Goal: Answer question/provide support: Answer question/provide support

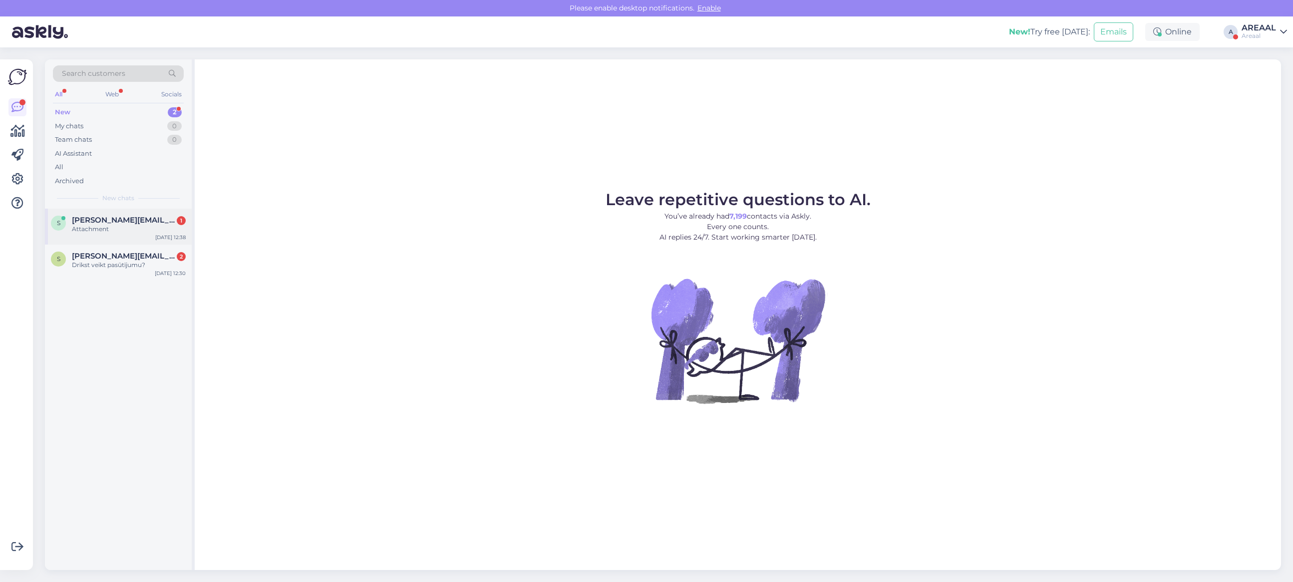
drag, startPoint x: 125, startPoint y: 221, endPoint x: 130, endPoint y: 211, distance: 10.7
click at [125, 219] on span "sandra.mikelsone@inbox.lv" at bounding box center [124, 220] width 104 height 9
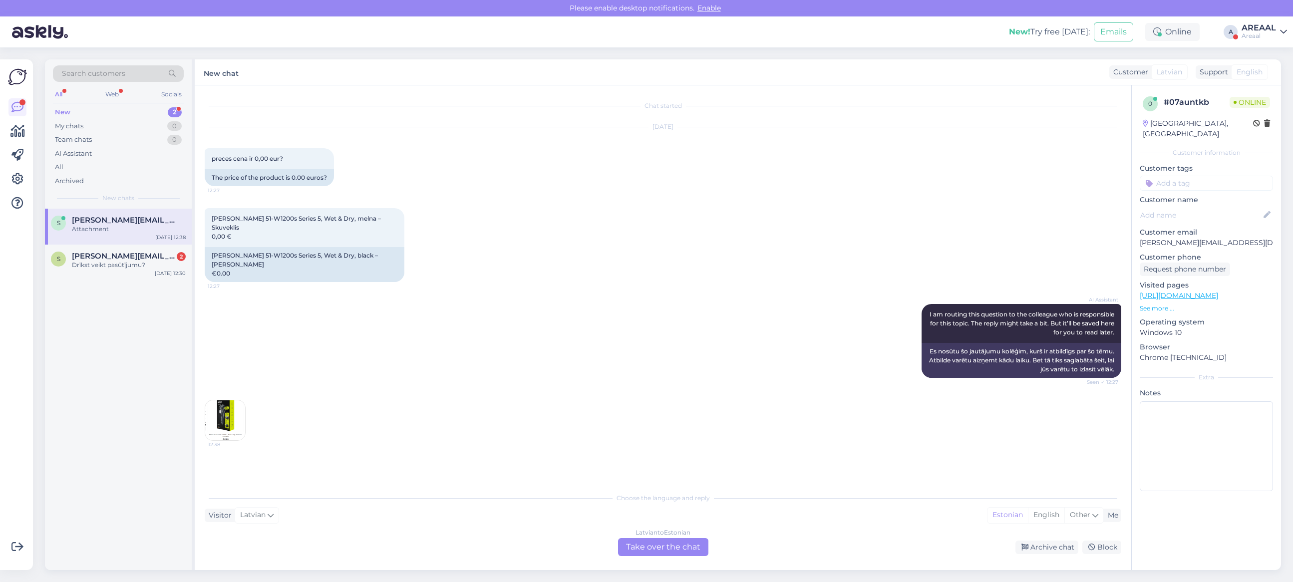
click at [360, 318] on div "AI Assistant I am routing this question to the colleague who is responsible for…" at bounding box center [663, 341] width 916 height 96
click at [102, 273] on div "S Sandra.mikelsone@inbox.lv 2 Drīkst veikt pasūtījumu? Sep 29 12:30" at bounding box center [118, 263] width 147 height 36
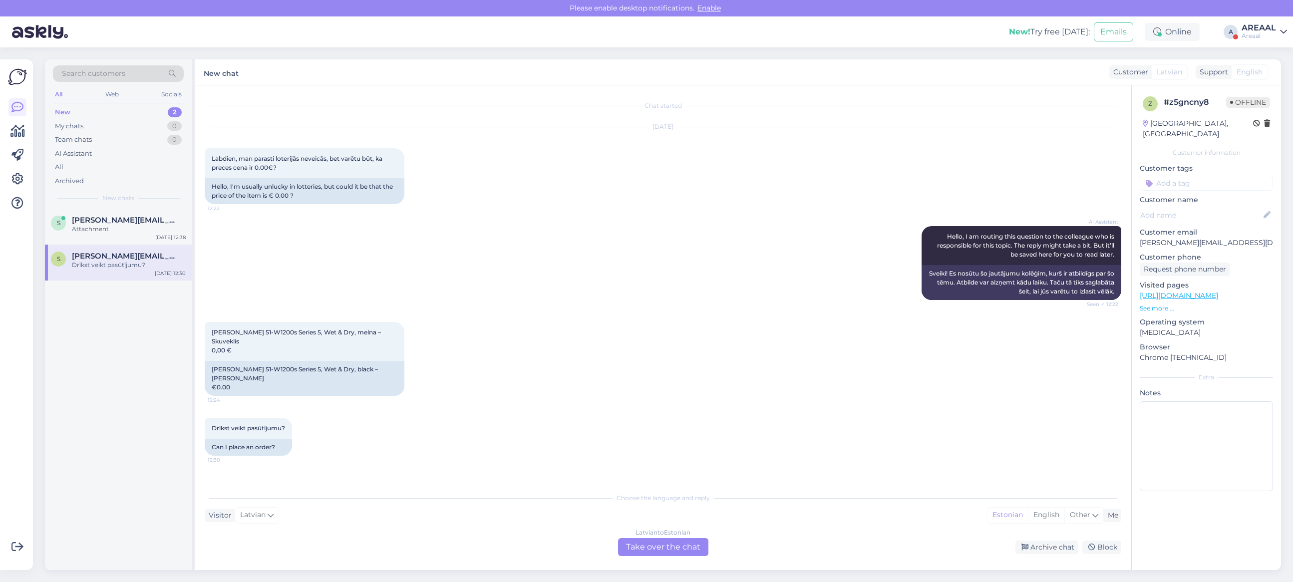
click at [689, 552] on div "Latvian to Estonian Take over the chat" at bounding box center [663, 547] width 90 height 18
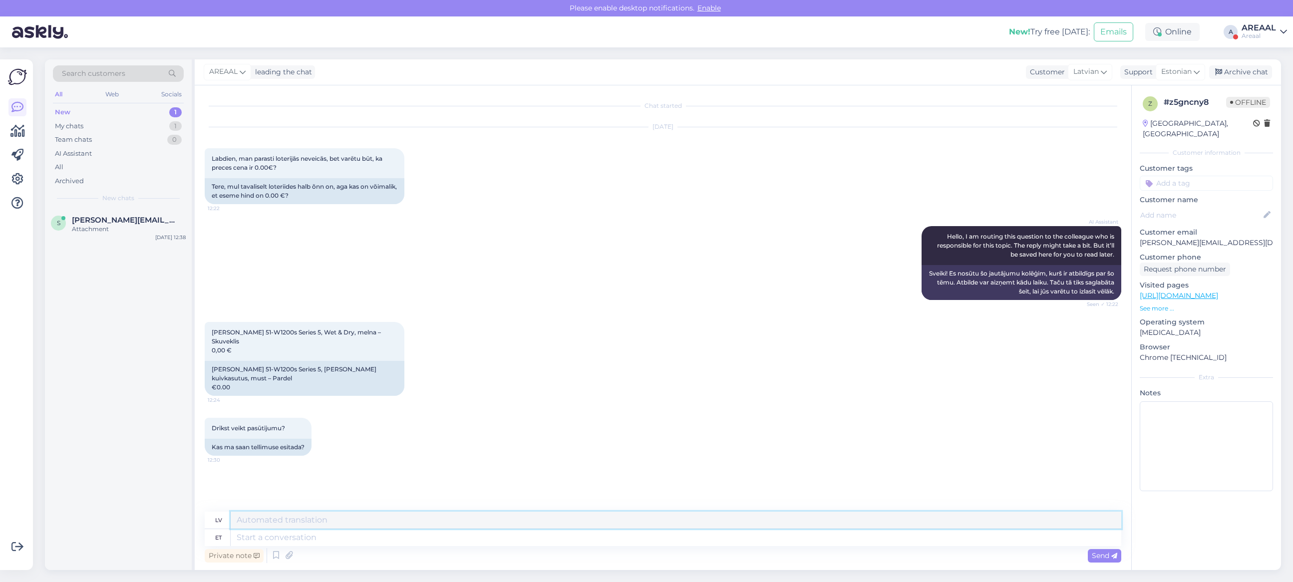
click at [543, 527] on textarea at bounding box center [676, 520] width 890 height 17
click at [545, 533] on textarea at bounding box center [676, 537] width 890 height 17
click at [135, 202] on div "New chats" at bounding box center [118, 198] width 131 height 9
click at [134, 223] on span "sandra.mikelsone@inbox.lv" at bounding box center [124, 220] width 104 height 9
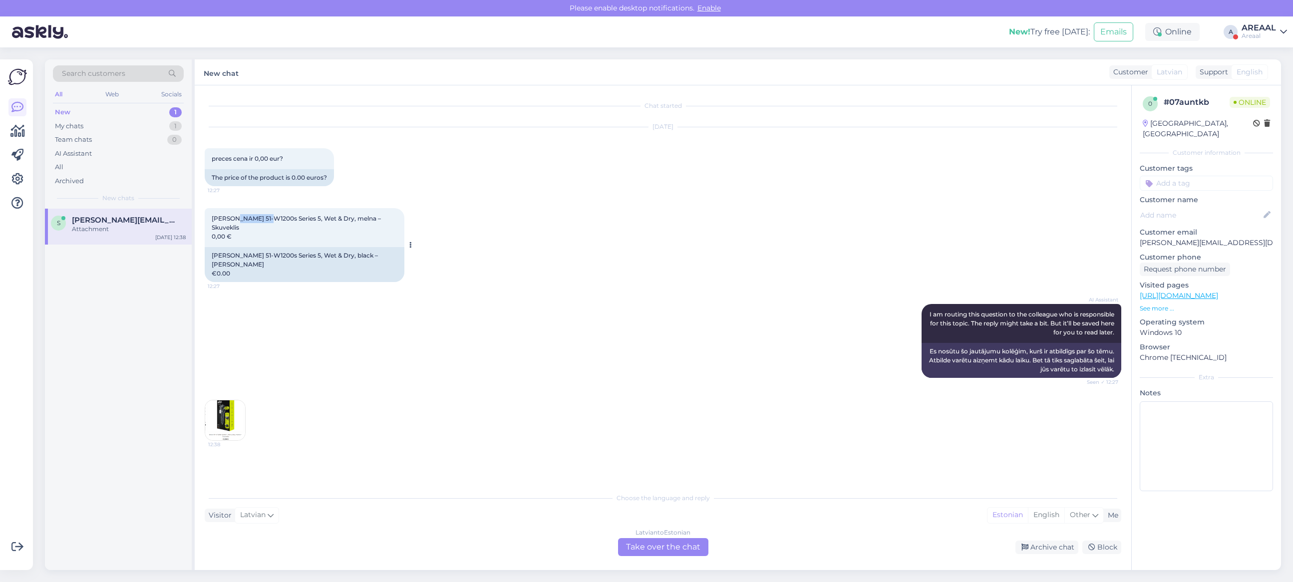
drag, startPoint x: 262, startPoint y: 230, endPoint x: 231, endPoint y: 228, distance: 31.5
click at [231, 228] on span "Braun 51-W1200s Series 5, Wet & Dry, melna – Skuveklis 0,00 €" at bounding box center [297, 227] width 171 height 25
copy span "51-W1200s"
click at [653, 545] on div "Latvian to Estonian Take over the chat" at bounding box center [663, 547] width 90 height 18
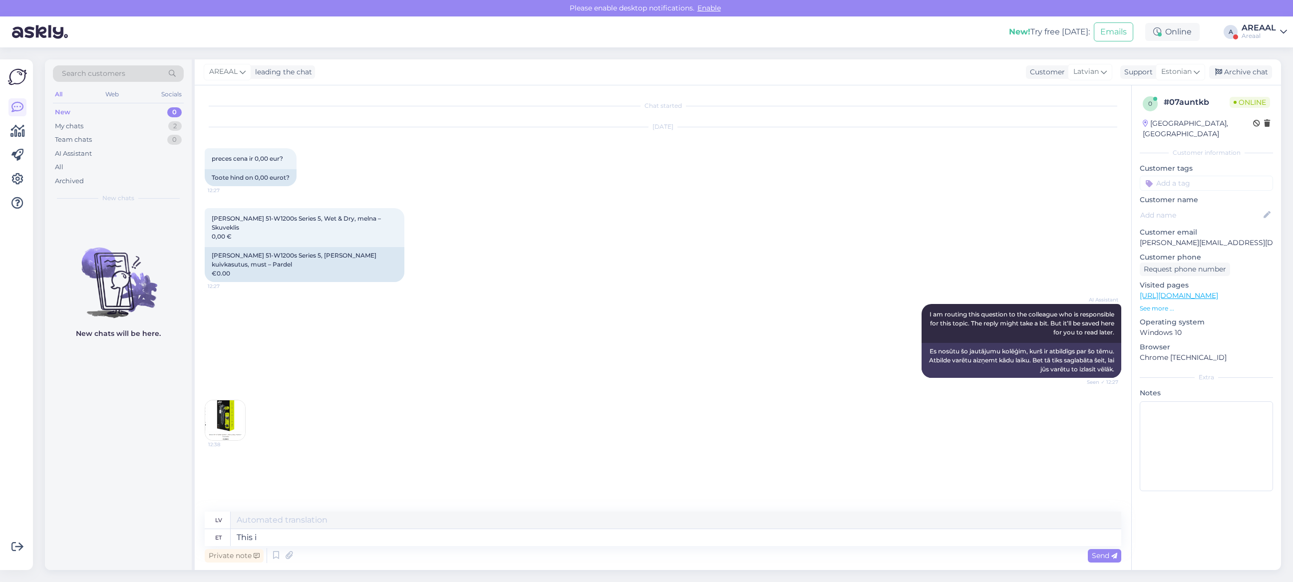
type textarea "This is"
type textarea "Šis"
type textarea "This is a"
type textarea "Tas ir"
type textarea "This is a t"
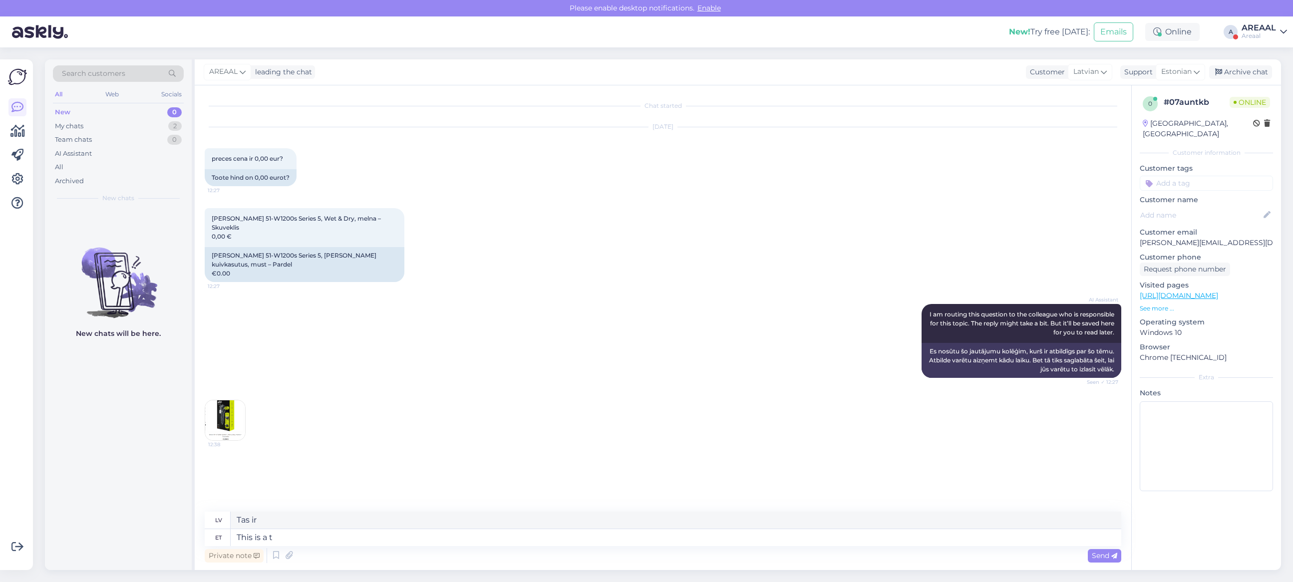
type textarea "Šis ir"
type textarea "This is a technical mista"
type textarea "Šī ir tehniska"
type textarea "This is a technical mistake"
type textarea "Šī ir tehniska kļūda."
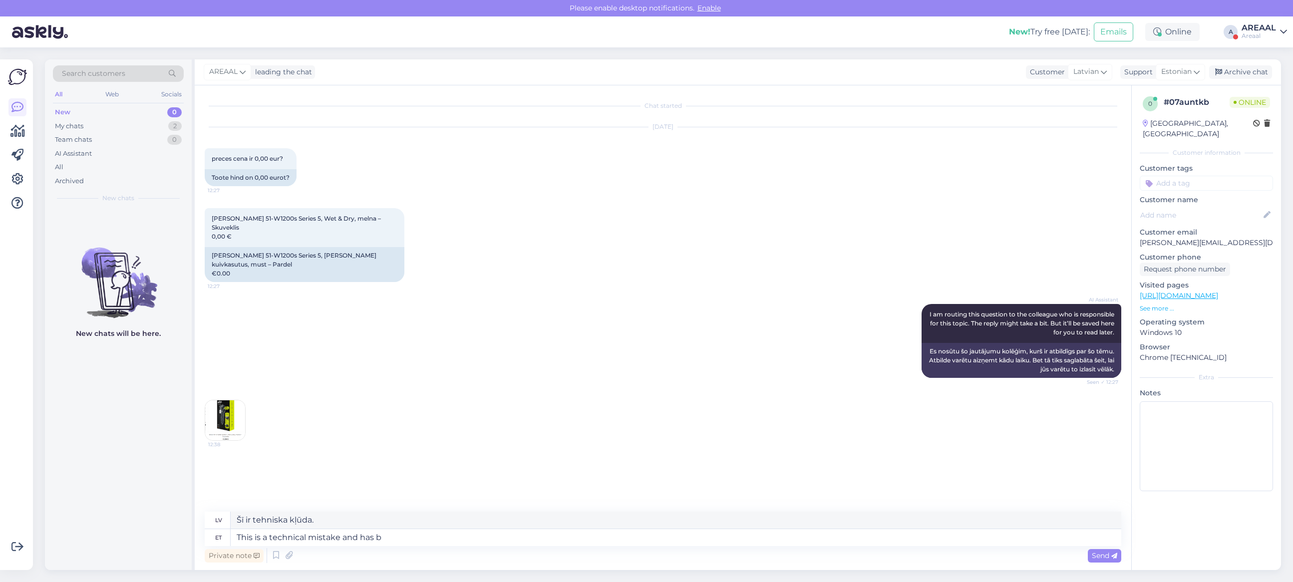
type textarea "This is a technical mistake and has be"
type textarea "Tā ir tehniska kļūda, un tai ir"
type textarea "This is a technical mistake and has been fi"
type textarea "Tā ir tehniska kļūda, un tā ir bijusi"
type textarea "This is a technical mistake and has been fixed."
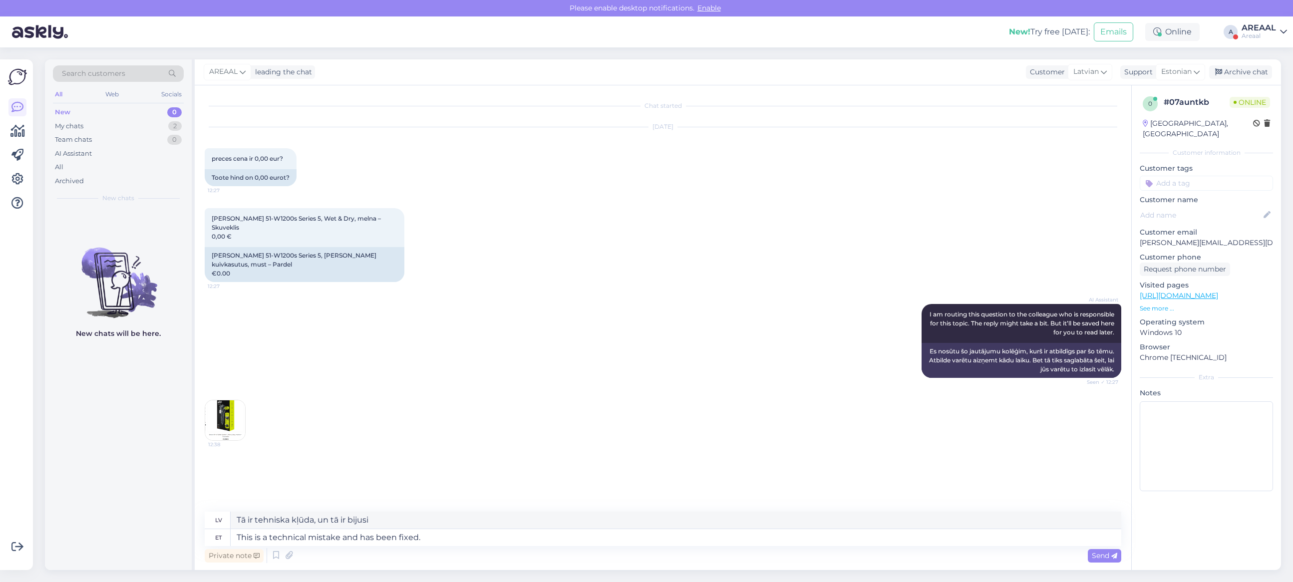
type textarea "Šī ir tehniska kļūda, un tā ir labota."
type textarea "This is a technical mistake and has been fixed. Order will no"
type textarea "Šī ir tehniska kļūda, kas ir izlabota. Pasūtīt"
type textarea "This is a technical mistake and has been fixed. Order will not"
type textarea "Šī ir tehniska kļūda, kas ir izlabota. Pasūtījums tiks izpildīts."
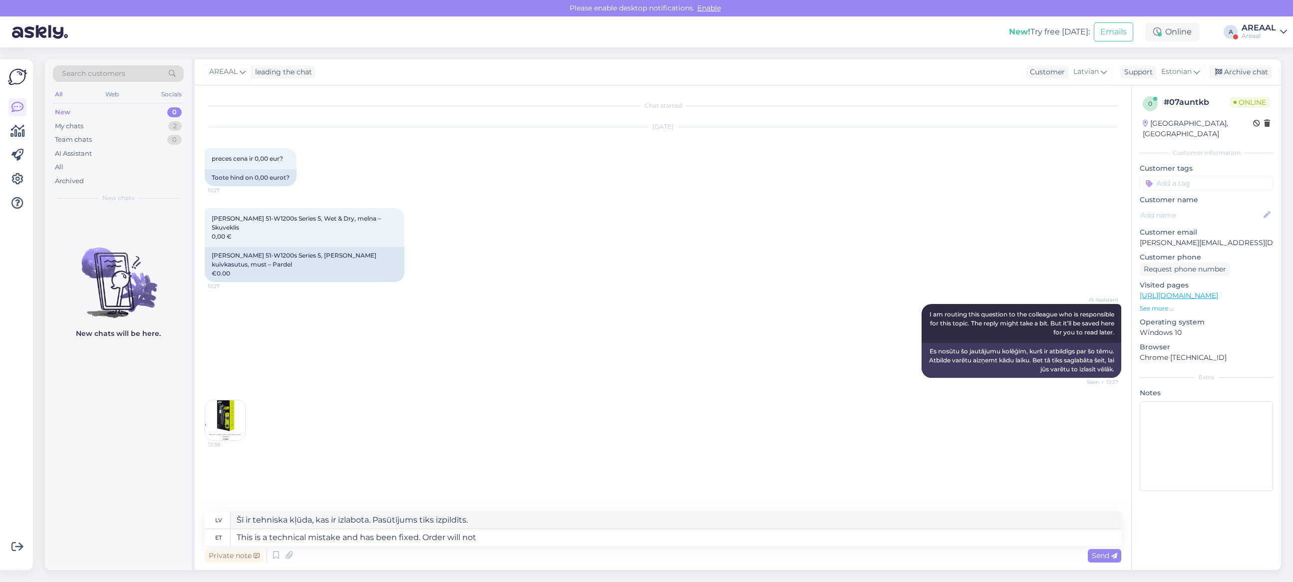
type textarea "This is a technical mistake and has been fixed. Order will not"
type textarea "Šī ir tehniska kļūda, kas ir izlabota. Pasūtījums netiks izpildīts."
type textarea "This is a technical mistake and has been fixed. Ord"
type textarea "Šī ir tehniska kļūda, kas ir izlabota. Pasūtījums tiks izpildīts."
type textarea "This is a technical mistake and has been fixed."
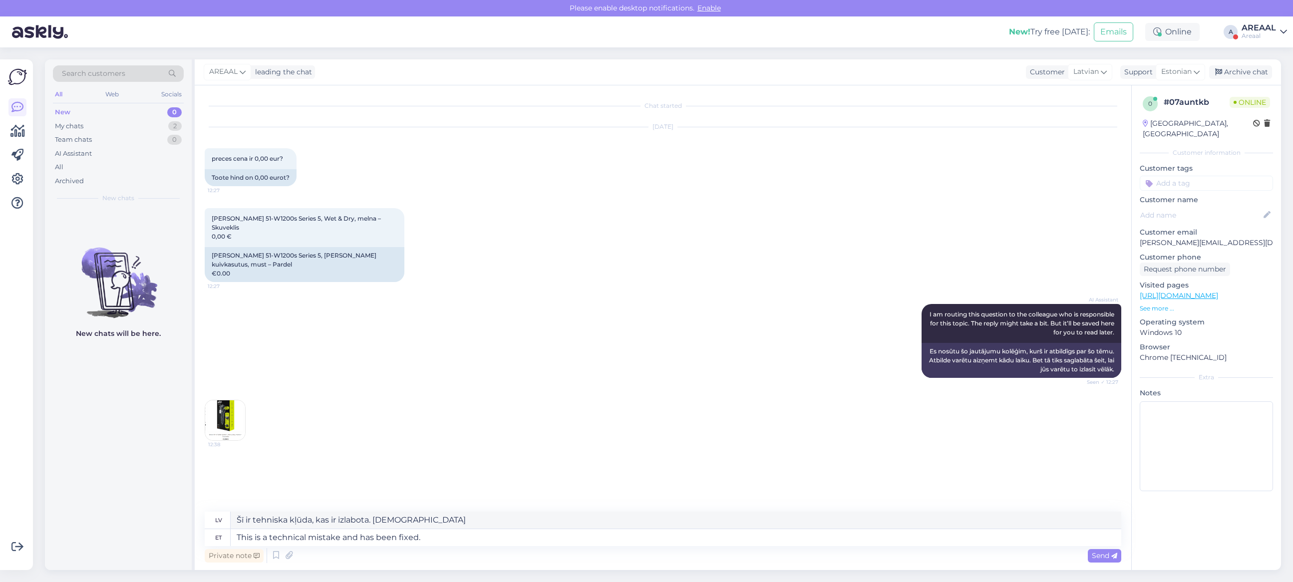
type textarea "Šī ir tehniska kļūda, un tā ir labota."
type textarea "This is a technical mistake and has been fixed."
click at [490, 543] on textarea "This is a technical mistake and has been fixed." at bounding box center [676, 537] width 890 height 17
drag, startPoint x: 489, startPoint y: 537, endPoint x: 291, endPoint y: 541, distance: 198.7
click at [296, 540] on textarea "This is a technical mistake and has been fixed." at bounding box center [676, 537] width 890 height 17
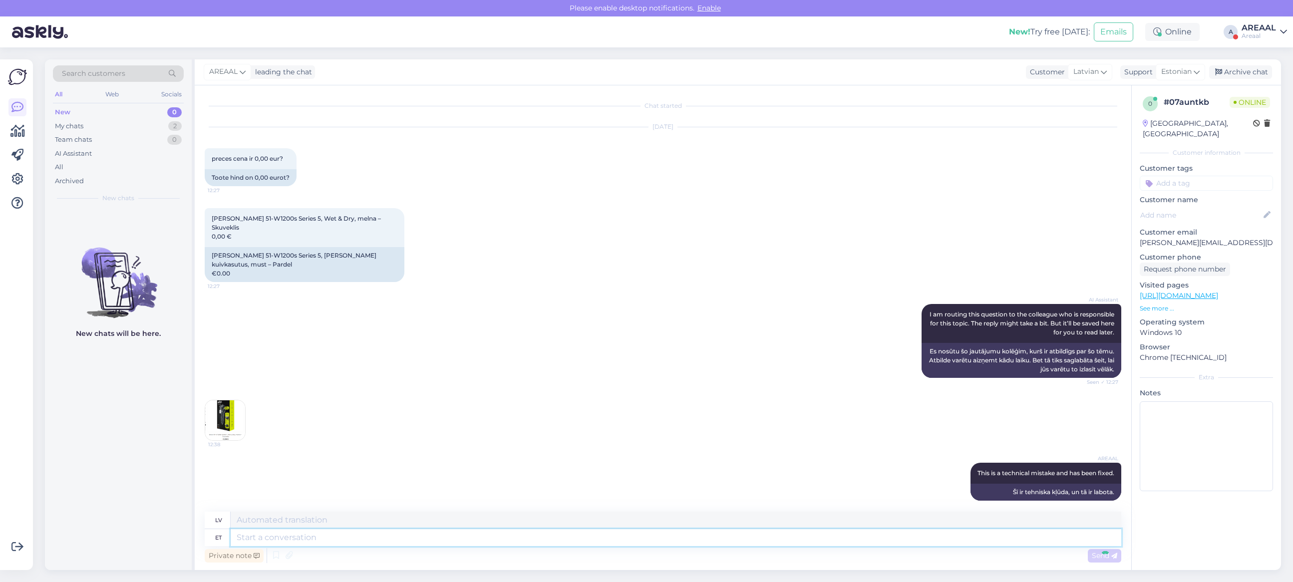
scroll to position [8, 0]
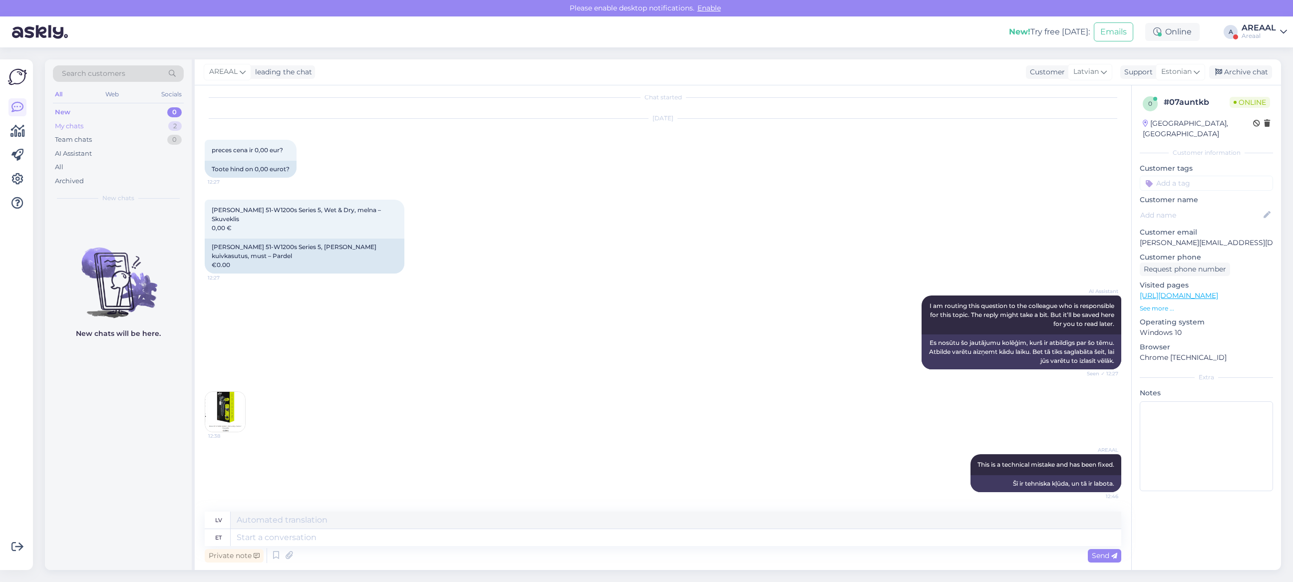
click at [159, 130] on div "My chats 2" at bounding box center [118, 126] width 131 height 14
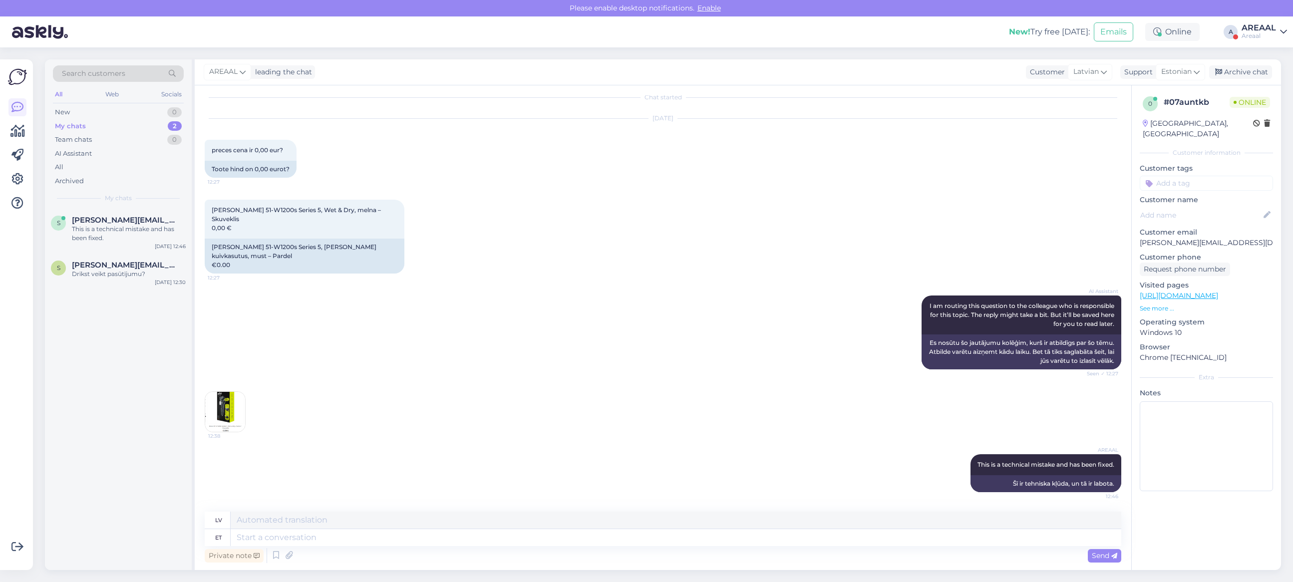
click at [153, 242] on div "This is a technical mistake and has been fixed." at bounding box center [129, 234] width 114 height 18
click at [138, 265] on span "[PERSON_NAME][EMAIL_ADDRESS][DOMAIN_NAME]" at bounding box center [124, 265] width 104 height 9
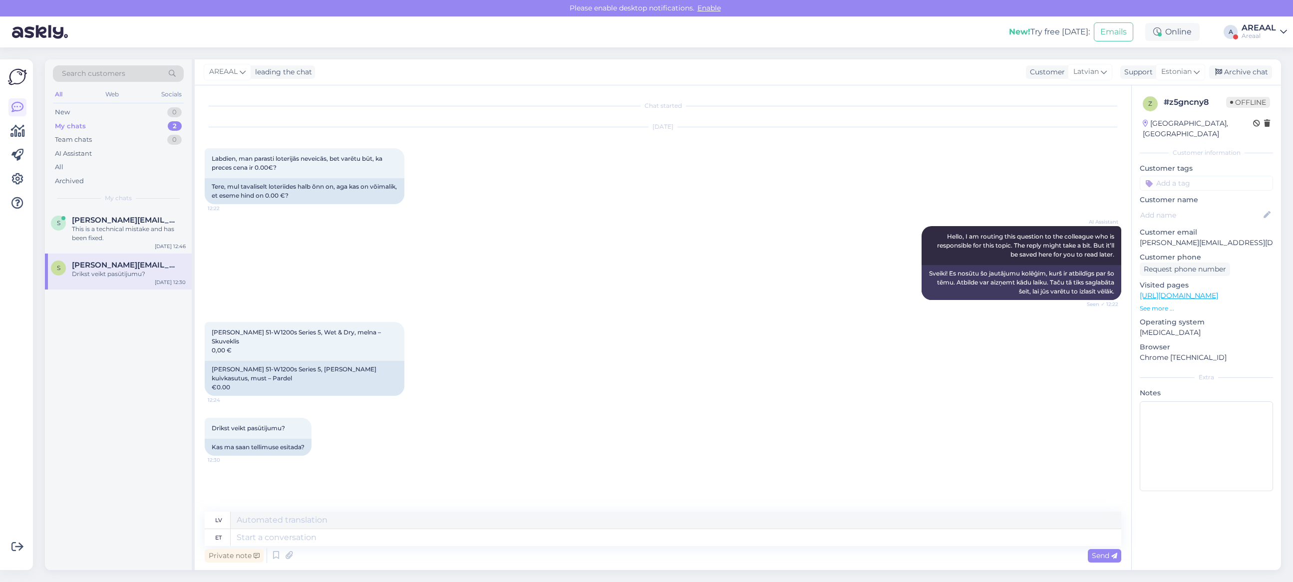
drag, startPoint x: 362, startPoint y: 552, endPoint x: 361, endPoint y: 547, distance: 5.6
click at [361, 548] on div "Private note Send" at bounding box center [663, 555] width 916 height 19
click at [361, 547] on div "Private note Send" at bounding box center [663, 555] width 916 height 19
click at [362, 538] on textarea at bounding box center [676, 537] width 890 height 17
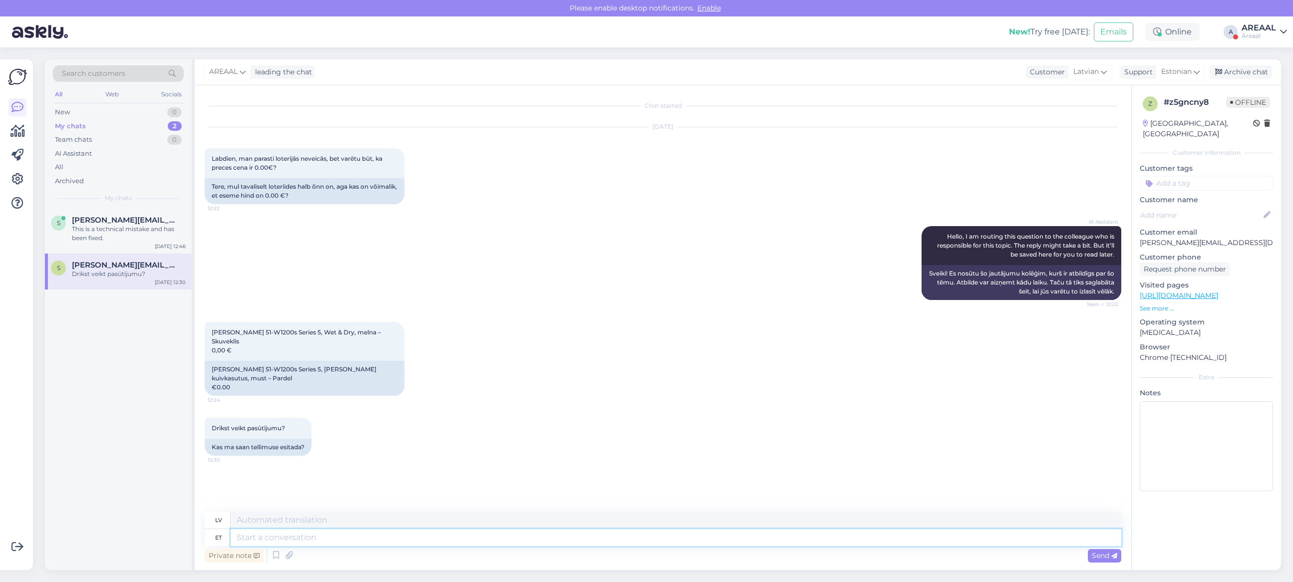
paste textarea "This is a technical mistake and has been fixed."
type textarea "This is a technical mistake and has been fixed."
type textarea "Šī ir tehniska kļūda, un tā ir labota."
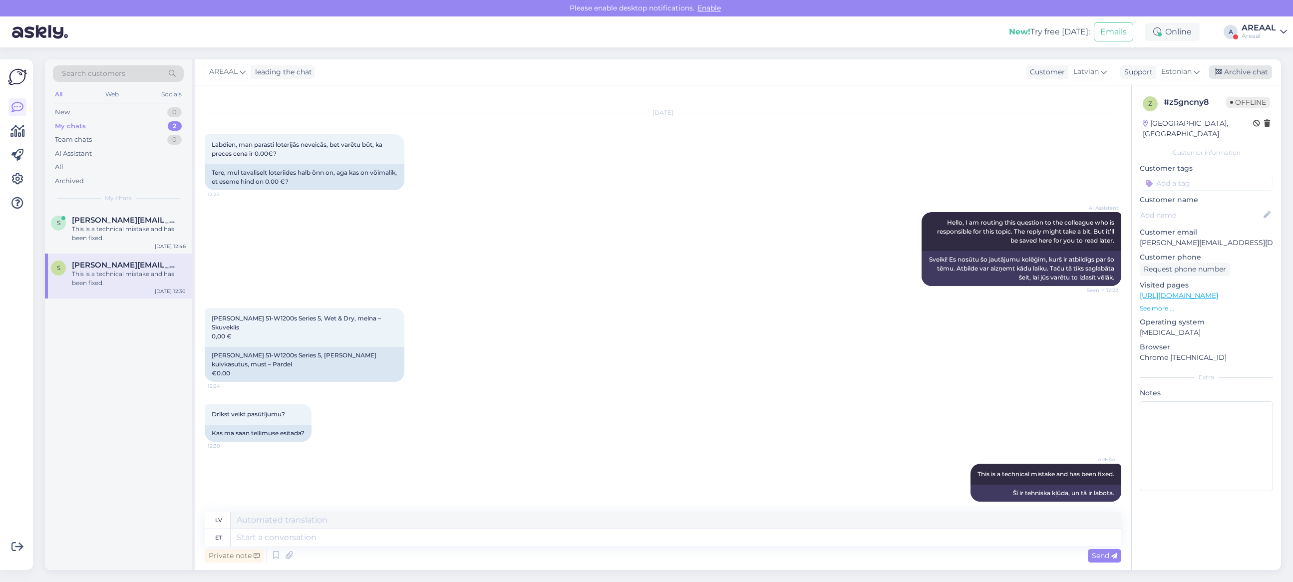
click at [1260, 72] on div "Archive chat" at bounding box center [1240, 71] width 63 height 13
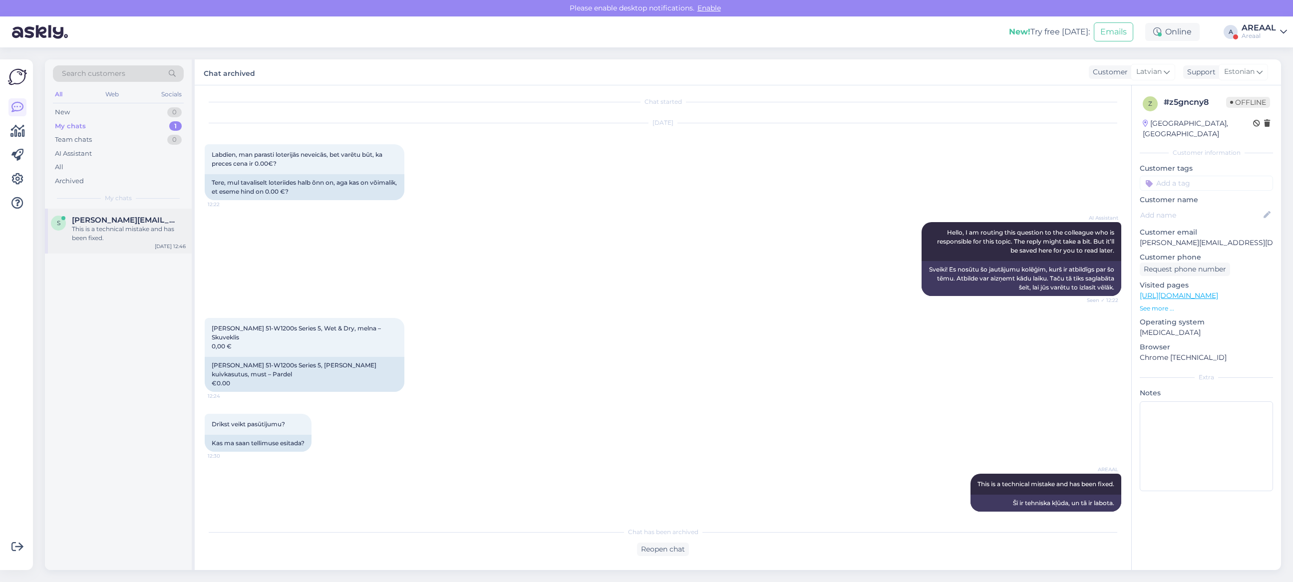
click at [142, 228] on div "This is a technical mistake and has been fixed." at bounding box center [129, 234] width 114 height 18
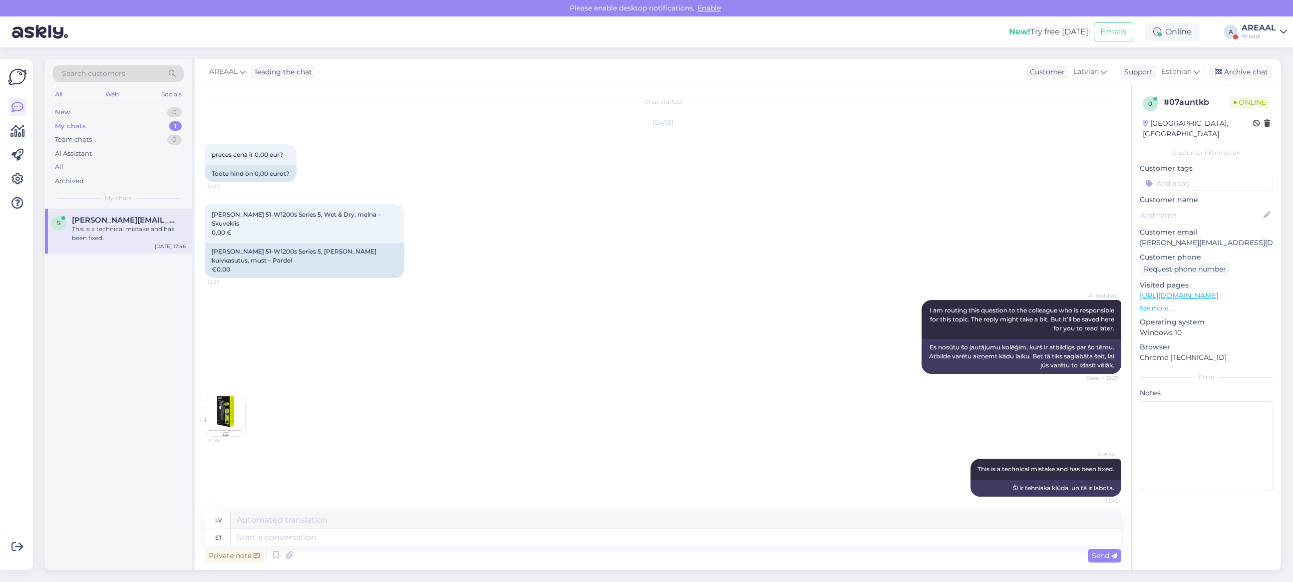
scroll to position [8, 0]
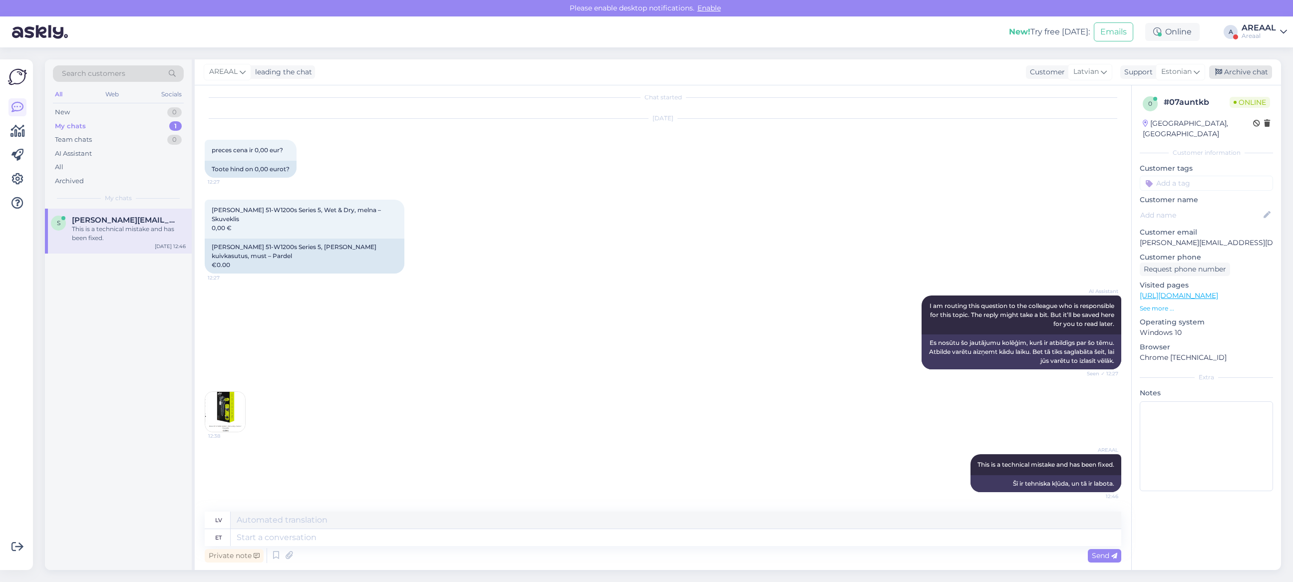
click at [1233, 73] on div "Archive chat" at bounding box center [1240, 71] width 63 height 13
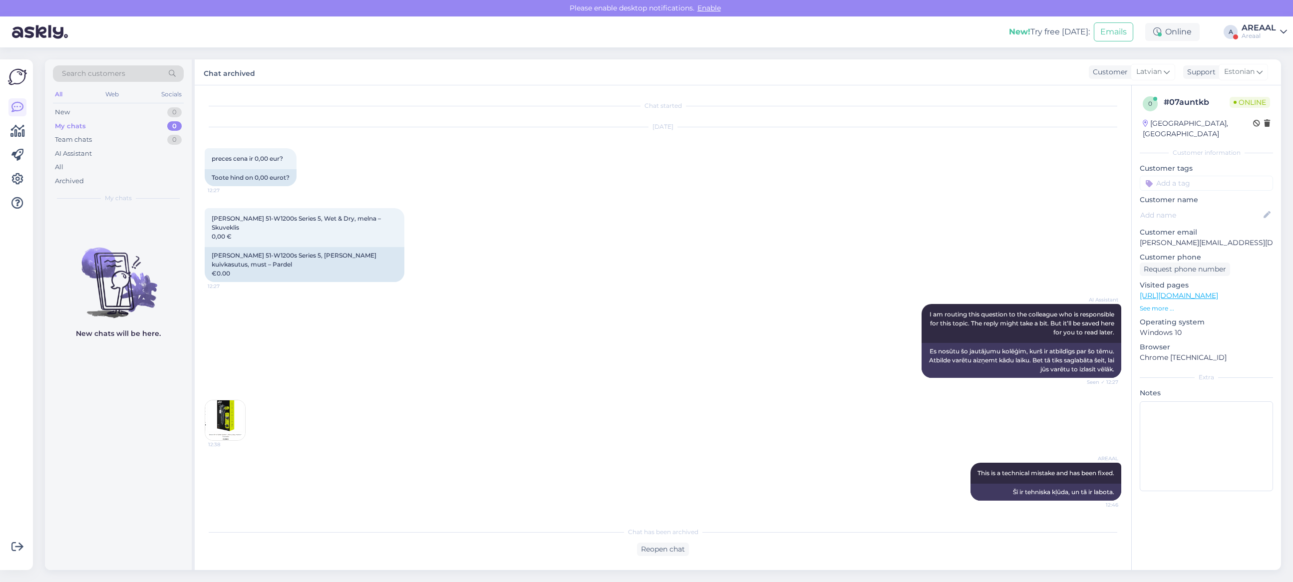
click at [1268, 43] on div "New! Try free today: Emails Online A AREAAL Areaal" at bounding box center [646, 31] width 1293 height 31
click at [1264, 29] on div "AREAAL" at bounding box center [1258, 28] width 34 height 8
click at [1267, 73] on button "Open" at bounding box center [1265, 76] width 28 height 15
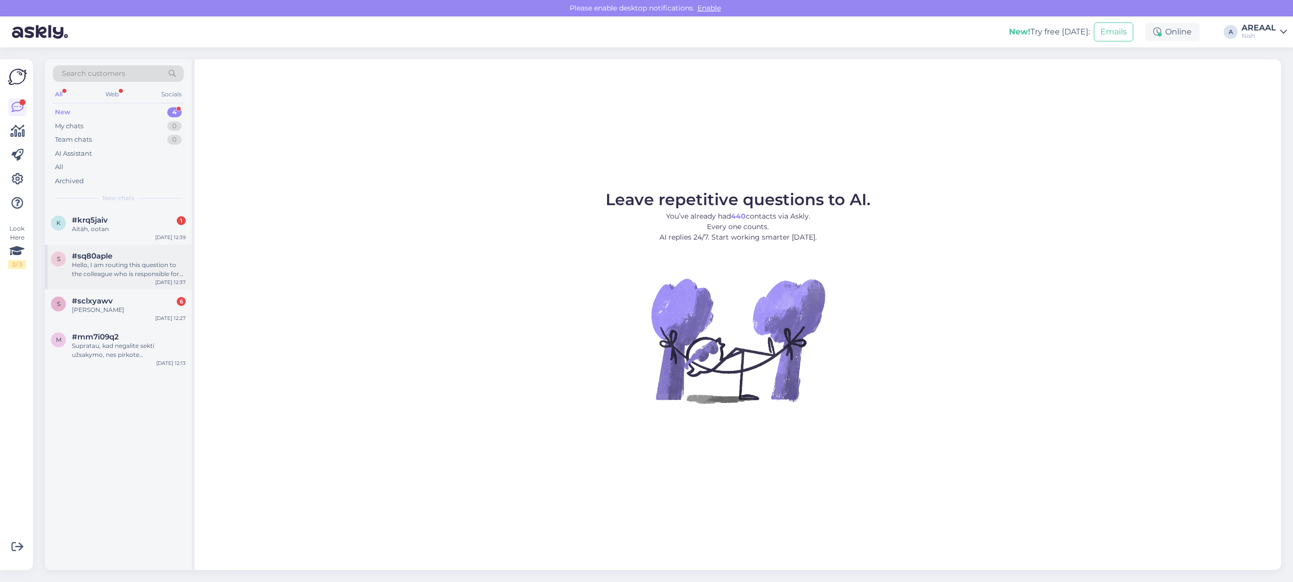
click at [121, 245] on div "s #sq80aple Hello, I am routing this question to the colleague who is responsib…" at bounding box center [118, 267] width 147 height 45
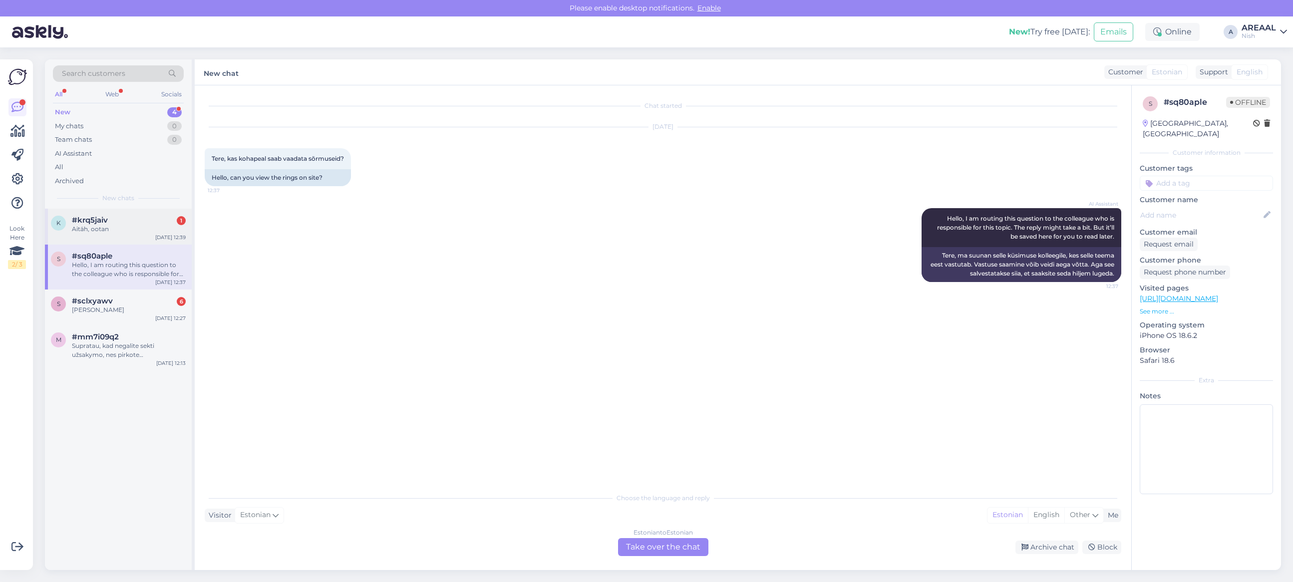
click at [121, 235] on div "k #krq5jaiv 1 Aitäh, ootan Sep 29 12:39" at bounding box center [118, 227] width 147 height 36
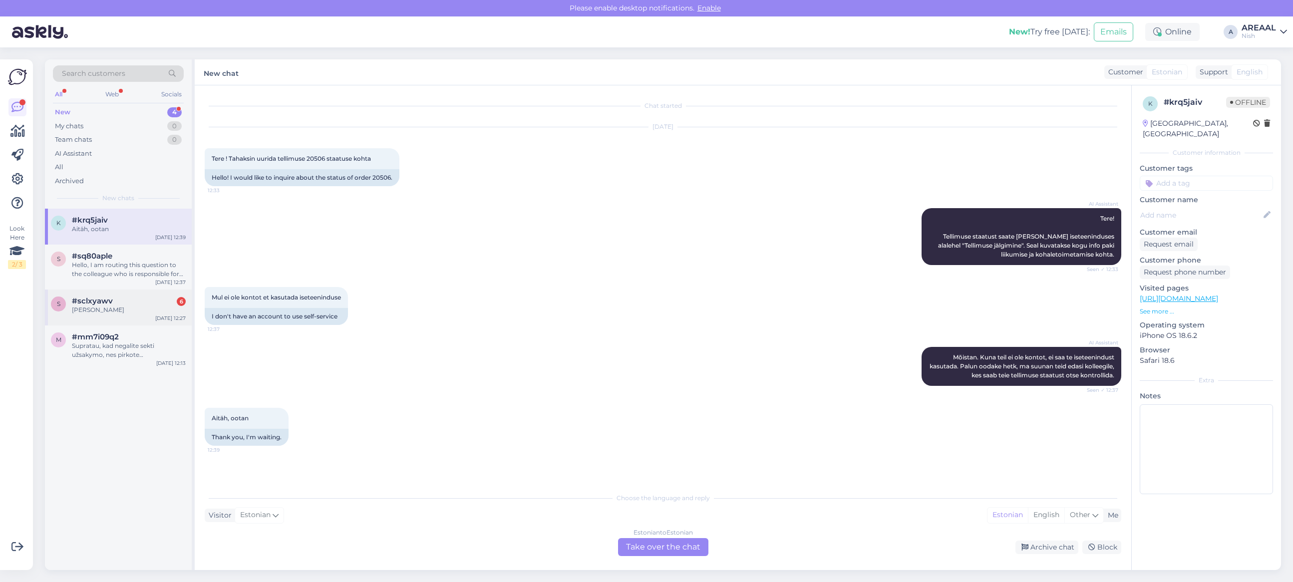
click at [115, 307] on div "[PERSON_NAME]" at bounding box center [129, 309] width 114 height 9
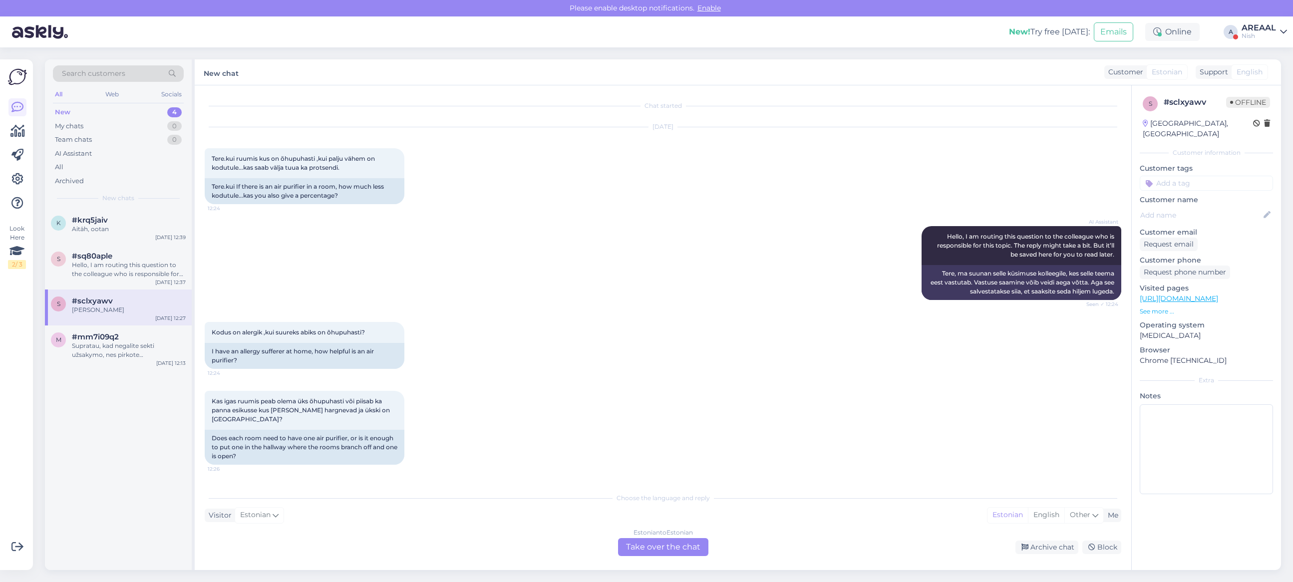
scroll to position [245, 0]
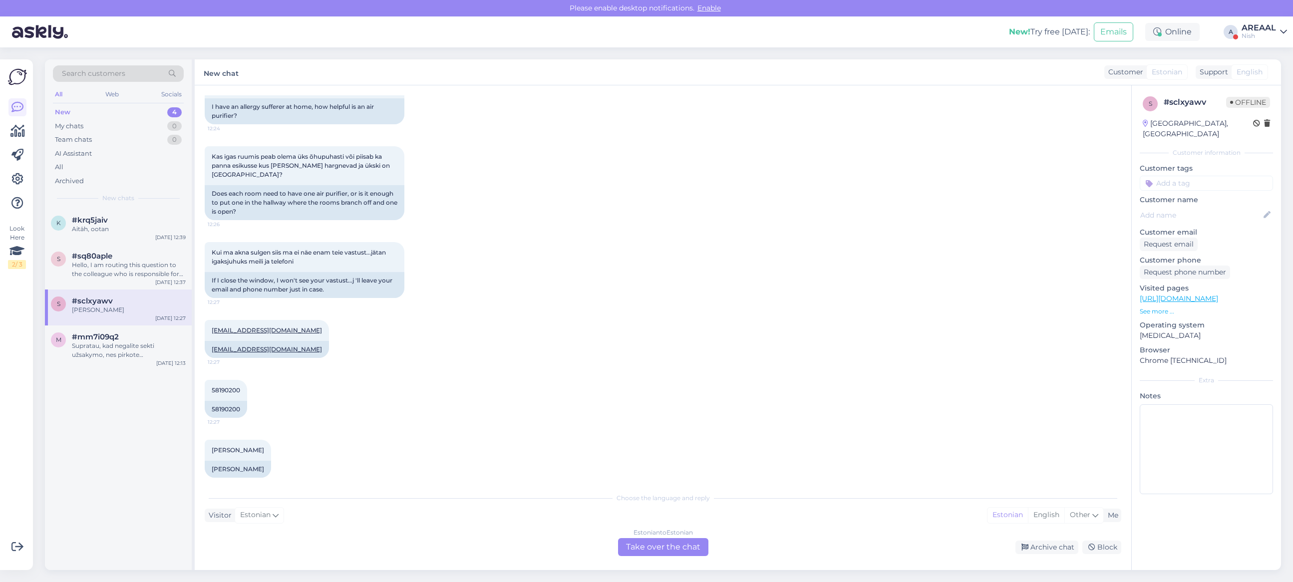
click at [671, 544] on div "Estonian to Estonian Take over the chat" at bounding box center [663, 547] width 90 height 18
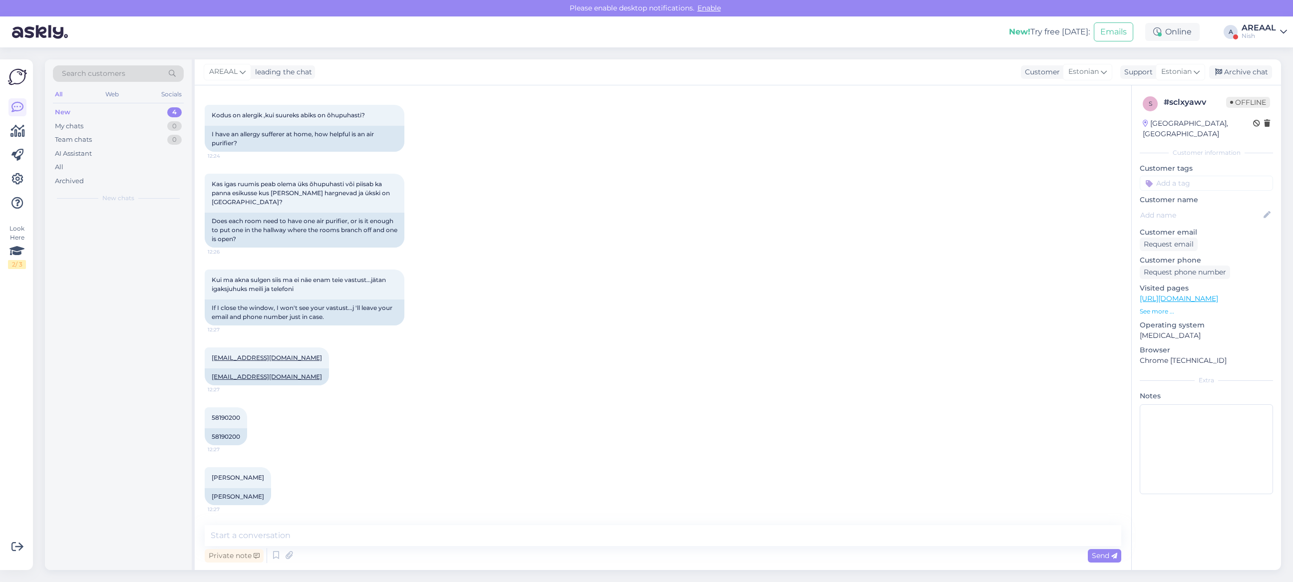
scroll to position [207, 0]
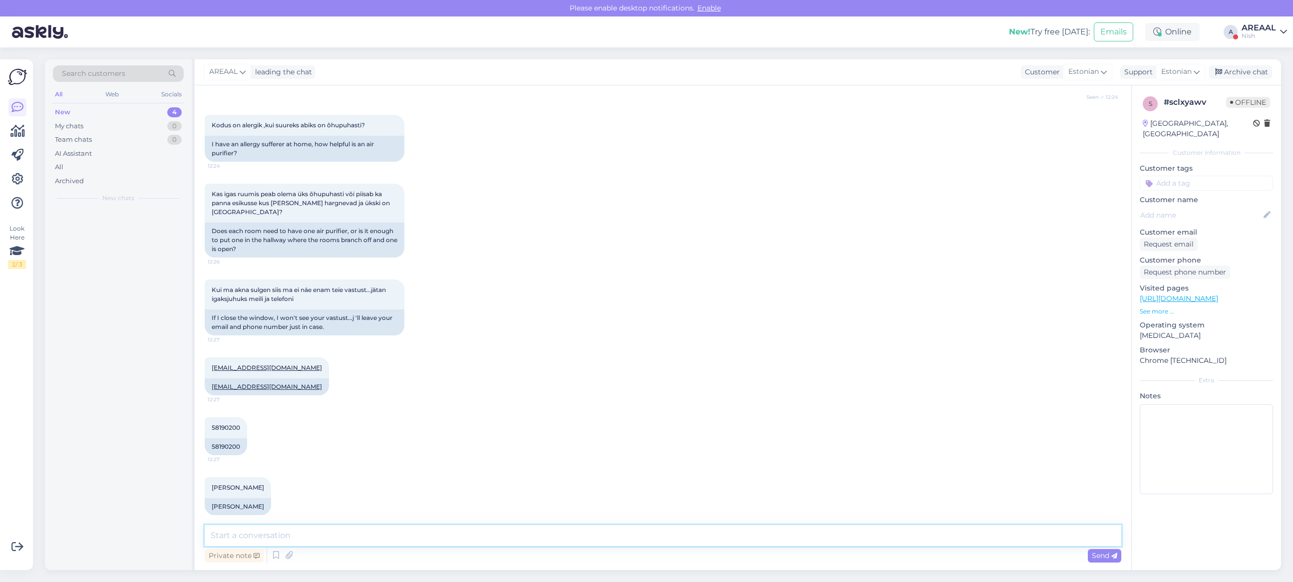
click at [671, 543] on textarea at bounding box center [663, 535] width 916 height 21
type textarea "Tere! Kui soovite infot küsida, siis palun saatke kiri info@ohuniisutid.ee"
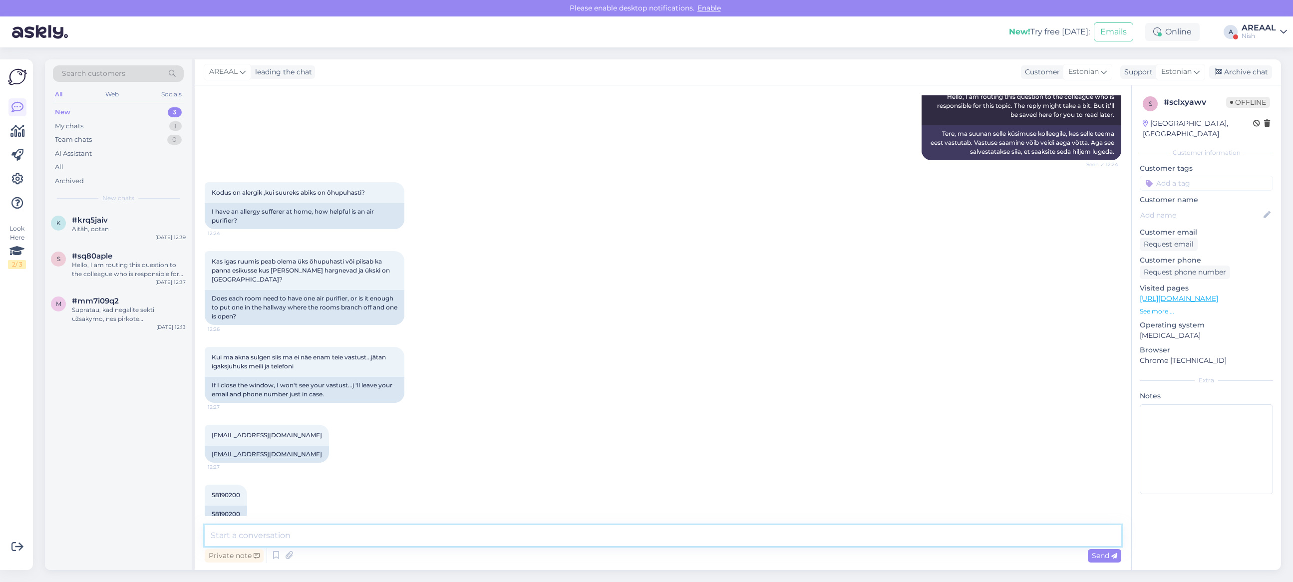
scroll to position [260, 0]
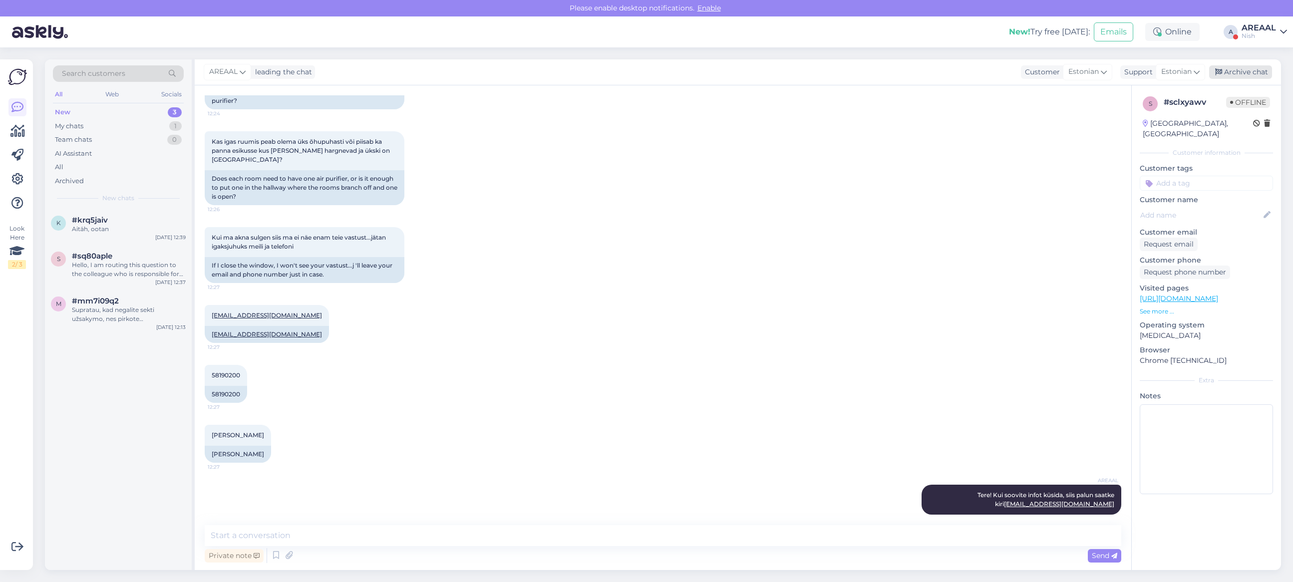
click at [1246, 66] on div "Archive chat" at bounding box center [1240, 71] width 63 height 13
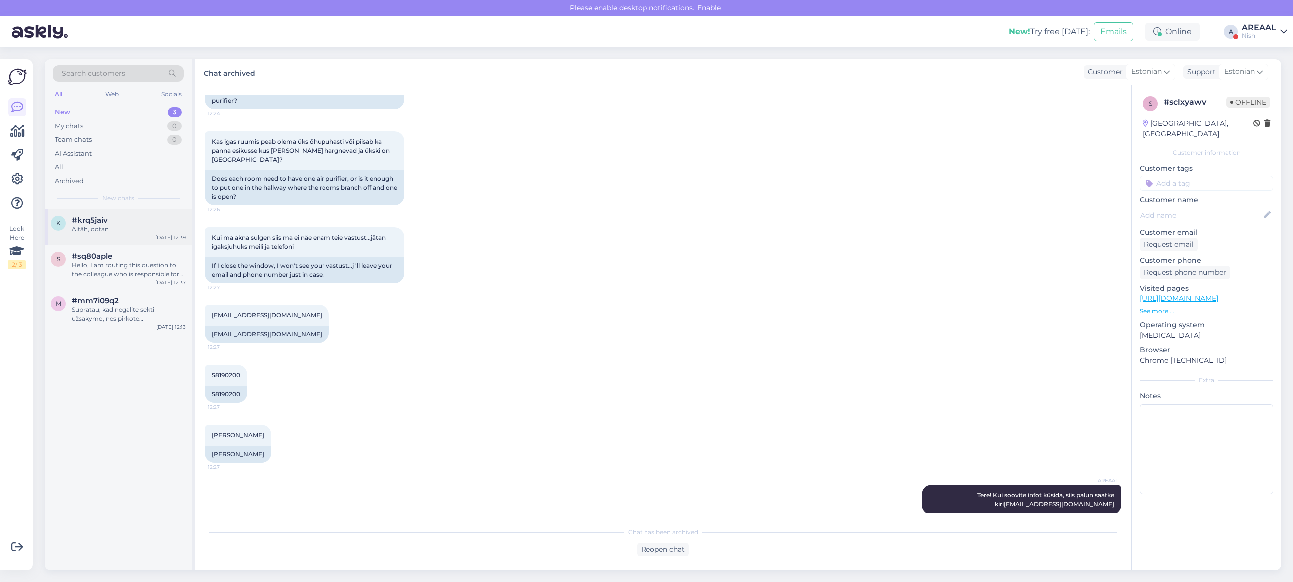
click at [139, 238] on div "k #krq5jaiv Aitäh, ootan Sep 29 12:39" at bounding box center [118, 227] width 147 height 36
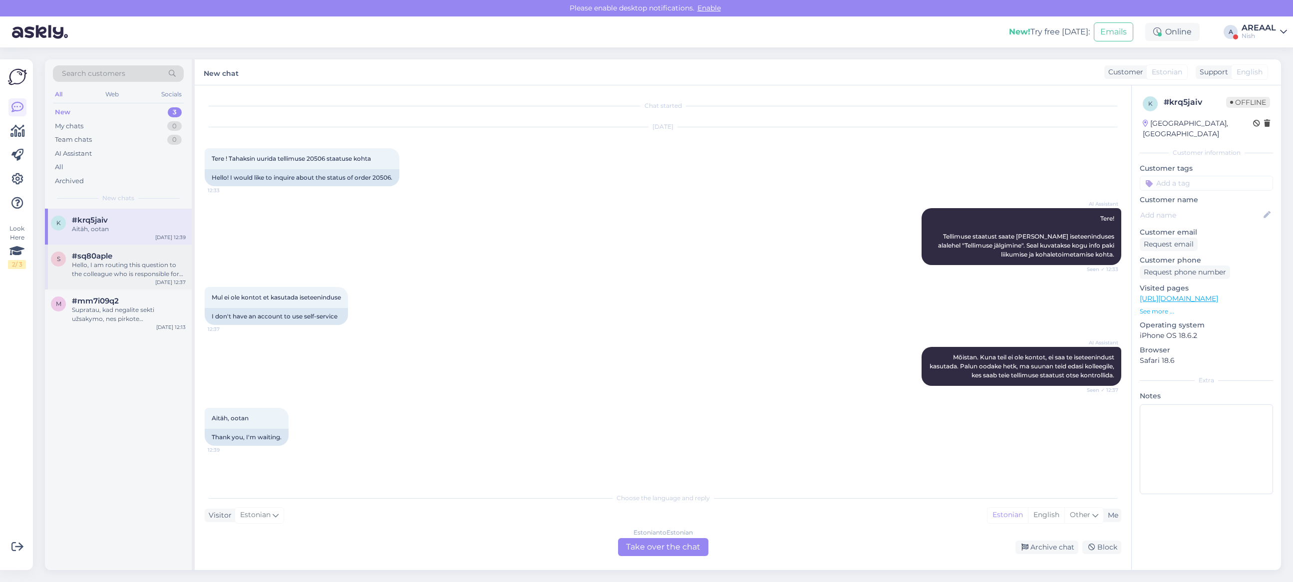
click at [142, 268] on div "Hello, I am routing this question to the colleague who is responsible for this …" at bounding box center [129, 270] width 114 height 18
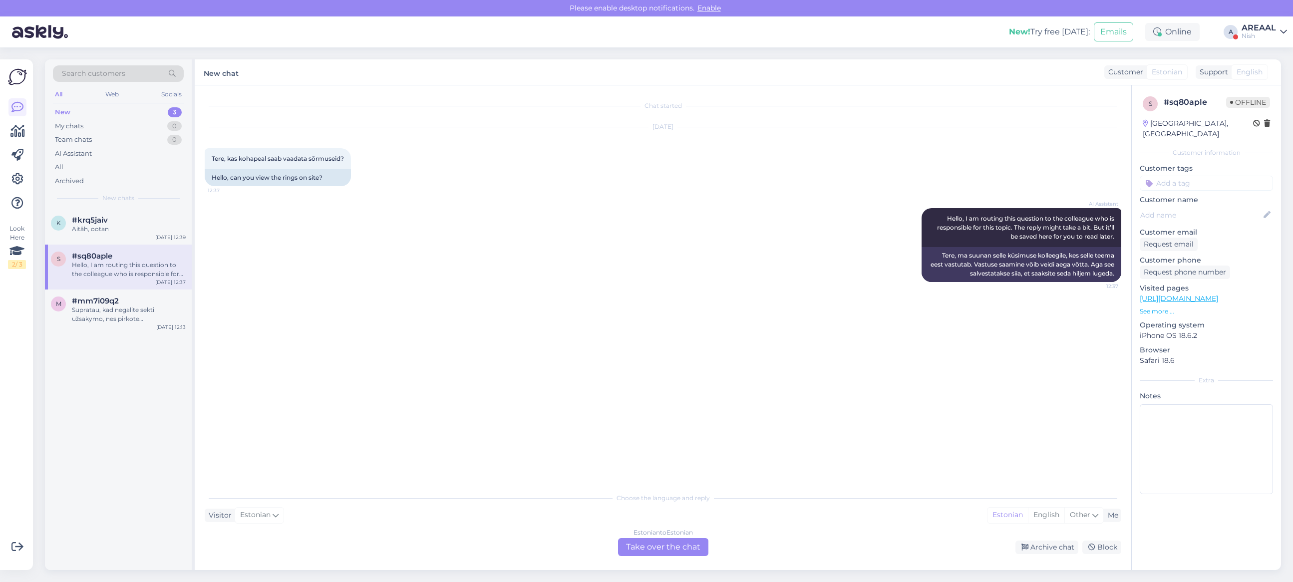
click at [645, 540] on div "Estonian to Estonian Take over the chat" at bounding box center [663, 547] width 90 height 18
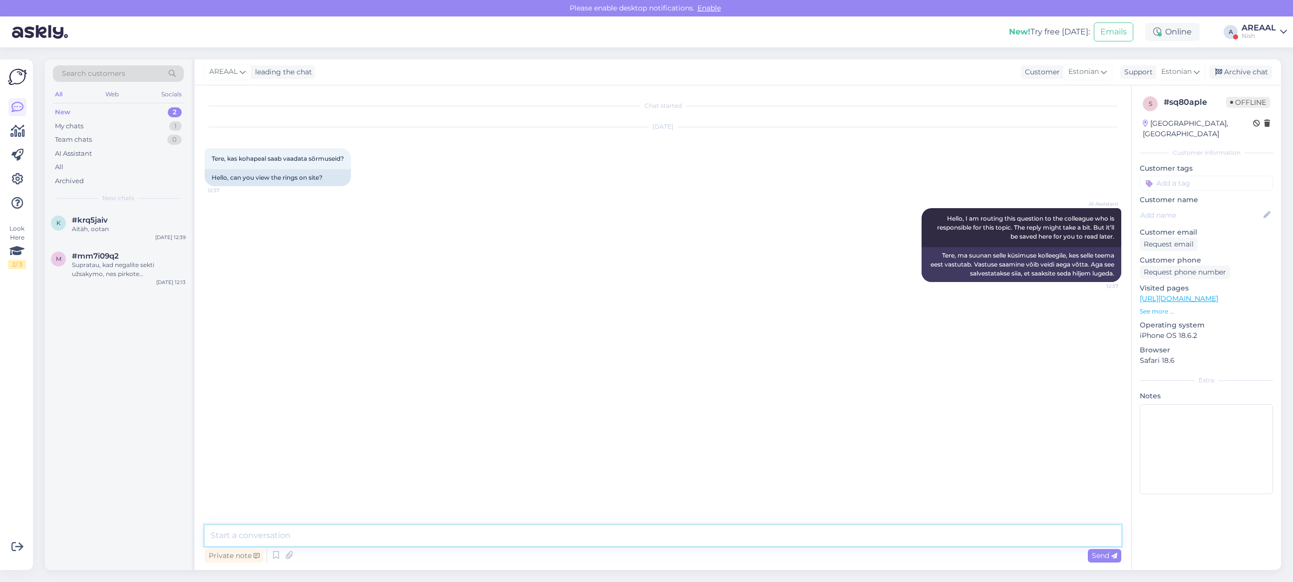
click at [645, 540] on textarea at bounding box center [663, 535] width 916 height 21
type textarea "Meil ei ole füüsilist podi"
click at [991, 314] on icon at bounding box center [988, 314] width 6 height 6
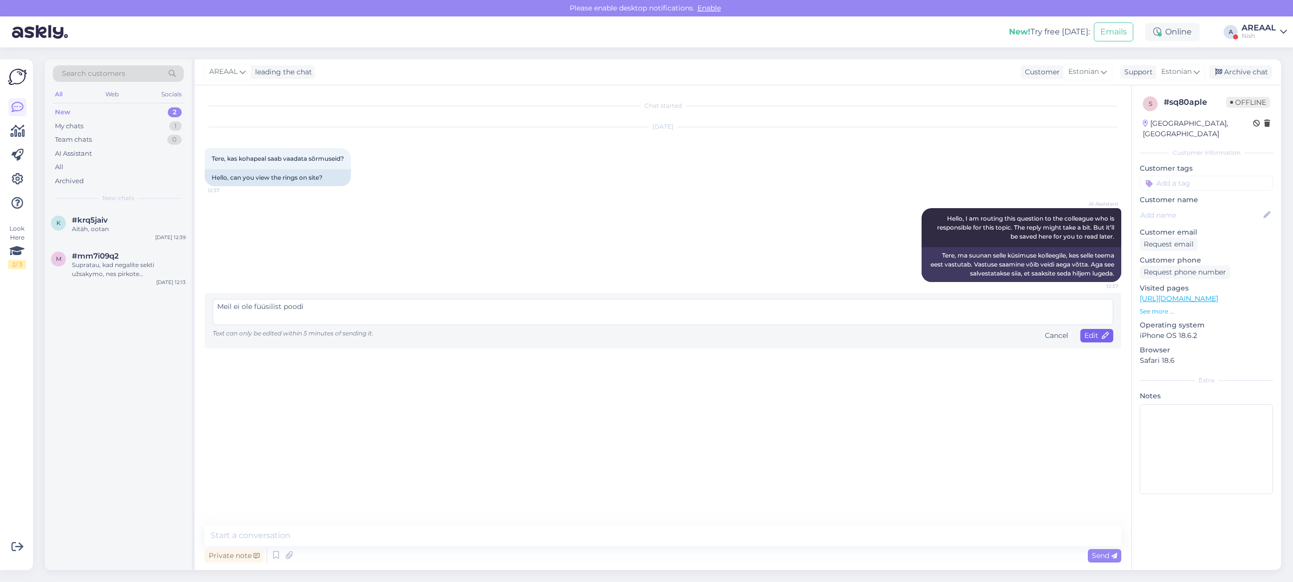
type textarea "Meil ei ole füüsilist poodi"
click at [1096, 337] on span "Edit" at bounding box center [1096, 335] width 25 height 9
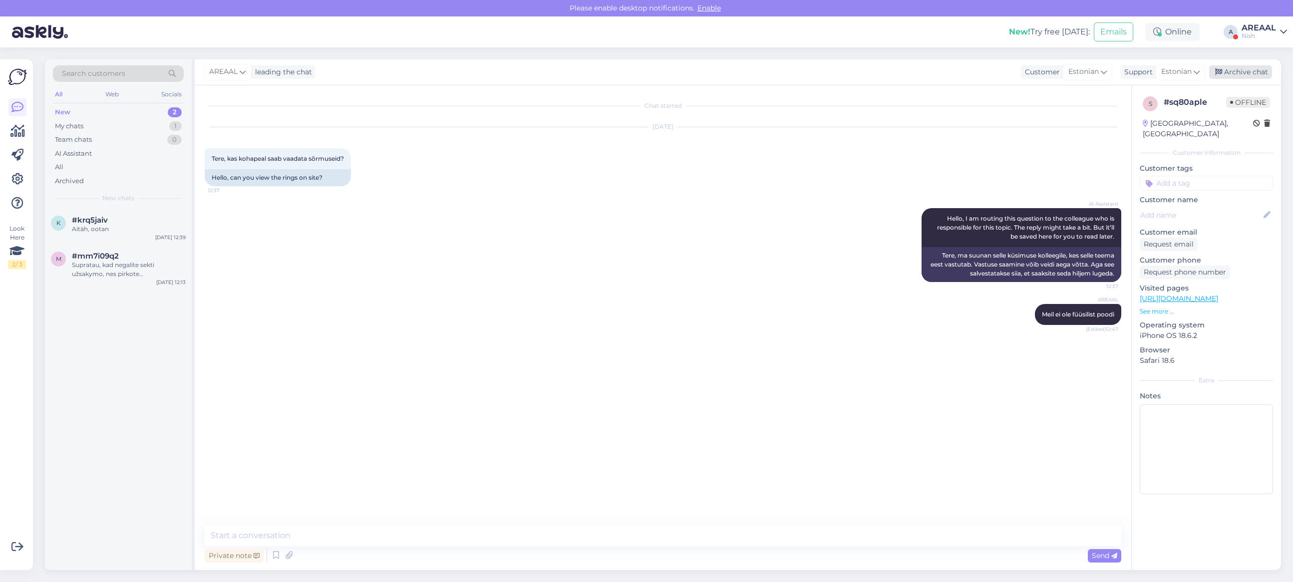
click at [1259, 68] on div "Archive chat" at bounding box center [1240, 71] width 63 height 13
click at [144, 267] on div "Supratau, kad negalite sekti užsakymo, nes pirkote neužsiregistravę. Informuosi…" at bounding box center [129, 270] width 114 height 18
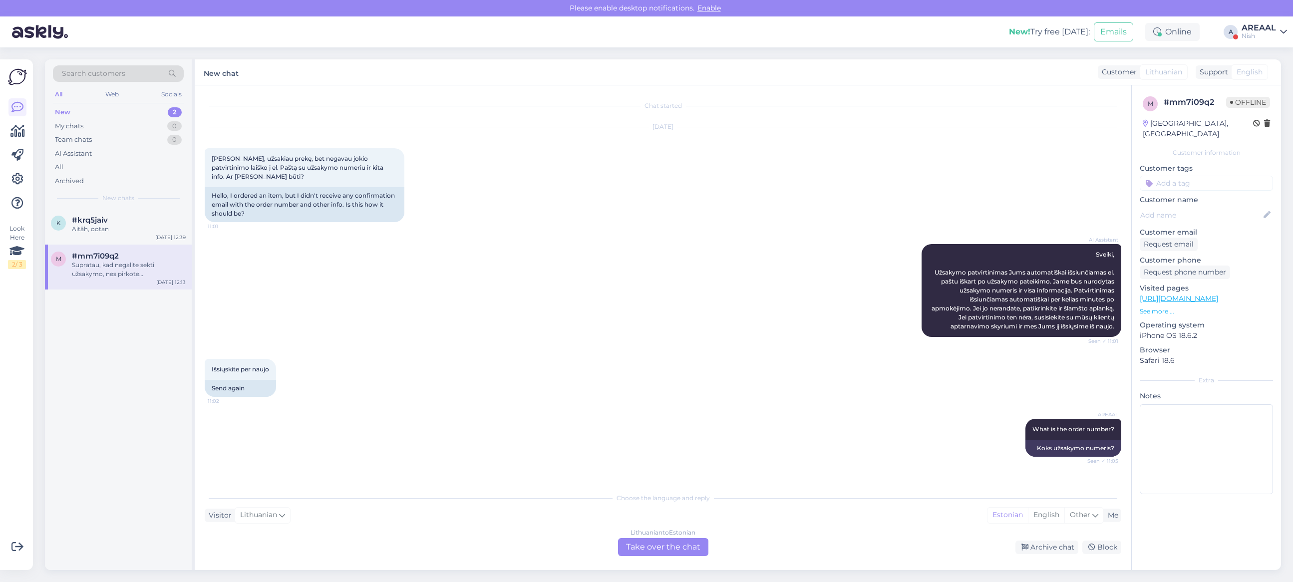
scroll to position [654, 0]
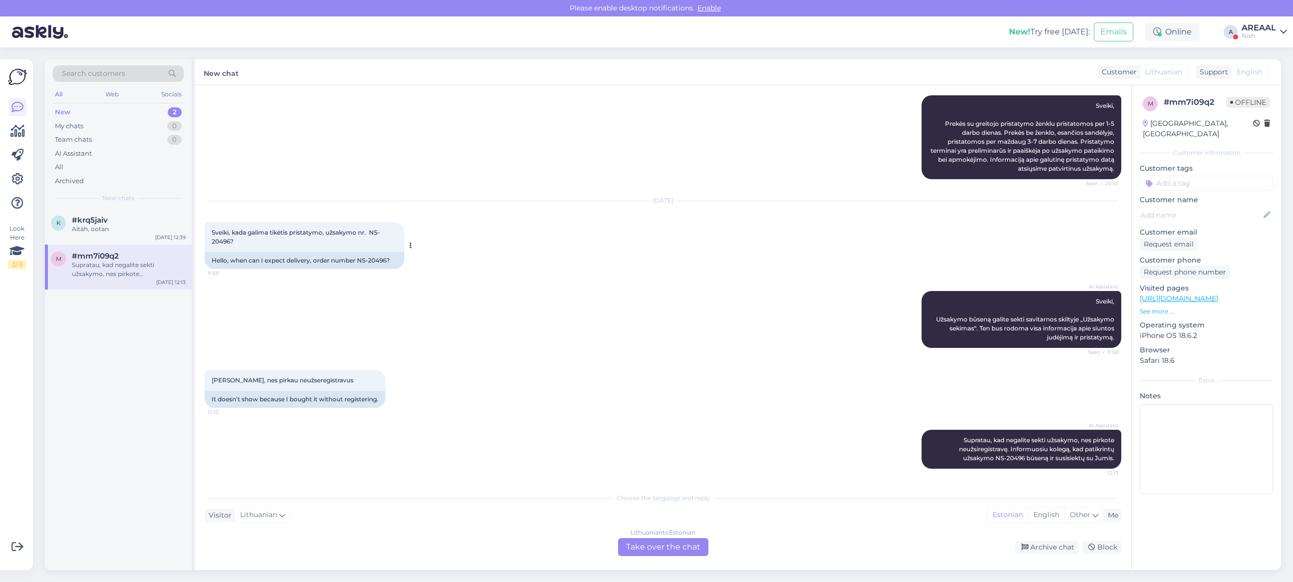
click at [302, 266] on div "Hello, when can I expect delivery, order number NS-20496?" at bounding box center [305, 260] width 200 height 17
click at [136, 223] on div "#krq5jaiv" at bounding box center [129, 220] width 114 height 9
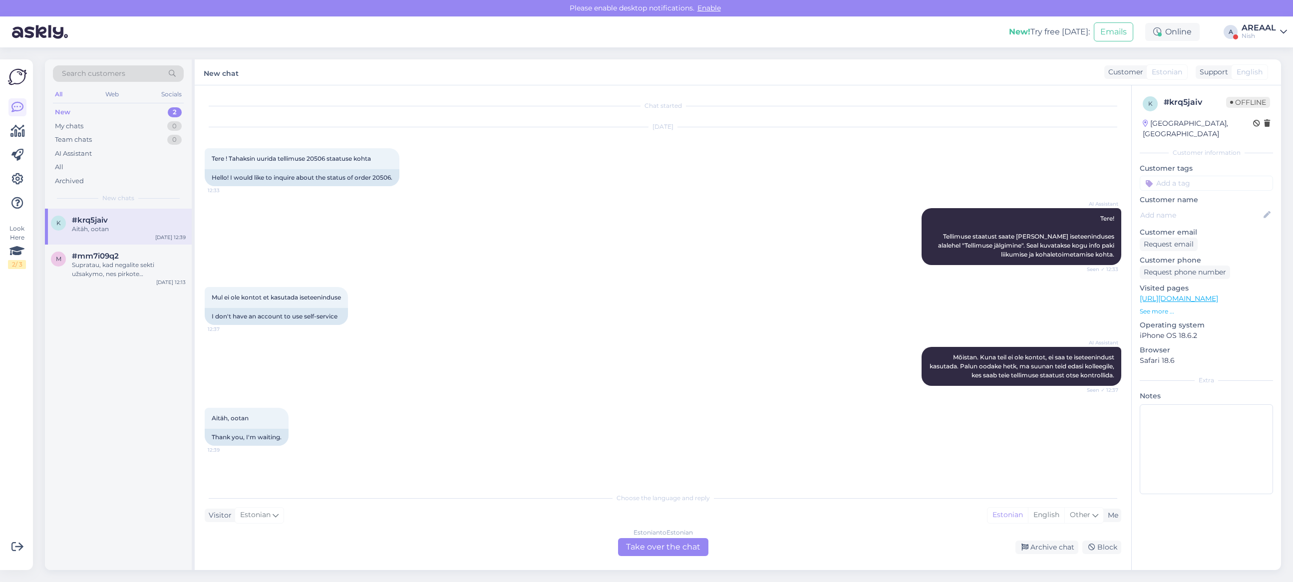
click at [637, 345] on div "AI Assistant Mõistan. Kuna teil ei ole kontot, ei saa te iseteenindust kasutada…" at bounding box center [663, 366] width 916 height 61
click at [1247, 24] on div "AREAAL" at bounding box center [1258, 28] width 34 height 8
click at [1259, 48] on button "Open" at bounding box center [1265, 55] width 28 height 15
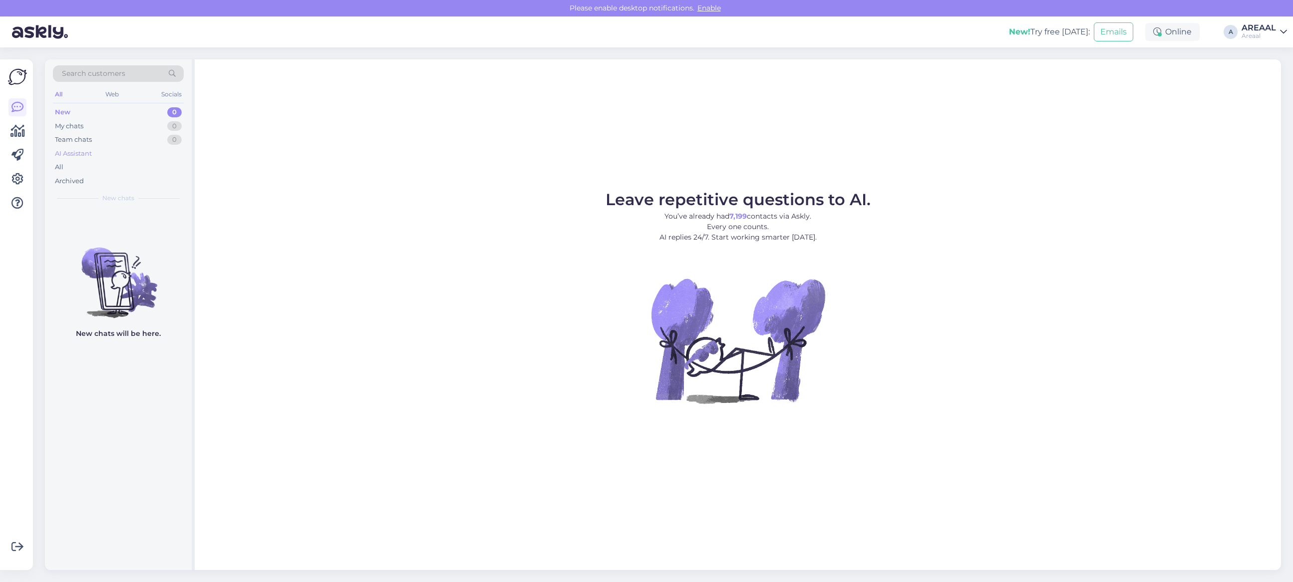
click at [154, 157] on div "AI Assistant" at bounding box center [118, 154] width 131 height 14
click at [147, 165] on div "All" at bounding box center [118, 167] width 131 height 14
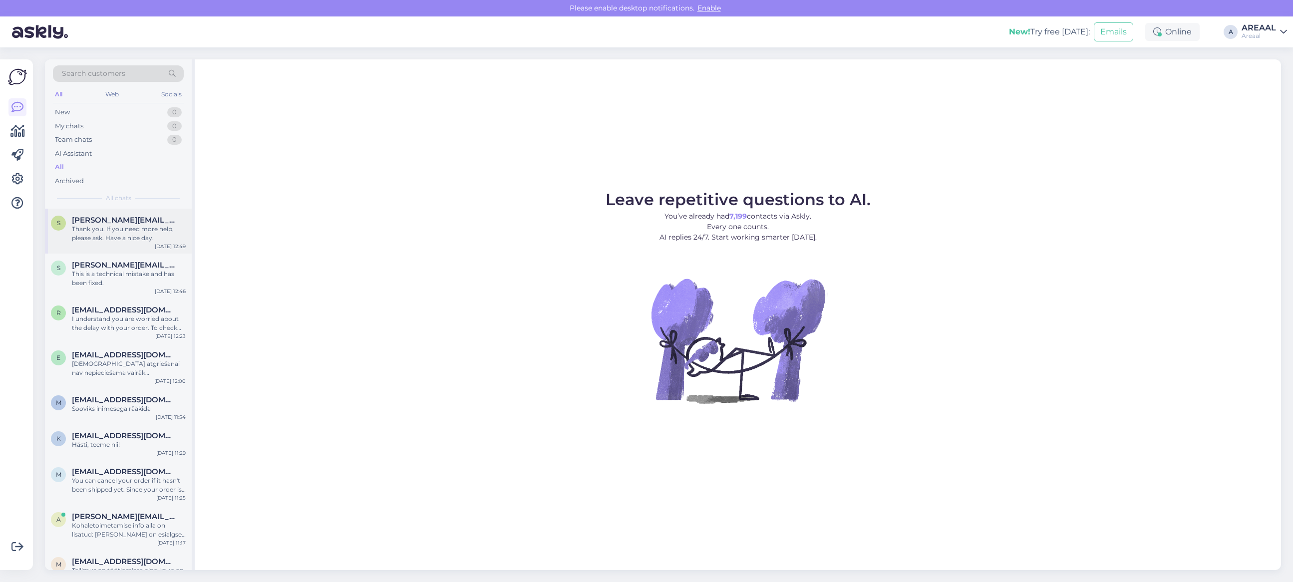
click at [151, 221] on span "Sandra.mikelsone@inbox.lv" at bounding box center [124, 220] width 104 height 9
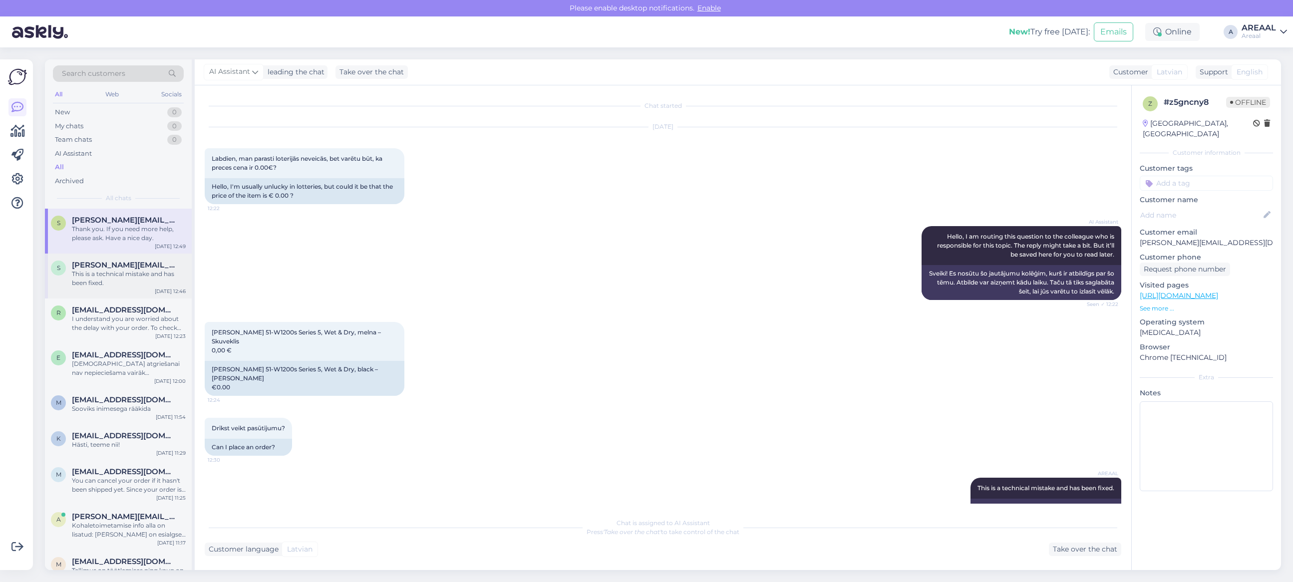
click at [151, 279] on div "This is a technical mistake and has been fixed." at bounding box center [129, 279] width 114 height 18
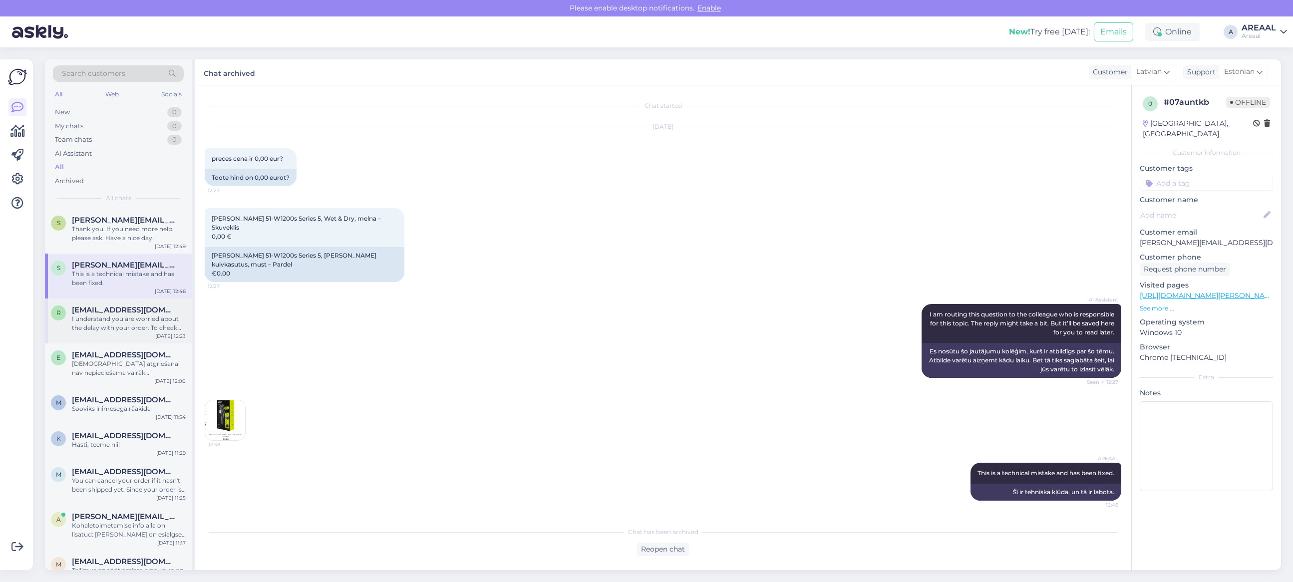
click at [152, 332] on div "I understand you are worried about the delay with your order. To check the late…" at bounding box center [129, 323] width 114 height 18
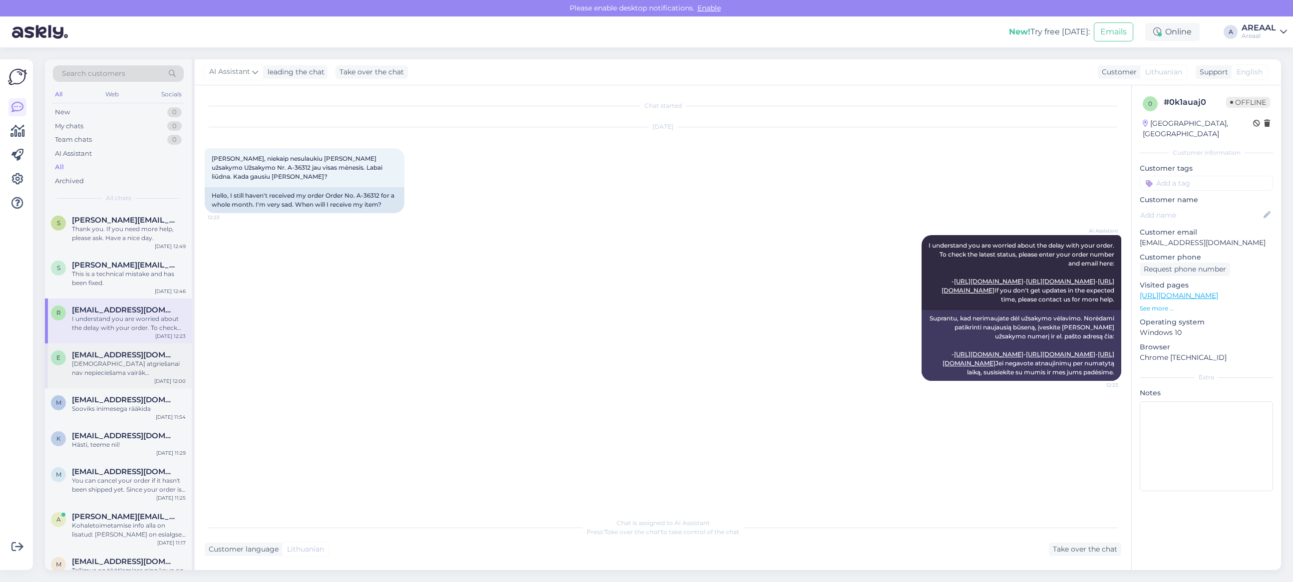
click at [105, 372] on div "[DEMOGRAPHIC_DATA] atgriešanai nav nepieciešama vairāk [PERSON_NAME]." at bounding box center [129, 368] width 114 height 18
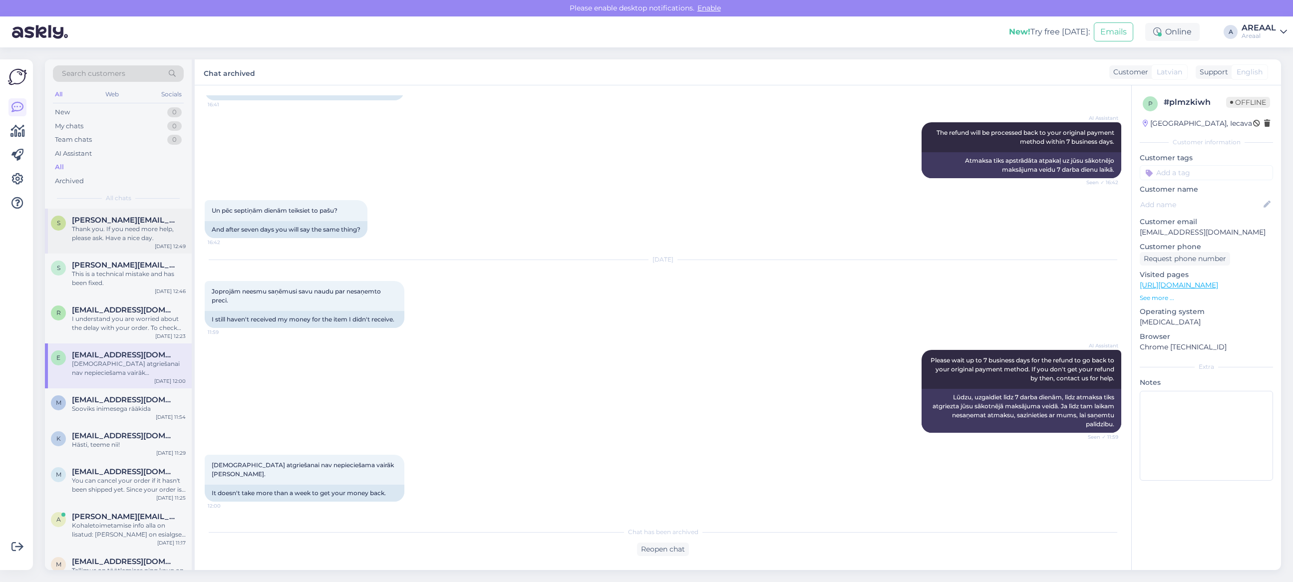
click at [117, 231] on div "Thank you. If you need more help, please ask. Have a nice day." at bounding box center [129, 234] width 114 height 18
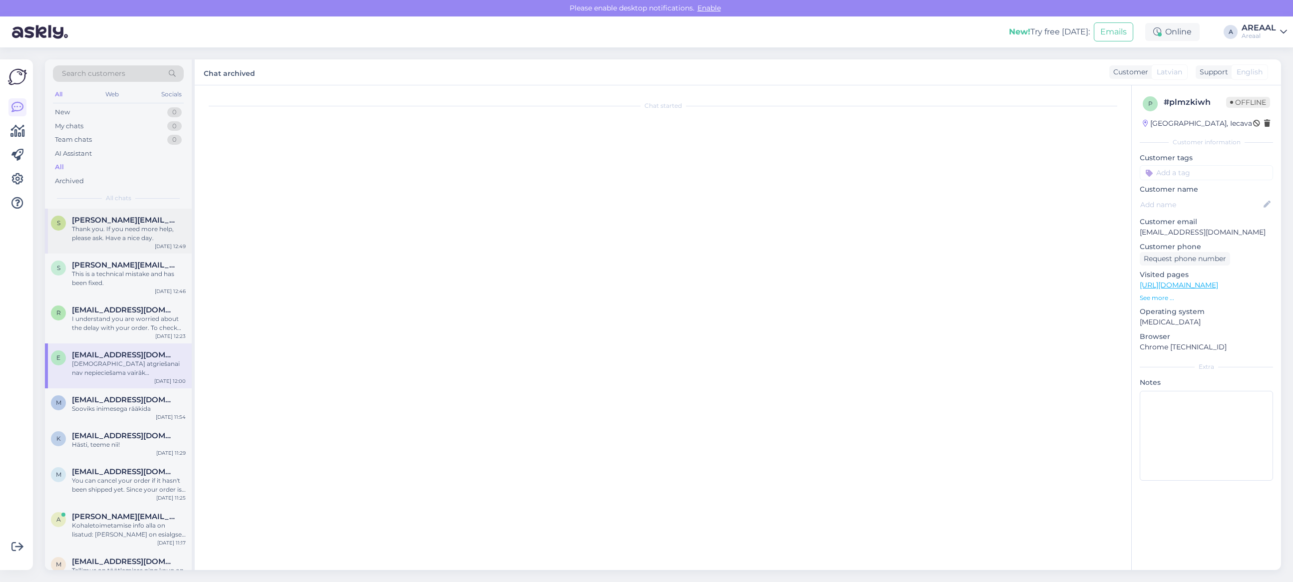
scroll to position [417, 0]
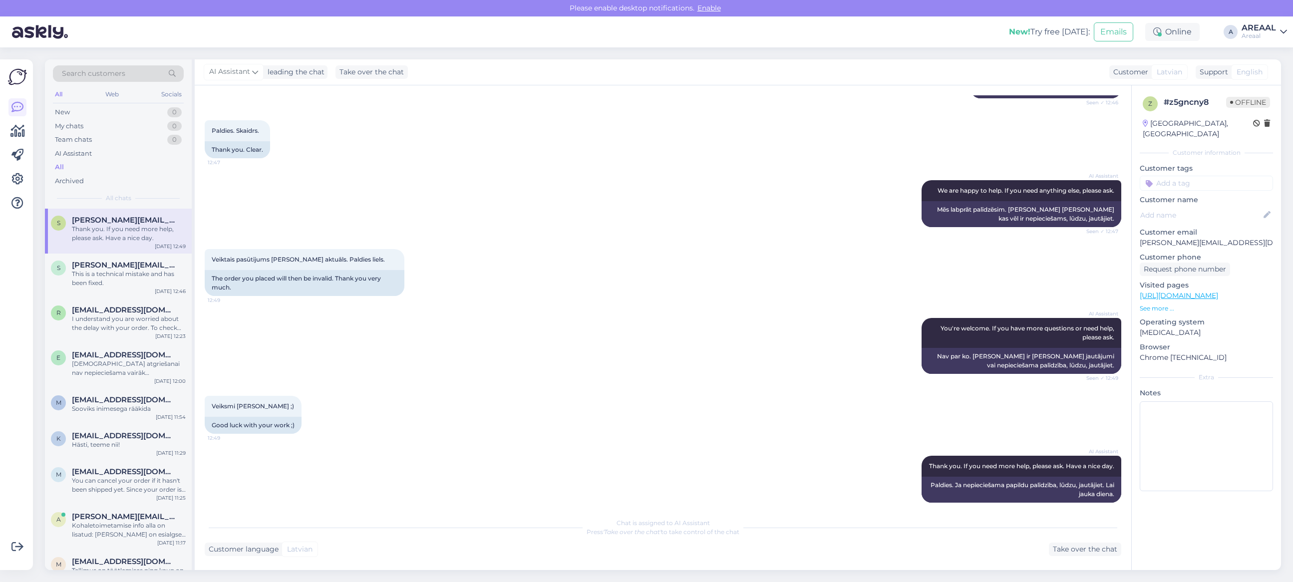
click at [1247, 27] on div "AREAAL" at bounding box center [1258, 28] width 34 height 8
click at [1261, 80] on button "Open" at bounding box center [1265, 76] width 28 height 15
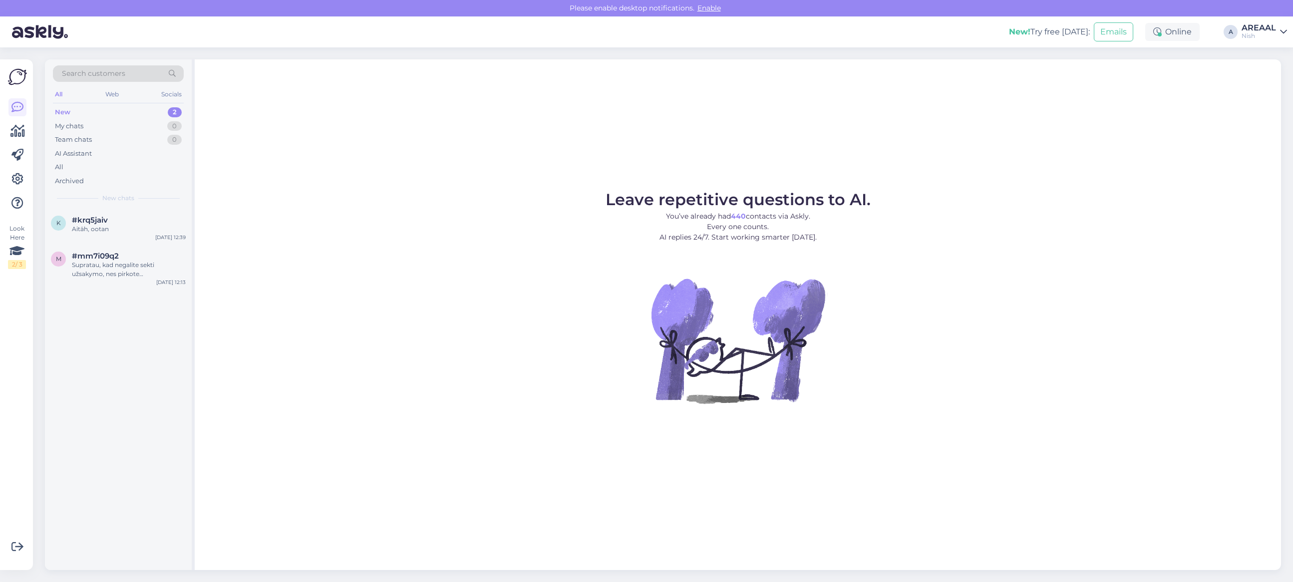
click at [900, 577] on div "Search customers All Web Socials New 2 My chats 0 Team chats 0 AI Assistant All…" at bounding box center [666, 314] width 1254 height 535
click at [119, 215] on div "k #krq5jaiv 1 Millal selgub ? Sep 29 12:39" at bounding box center [118, 227] width 147 height 36
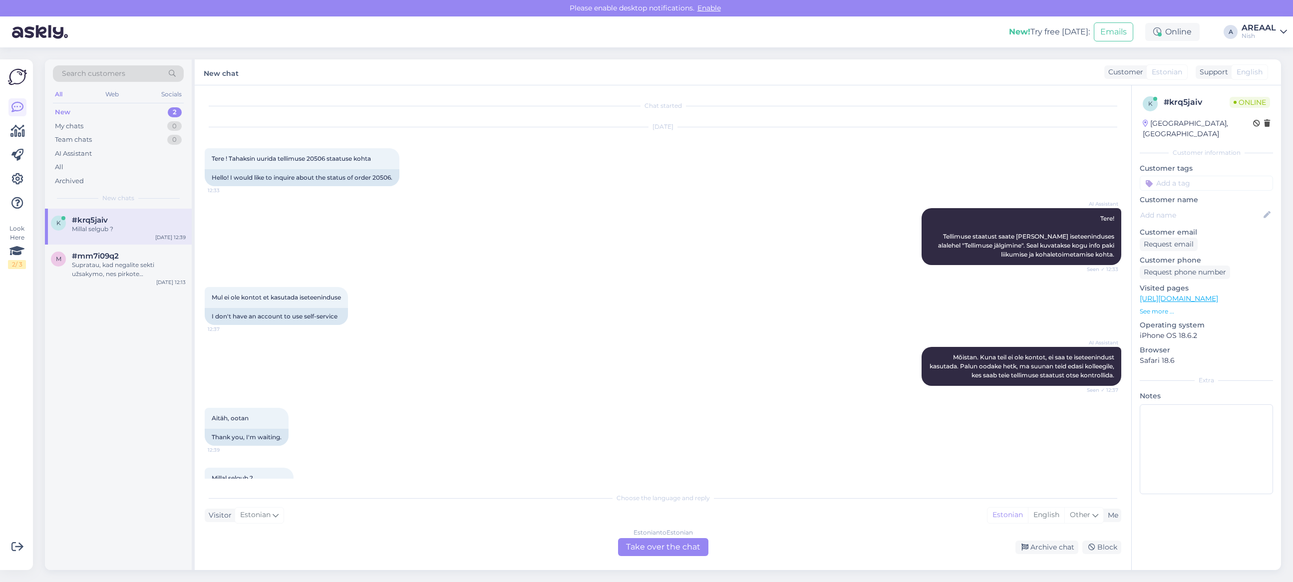
scroll to position [37, 0]
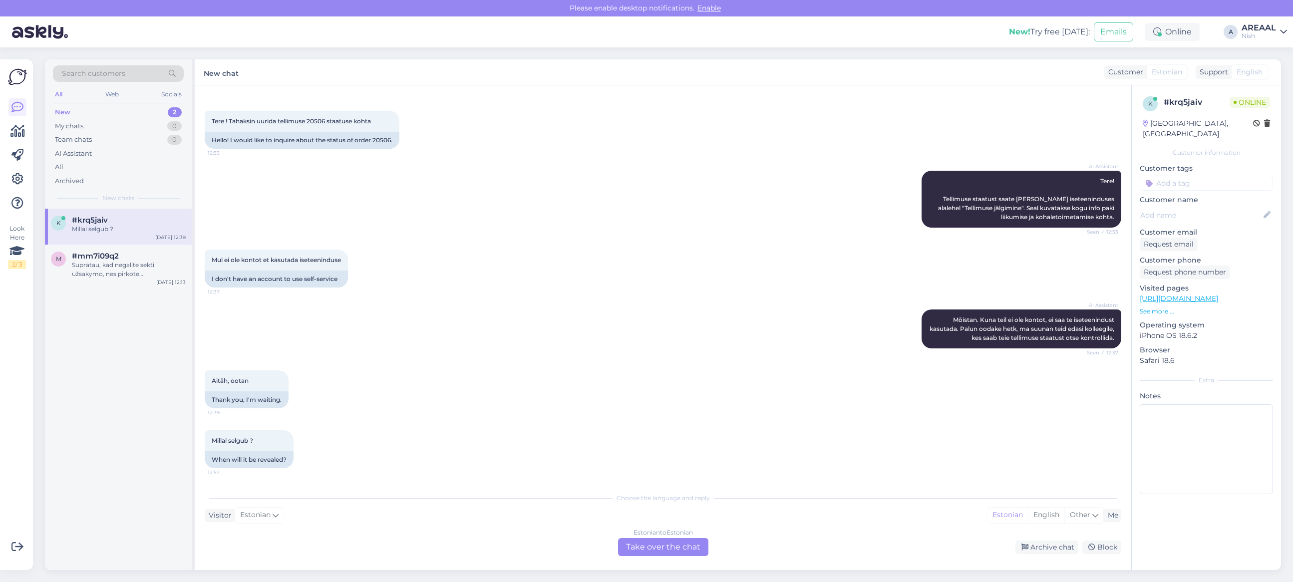
click at [668, 538] on div "Estonian to Estonian Take over the chat" at bounding box center [663, 547] width 90 height 18
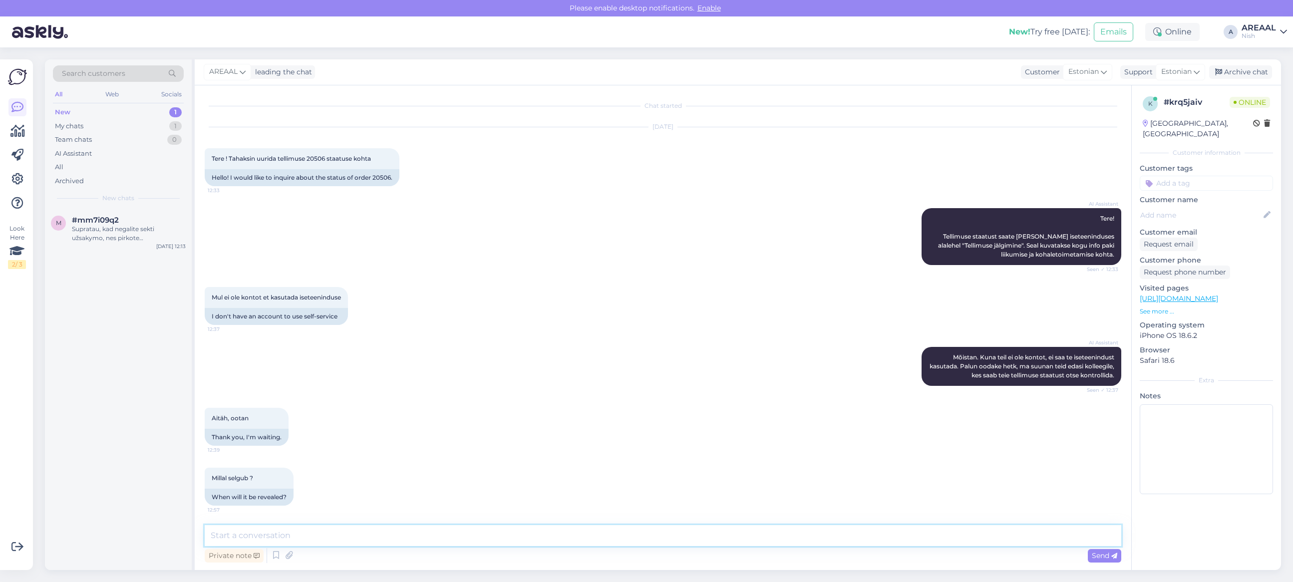
click at [660, 541] on textarea at bounding box center [663, 535] width 916 height 21
type textarea "Tellim"
drag, startPoint x: 81, startPoint y: 340, endPoint x: 116, endPoint y: 361, distance: 40.7
click at [88, 343] on div "m #mm7i09q2 Supratau, kad negalite sekti užsakymo, nes pirkote neužsiregistravę…" at bounding box center [118, 389] width 147 height 361
click at [417, 533] on textarea at bounding box center [663, 535] width 916 height 21
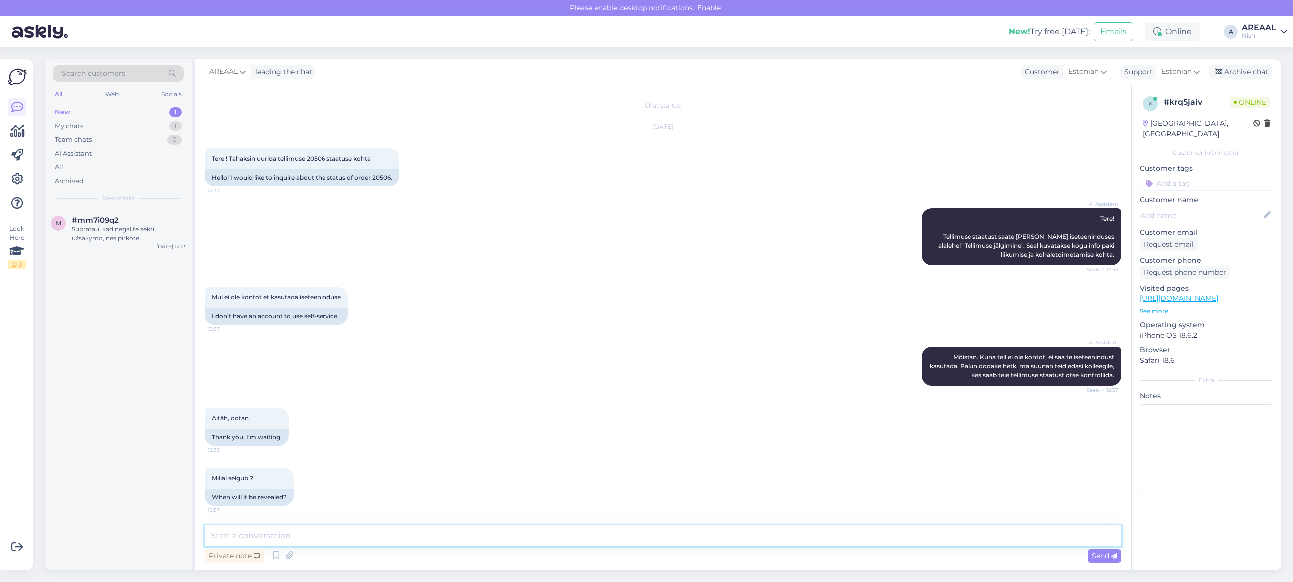
paste textarea "Teie kaup on tellitud Saksamaa hulgimüüjalt lattu ning ootame selle saabumist. …"
type textarea "Teie kaup on tellitud Saksamaa hulgimüüjalt lattu ning ootame selle saabumist. …"
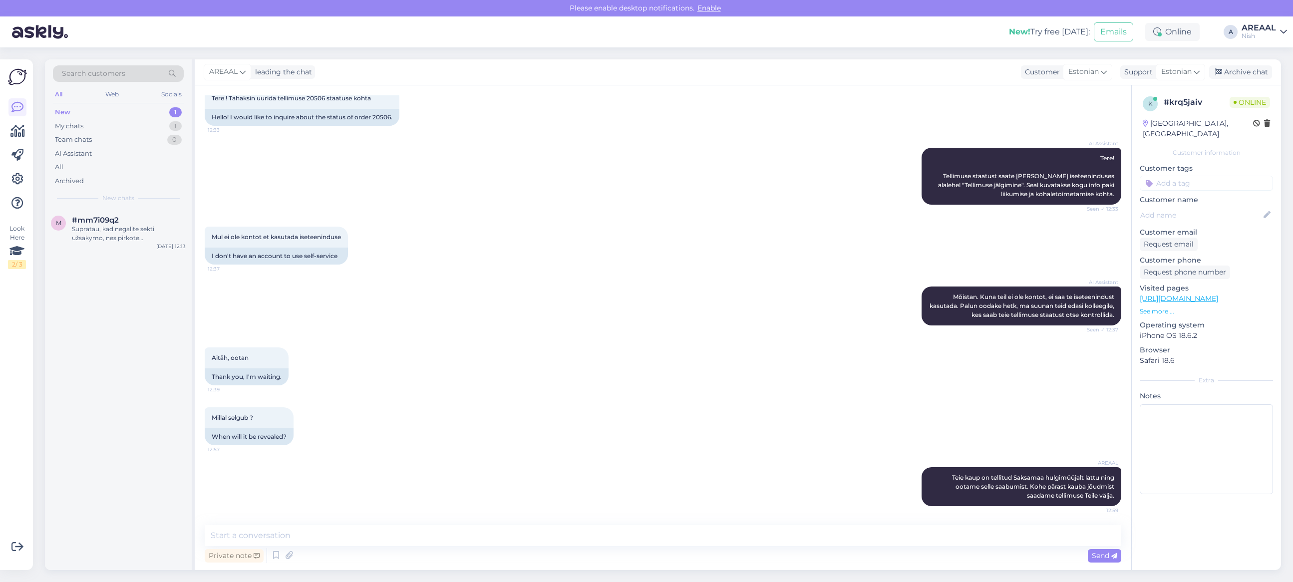
drag, startPoint x: 110, startPoint y: 376, endPoint x: 385, endPoint y: 543, distance: 321.6
click at [112, 377] on div "m #mm7i09q2 Supratau, kad negalite sekti užsakymo, nes pirkote neužsiregistravę…" at bounding box center [118, 389] width 147 height 361
click at [397, 547] on div "Private note Send" at bounding box center [663, 555] width 916 height 19
click at [394, 538] on textarea at bounding box center [663, 535] width 916 height 21
paste textarea "Orienteeruv kauba saabumise aeg on xx.xx - xx.xx"
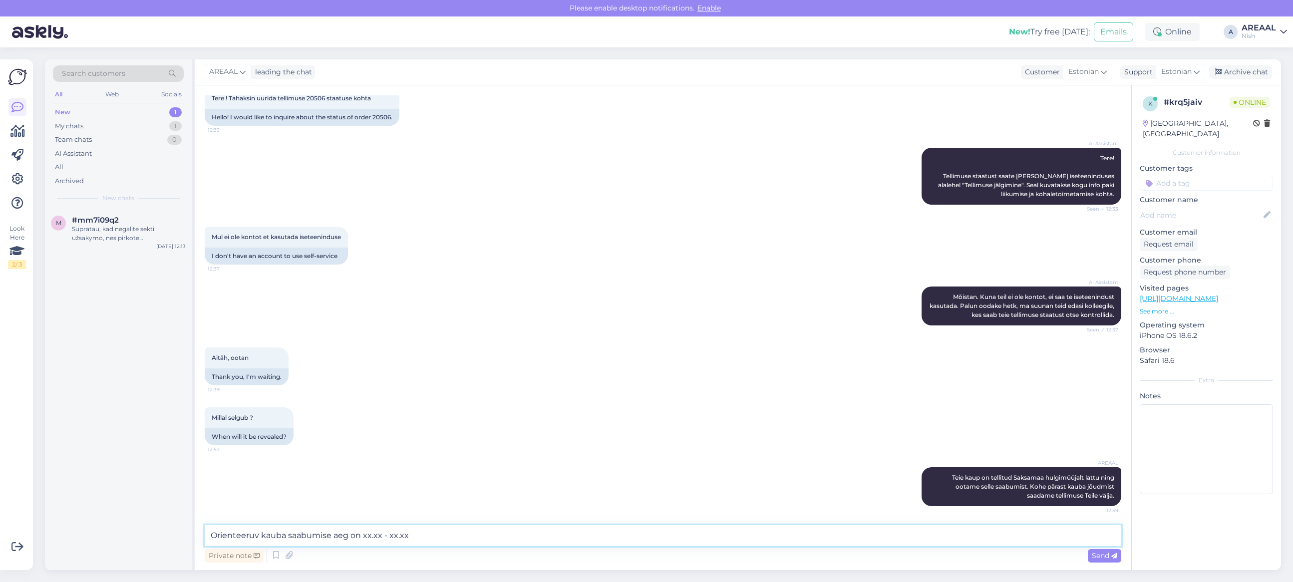
scroll to position [73, 0]
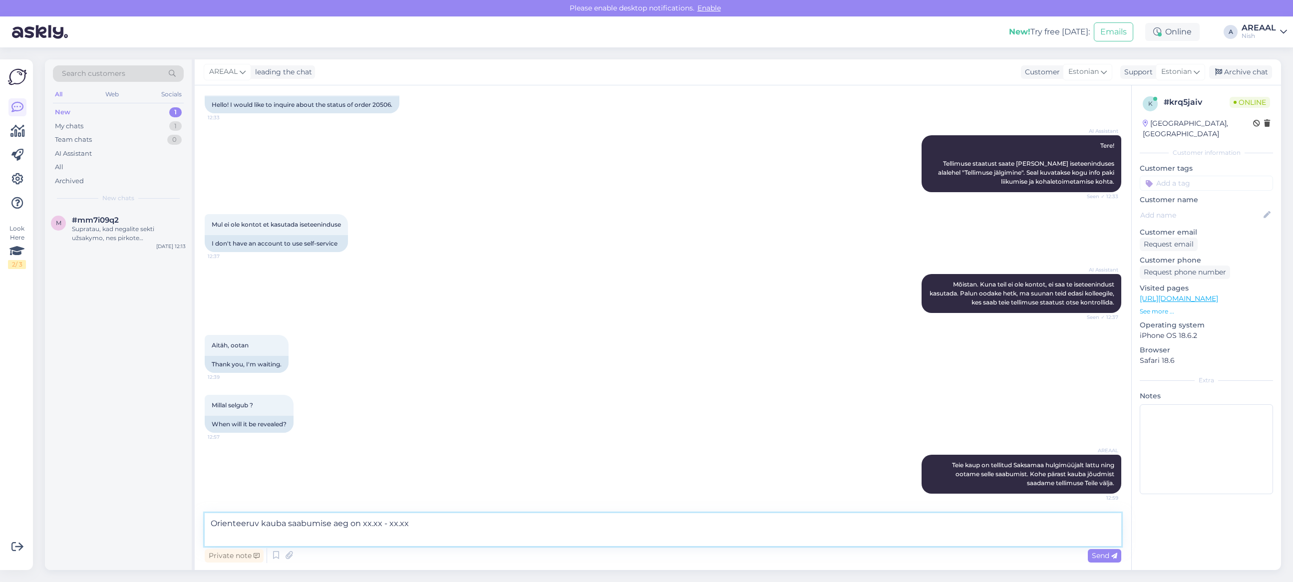
drag, startPoint x: 367, startPoint y: 513, endPoint x: 486, endPoint y: 513, distance: 118.8
click at [466, 513] on textarea "Orienteeruv kauba saabumise aeg on xx.xx - xx.xx" at bounding box center [663, 529] width 916 height 33
type textarea "Orienteeruv kauba saabumise aeg on 02.10 - 07.10"
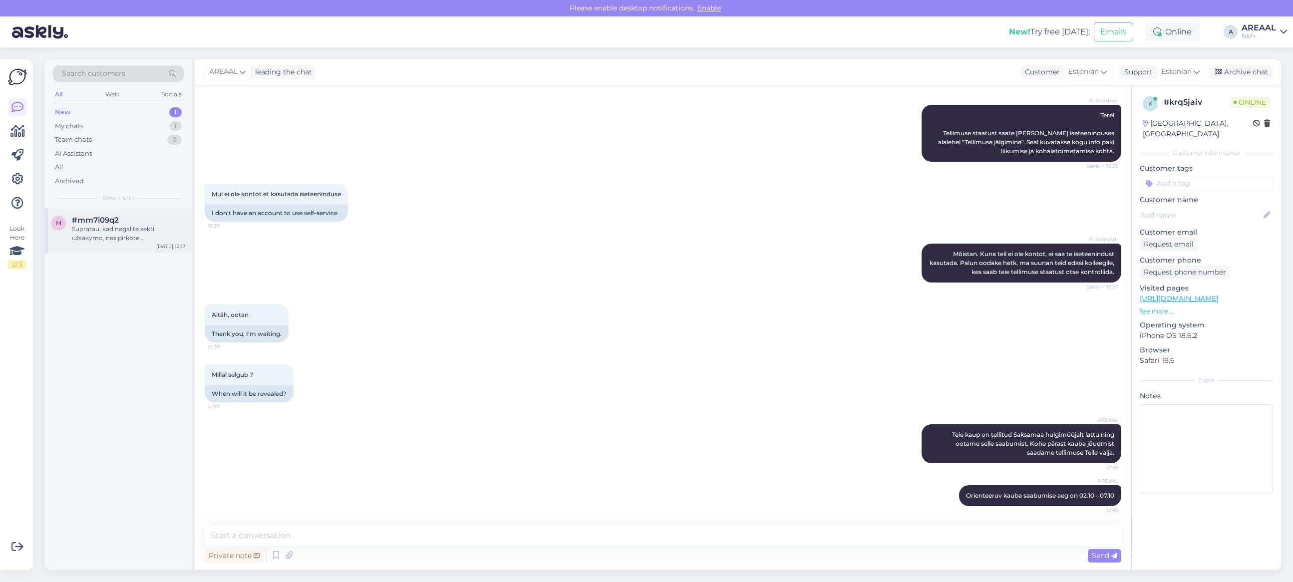
click at [115, 237] on div "Supratau, kad negalite sekti užsakymo, nes pirkote neužsiregistravę. Informuosi…" at bounding box center [129, 234] width 114 height 18
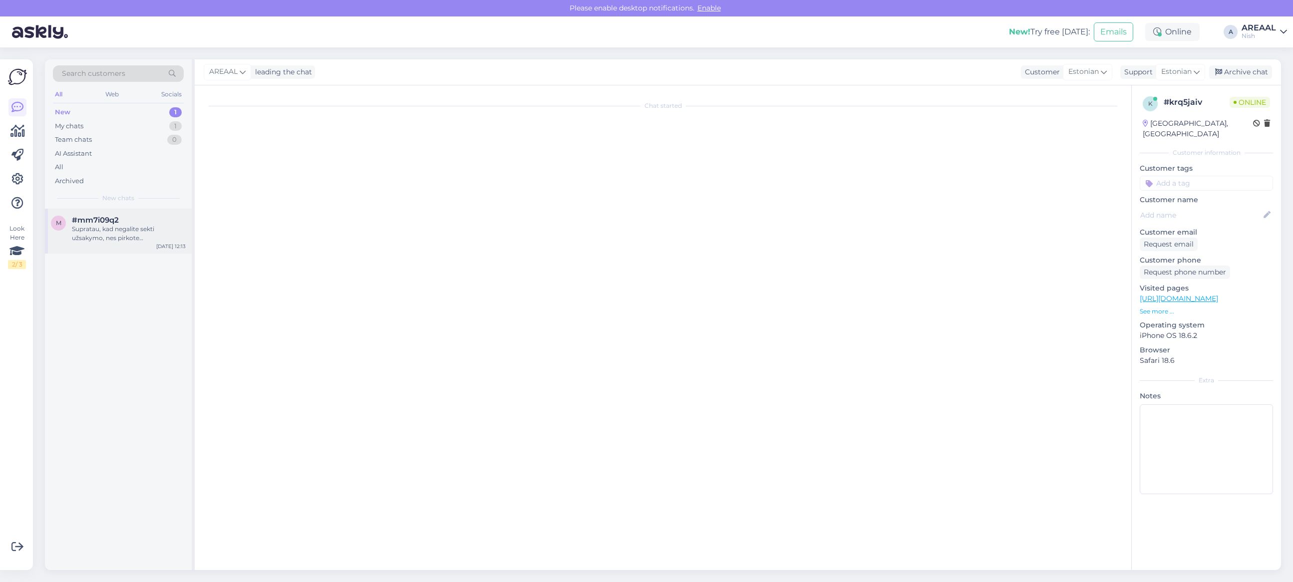
scroll to position [654, 0]
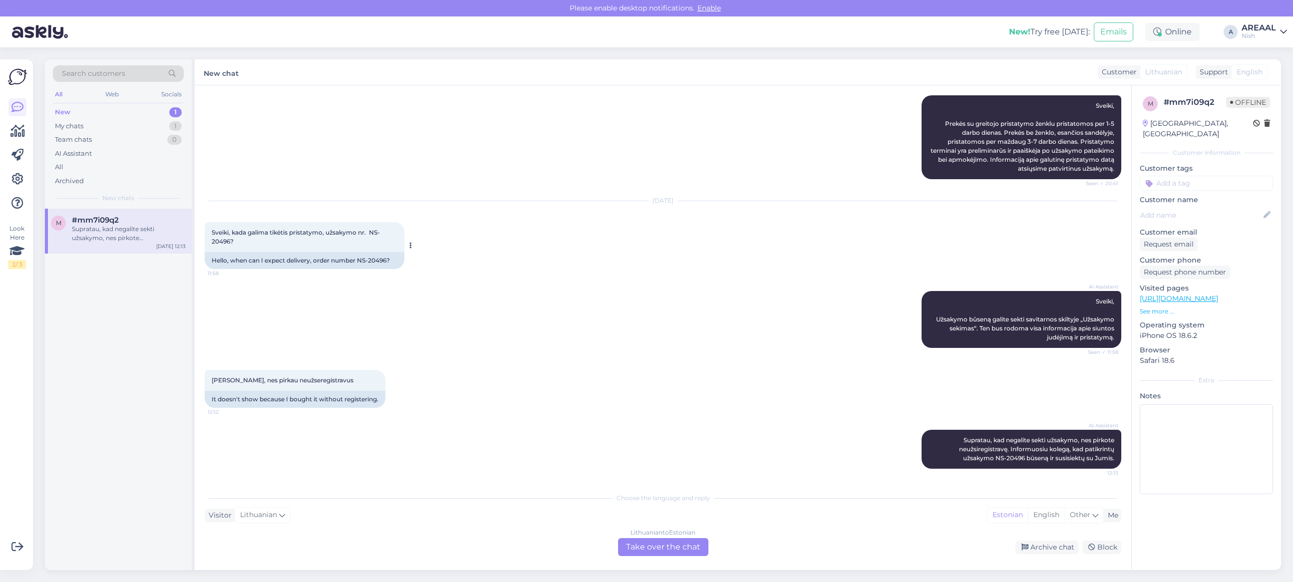
click at [221, 239] on span "Sveiki, kada galima tikėtis pristatymo, užsakymo nr. NS-20496?" at bounding box center [296, 237] width 168 height 16
copy span "20496"
click at [131, 166] on div "All" at bounding box center [118, 167] width 131 height 14
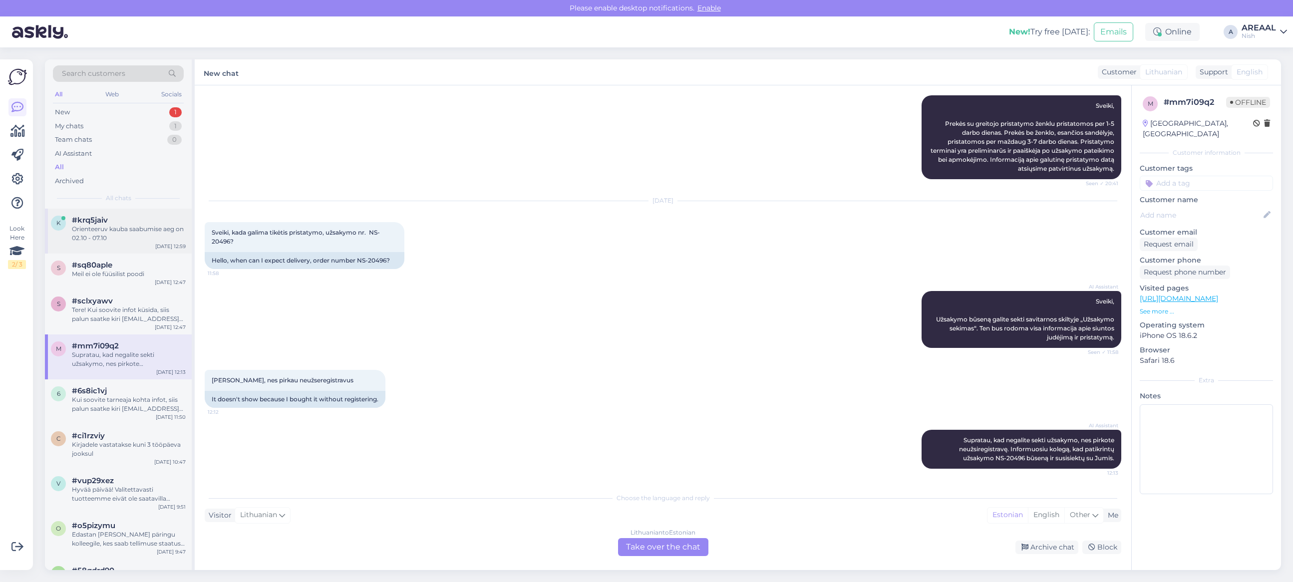
click at [142, 232] on div "Orienteeruv kauba saabumise aeg on 02.10 - 07.10" at bounding box center [129, 234] width 114 height 18
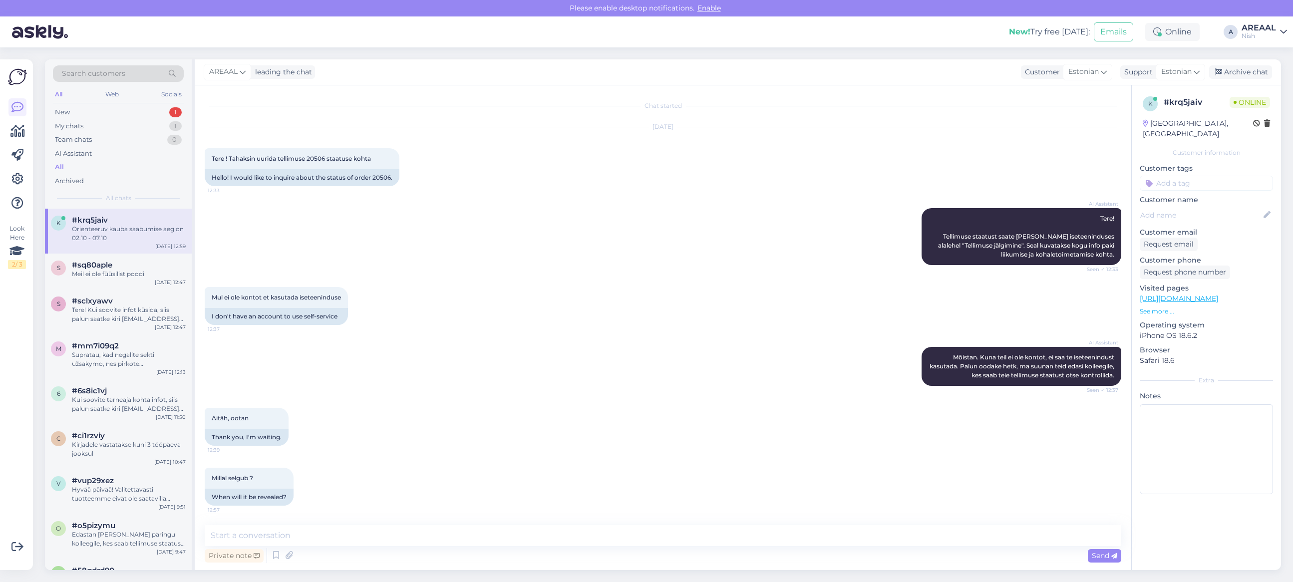
scroll to position [103, 0]
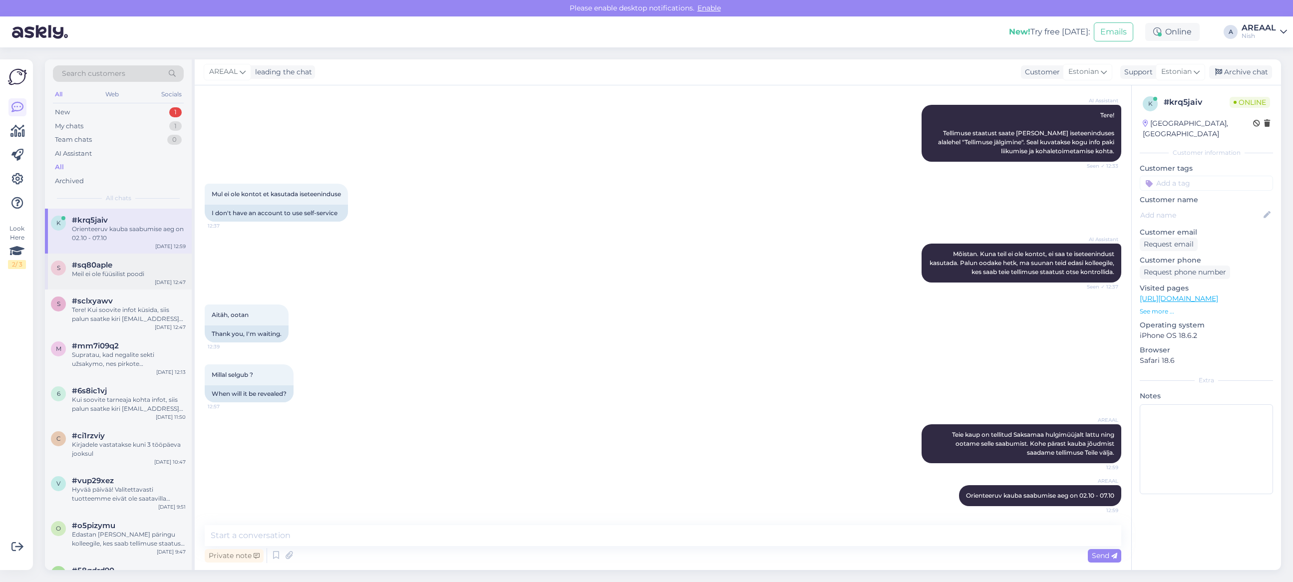
click at [137, 263] on div "#sq80aple" at bounding box center [129, 265] width 114 height 9
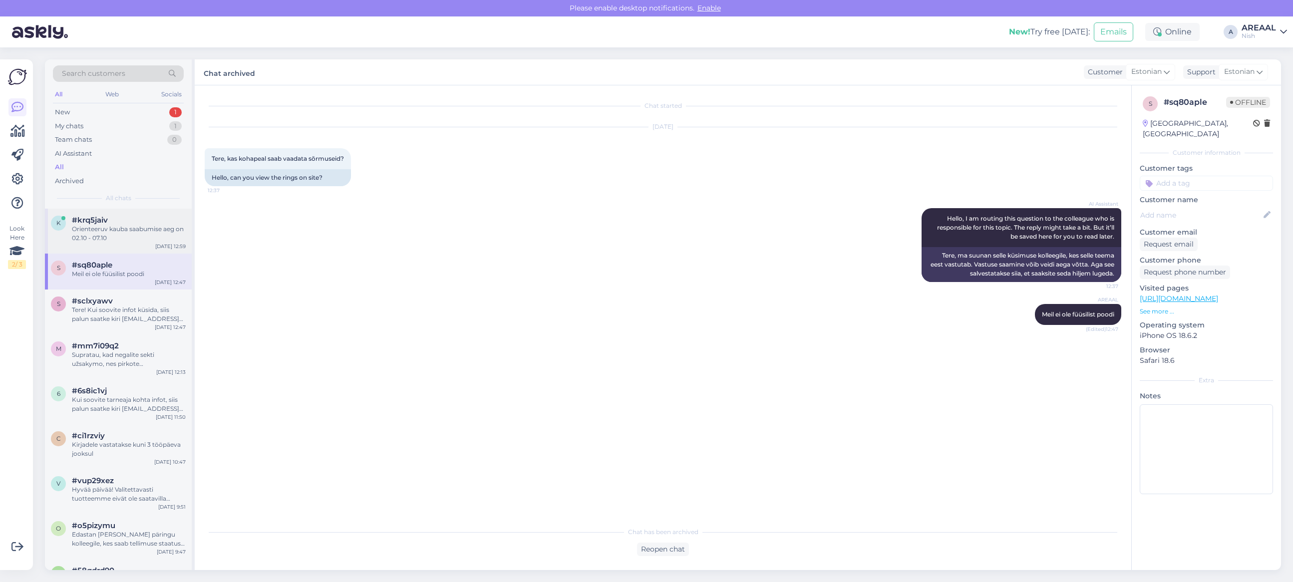
click at [142, 229] on div "Orienteeruv kauba saabumise aeg on 02.10 - 07.10" at bounding box center [129, 234] width 114 height 18
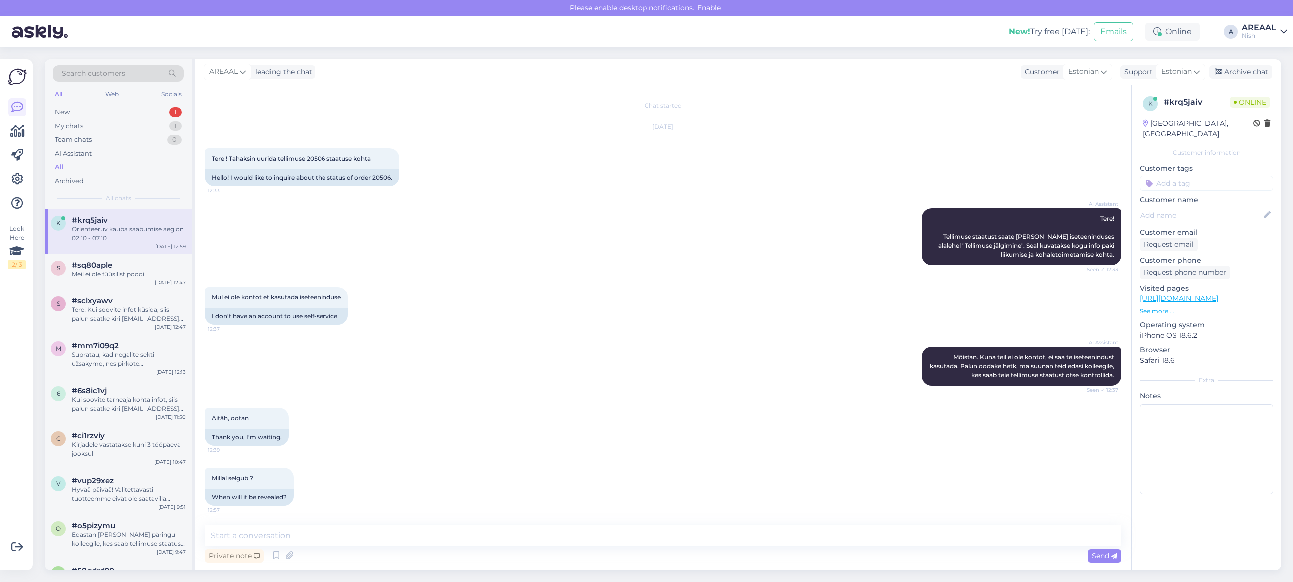
scroll to position [103, 0]
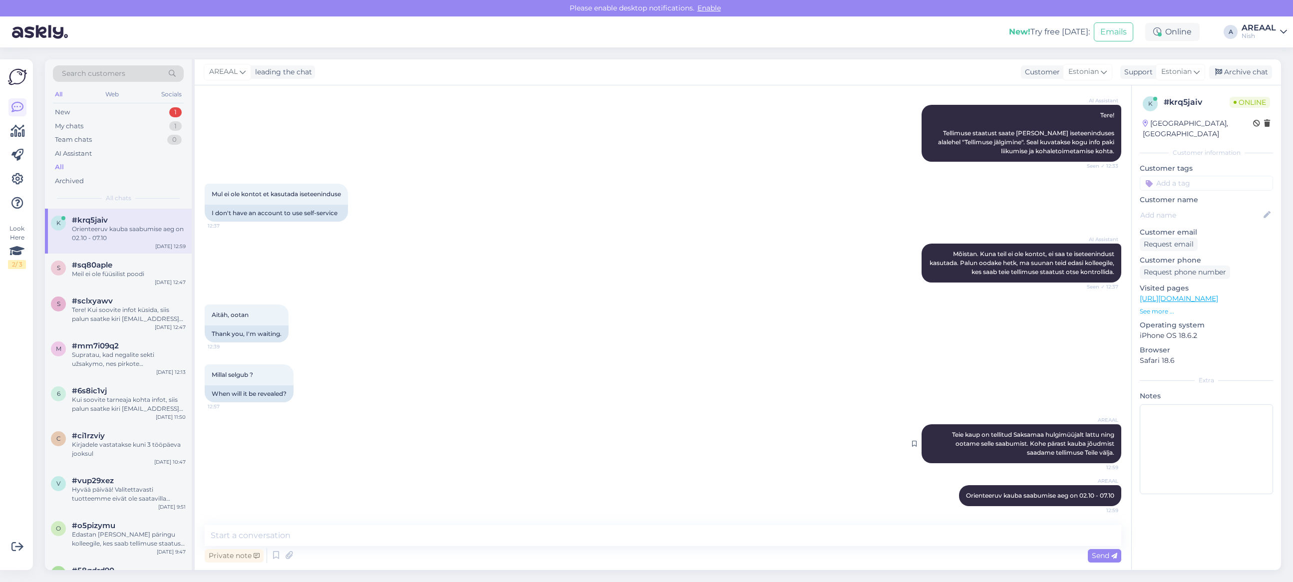
click at [1016, 441] on span "Teie kaup on tellitud Saksamaa hulgimüüjalt lattu ning ootame selle saabumist. …" at bounding box center [1034, 443] width 164 height 25
copy div "Teie kaup on tellitud Saksamaa hulgimüüjalt lattu ning ootame selle saabumist. …"
click at [173, 126] on div "1" at bounding box center [175, 126] width 12 height 10
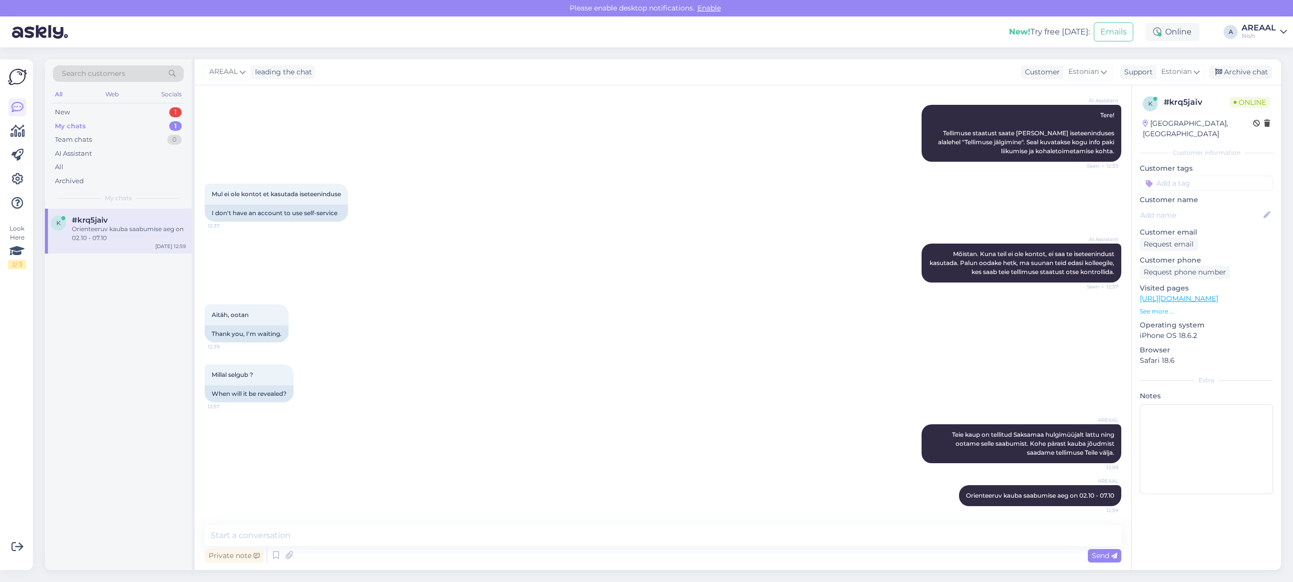
click at [135, 212] on div "k #krq5jaiv Orienteeruv kauba saabumise aeg on 02.10 - 07.10 Sep 29 12:59" at bounding box center [118, 231] width 147 height 45
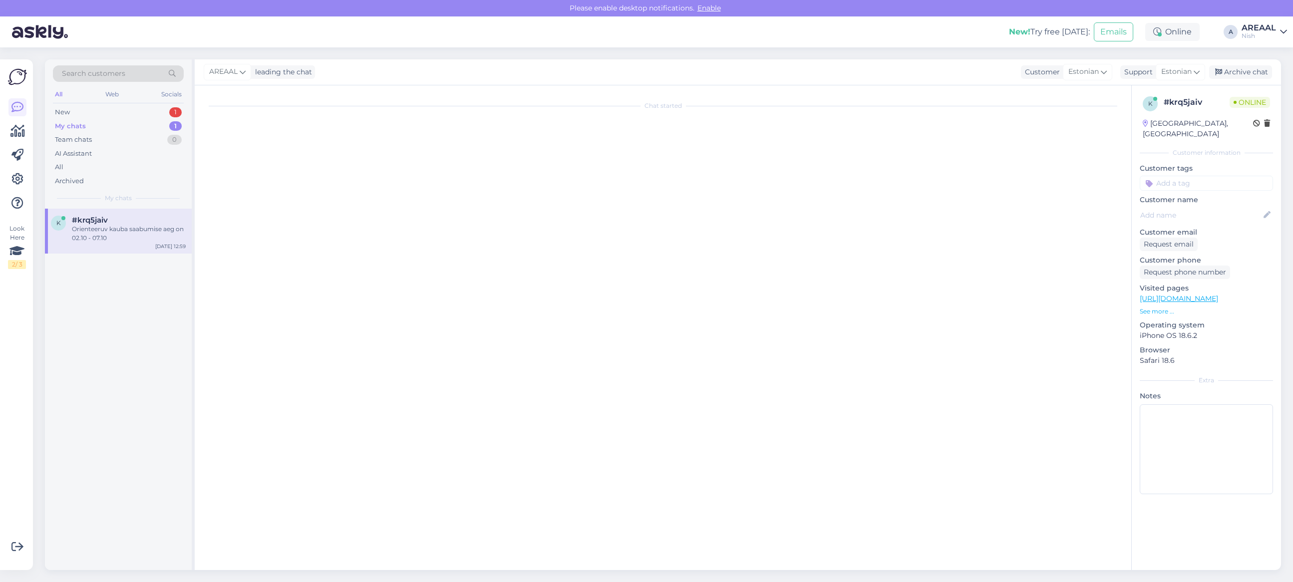
scroll to position [0, 0]
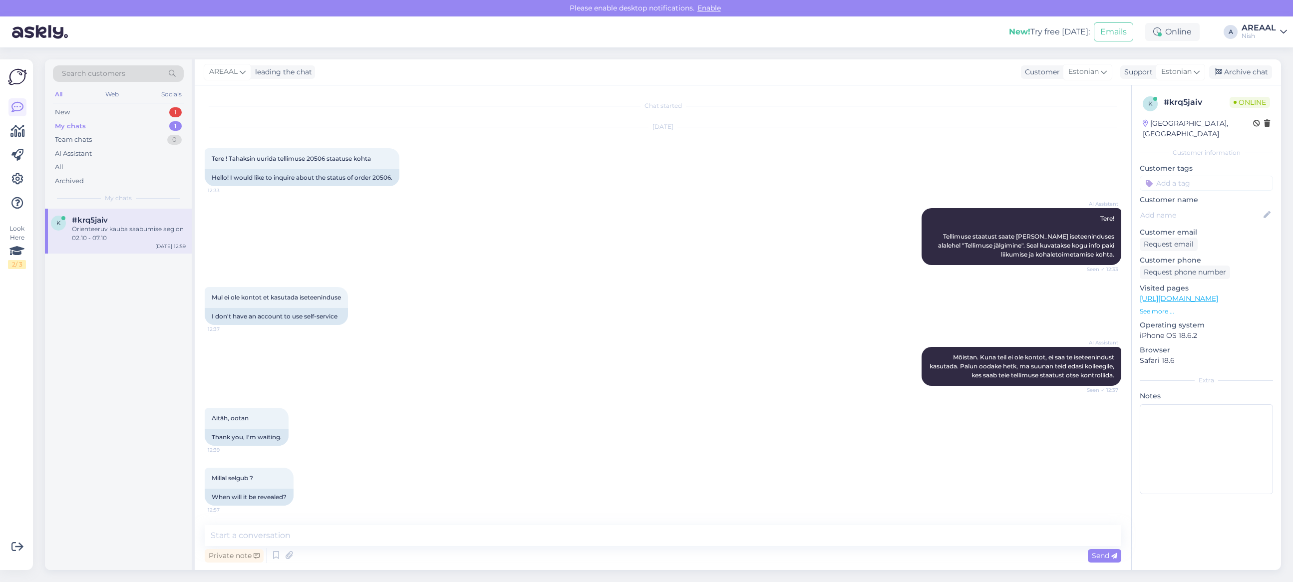
click at [144, 86] on div "Search customers" at bounding box center [118, 76] width 131 height 22
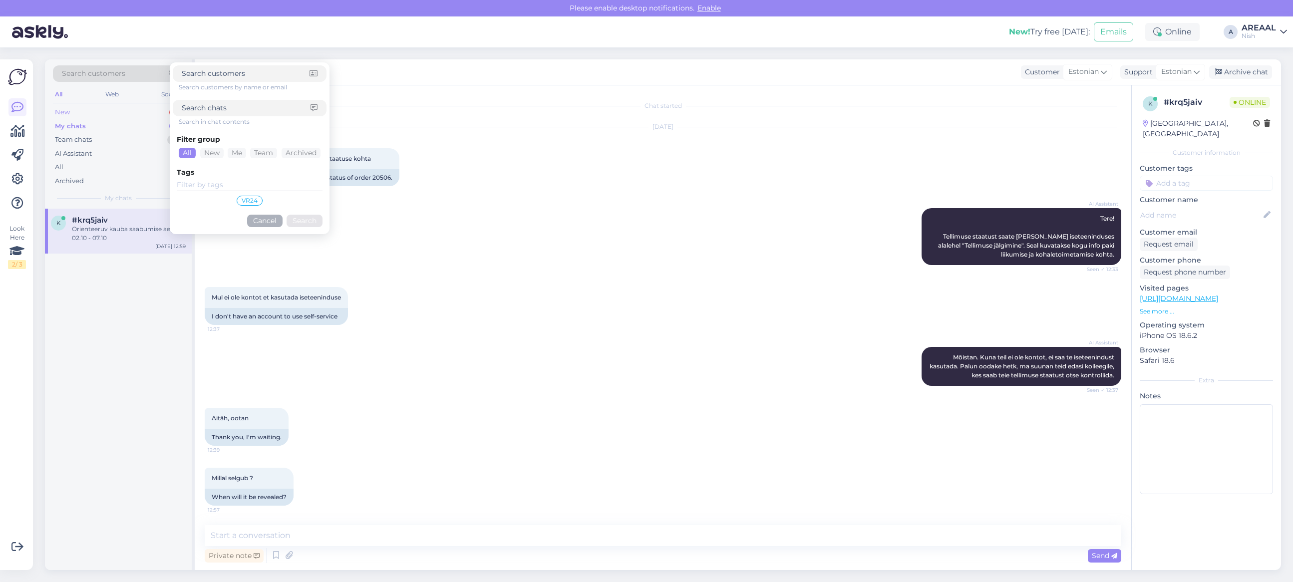
click at [125, 118] on div "New 1" at bounding box center [118, 112] width 131 height 14
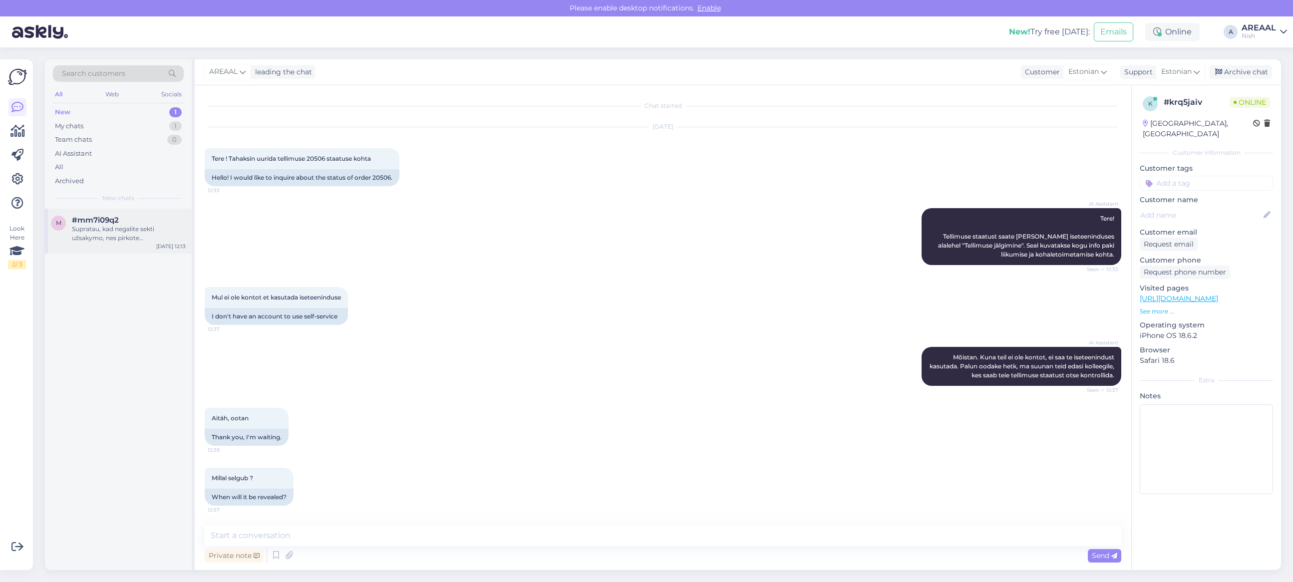
click at [143, 230] on div "Supratau, kad negalite sekti užsakymo, nes pirkote neužsiregistravę. Informuosi…" at bounding box center [129, 234] width 114 height 18
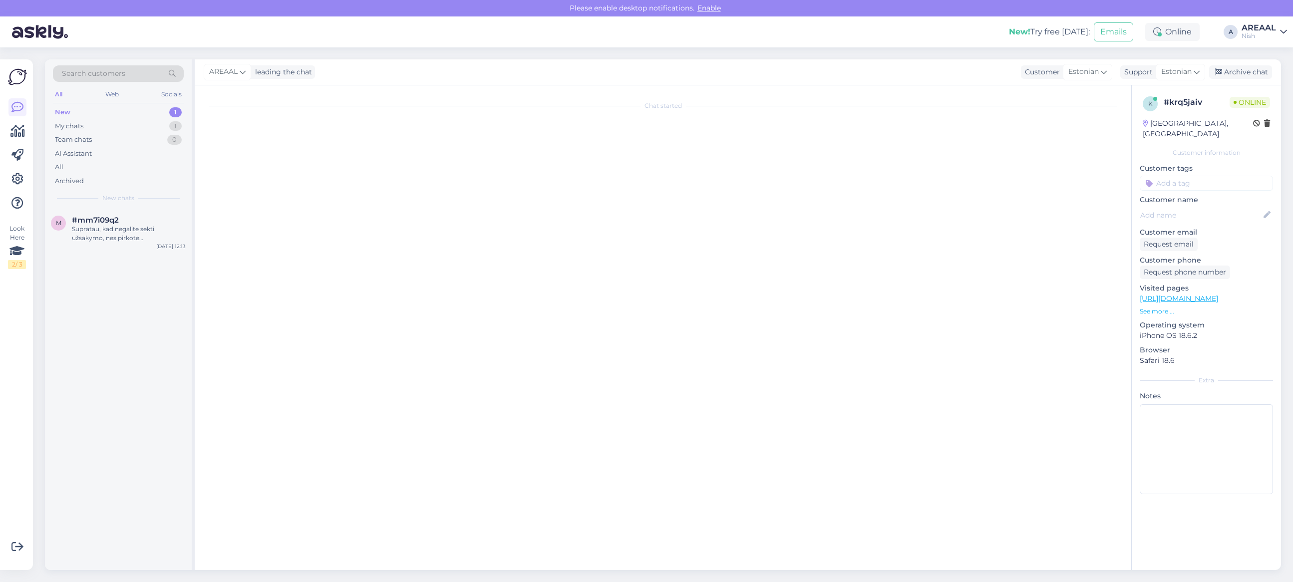
scroll to position [654, 0]
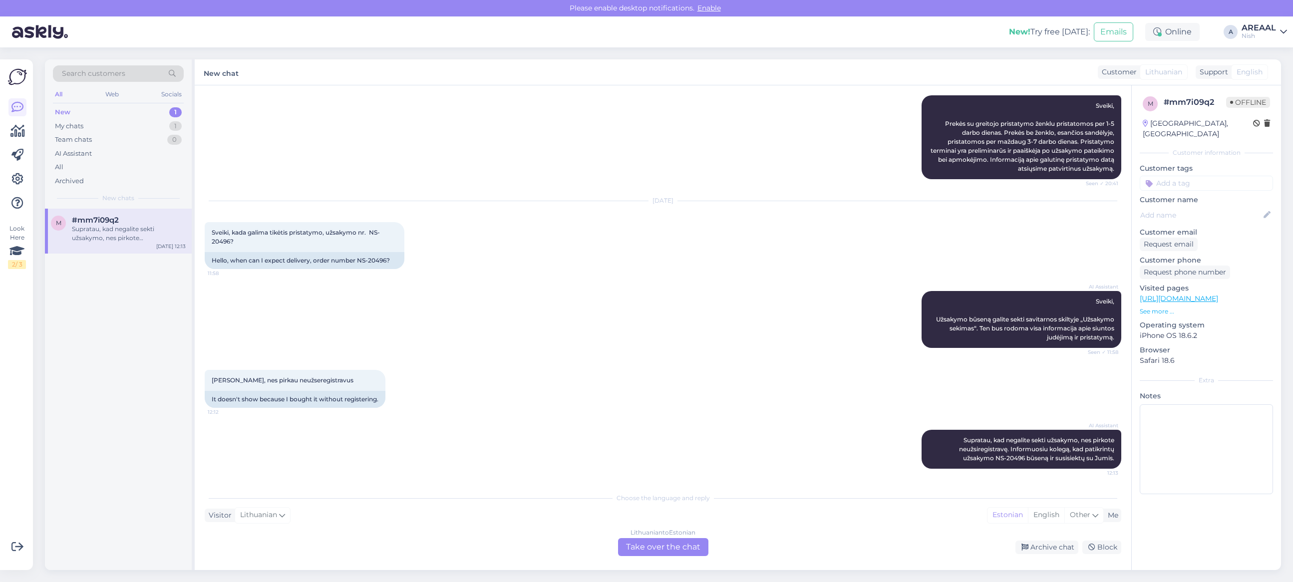
click at [642, 545] on div "Lithuanian to Estonian Take over the chat" at bounding box center [663, 547] width 90 height 18
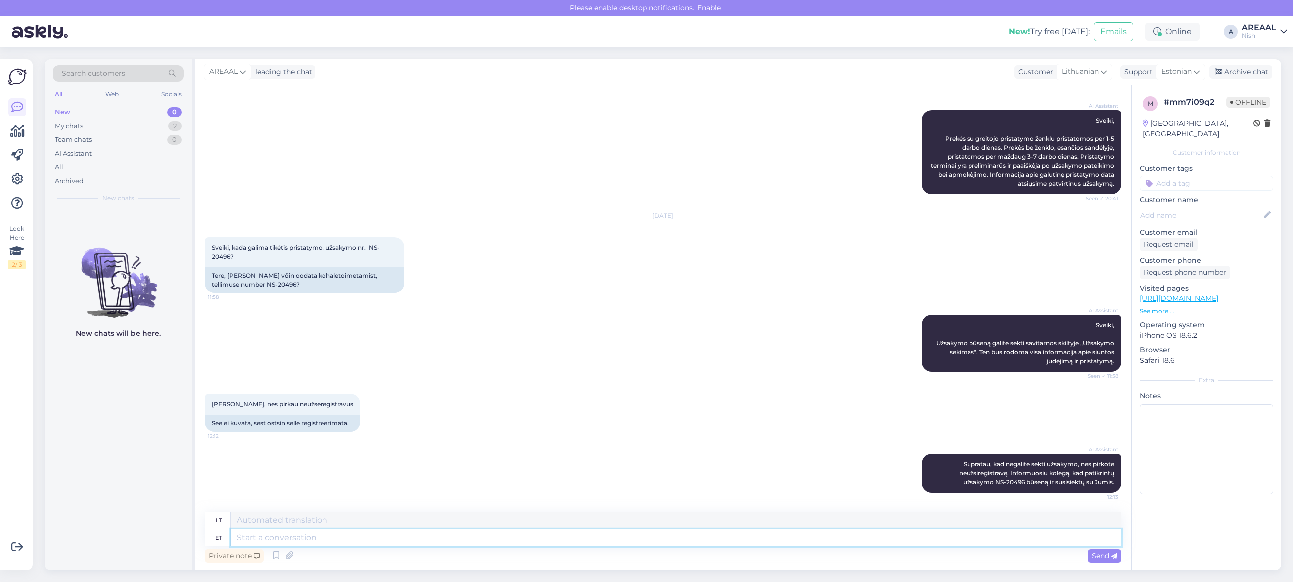
click at [640, 533] on textarea at bounding box center [676, 537] width 890 height 17
paste textarea "Teie kaup on tellitud Saksamaa hulgimüüjalt lattu ning ootame selle saabumist. …"
type textarea "Teie kaup on tellitud Saksamaa hulgimüüjalt lattu ning ootame selle saabumist. …"
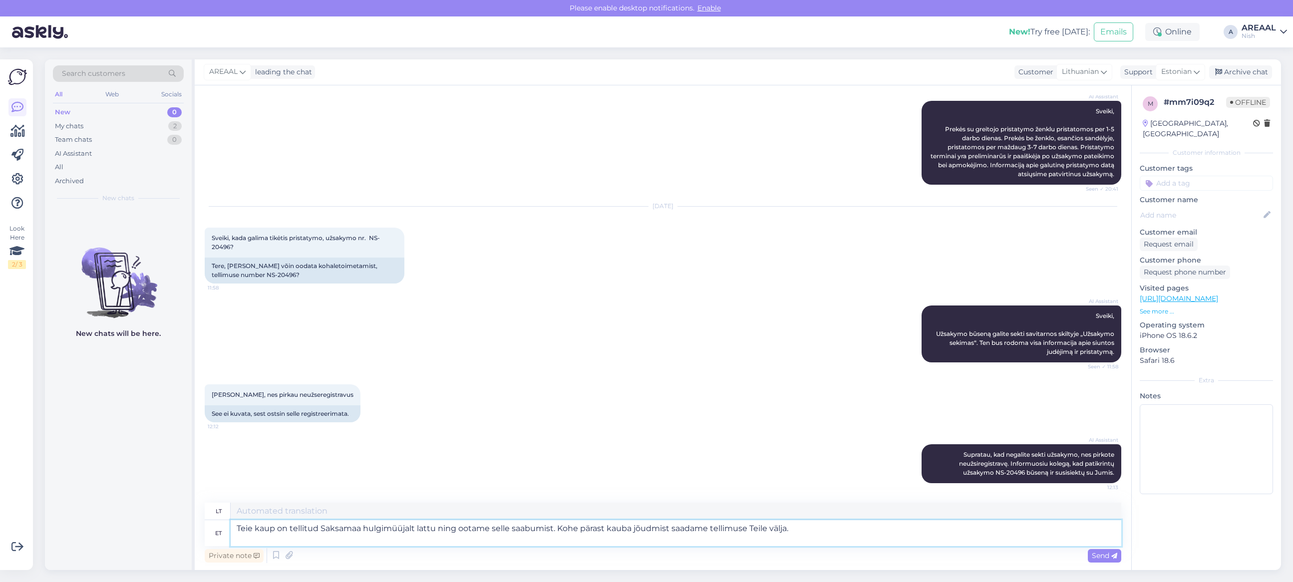
type textarea "Jūsų prekė buvo užsakyta iš Vokietijos didmenininko ir mes laukiame jos atvykim…"
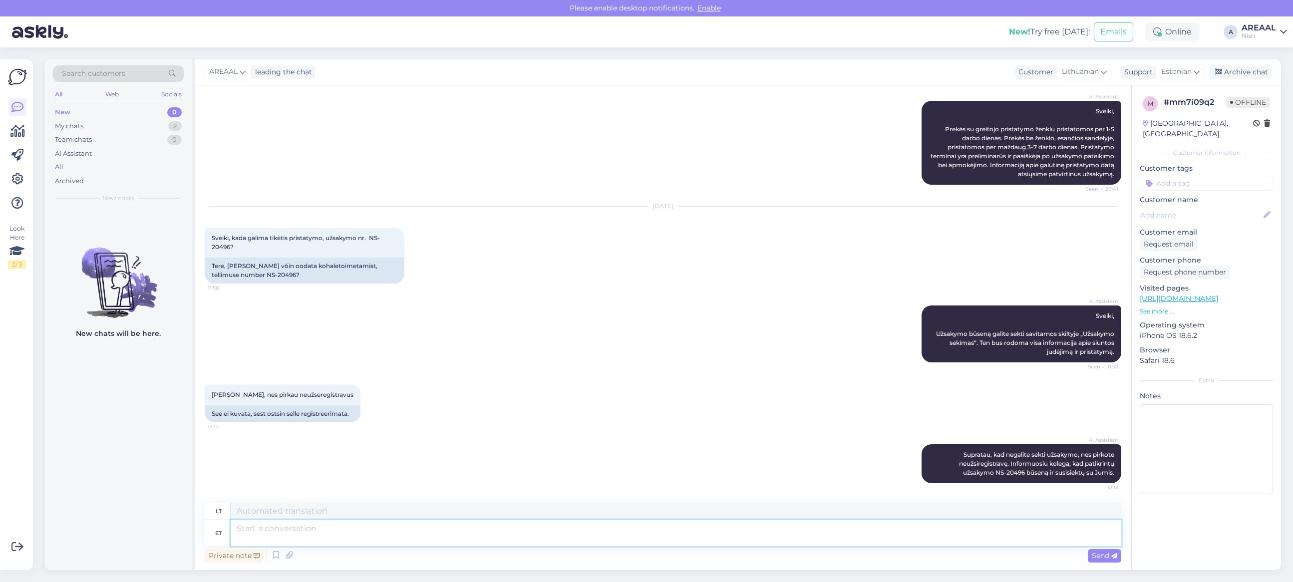
scroll to position [735, 0]
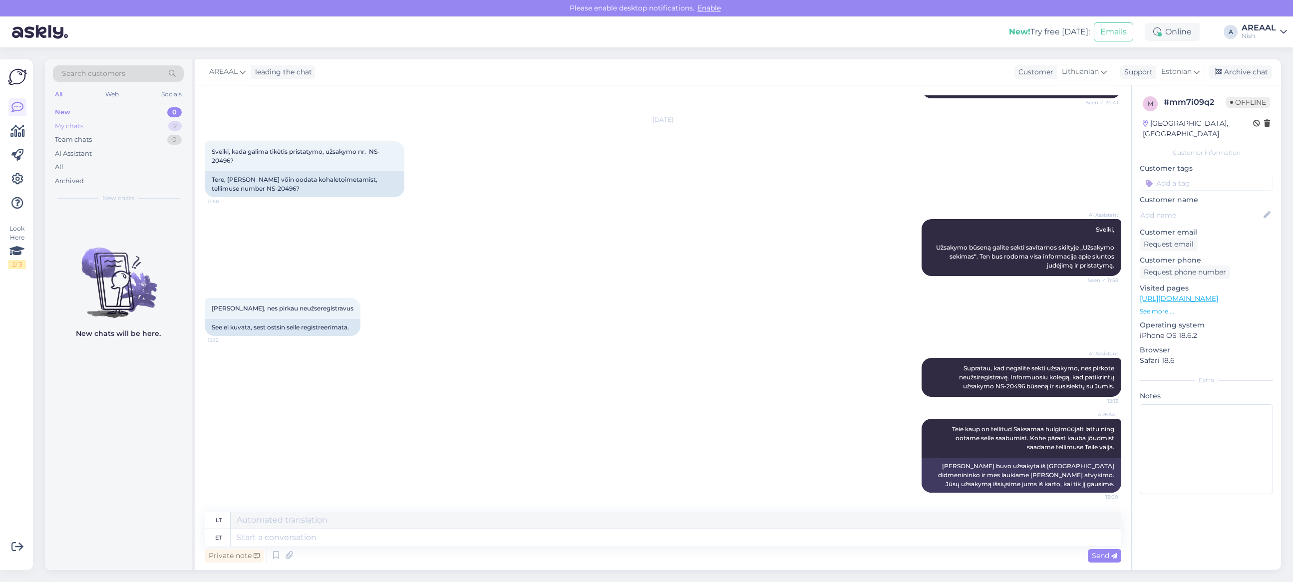
click at [156, 120] on div "My chats 2" at bounding box center [118, 126] width 131 height 14
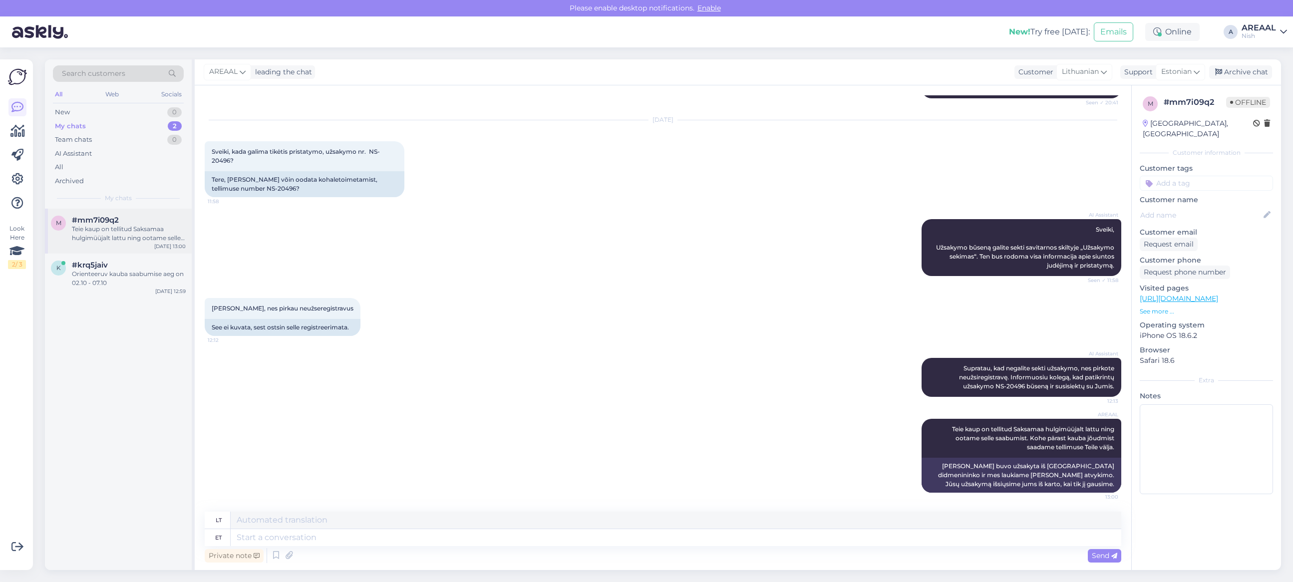
click at [130, 216] on div "#mm7i09q2" at bounding box center [129, 220] width 114 height 9
click at [113, 282] on div "Orienteeruv kauba saabumise aeg on 02.10 - 07.10" at bounding box center [129, 279] width 114 height 18
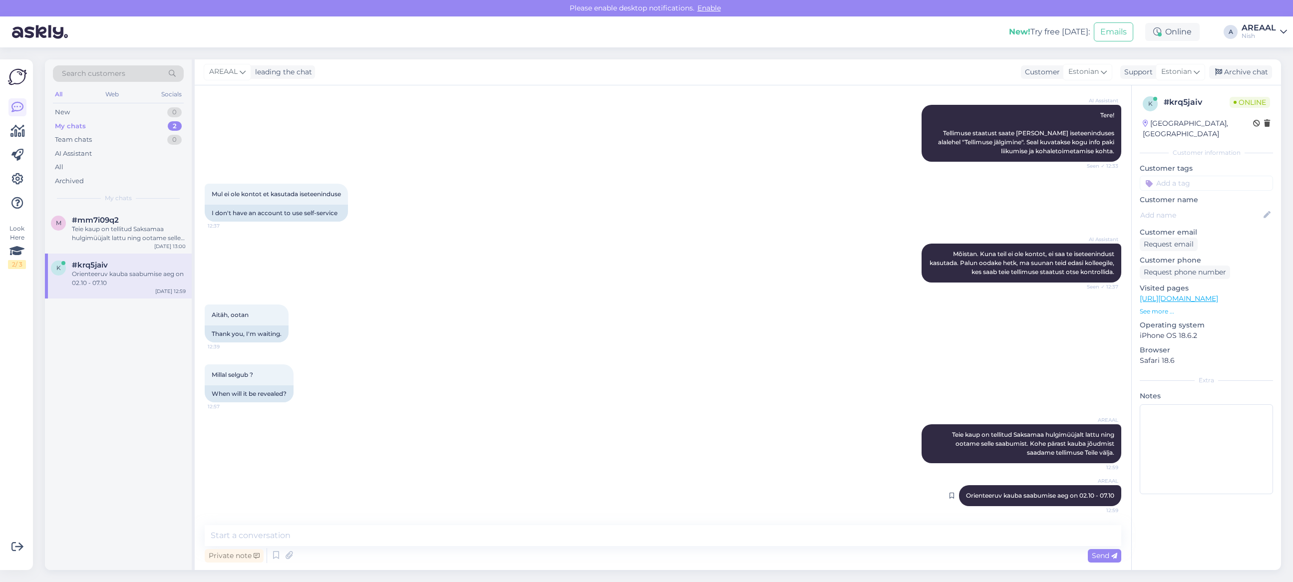
click at [987, 493] on span "Orienteeruv kauba saabumise aeg on 02.10 - 07.10" at bounding box center [1040, 495] width 148 height 7
copy div "Orienteeruv kauba saabumise aeg on 02.10 - 07.10 12:59"
click at [168, 223] on div "#mm7i09q2" at bounding box center [129, 220] width 114 height 9
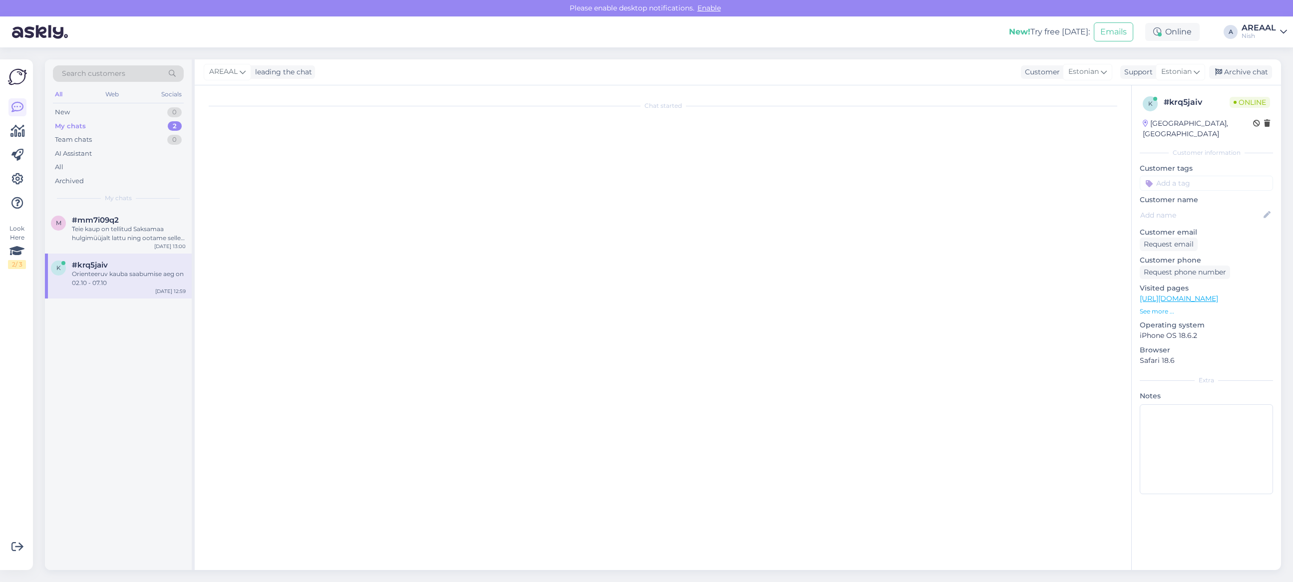
scroll to position [735, 0]
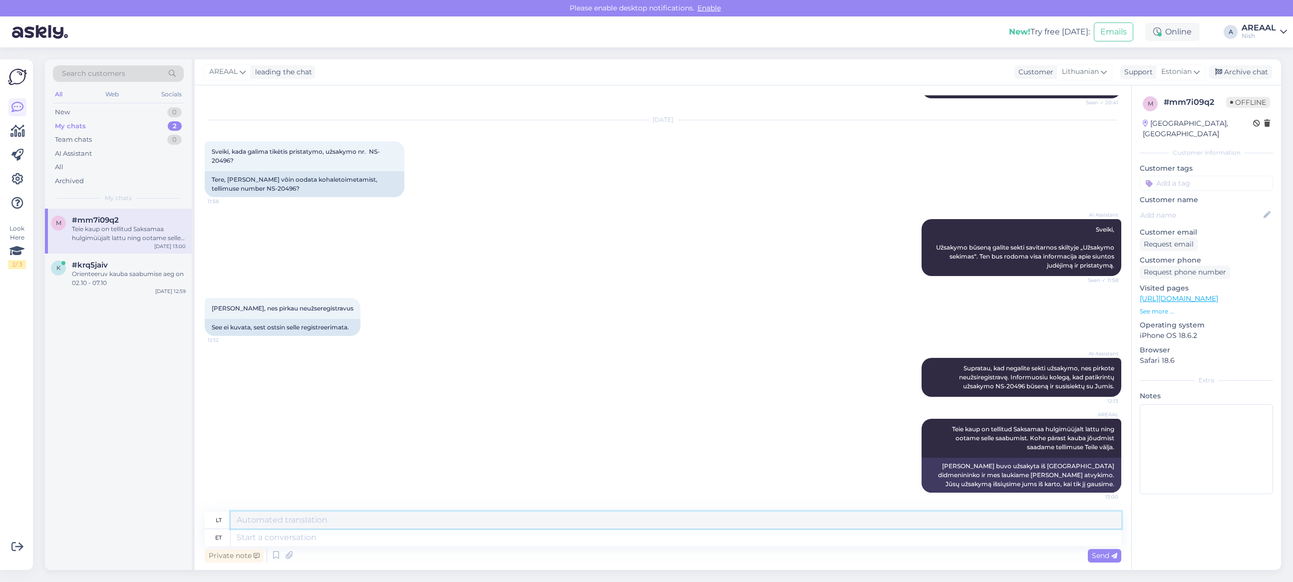
drag, startPoint x: 372, startPoint y: 527, endPoint x: 377, endPoint y: 535, distance: 9.7
click at [373, 528] on textarea at bounding box center [676, 520] width 890 height 17
click at [377, 535] on textarea at bounding box center [676, 537] width 890 height 17
paste textarea "Orienteeruv kauba saabumise aeg on 02.10 - 07.10"
drag, startPoint x: 388, startPoint y: 529, endPoint x: 527, endPoint y: 537, distance: 139.5
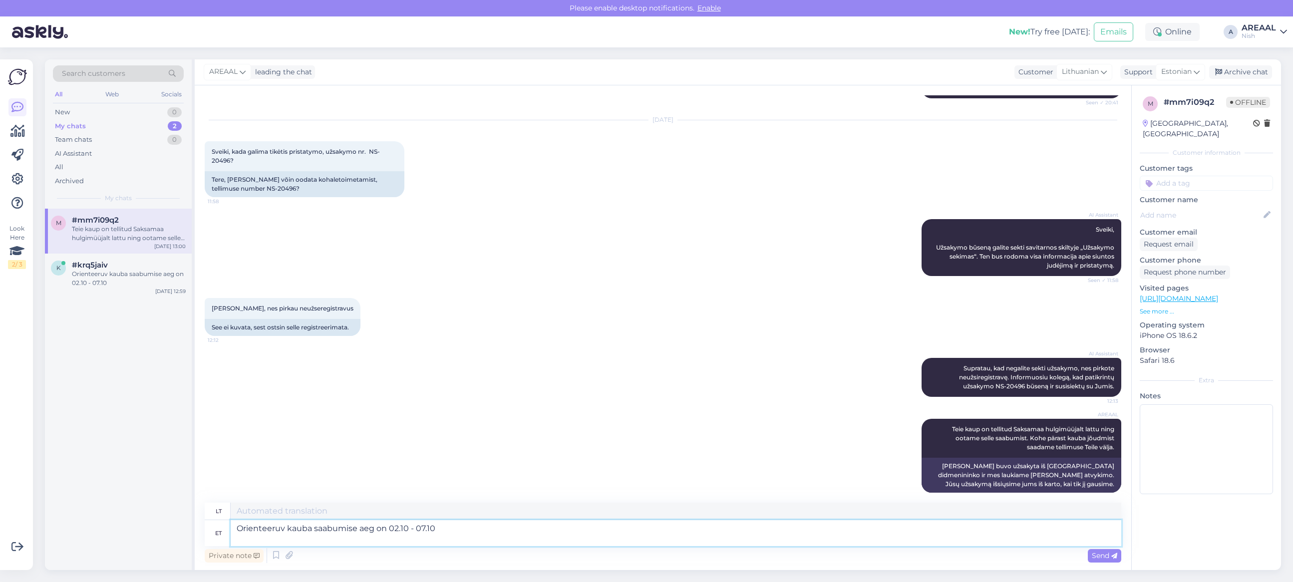
click at [526, 537] on textarea "Orienteeruv kauba saabumise aeg on 02.10 - 07.10" at bounding box center [676, 533] width 890 height 26
type textarea "Orienteeruv kauba saabumise aeg on"
type textarea "Numatomas prekių atvykimo laikas yra"
type textarea "Orienteeruv kauba saabumise aeg on 02-07 okto"
type textarea "Numatomas atvykimo laikas yra 02-07"
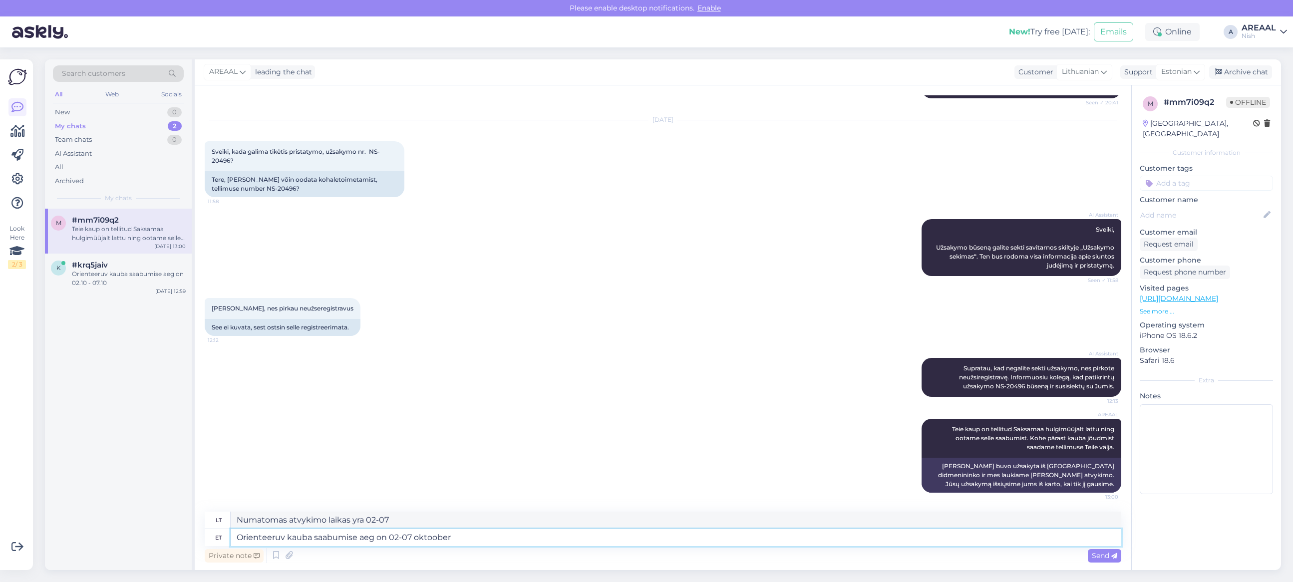
type textarea "Orienteeruv kauba saabumise aeg on 02-07 oktoober."
type textarea "Numatomas prekių atvykimo laikas yra spalio 2–7 d."
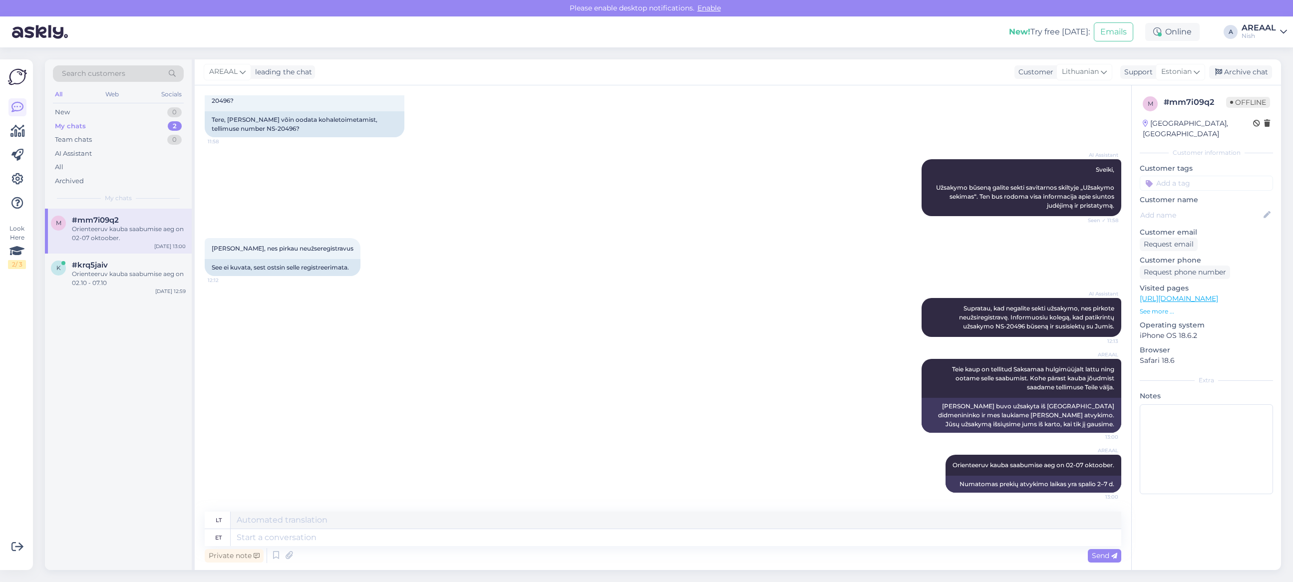
click at [93, 315] on div "m #mm7i09q2 Orienteeruv kauba saabumise aeg on 02-07 oktoober. Sep 29 13:00 k #…" at bounding box center [118, 389] width 147 height 361
click at [311, 183] on div "AI Assistant Sveiki, Užsakymo būseną galite sekti savitarnos skiltyje „Užsakymo…" at bounding box center [663, 187] width 916 height 79
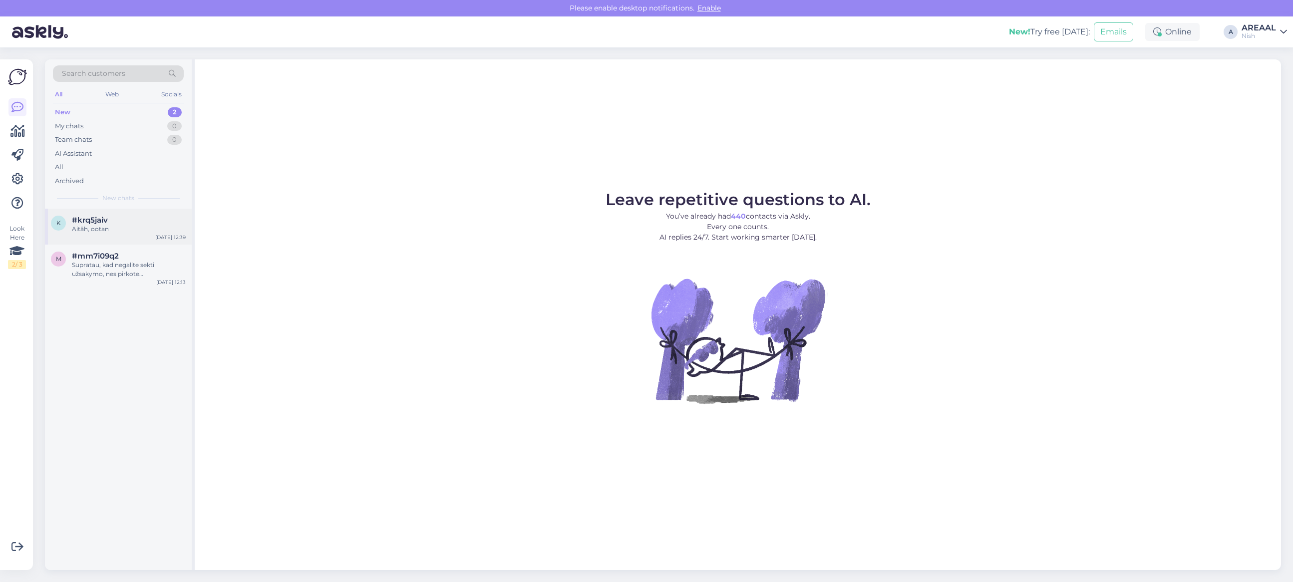
click at [87, 222] on span "#krq5jaiv" at bounding box center [90, 220] width 36 height 9
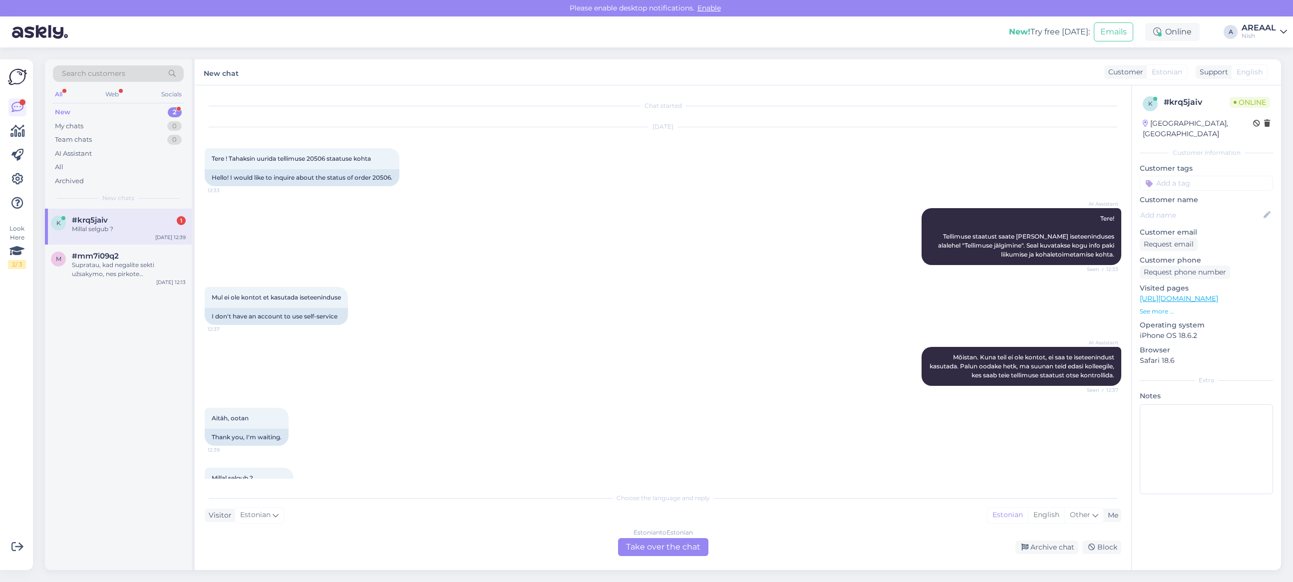
scroll to position [37, 0]
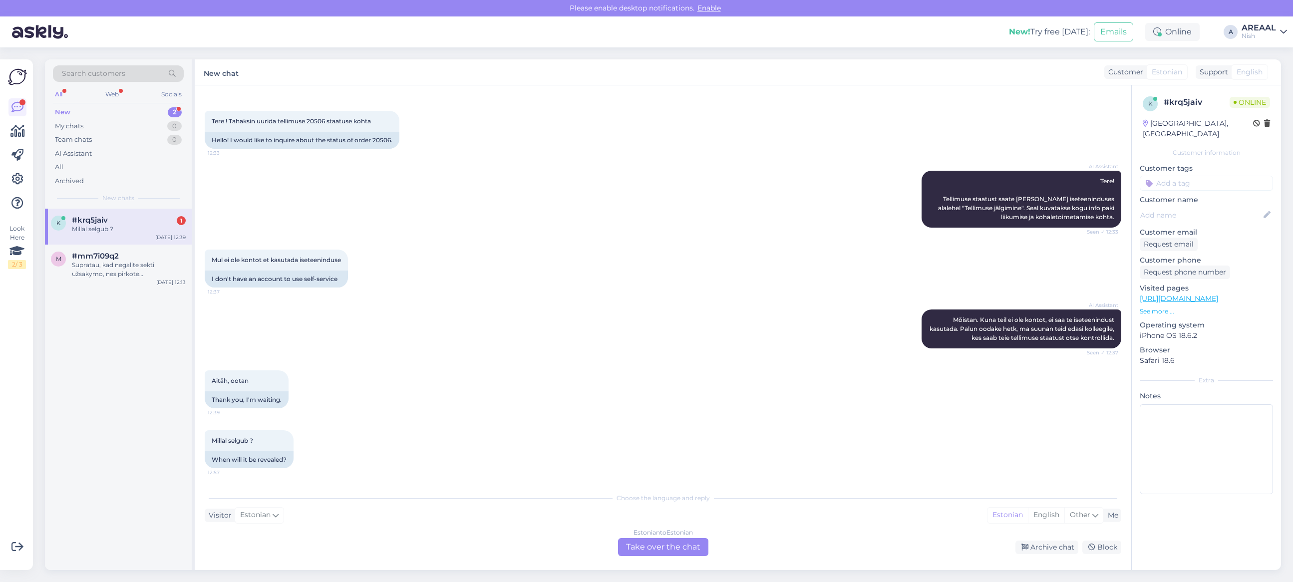
click at [483, 187] on div "AI Assistant Tere! Tellimuse staatust saate jälgida iseteeninduses alalehel "Te…" at bounding box center [663, 199] width 916 height 79
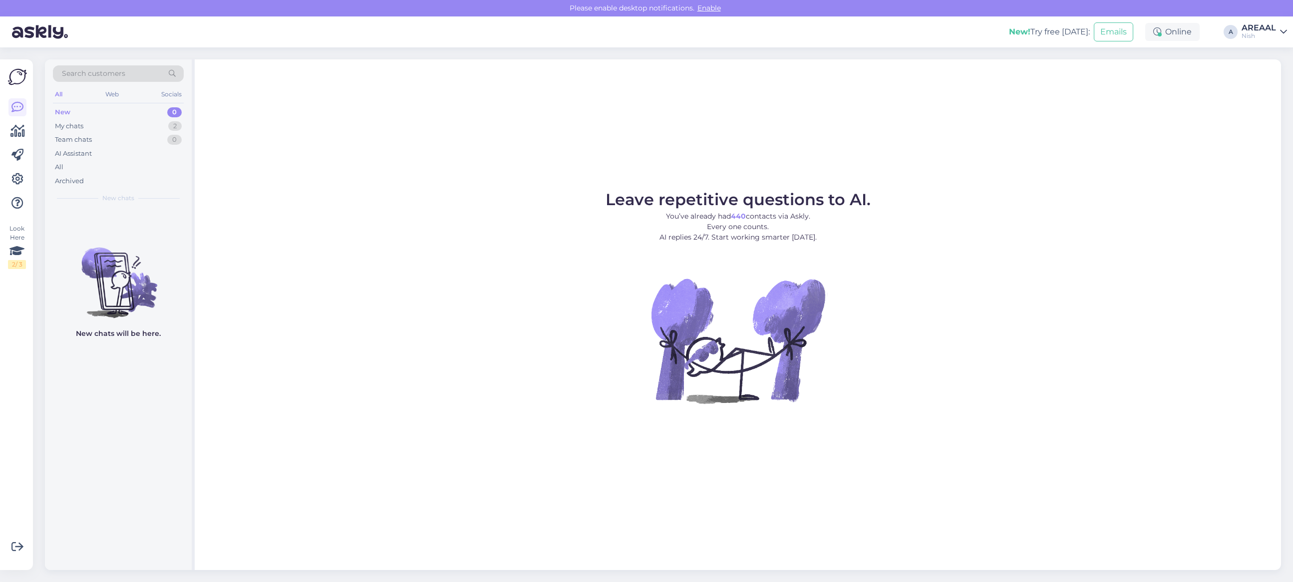
click at [1096, 252] on figure "Leave repetitive questions to AI. You’ve already had 440 contacts via Askly. Ev…" at bounding box center [738, 311] width 1068 height 239
click at [952, 273] on figure "Leave repetitive questions to AI. You’ve already had 440 contacts via Askly. Ev…" at bounding box center [738, 311] width 1068 height 239
drag, startPoint x: 1066, startPoint y: 130, endPoint x: 1267, endPoint y: 155, distance: 202.7
click at [1066, 130] on div "Leave repetitive questions to AI. You’ve already had 440 contacts via Askly. Ev…" at bounding box center [738, 314] width 1086 height 511
click at [1150, 173] on div "Leave repetitive questions to AI. You’ve already had 440 contacts via Askly. Ev…" at bounding box center [738, 314] width 1086 height 511
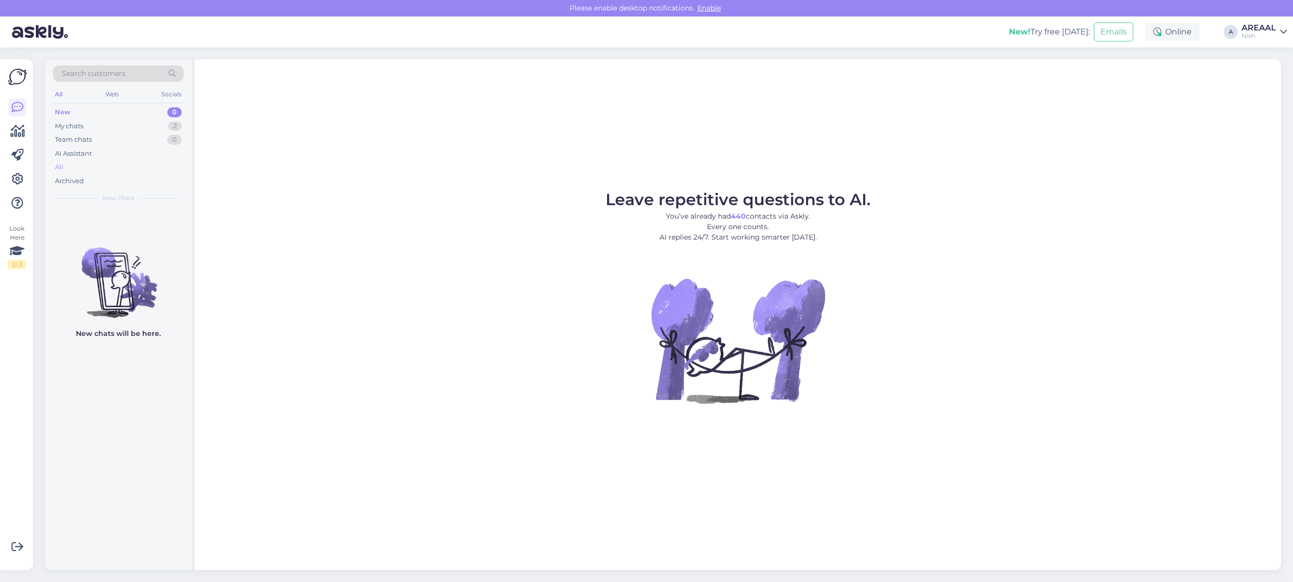
click at [113, 170] on div "All" at bounding box center [118, 167] width 131 height 14
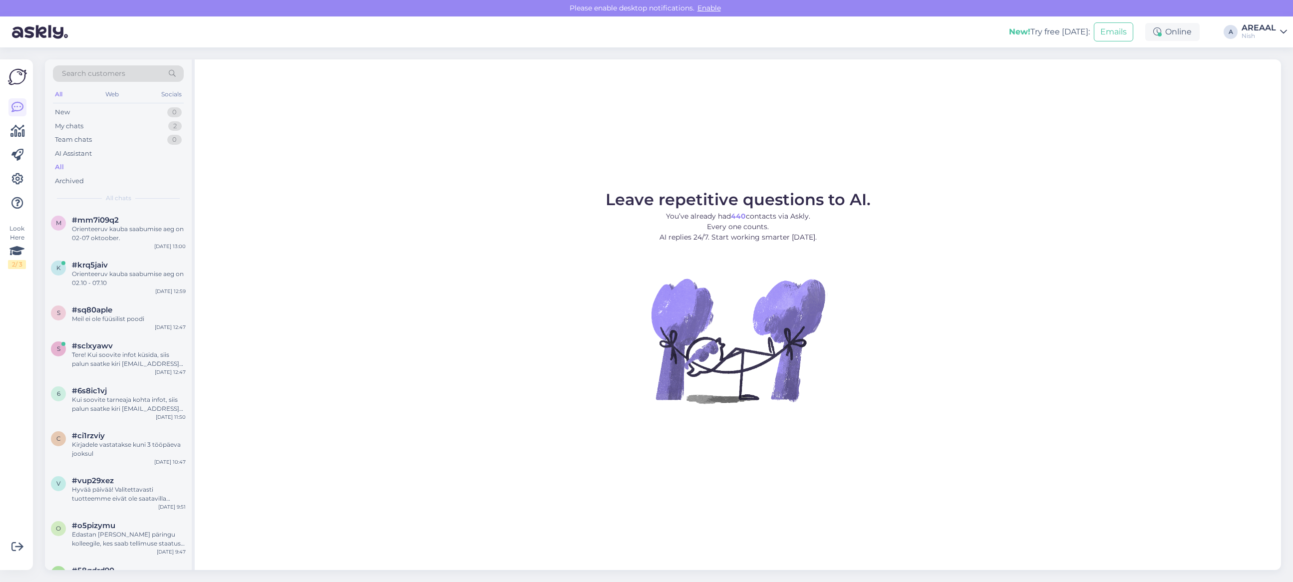
click at [471, 124] on div "Leave repetitive questions to AI. You’ve already had 440 contacts via Askly. Ev…" at bounding box center [738, 314] width 1086 height 511
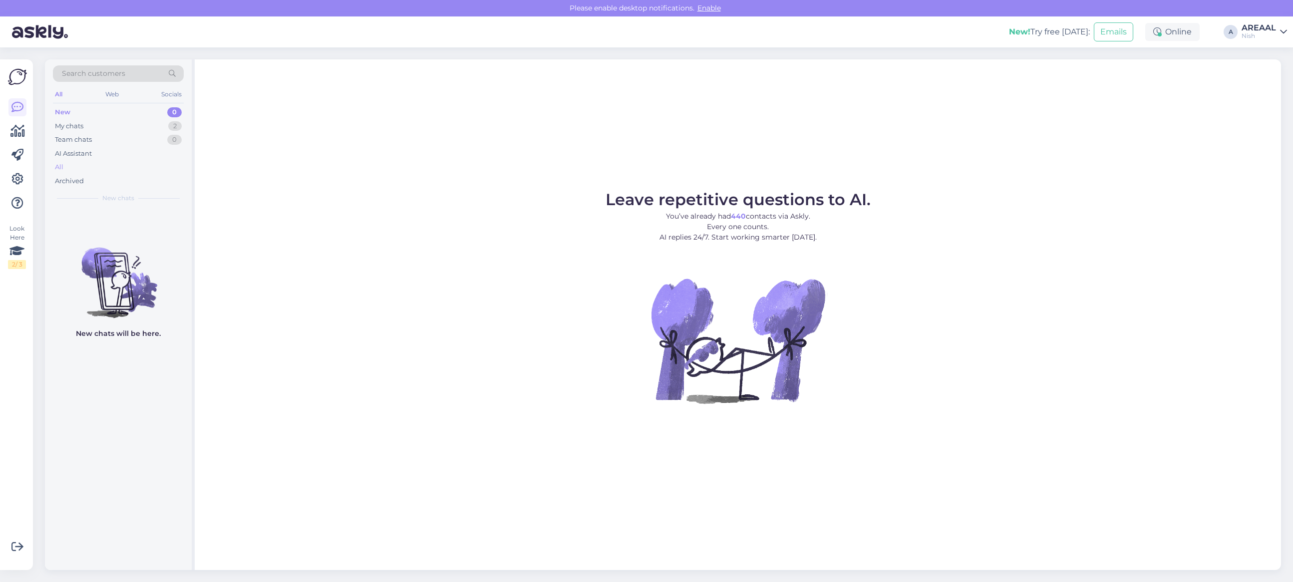
click at [89, 166] on div "All" at bounding box center [118, 167] width 131 height 14
click at [165, 169] on div "All" at bounding box center [118, 167] width 131 height 14
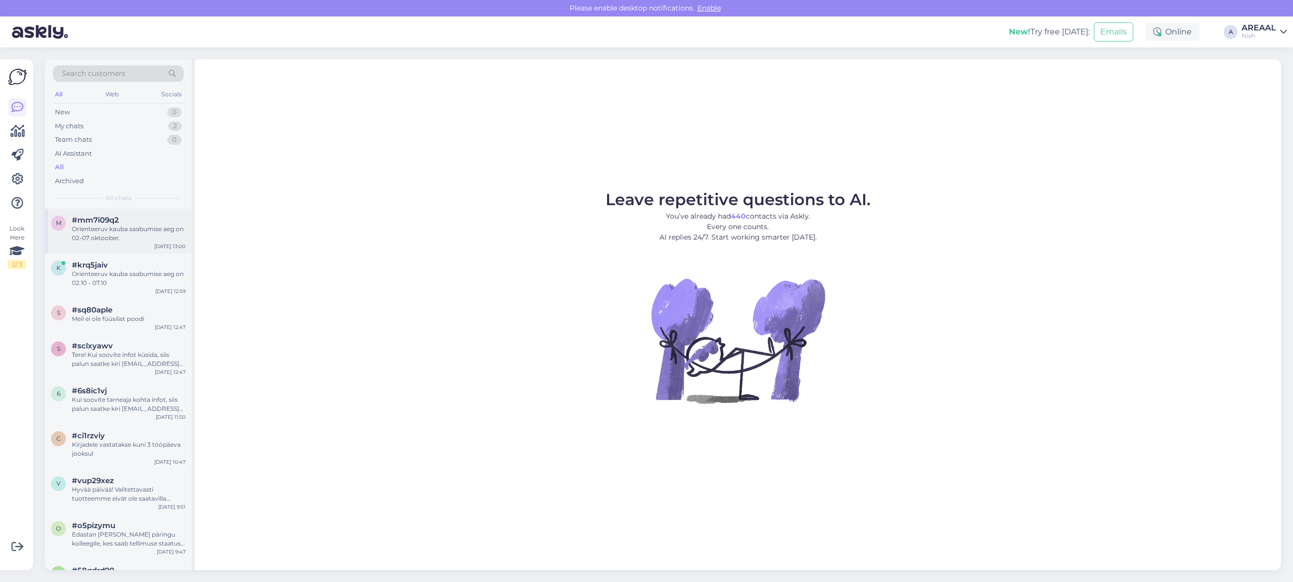
click at [141, 251] on div "m #mm7i09q2 Orienteeruv kauba saabumise aeg on 02-07 oktoober. Sep 29 13:00" at bounding box center [118, 231] width 147 height 45
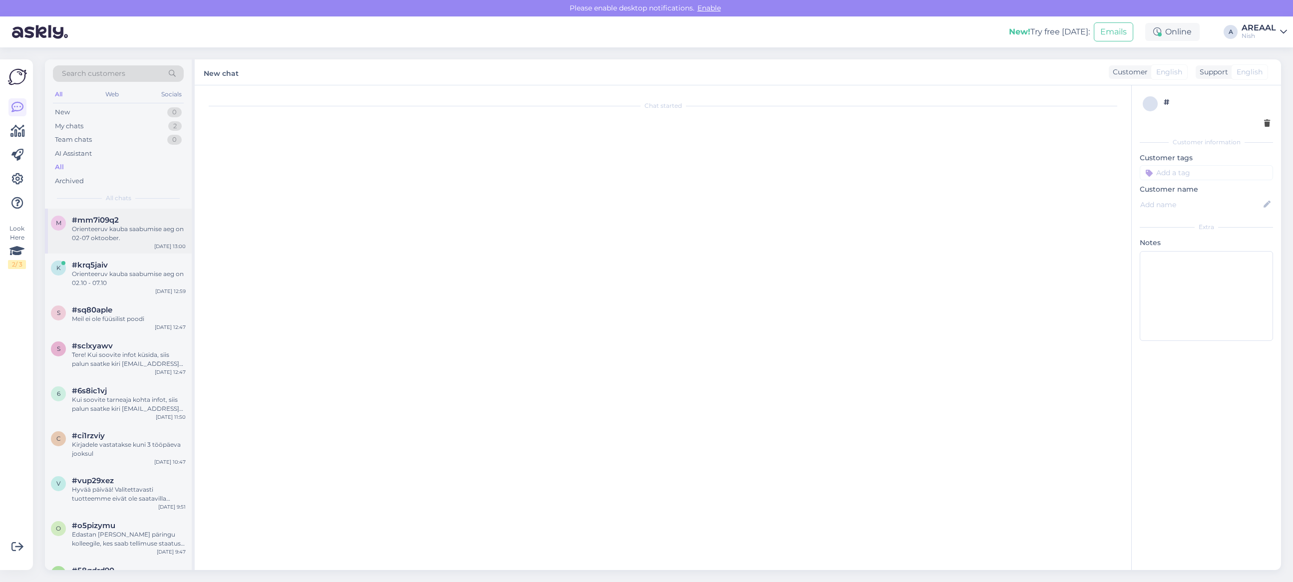
scroll to position [795, 0]
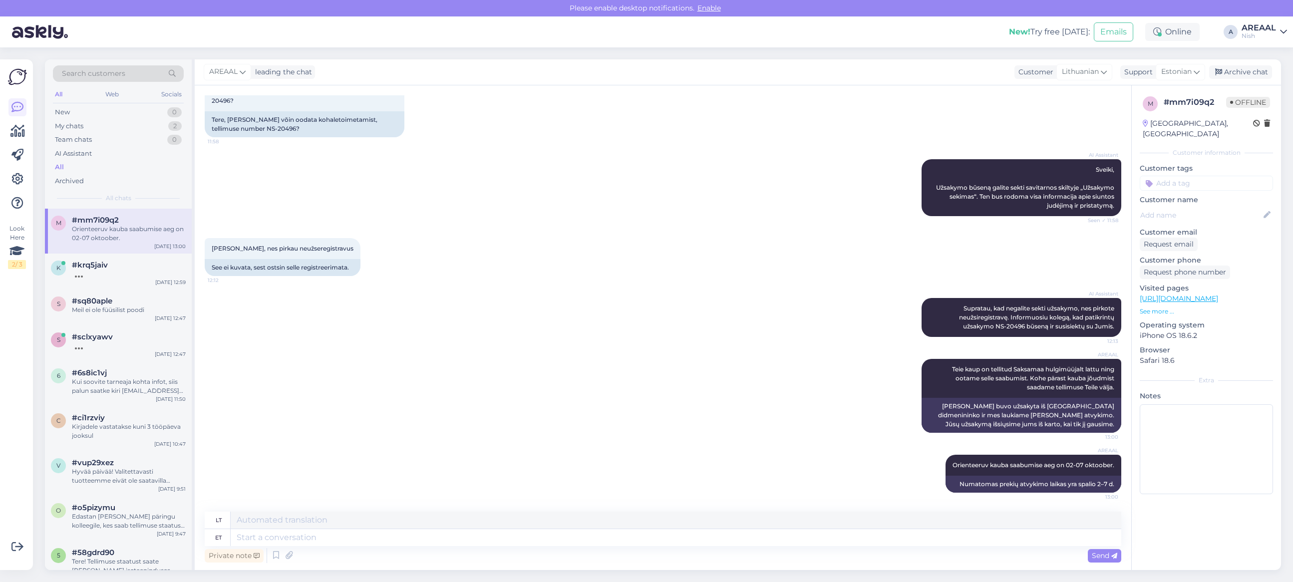
click at [583, 239] on div "Nerodo, nes pirkau neužseregistravus 12:12 See ei kuvata, sest ostsin selle reg…" at bounding box center [663, 257] width 916 height 60
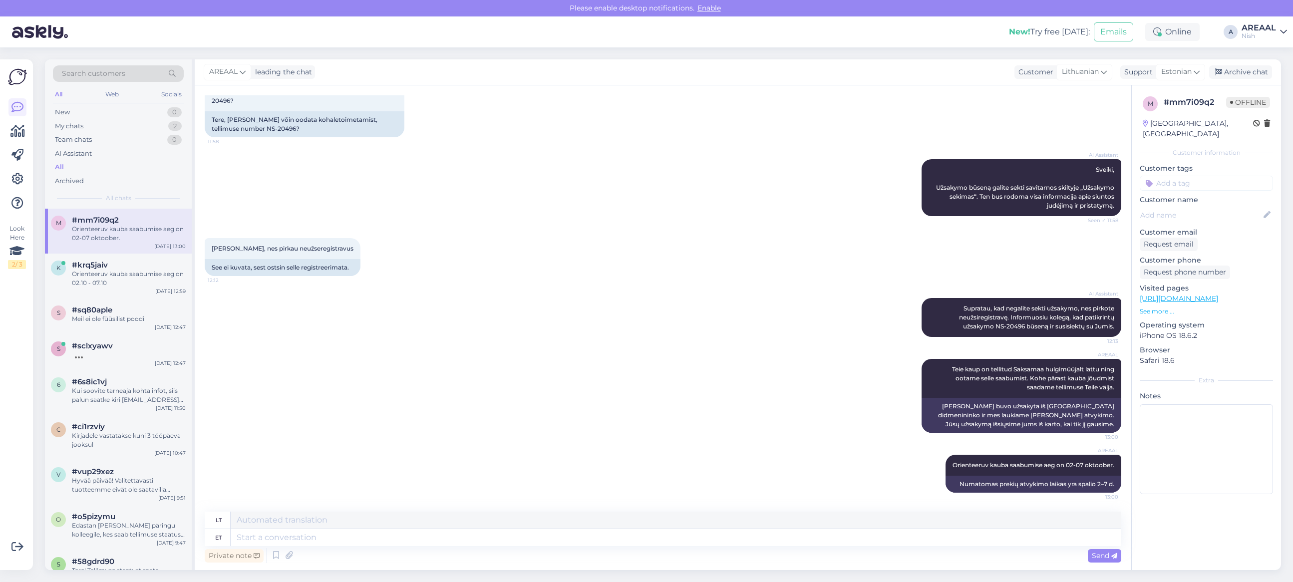
click at [705, 240] on div "Nerodo, nes pirkau neužseregistravus 12:12 See ei kuvata, sest ostsin selle reg…" at bounding box center [663, 257] width 916 height 60
click at [647, 187] on div "AI Assistant Sveiki, Užsakymo būseną galite sekti savitarnos skiltyje „Užsakymo…" at bounding box center [663, 187] width 916 height 79
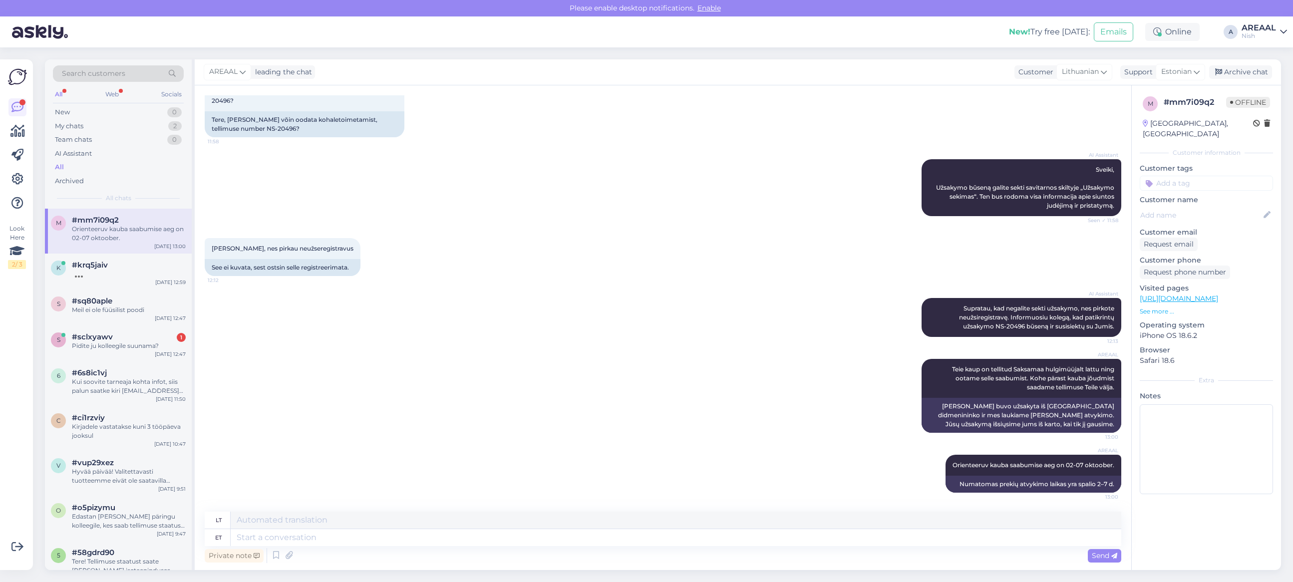
click at [608, 203] on div "AI Assistant Sveiki, Užsakymo būseną galite sekti savitarnos skiltyje „Užsakymo…" at bounding box center [663, 187] width 916 height 79
click at [190, 338] on div "s #sclxyawv 1 Pidite ju kolleegile suunama? Sep 29 12:47" at bounding box center [118, 343] width 147 height 36
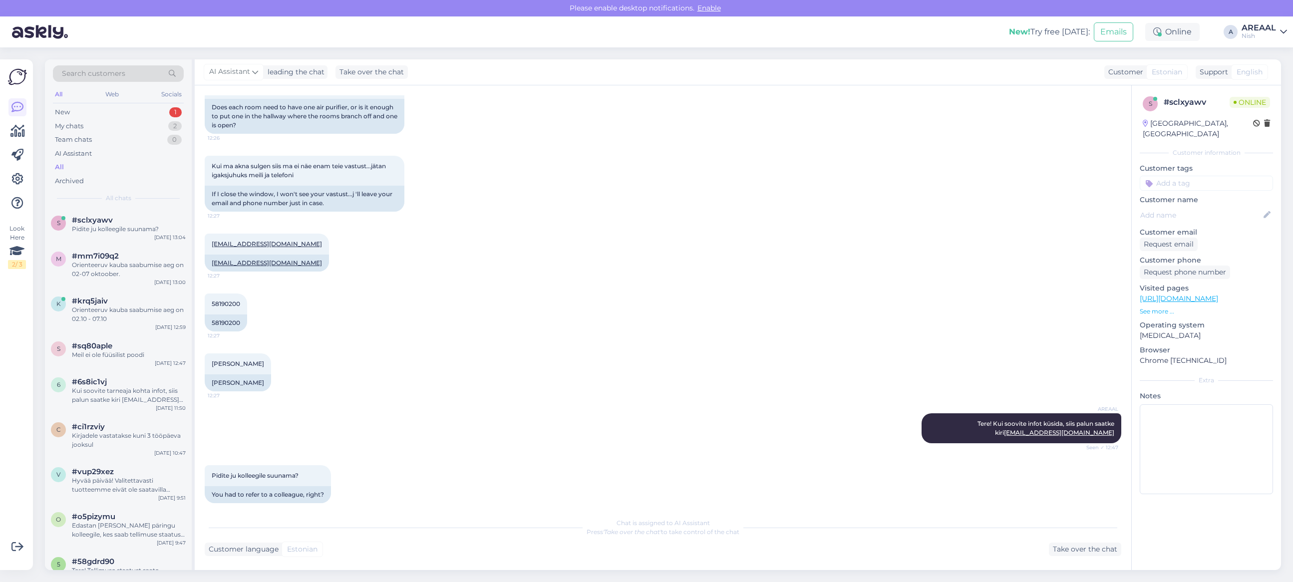
scroll to position [427, 0]
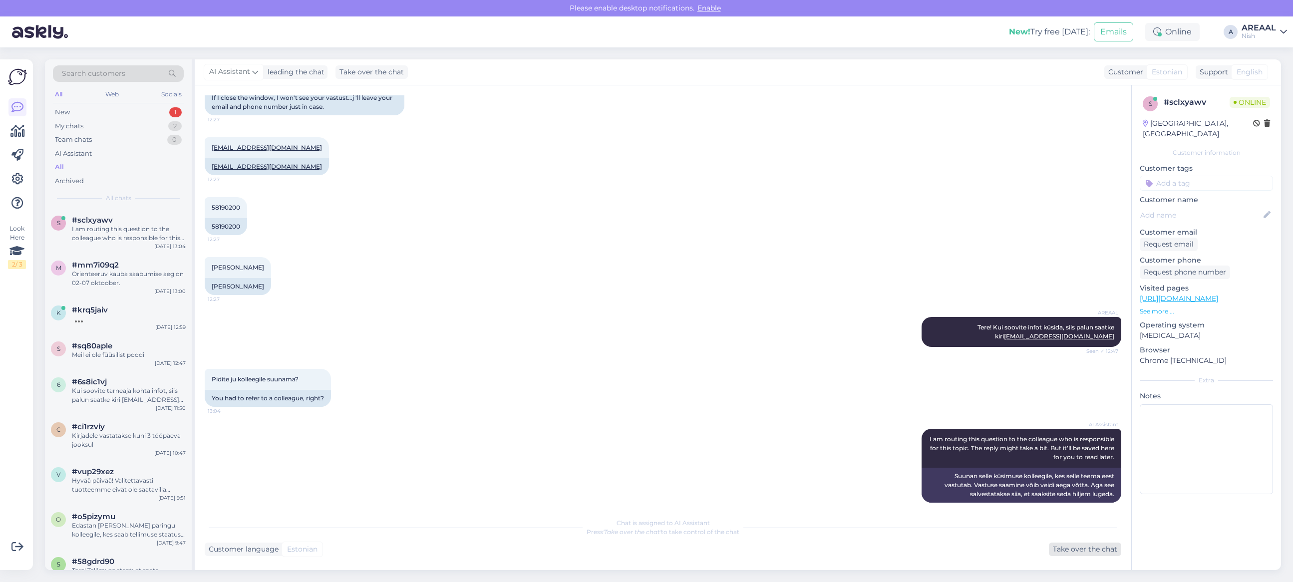
drag, startPoint x: 1076, startPoint y: 540, endPoint x: 1076, endPoint y: 547, distance: 6.5
click at [1076, 547] on div "Chat is assigned to AI Assistant Press 'Take over the chat' to take control of …" at bounding box center [663, 534] width 916 height 43
click at [1076, 547] on div "Take over the chat" at bounding box center [1085, 549] width 72 height 13
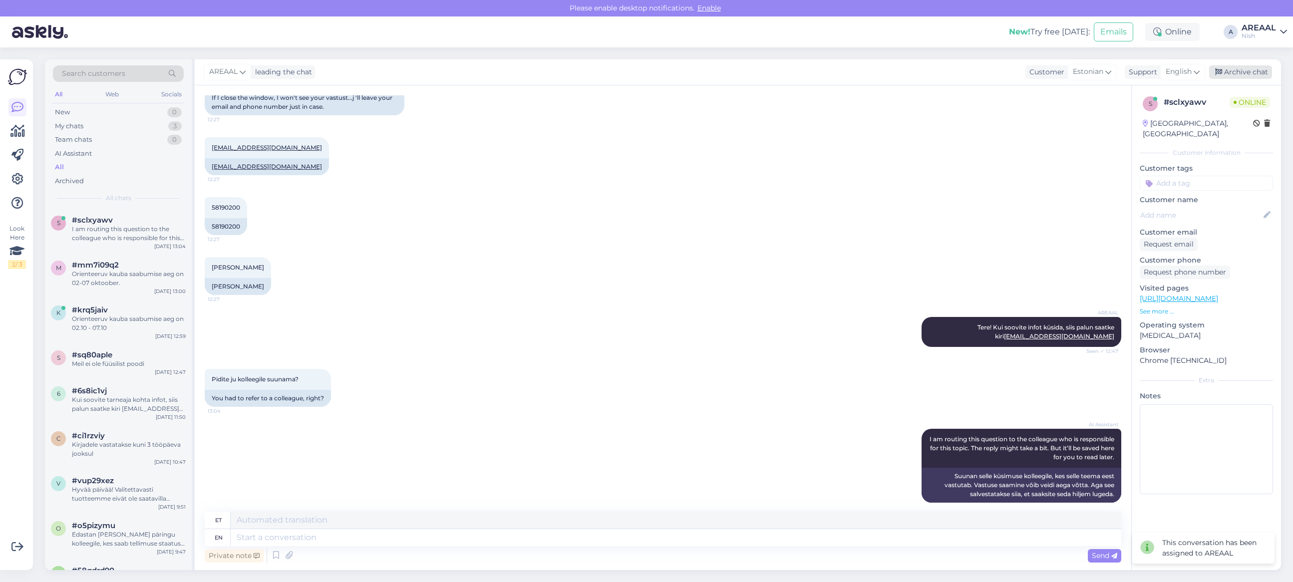
click at [1261, 70] on div "Archive chat" at bounding box center [1240, 71] width 63 height 13
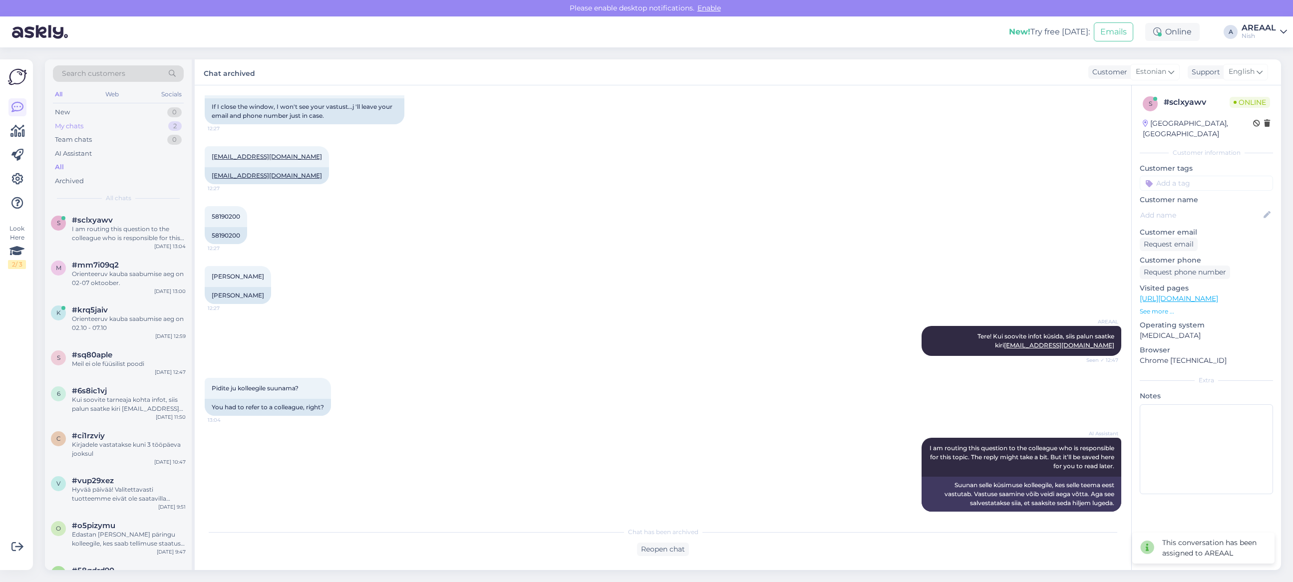
click at [155, 125] on div "My chats 2" at bounding box center [118, 126] width 131 height 14
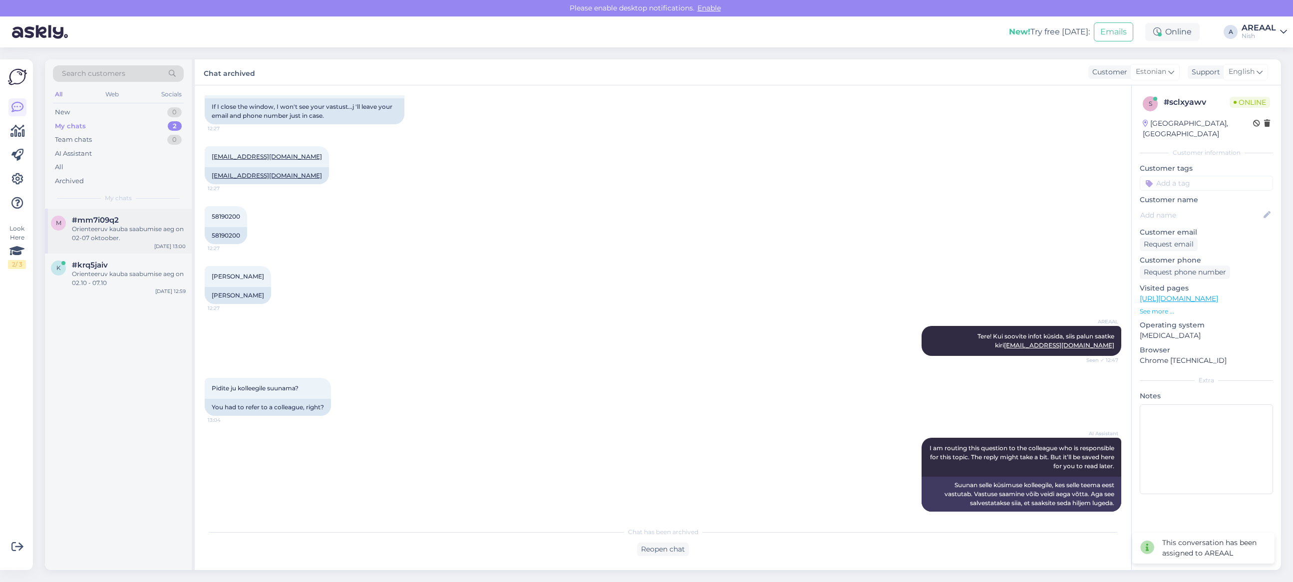
click at [144, 220] on div "#mm7i09q2" at bounding box center [129, 220] width 114 height 9
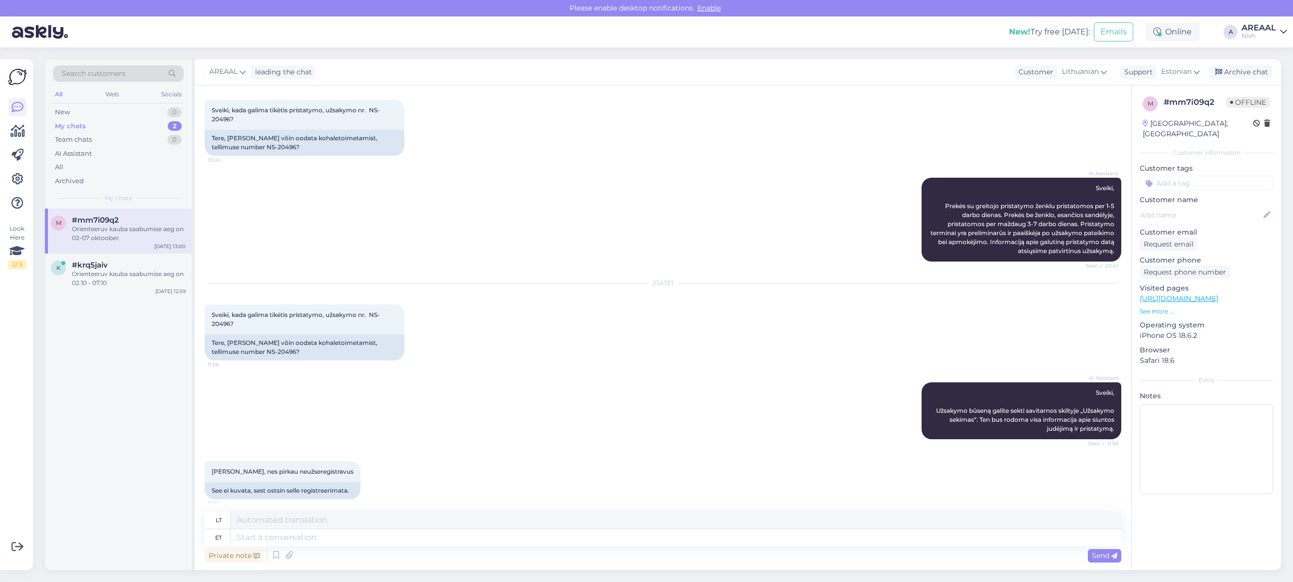
scroll to position [795, 0]
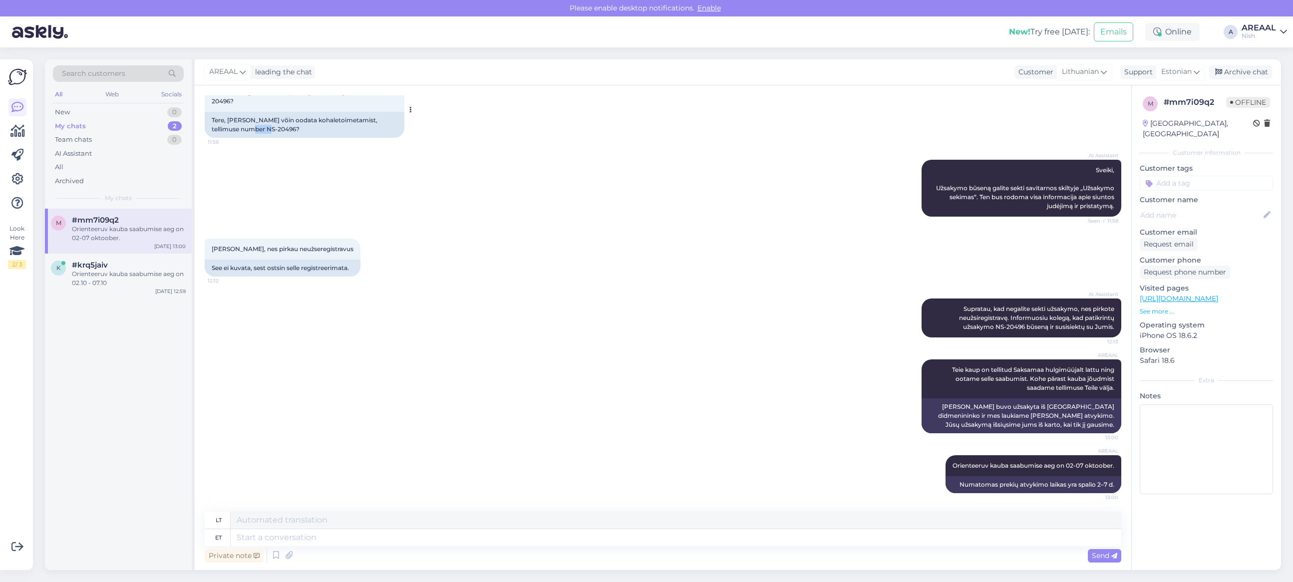
copy div "20496"
copy div "NS-20496"
drag, startPoint x: 266, startPoint y: 128, endPoint x: 238, endPoint y: 129, distance: 27.5
click at [238, 129] on div "Tere, millal võin oodata kohaletoimetamist, tellimuse number NS-20496?" at bounding box center [305, 125] width 200 height 26
click at [278, 316] on div "AI Assistant Supratau, kad negalite sekti užsakymo, nes pirkote neužsiregistrav…" at bounding box center [663, 318] width 916 height 61
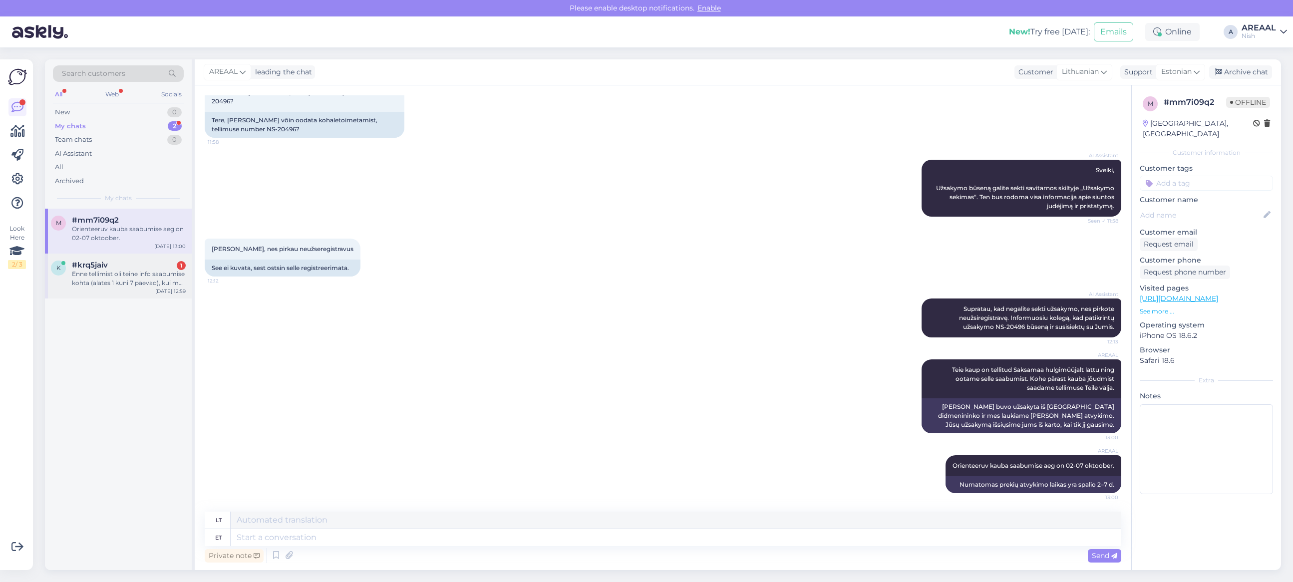
click at [132, 277] on div "Enne tellimist oli teine info saabumise kohta (alates 1 kuni 7 päevad), kui ma …" at bounding box center [129, 279] width 114 height 18
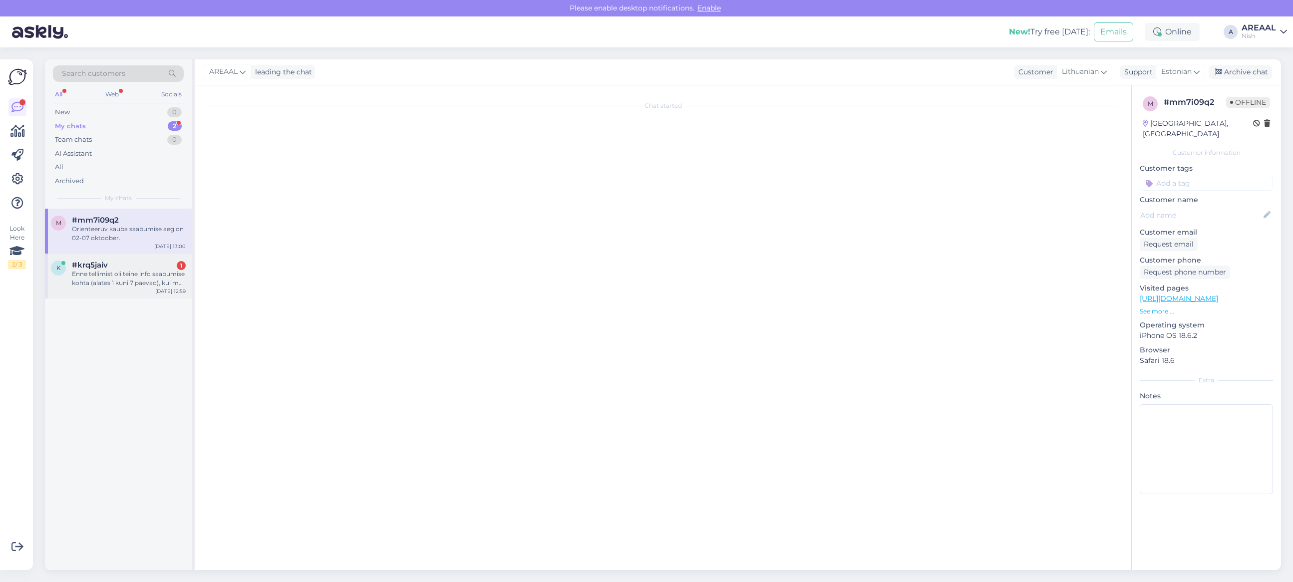
scroll to position [173, 0]
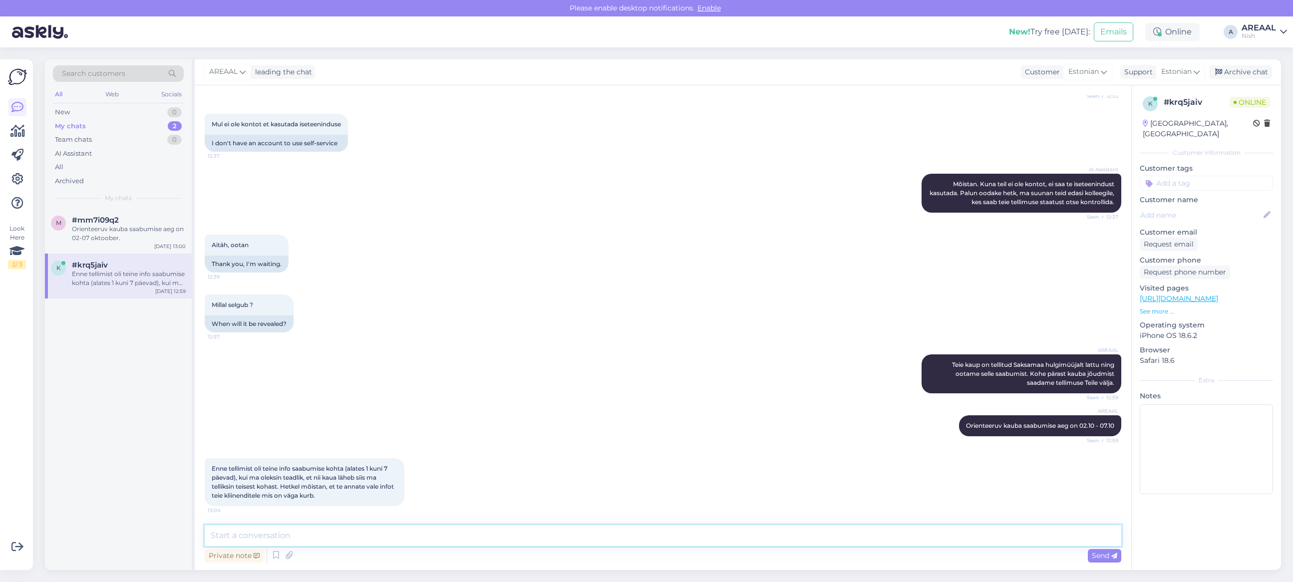
click at [408, 540] on textarea at bounding box center [663, 535] width 916 height 21
click at [467, 552] on div "Private note Send" at bounding box center [663, 555] width 916 height 19
click at [460, 535] on textarea at bounding box center [663, 535] width 916 height 21
type textarea "Kodulehel on kohaletoimetamise all kirjas:"
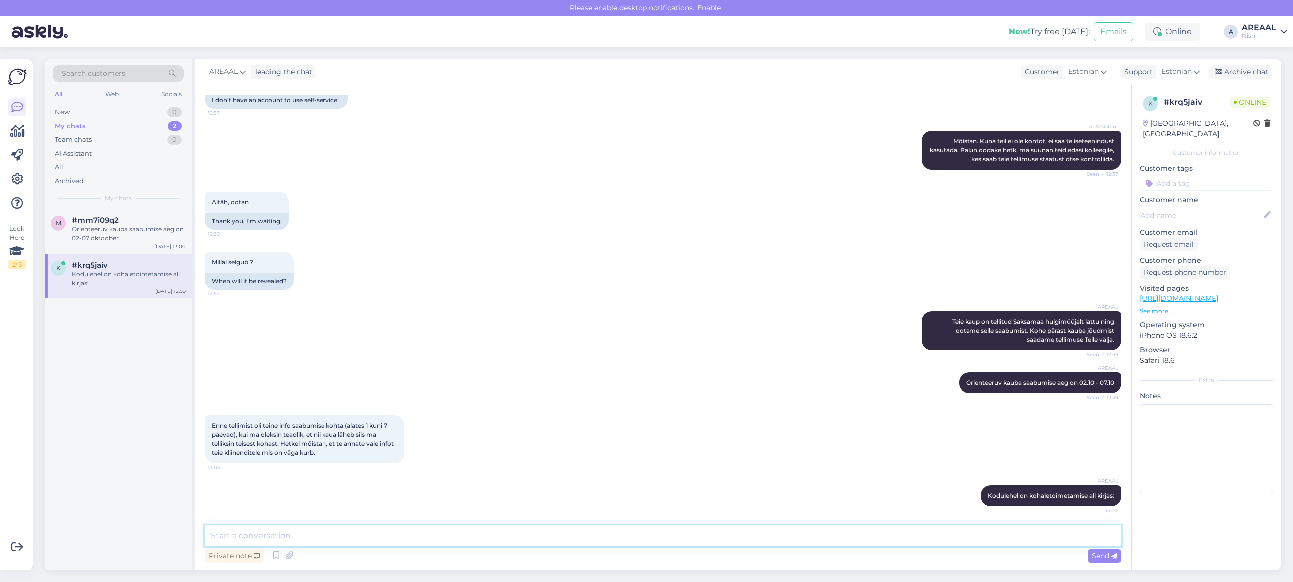
click at [260, 528] on textarea at bounding box center [663, 535] width 916 height 21
paste textarea "Tarneajad on esialgsed ning selguvad pärast tellimuse vormistamist ja tasumise …"
type textarea "Tarneajad on esialgsed ning selguvad pärast tellimuse vormistamist ja tasumise …"
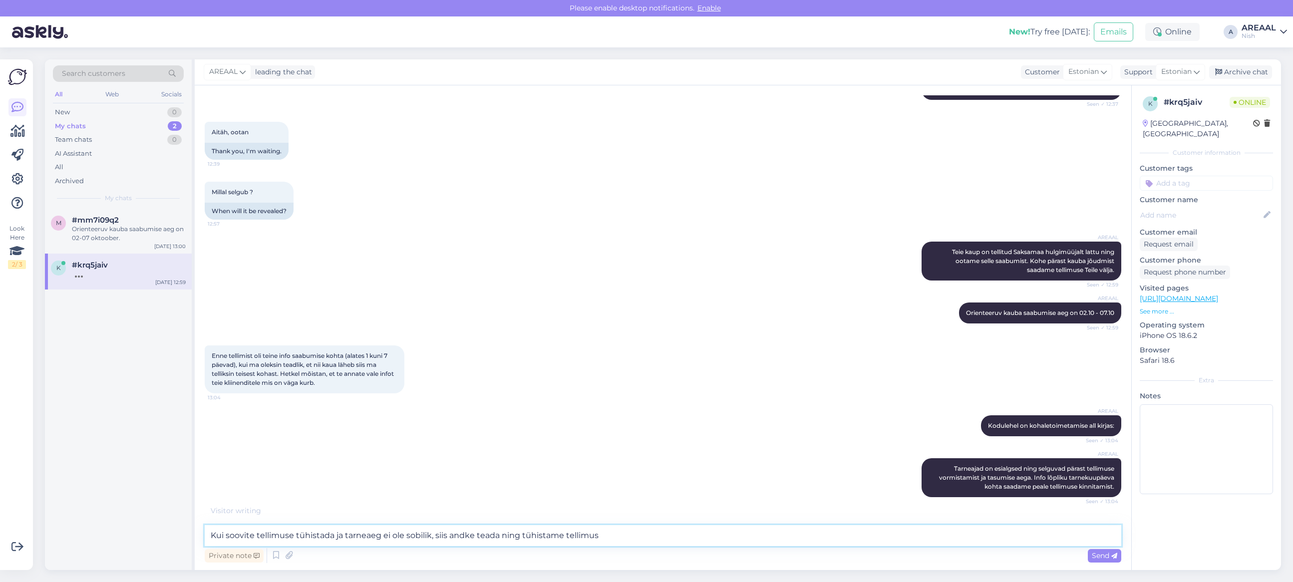
type textarea "Kui soovite tellimuse tühistada ja tarneaeg ei ole sobilik, siis andke teada ni…"
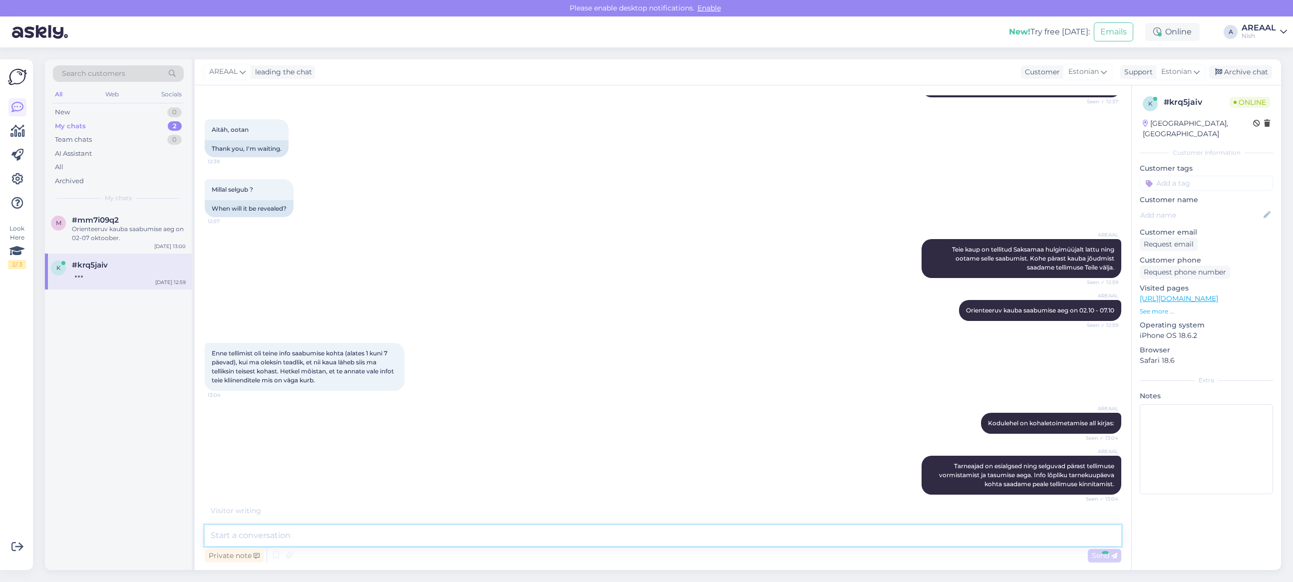
scroll to position [338, 0]
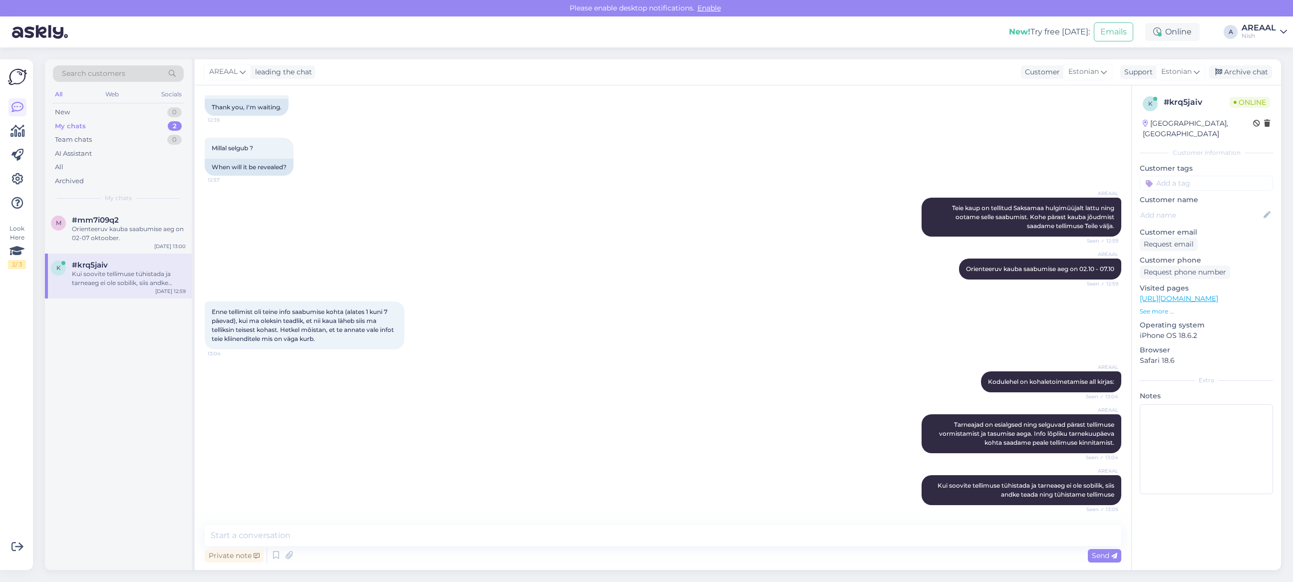
click at [128, 255] on div "k #krq5jaiv Kui soovite tellimuse tühistada ja tarneaeg ei ole sobilik, siis an…" at bounding box center [118, 276] width 147 height 45
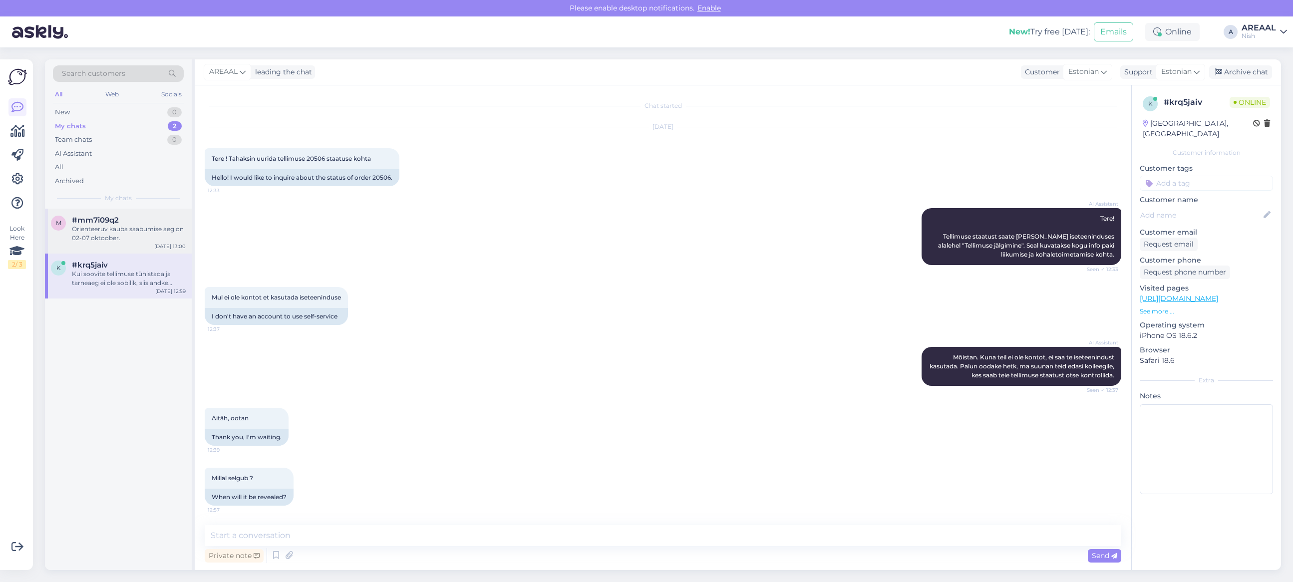
click at [126, 241] on div "Orienteeruv kauba saabumise aeg on 02-07 oktoober." at bounding box center [129, 234] width 114 height 18
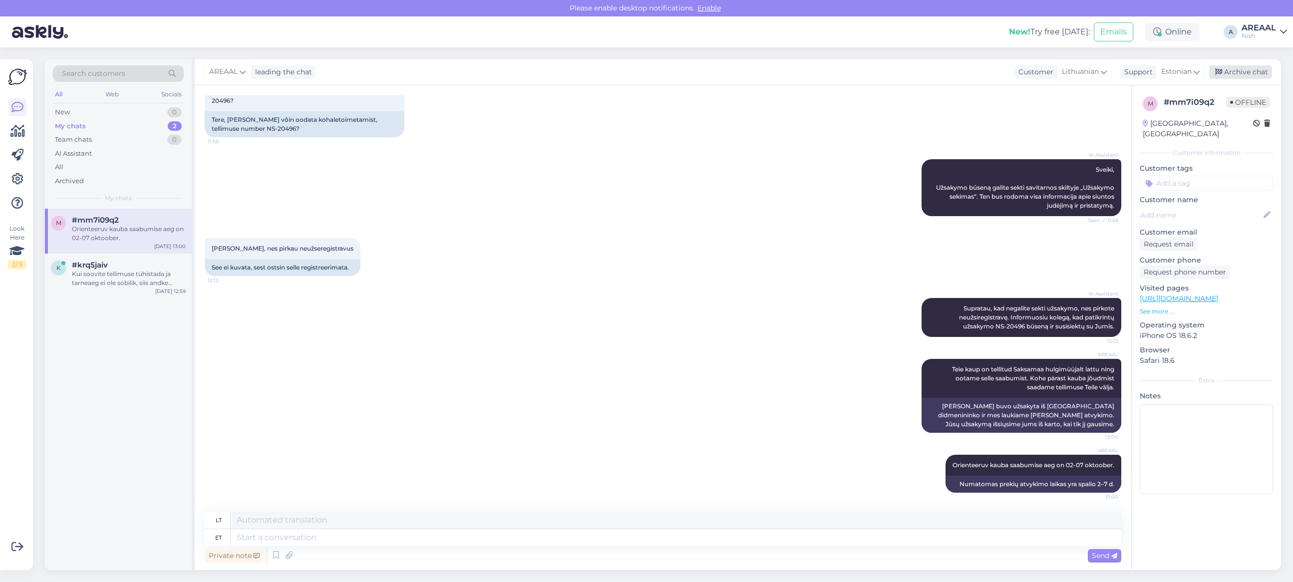
click at [1243, 71] on div "Archive chat" at bounding box center [1240, 71] width 63 height 13
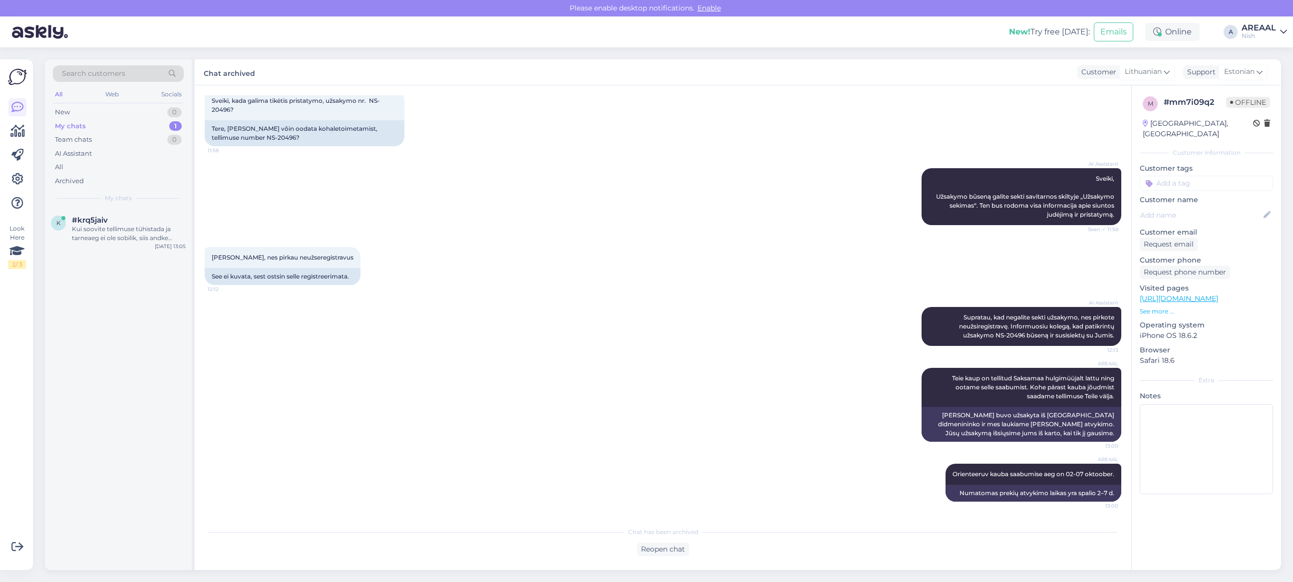
scroll to position [785, 0]
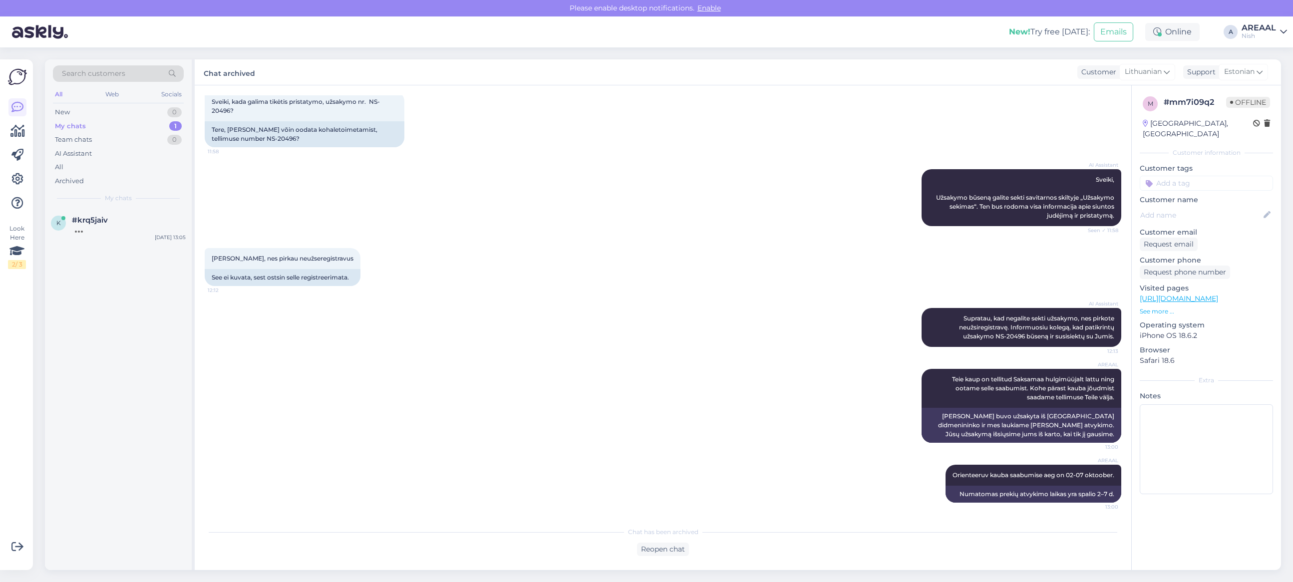
click at [31, 352] on div "Look Here 2 / 3 Get more Your checklist to get more value from Askly. Close Con…" at bounding box center [19, 314] width 39 height 535
click at [225, 345] on div "AI Assistant Supratau, kad negalite sekti užsakymo, nes pirkote neužsiregistrav…" at bounding box center [663, 327] width 916 height 61
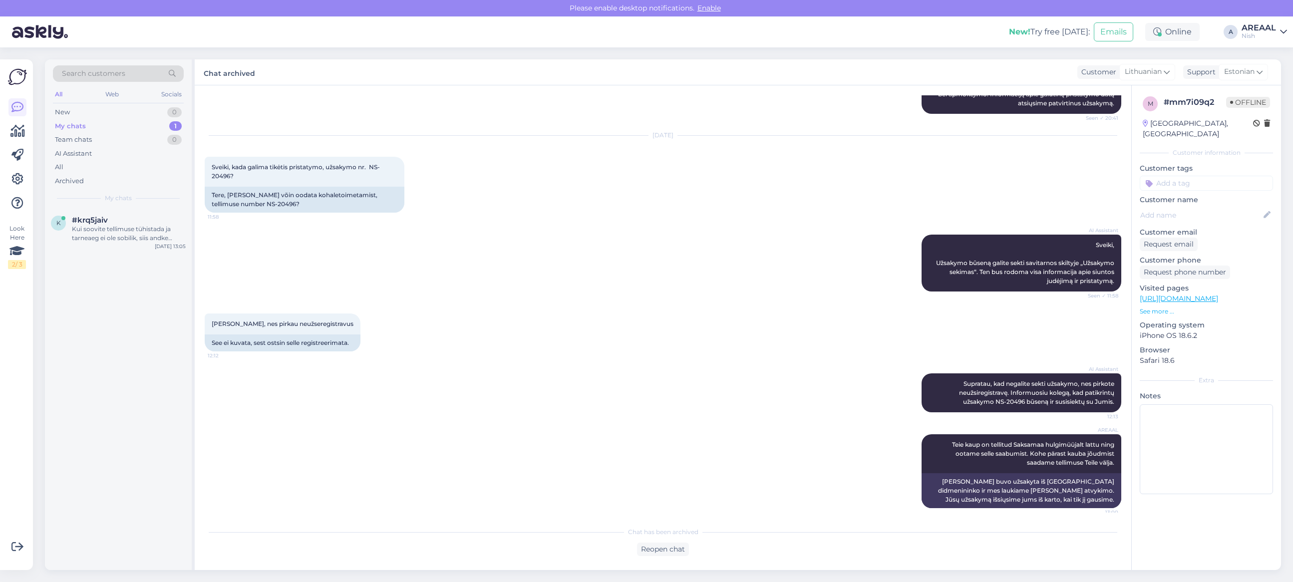
scroll to position [536, 0]
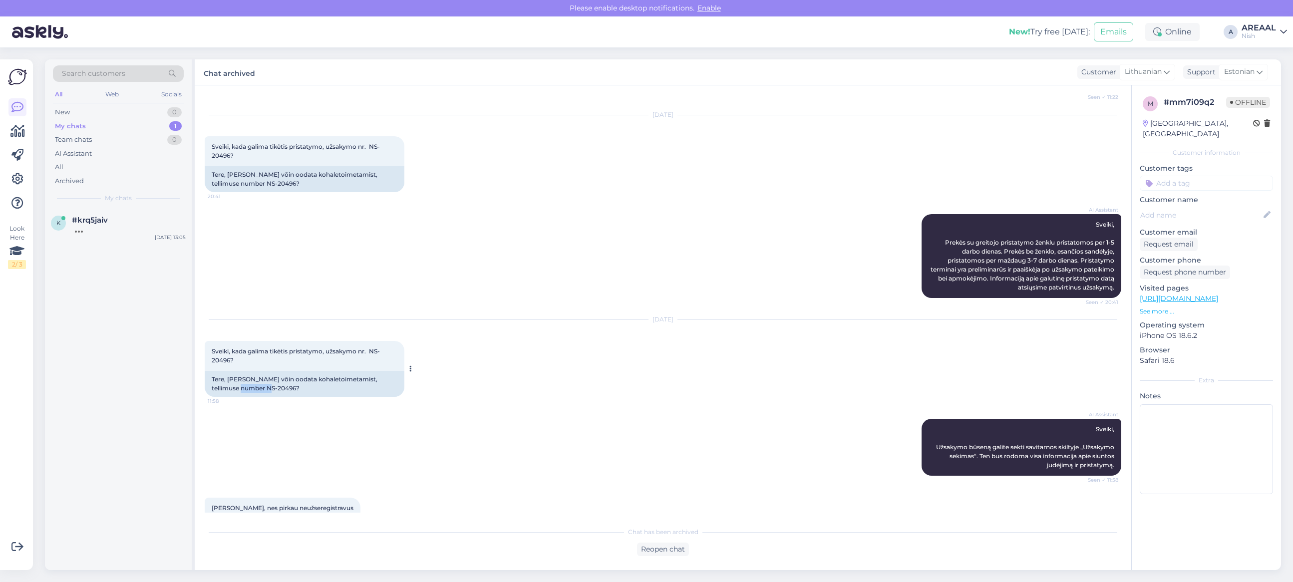
drag, startPoint x: 240, startPoint y: 387, endPoint x: 269, endPoint y: 387, distance: 29.0
click at [269, 387] on div "Tere, millal võin oodata kohaletoimetamist, tellimuse number NS-20496?" at bounding box center [305, 384] width 200 height 26
copy div "NS-20496"
click at [956, 274] on span "Sveiki, Prekės su greitojo pristatymo ženklu pristatomos per 1-5 darbo dienas. …" at bounding box center [1022, 256] width 185 height 70
click at [155, 244] on div "k #krq5jaiv Sep 29 13:05" at bounding box center [118, 227] width 147 height 36
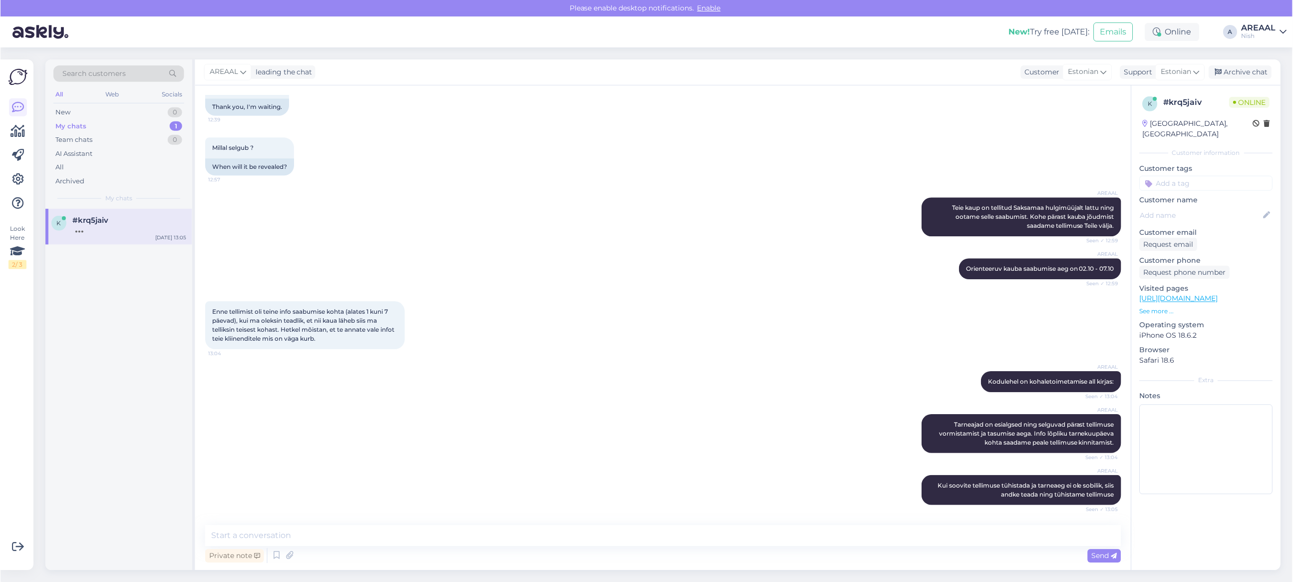
scroll to position [338, 0]
click at [108, 162] on div "All" at bounding box center [118, 167] width 131 height 14
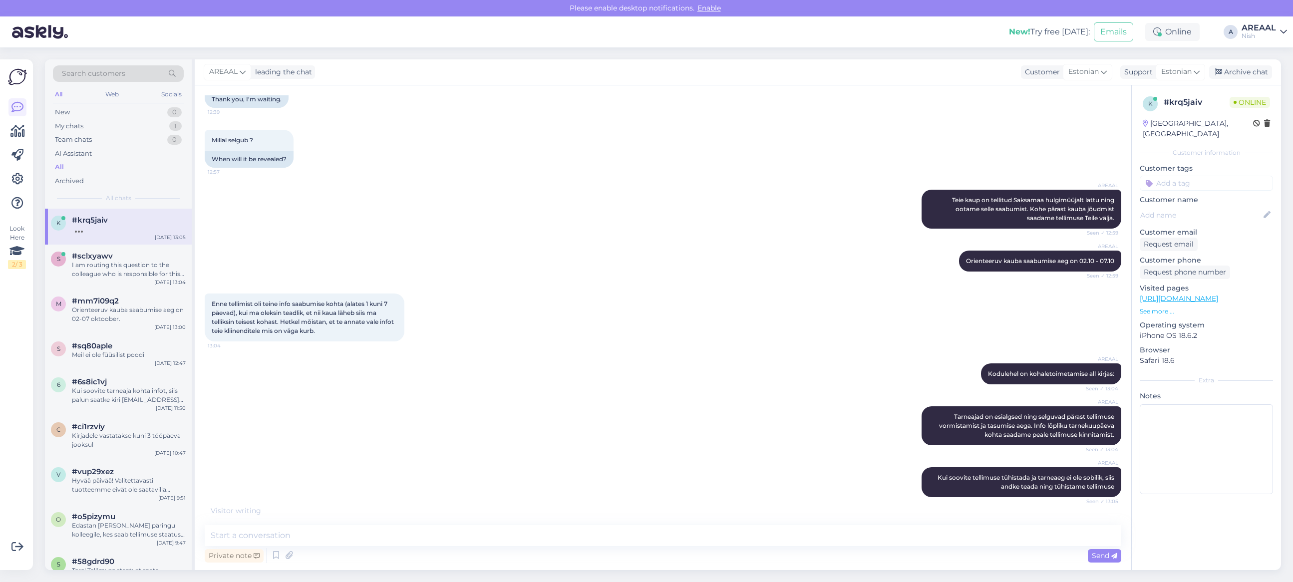
click at [25, 459] on div "Look Here 2 / 3" at bounding box center [17, 314] width 19 height 495
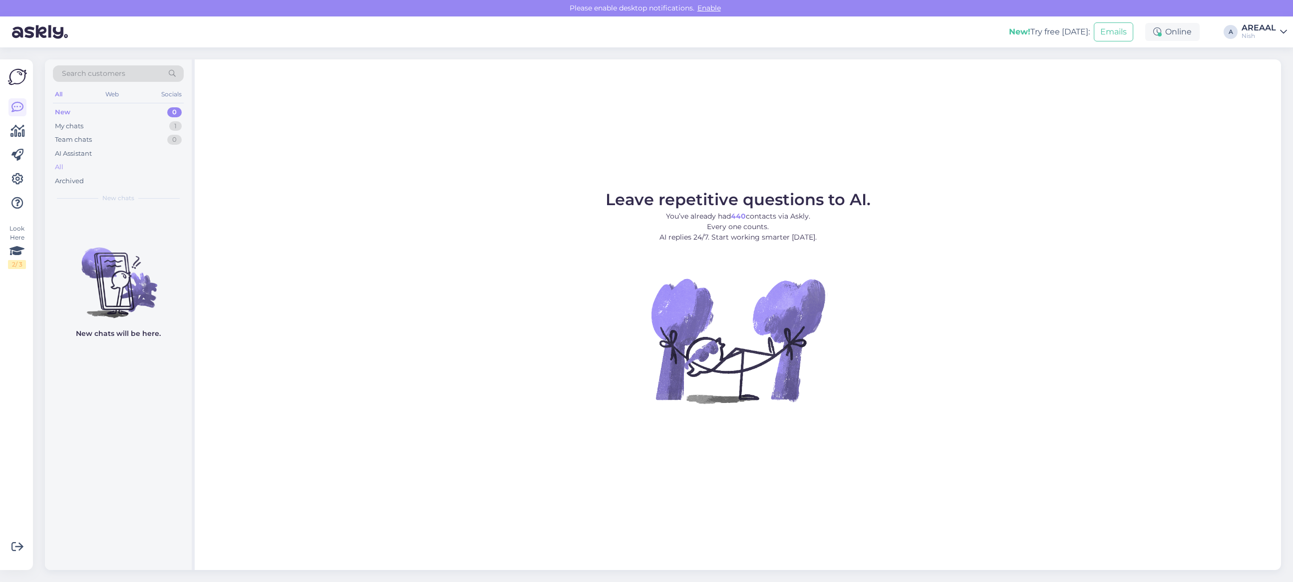
click at [138, 173] on div "All" at bounding box center [118, 167] width 131 height 14
click at [95, 168] on div "All" at bounding box center [118, 167] width 131 height 14
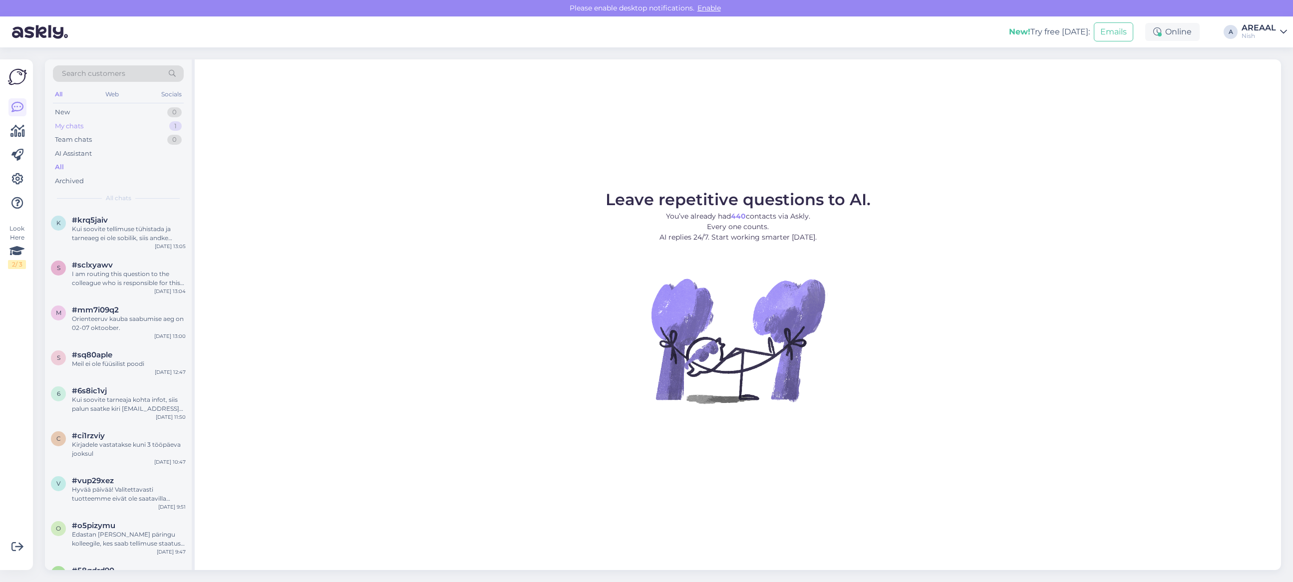
click at [153, 122] on div "My chats 1" at bounding box center [118, 126] width 131 height 14
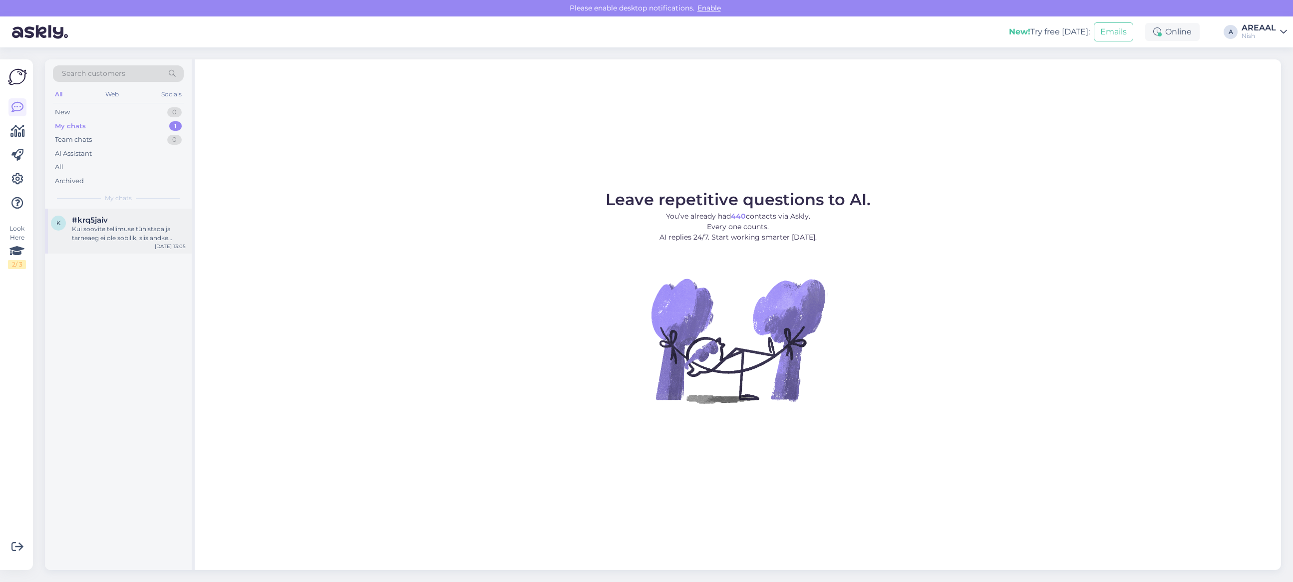
click at [125, 243] on div "k #krq5jaiv Kui soovite tellimuse tühistada ja tarneaeg ei ole sobilik, siis an…" at bounding box center [118, 231] width 147 height 45
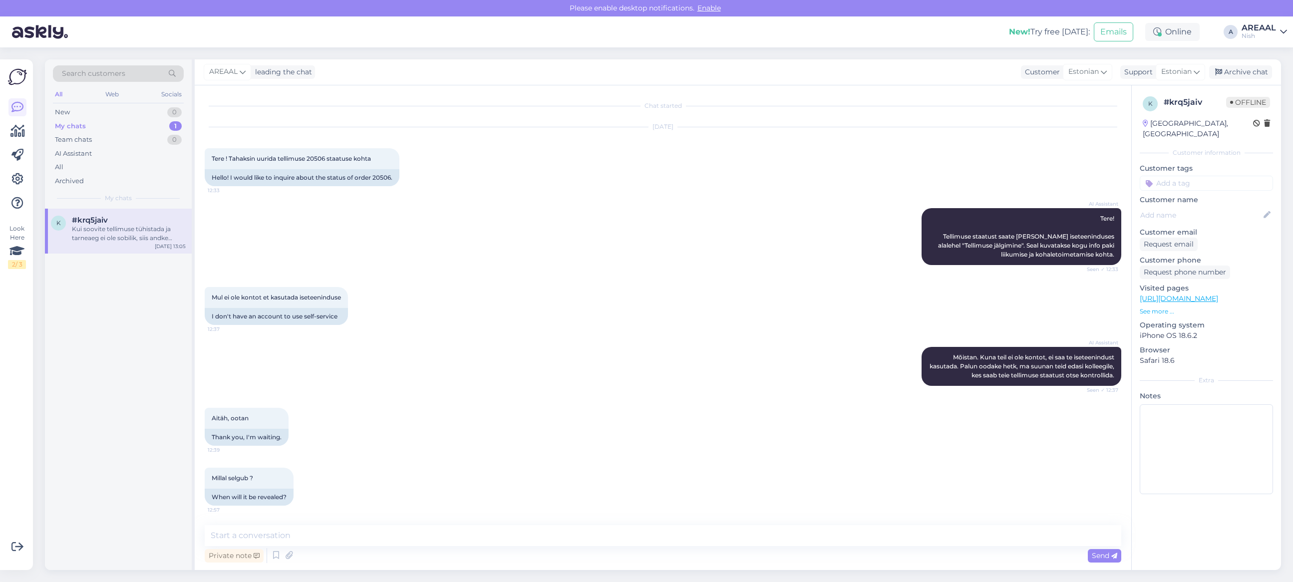
scroll to position [338, 0]
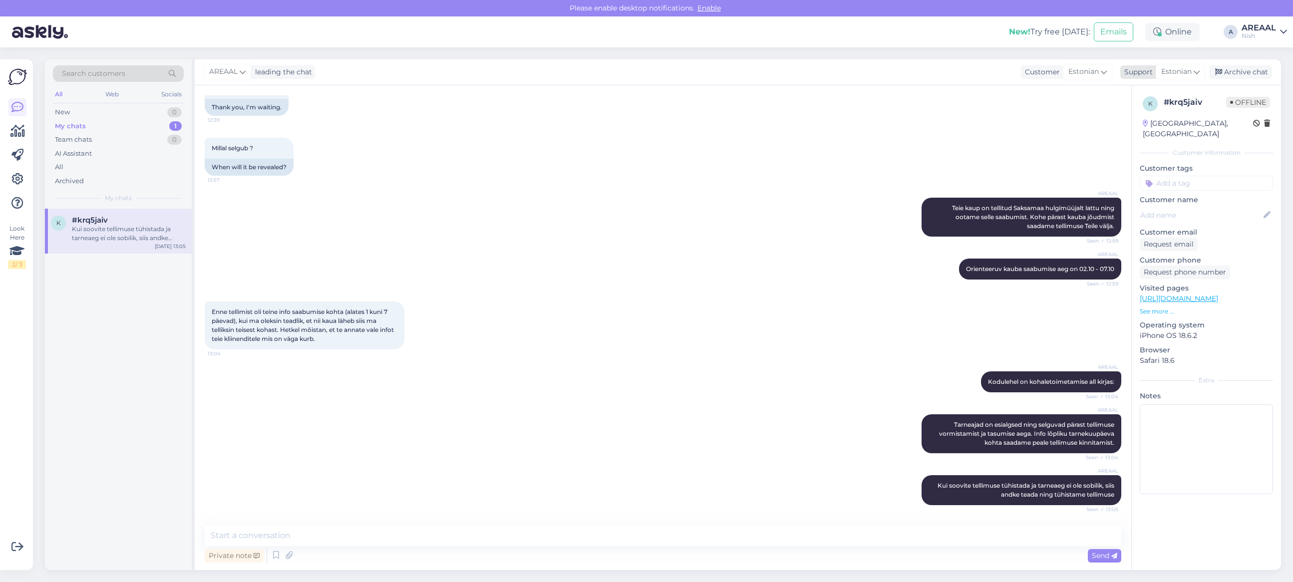
drag, startPoint x: 1256, startPoint y: 68, endPoint x: 1213, endPoint y: 74, distance: 43.8
click at [1257, 70] on div "Archive chat" at bounding box center [1240, 71] width 63 height 13
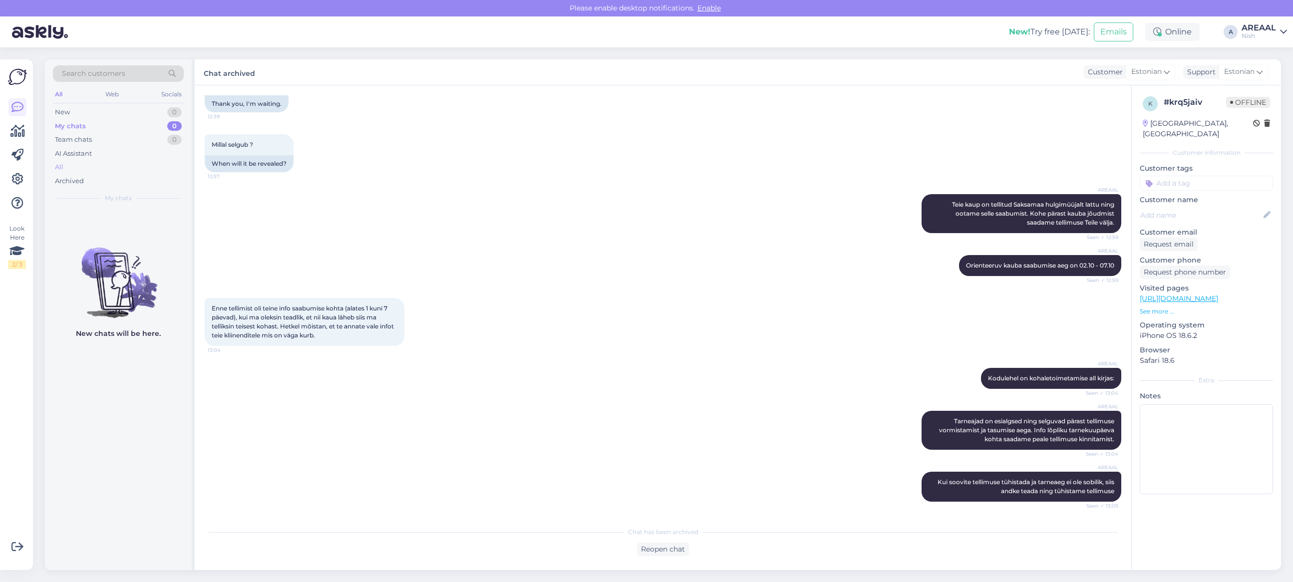
click at [104, 166] on div "All" at bounding box center [118, 167] width 131 height 14
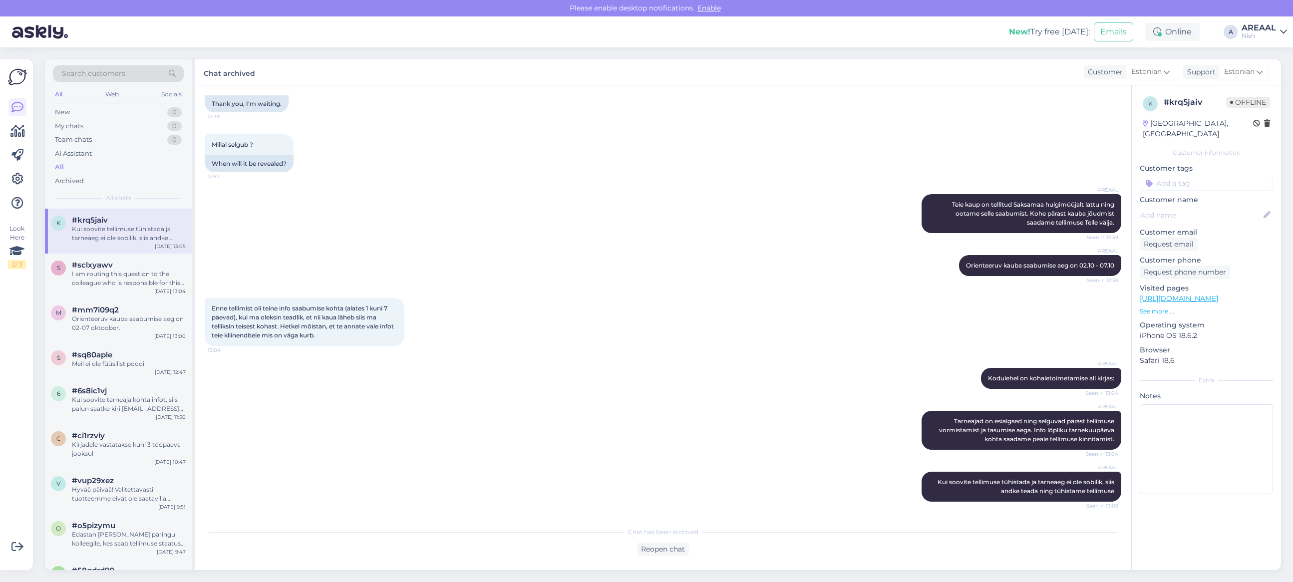
click at [108, 226] on div "Kui soovite tellimuse tühistada ja tarneaeg ei ole sobilik, siis andke teada ni…" at bounding box center [129, 234] width 114 height 18
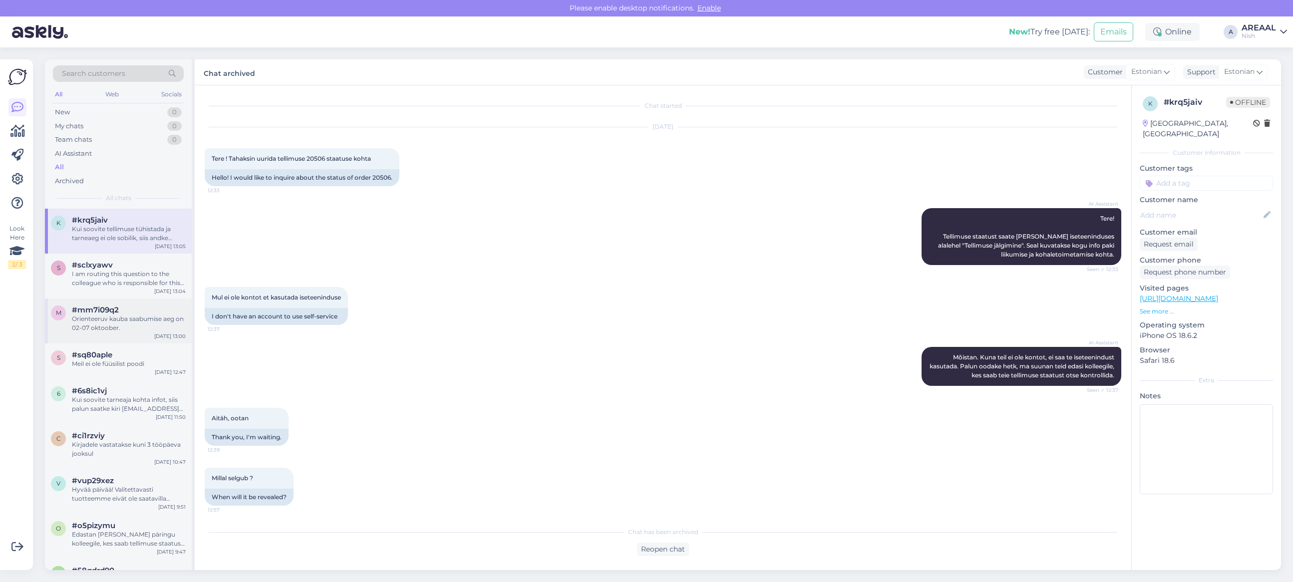
click at [115, 342] on div "m #mm7i09q2 Orienteeruv kauba saabumise aeg on 02-07 oktoober. Sep 29 13:00" at bounding box center [118, 320] width 147 height 45
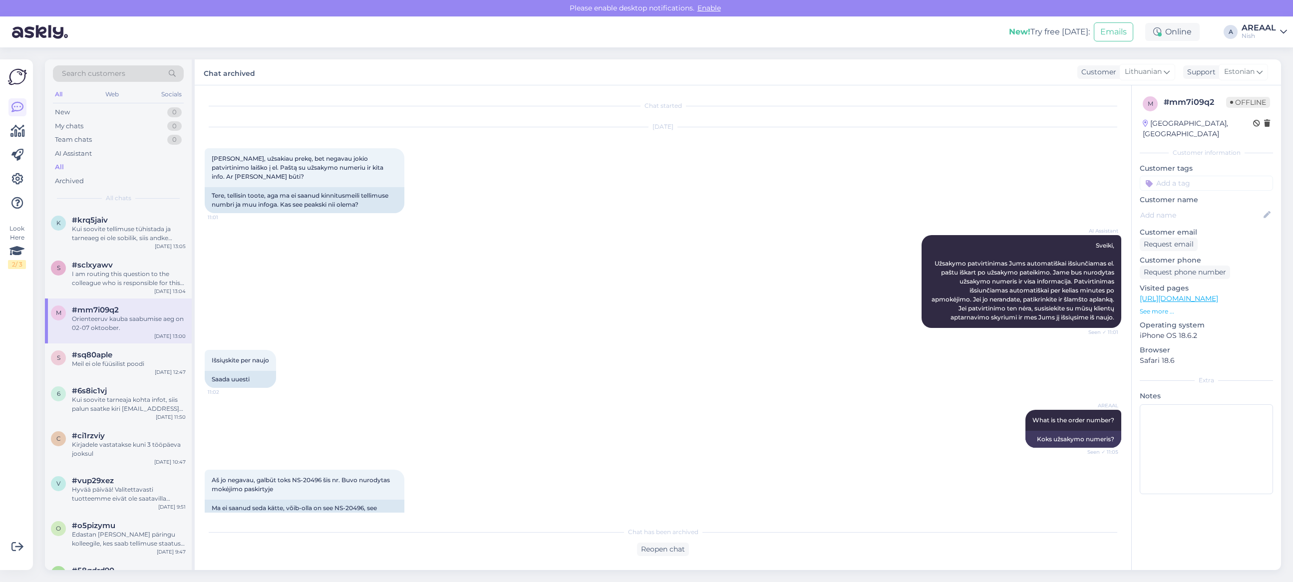
scroll to position [785, 0]
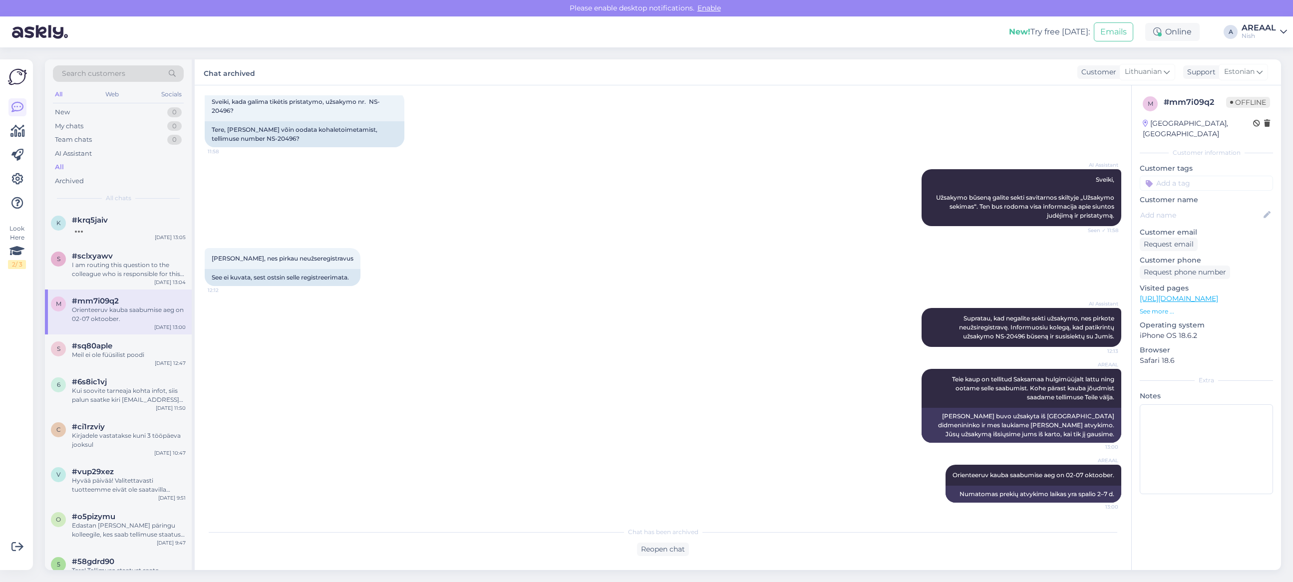
click at [807, 208] on div "AI Assistant Sveiki, Užsakymo būseną galite sekti savitarnos skiltyje „Užsakymo…" at bounding box center [663, 197] width 916 height 79
click at [1268, 55] on div "Search customers All Web Socials New 0 My chats 0 Team chats 0 AI Assistant All…" at bounding box center [666, 314] width 1254 height 535
click at [1262, 26] on div "AREAAL" at bounding box center [1258, 28] width 34 height 8
drag, startPoint x: 1264, startPoint y: 38, endPoint x: 1264, endPoint y: 50, distance: 12.0
click at [1264, 50] on button "Open" at bounding box center [1265, 55] width 28 height 15
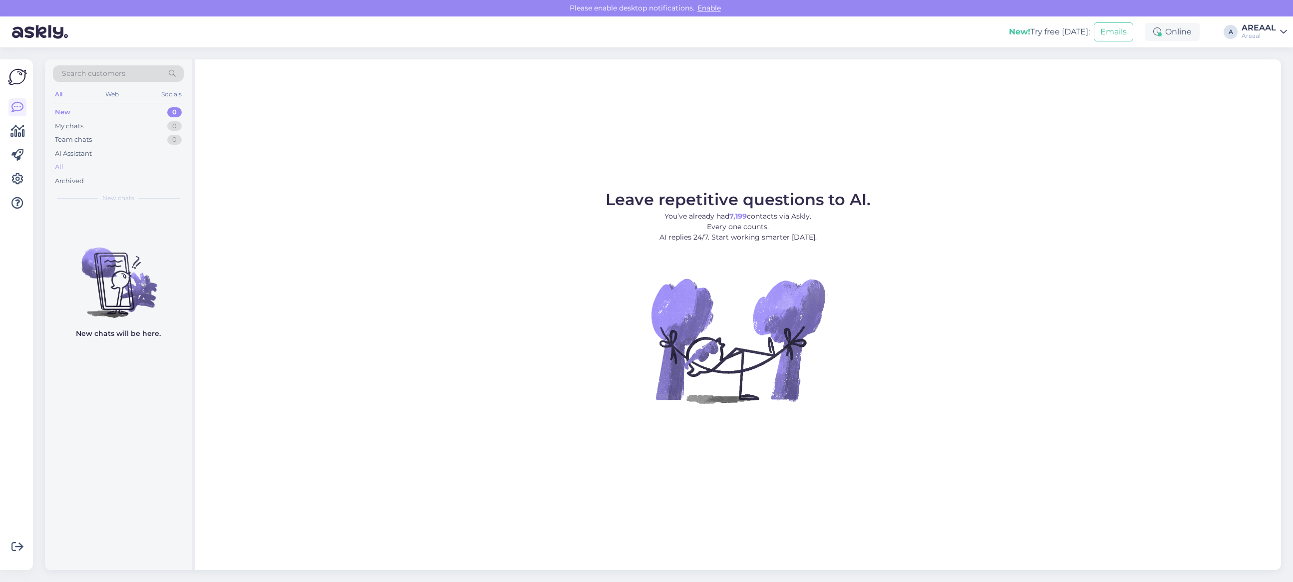
click at [86, 164] on div "All" at bounding box center [118, 167] width 131 height 14
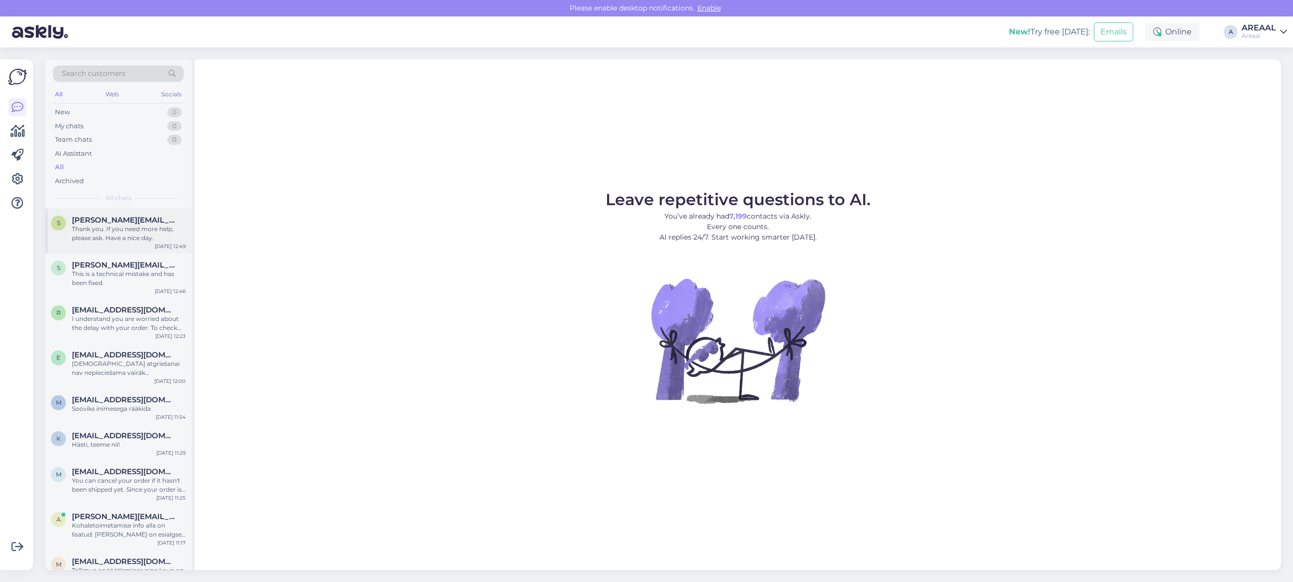
click at [91, 215] on div "S Sandra.mikelsone@inbox.lv Thank you. If you need more help, please ask. Have …" at bounding box center [118, 231] width 147 height 45
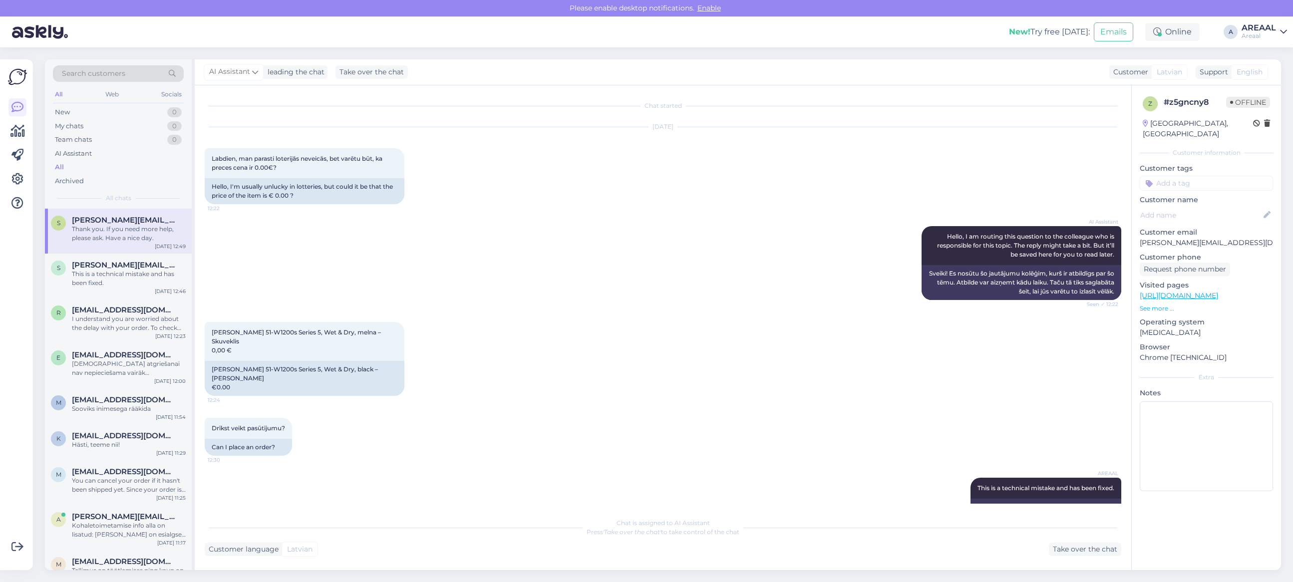
scroll to position [417, 0]
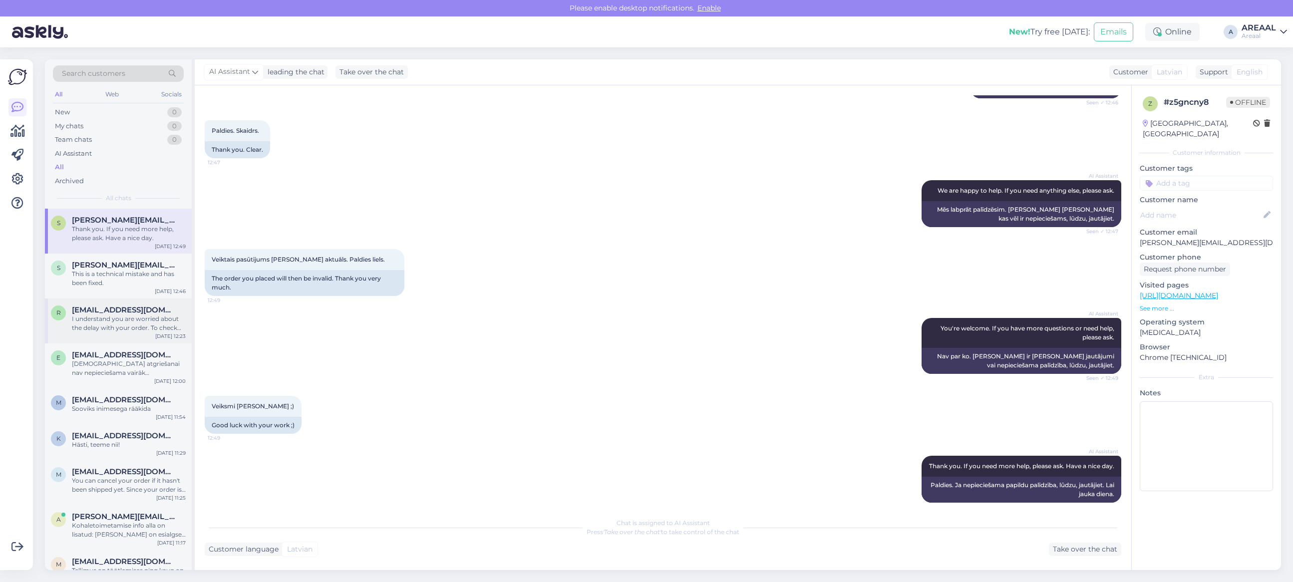
click at [110, 301] on div "R Renatakazakeviciene@gmail.com I understand you are worried about the delay wi…" at bounding box center [118, 320] width 147 height 45
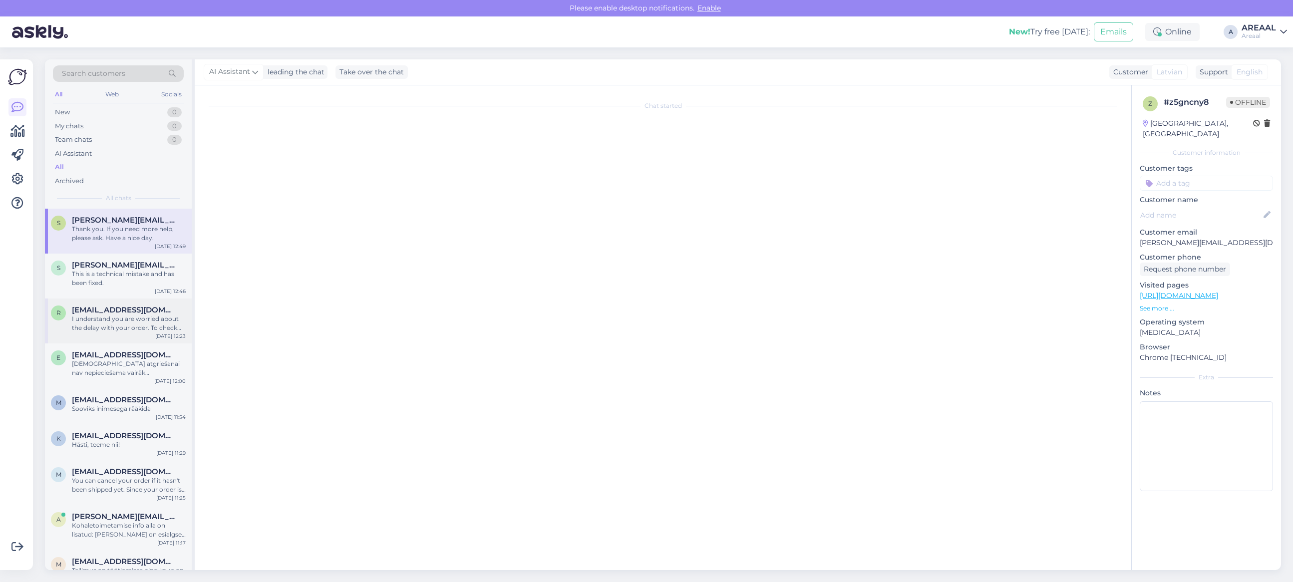
scroll to position [0, 0]
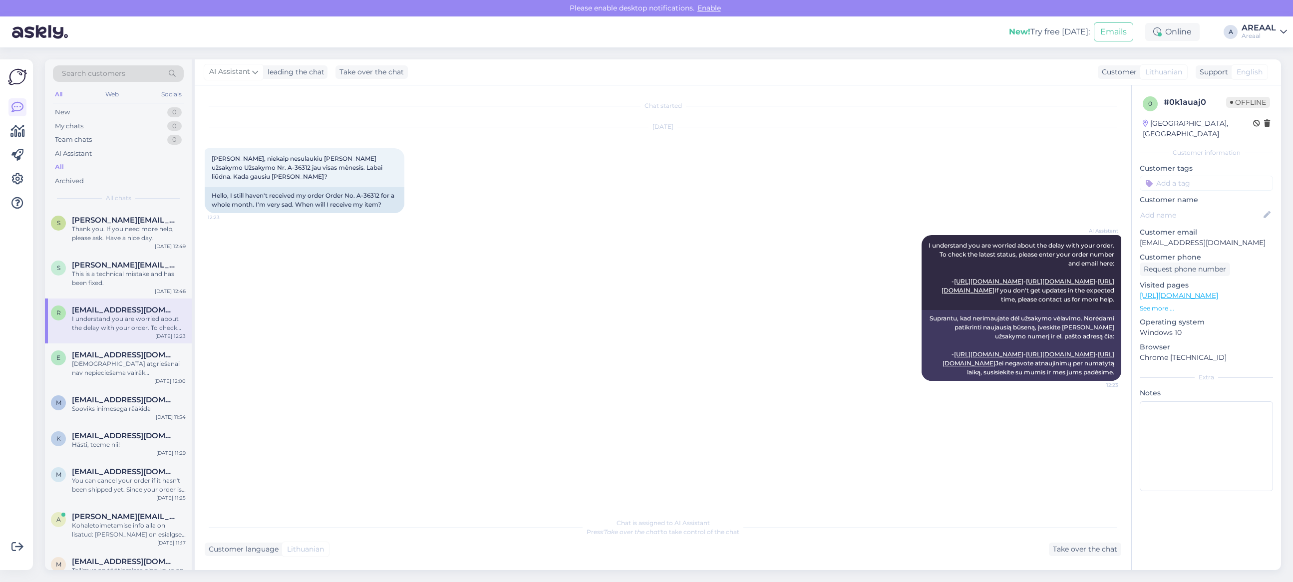
click at [500, 258] on div "AI Assistant I understand you are worried about the delay with your order. To c…" at bounding box center [663, 308] width 916 height 168
click at [1254, 33] on div "Areaal" at bounding box center [1258, 36] width 34 height 8
click at [1261, 70] on button "Open" at bounding box center [1265, 76] width 28 height 15
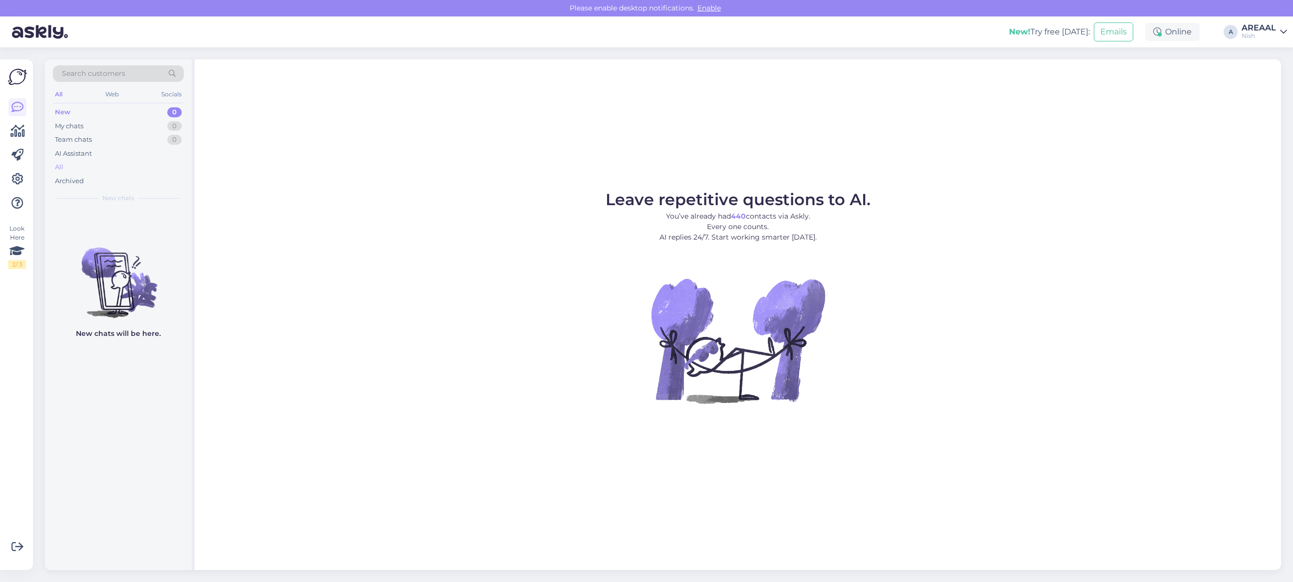
click at [155, 165] on div "All" at bounding box center [118, 167] width 131 height 14
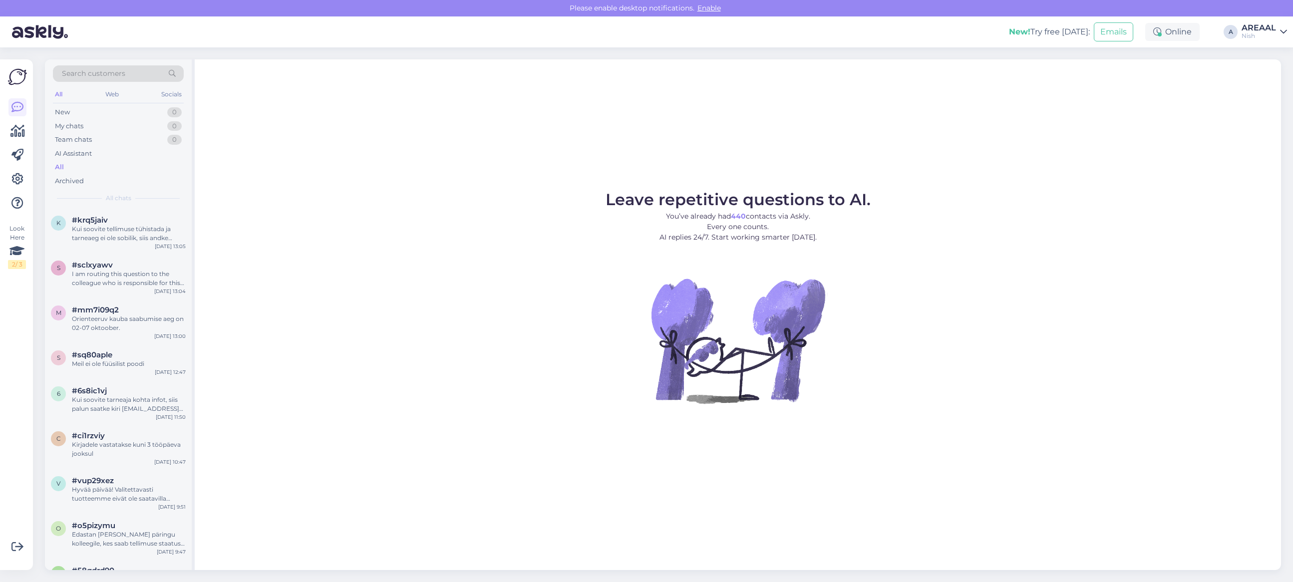
click at [139, 231] on div "Kui soovite tellimuse tühistada ja tarneaeg ei ole sobilik, siis andke teada ni…" at bounding box center [129, 234] width 114 height 18
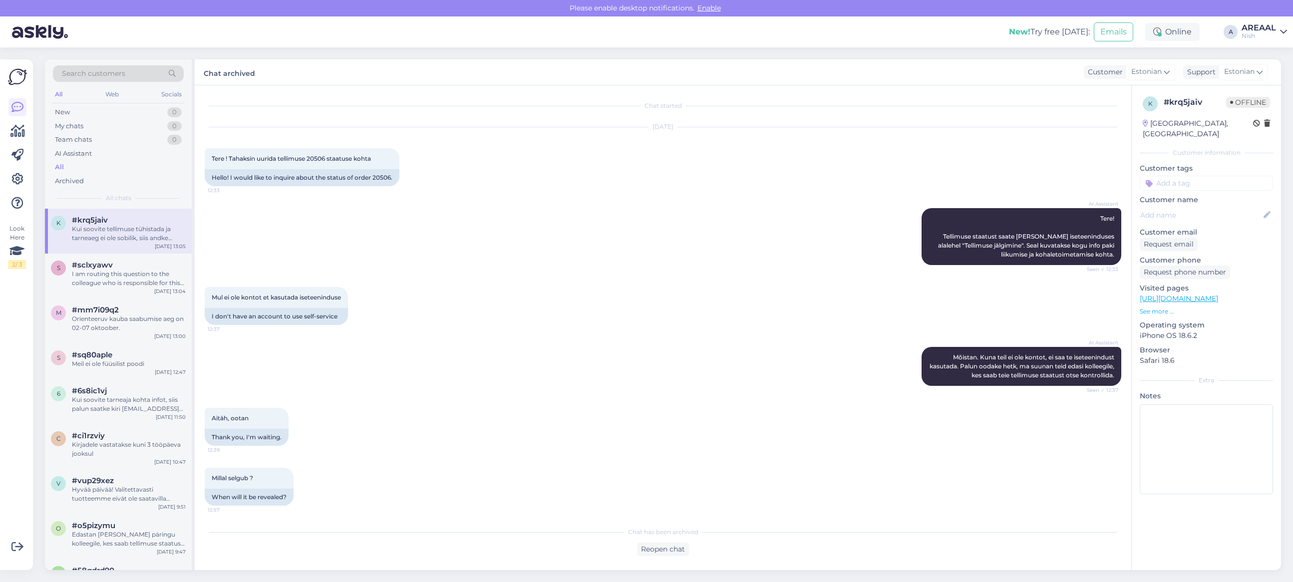
scroll to position [342, 0]
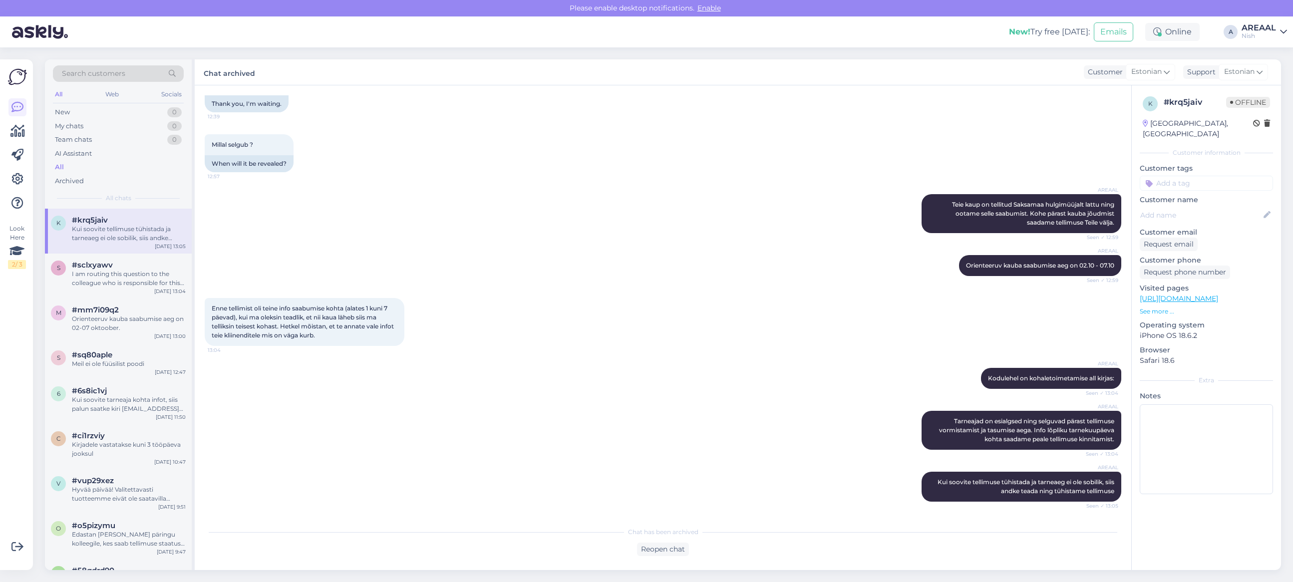
click at [1270, 36] on div "Nish" at bounding box center [1258, 36] width 34 height 8
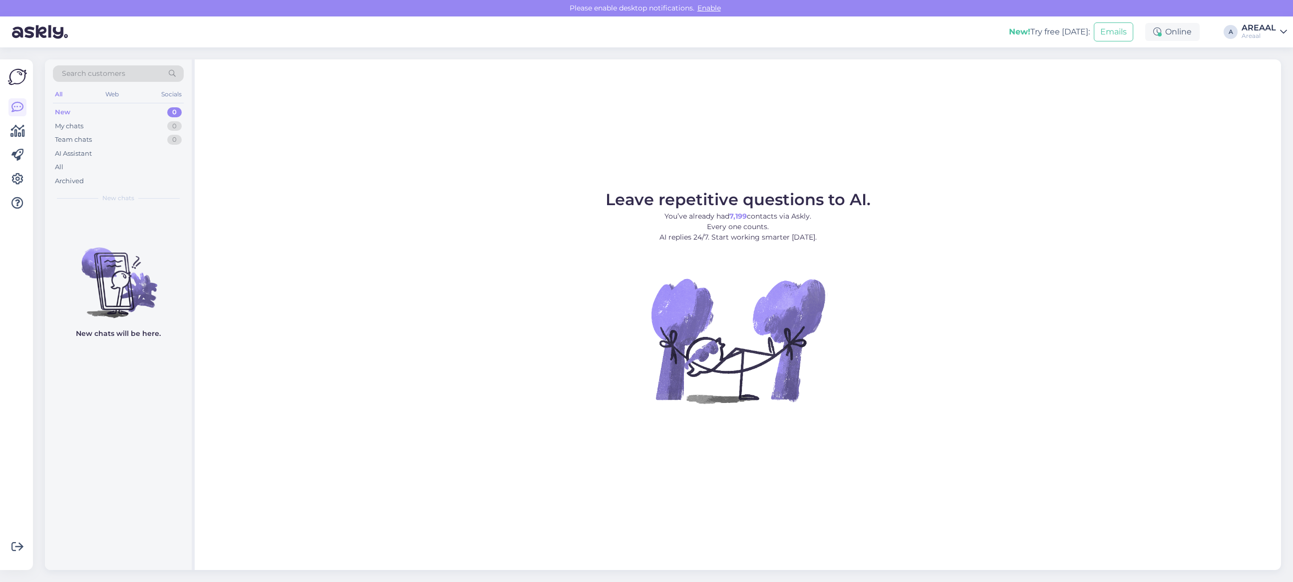
click at [694, 215] on p "You’ve already had 7,199 contacts via Askly. Every one counts. AI replies 24/7.…" at bounding box center [737, 226] width 265 height 31
drag, startPoint x: 1275, startPoint y: 66, endPoint x: 1265, endPoint y: 40, distance: 28.3
click at [1275, 66] on div "Leave repetitive questions to AI. You’ve already had 7,199 contacts via Askly. …" at bounding box center [738, 314] width 1086 height 511
click at [1265, 37] on div "Areaal" at bounding box center [1258, 36] width 34 height 8
click at [1270, 78] on button "Open" at bounding box center [1265, 76] width 28 height 15
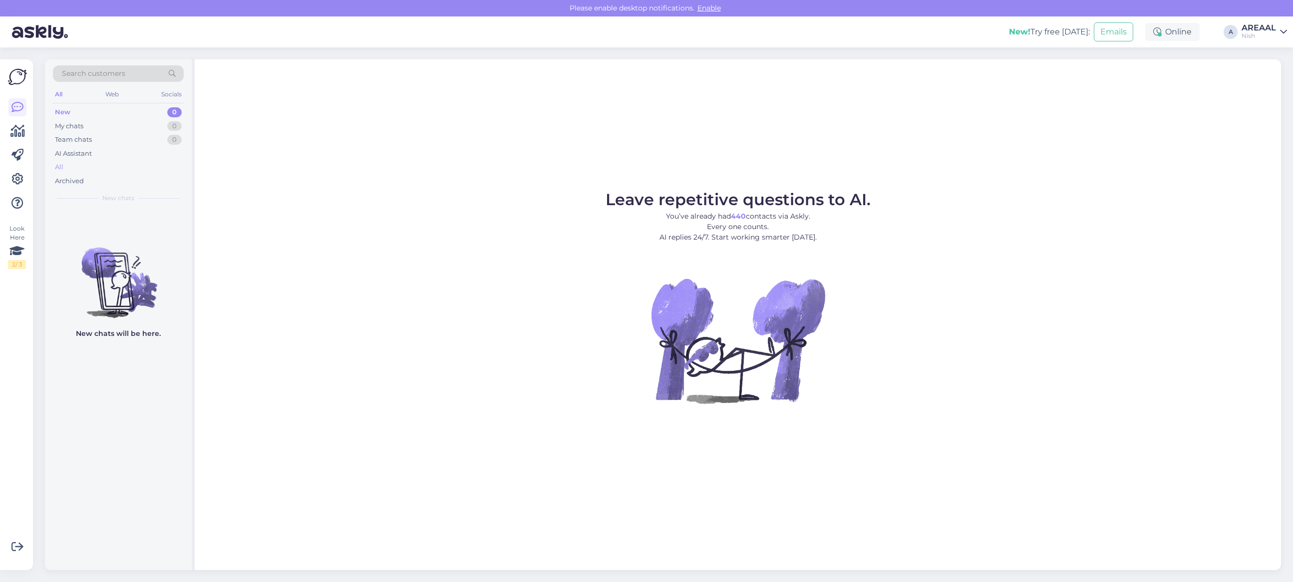
click at [130, 165] on div "All" at bounding box center [118, 167] width 131 height 14
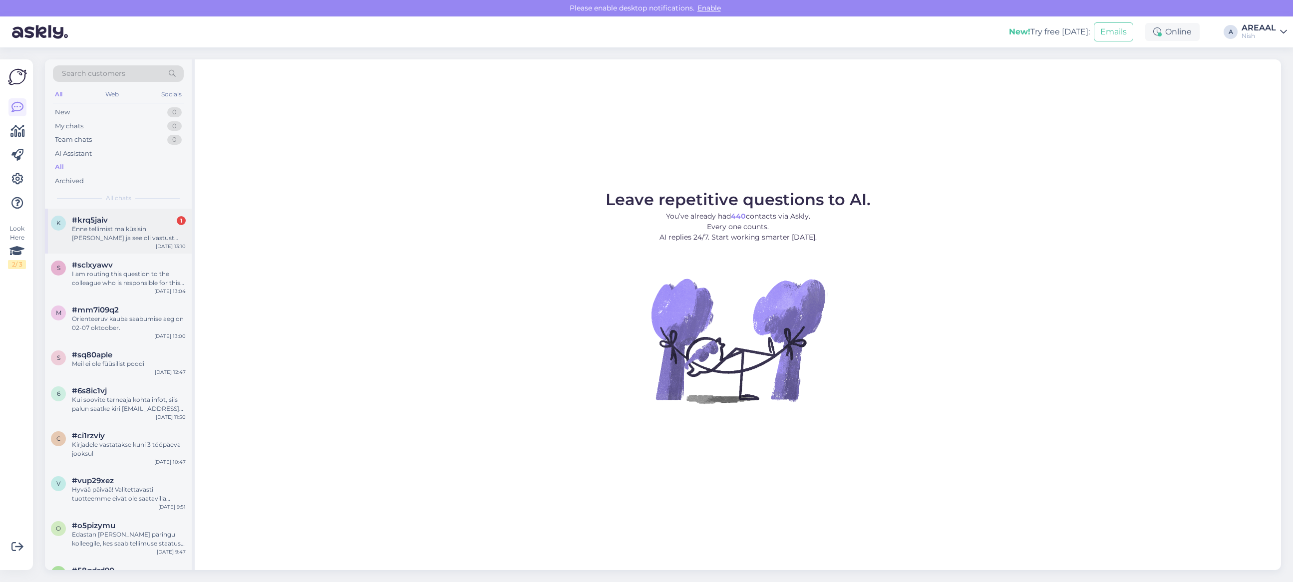
click at [127, 229] on div "Enne tellimist ma küsisin [PERSON_NAME] ja see oli vastust tema poolt. Lisaks k…" at bounding box center [129, 234] width 114 height 18
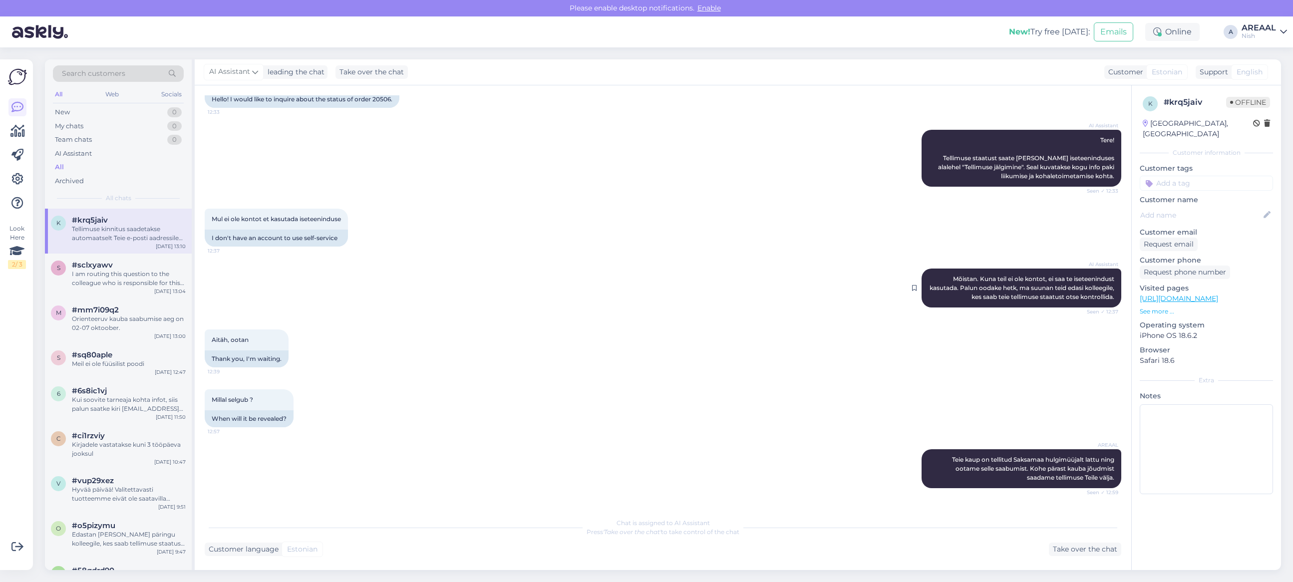
scroll to position [312, 0]
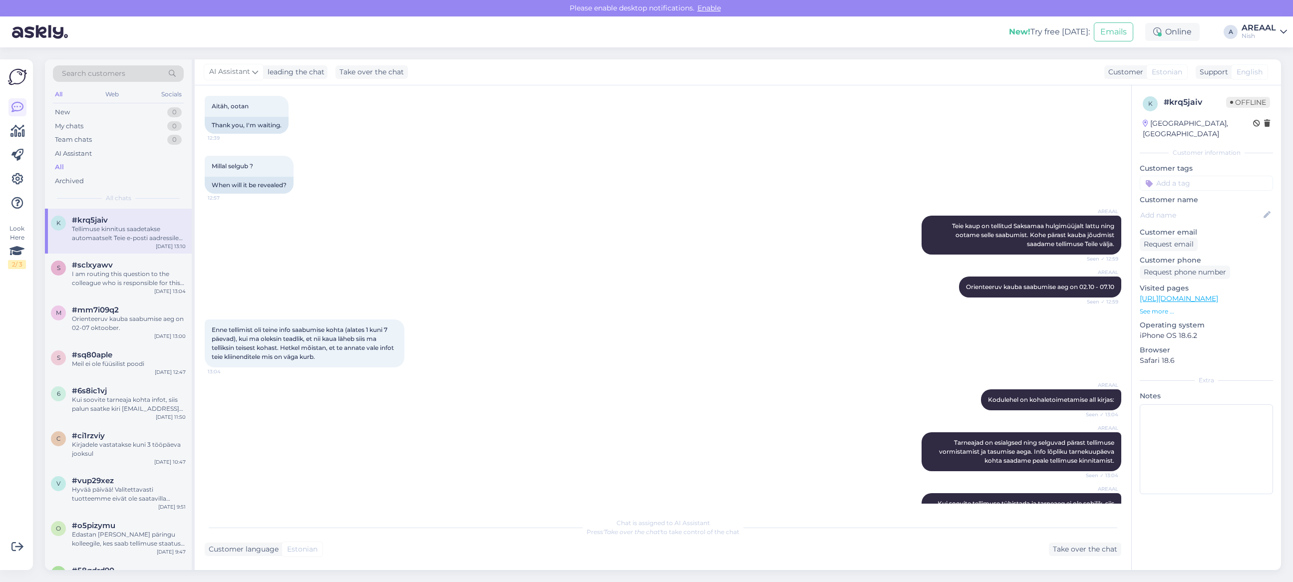
click at [913, 543] on div "Customer language Estonian Take over the chat" at bounding box center [663, 549] width 916 height 13
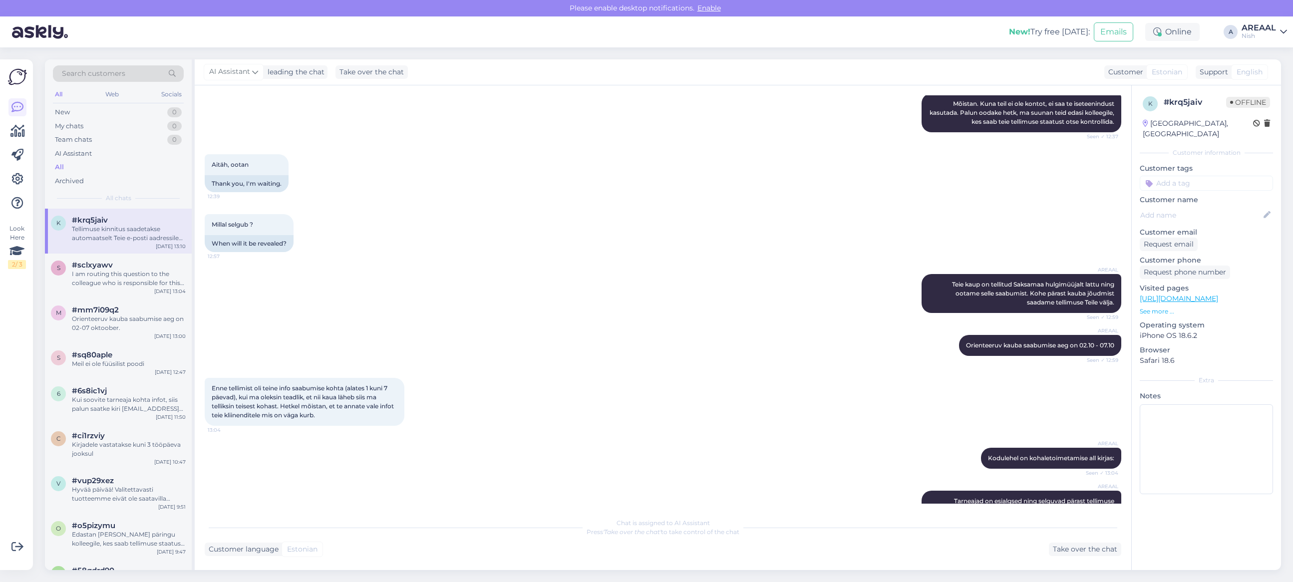
scroll to position [250, 0]
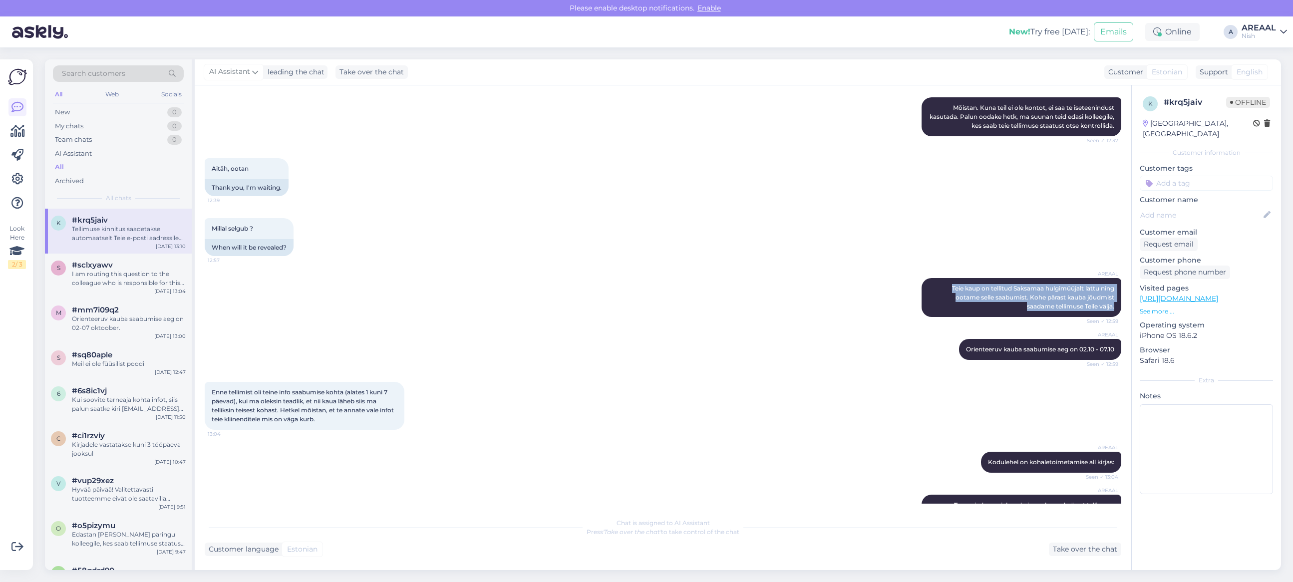
copy span "Teie kaup on tellitud Saksamaa hulgimüüjalt lattu ning ootame selle saabumist. …"
drag, startPoint x: 1007, startPoint y: 295, endPoint x: 1123, endPoint y: 310, distance: 117.2
click at [1124, 309] on div "Chat started Sep 29 2025 Tere ! Tahaksin uurida tellimuse 20506 staatuse kohta …" at bounding box center [667, 299] width 925 height 408
click at [959, 340] on div "AREAAL Orienteeruv kauba saabumise aeg on 02.10 - 07.10 Seen ✓ 12:59" at bounding box center [1040, 349] width 162 height 21
click at [966, 348] on span "Orienteeruv kauba saabumise aeg on 02.10 - 07.10" at bounding box center [1040, 348] width 148 height 7
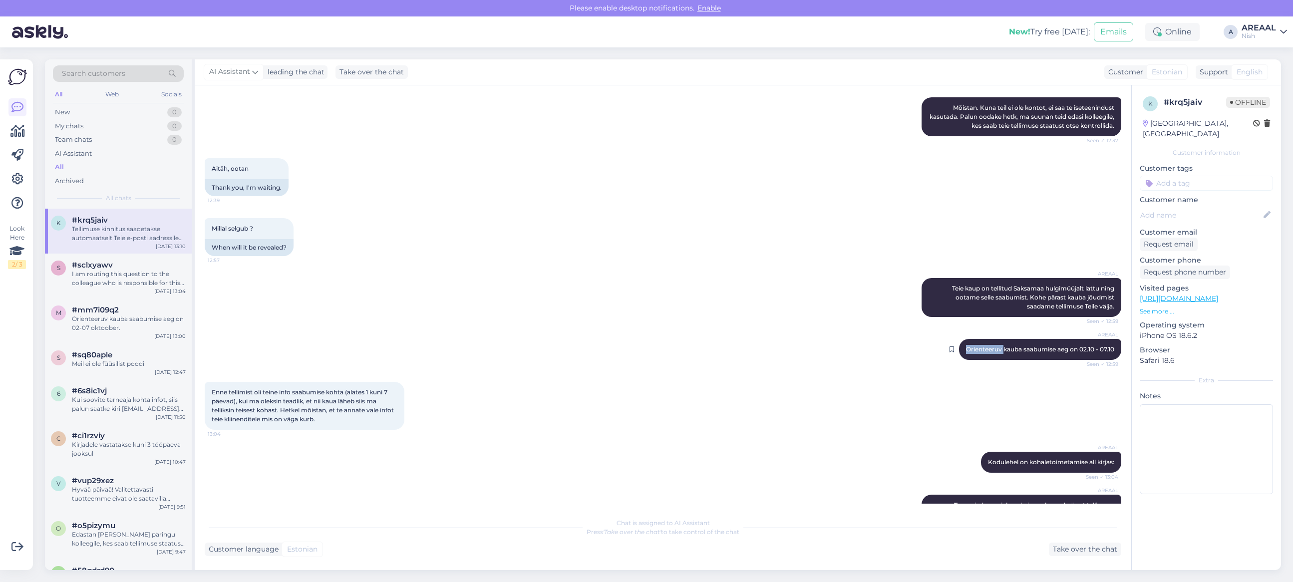
click at [966, 348] on span "Orienteeruv kauba saabumise aeg on 02.10 - 07.10" at bounding box center [1040, 348] width 148 height 7
copy div "Orienteeruv kauba saabumise aeg on 02.10 - 07.10 Seen ✓ 12:59"
click at [928, 533] on div "Chat is assigned to AI Assistant Press 'Take over the chat' to take control of …" at bounding box center [663, 528] width 916 height 18
click at [982, 278] on div "AREAAL Teie kaup on tellitud Saksamaa hulgimüüjalt lattu ning ootame selle saab…" at bounding box center [1021, 297] width 200 height 39
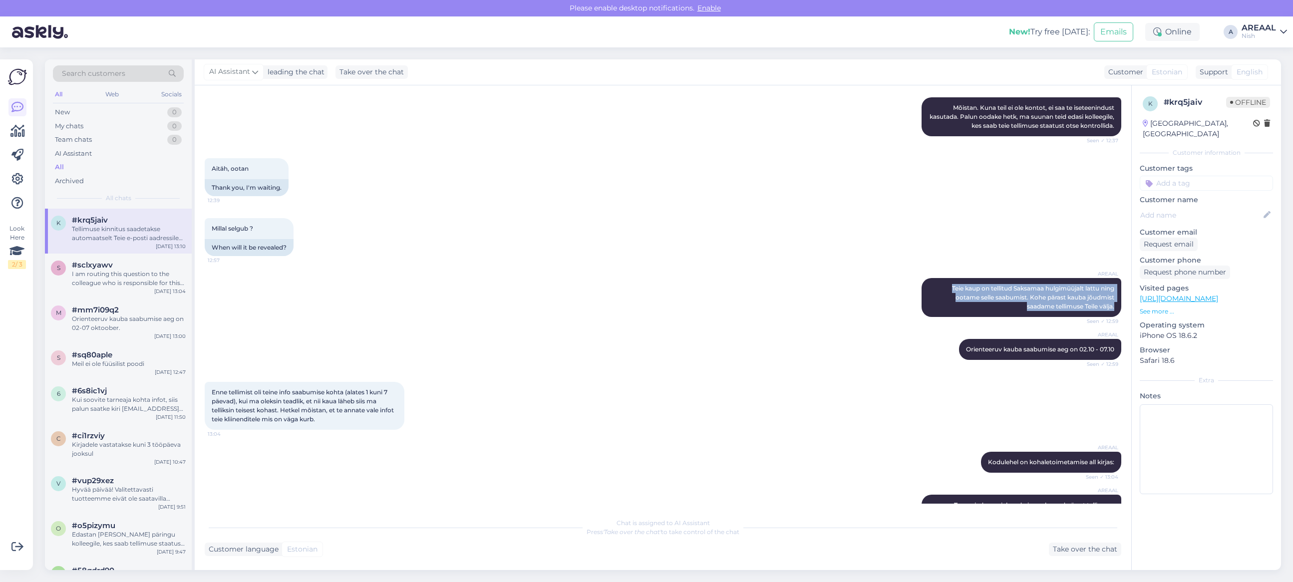
copy span "Teie kaup on tellitud Saksamaa hulgimüüjalt lattu ning ootame selle saabumist. …"
drag, startPoint x: 942, startPoint y: 285, endPoint x: 1114, endPoint y: 315, distance: 174.4
click at [1114, 315] on div "Chat started Sep 29 2025 Tere ! Tahaksin uurida tellimuse 20506 staatuse kohta …" at bounding box center [667, 299] width 925 height 408
click at [966, 539] on div "Chat is assigned to AI Assistant Press 'Take over the chat' to take control of …" at bounding box center [663, 534] width 916 height 43
click at [1025, 351] on span "Orienteeruv kauba saabumise aeg on 02.10 - 07.10" at bounding box center [1040, 348] width 148 height 7
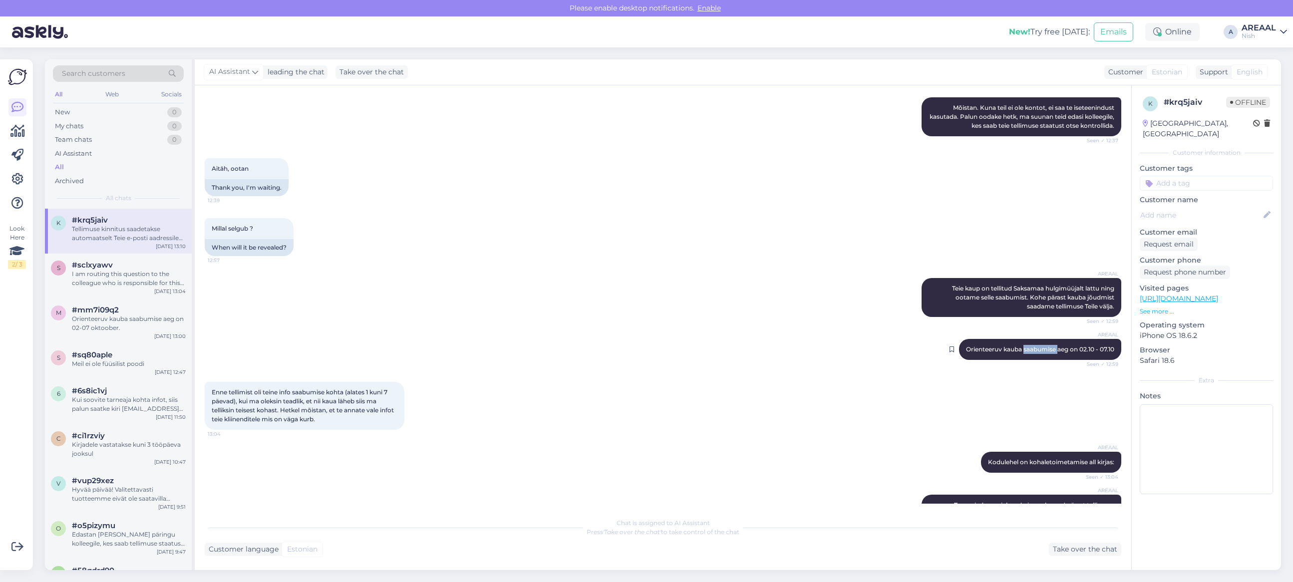
click at [1025, 351] on span "Orienteeruv kauba saabumise aeg on 02.10 - 07.10" at bounding box center [1040, 348] width 148 height 7
copy div "Orienteeruv kauba saabumise aeg on 02.10 - 07.10 Seen ✓ 12:59"
drag, startPoint x: 413, startPoint y: 150, endPoint x: 408, endPoint y: 253, distance: 102.9
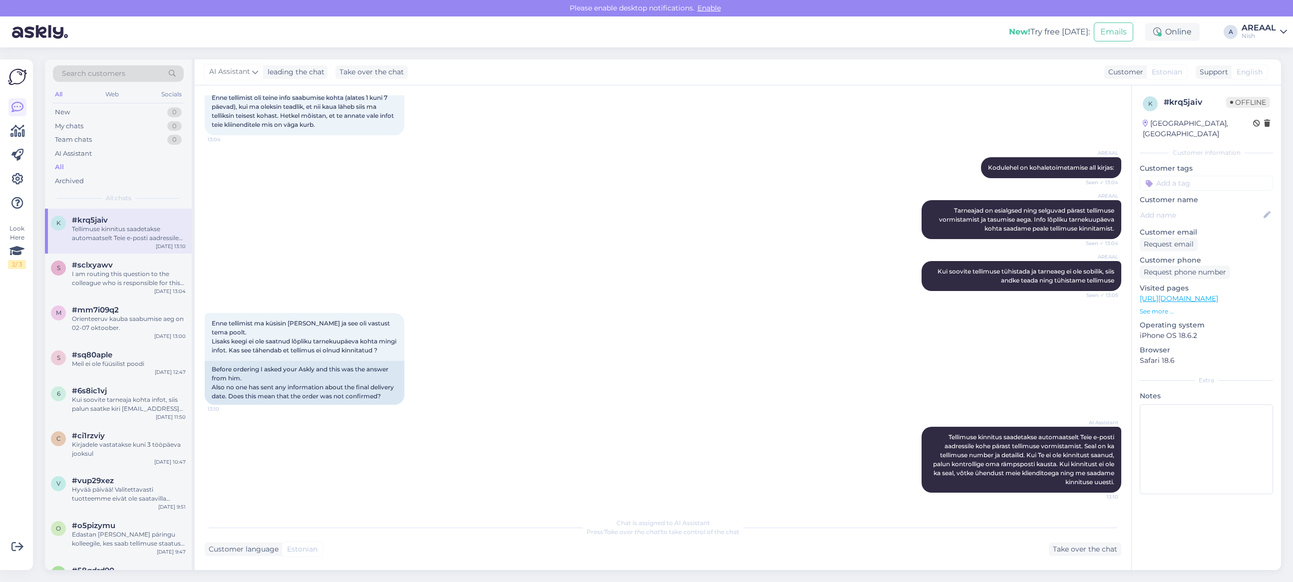
click at [358, 463] on div "AI Assistant Tellimuse kinnitus saadetakse automaatselt Teie e-posti aadressile…" at bounding box center [663, 460] width 916 height 88
click at [715, 213] on div "AREAAL Tarneajad on esialgsed ning selguvad pärast tellimuse vormistamist ja ta…" at bounding box center [663, 219] width 916 height 61
click at [351, 260] on div "AREAAL Kui soovite tellimuse tühistada ja tarneaeg ei ole sobilik, siis andke t…" at bounding box center [663, 276] width 916 height 52
drag, startPoint x: 519, startPoint y: 171, endPoint x: 533, endPoint y: 169, distance: 13.7
click at [519, 189] on div "AREAAL Tarneajad on esialgsed ning selguvad pärast tellimuse vormistamist ja ta…" at bounding box center [663, 219] width 916 height 61
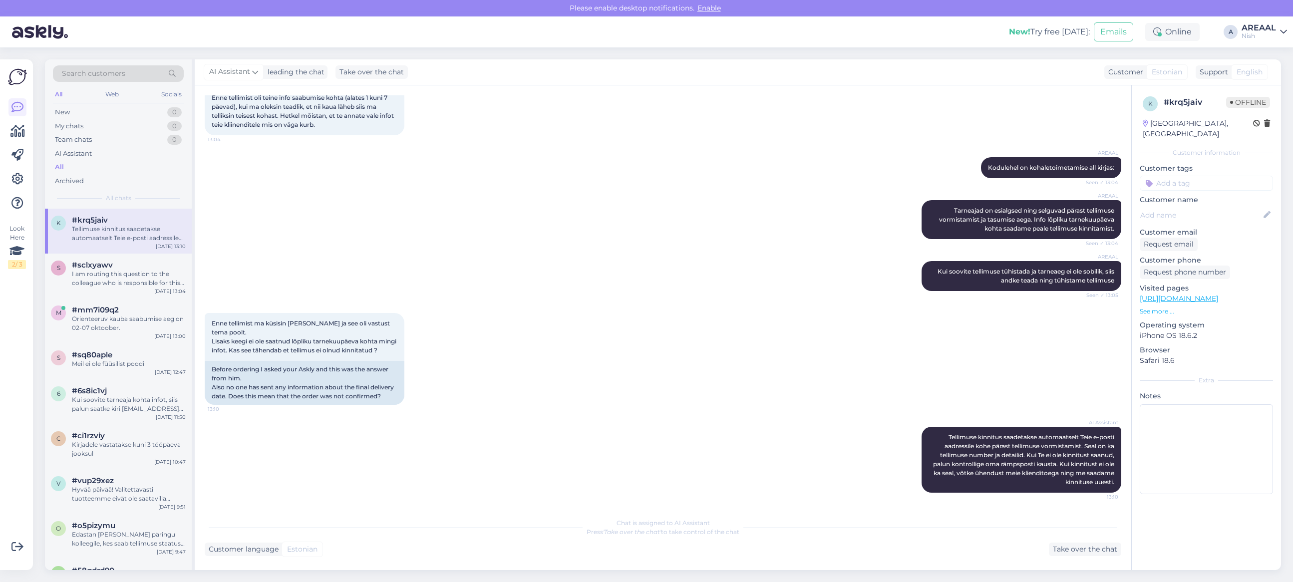
click at [109, 228] on div "Tellimuse kinnitus saadetakse automaatselt Teie e-posti aadressile kohe pärast …" at bounding box center [129, 234] width 114 height 18
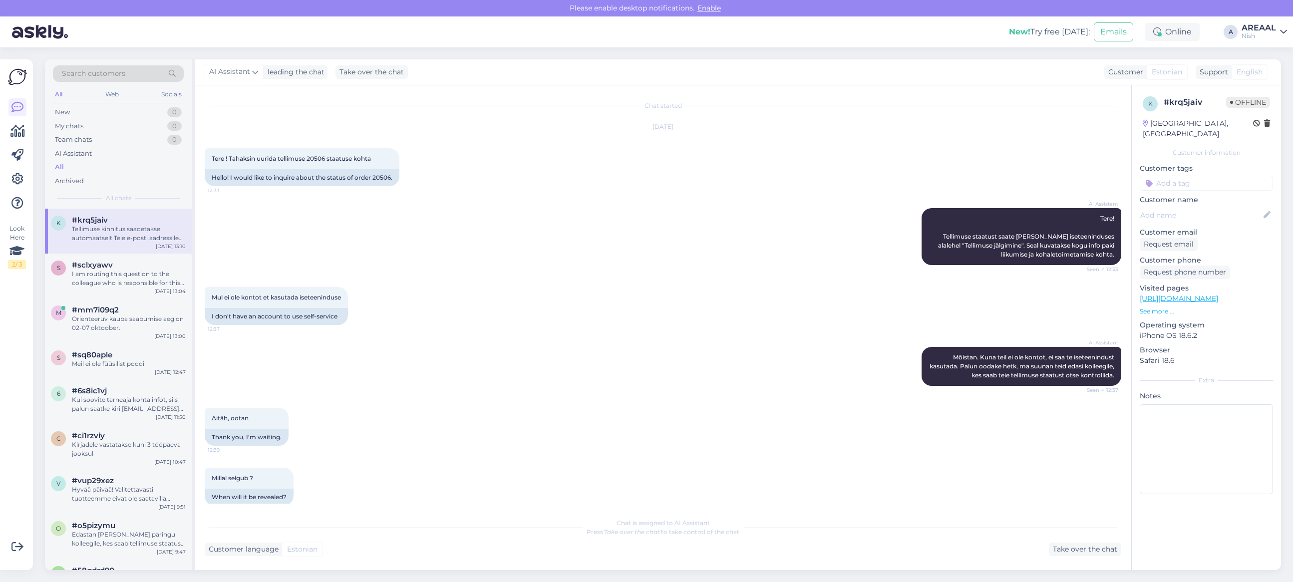
click at [109, 228] on div "Tellimuse kinnitus saadetakse automaatselt Teie e-posti aadressile kohe pärast …" at bounding box center [129, 234] width 114 height 18
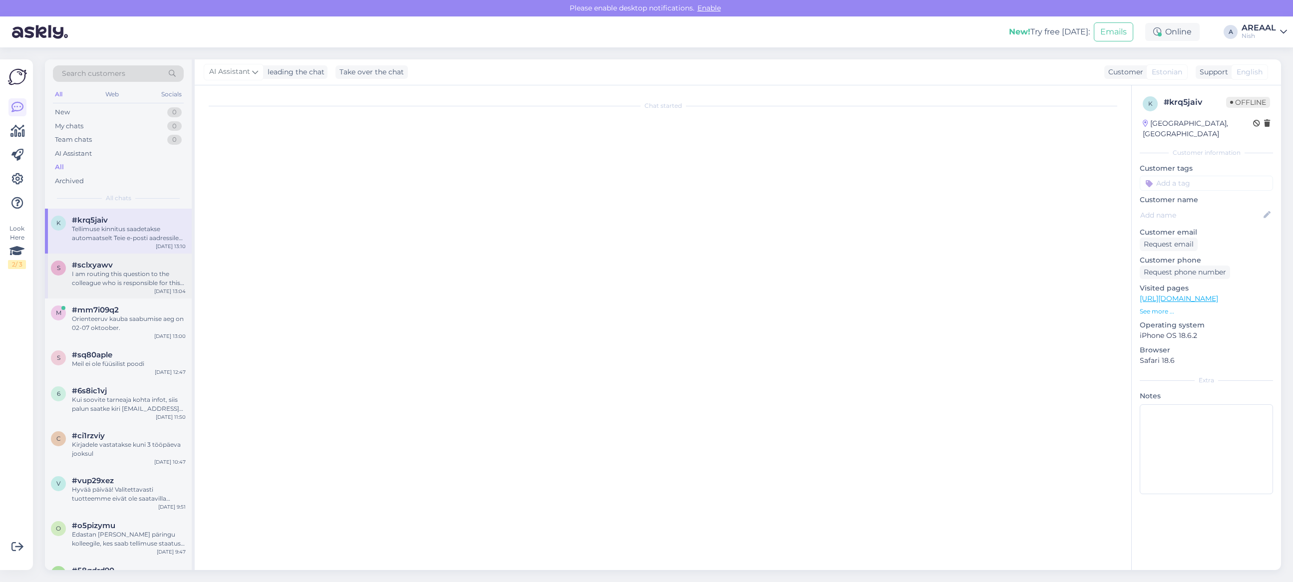
click at [105, 259] on div "s #sclxyawv I am routing this question to the colleague who is responsible for …" at bounding box center [118, 276] width 147 height 45
click at [107, 228] on div "Tellimuse kinnitus saadetakse automaatselt Teie e-posti aadressile kohe pärast …" at bounding box center [129, 234] width 114 height 18
click at [151, 316] on div "Orienteeruv kauba saabumise aeg on 02-07 oktoober." at bounding box center [129, 323] width 114 height 18
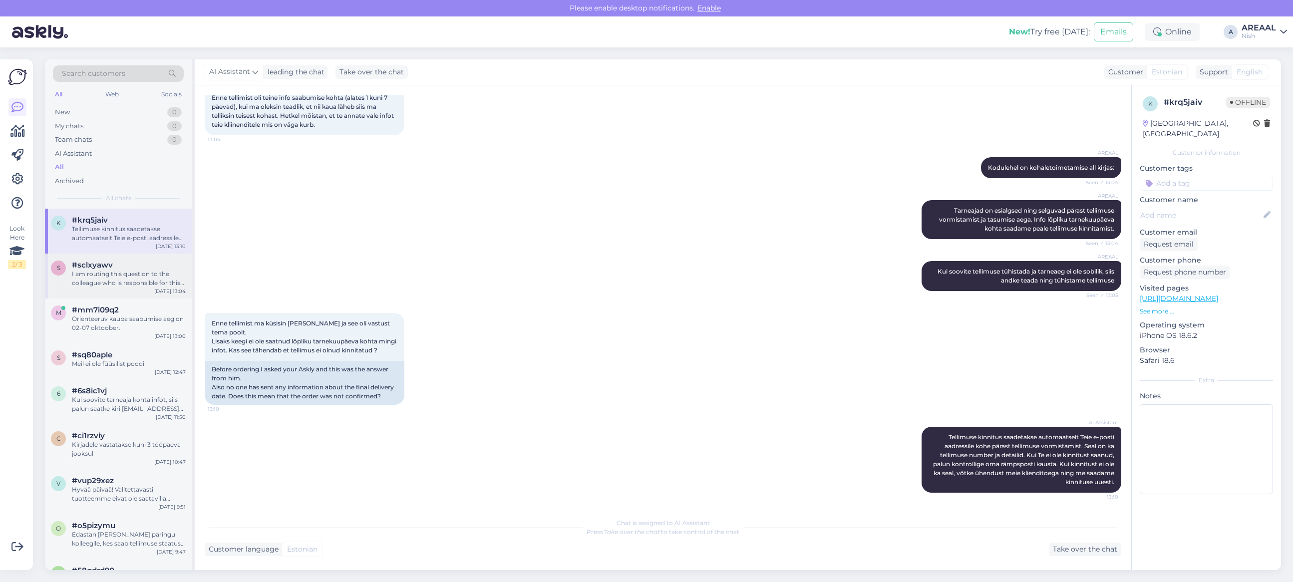
click at [140, 276] on div "I am routing this question to the colleague who is responsible for this topic. …" at bounding box center [129, 279] width 114 height 18
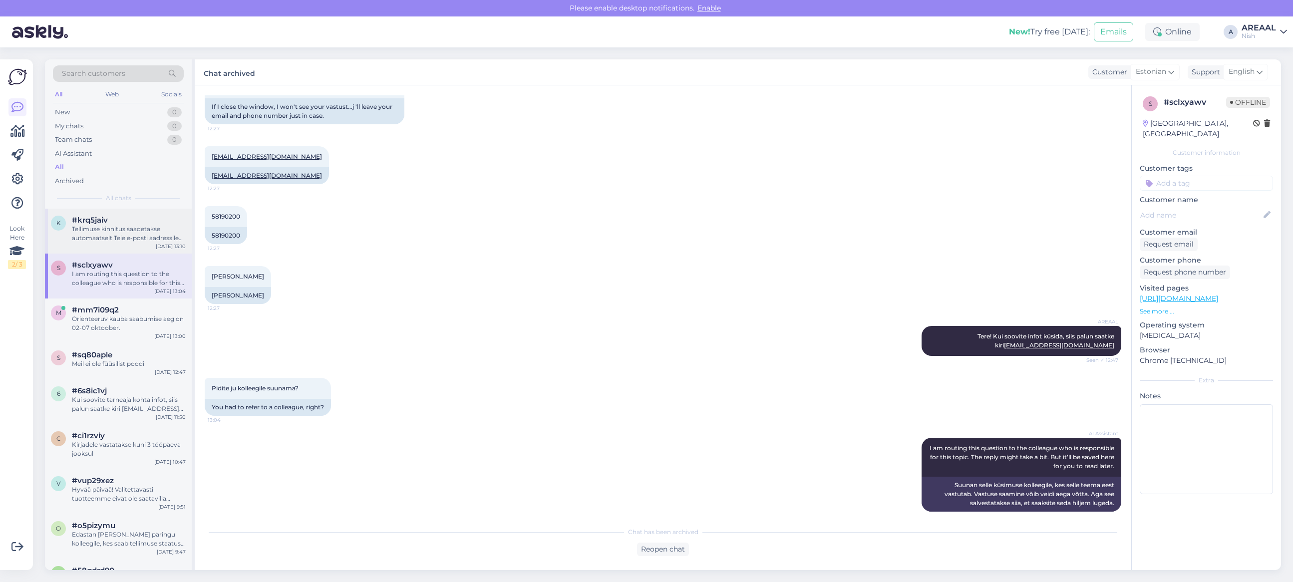
click at [145, 233] on div "Tellimuse kinnitus saadetakse automaatselt Teie e-posti aadressile kohe pärast …" at bounding box center [129, 234] width 114 height 18
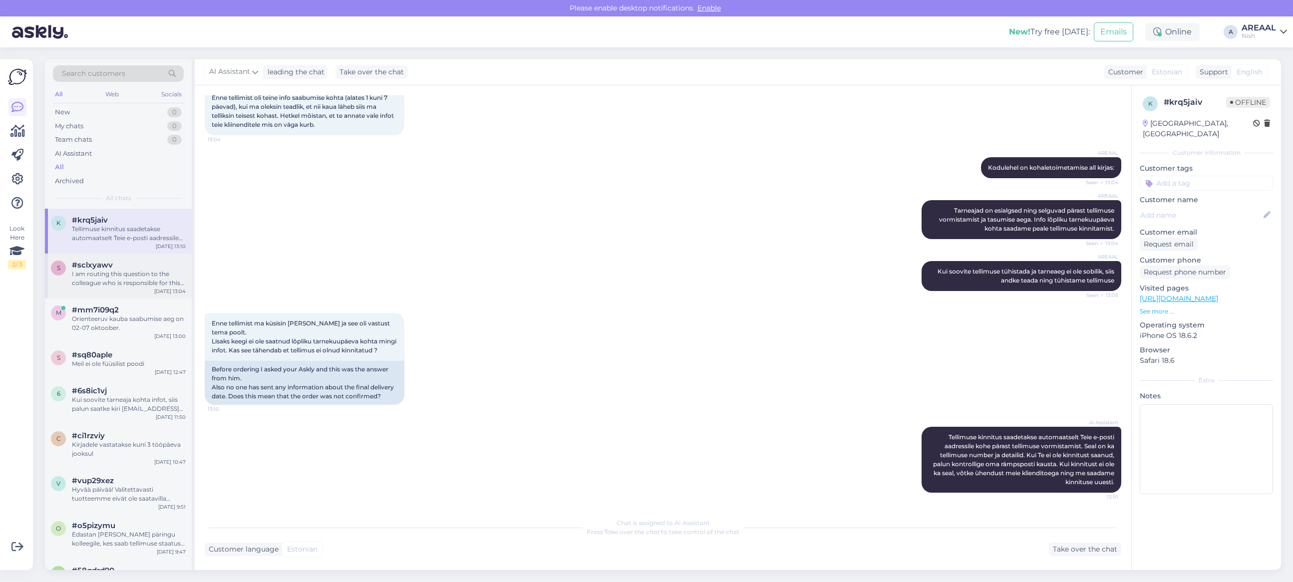
click at [158, 291] on div "Sep 29 13:04" at bounding box center [169, 291] width 31 height 7
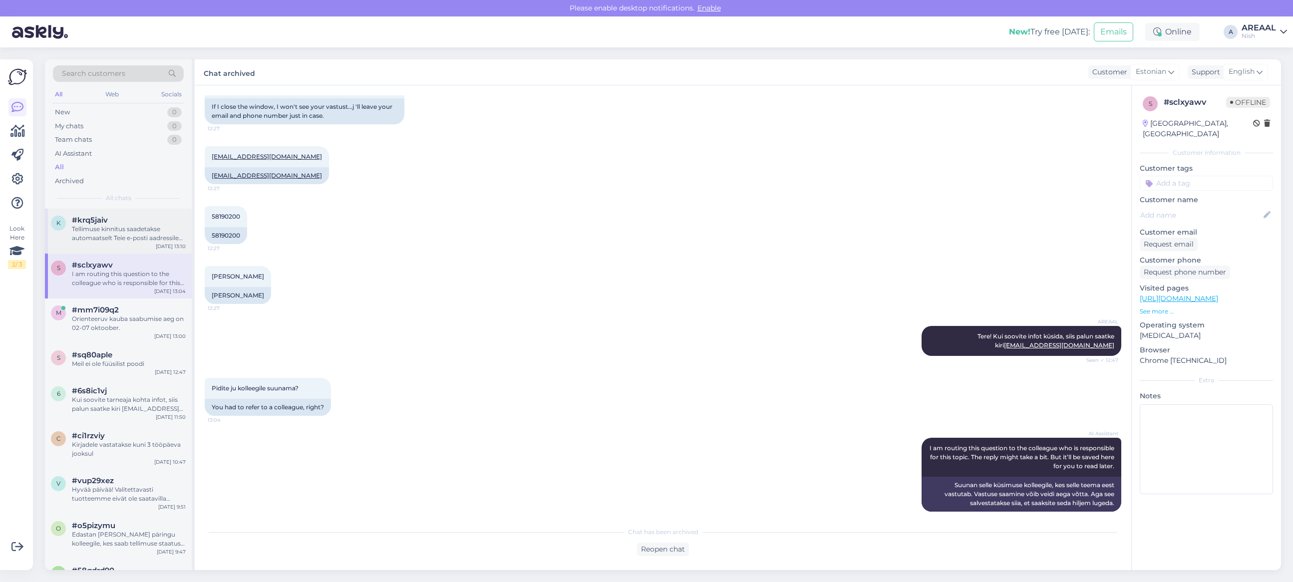
click at [146, 243] on div "Tellimuse kinnitus saadetakse automaatselt Teie e-posti aadressile kohe pärast …" at bounding box center [129, 234] width 114 height 18
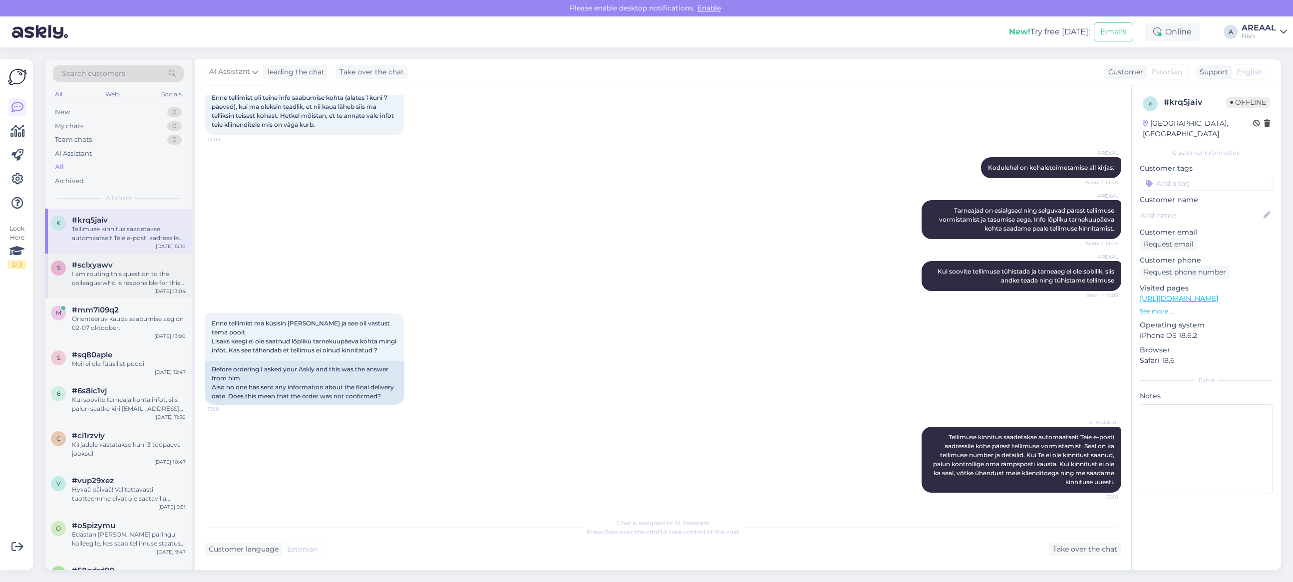
click at [136, 269] on div "#sclxyawv" at bounding box center [129, 265] width 114 height 9
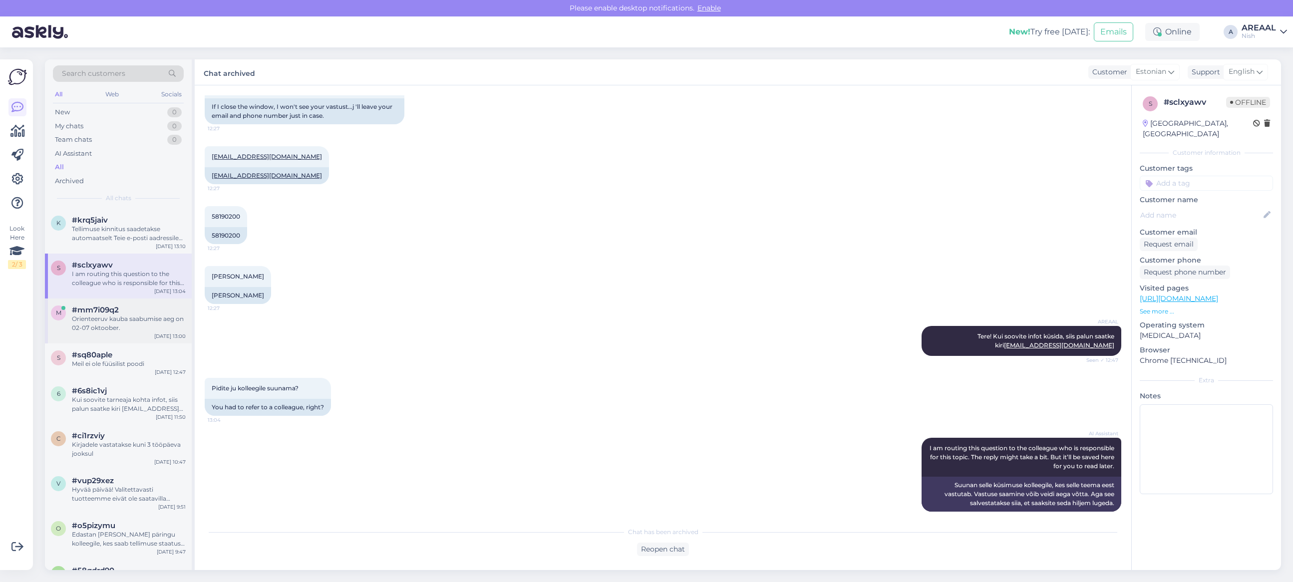
click at [133, 307] on div "#mm7i09q2" at bounding box center [129, 309] width 114 height 9
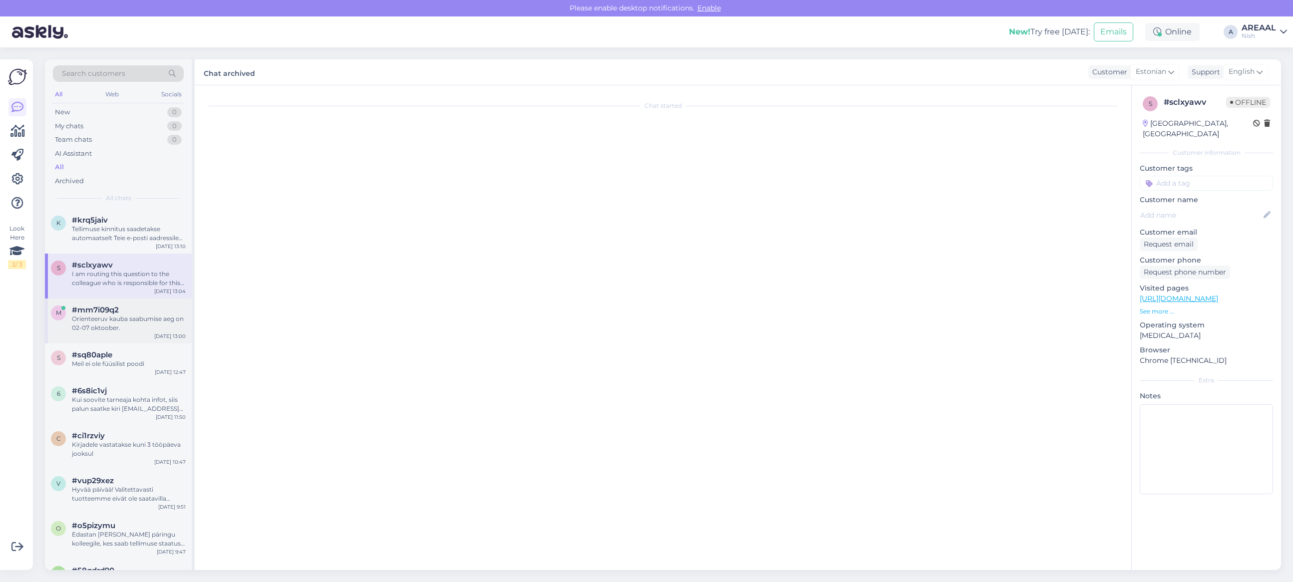
scroll to position [785, 0]
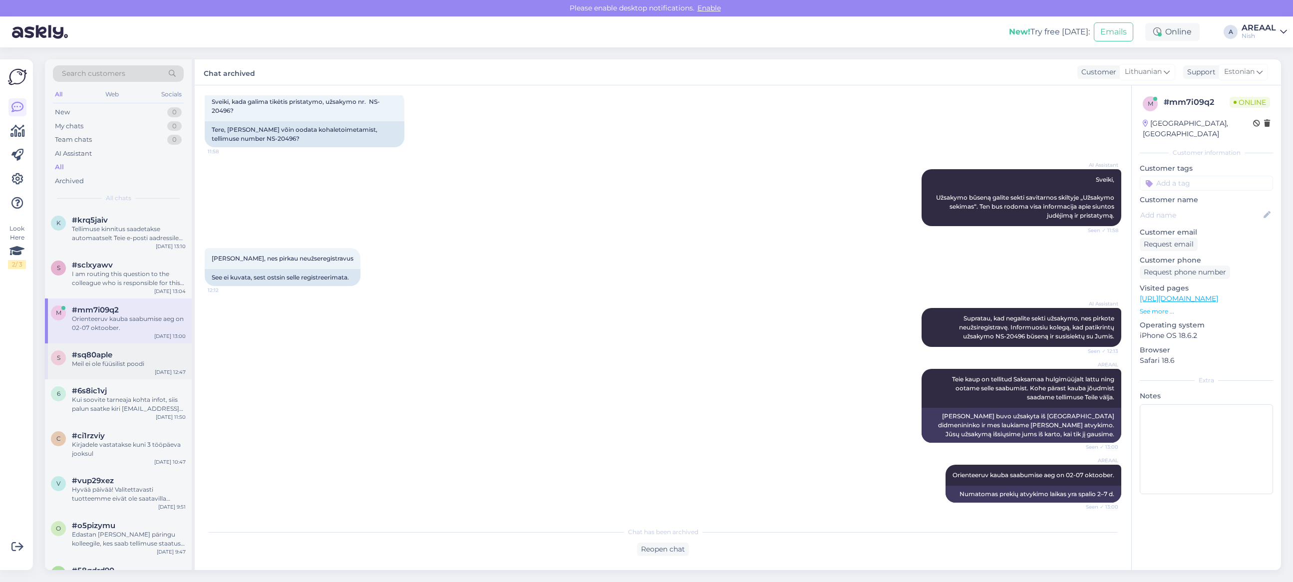
click at [128, 352] on div "#sq80aple" at bounding box center [129, 354] width 114 height 9
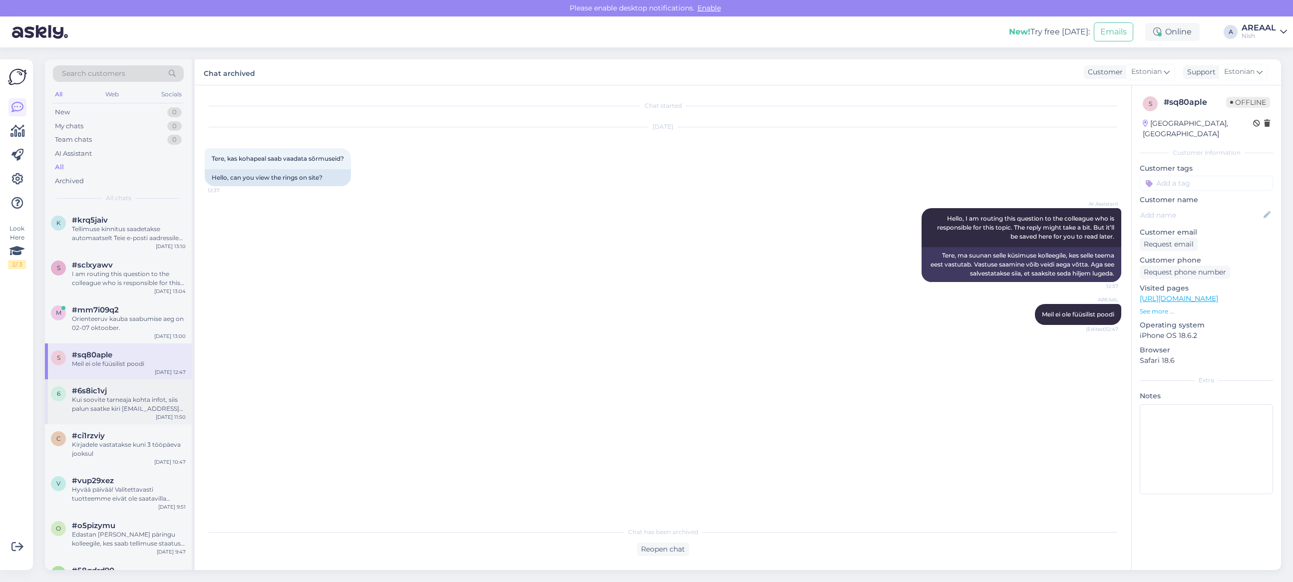
click at [124, 403] on div "Kui soovite tarneaja kohta infot, siis palun saatke kiri info@24vr.lt ja lisage…" at bounding box center [129, 404] width 114 height 18
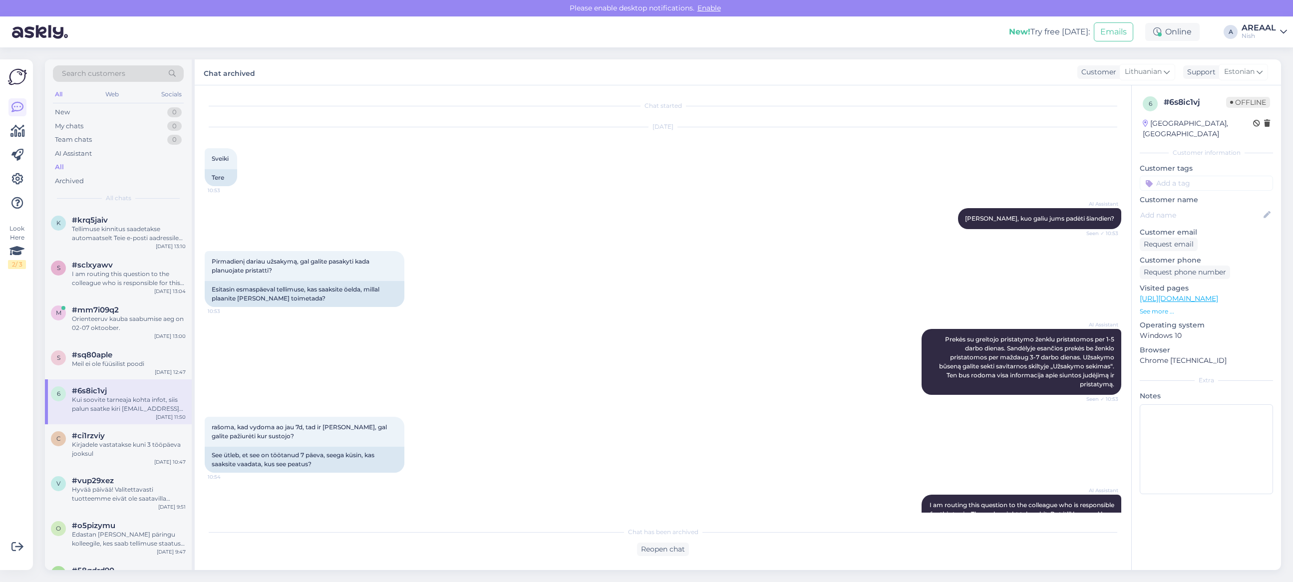
scroll to position [635, 0]
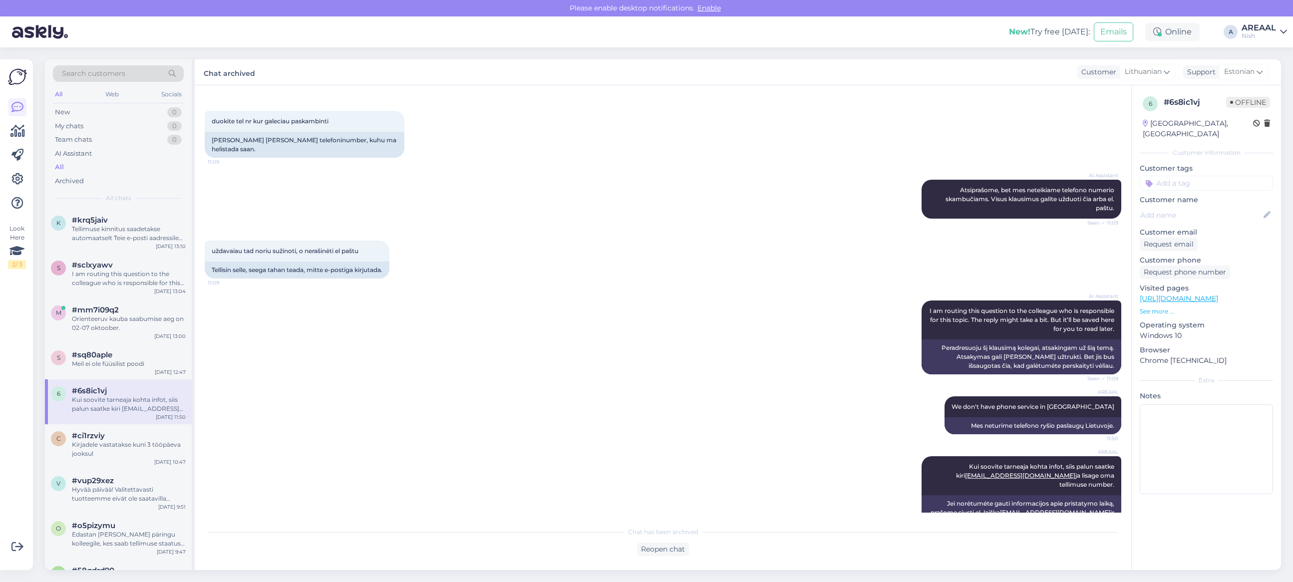
click at [105, 419] on div "6 #6s8ic1vj Kui soovite tarneaja kohta infot, siis palun saatke kiri info@24vr.…" at bounding box center [118, 401] width 147 height 45
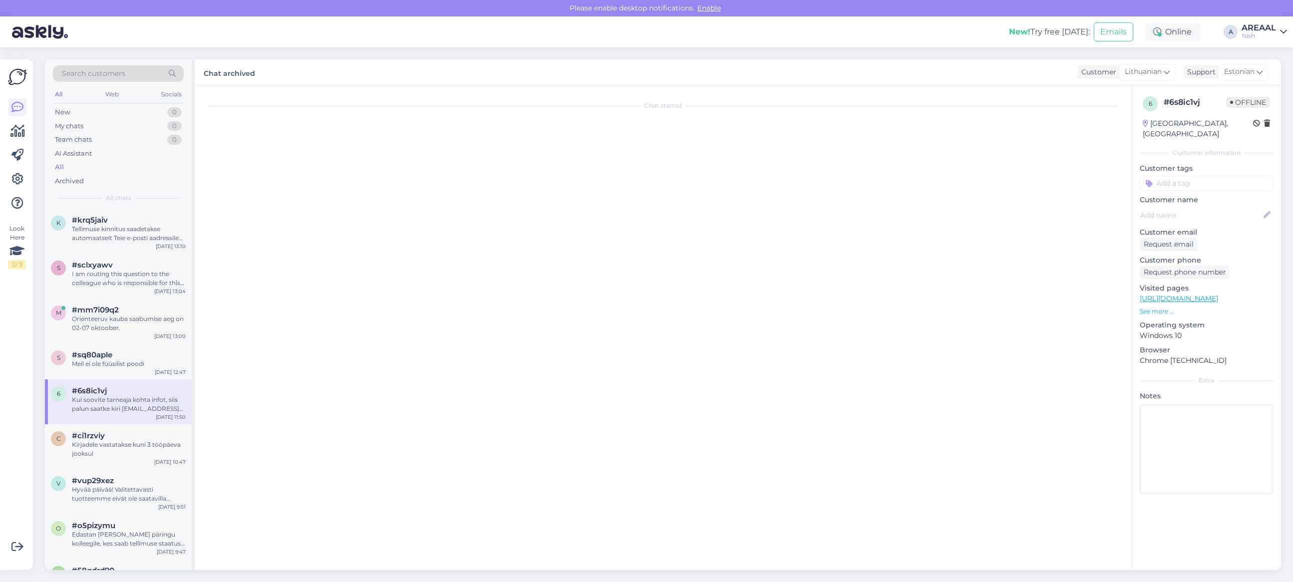
scroll to position [0, 0]
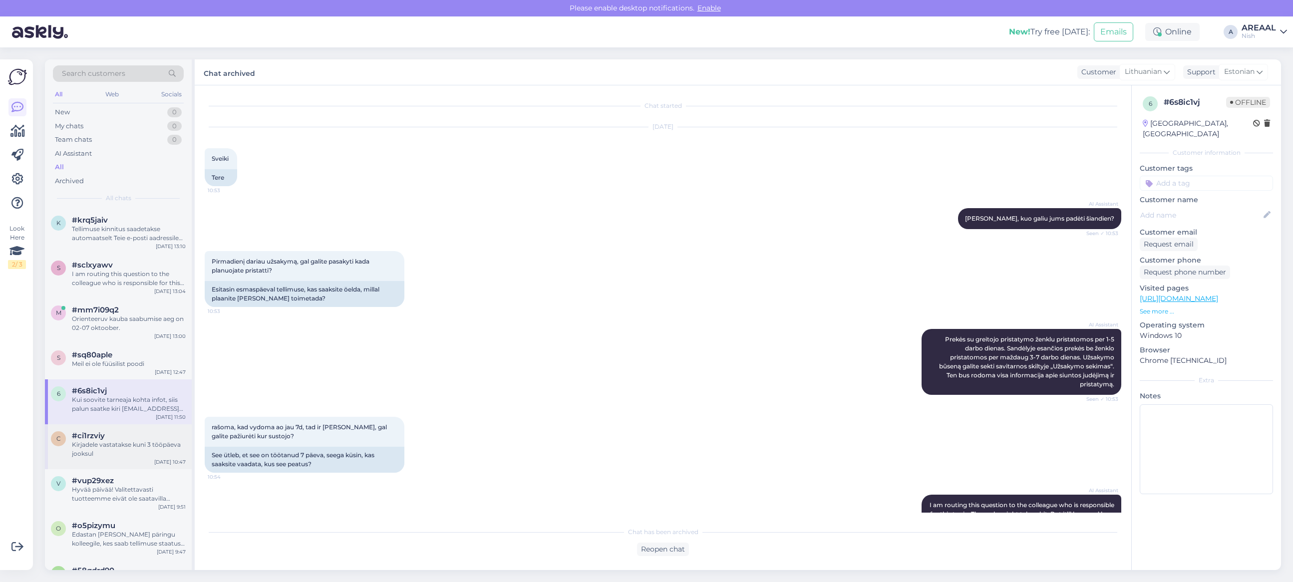
click at [112, 448] on div "Kirjadele vastatakse kuni 3 tööpäeva jooksul" at bounding box center [129, 449] width 114 height 18
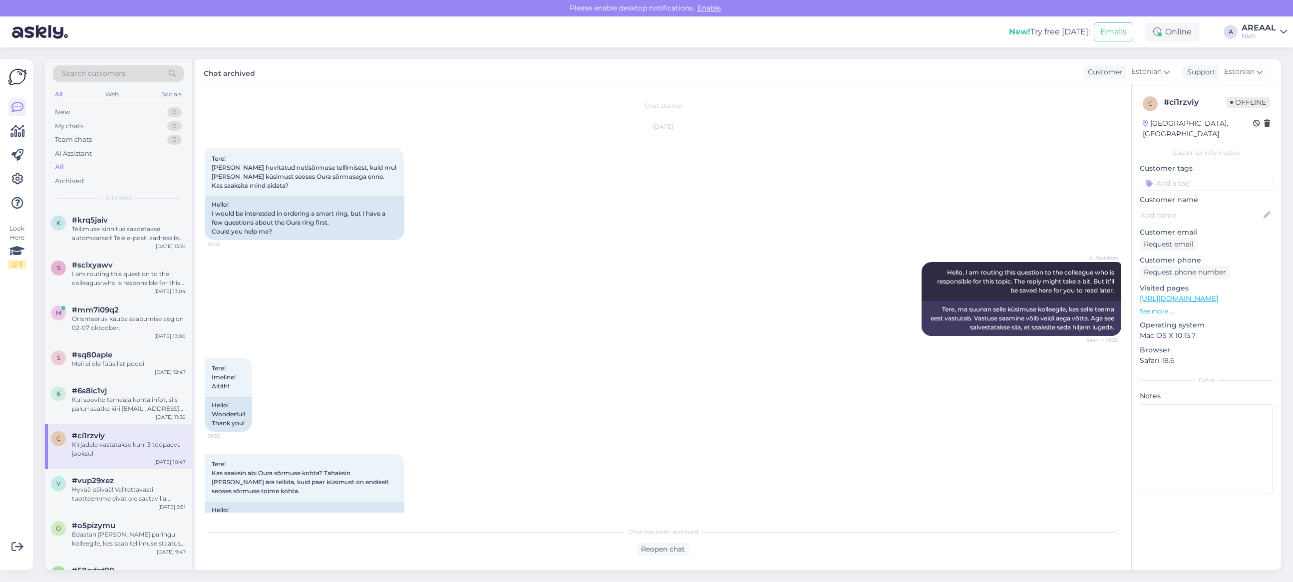
scroll to position [129, 0]
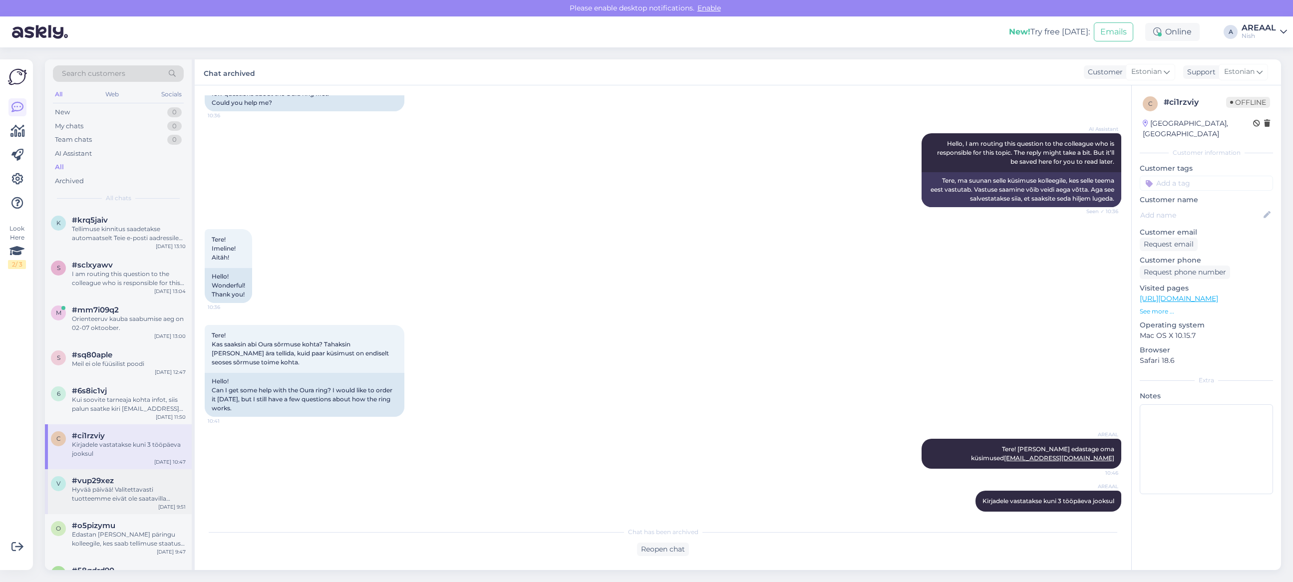
click at [128, 493] on div "Hyvää päivää! Valitettavasti tuotteemme eivät ole saatavilla paikan päällä. Kai…" at bounding box center [129, 494] width 114 height 18
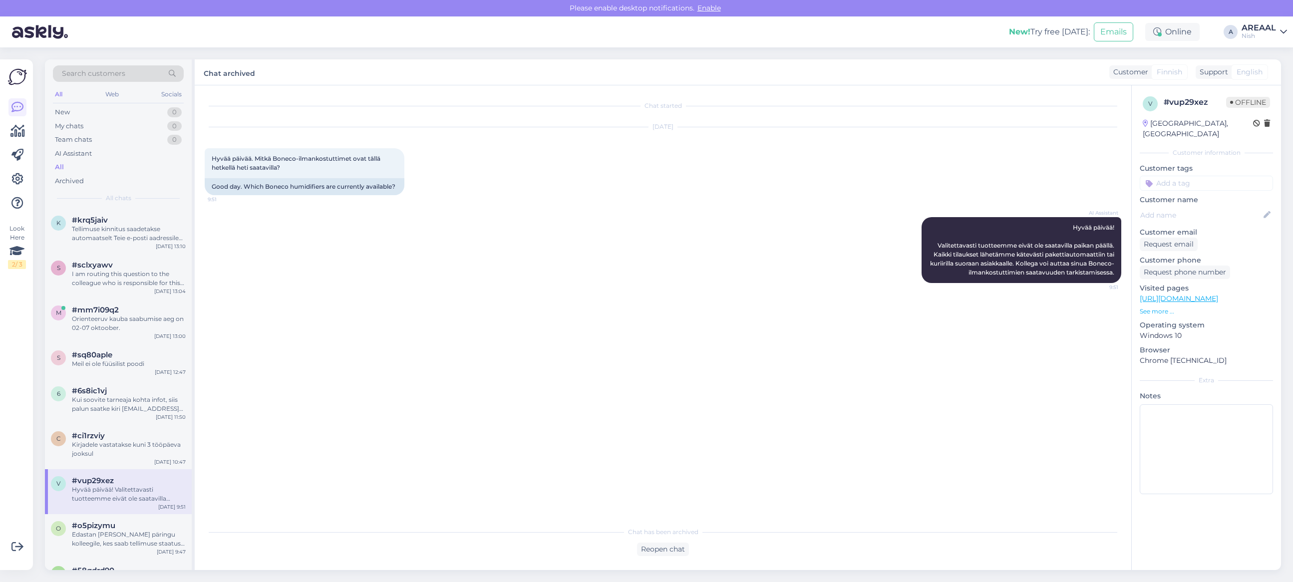
click at [1253, 31] on div "AREAAL" at bounding box center [1258, 28] width 34 height 8
drag, startPoint x: 1253, startPoint y: 38, endPoint x: 1253, endPoint y: 51, distance: 13.0
click at [1253, 51] on button "Open" at bounding box center [1265, 55] width 28 height 15
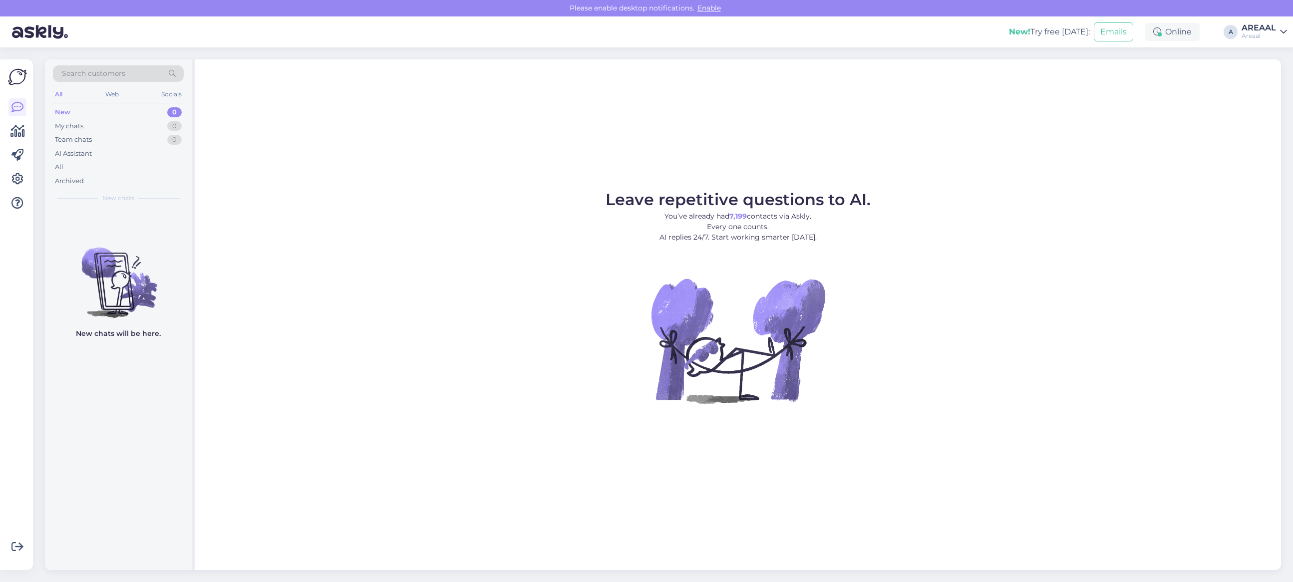
click at [925, 150] on div "Leave repetitive questions to AI. You’ve already had 7,199 contacts via Askly. …" at bounding box center [738, 314] width 1086 height 511
click at [1249, 28] on div "AREAAL" at bounding box center [1258, 28] width 34 height 8
click at [1269, 72] on button "Open" at bounding box center [1265, 76] width 28 height 15
click at [139, 170] on div "All" at bounding box center [118, 167] width 131 height 14
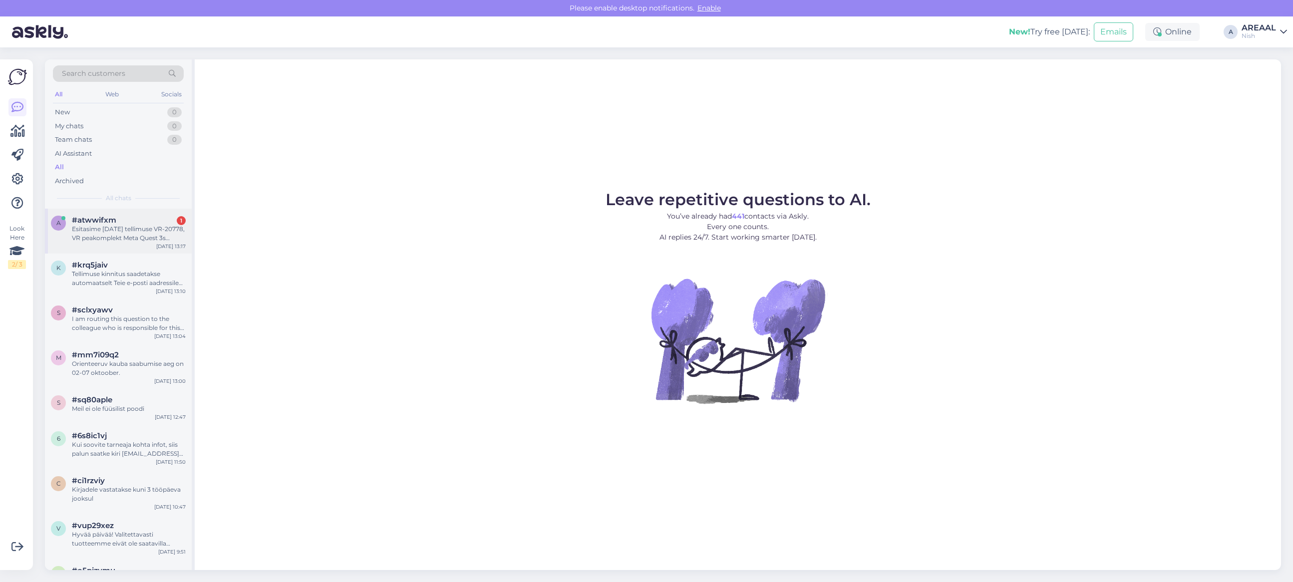
click at [136, 235] on div "Esitasime 15 september tellimuse VR-20778, VR peakomplekt Meta Quest 3s 128GB, …" at bounding box center [129, 234] width 114 height 18
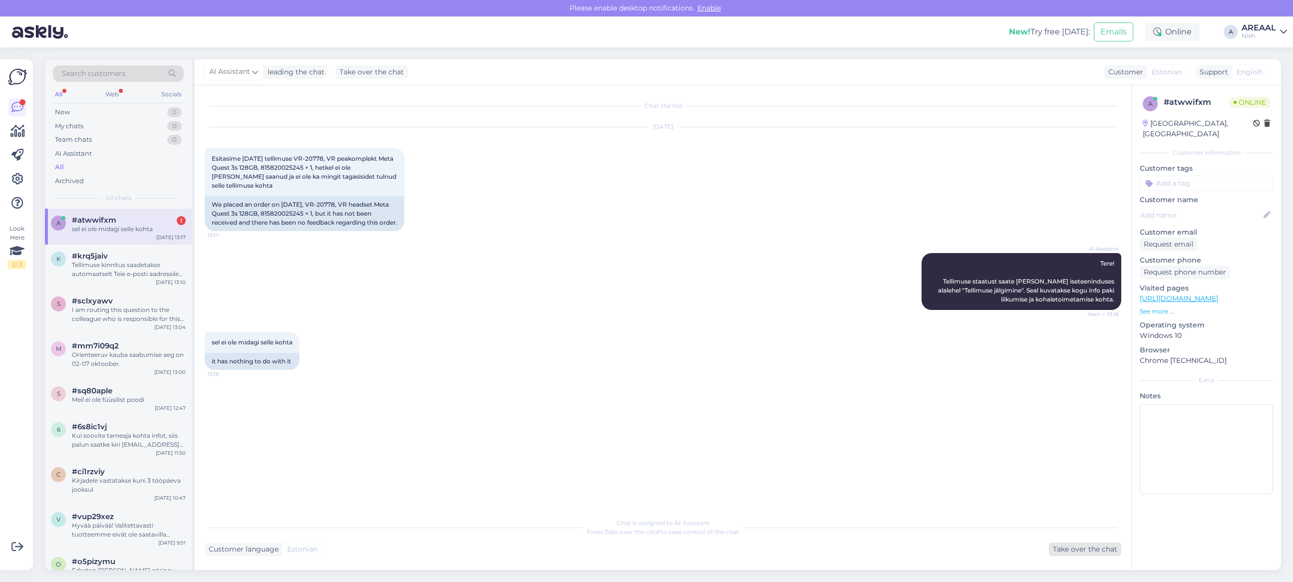
click at [1101, 551] on div "Take over the chat" at bounding box center [1085, 549] width 72 height 13
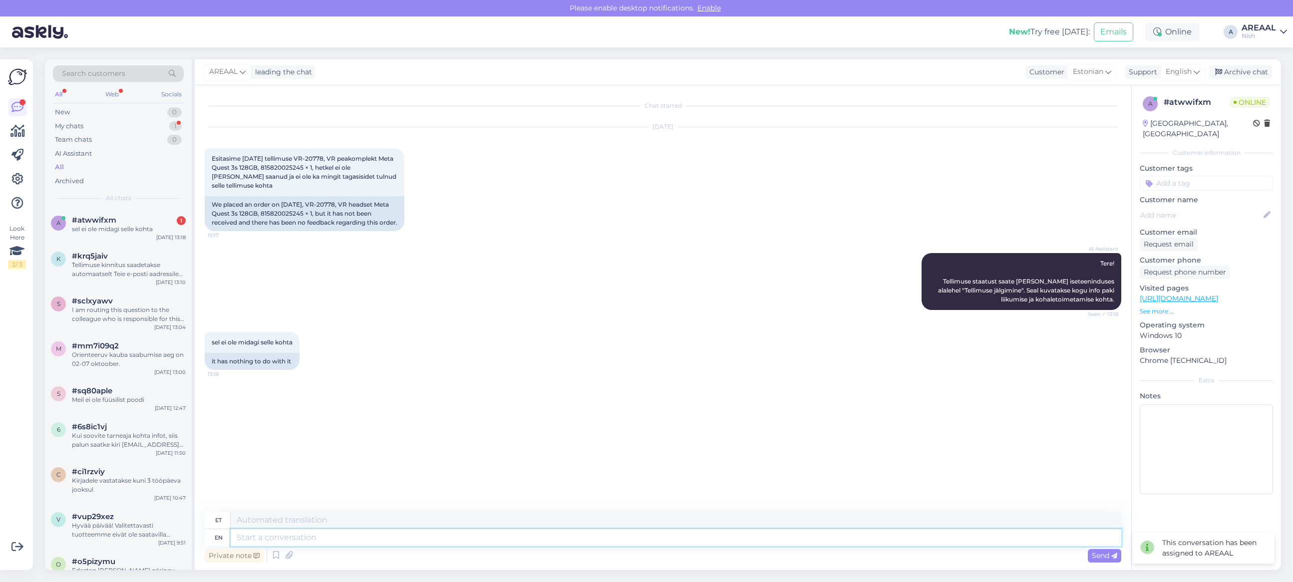
click at [992, 533] on textarea at bounding box center [676, 537] width 890 height 17
paste textarea "Teie kaup on tellitud Saksamaa hulgimüüjalt lattu ning ootame selle saabumist. …"
type textarea "Teie kaup on tellitud Saksamaa hulgimüüjalt lattu ning ootame selle saabumist. …"
type textarea "Teie kaup on tellitud Saksamaa hulgimüüjalt lattu ja ootame seda tõhusalt. Kohe…"
click at [1169, 62] on div "AREAAL leading the chat Customer Estonian Support English Archive chat" at bounding box center [738, 72] width 1086 height 26
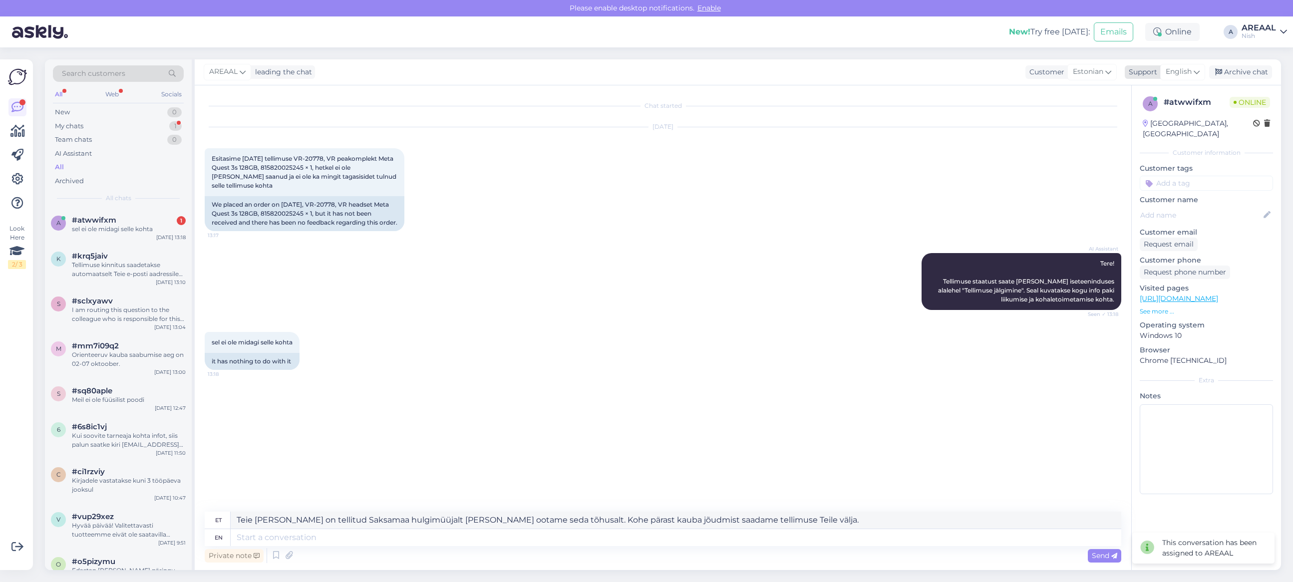
click at [1175, 71] on span "English" at bounding box center [1179, 71] width 26 height 11
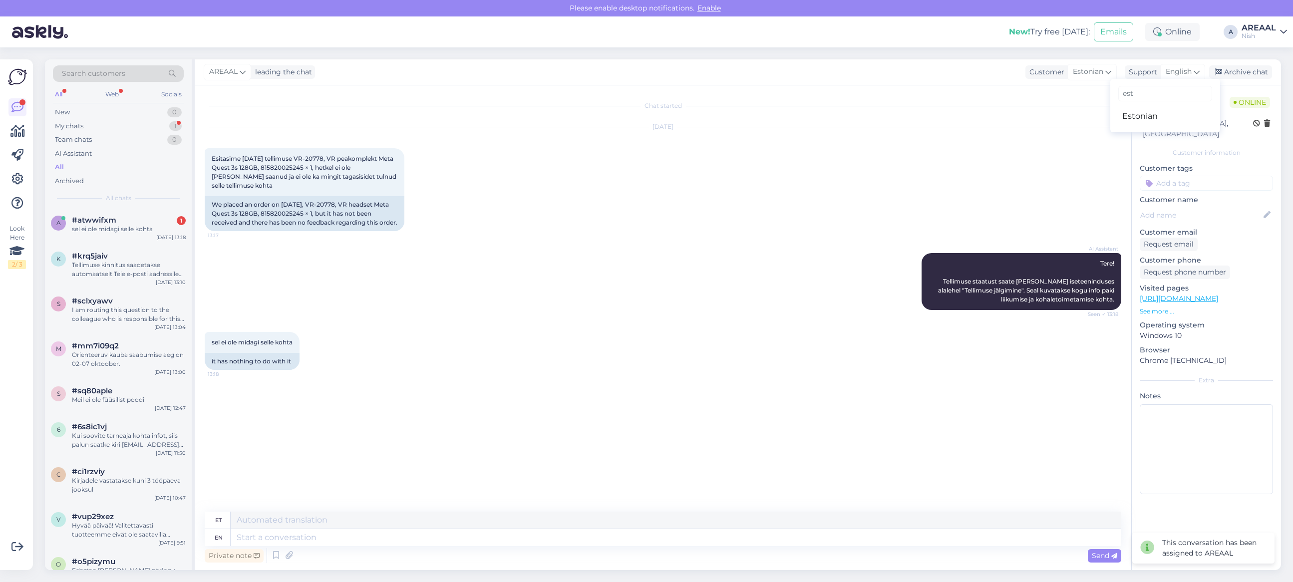
type input "est"
click at [1169, 110] on ul "Estonian" at bounding box center [1165, 116] width 110 height 24
click at [1170, 121] on link "Estonian" at bounding box center [1165, 116] width 110 height 16
click at [514, 531] on textarea at bounding box center [663, 535] width 916 height 21
paste textarea "Teie kaup on tellitud Saksamaa hulgimüüjalt lattu ning ootame selle saabumist. …"
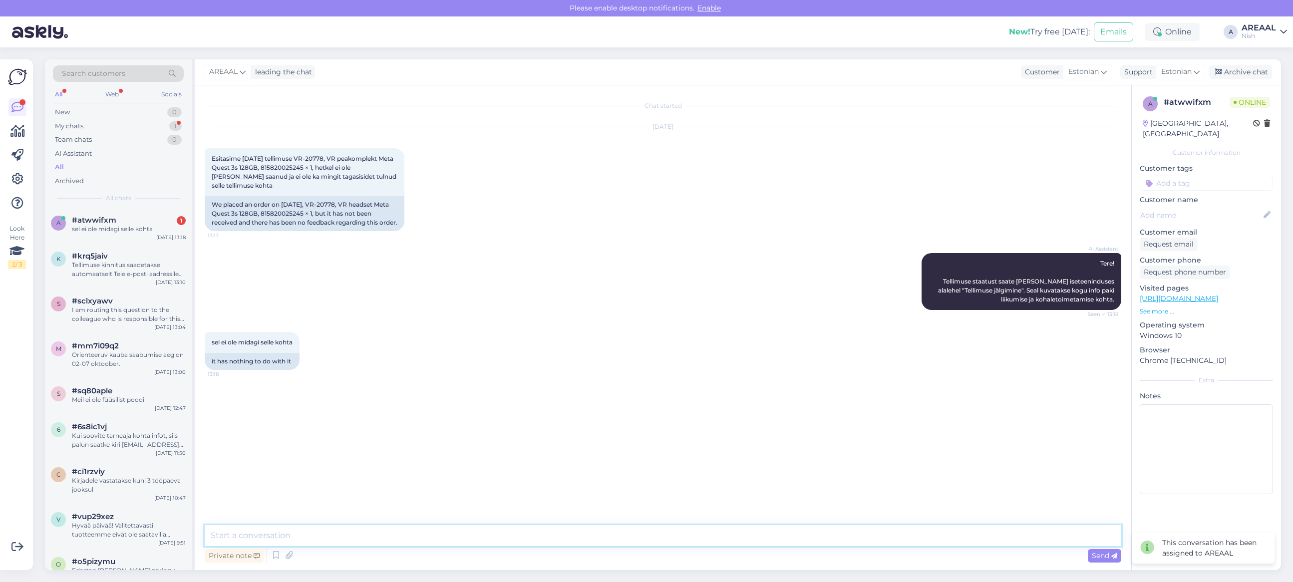
type textarea "Teie kaup on tellitud Saksamaa hulgimüüjalt lattu ning ootame selle saabumist. …"
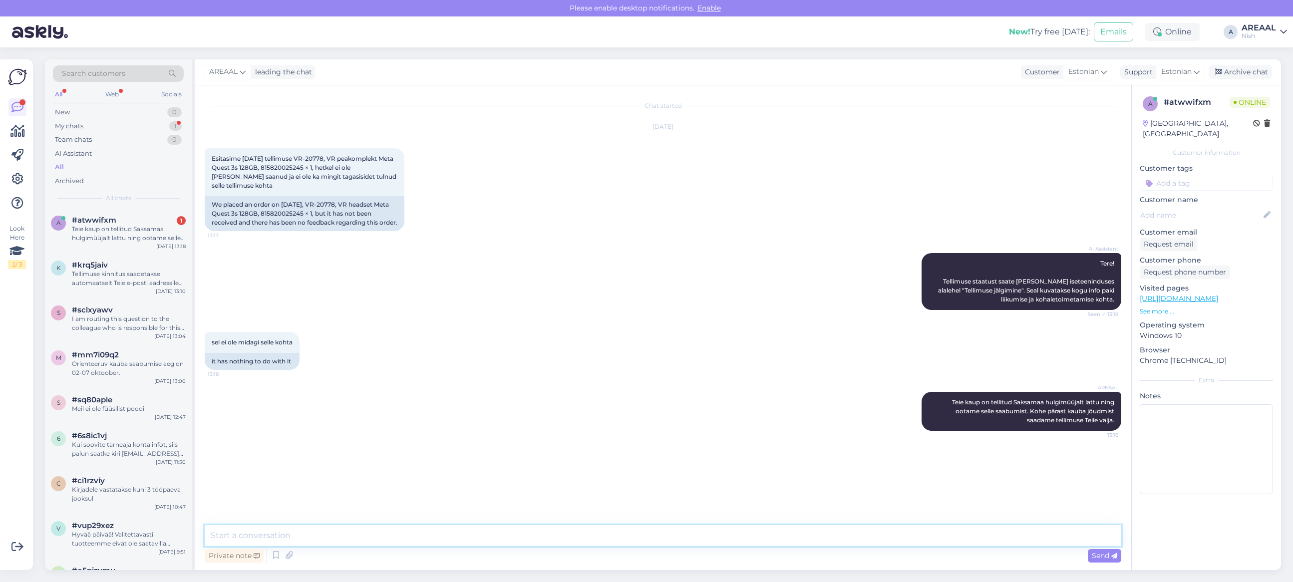
click at [353, 530] on textarea at bounding box center [663, 535] width 916 height 21
paste textarea "Orienteeruv kauba saabumise aeg on 02.–07. oktoober."
drag, startPoint x: 363, startPoint y: 534, endPoint x: 475, endPoint y: 537, distance: 112.3
click at [475, 537] on textarea "Orienteeruv kauba saabumise aeg on 02.–07. oktoober." at bounding box center [663, 535] width 916 height 21
type textarea "Orienteeruv kauba saabumise aeg on 01.10-07.10"
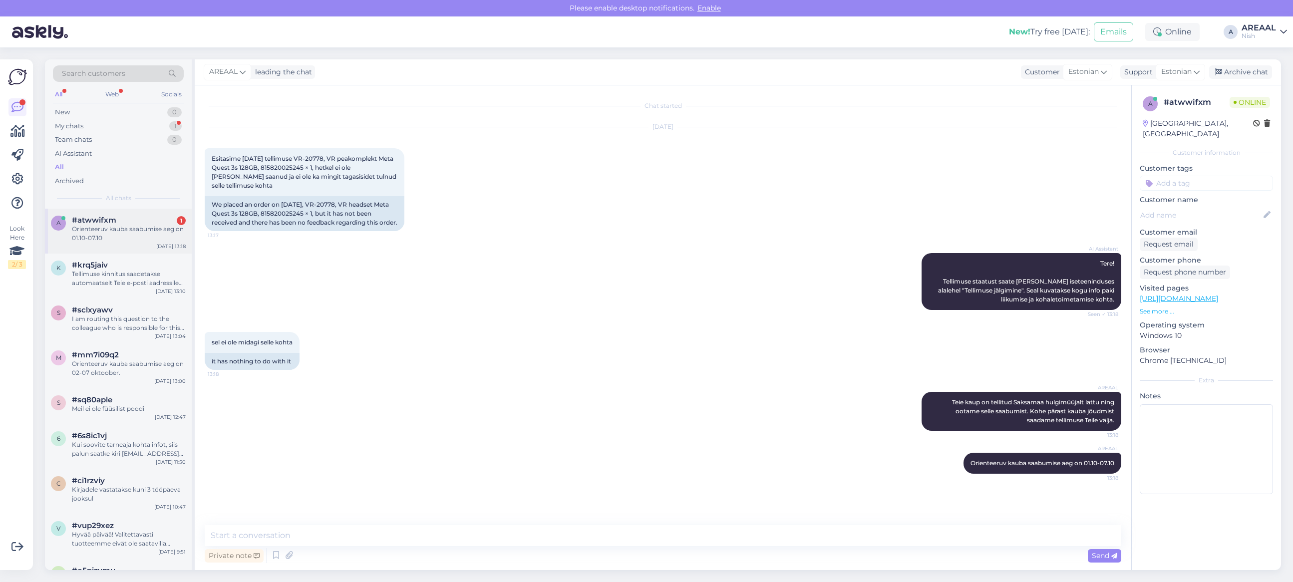
click at [51, 226] on div "a" at bounding box center [58, 223] width 15 height 15
click at [108, 277] on div "Tellimuse kinnitus saadetakse automaatselt Teie e-posti aadressile kohe pärast …" at bounding box center [129, 279] width 114 height 18
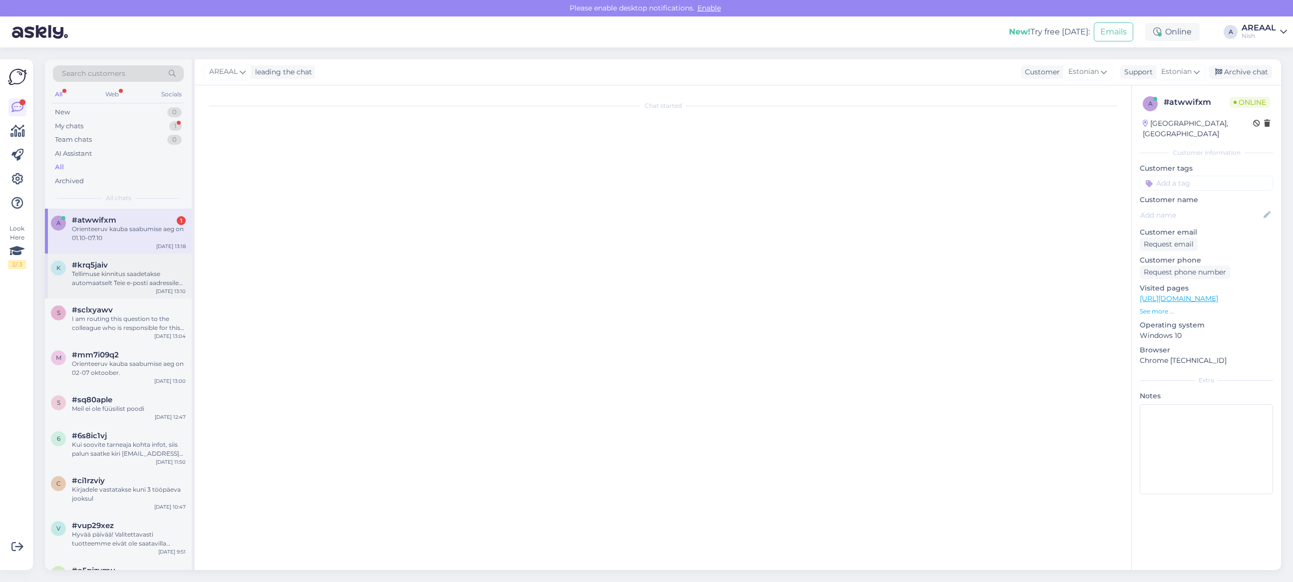
scroll to position [561, 0]
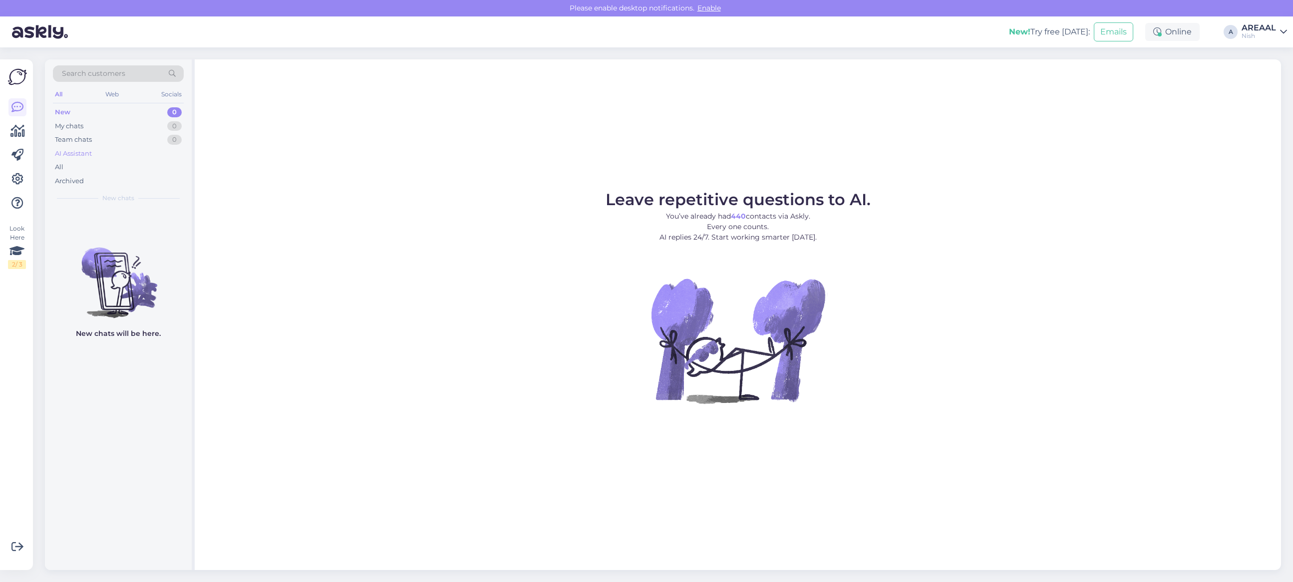
click at [114, 158] on div "AI Assistant" at bounding box center [118, 154] width 131 height 14
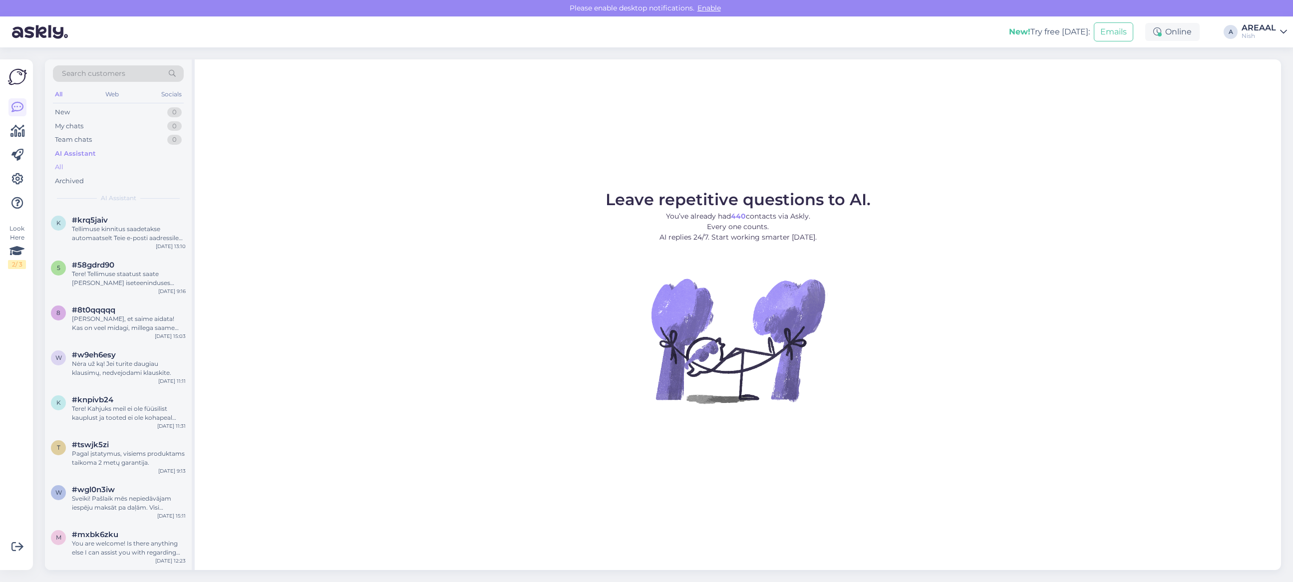
click at [113, 165] on div "All" at bounding box center [118, 167] width 131 height 14
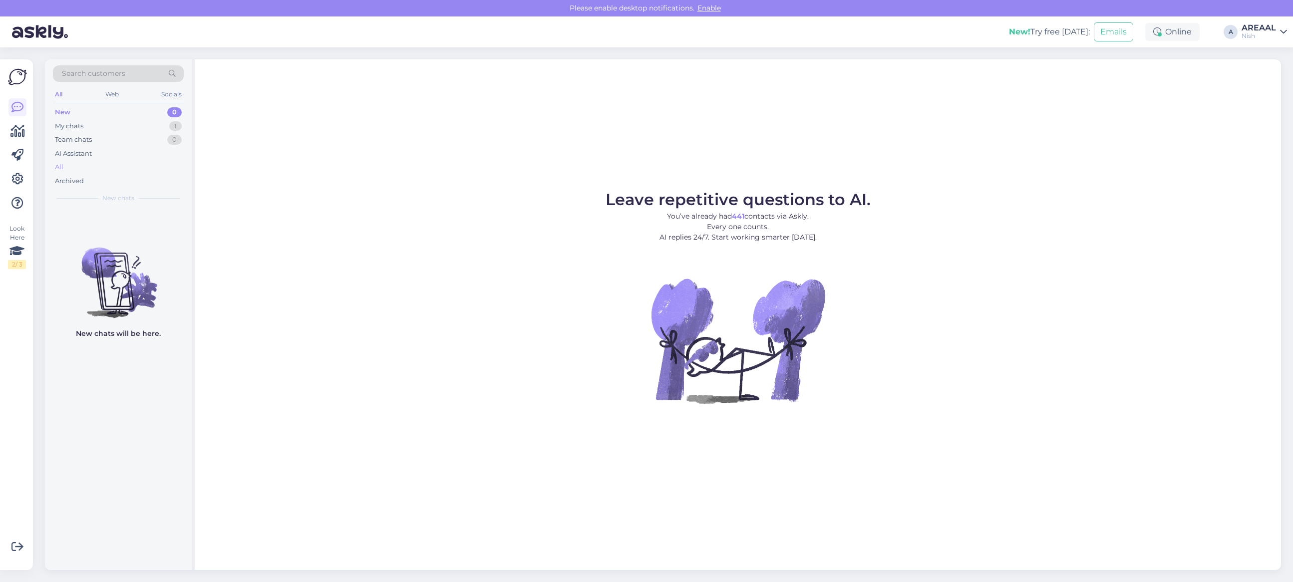
click at [161, 166] on div "All" at bounding box center [118, 167] width 131 height 14
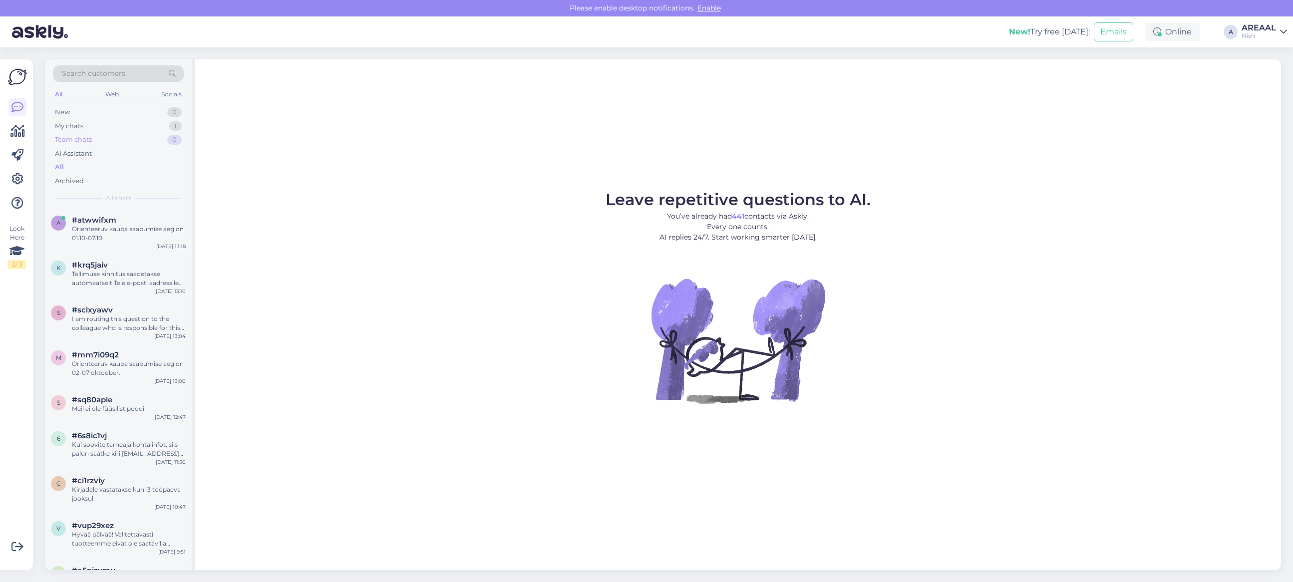
click at [162, 138] on div "Team chats 0" at bounding box center [118, 140] width 131 height 14
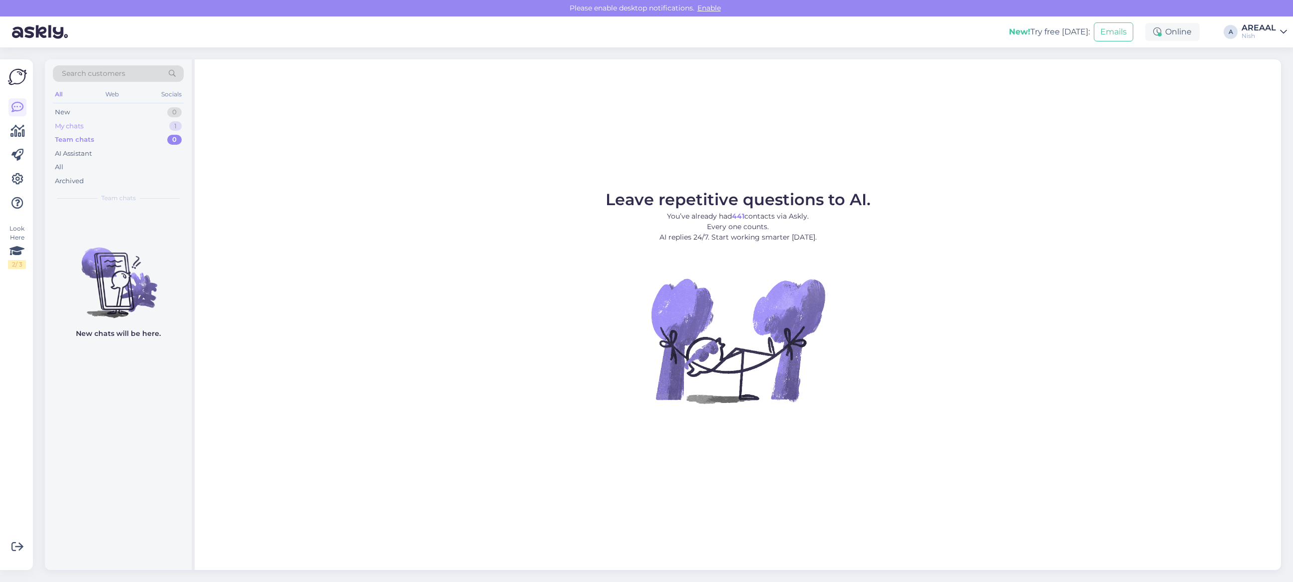
click at [162, 126] on div "My chats 1" at bounding box center [118, 126] width 131 height 14
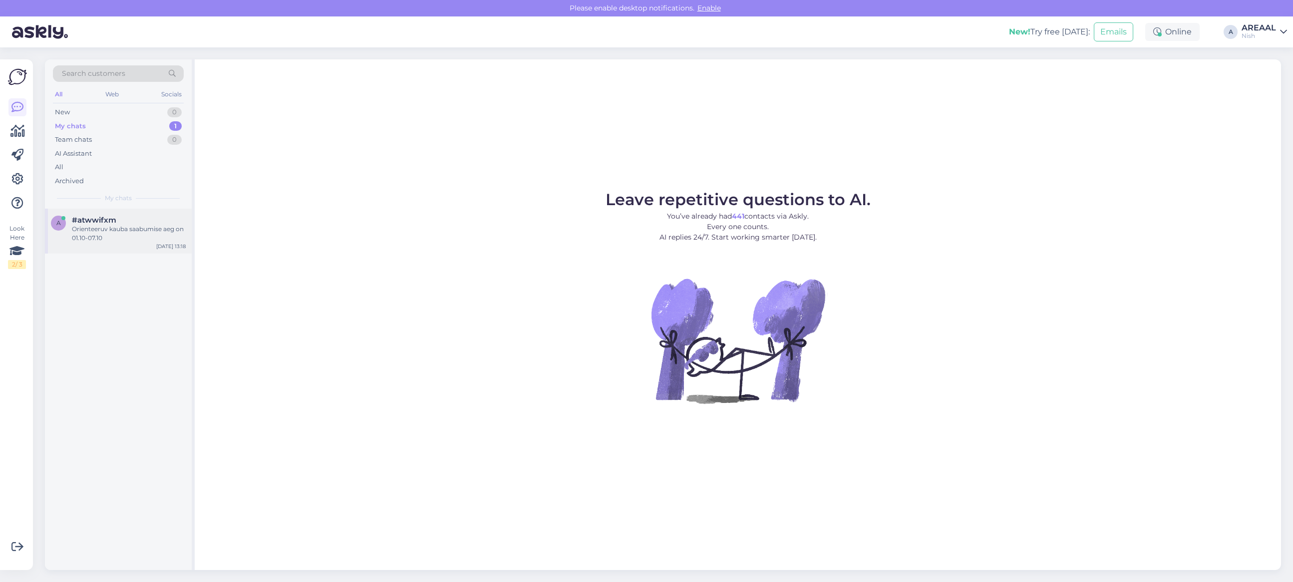
click at [140, 218] on div "#atwwifxm" at bounding box center [129, 220] width 114 height 9
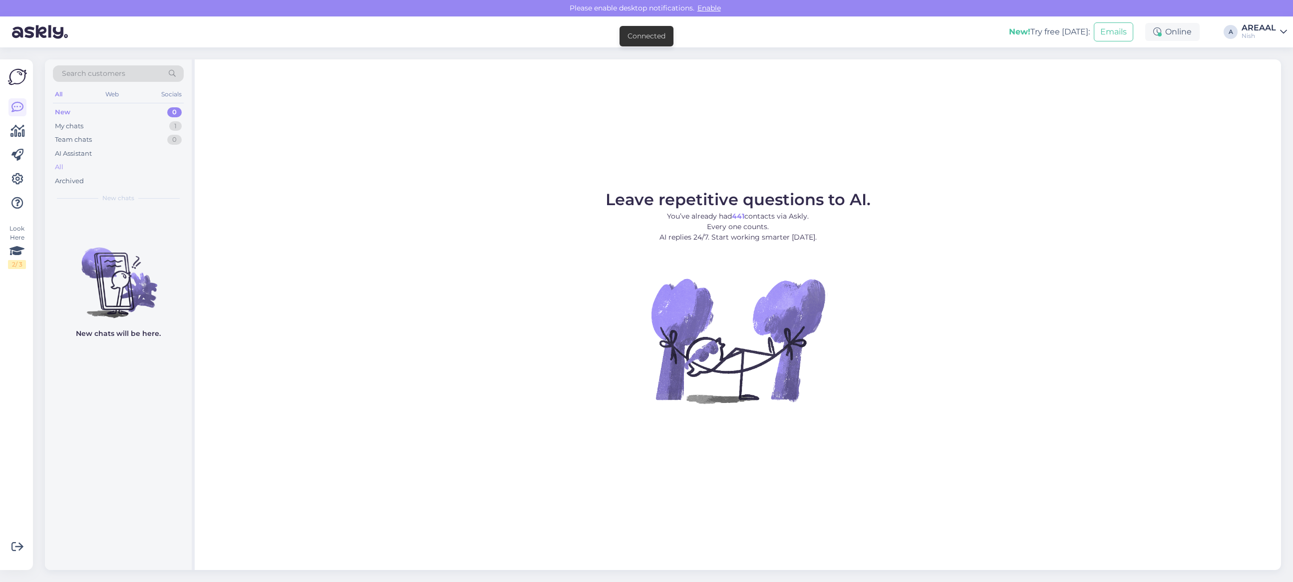
click at [133, 171] on div "All" at bounding box center [118, 167] width 131 height 14
click at [1241, 33] on div "Nish" at bounding box center [1258, 36] width 34 height 8
click at [210, 171] on div "Leave repetitive questions to AI. You’ve already had 441 contacts via Askly. Ev…" at bounding box center [738, 314] width 1086 height 511
click at [153, 131] on div "My chats 1" at bounding box center [118, 126] width 131 height 14
click at [155, 127] on div "My chats 1" at bounding box center [118, 126] width 131 height 14
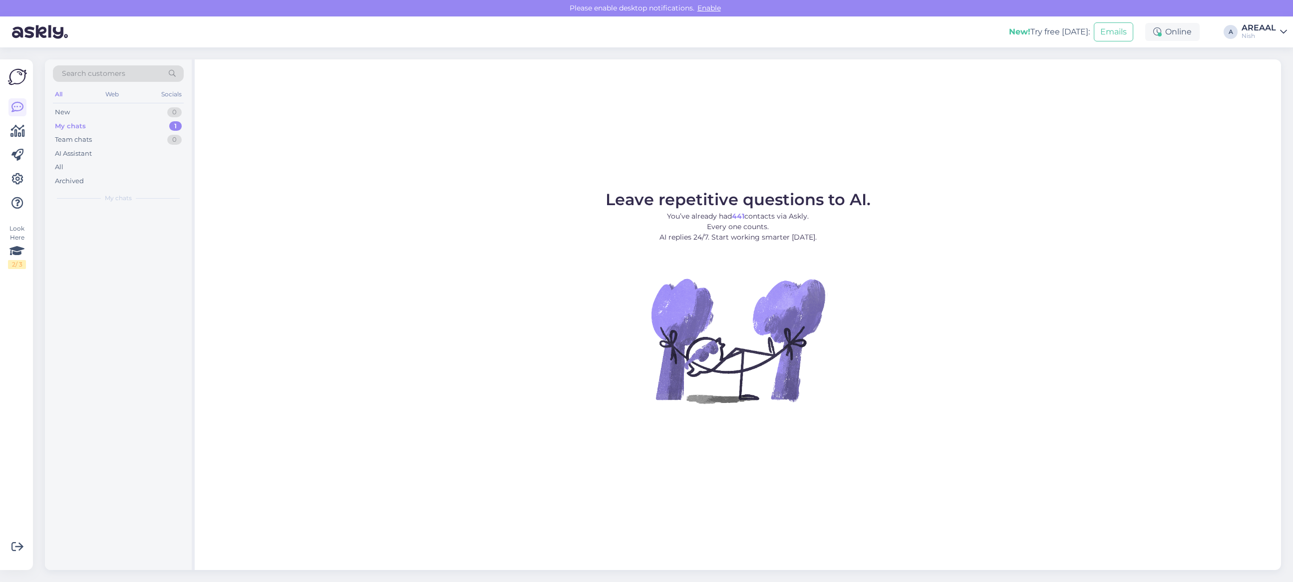
click at [119, 225] on div at bounding box center [118, 389] width 147 height 361
click at [101, 174] on div "Archived" at bounding box center [118, 181] width 131 height 14
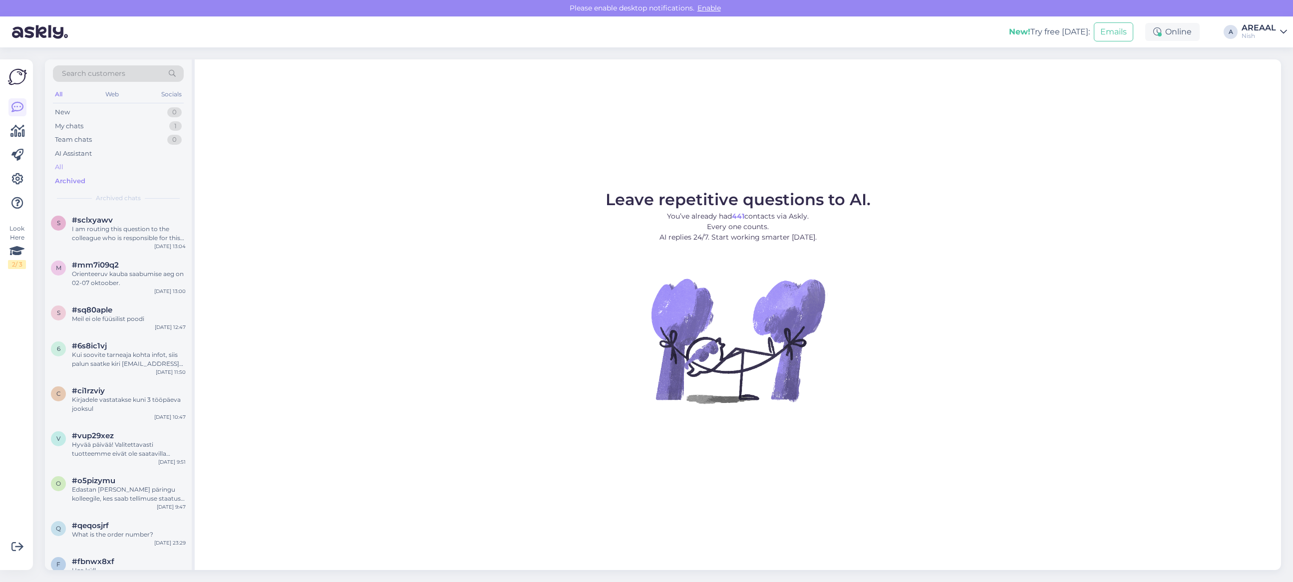
click at [105, 168] on div "All" at bounding box center [118, 167] width 131 height 14
click at [92, 238] on div "Orienteeruv kauba saabumise aeg on 01.10-07.10" at bounding box center [129, 234] width 114 height 18
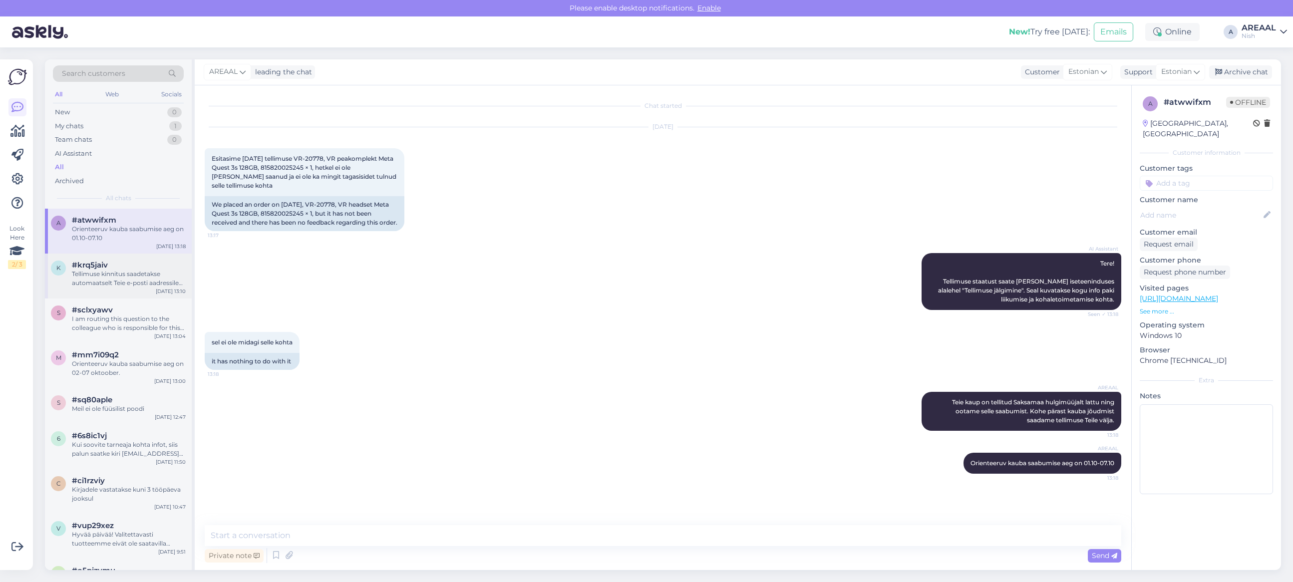
click at [101, 273] on div "Tellimuse kinnitus saadetakse automaatselt Teie e-posti aadressile kohe pärast …" at bounding box center [129, 279] width 114 height 18
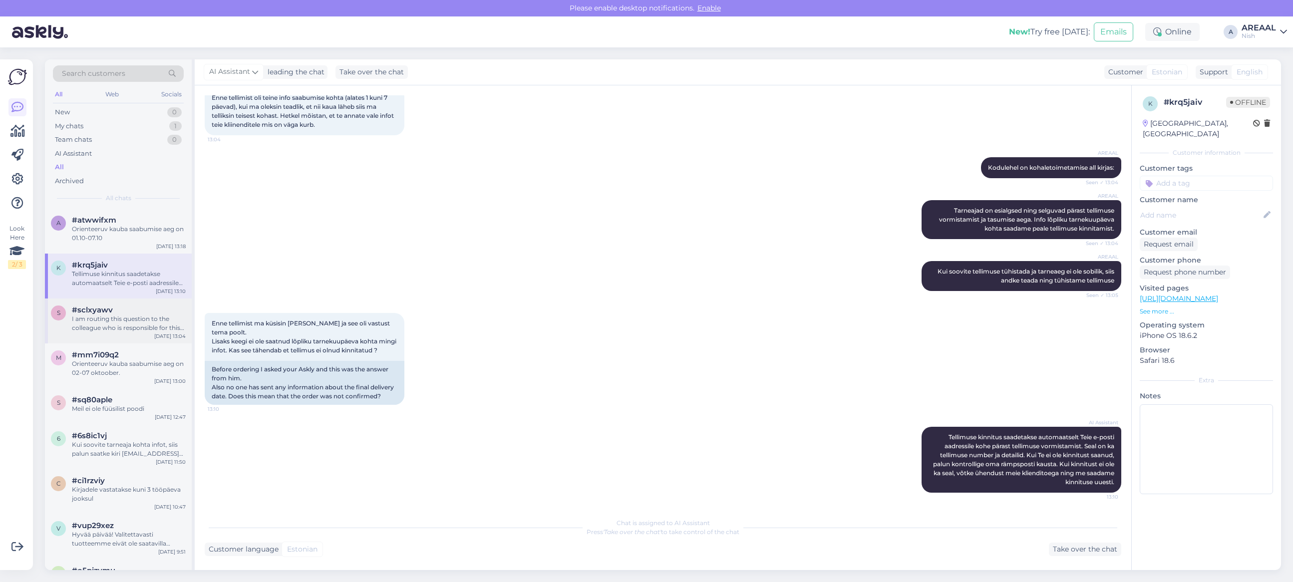
click at [110, 306] on span "#sclxyawv" at bounding box center [92, 309] width 41 height 9
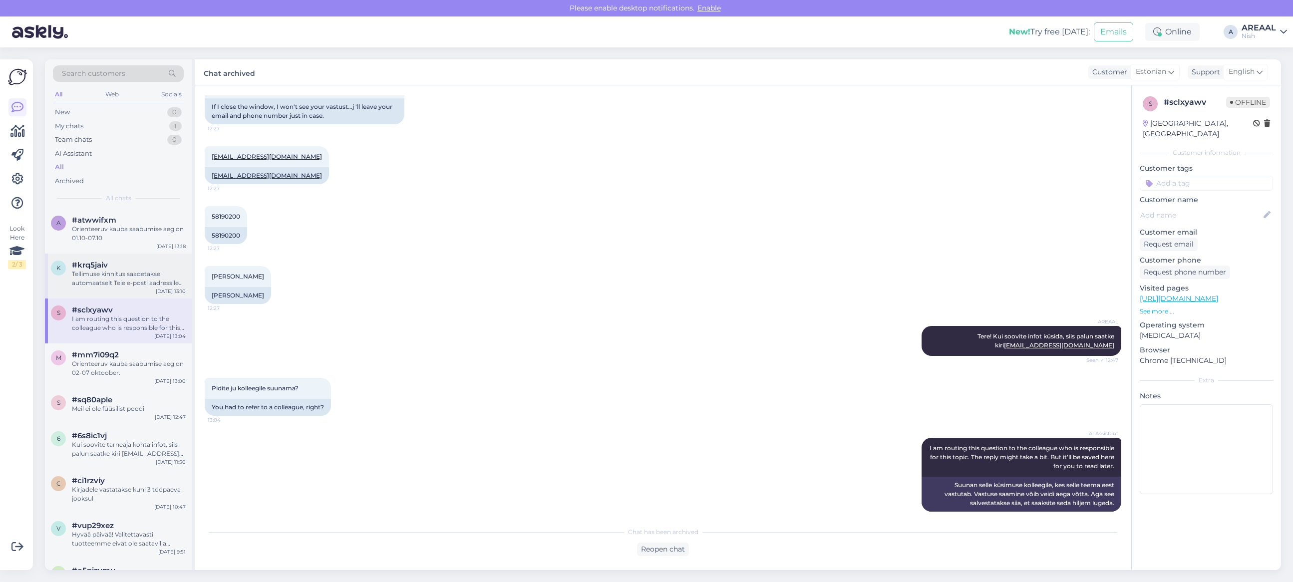
click at [113, 275] on div "Tellimuse kinnitus saadetakse automaatselt Teie e-posti aadressile kohe pärast …" at bounding box center [129, 279] width 114 height 18
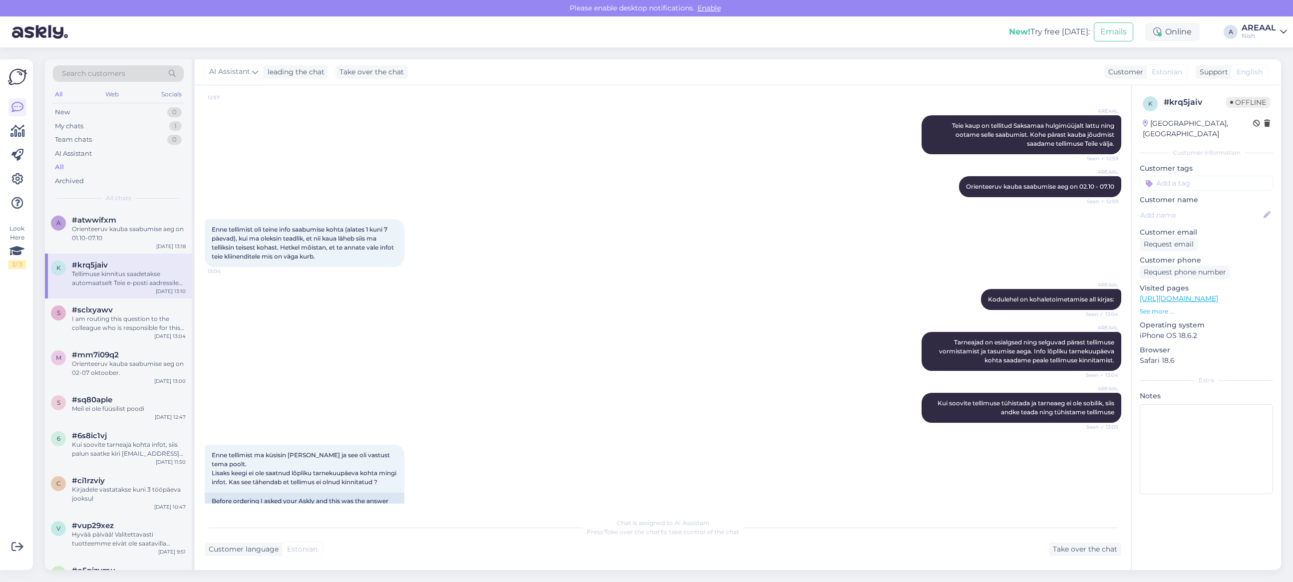
scroll to position [312, 0]
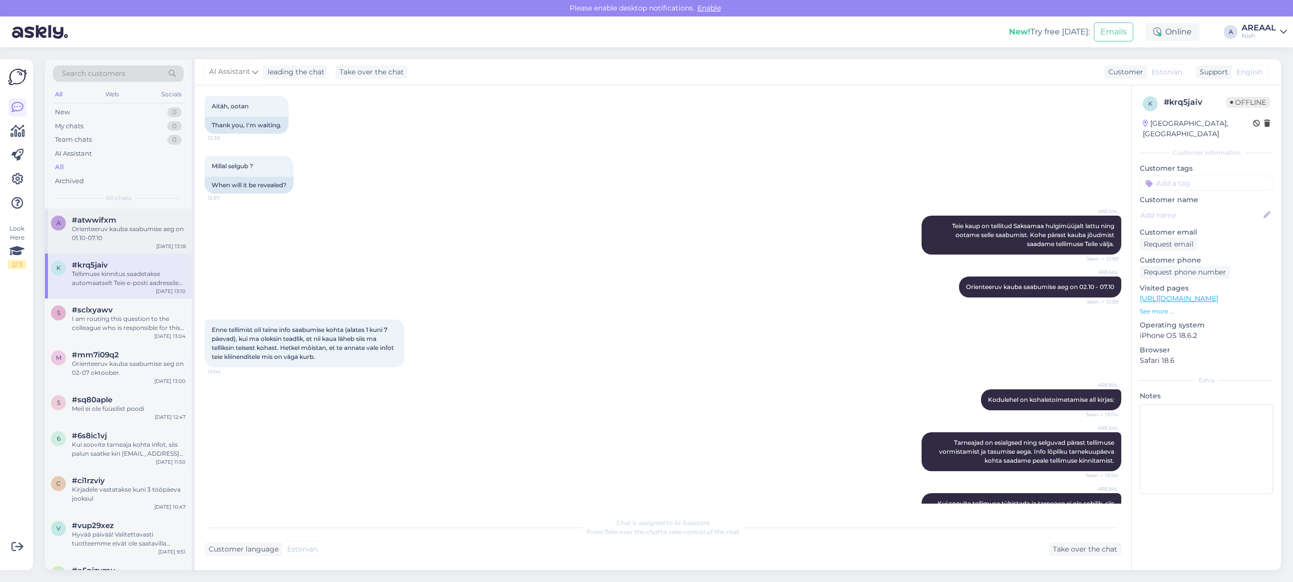
click at [133, 236] on div "Orienteeruv kauba saabumise aeg on 01.10-07.10" at bounding box center [129, 234] width 114 height 18
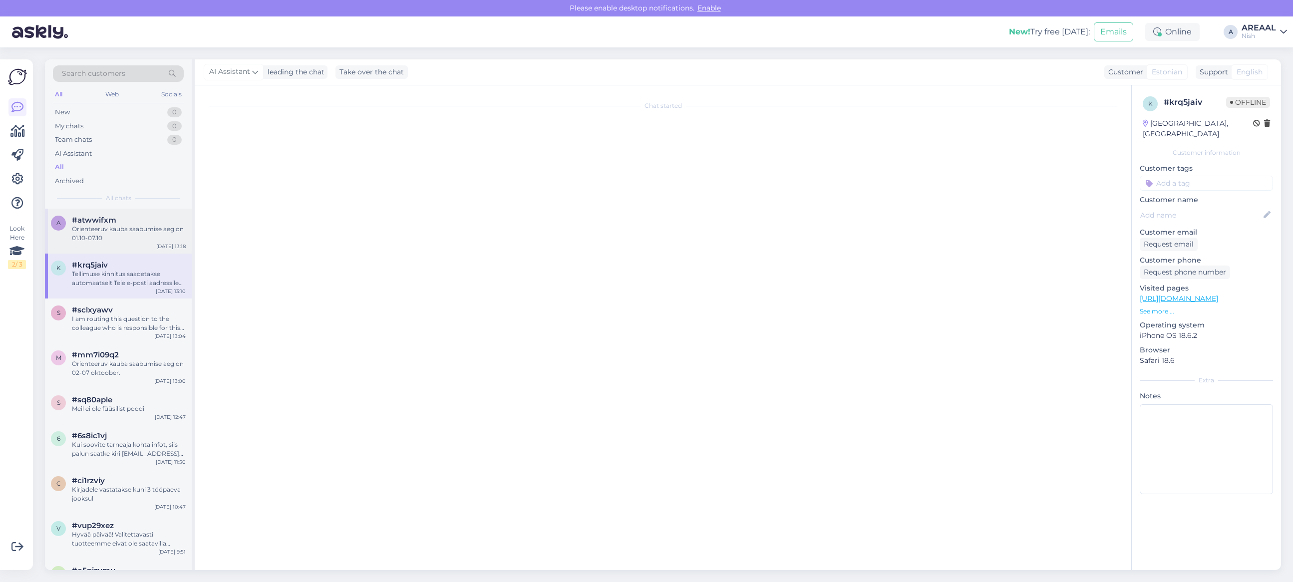
scroll to position [0, 0]
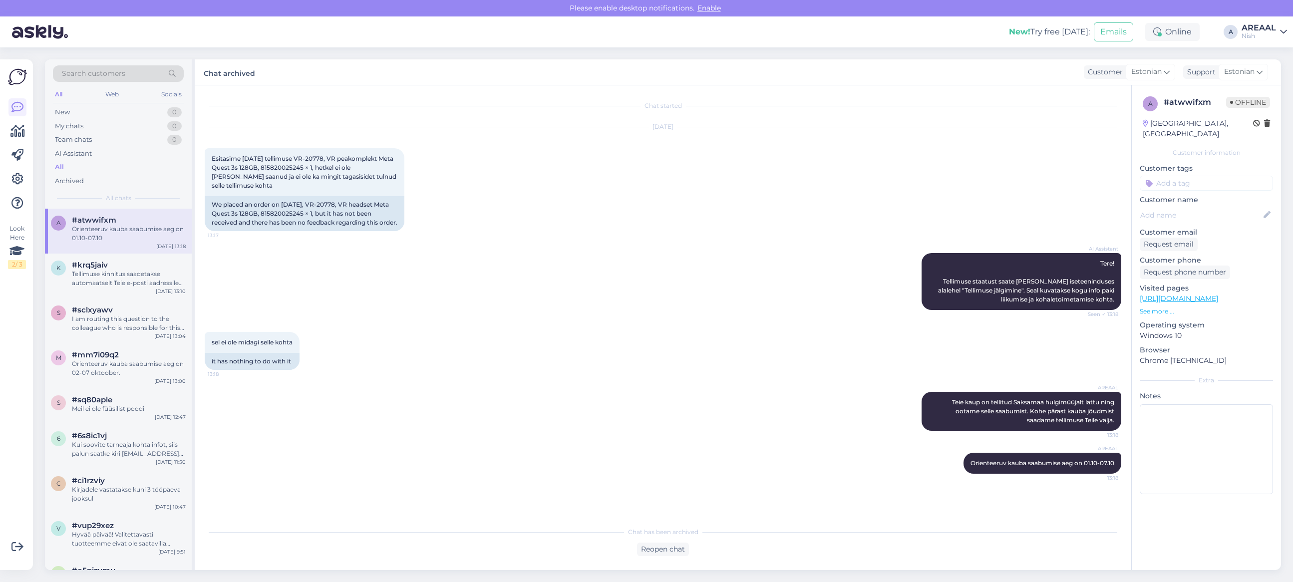
click at [1241, 16] on div "New! Try free [DATE]: Emails Online A AREAAL Nish Areaal Open Nish Opened VR24 …" at bounding box center [646, 31] width 1293 height 31
click at [1259, 35] on div "Nish" at bounding box center [1258, 36] width 34 height 8
click at [1266, 55] on button "Open" at bounding box center [1265, 55] width 28 height 15
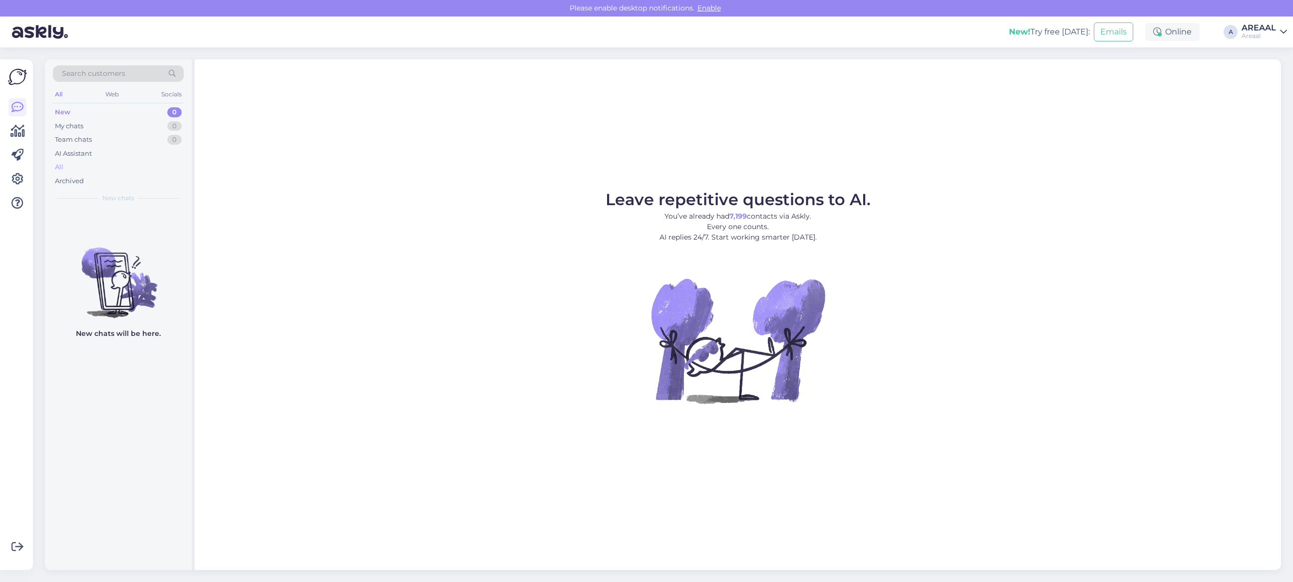
click at [130, 161] on div "All" at bounding box center [118, 167] width 131 height 14
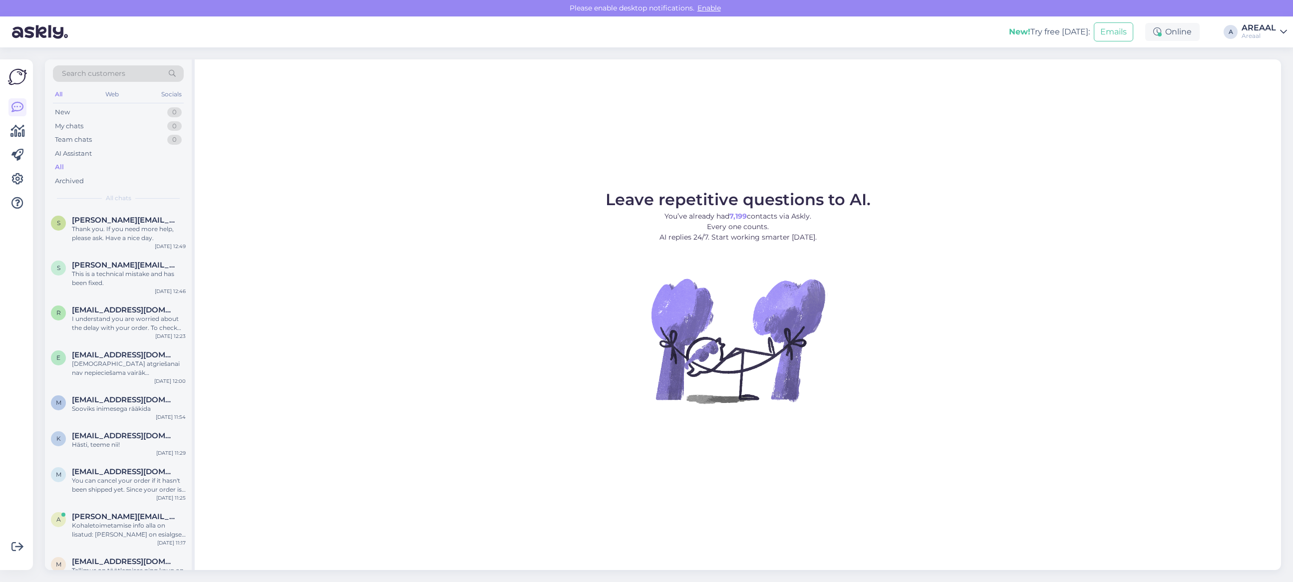
click at [828, 163] on div "Leave repetitive questions to AI. You’ve already had 7,199 contacts via Askly. …" at bounding box center [738, 314] width 1086 height 511
click at [841, 158] on div "Leave repetitive questions to AI. You’ve already had 7,199 contacts via Askly. …" at bounding box center [738, 314] width 1086 height 511
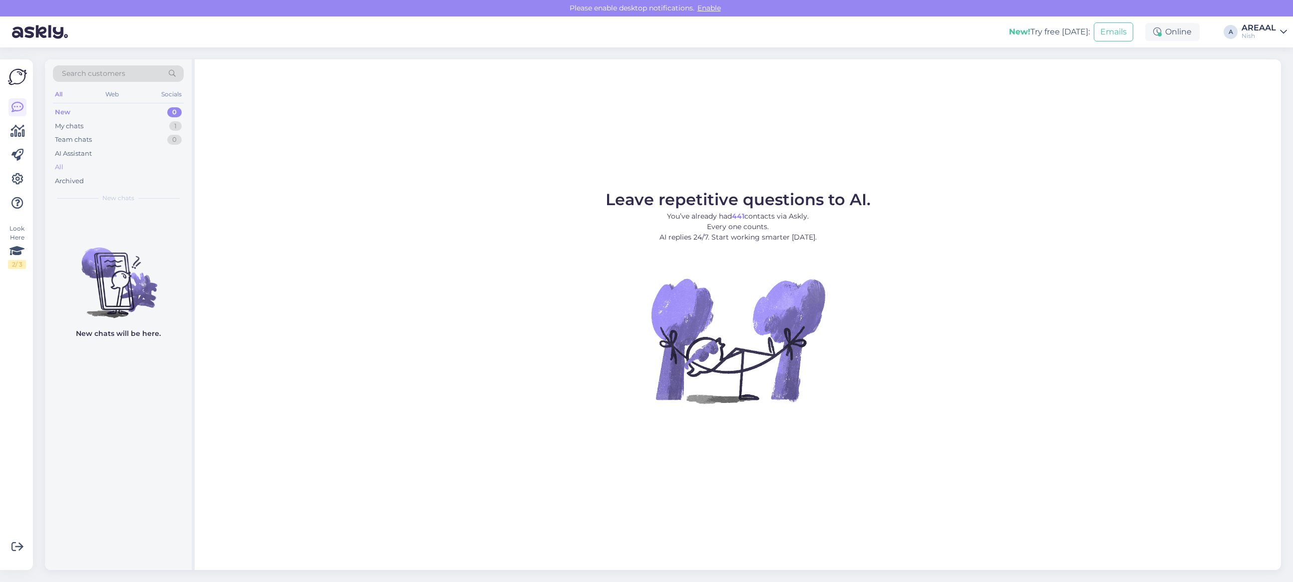
click at [134, 161] on div "All" at bounding box center [118, 167] width 131 height 14
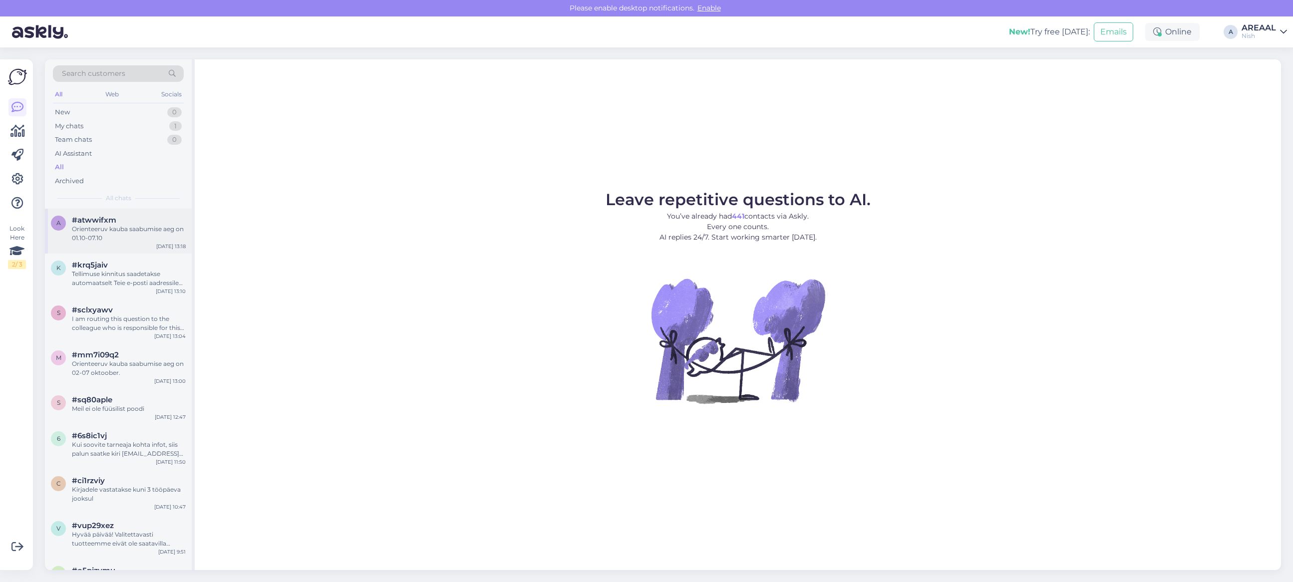
click at [138, 243] on div "a #atwwifxm Orienteeruv kauba saabumise aeg on 01.10-07.10 [DATE] 13:18" at bounding box center [118, 231] width 147 height 45
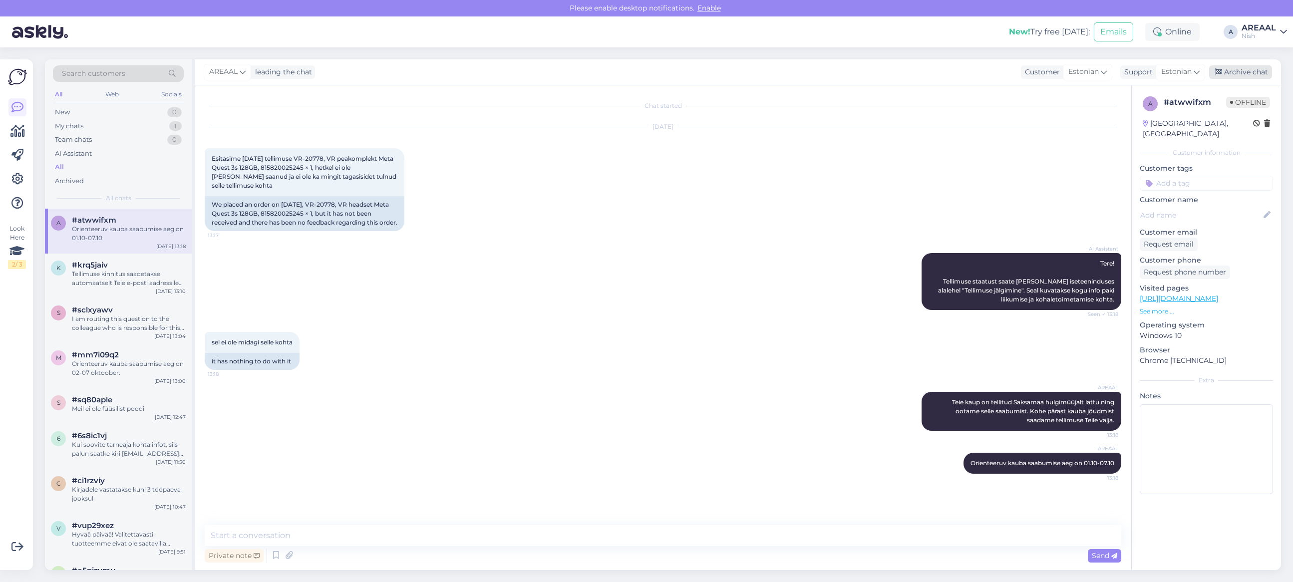
click at [1248, 74] on div "Archive chat" at bounding box center [1240, 71] width 63 height 13
click at [1283, 30] on icon at bounding box center [1283, 32] width 7 height 8
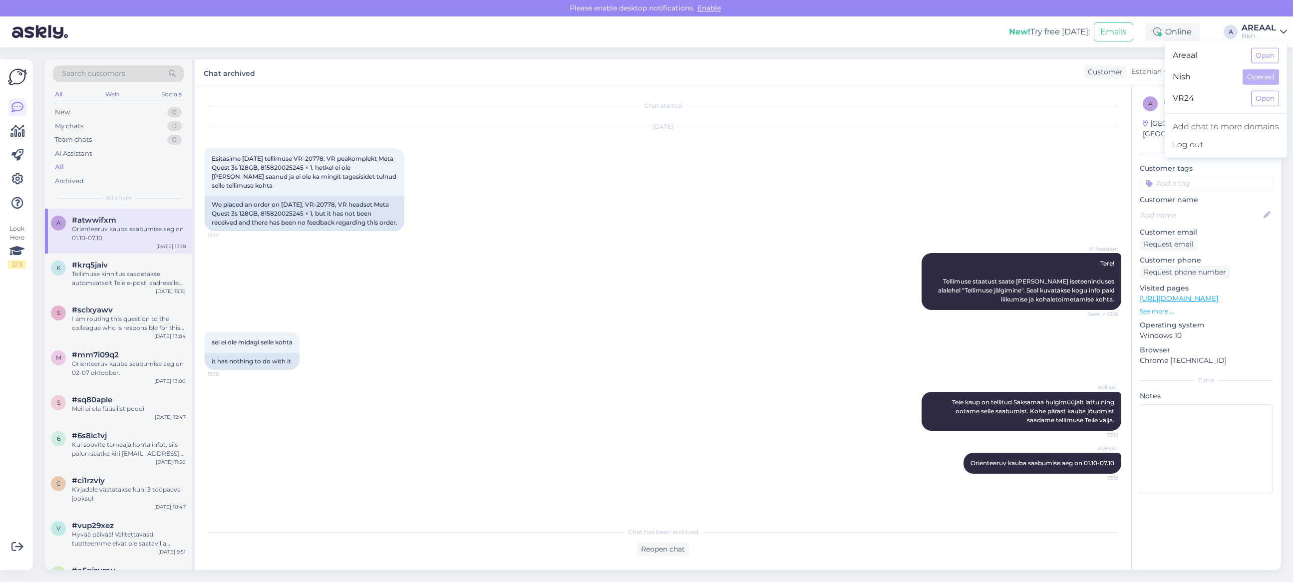
click at [1274, 43] on div "Areaal Open Nish Opened VR24 Open Add chat to more domains Log out" at bounding box center [1226, 99] width 122 height 117
click at [1274, 53] on button "Open" at bounding box center [1265, 55] width 28 height 15
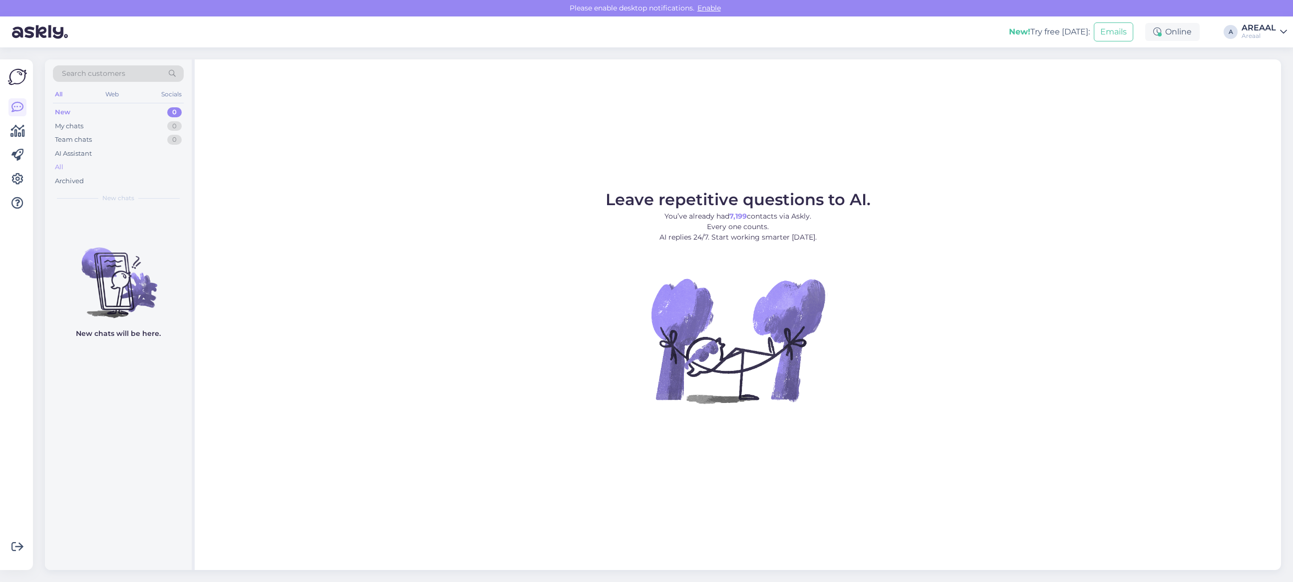
click at [121, 168] on div "All" at bounding box center [118, 167] width 131 height 14
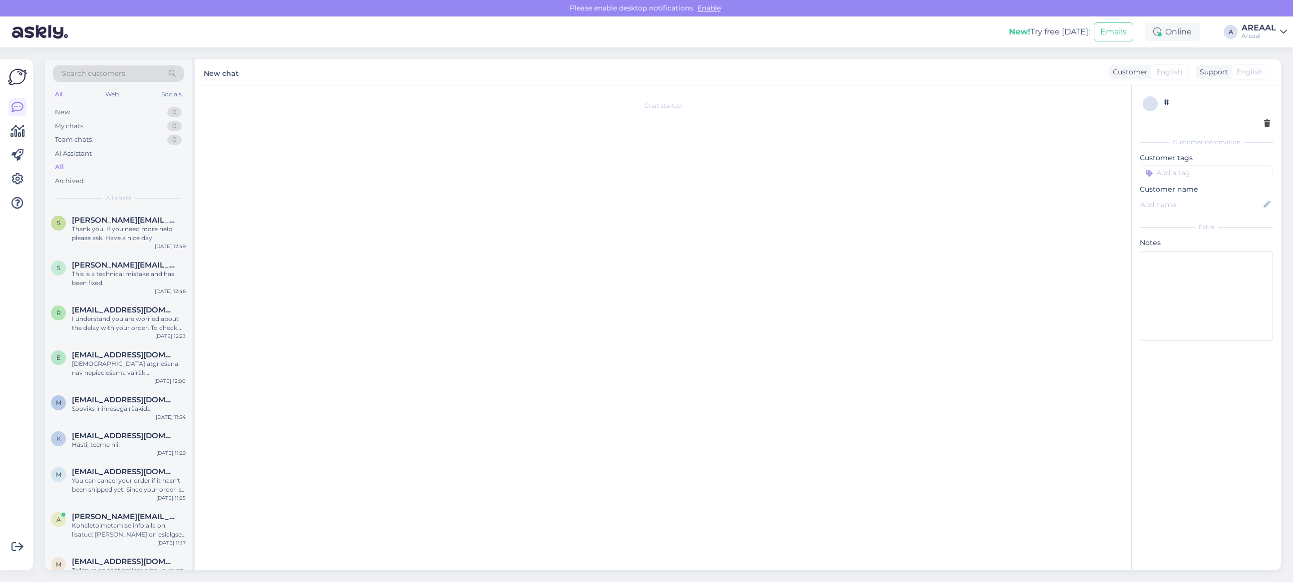
scroll to position [417, 0]
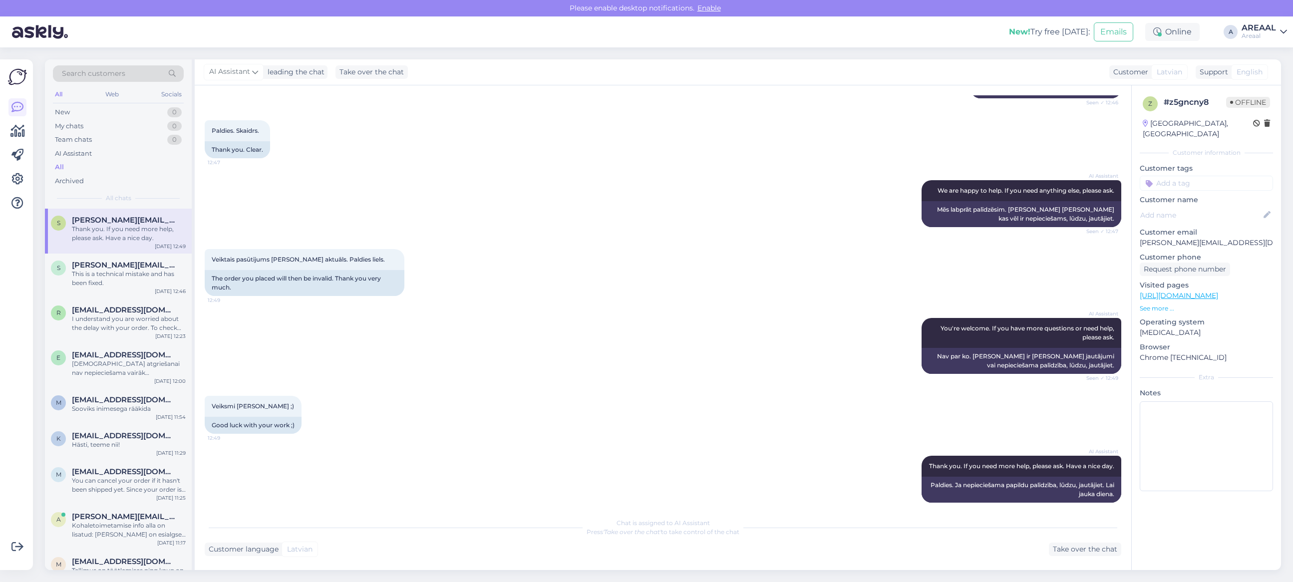
click at [409, 204] on div "AI Assistant We are happy to help. If you need anything else, please ask. Seen …" at bounding box center [663, 203] width 916 height 69
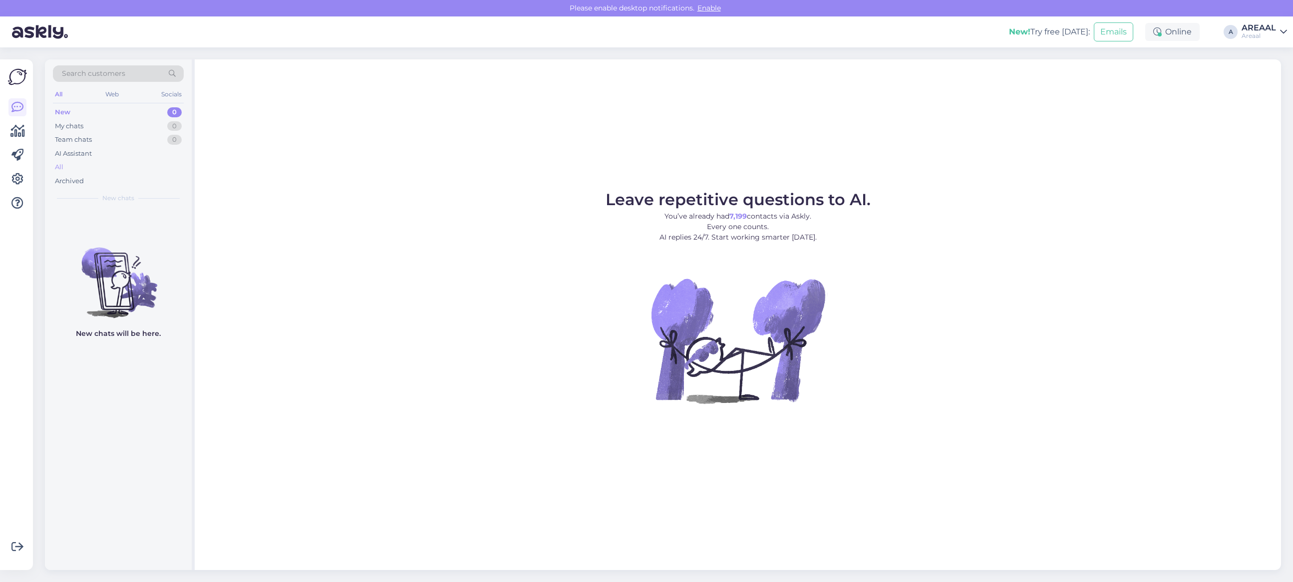
click at [100, 168] on div "All" at bounding box center [118, 167] width 131 height 14
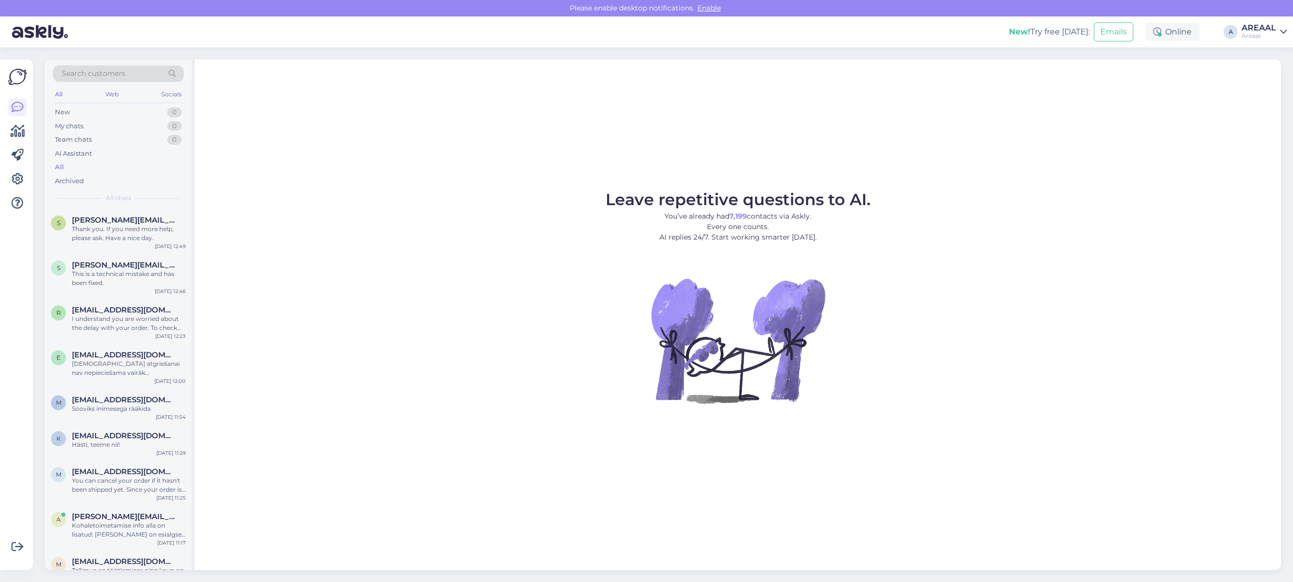
click at [1250, 45] on div "New! Try free today: Emails Online A AREAAL Areaal" at bounding box center [646, 31] width 1293 height 31
click at [1254, 33] on div "Areaal" at bounding box center [1258, 36] width 34 height 8
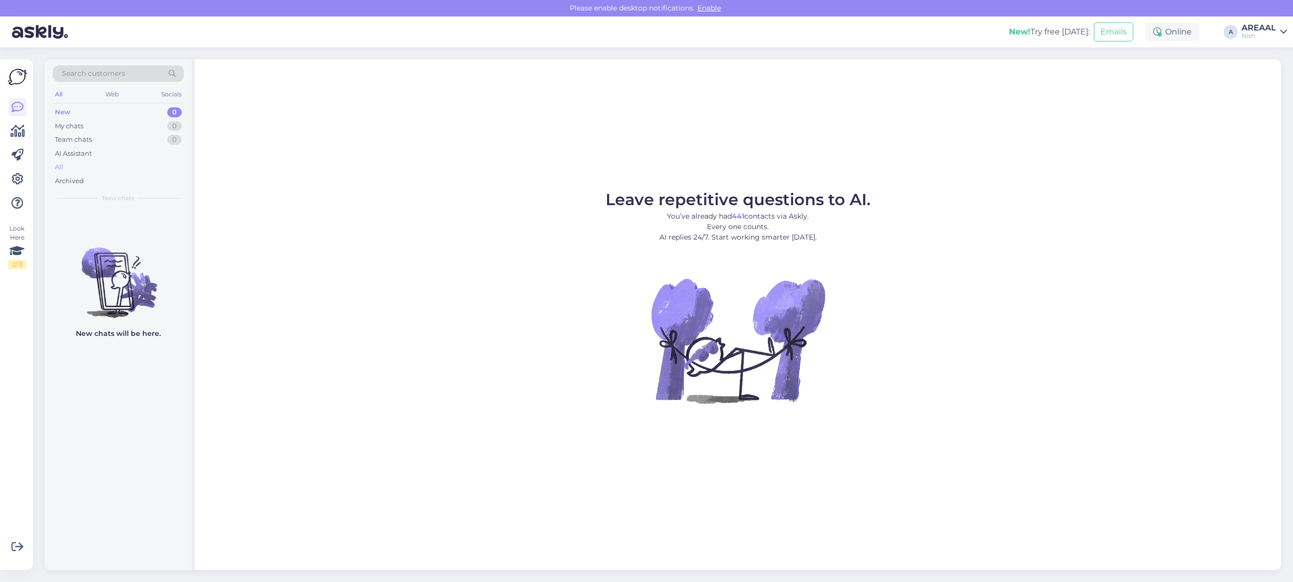
click at [101, 171] on div "All" at bounding box center [118, 167] width 131 height 14
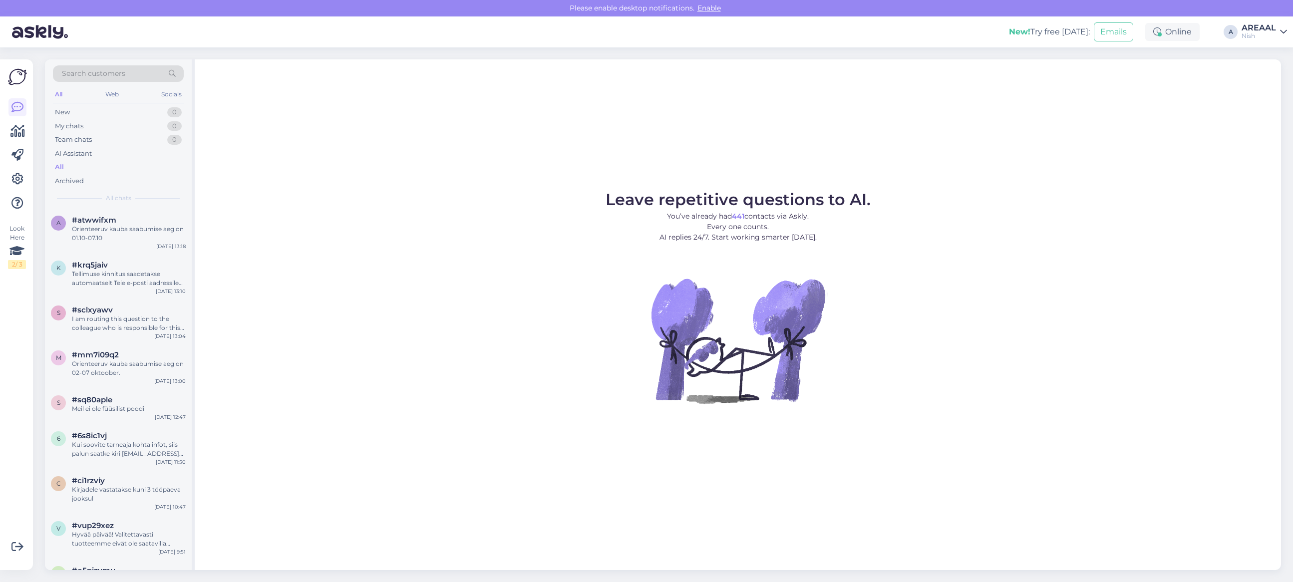
click at [482, 210] on figure "Leave repetitive questions to AI. You’ve already had 441 contacts via Askly. Ev…" at bounding box center [738, 311] width 1068 height 239
click at [852, 85] on div "Leave repetitive questions to AI. You’ve already had 441 contacts via Askly. Ev…" at bounding box center [738, 314] width 1086 height 511
click at [216, 173] on div "Leave repetitive questions to AI. You’ve already had 441 contacts via Askly. Ev…" at bounding box center [738, 314] width 1086 height 511
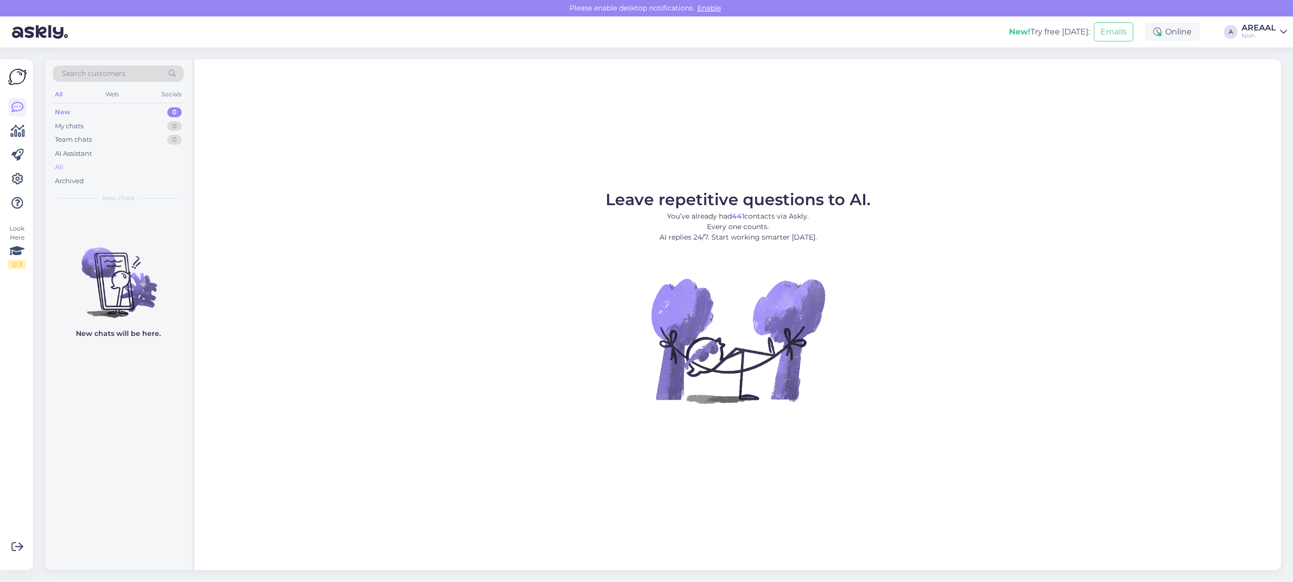
click at [104, 168] on div "All" at bounding box center [118, 167] width 131 height 14
click at [86, 158] on div "AI Assistant" at bounding box center [73, 154] width 37 height 10
click at [90, 168] on div "All" at bounding box center [118, 167] width 131 height 14
click at [134, 168] on div "All" at bounding box center [118, 167] width 131 height 14
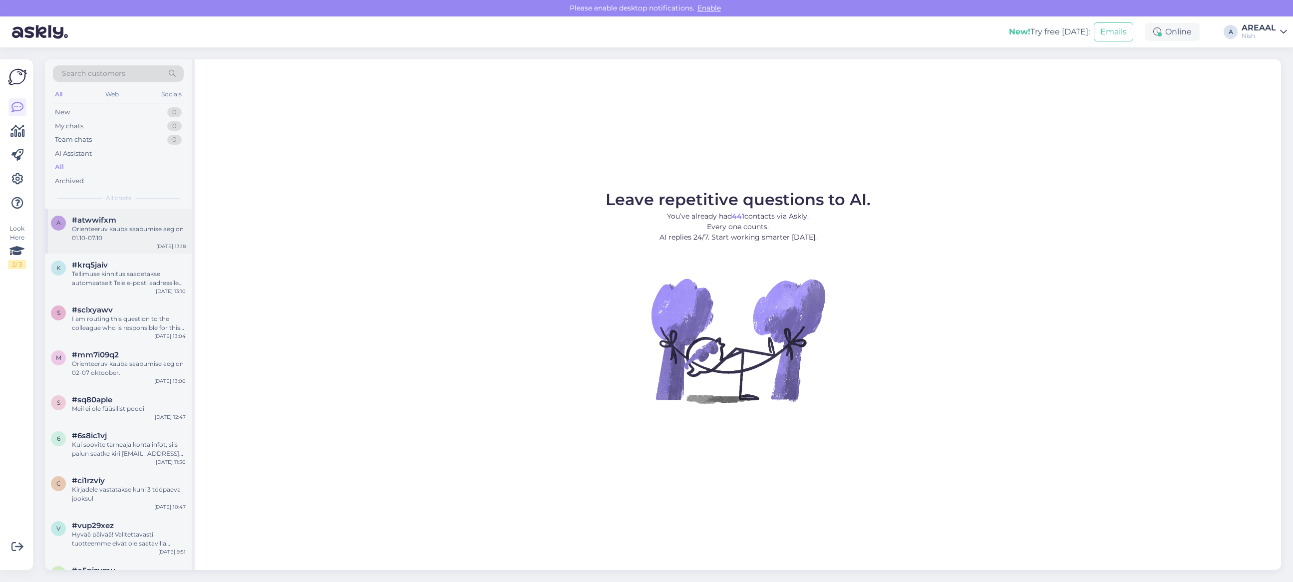
click at [126, 231] on div "Orienteeruv kauba saabumise aeg on 01.10-07.10" at bounding box center [129, 234] width 114 height 18
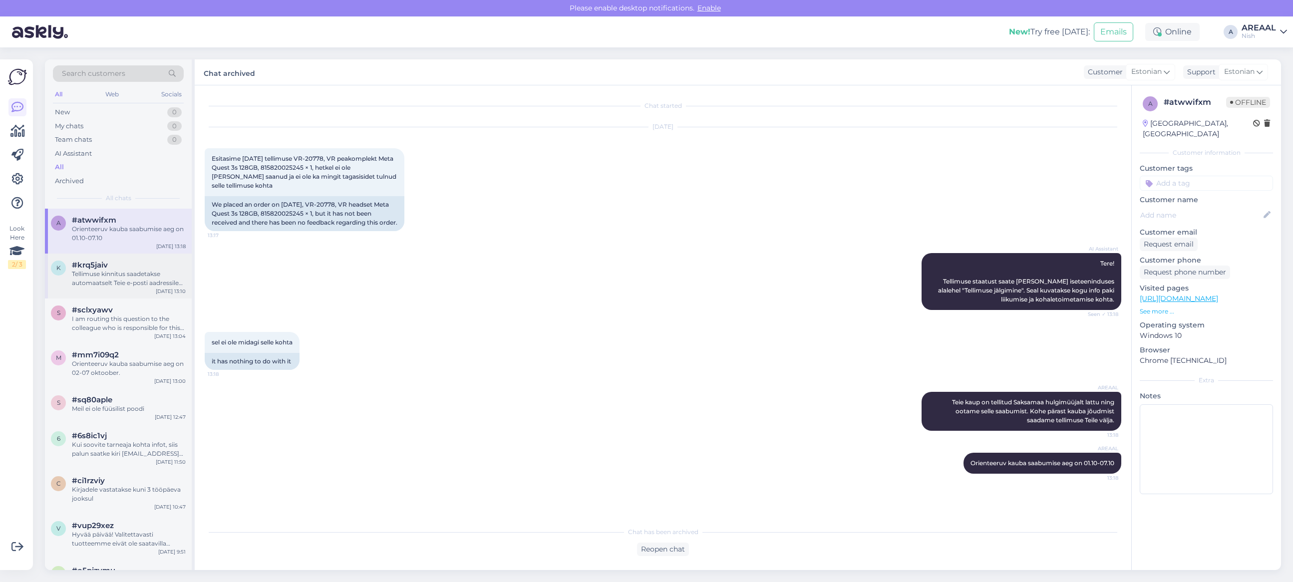
drag, startPoint x: 154, startPoint y: 299, endPoint x: 148, endPoint y: 287, distance: 13.8
click at [154, 299] on div "s #sclxyawv I am routing this question to the colleague who is responsible for …" at bounding box center [118, 320] width 147 height 45
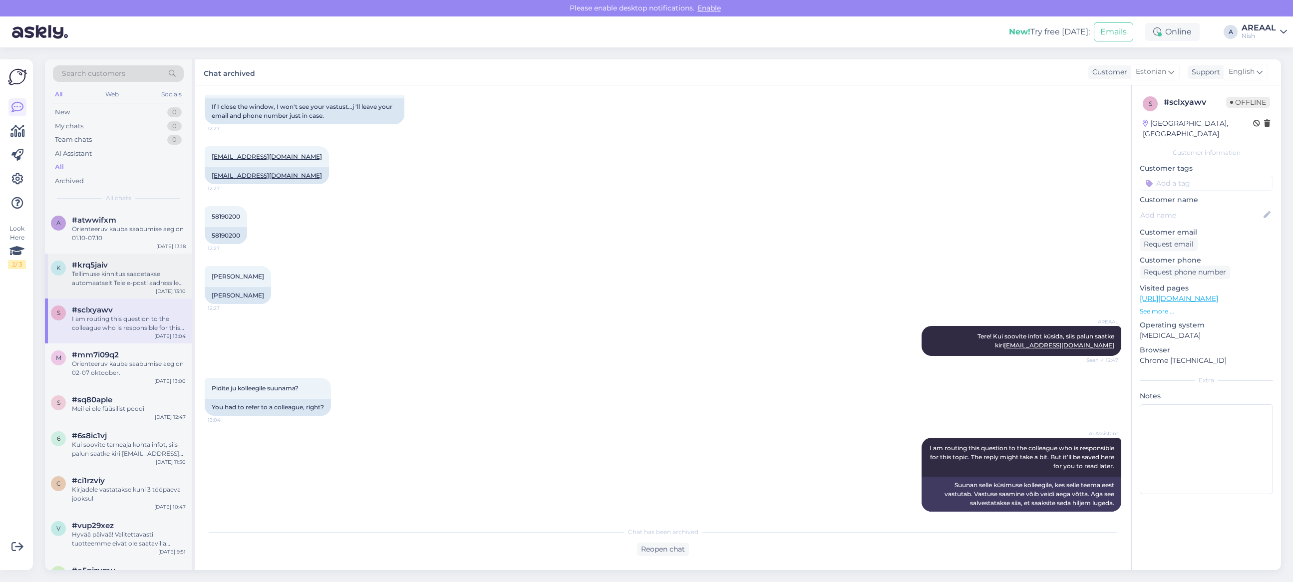
click at [145, 281] on div "Tellimuse kinnitus saadetakse automaatselt Teie e-posti aadressile kohe pärast …" at bounding box center [129, 279] width 114 height 18
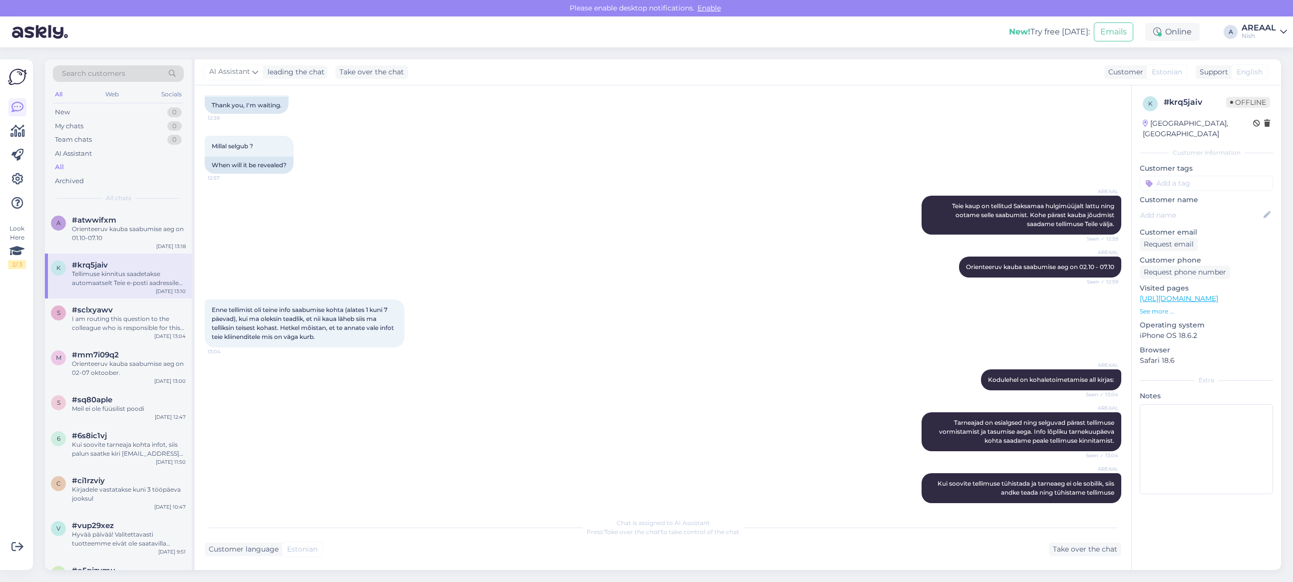
scroll to position [561, 0]
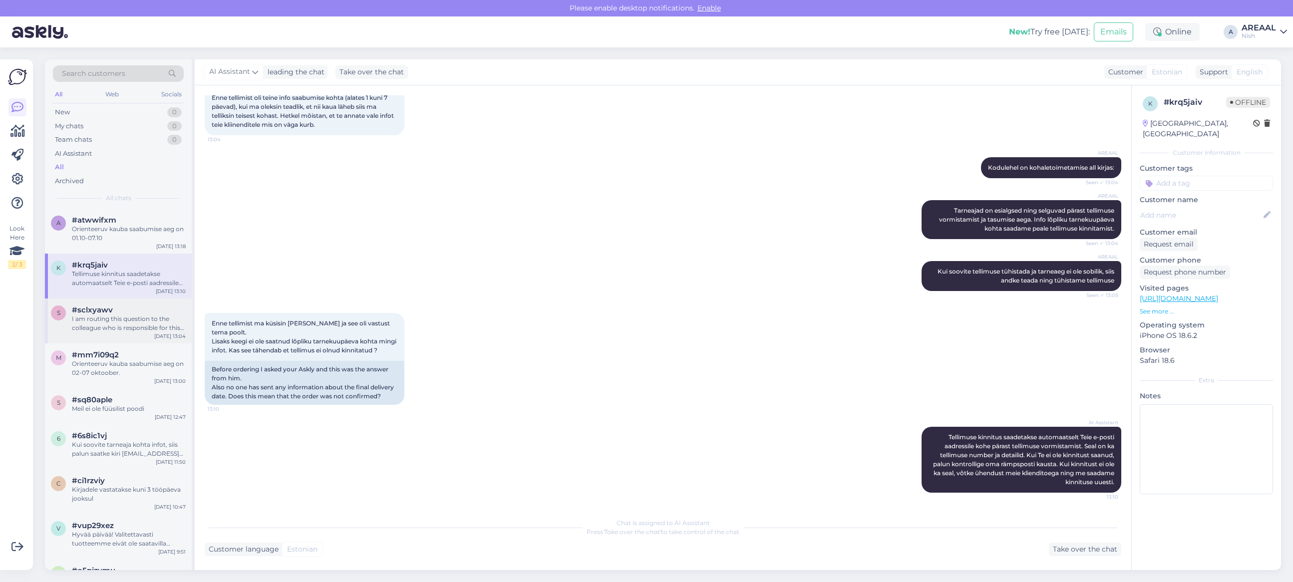
click at [156, 313] on div "#sclxyawv" at bounding box center [129, 309] width 114 height 9
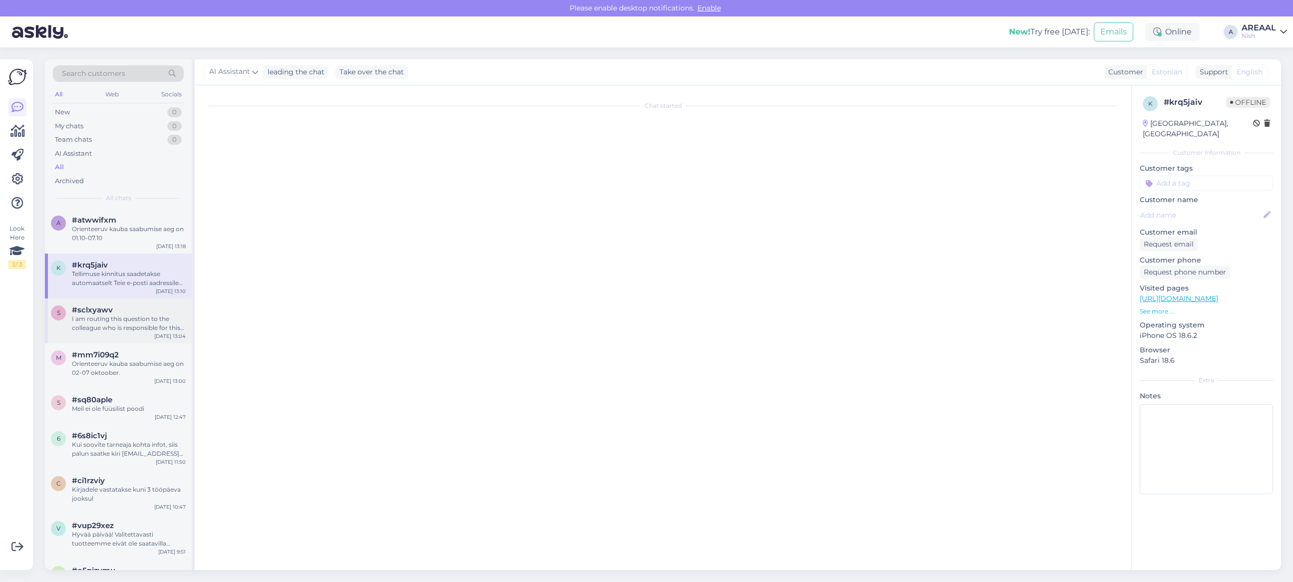
scroll to position [418, 0]
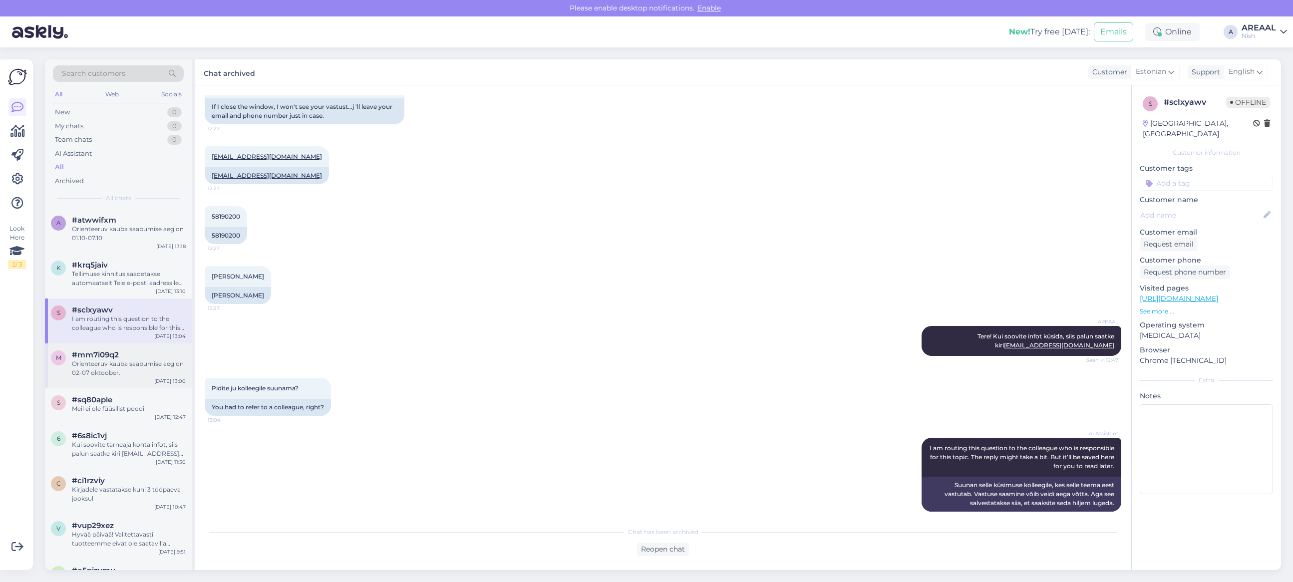
click at [89, 371] on div "Orienteeruv kauba saabumise aeg on 02-07 oktoober." at bounding box center [129, 368] width 114 height 18
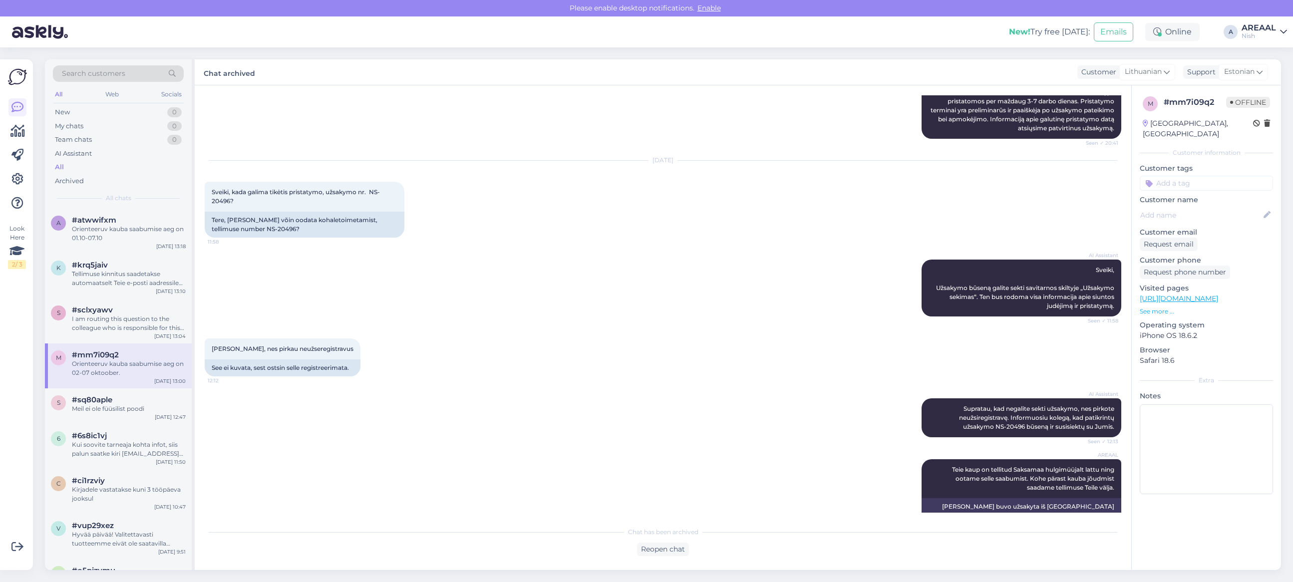
scroll to position [785, 0]
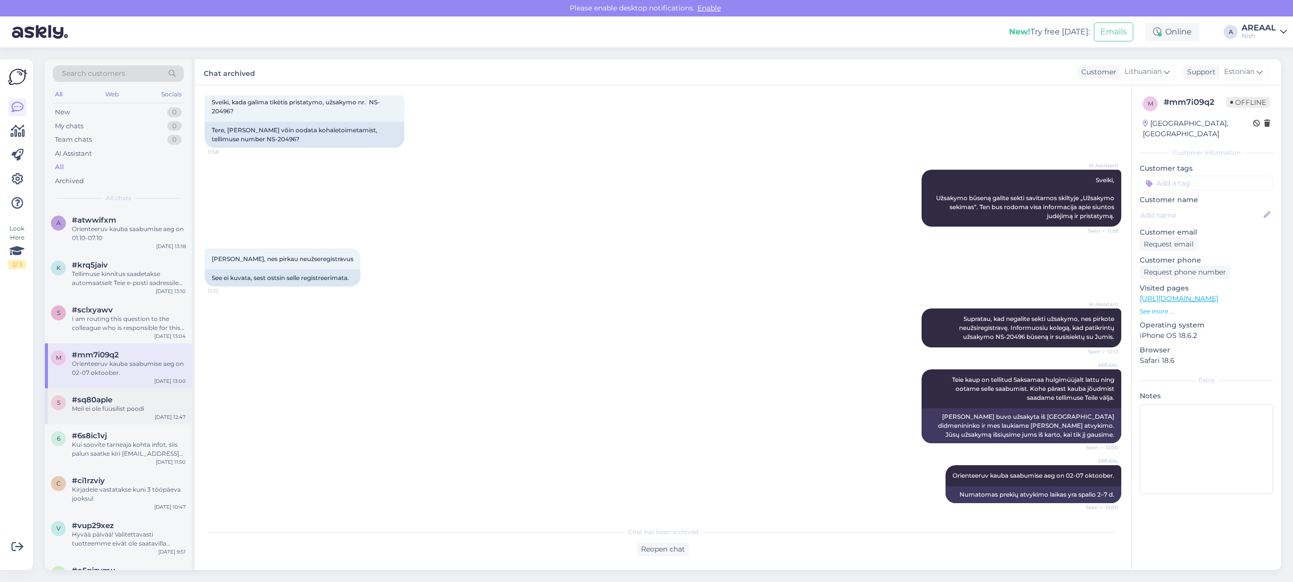
click at [127, 400] on div "#sq80aple" at bounding box center [129, 399] width 114 height 9
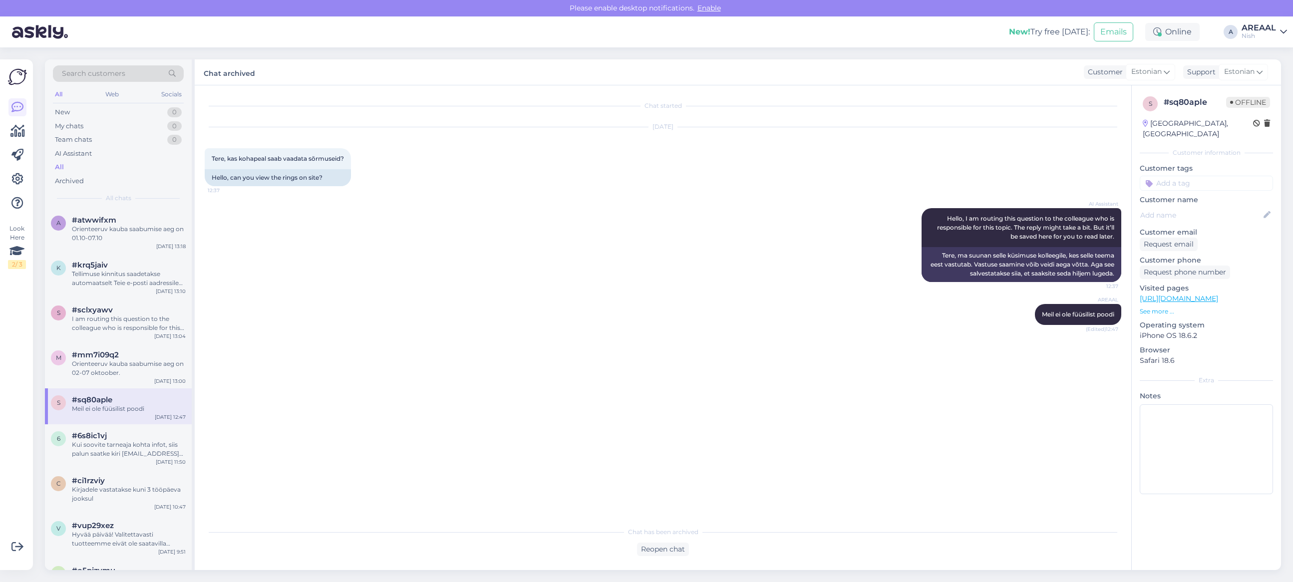
scroll to position [0, 0]
click at [95, 470] on div "c #ci1rzviy Kirjadele vastatakse kuni 3 tööpäeva jooksul Sep 29 10:47" at bounding box center [118, 491] width 147 height 45
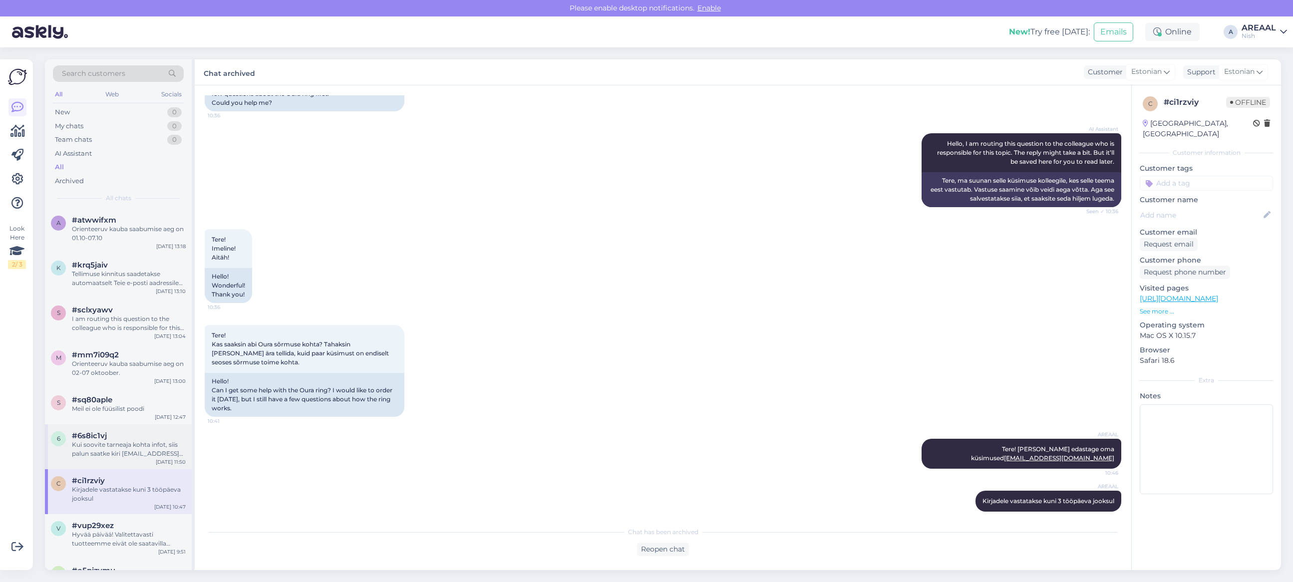
click at [103, 437] on span "#6s8ic1vj" at bounding box center [89, 435] width 35 height 9
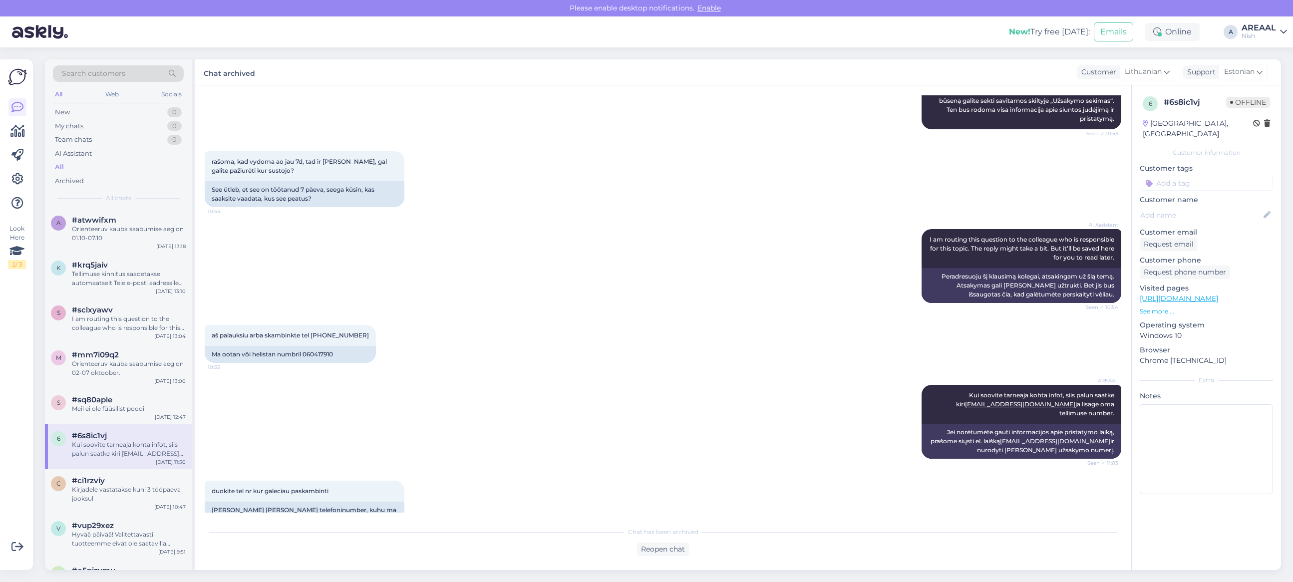
scroll to position [624, 0]
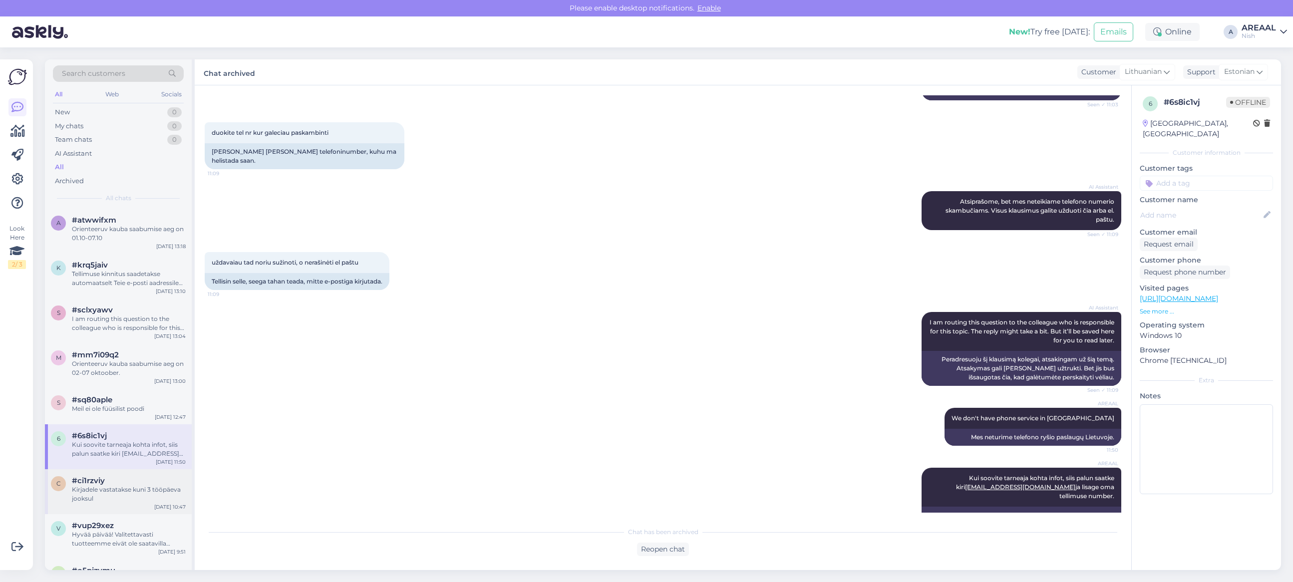
click at [121, 507] on div "c #ci1rzviy Kirjadele vastatakse kuni 3 tööpäeva jooksul Sep 29 10:47" at bounding box center [118, 491] width 147 height 45
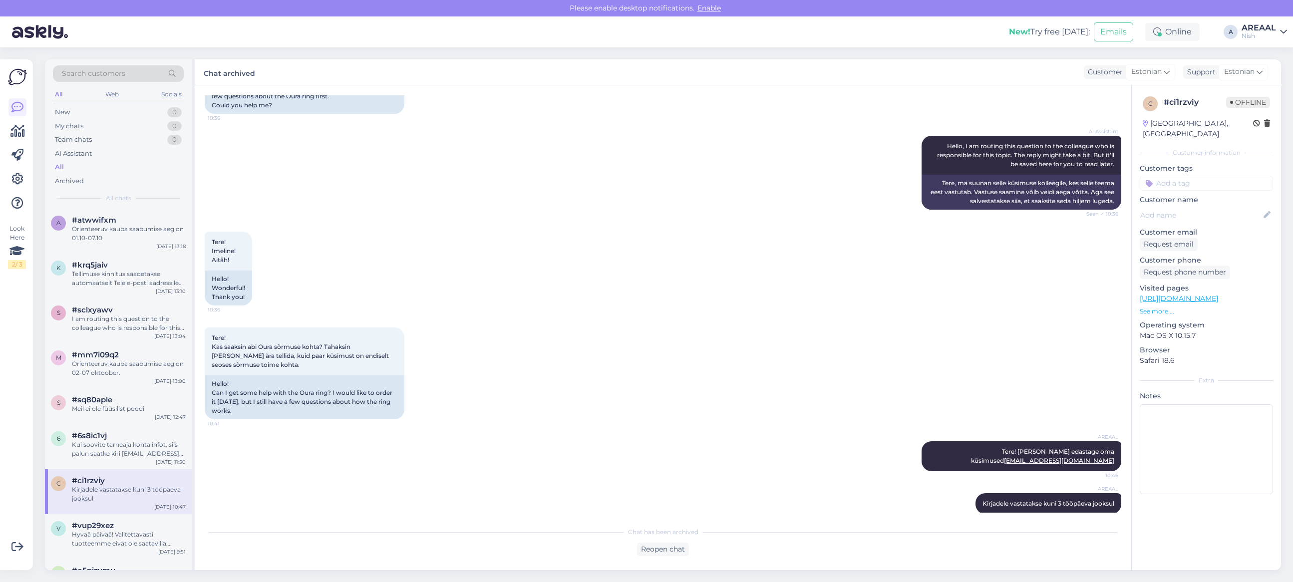
scroll to position [129, 0]
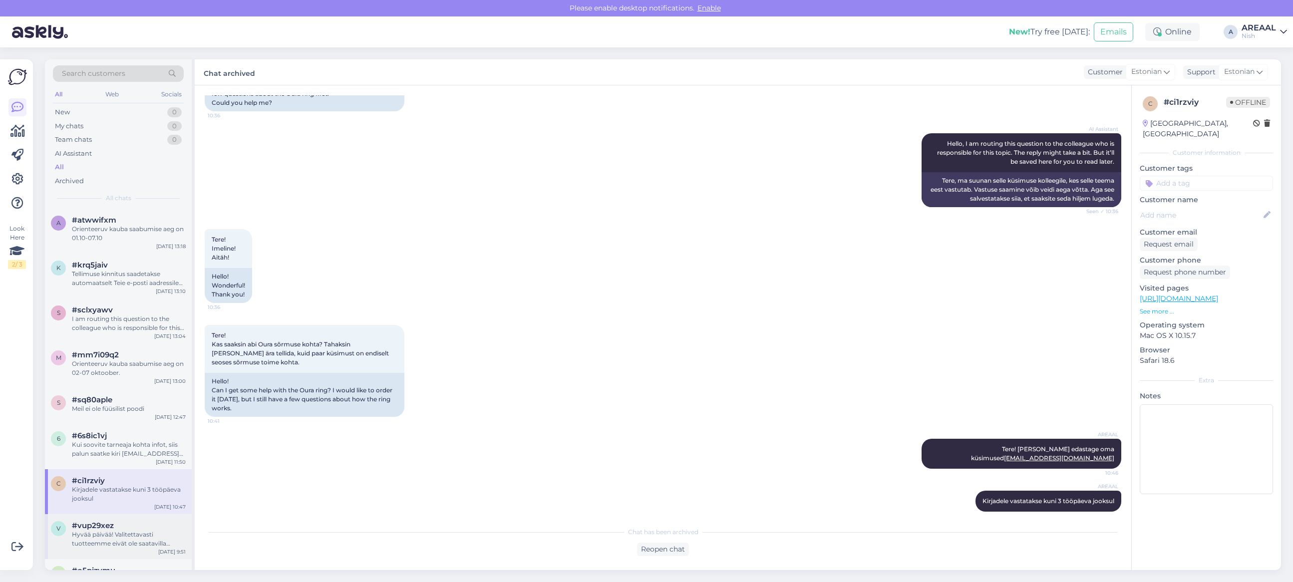
click at [94, 536] on div "Hyvää päivää! Valitettavasti tuotteemme eivät ole saatavilla paikan päällä. Kai…" at bounding box center [129, 539] width 114 height 18
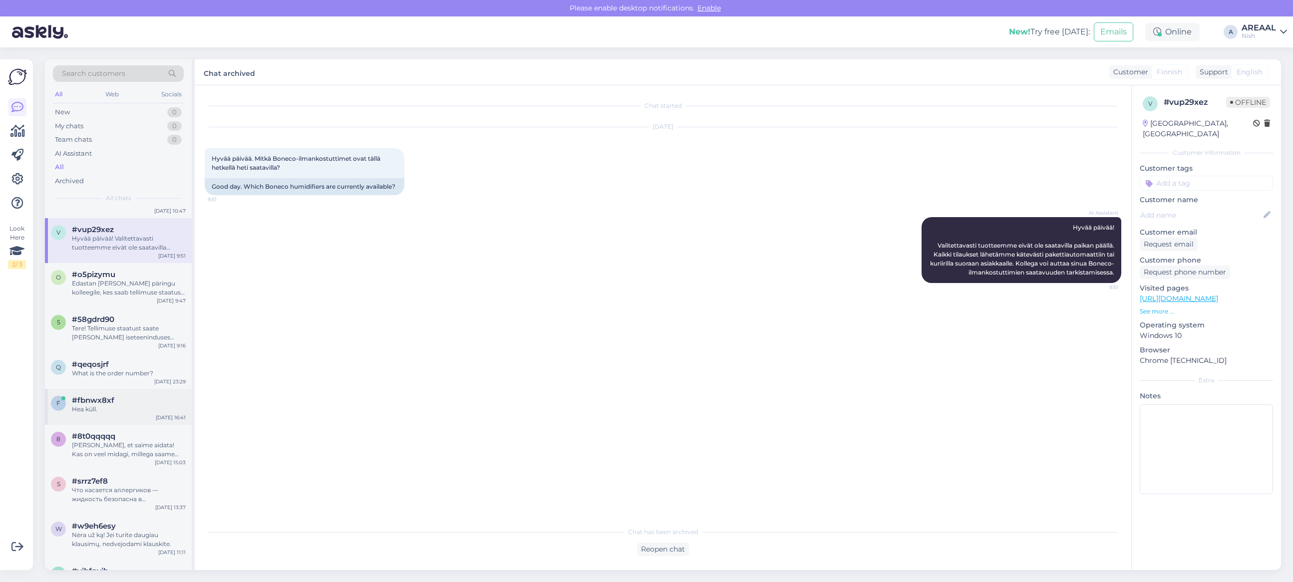
scroll to position [312, 0]
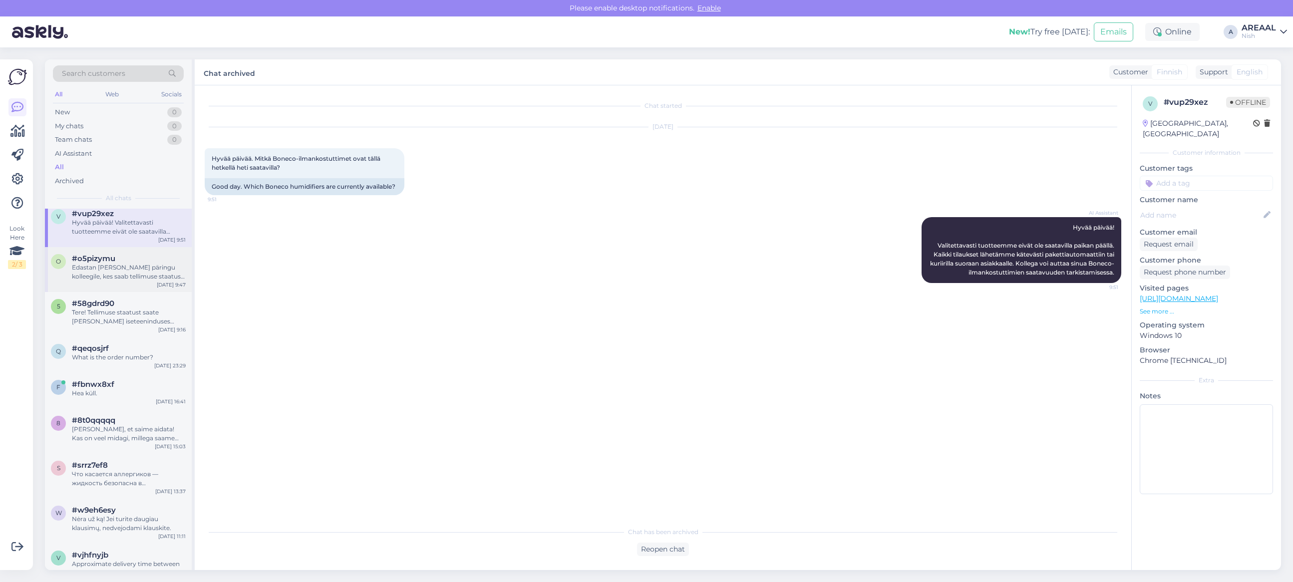
click at [113, 271] on div "Edastan Teie päringu kolleegile, kes saab tellimuse staatust täpsemalt uurida. …" at bounding box center [129, 272] width 114 height 18
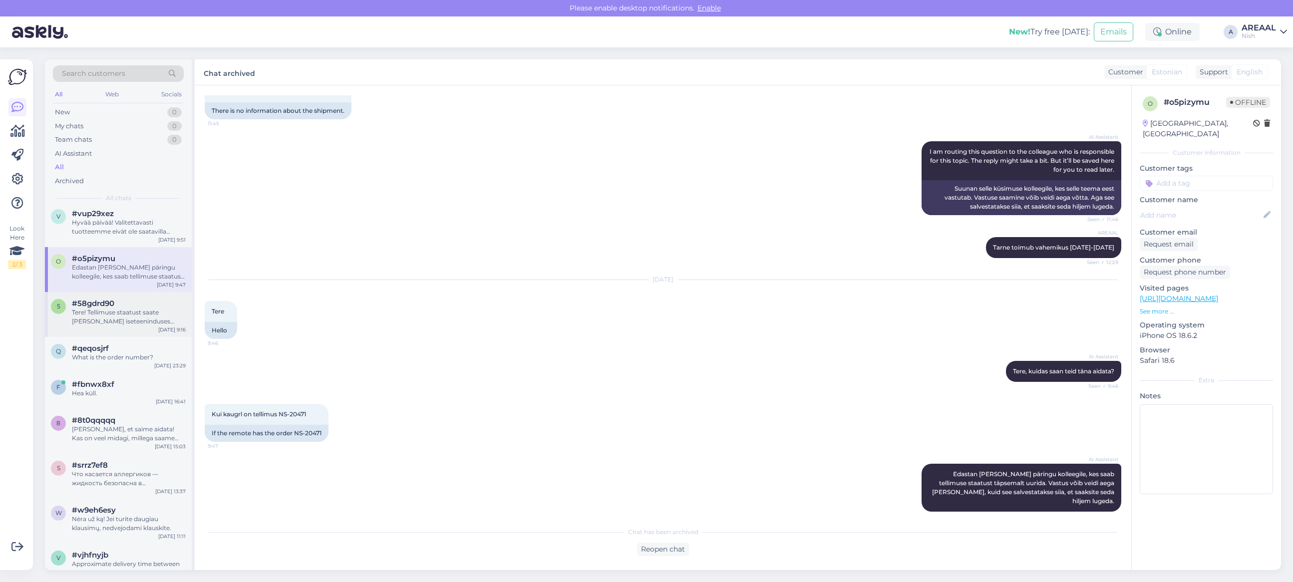
click at [118, 306] on div "#58gdrd90" at bounding box center [129, 303] width 114 height 9
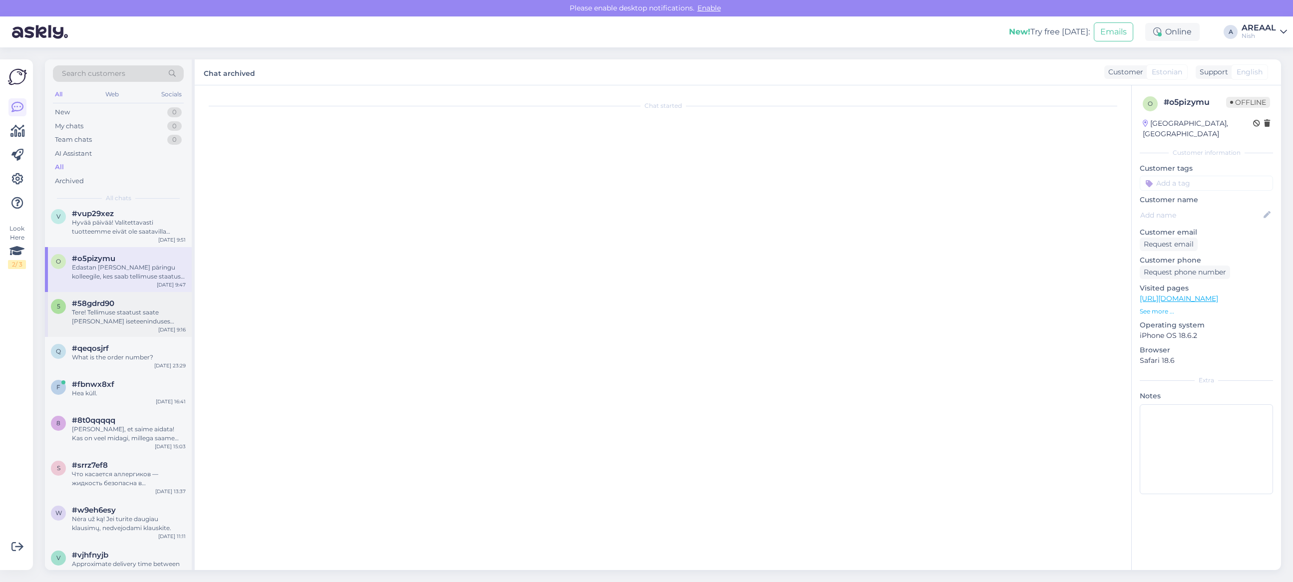
scroll to position [0, 0]
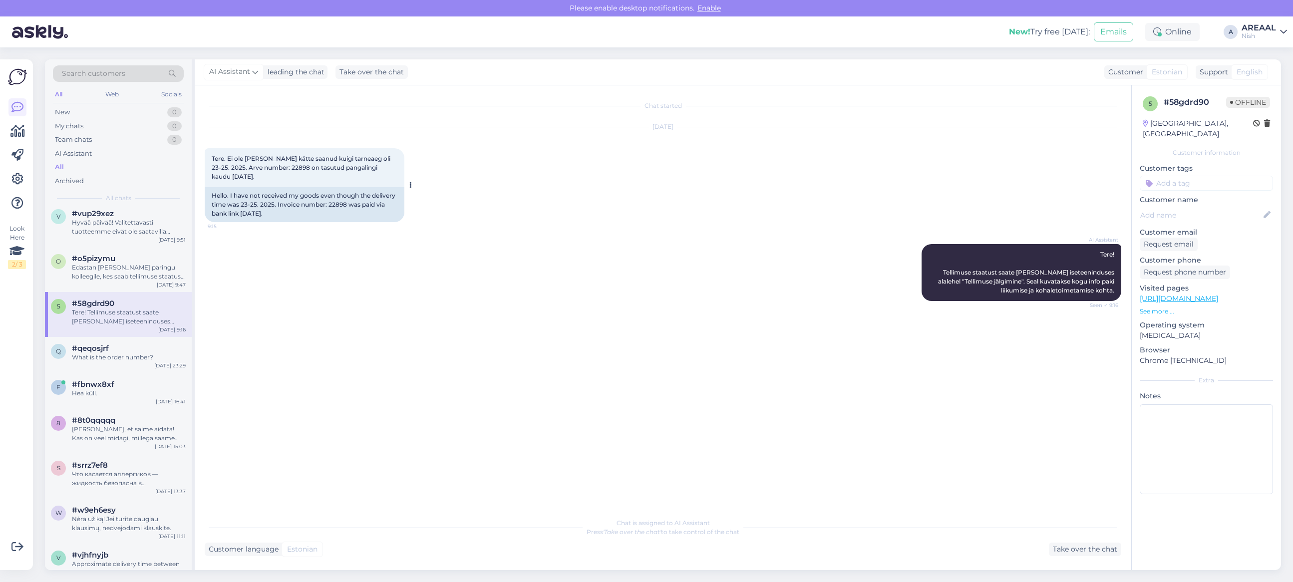
click at [383, 155] on span "Tere. Ei ole oma kaupa kätte saanud kuigi tarneaeg oli 23-25. 2025. Arve number…" at bounding box center [302, 167] width 180 height 25
click at [1273, 39] on div "Nish" at bounding box center [1258, 36] width 34 height 8
click at [1271, 58] on button "Open" at bounding box center [1265, 55] width 28 height 15
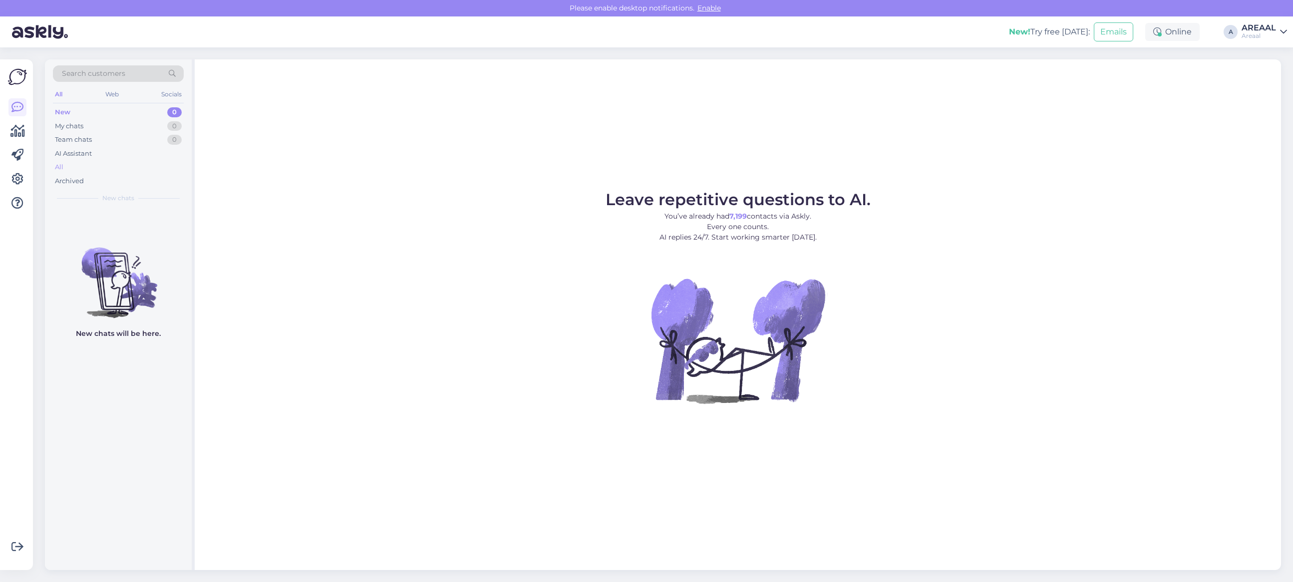
click at [104, 165] on div "All" at bounding box center [118, 167] width 131 height 14
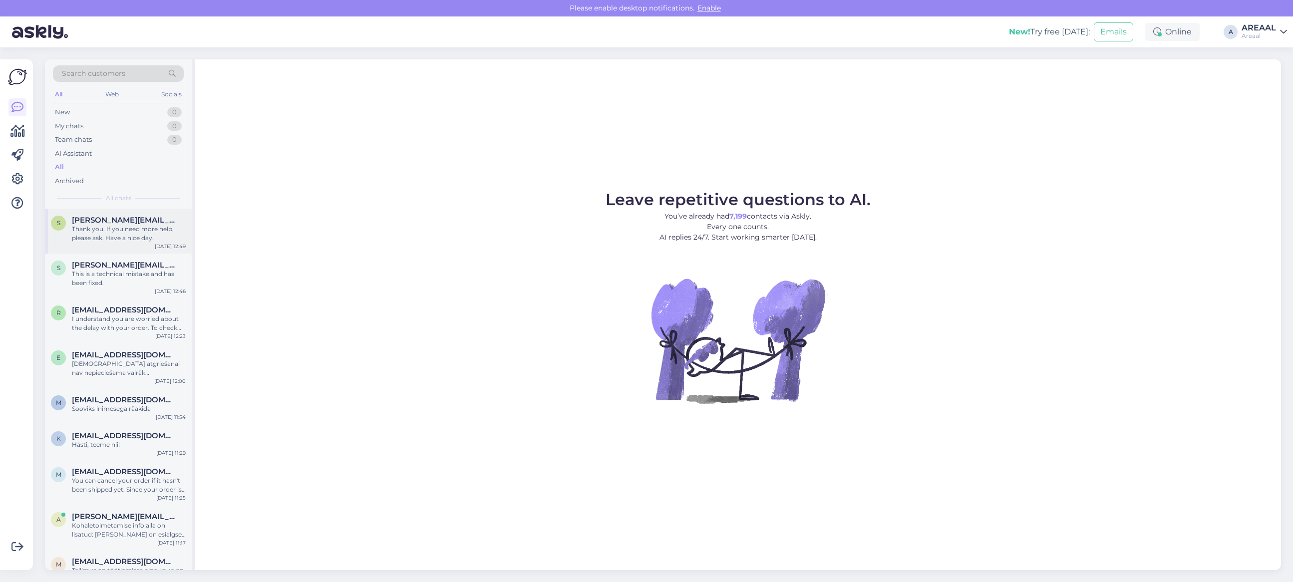
click at [110, 236] on div "Thank you. If you need more help, please ask. Have a nice day." at bounding box center [129, 234] width 114 height 18
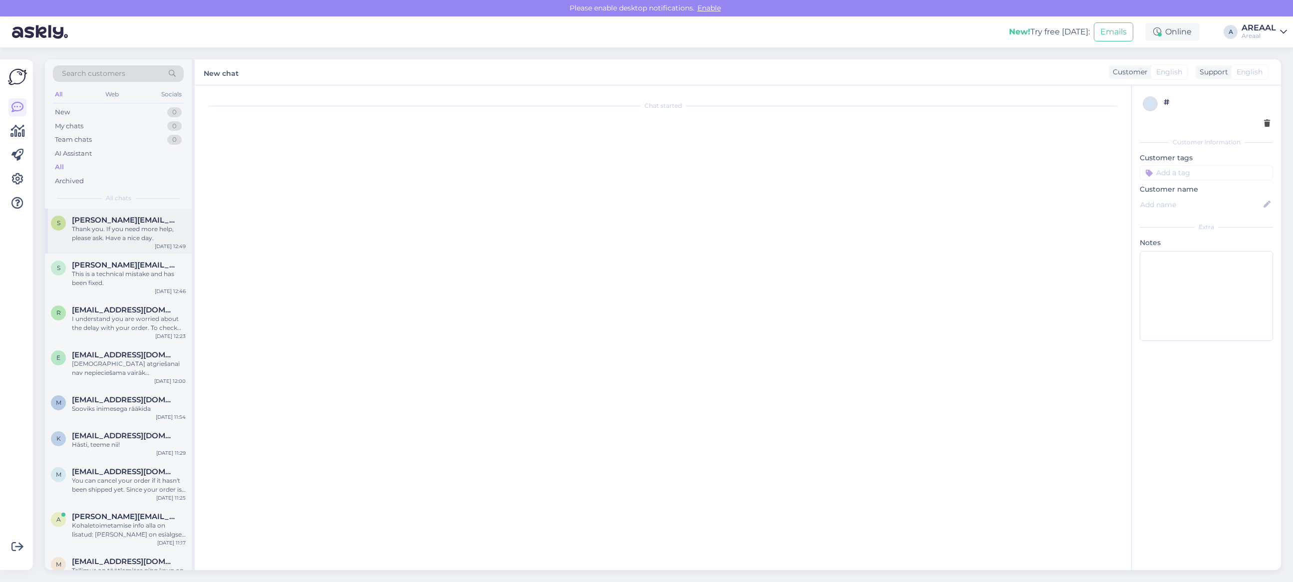
scroll to position [417, 0]
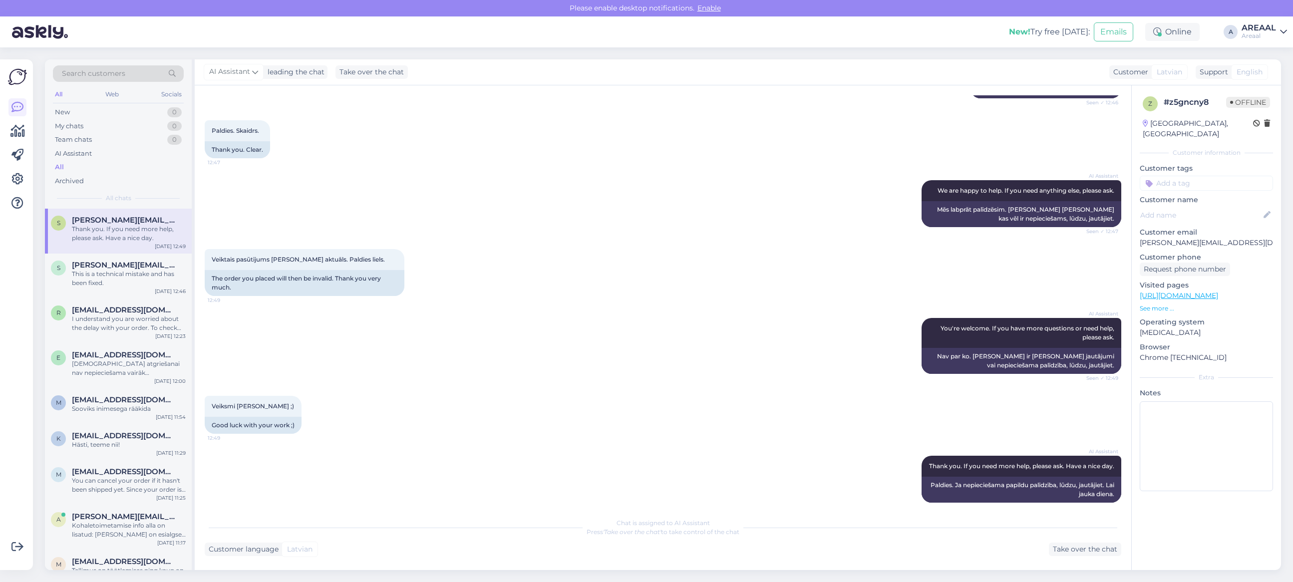
click at [364, 199] on div "AI Assistant We are happy to help. If you need anything else, please ask. Seen …" at bounding box center [663, 203] width 916 height 69
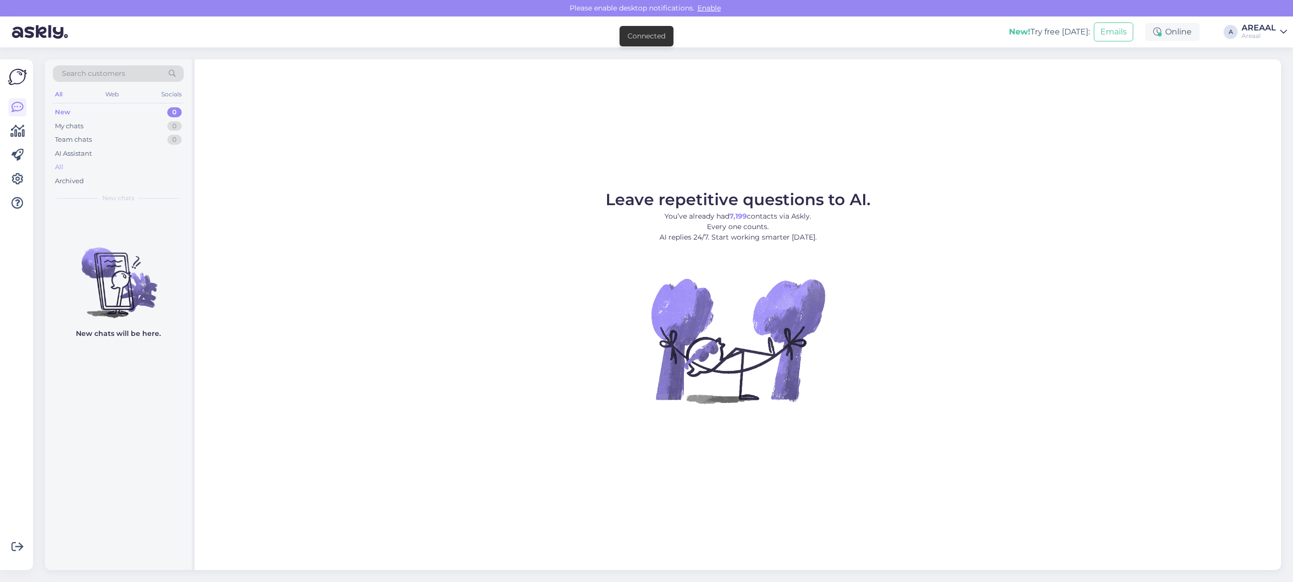
click at [120, 162] on div "All" at bounding box center [118, 167] width 131 height 14
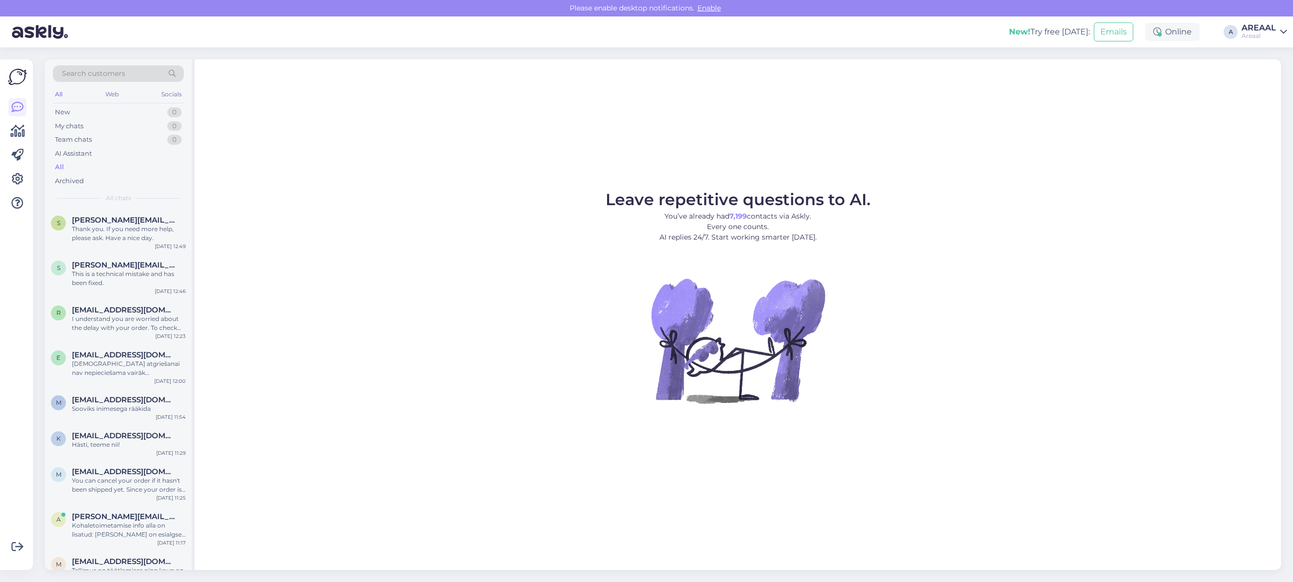
click at [300, 183] on div "Leave repetitive questions to AI. You’ve already had 7,199 contacts via Askly. …" at bounding box center [738, 314] width 1086 height 511
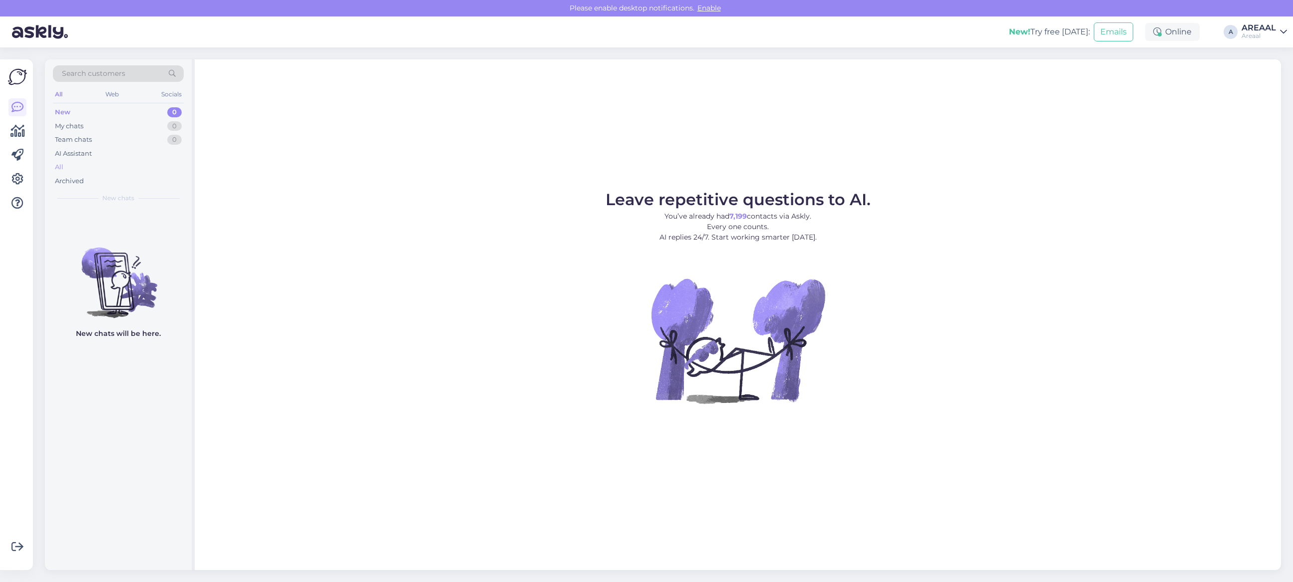
click at [95, 166] on div "All" at bounding box center [118, 167] width 131 height 14
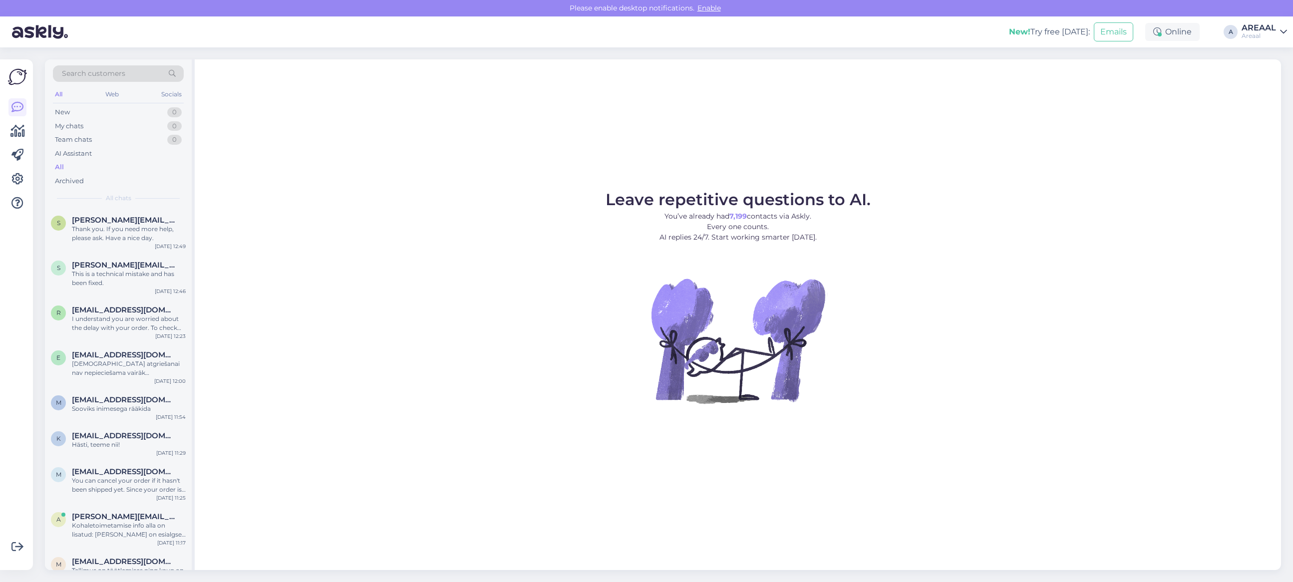
click at [431, 190] on div "Leave repetitive questions to AI. You’ve already had 7,199 contacts via Askly. …" at bounding box center [738, 314] width 1086 height 511
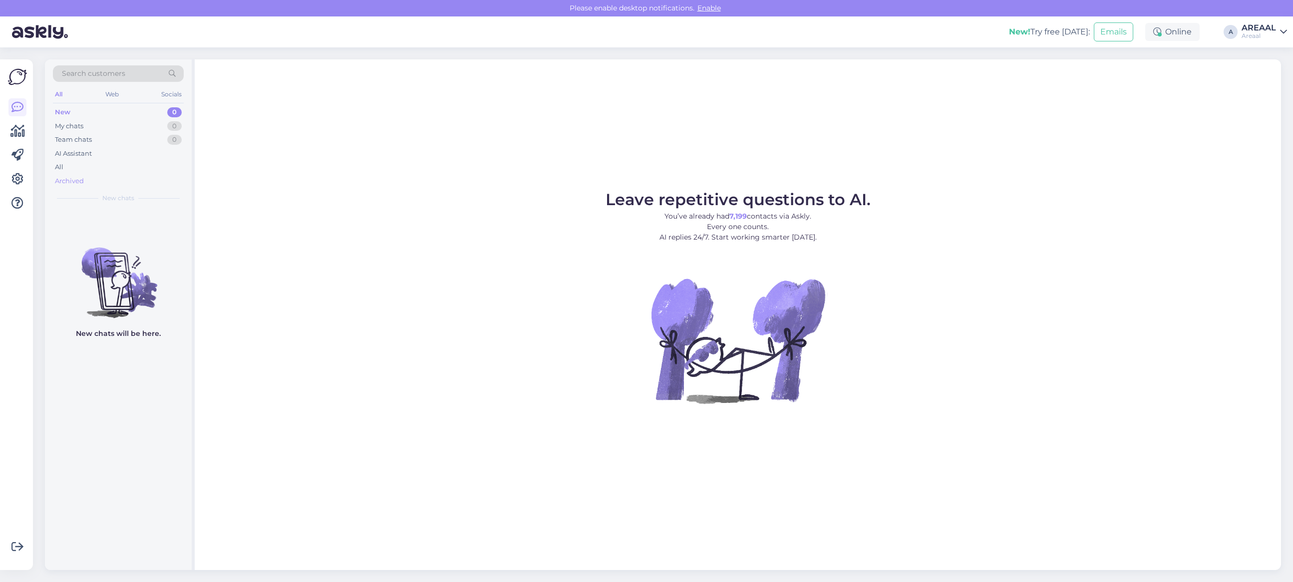
click at [81, 176] on div "Archived" at bounding box center [69, 181] width 29 height 10
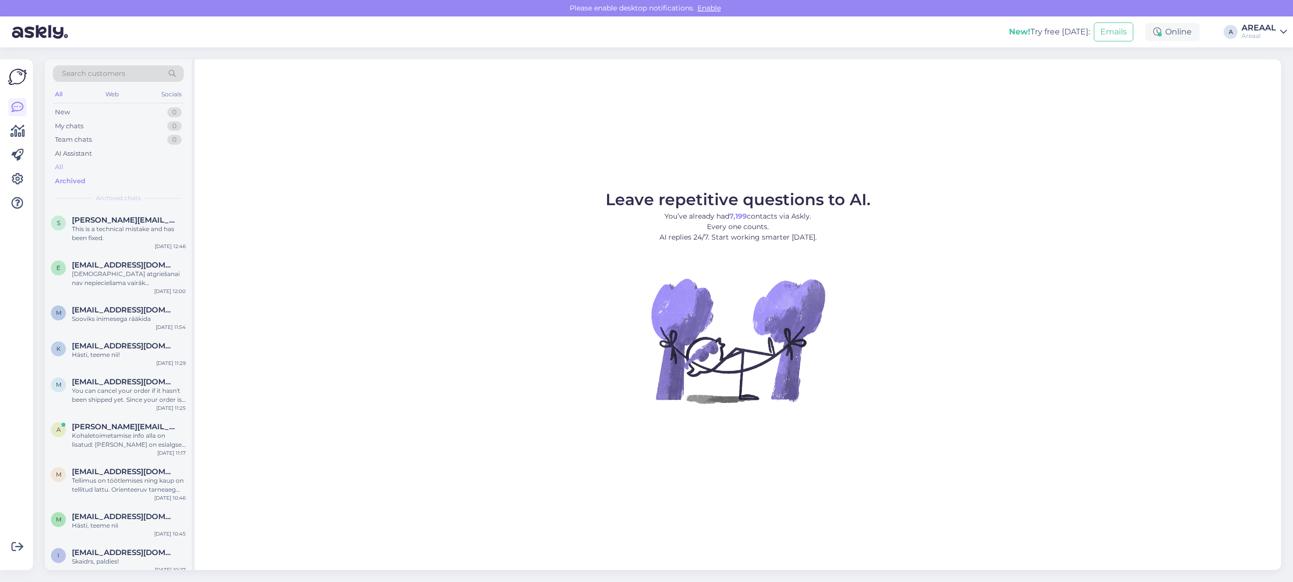
click at [83, 167] on div "All" at bounding box center [118, 167] width 131 height 14
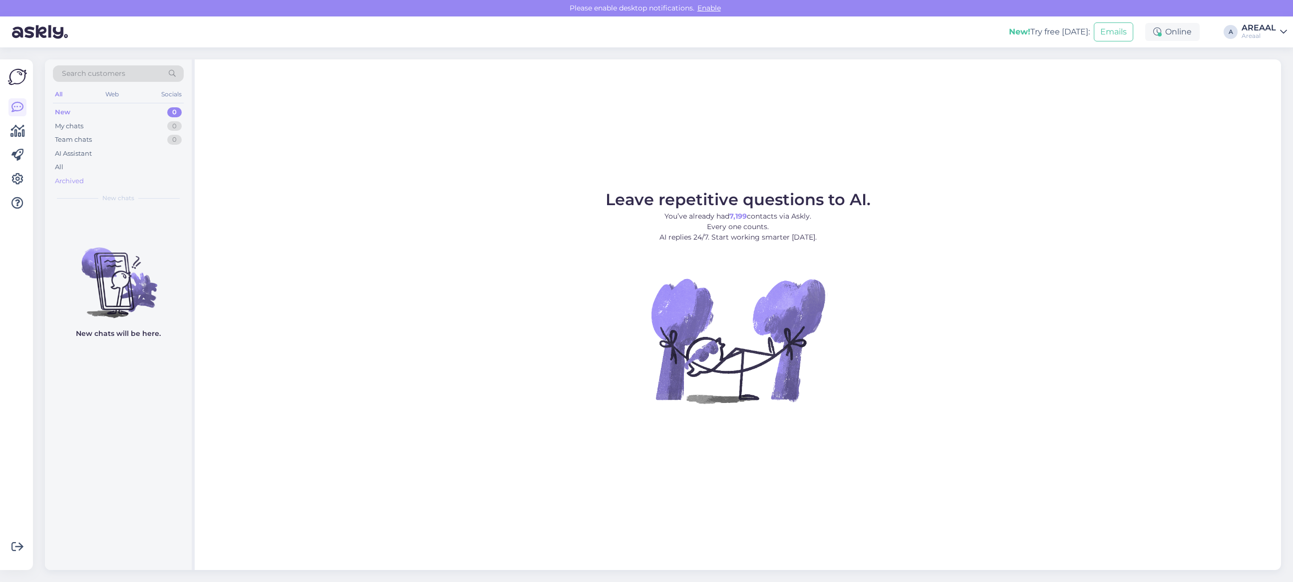
click at [65, 177] on div "Archived" at bounding box center [69, 181] width 29 height 10
click at [66, 168] on div "All" at bounding box center [118, 167] width 131 height 14
click at [102, 165] on div "All" at bounding box center [118, 167] width 131 height 14
click at [158, 166] on div "All" at bounding box center [118, 167] width 131 height 14
click at [80, 178] on div "Archived" at bounding box center [69, 181] width 29 height 10
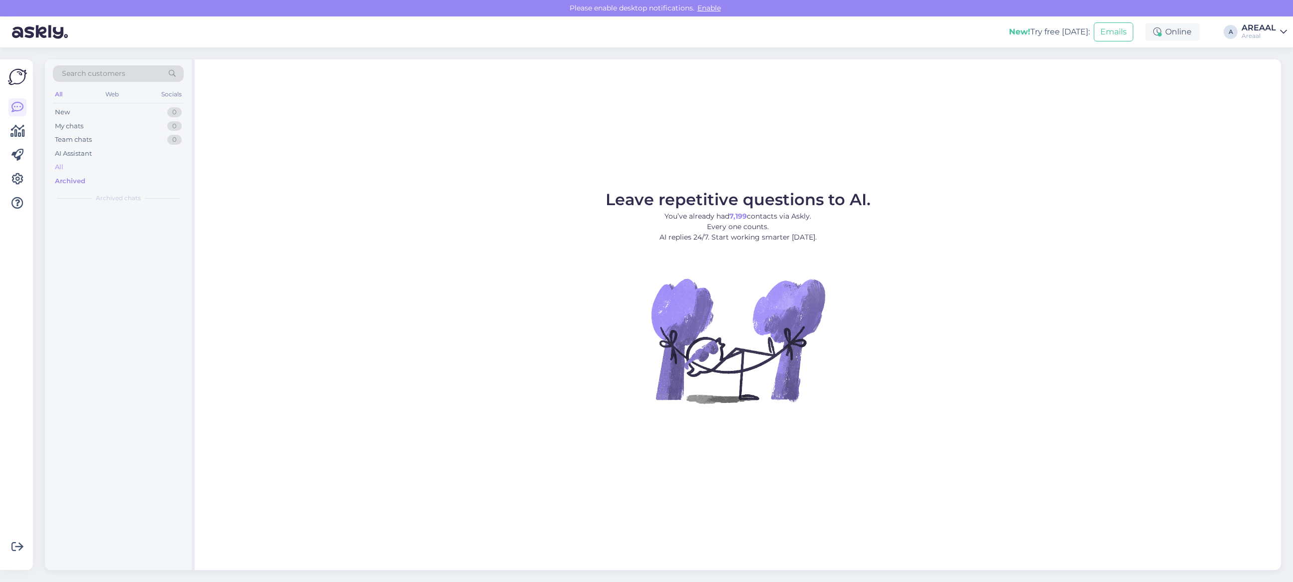
click at [81, 168] on div "All" at bounding box center [118, 167] width 131 height 14
click at [127, 164] on div "All" at bounding box center [118, 167] width 131 height 14
click at [113, 171] on div "All" at bounding box center [118, 167] width 131 height 14
click at [121, 174] on div "Archived" at bounding box center [118, 181] width 131 height 14
click at [118, 163] on div "All" at bounding box center [118, 167] width 131 height 14
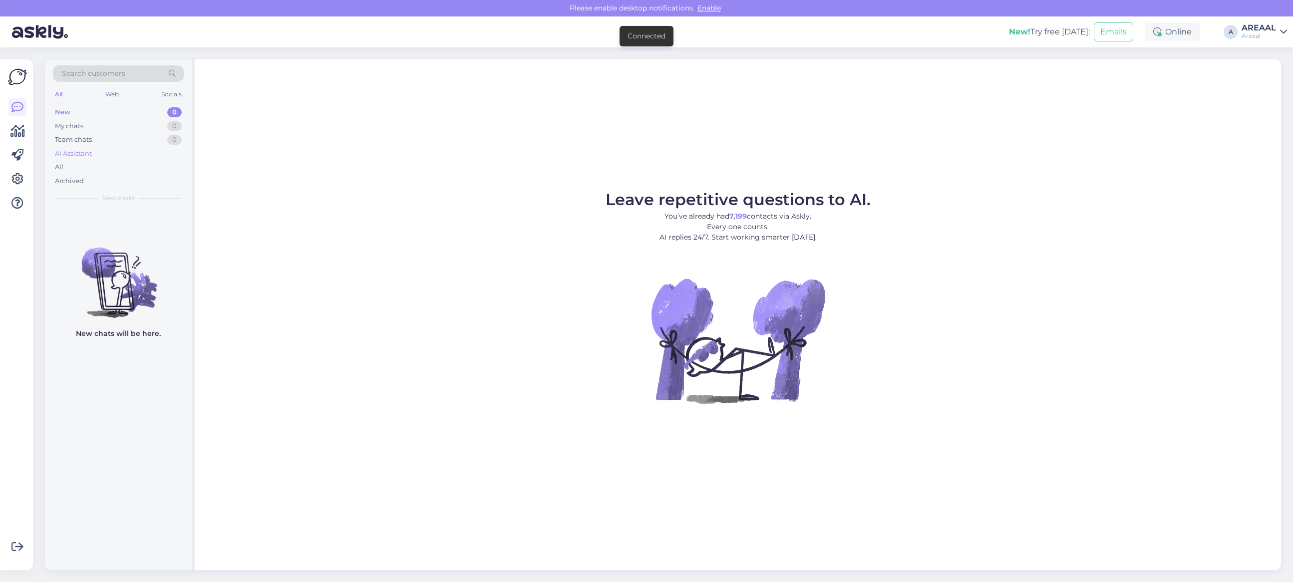
click at [151, 158] on div "AI Assistant" at bounding box center [118, 154] width 131 height 14
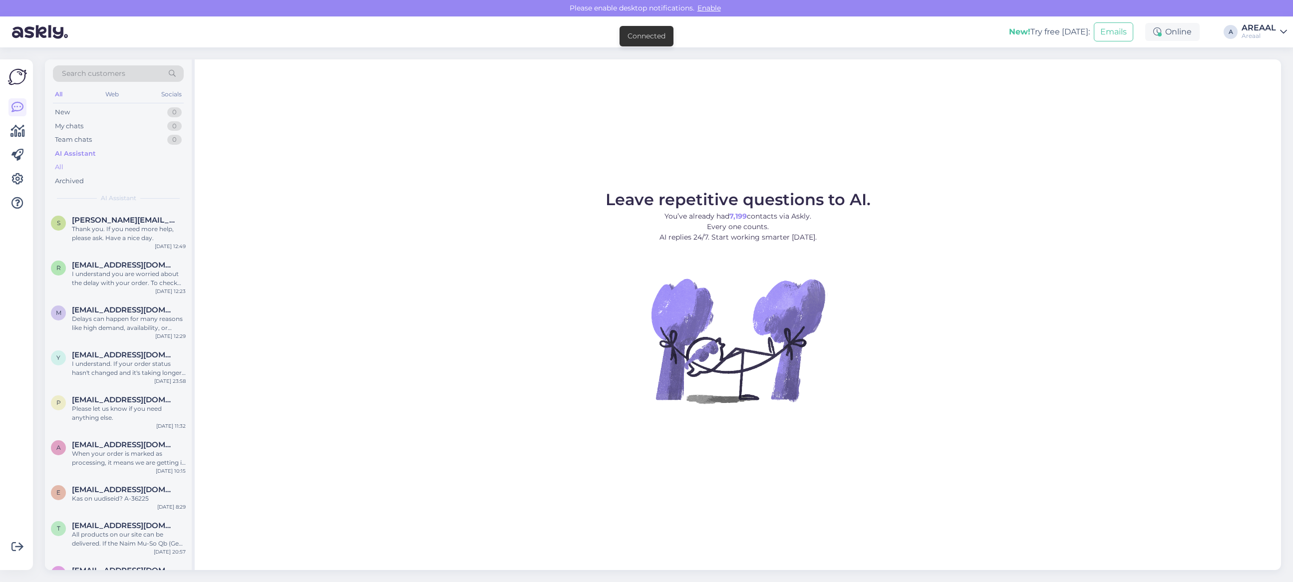
click at [146, 165] on div "All" at bounding box center [118, 167] width 131 height 14
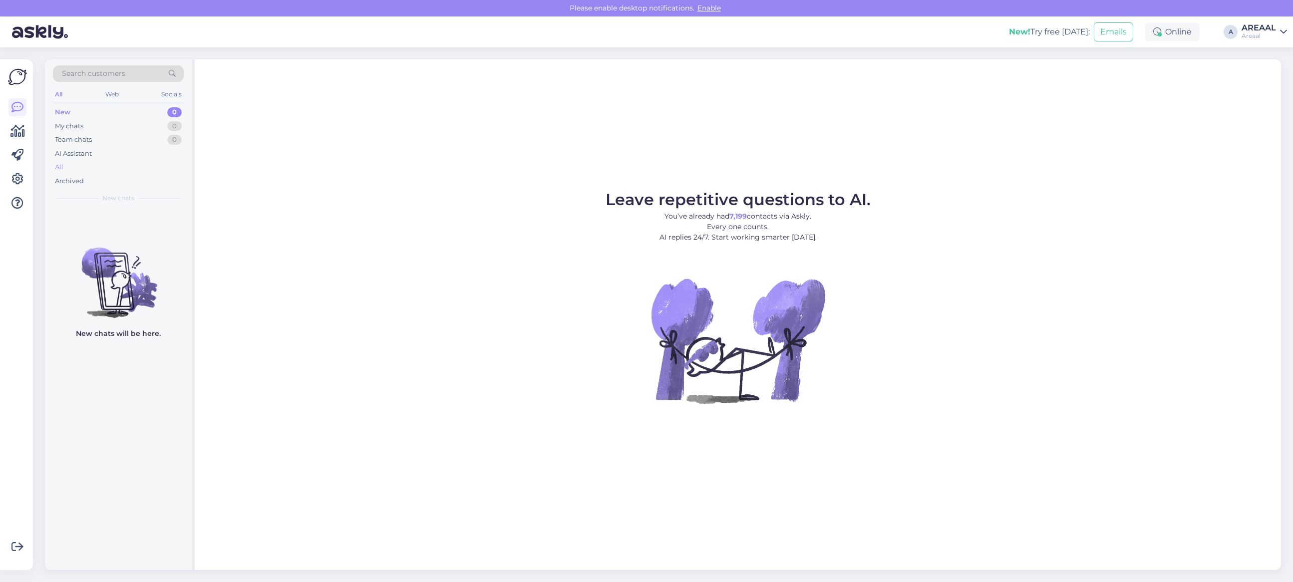
click at [110, 168] on div "All" at bounding box center [118, 167] width 131 height 14
click at [128, 167] on div "All" at bounding box center [118, 167] width 131 height 14
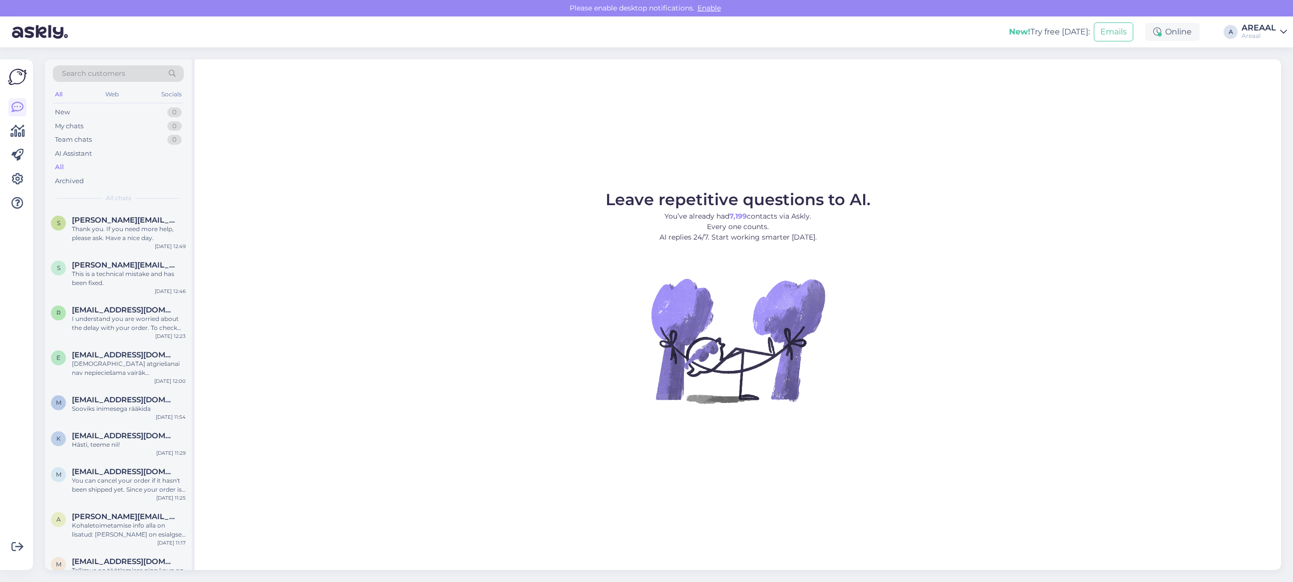
click at [1268, 41] on div "New! Try free [DATE]: Emails Online A AREAAL Areaal" at bounding box center [646, 31] width 1293 height 31
click at [1265, 21] on div "New! Try free [DATE]: Emails Online A AREAAL Areaal" at bounding box center [646, 31] width 1293 height 31
click at [1256, 33] on div "Areaal" at bounding box center [1258, 36] width 34 height 8
click at [1263, 90] on div "VR24 Open" at bounding box center [1226, 98] width 122 height 21
click at [1263, 78] on button "Open" at bounding box center [1265, 76] width 28 height 15
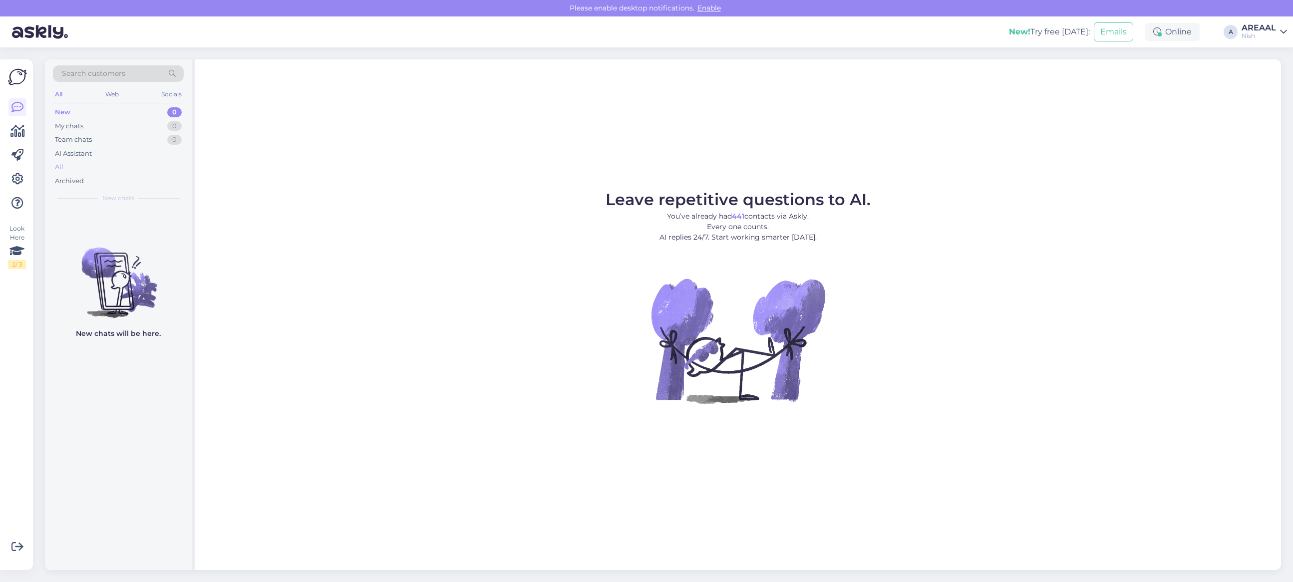
click at [90, 168] on div "All" at bounding box center [118, 167] width 131 height 14
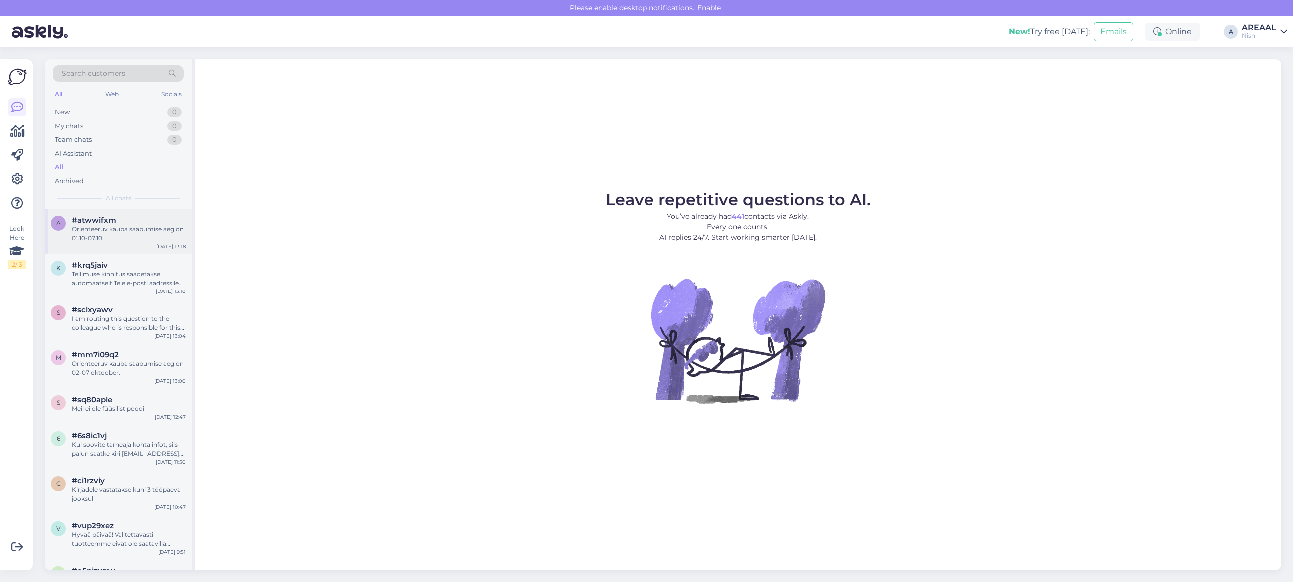
click at [109, 221] on span "#atwwifxm" at bounding box center [94, 220] width 44 height 9
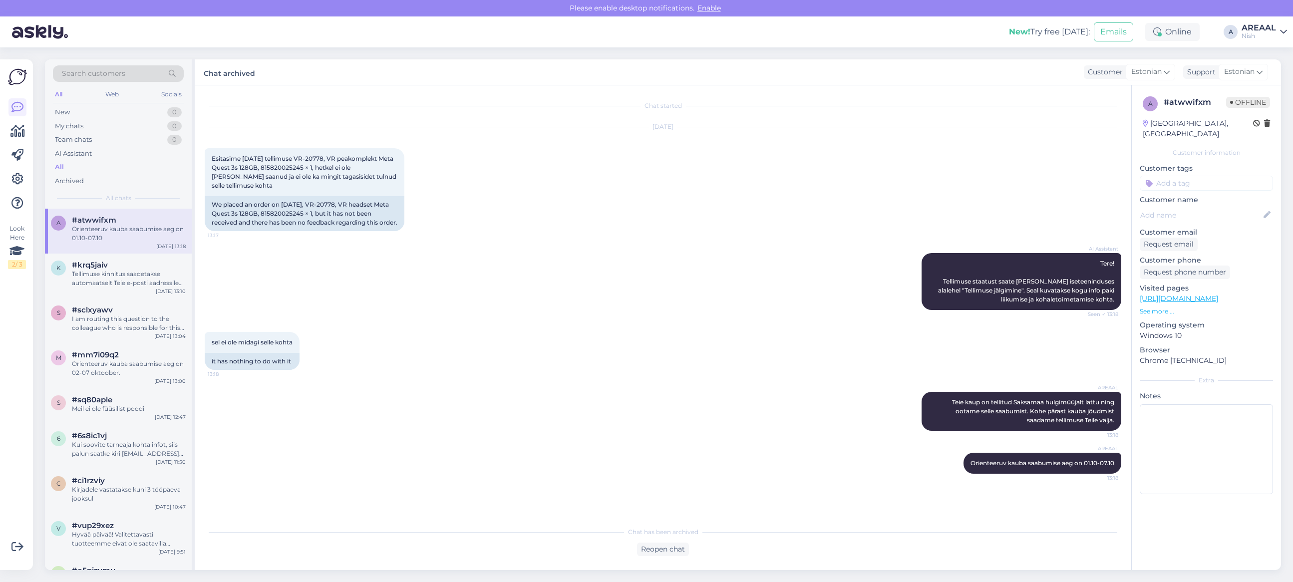
click at [1266, 25] on div "AREAAL" at bounding box center [1258, 28] width 34 height 8
click at [1272, 55] on button "Open" at bounding box center [1265, 55] width 28 height 15
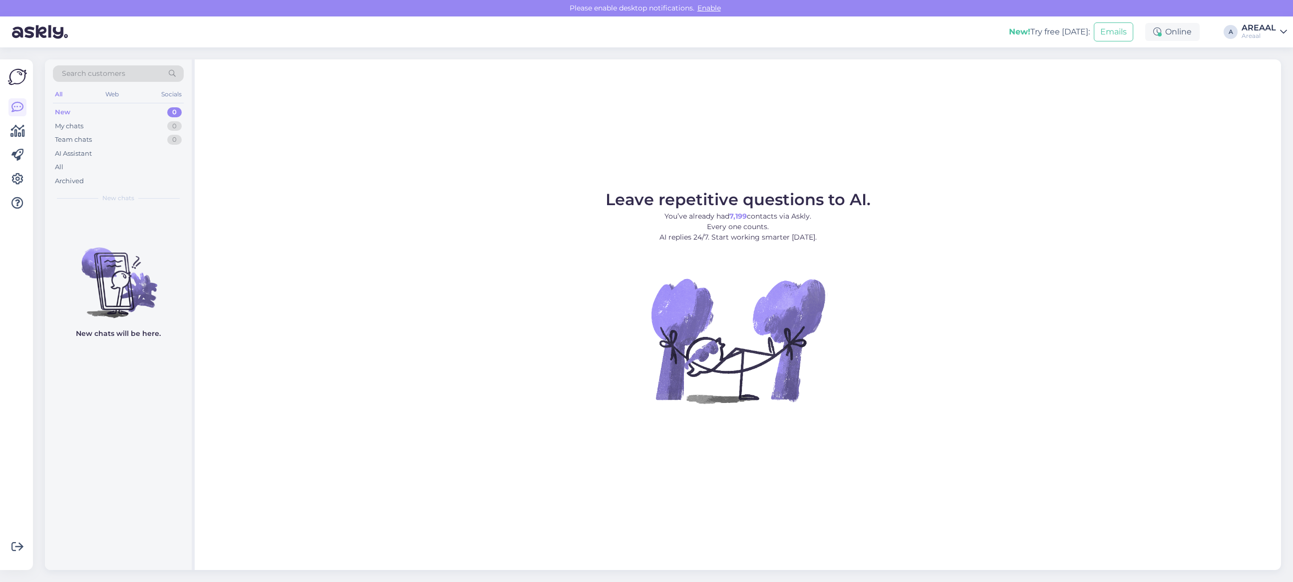
click at [151, 155] on div "AI Assistant" at bounding box center [118, 154] width 131 height 14
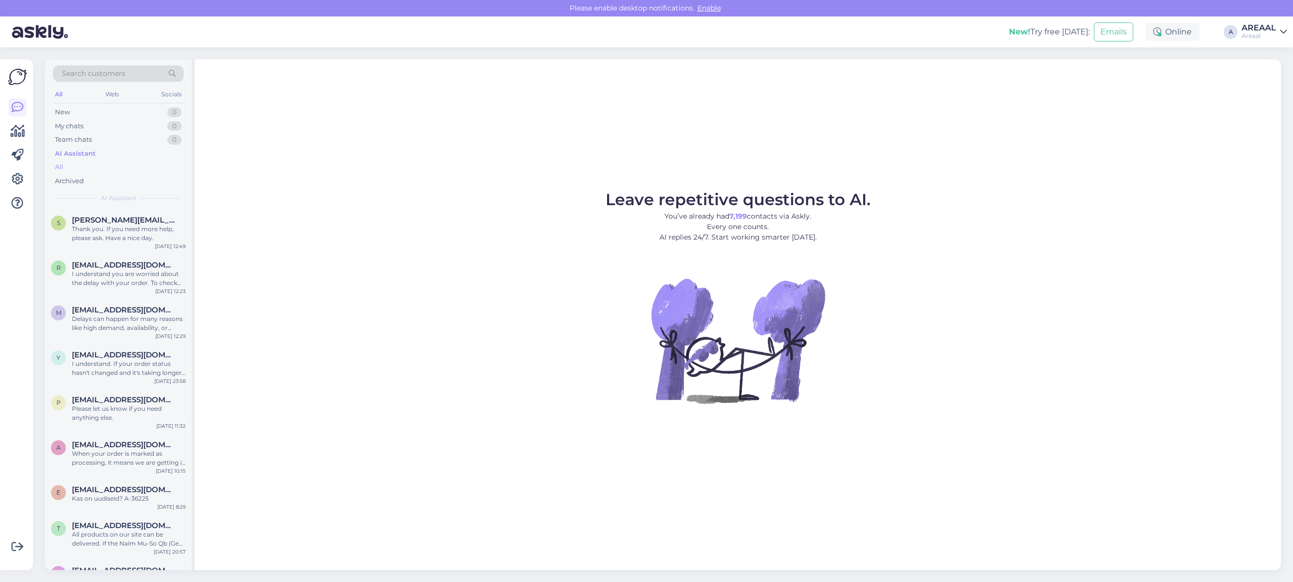
click at [139, 165] on div "All" at bounding box center [118, 167] width 131 height 14
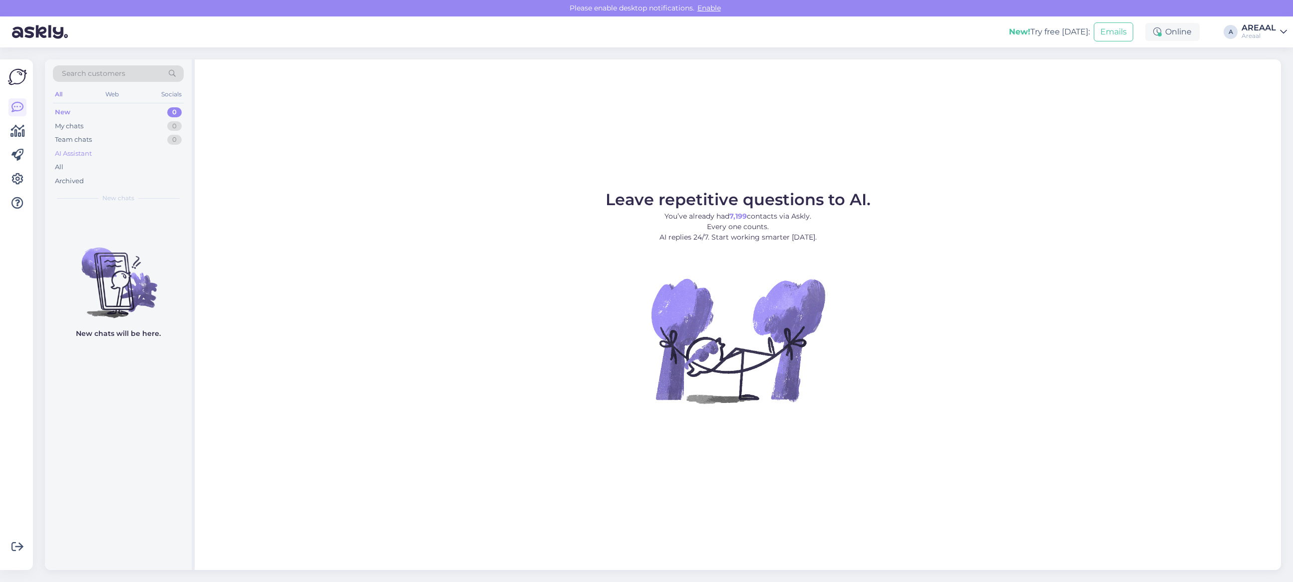
click at [151, 154] on div "AI Assistant" at bounding box center [118, 154] width 131 height 14
click at [145, 166] on div "All" at bounding box center [118, 167] width 131 height 14
click at [116, 165] on div "All" at bounding box center [118, 167] width 131 height 14
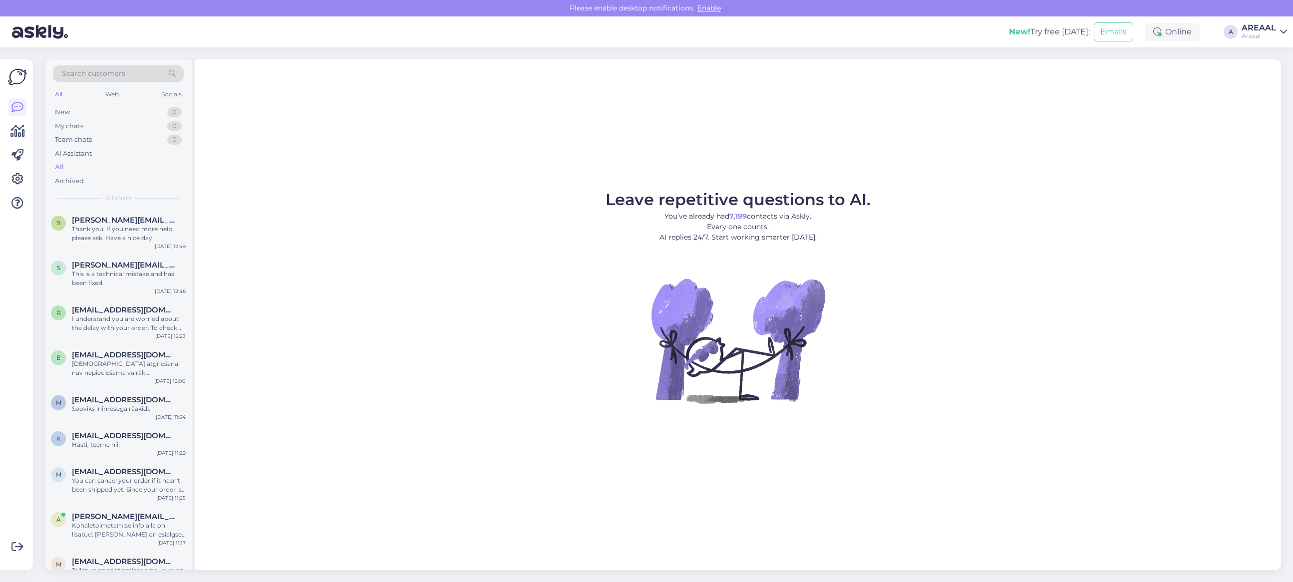
click at [1276, 30] on link "AREAAL Areaal" at bounding box center [1263, 32] width 45 height 16
click at [1258, 70] on button "Open" at bounding box center [1265, 76] width 28 height 15
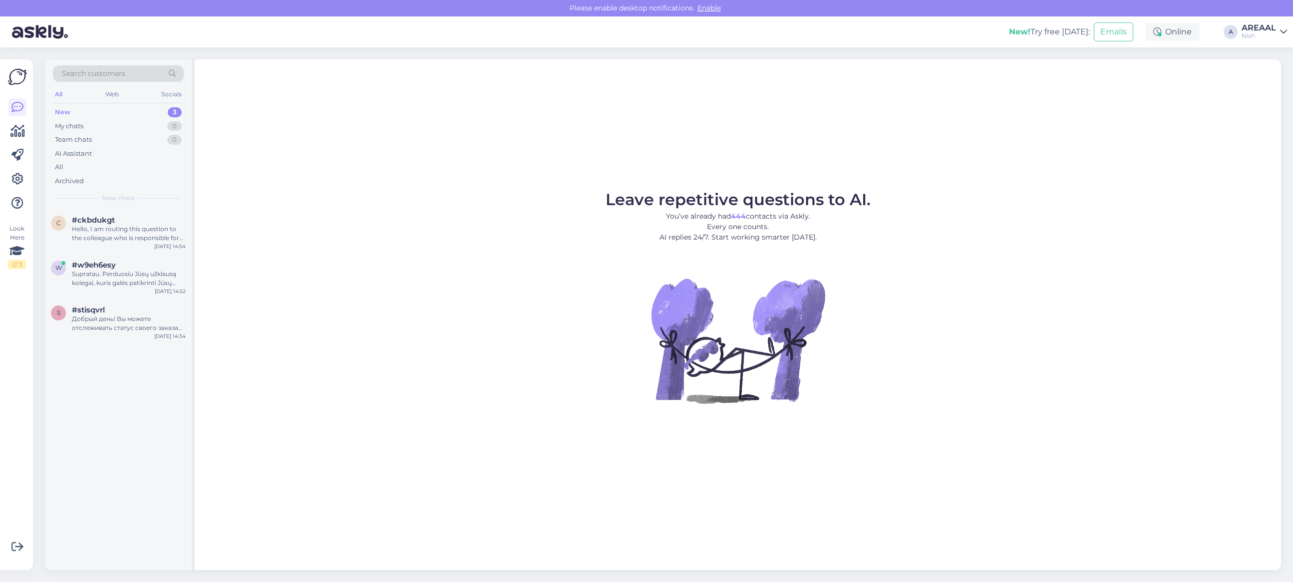
click at [111, 156] on div "AI Assistant" at bounding box center [118, 154] width 131 height 14
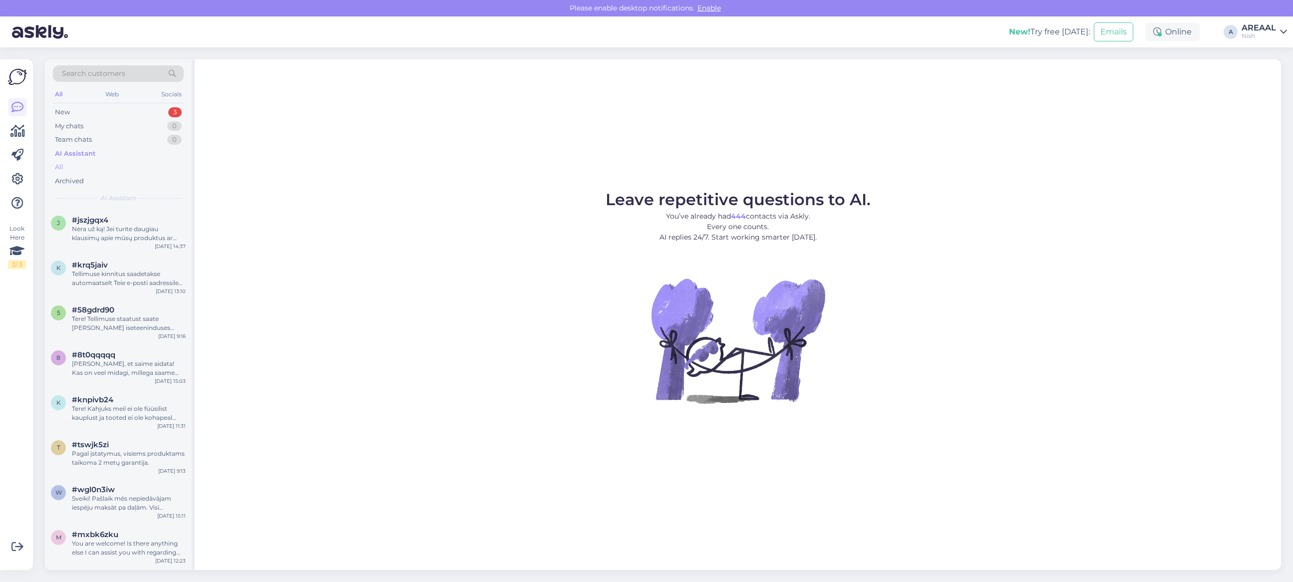
click at [106, 169] on div "All" at bounding box center [118, 167] width 131 height 14
click at [116, 214] on div "c #ckbdukgt Hello, I am routing this question to the colleague who is responsib…" at bounding box center [118, 231] width 147 height 45
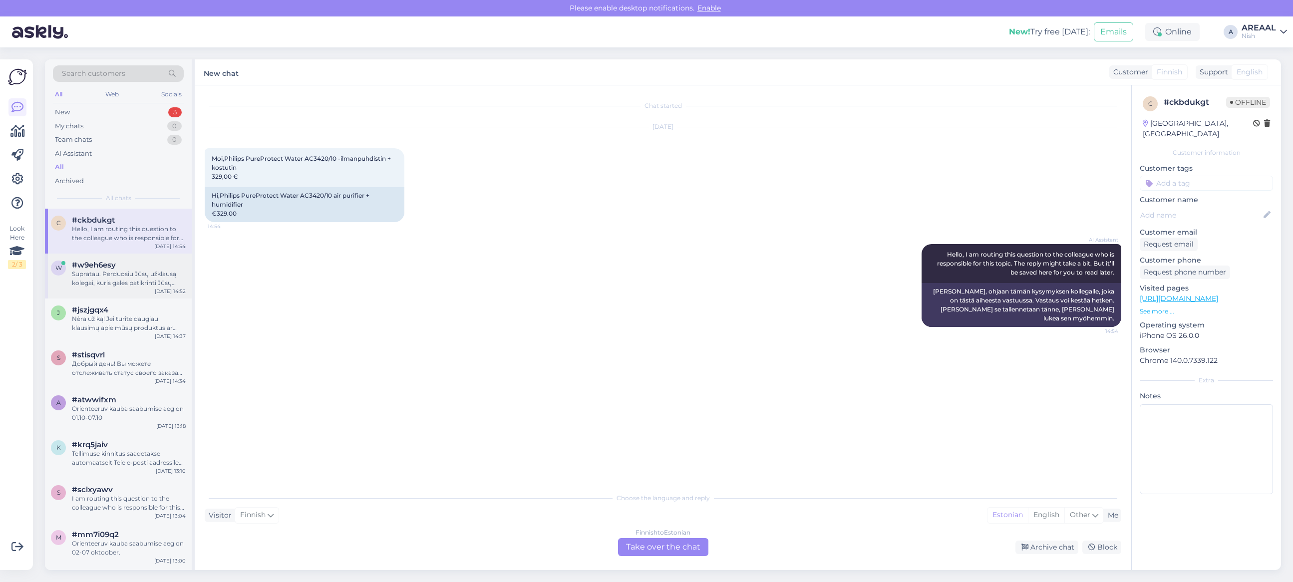
click at [106, 281] on div "Supratau. Perduosiu Jūsų užklausą kolegai, kuris galės patikrinti Jūsų užsakymo…" at bounding box center [129, 279] width 114 height 18
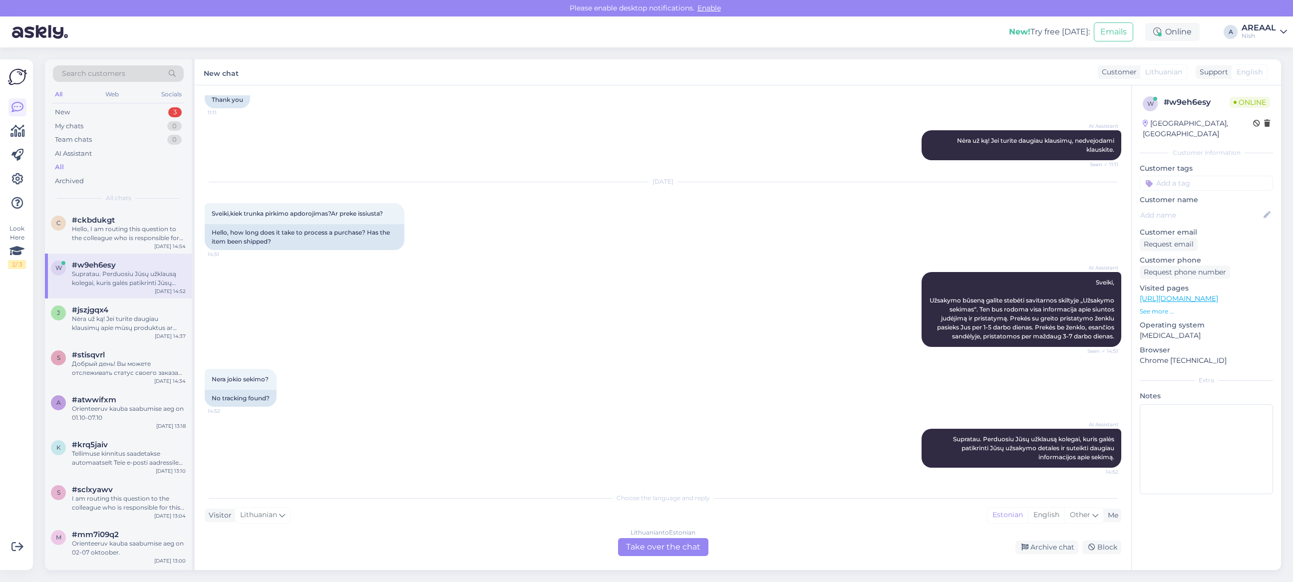
scroll to position [381, 0]
click at [972, 439] on span "Supratau. Perduosiu Jūsų užklausą kolegai, kuris galės patikrinti Jūsų užsakymo…" at bounding box center [1034, 447] width 163 height 25
copy div "Supratau. Perduosiu Jūsų užklausą kolegai, kuris galės patikrinti Jūsų užsakymo…"
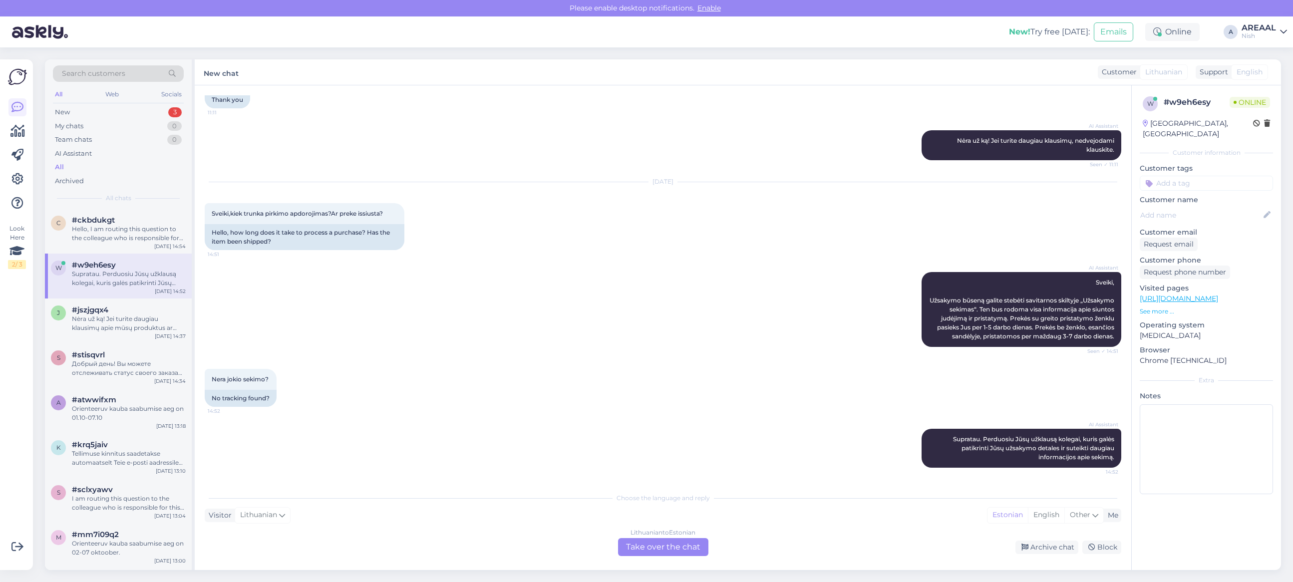
click at [691, 545] on div "Lithuanian to Estonian Take over the chat" at bounding box center [663, 547] width 90 height 18
click at [674, 543] on div "Lithuanian to Estonian Take over the chat" at bounding box center [663, 547] width 90 height 18
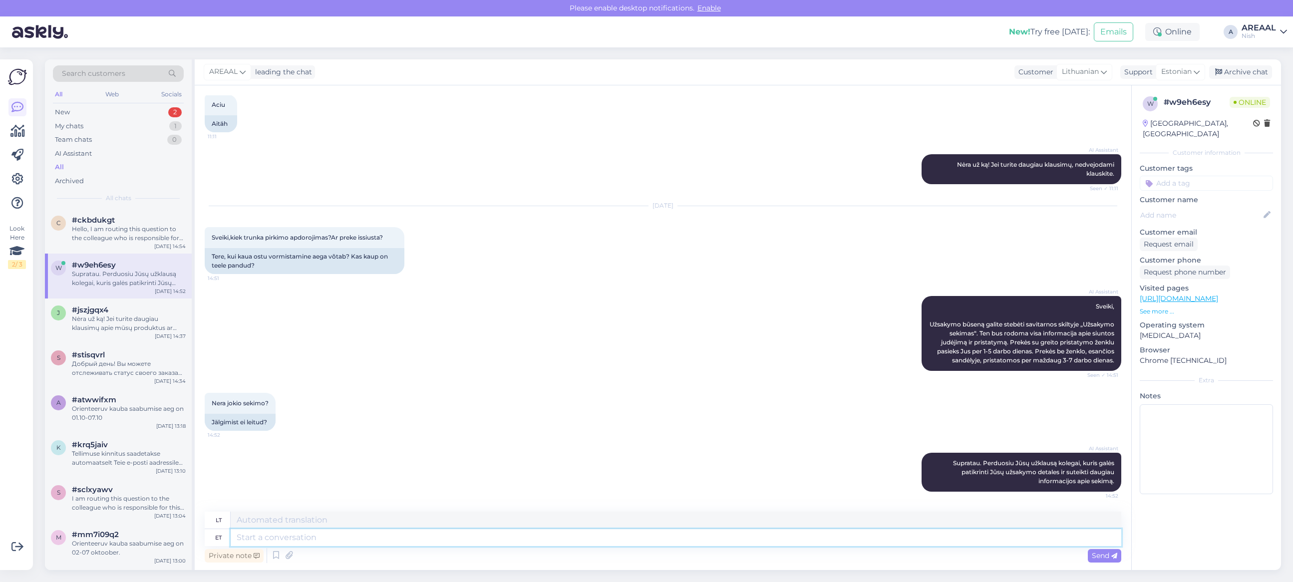
click at [672, 540] on textarea at bounding box center [676, 537] width 890 height 17
type textarea "Tere! K"
type textarea "Sveiki!"
type textarea "Tere! Kui Te"
type textarea "Sveiki! Jei"
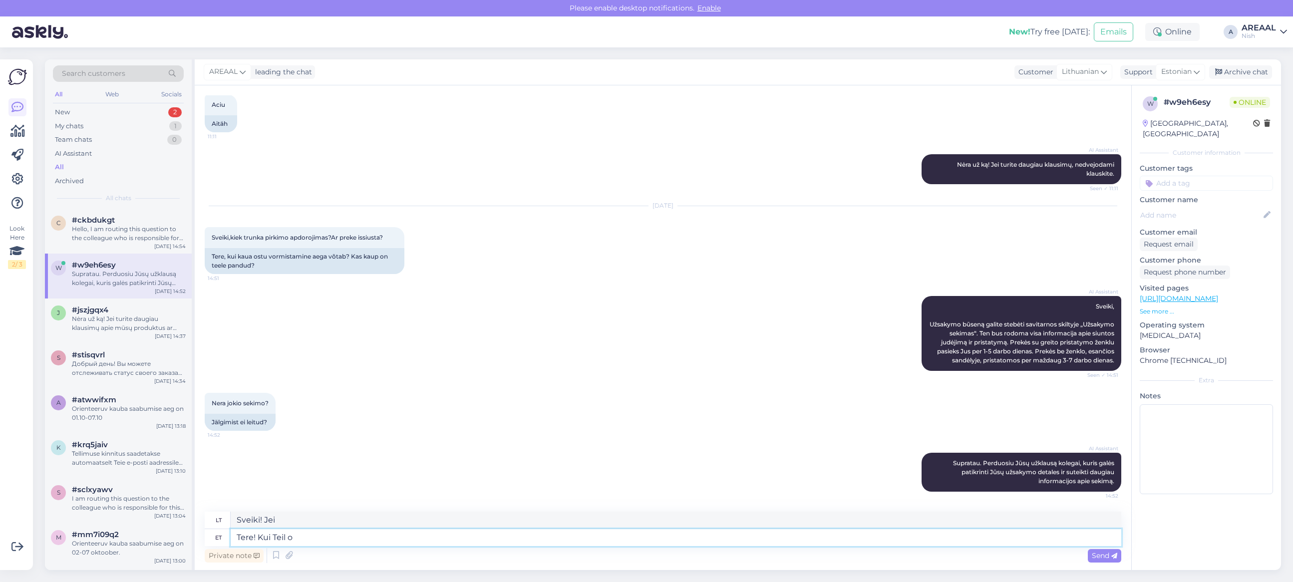
type textarea "Tere! Kui Teil on"
type textarea "Sveiki! Jei jūs"
type textarea "Tere! Kui Teil on küs"
type textarea "Sveiki! Jei turite"
type textarea "Tere! Kui Teil on küsimus tar"
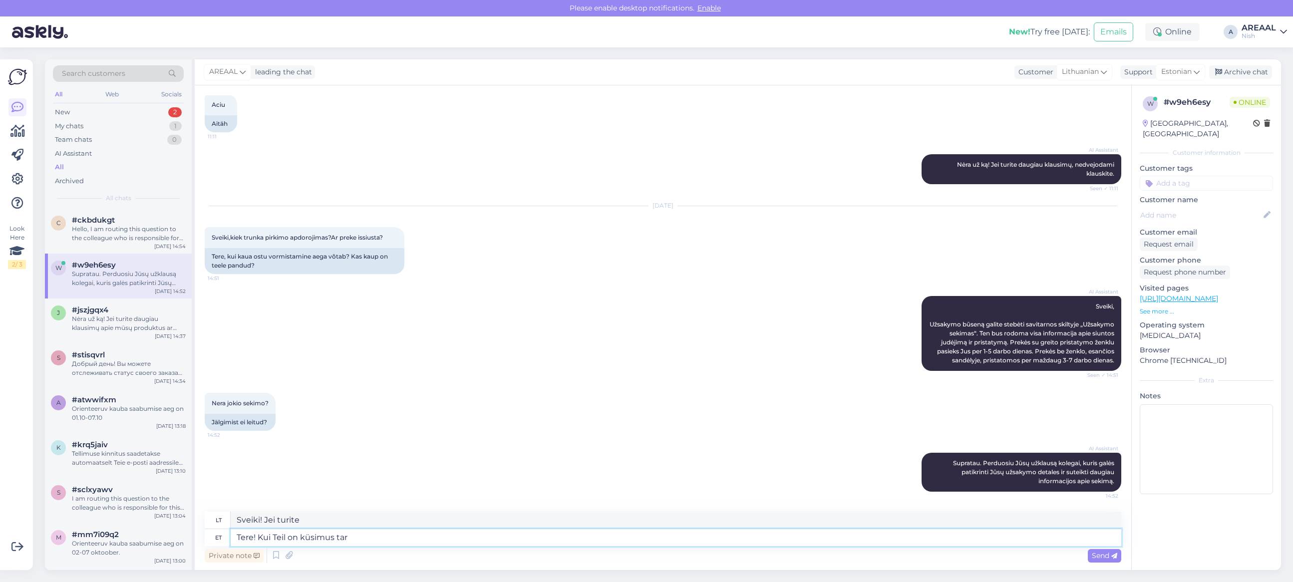
type textarea "Sveiki! Jei turite klausimų"
type textarea "Tere! Kui Teil on küsimus tarneaja kohta"
type textarea "Sveiki! Jei turite klausimų apie pristatymo laiką"
type textarea "Tere! Kui Teil on küsimus tarneaja kohta, siis"
type textarea "Sveiki! Jei turite klausimų apie pristatymo laiką,"
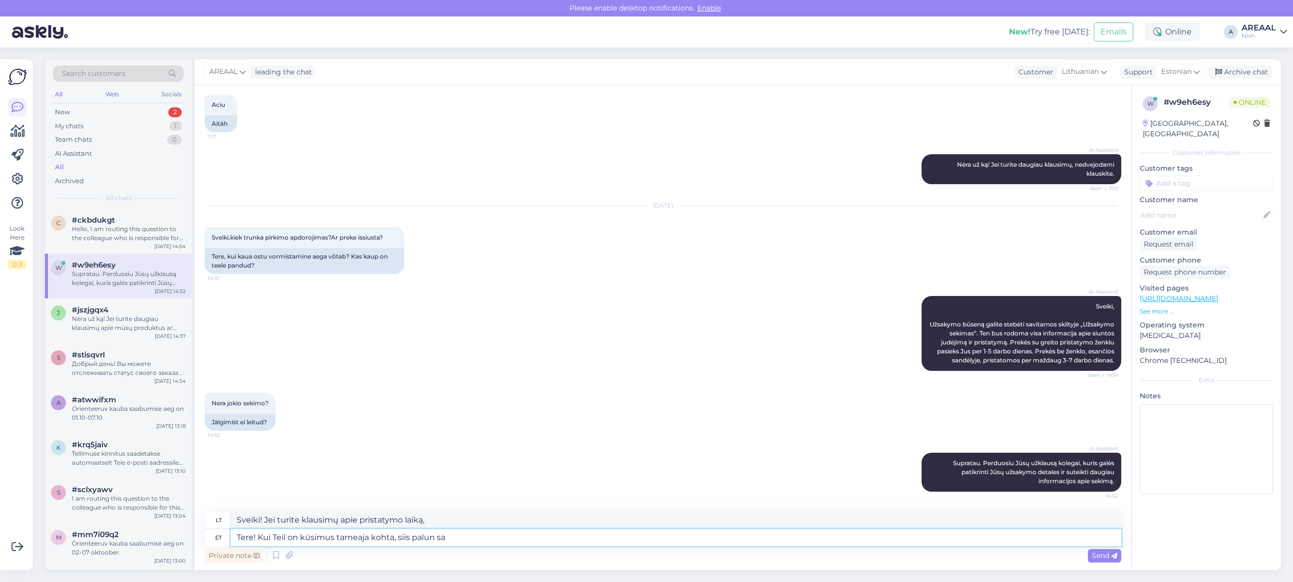
type textarea "Tere! Kui Teil on küsimus tarneaja kohta, siis palun saa"
type textarea "Sveiki! Jei turite klausimų dėl pristatymo laiko, prašome"
type textarea "Tere! Kui Teil on küsimus tarneaja kohta, siis palun saatke kif"
type textarea "Sveiki! Jei turite klausimų dėl pristatymo laiko, prašome siųsti"
type textarea "Tere! Kui Teil on küsimus tarneaja kohta, siis palun saatke kiri inf"
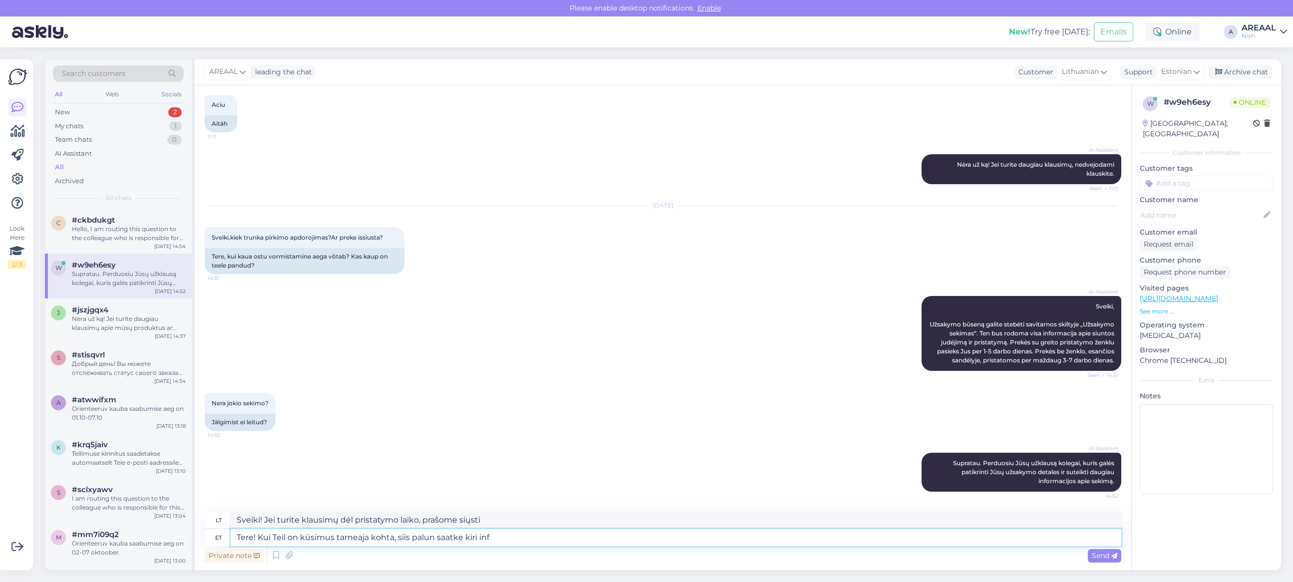
type textarea "Sveiki! Jei turite klausimų dėl pristatymo laiko, rašykite el. paštu."
type textarea "Tere! Kui Teil on küsimus tarneaja kohta, siis palun saatke kiri info@gaisaklim…"
type textarea "Sveiki! Jei turite klausimų dėl pristatymo terminų, rašykite el. paštu info@gai…"
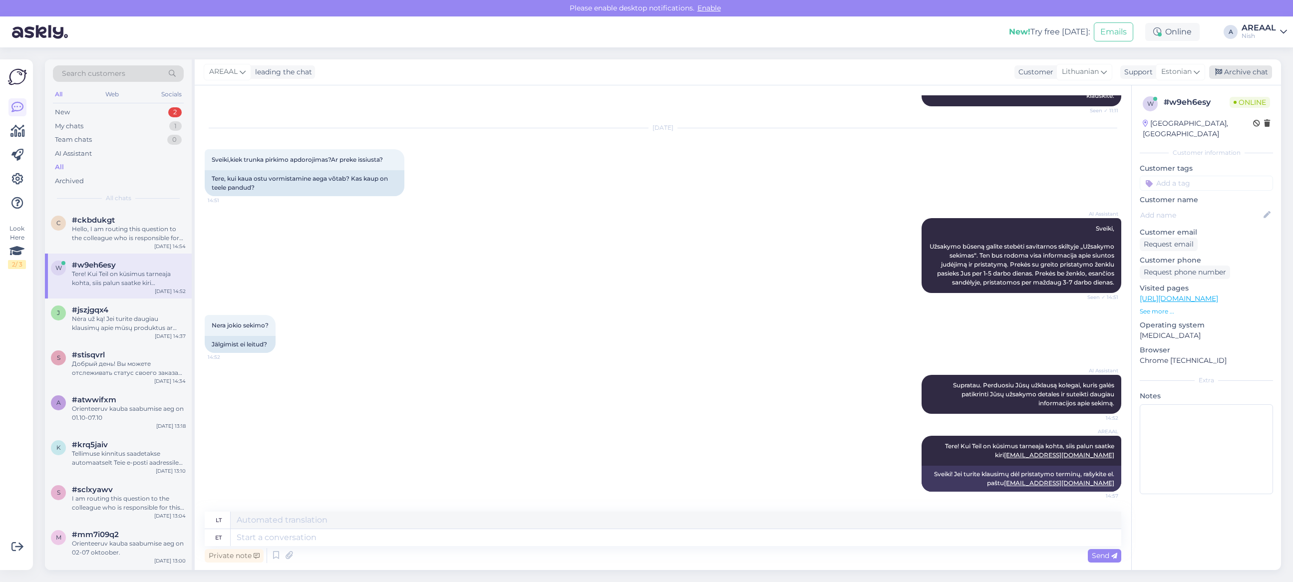
click at [1255, 70] on div "Archive chat" at bounding box center [1240, 71] width 63 height 13
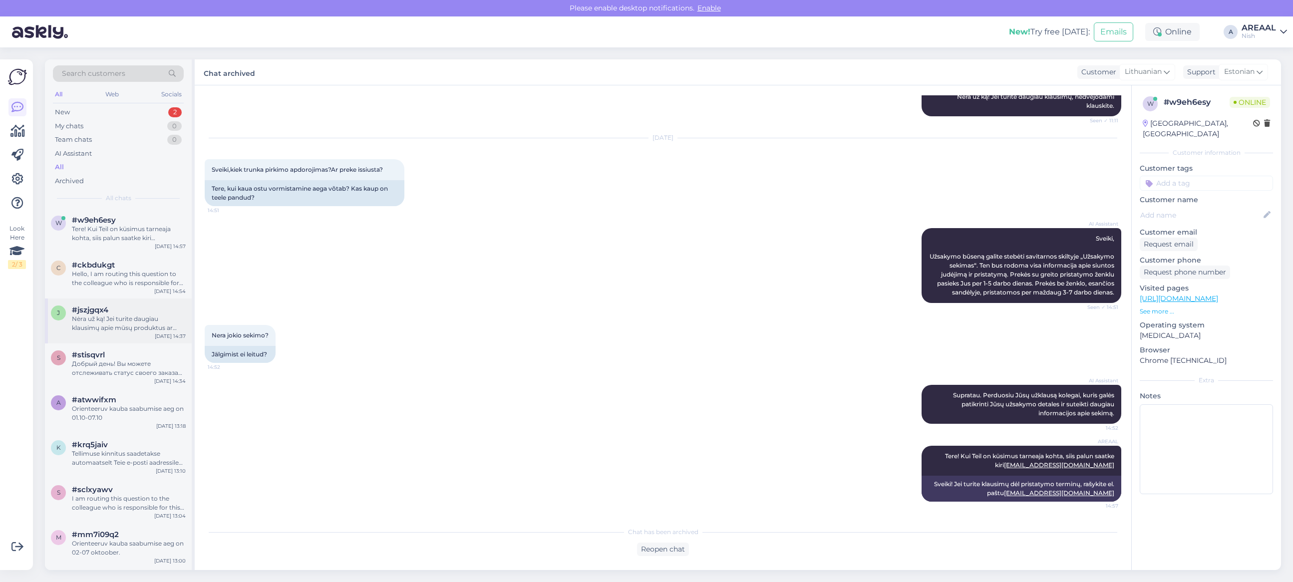
click at [116, 323] on div "Nėra už ką! Jei turite daugiau klausimų apie mūsų produktus ar paslaugas, nedve…" at bounding box center [129, 323] width 114 height 18
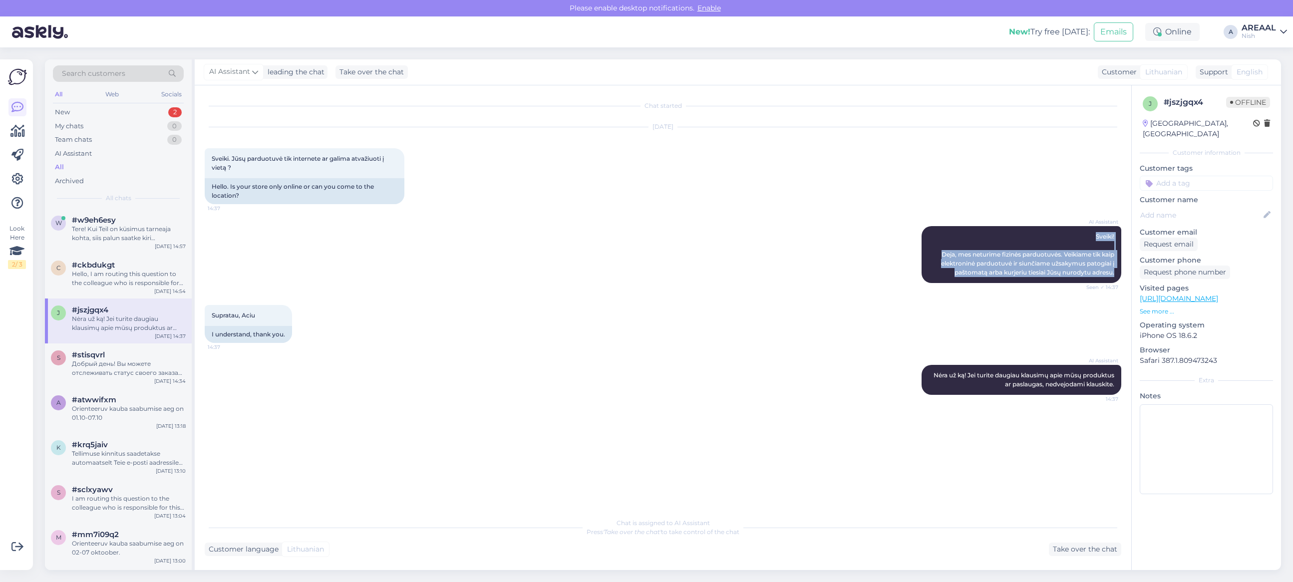
copy span "Sveiki! Deja, mes neturime fizinės parduotuvės. Veikiame tik kaip elektroninė p…"
drag, startPoint x: 1112, startPoint y: 253, endPoint x: 1125, endPoint y: 276, distance: 26.6
click at [1125, 276] on div "Chat started Sep 29 2025 Sveiki. Jūsų parduotuvė tik internete ar galima atvaži…" at bounding box center [667, 299] width 925 height 408
click at [1097, 550] on div "Take over the chat" at bounding box center [1085, 549] width 72 height 13
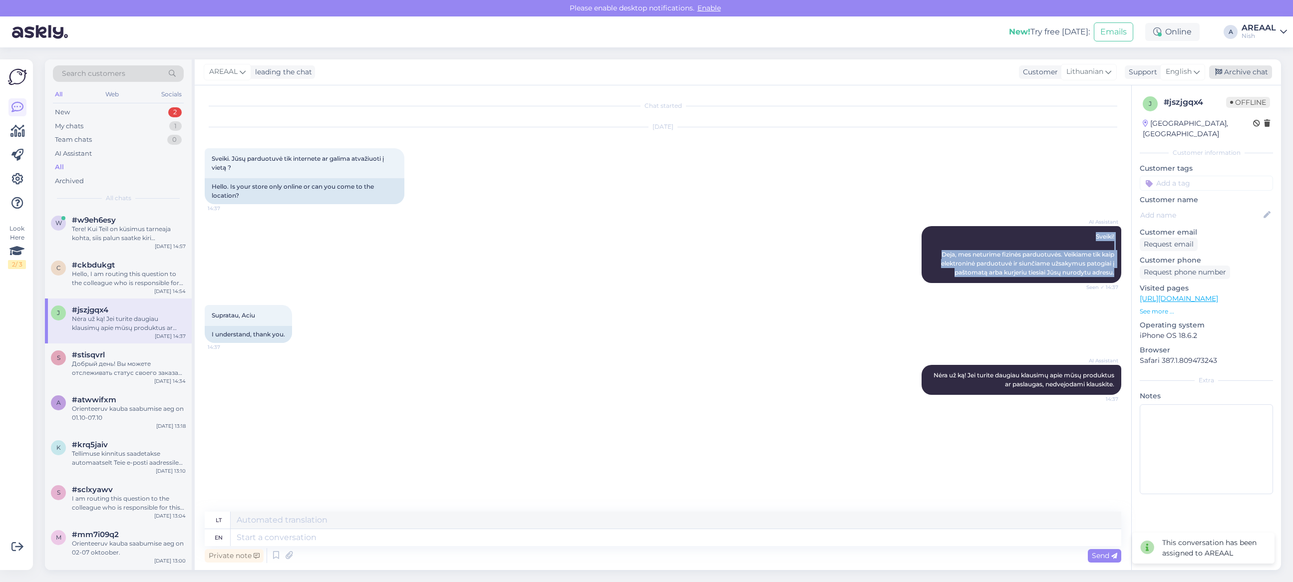
click at [1250, 71] on div "Archive chat" at bounding box center [1240, 71] width 63 height 13
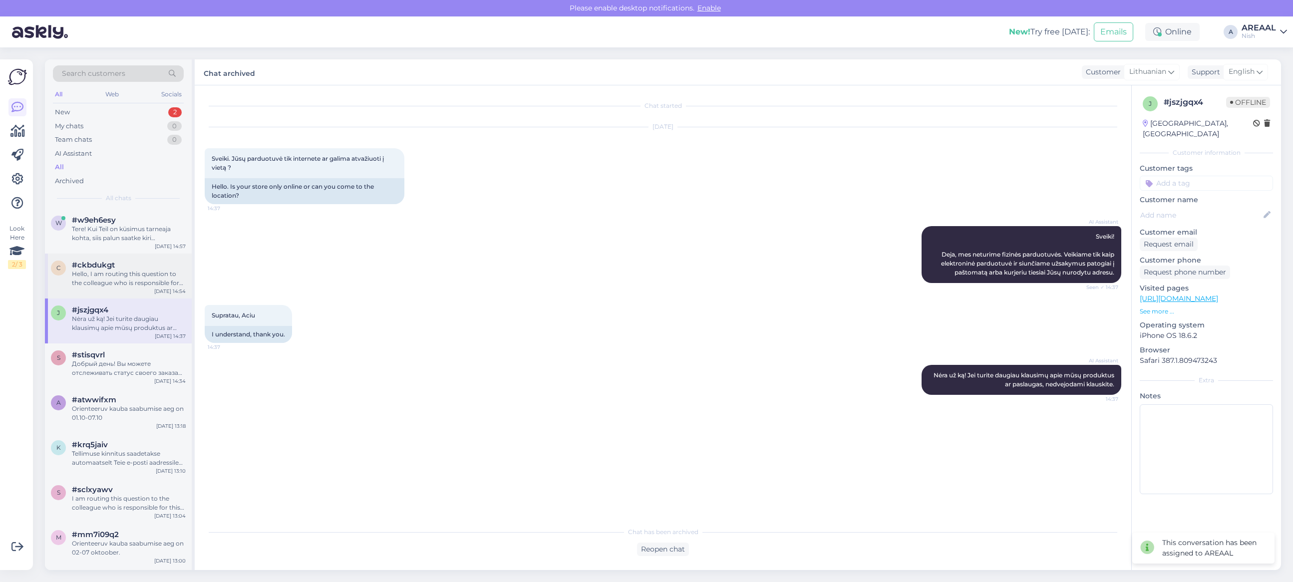
click at [143, 275] on div "Hello, I am routing this question to the colleague who is responsible for this …" at bounding box center [129, 279] width 114 height 18
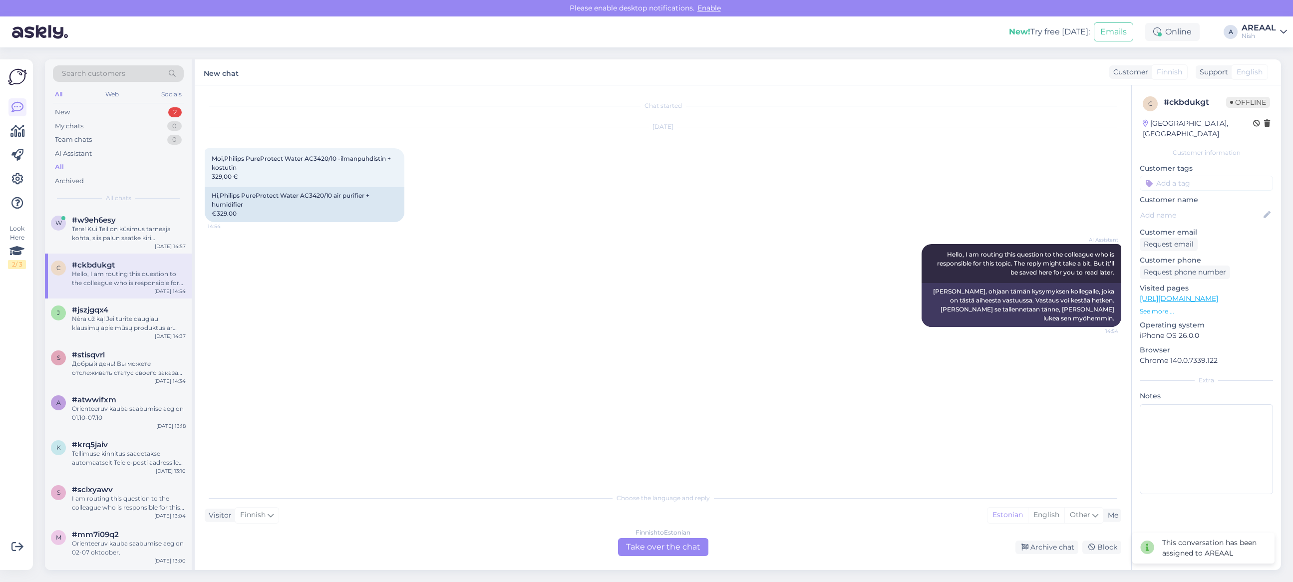
click at [648, 547] on div "Finnish to Estonian Take over the chat" at bounding box center [663, 547] width 90 height 18
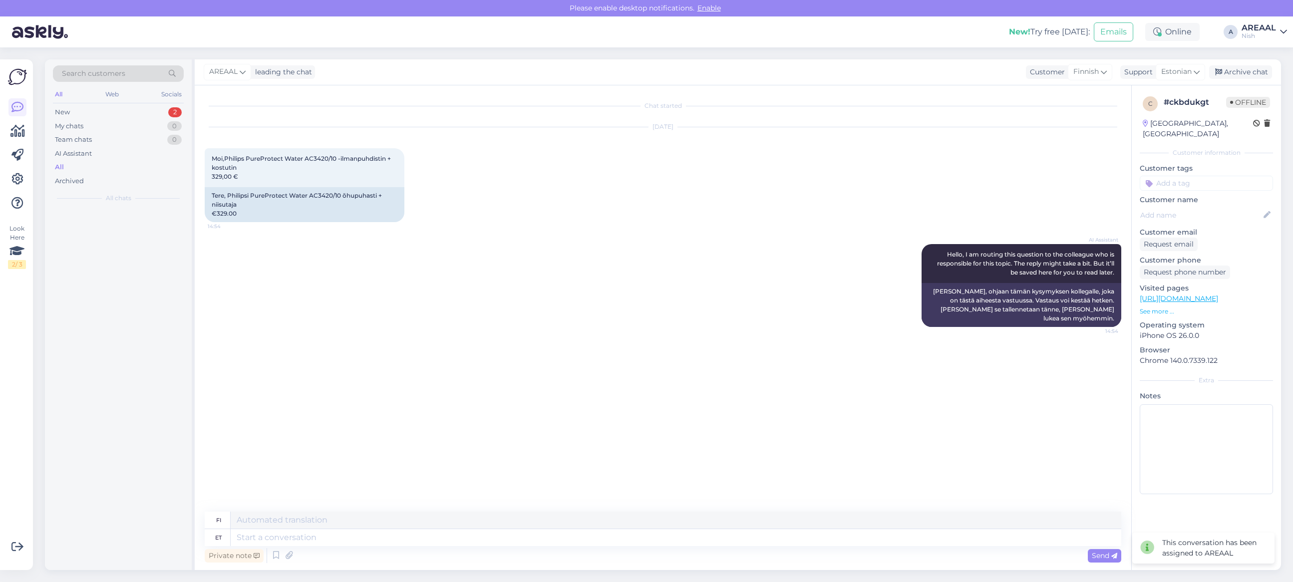
click at [648, 547] on div "Private note Send" at bounding box center [663, 555] width 916 height 19
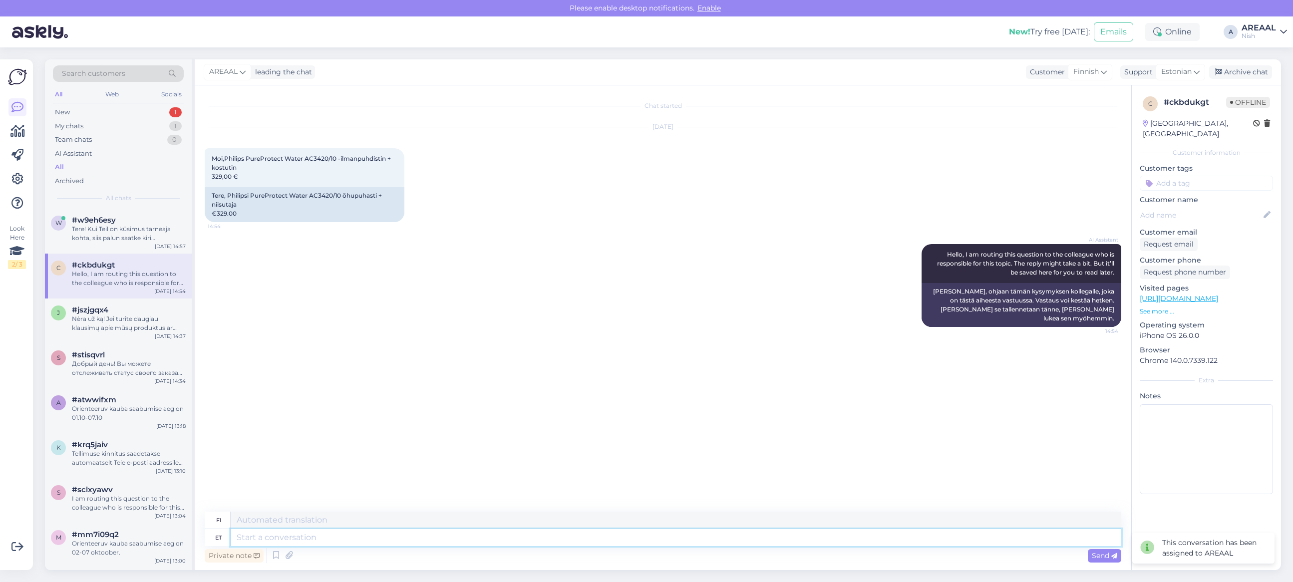
click at [644, 537] on textarea at bounding box center [676, 537] width 890 height 17
type textarea "Tere! M"
type textarea "Hei!"
type textarea "Tere! Mis kü"
type textarea "Hei! Mitä"
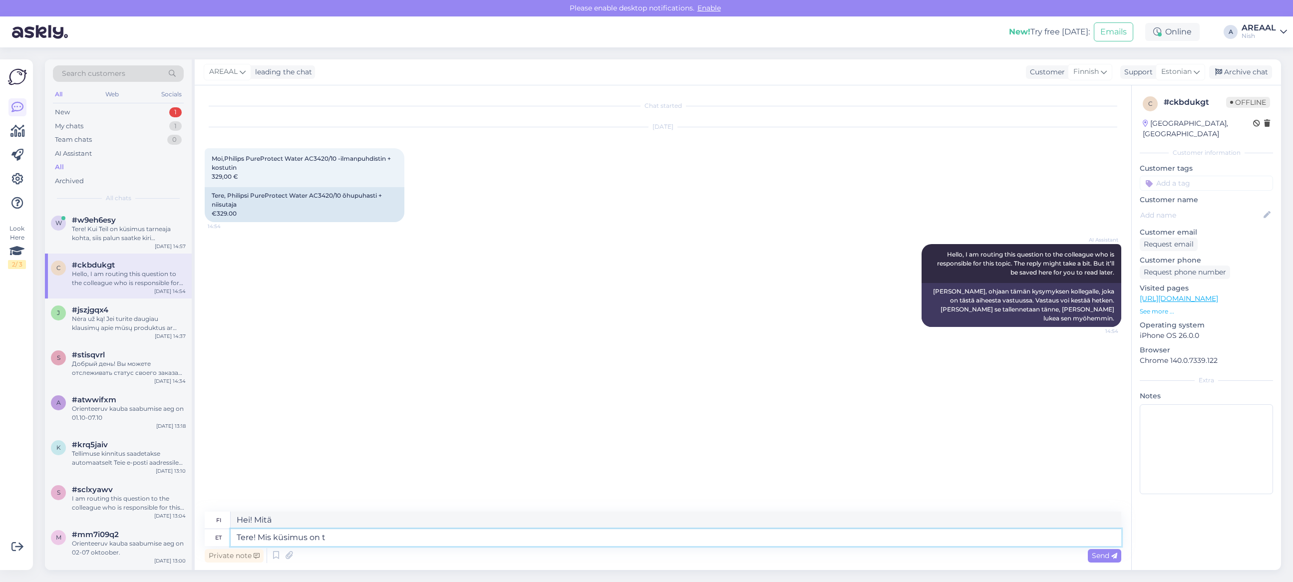
type textarea "Tere! Mis küsimus on to"
type textarea "Hei! Mikä kysymys?"
type textarea "Tere! Mis küsimus on tootega"
type textarea "Hei! Mikä kysymys on?"
type textarea "Tere! Mis küsimus on tootega seo"
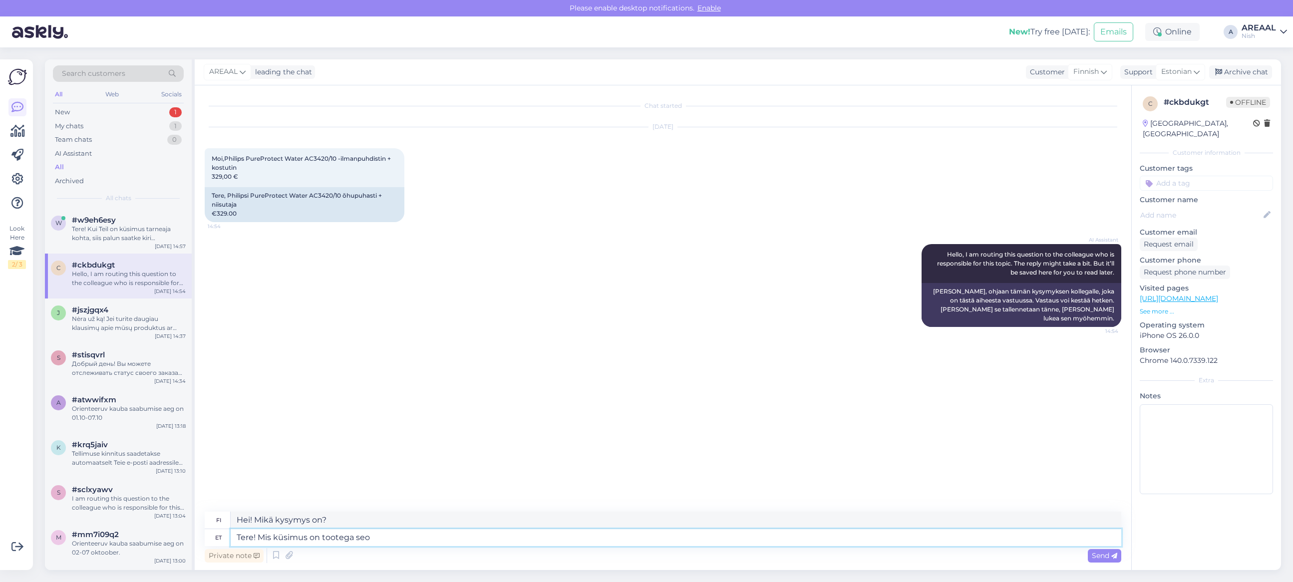
type textarea "Hei! Mikä tuotteessa on ongelmana?"
type textarea "Tere! Mis küsimus on tootega seoses?"
type textarea "Hei! Mikä on kysymyksesi tuotteesta?"
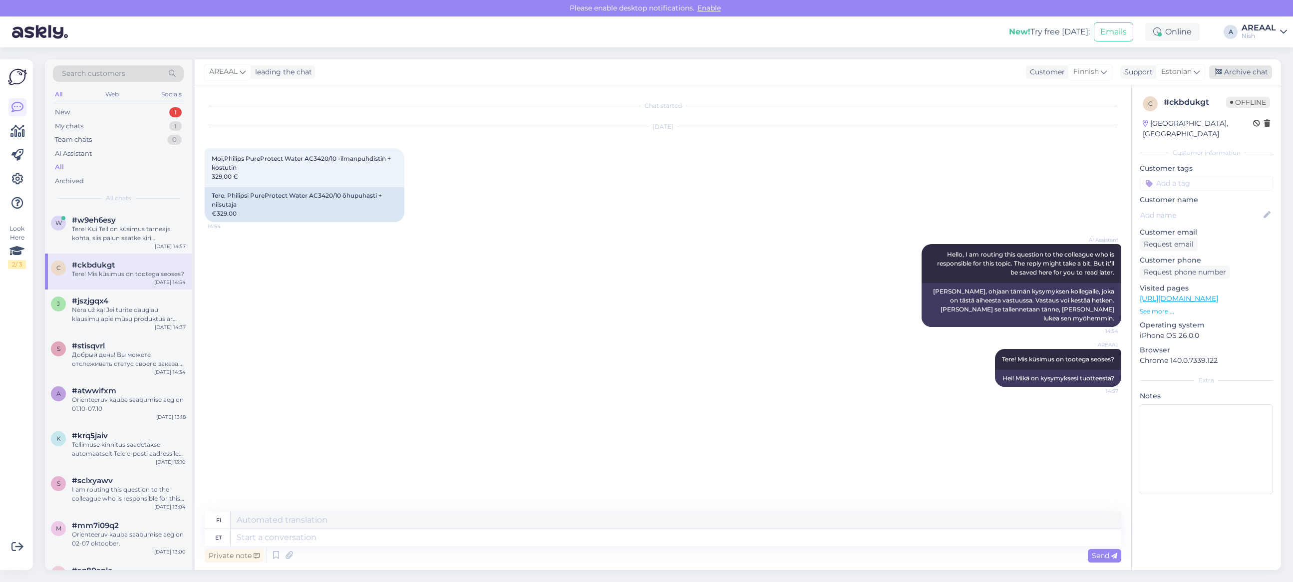
click at [1248, 70] on div "Archive chat" at bounding box center [1240, 71] width 63 height 13
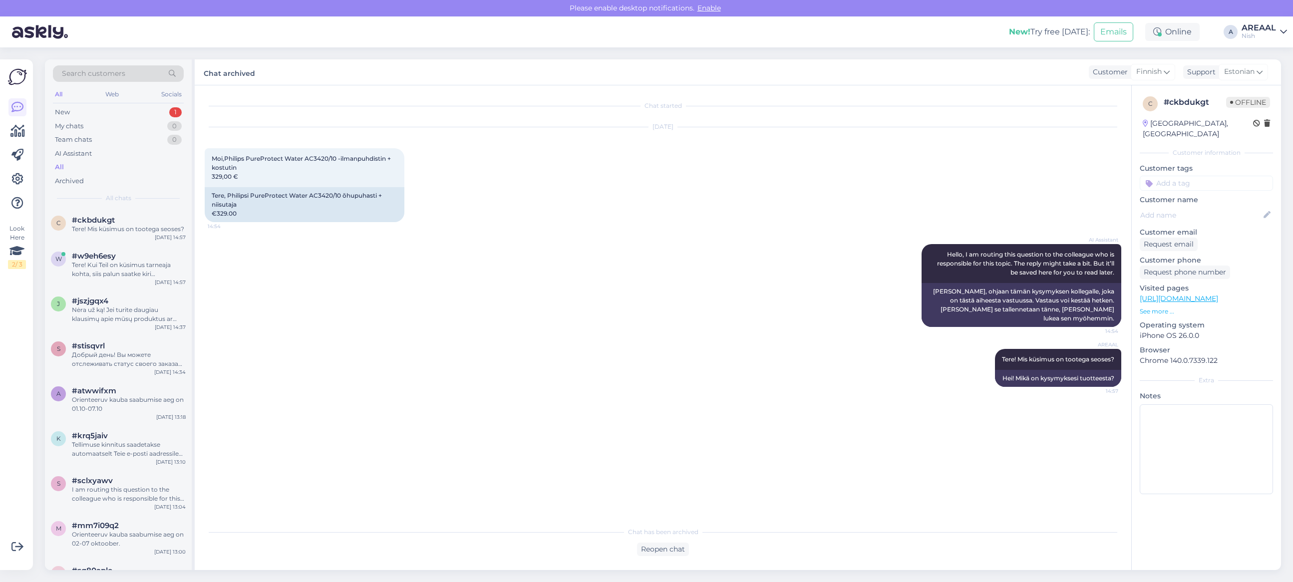
click at [108, 207] on div "Search customers All Web Socials New 1 My chats 0 Team chats 0 AI Assistant All…" at bounding box center [118, 133] width 147 height 149
click at [127, 251] on div "w #w9eh6esy Tere! Kui Teil on küsimus tarneaja kohta, siis palun saatke kiri in…" at bounding box center [118, 267] width 147 height 45
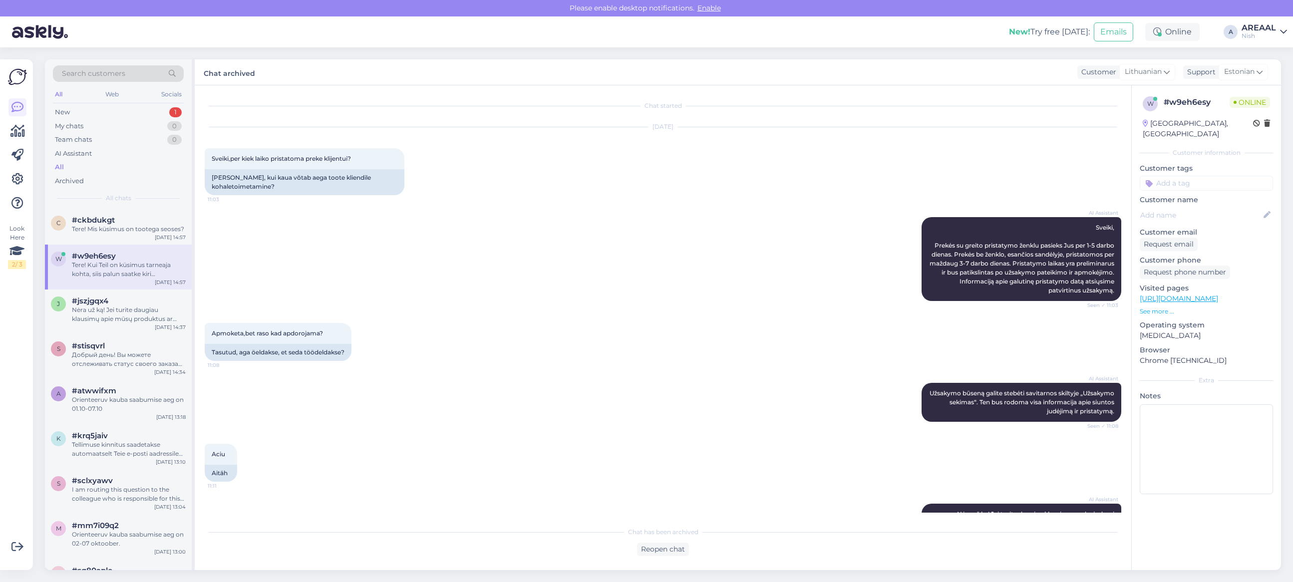
scroll to position [425, 0]
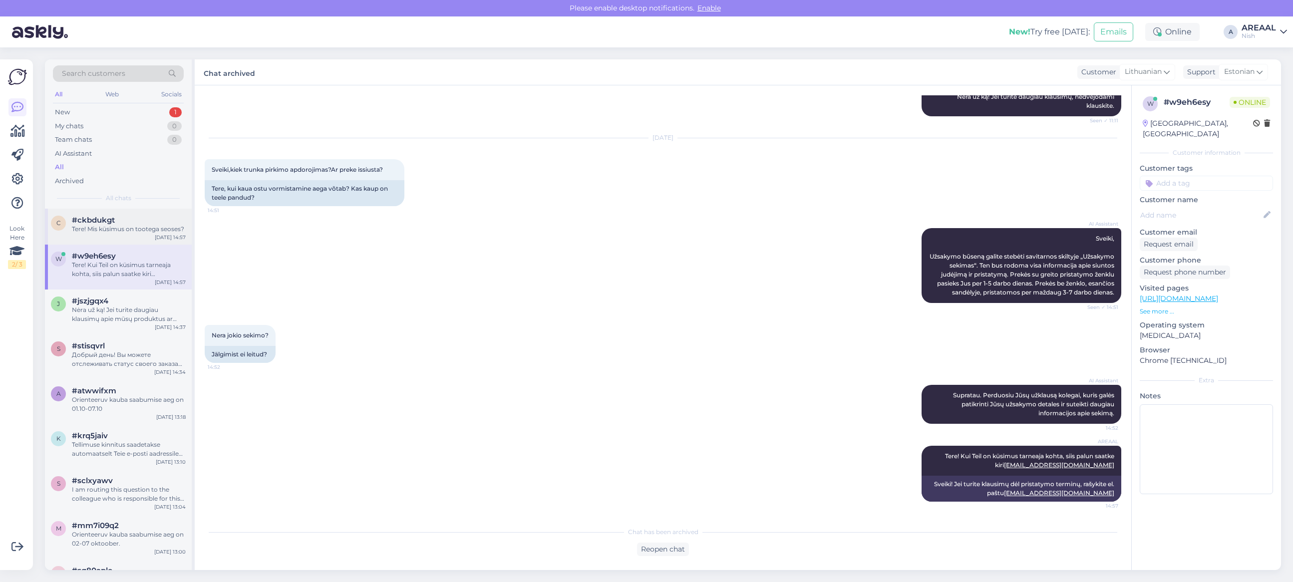
click at [123, 213] on div "c #ckbdukgt Tere! Mis küsimus on tootega seoses? Sep 29 14:57" at bounding box center [118, 227] width 147 height 36
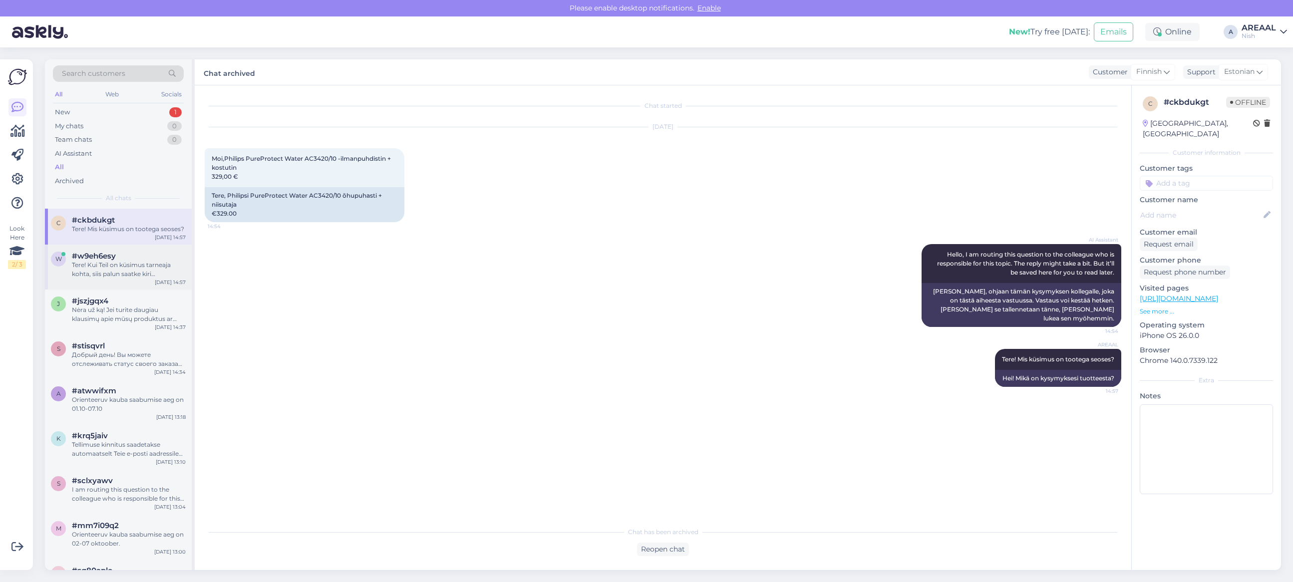
click at [116, 265] on div "Tere! Kui Teil on küsimus tarneaja kohta, siis palun saatke kiri info@gaisaklim…" at bounding box center [129, 270] width 114 height 18
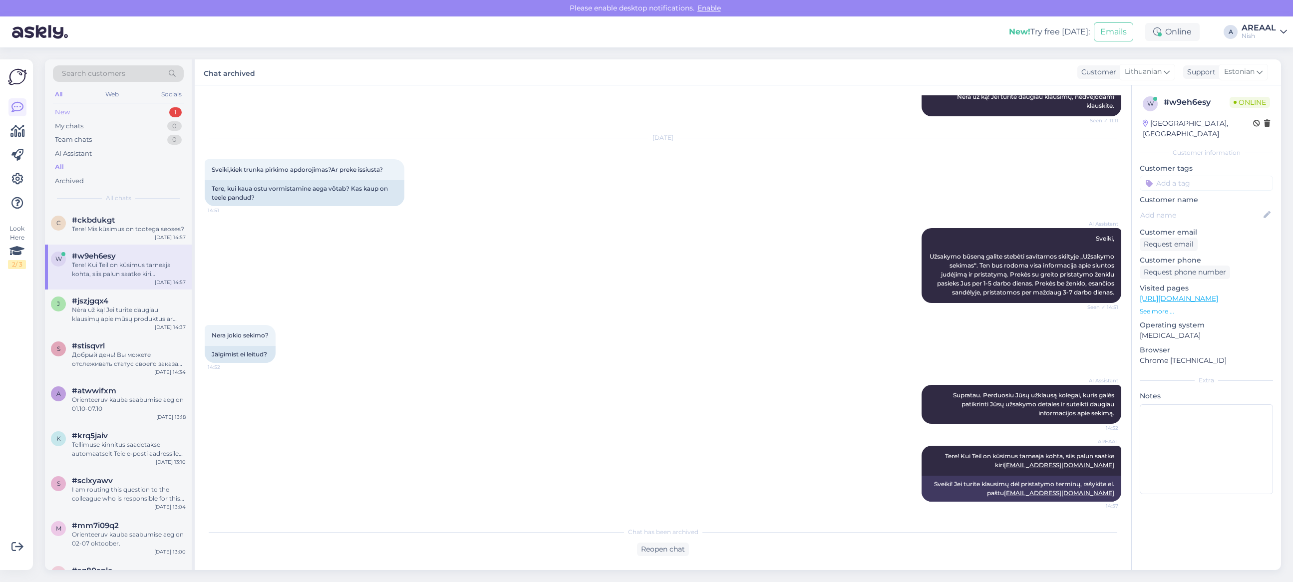
click at [165, 115] on div "New 1" at bounding box center [118, 112] width 131 height 14
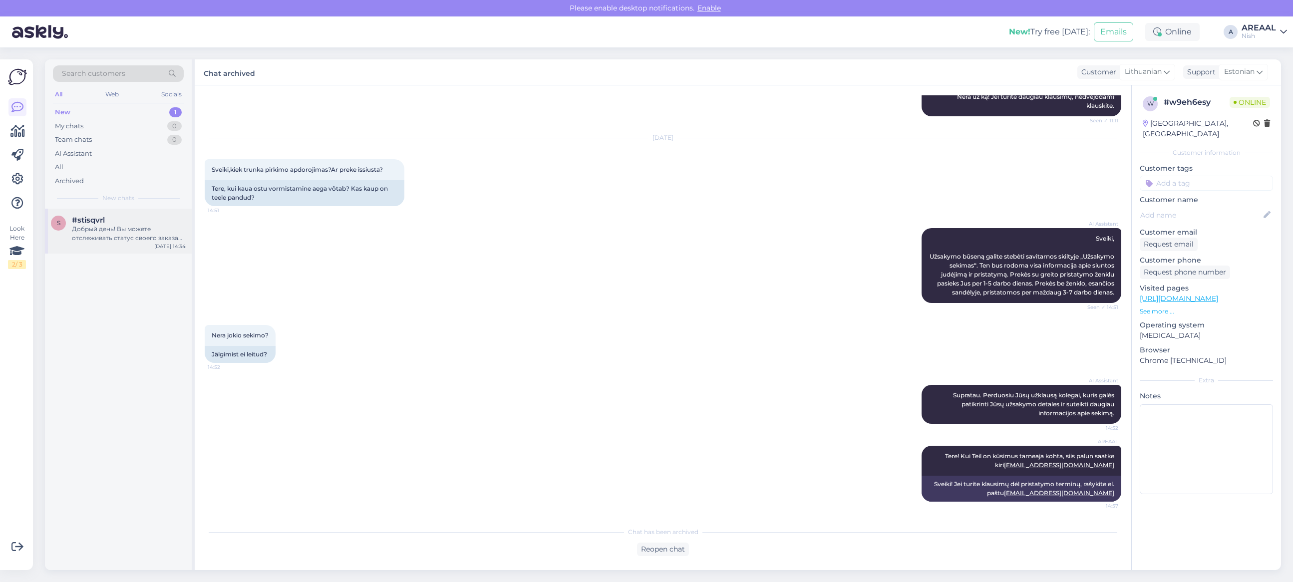
click at [123, 232] on div "Добрый день! Вы можете отслеживать статус своего заказа на странице «Отслеживан…" at bounding box center [129, 234] width 114 height 18
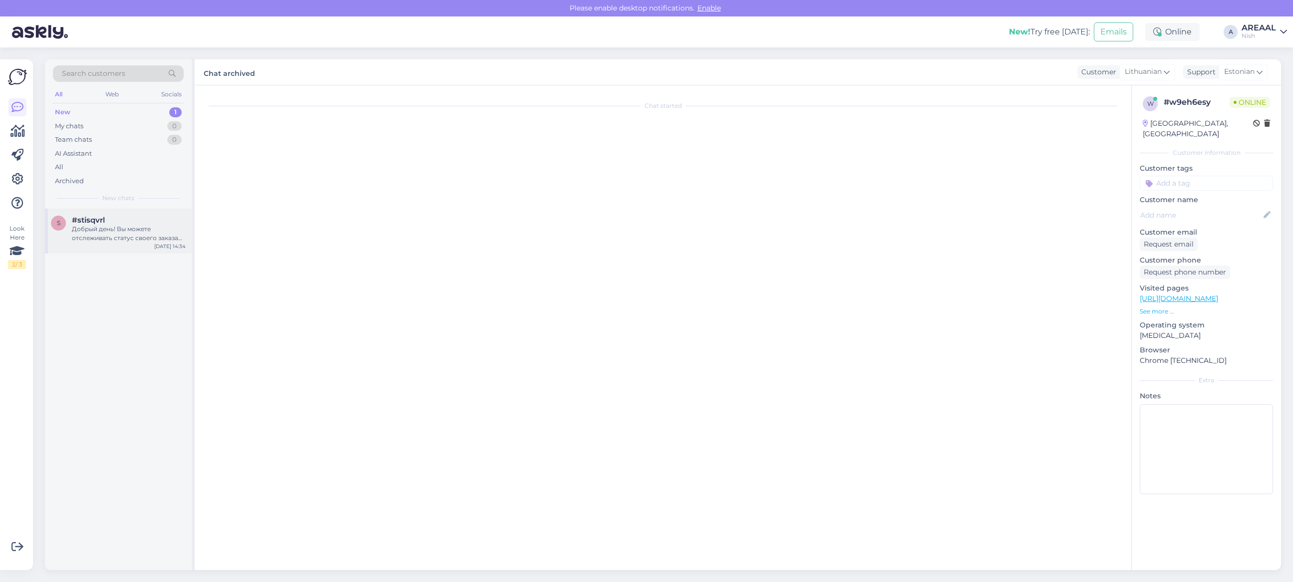
scroll to position [0, 0]
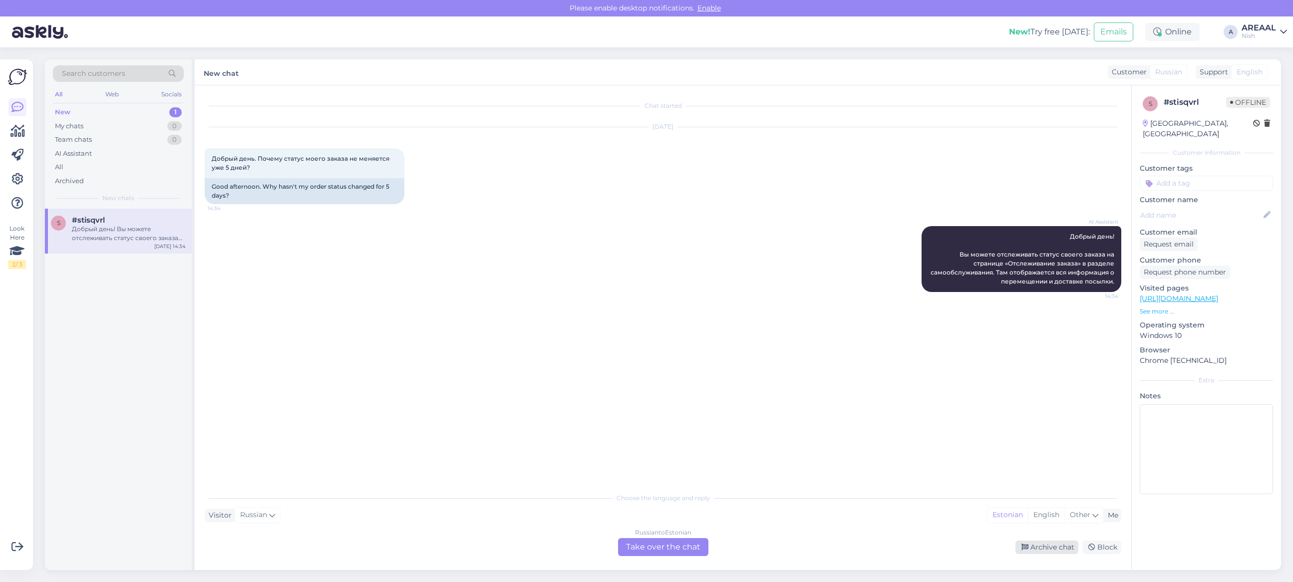
click at [1056, 546] on div "Archive chat" at bounding box center [1046, 547] width 63 height 13
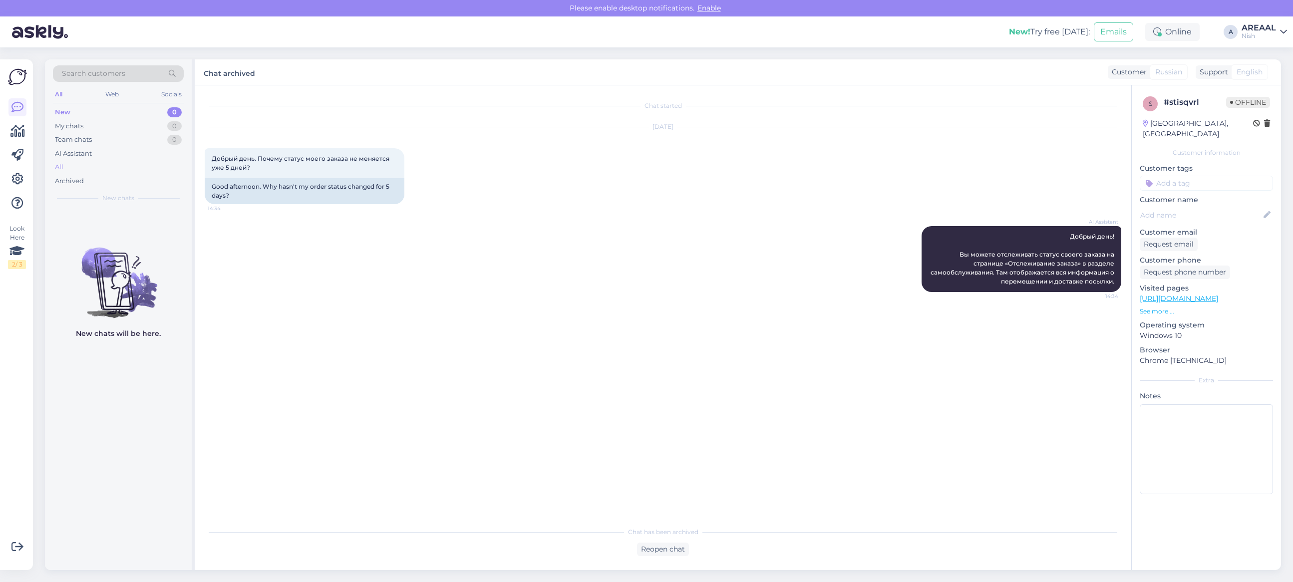
click at [122, 166] on div "All" at bounding box center [118, 167] width 131 height 14
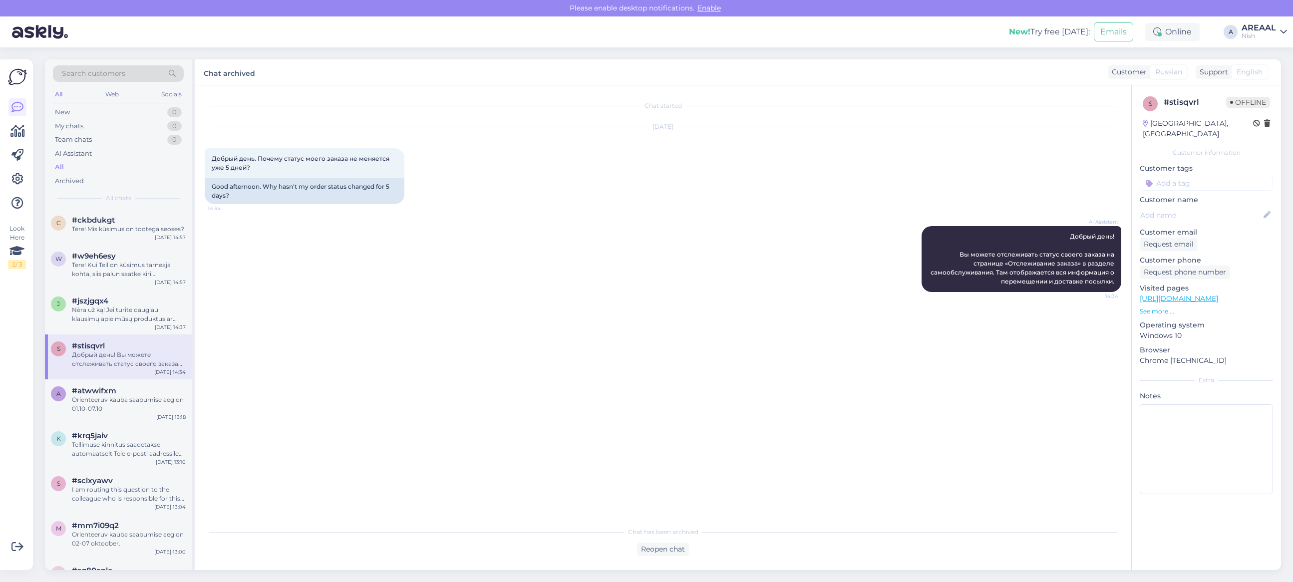
click at [542, 265] on div "AI Assistant Добрый день! Вы можете отслеживать статус своего заказа на страниц…" at bounding box center [663, 259] width 916 height 88
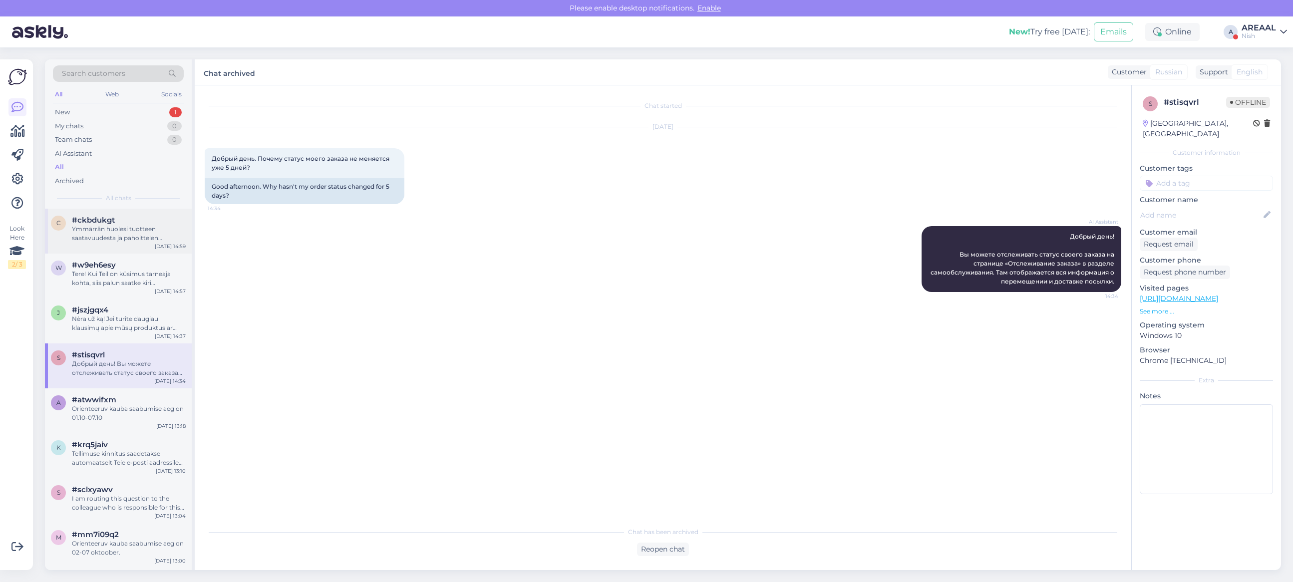
click at [130, 221] on div "#ckbdukgt" at bounding box center [129, 220] width 114 height 9
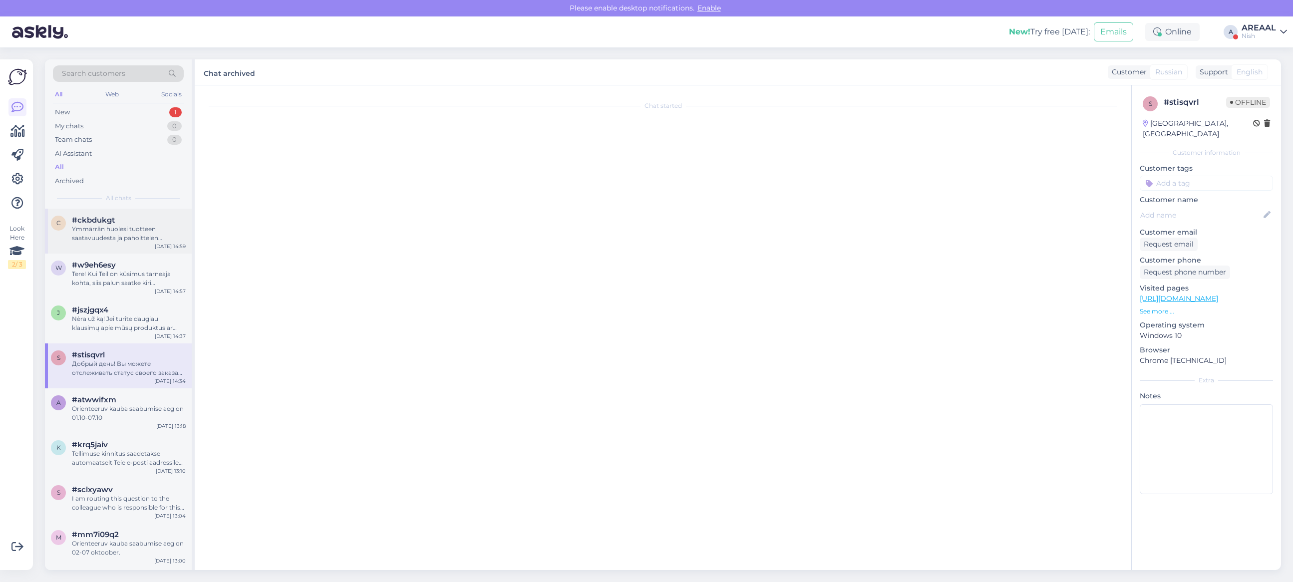
scroll to position [93, 0]
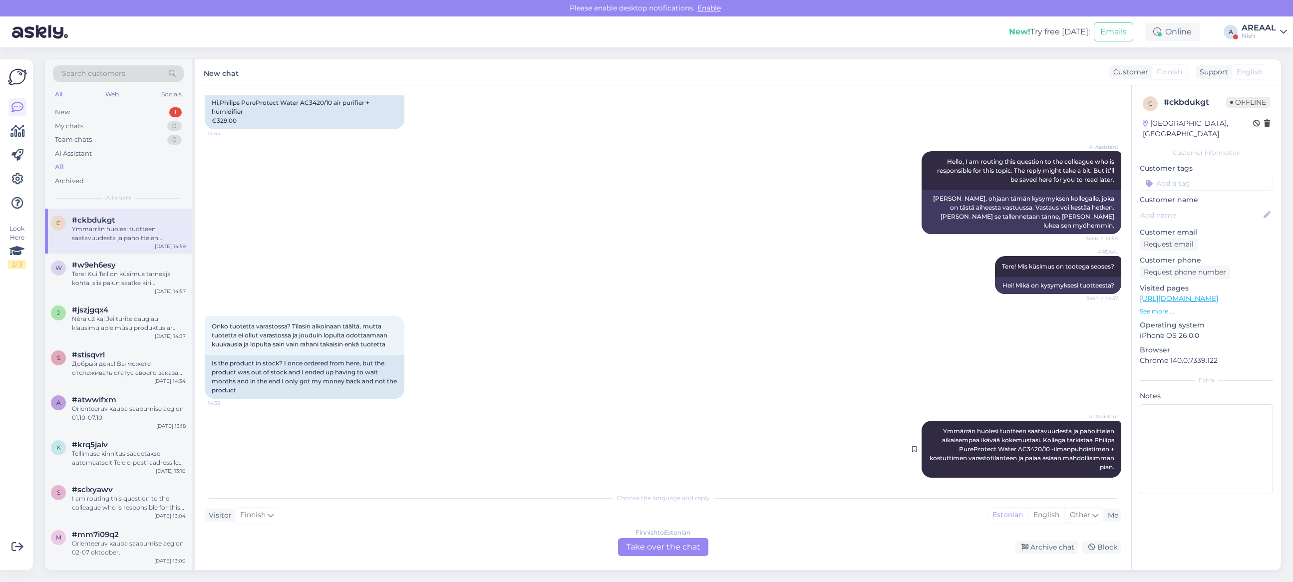
click at [932, 421] on div "AI Assistant Ymmärrän huolesi tuotteen saatavuudesta ja pahoittelen aikaisempaa…" at bounding box center [1021, 449] width 200 height 57
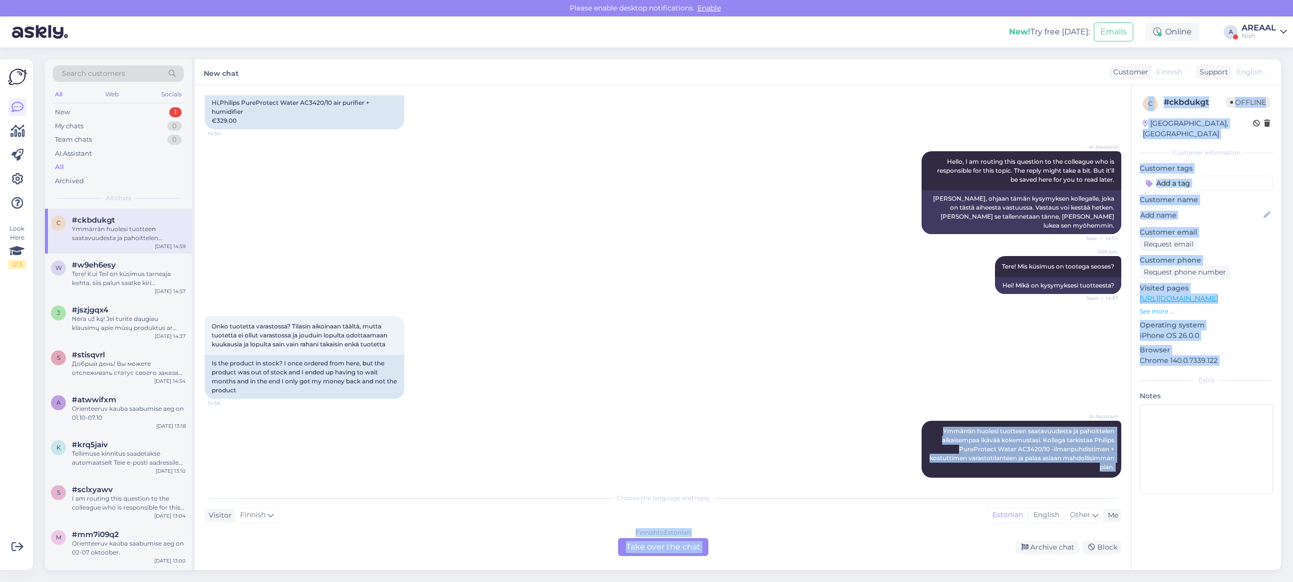
copy div "Ymmärrän huolesi tuotteen saatavuudesta ja pahoittelen aikaisempaa ikävää kokem…"
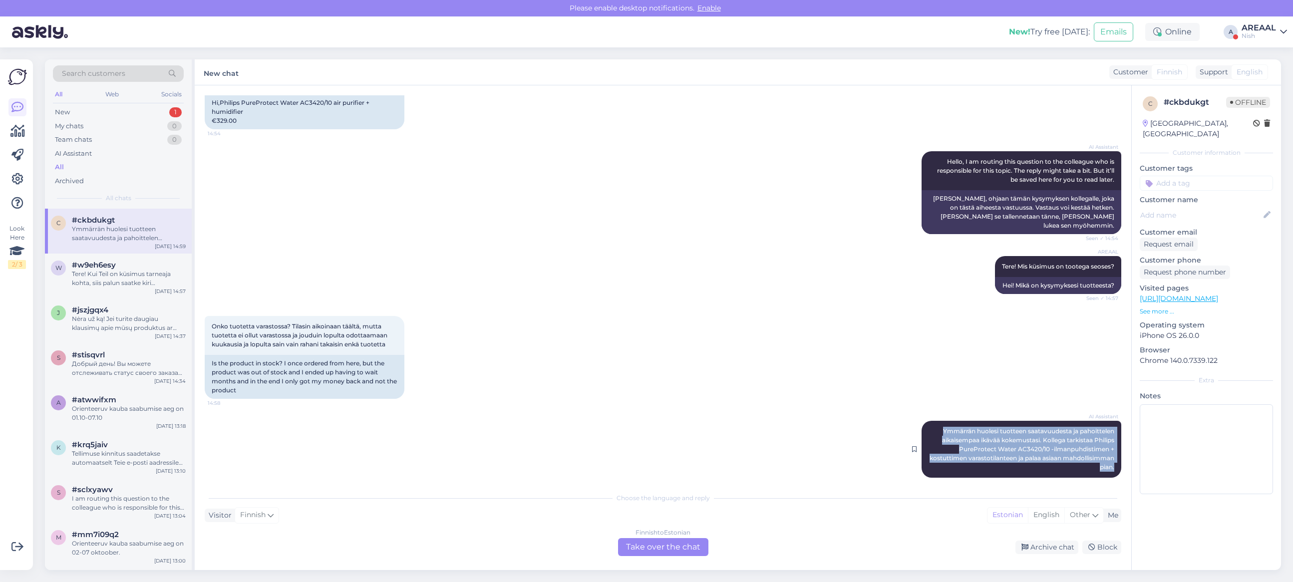
copy span "Ymmärrän huolesi tuotteen saatavuudesta ja pahoittelen aikaisempaa ikävää kokem…"
drag, startPoint x: 924, startPoint y: 419, endPoint x: 1111, endPoint y: 458, distance: 190.6
click at [1111, 458] on div "AI Assistant Ymmärrän huolesi tuotteen saatavuudesta ja pahoittelen aikaisempaa…" at bounding box center [1021, 449] width 200 height 57
click at [672, 191] on div "AI Assistant Hello, I am routing this question to the colleague who is responsi…" at bounding box center [663, 192] width 916 height 105
click at [669, 533] on div "Finnish to Estonian" at bounding box center [662, 532] width 55 height 9
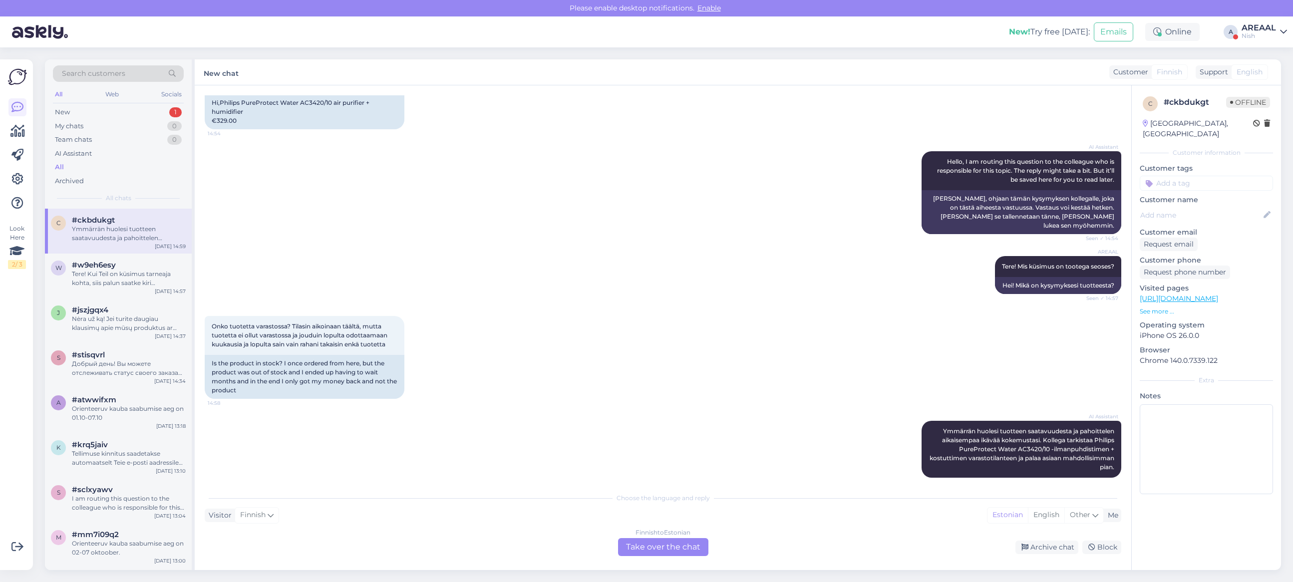
click at [668, 541] on div "Finnish to Estonian Take over the chat" at bounding box center [663, 547] width 90 height 18
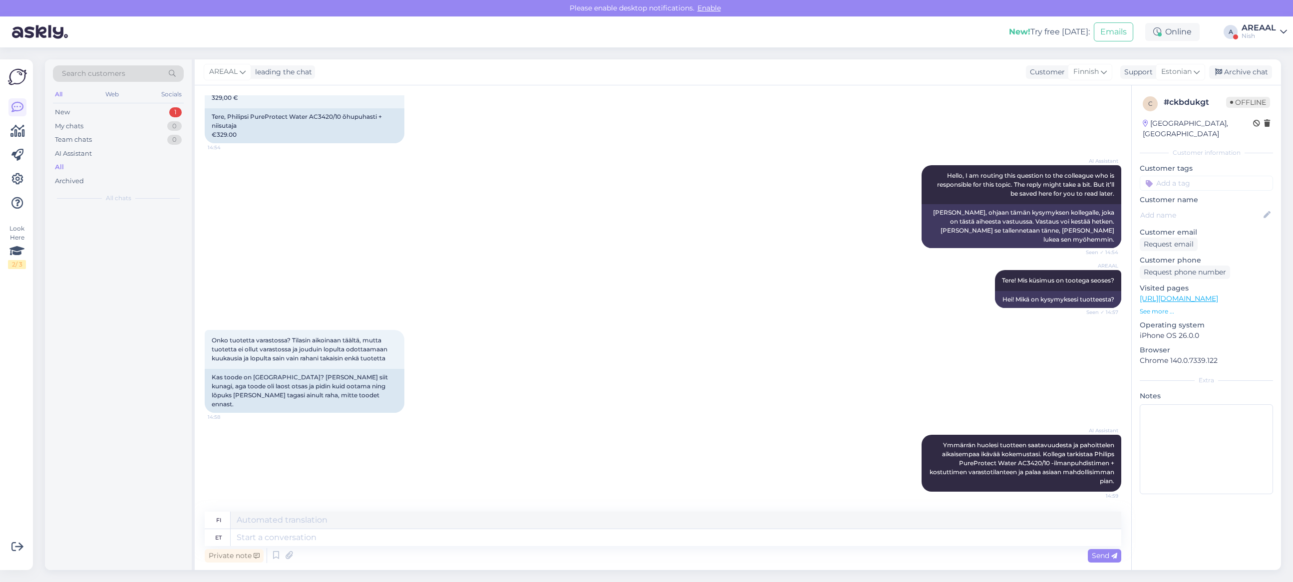
scroll to position [60, 0]
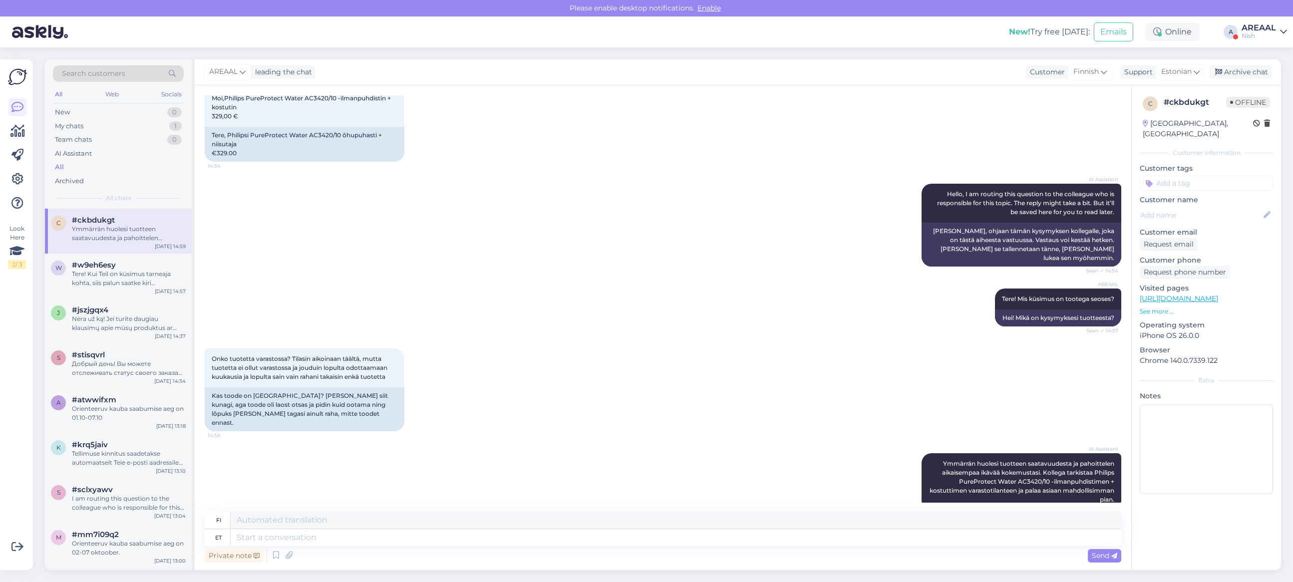
click at [660, 547] on div "Private note Send" at bounding box center [663, 555] width 916 height 19
click at [654, 531] on textarea at bounding box center [676, 537] width 890 height 17
type textarea "Approximate deli"
type textarea "Lähentää"
type textarea "Approximate delivrey ti"
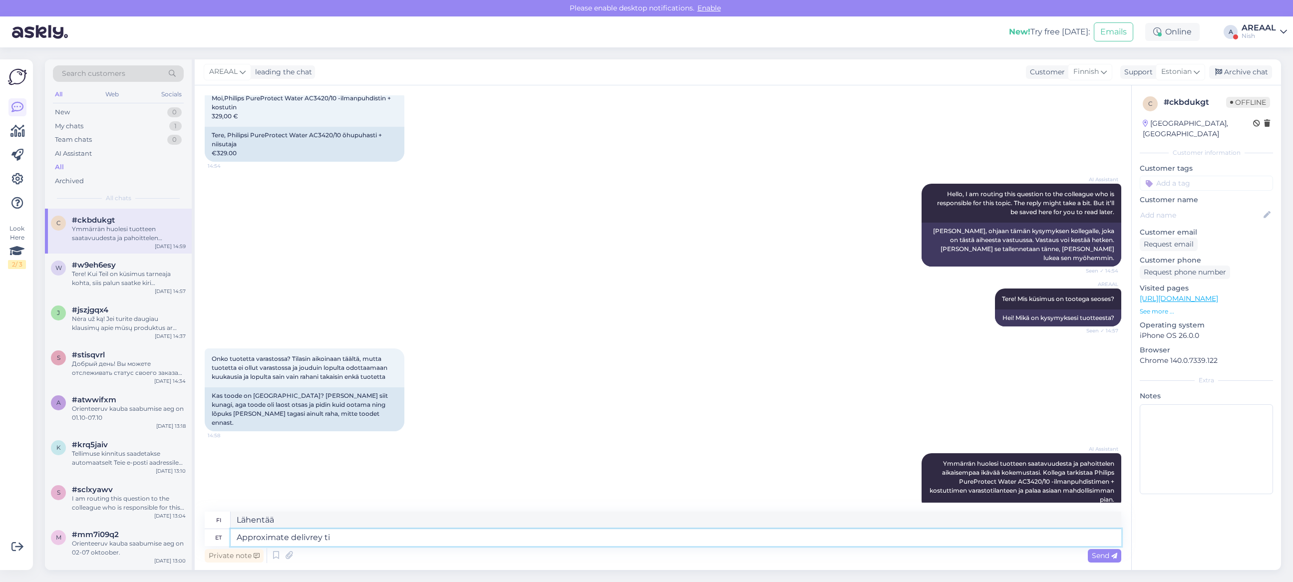
type textarea "Arvioitu toimitusaika"
type textarea "Approximate delivery time 2-3 week"
type textarea "Arvioitu toimitusaika 2-3"
type textarea "Approximate delivery time 2-3 weeks."
type textarea "Arvioitu toimitusaika 2-3 viikkoa."
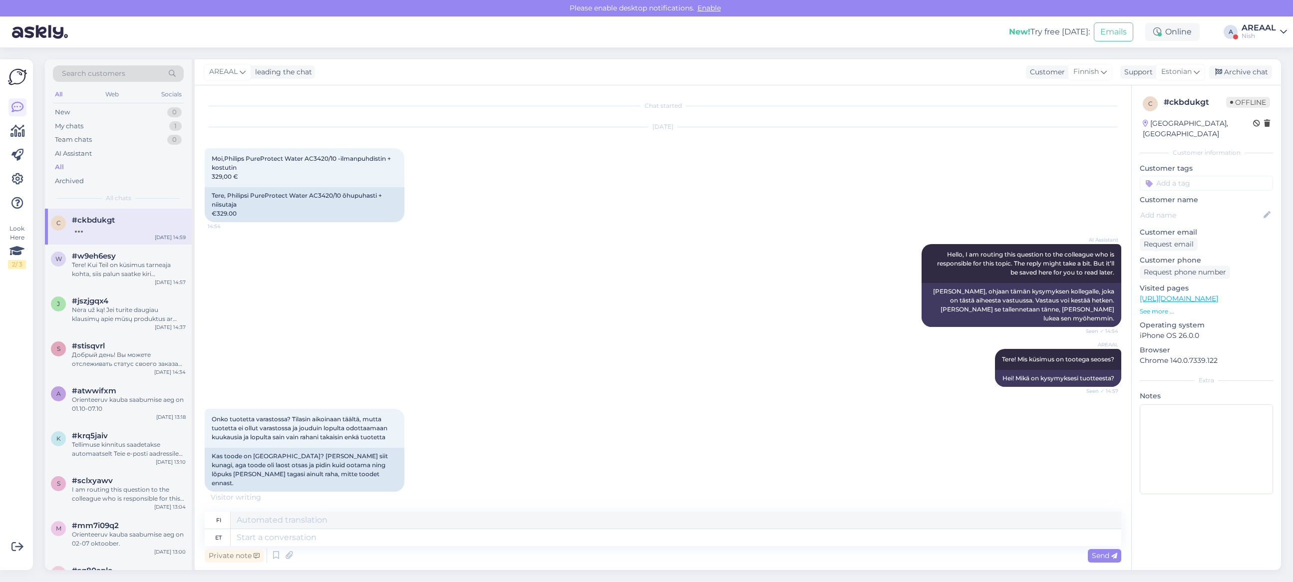
scroll to position [180, 0]
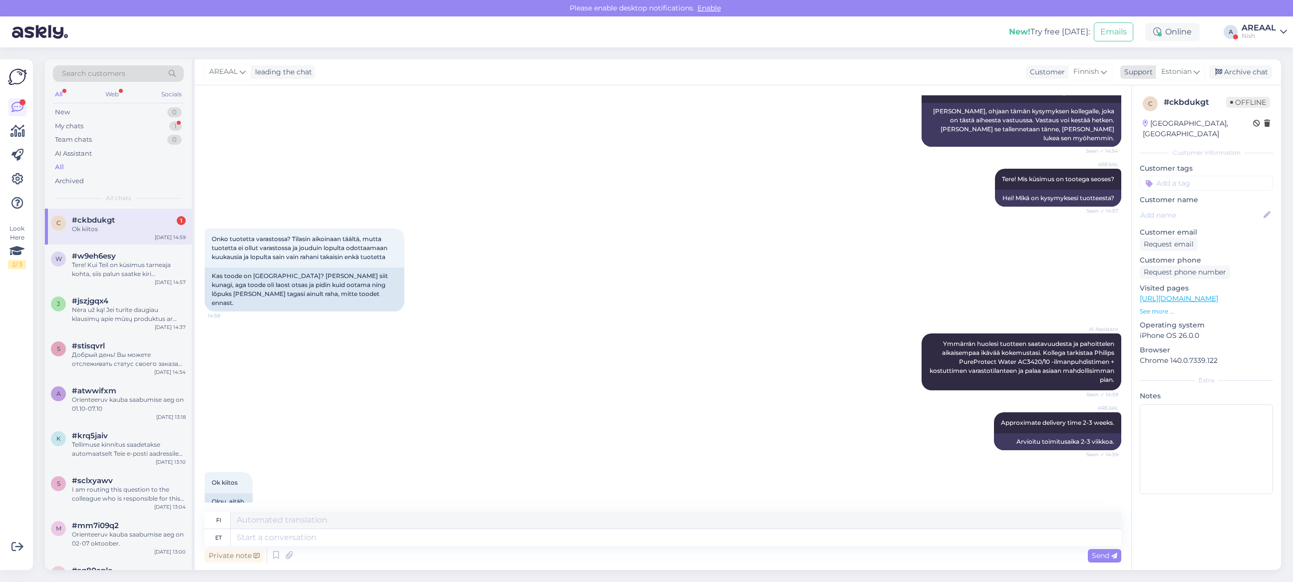
click at [1243, 78] on div "Archive chat" at bounding box center [1240, 71] width 63 height 13
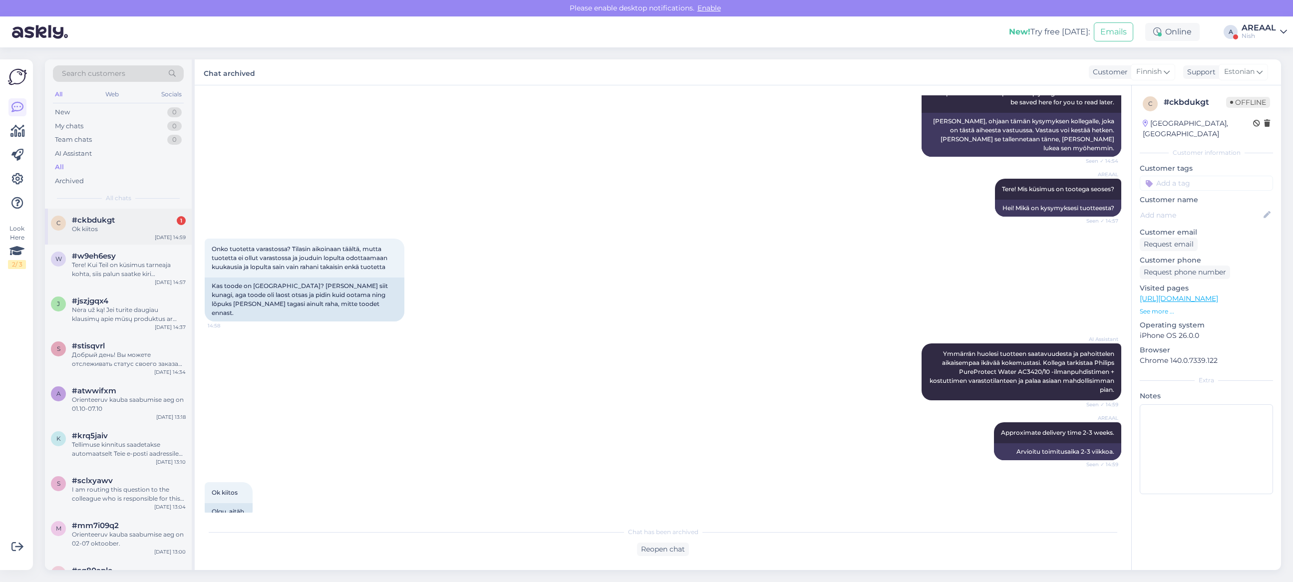
click at [145, 220] on div "#ckbdukgt 1" at bounding box center [129, 220] width 114 height 9
click at [150, 259] on div "#w9eh6esy" at bounding box center [129, 256] width 114 height 9
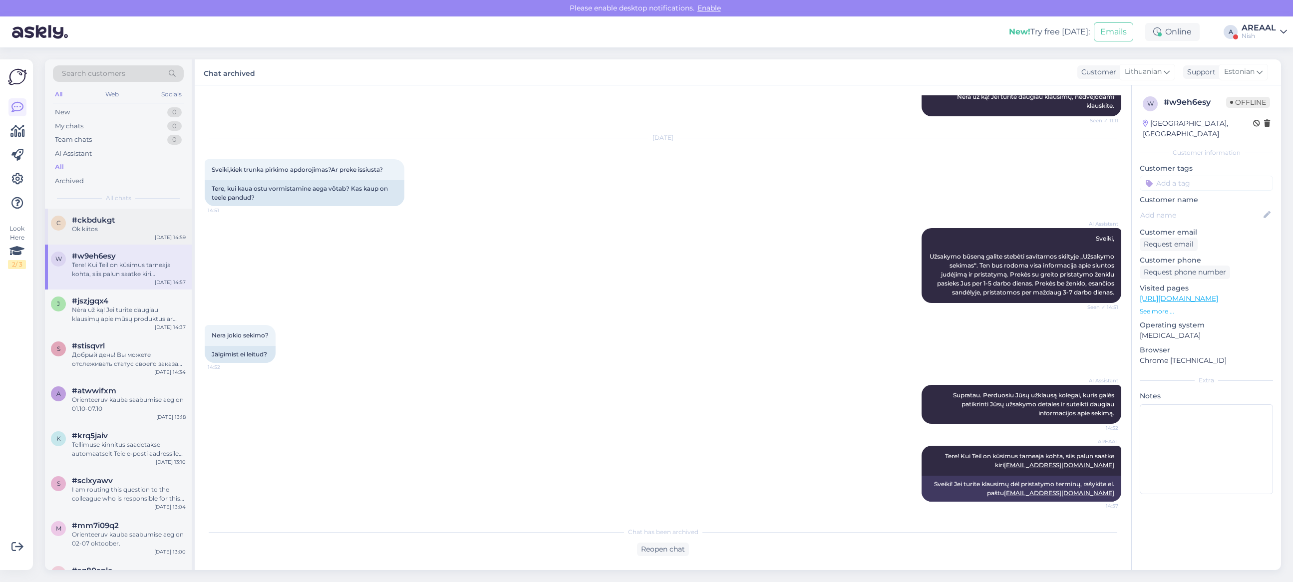
click at [136, 223] on div "#ckbdukgt" at bounding box center [129, 220] width 114 height 9
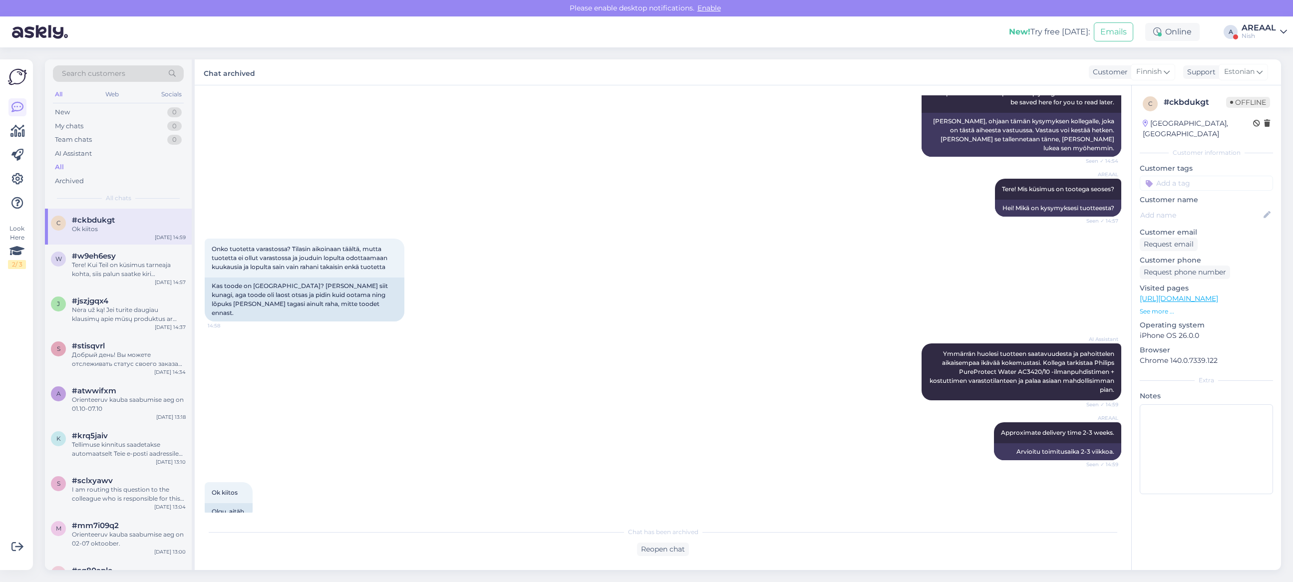
click at [1241, 26] on div "New! Try free today: Emails Online A AREAAL Nish" at bounding box center [646, 31] width 1293 height 31
drag, startPoint x: 1259, startPoint y: 60, endPoint x: 1260, endPoint y: 29, distance: 31.0
click at [1259, 59] on div "Chat archived Customer Finnish Support Estonian" at bounding box center [738, 72] width 1086 height 26
click at [1260, 29] on div "AREAAL" at bounding box center [1258, 28] width 34 height 8
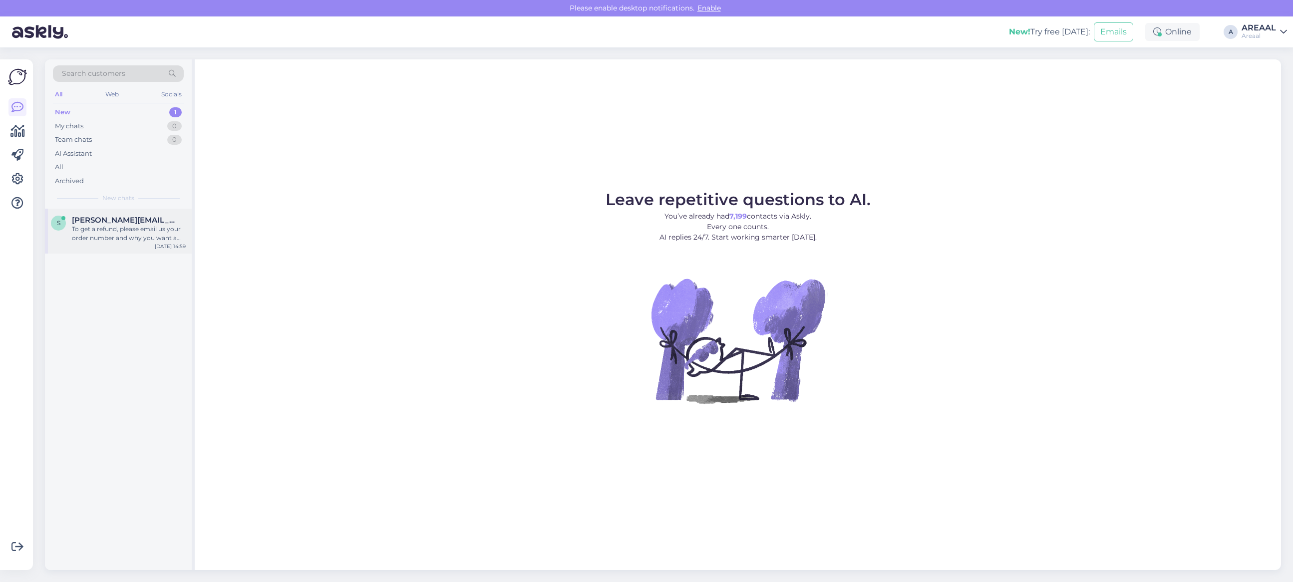
click at [135, 225] on div "To get a refund, please email us your order number and why you want a refund. W…" at bounding box center [129, 234] width 114 height 18
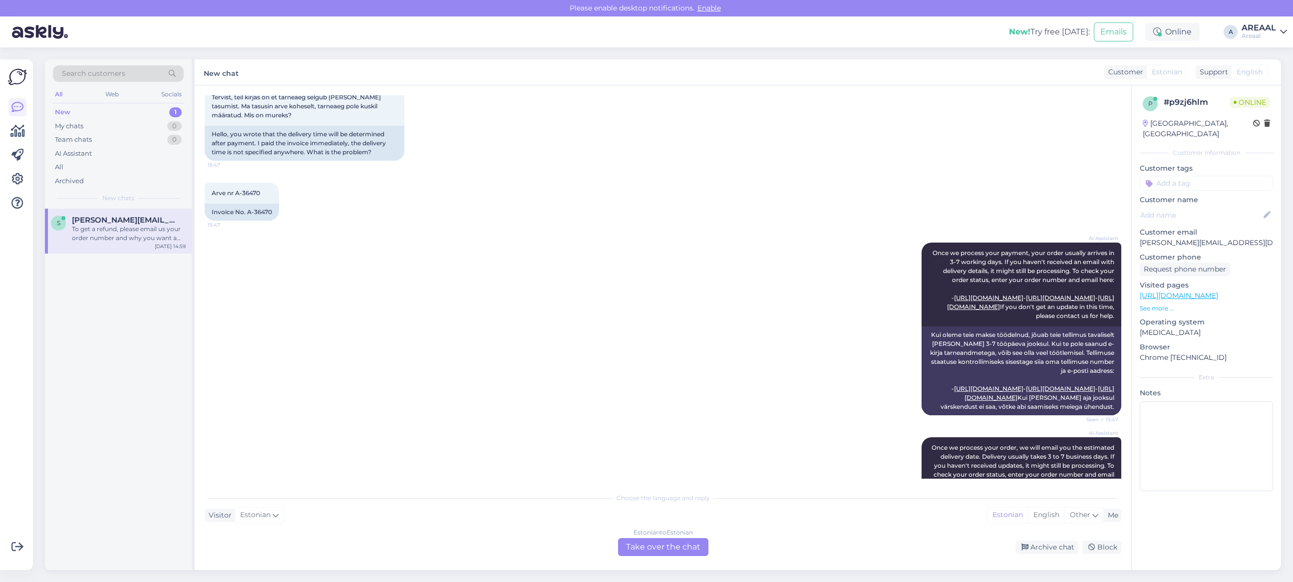
scroll to position [50, 0]
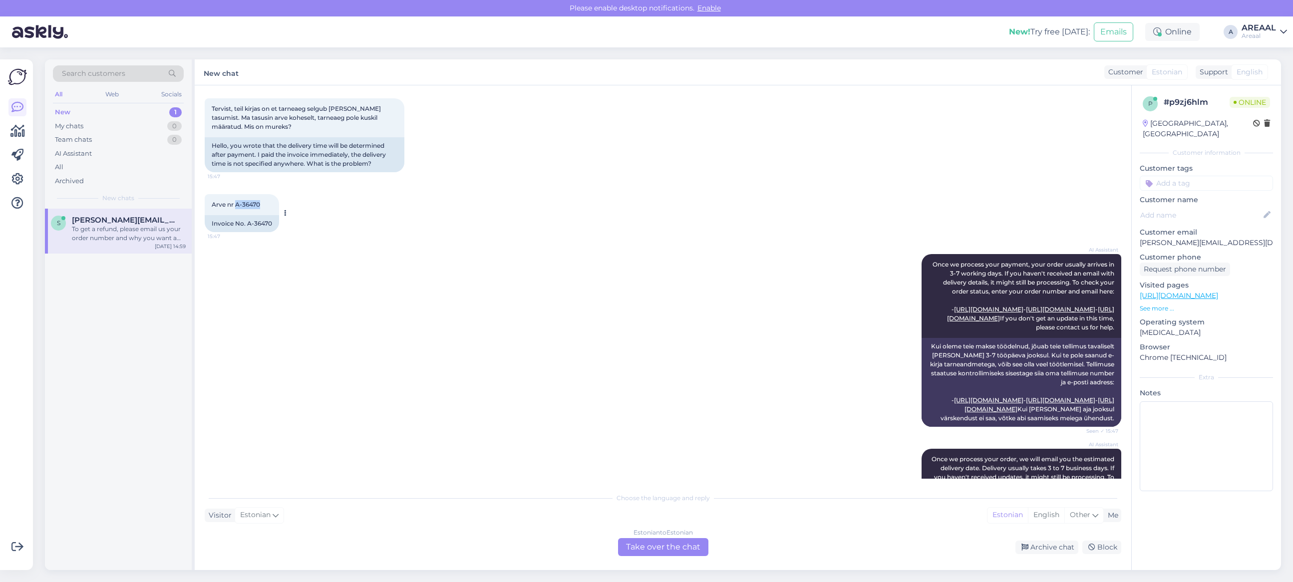
drag, startPoint x: 255, startPoint y: 205, endPoint x: 237, endPoint y: 210, distance: 18.2
click at [237, 210] on div "Arve nr A-36470 15:47" at bounding box center [242, 204] width 74 height 21
copy span "A-36470"
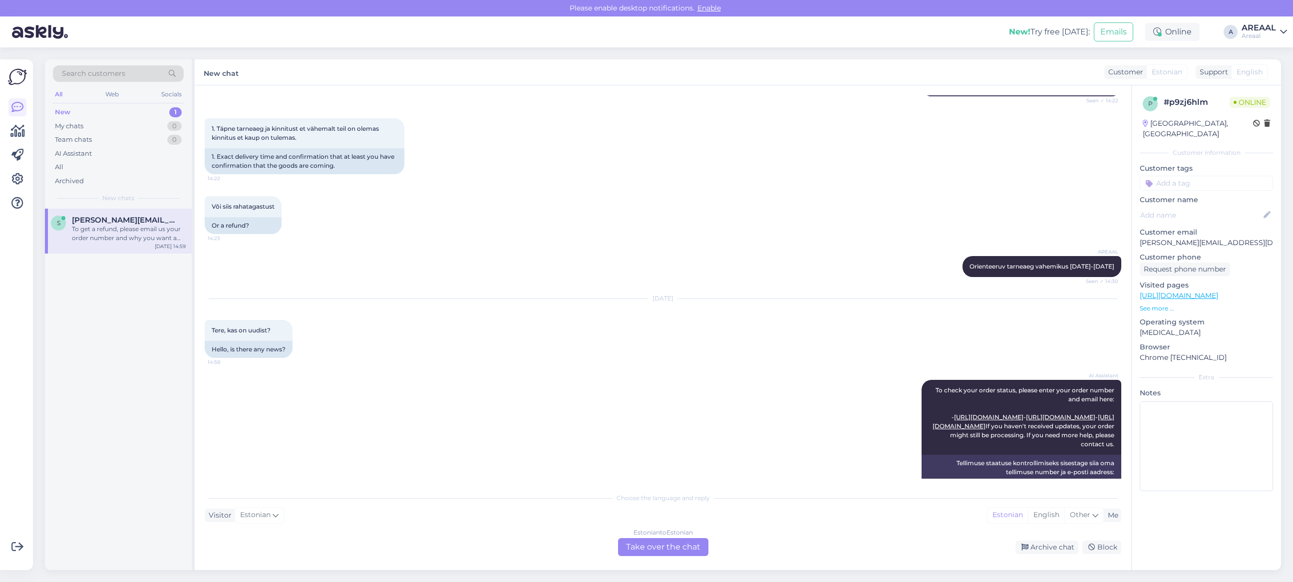
scroll to position [1485, 0]
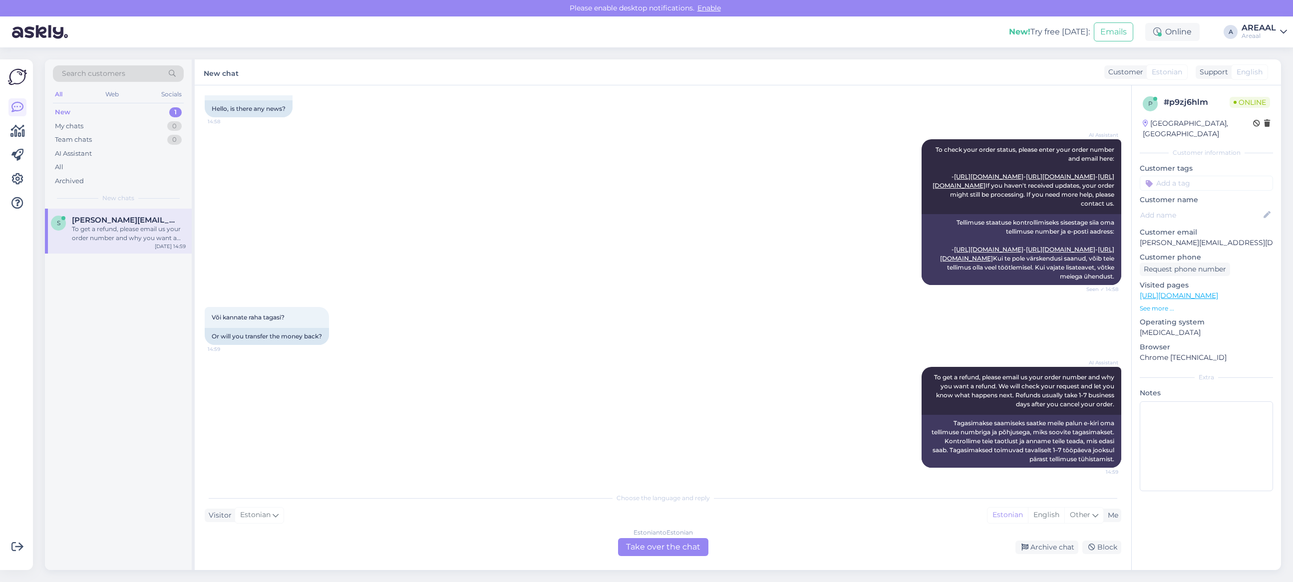
click at [592, 293] on div "AI Assistant To check your order status, please enter your order number and ema…" at bounding box center [663, 212] width 916 height 168
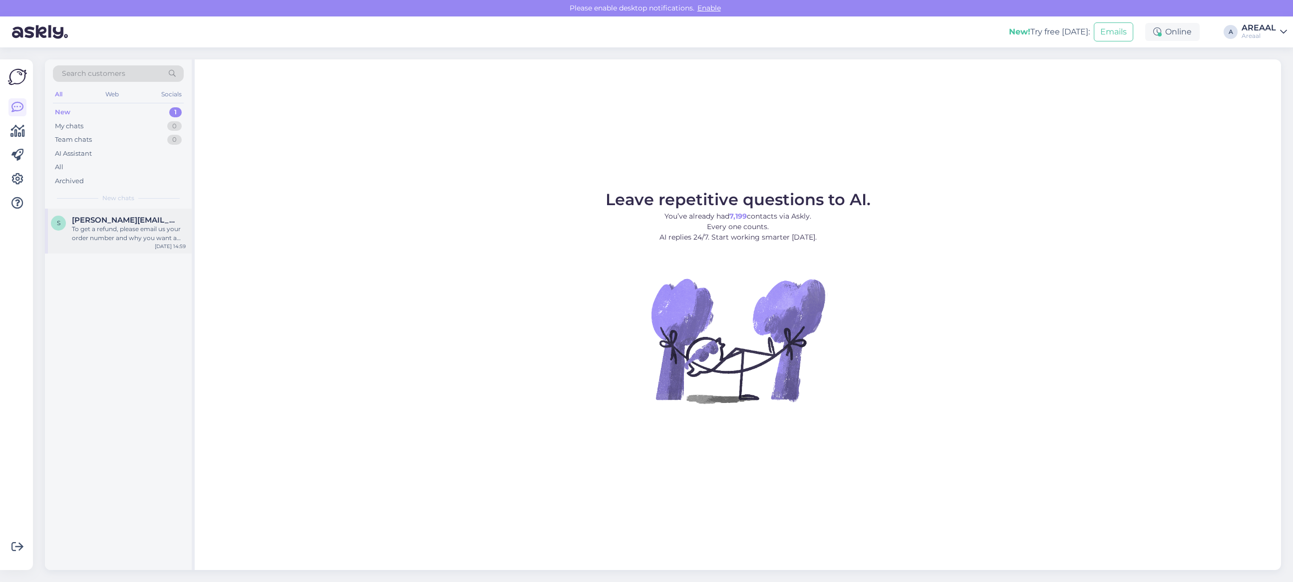
click at [184, 233] on div "To get a refund, please email us your order number and why you want a refund. W…" at bounding box center [129, 234] width 114 height 18
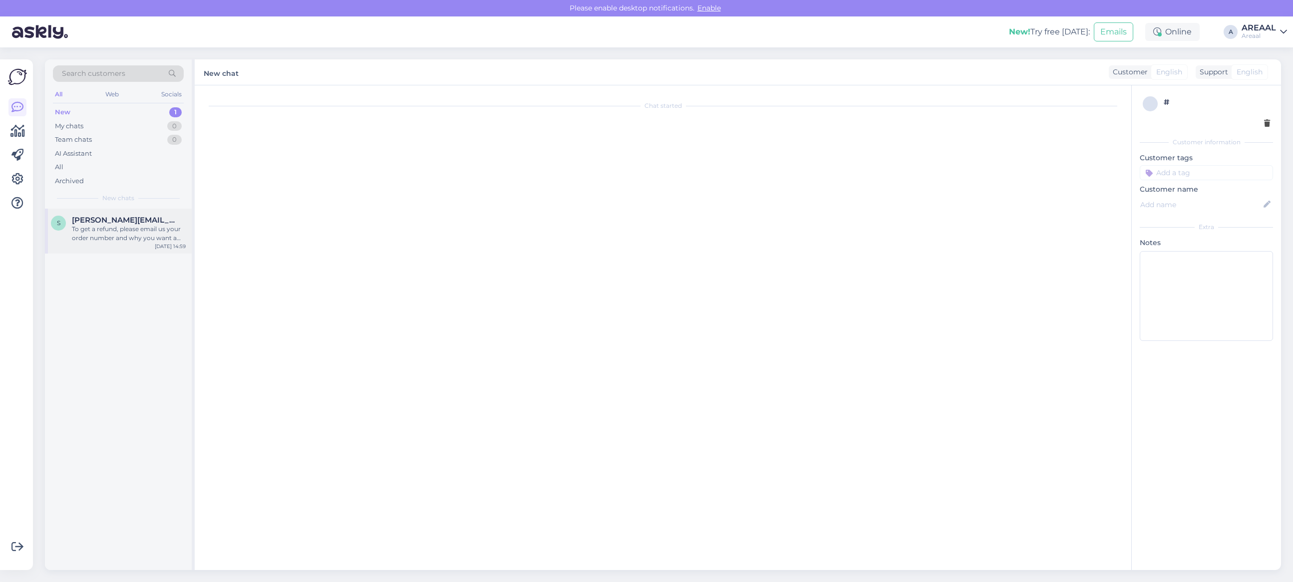
scroll to position [1485, 0]
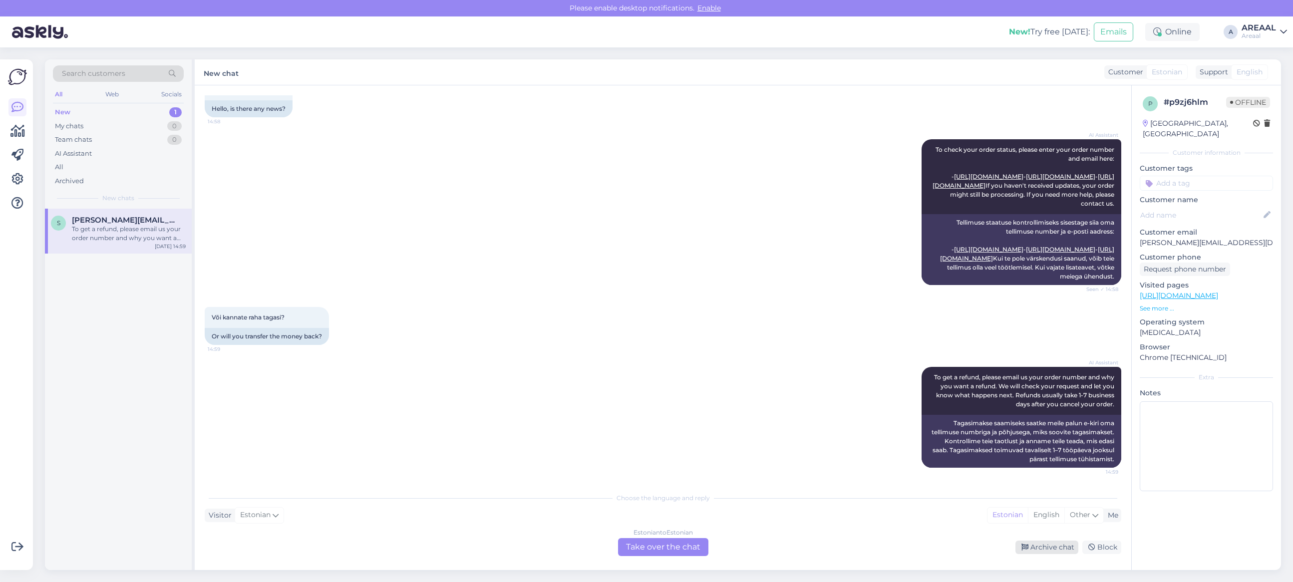
click at [1031, 549] on div "Archive chat" at bounding box center [1046, 547] width 63 height 13
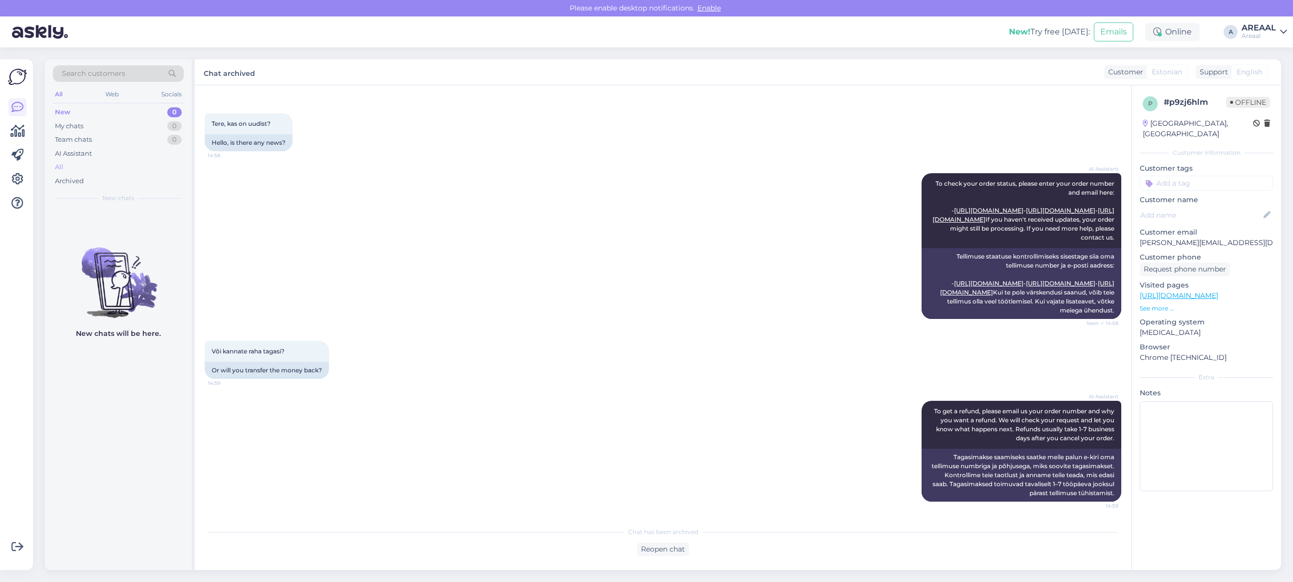
click at [127, 173] on div "All" at bounding box center [118, 167] width 131 height 14
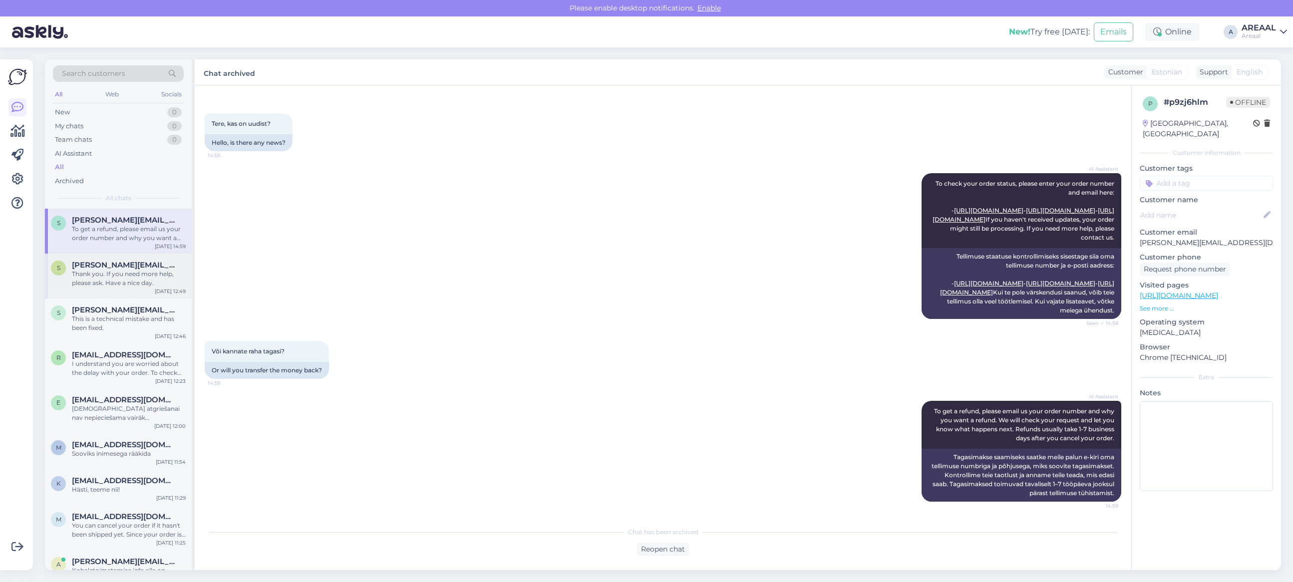
click at [156, 267] on span "[PERSON_NAME][EMAIL_ADDRESS][DOMAIN_NAME]" at bounding box center [124, 265] width 104 height 9
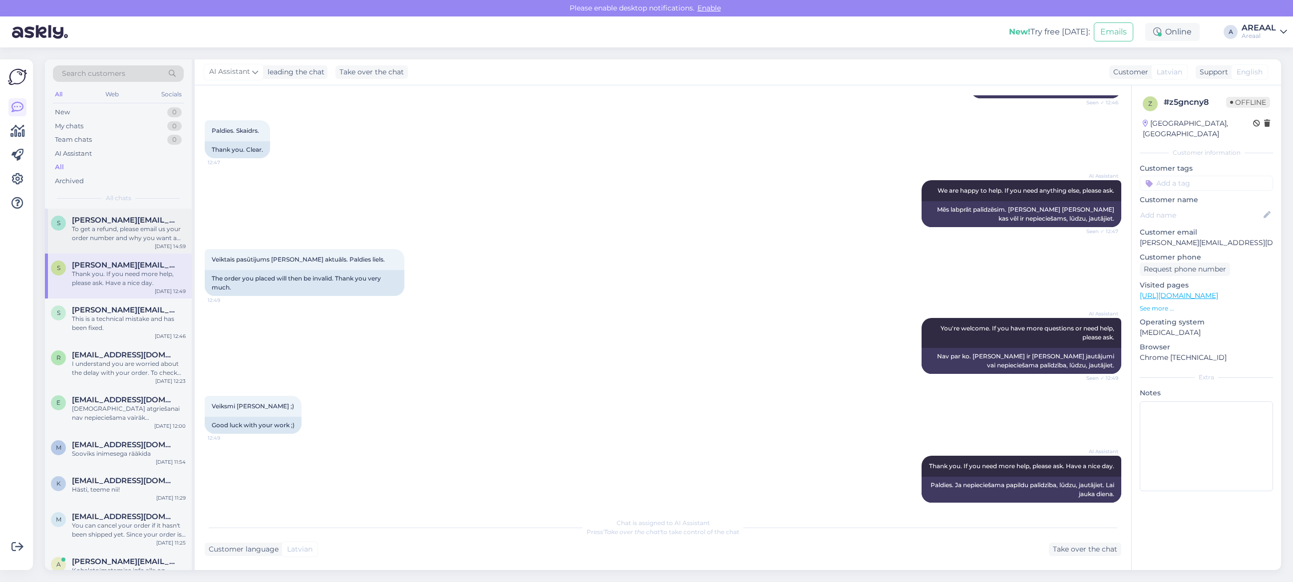
click at [136, 230] on div "To get a refund, please email us your order number and why you want a refund. W…" at bounding box center [129, 234] width 114 height 18
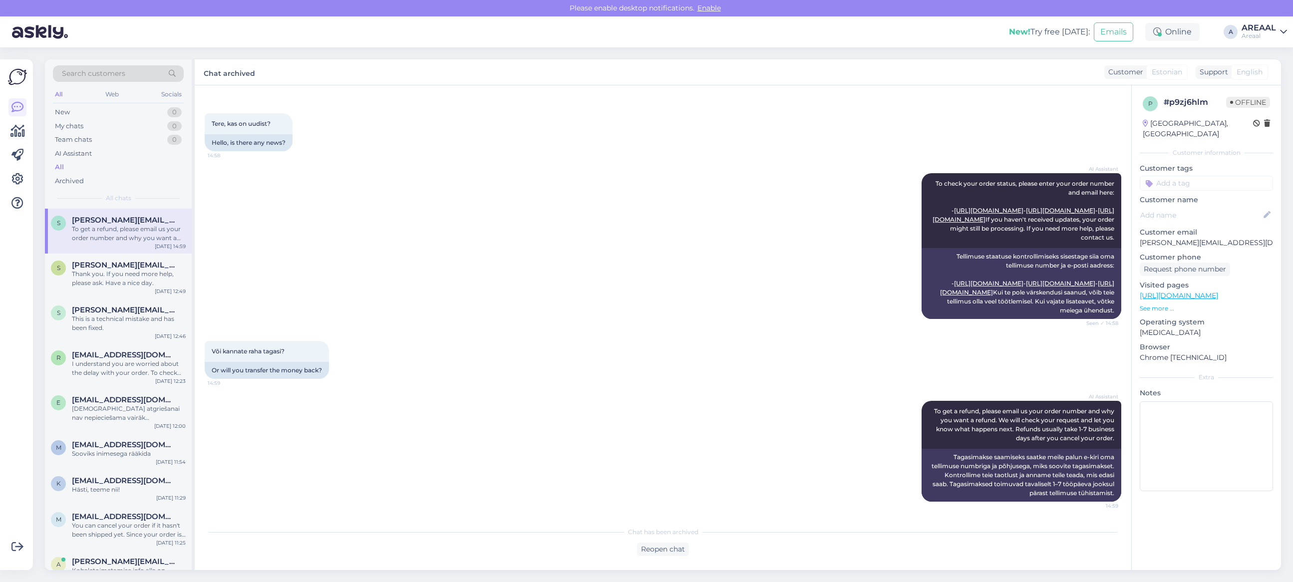
click at [1246, 24] on div "AREAAL" at bounding box center [1258, 28] width 34 height 8
click at [1251, 79] on button "Open" at bounding box center [1265, 76] width 28 height 15
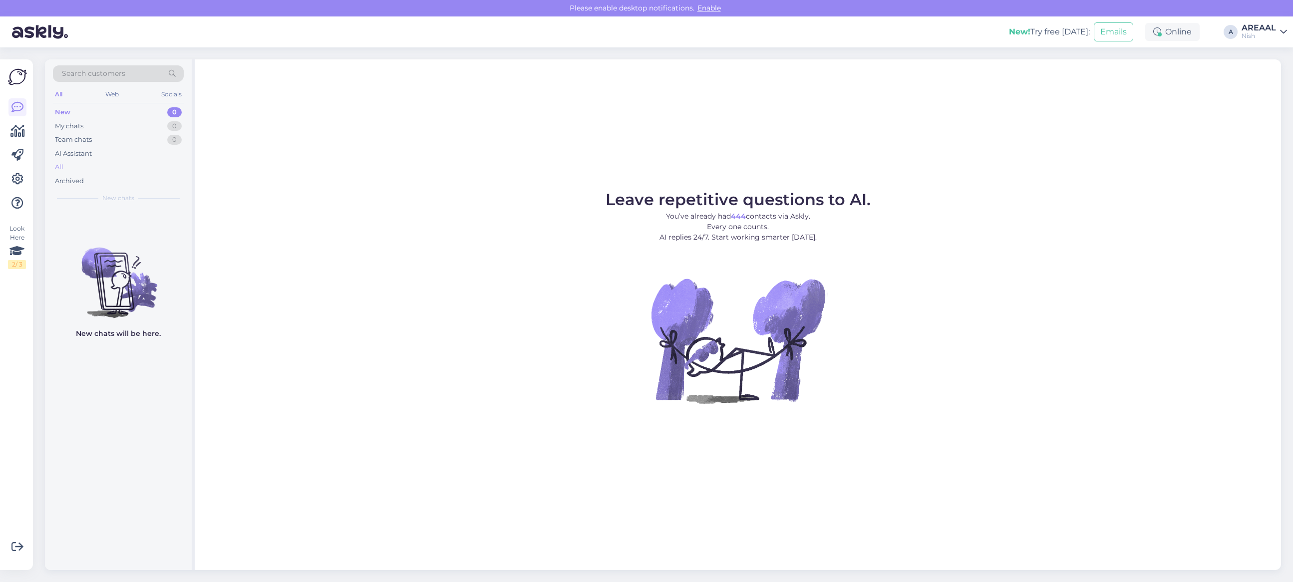
click at [93, 170] on div "All" at bounding box center [118, 167] width 131 height 14
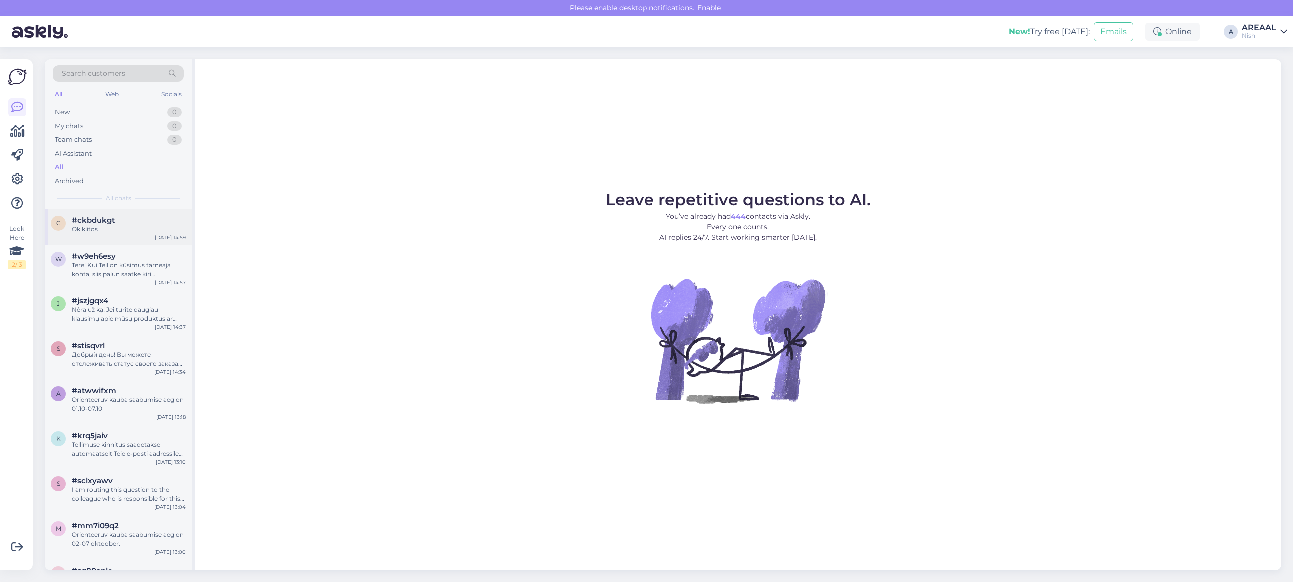
click at [119, 226] on div "Ok kiitos" at bounding box center [129, 229] width 114 height 9
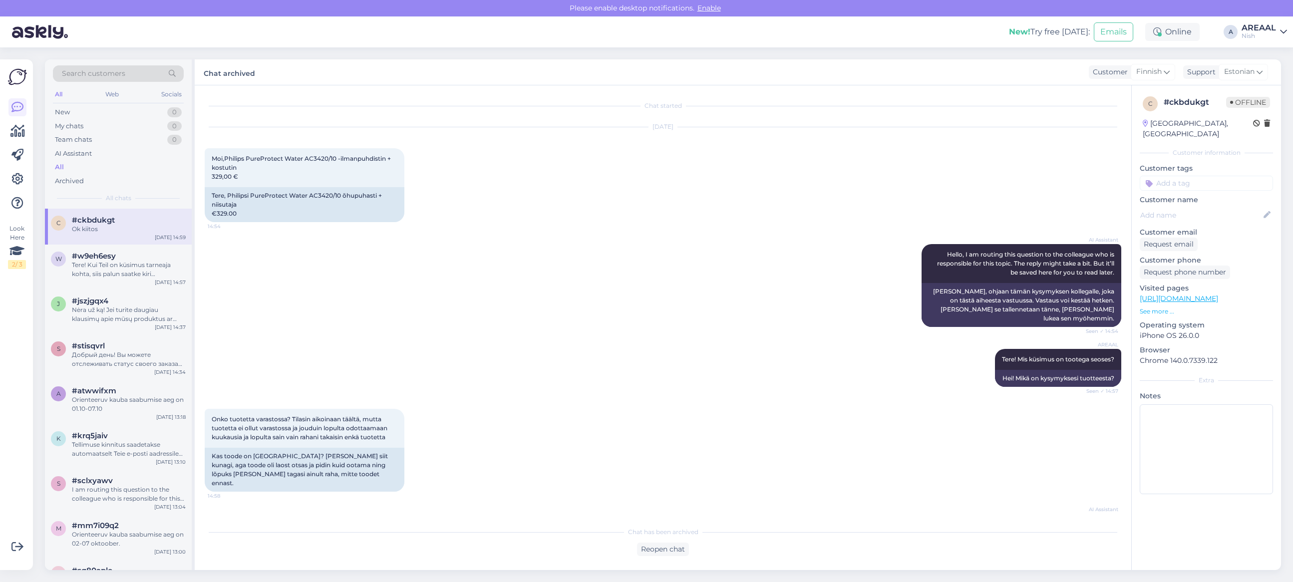
scroll to position [170, 0]
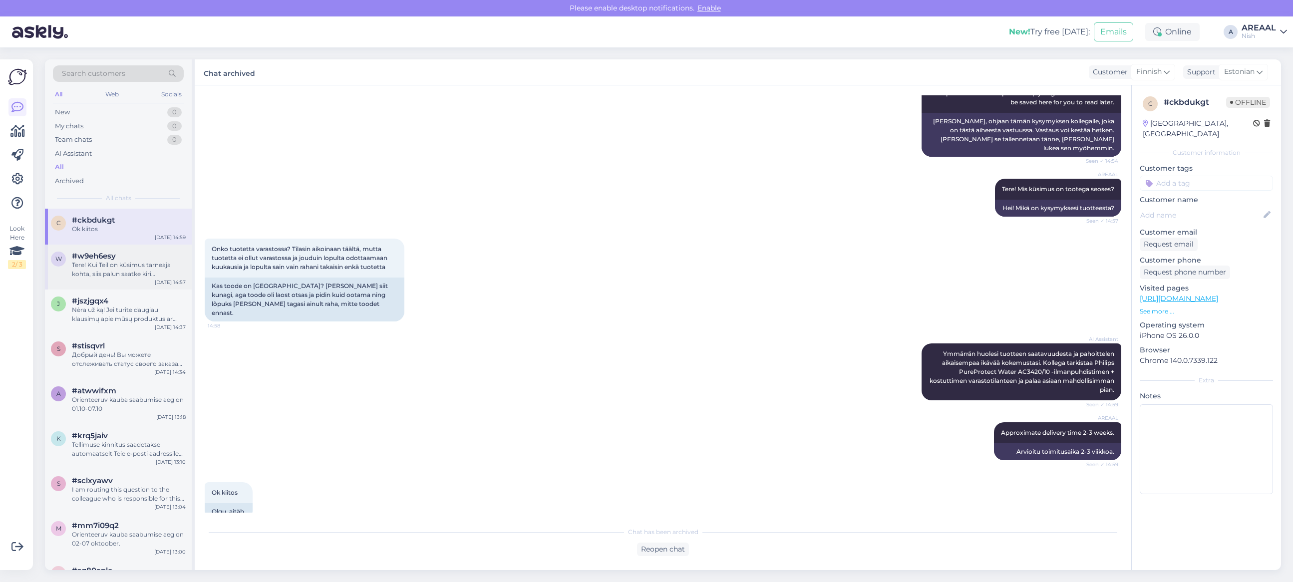
click at [118, 263] on div "Tere! Kui Teil on küsimus tarneaja kohta, siis palun saatke kiri info@gaisaklim…" at bounding box center [129, 270] width 114 height 18
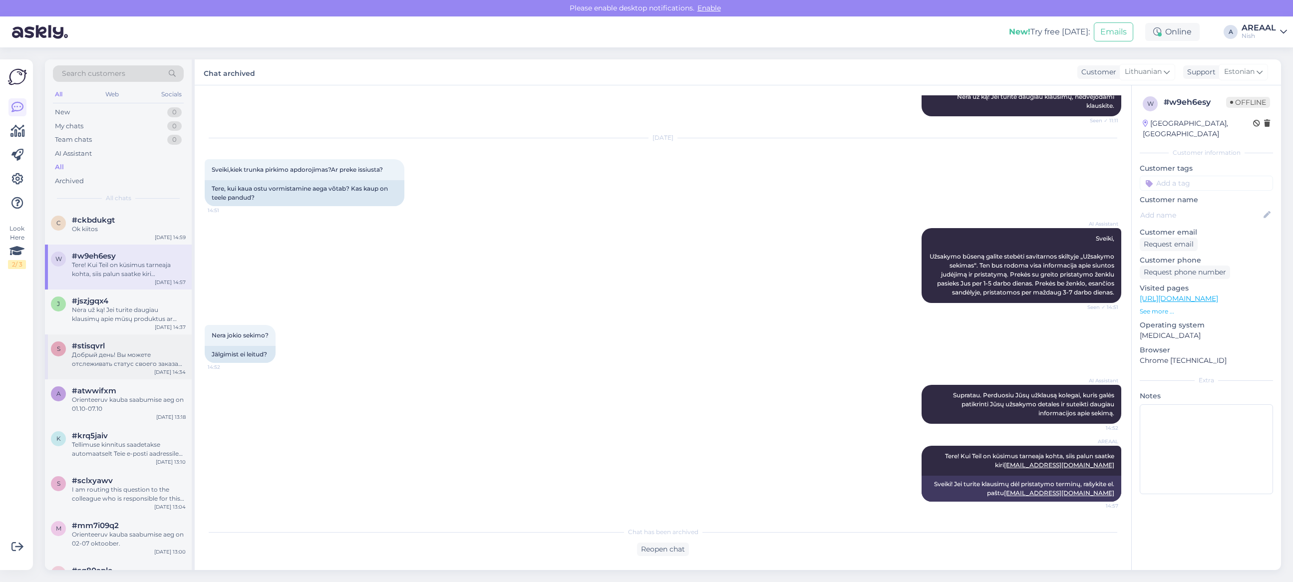
click at [115, 343] on div "#stisqvrl" at bounding box center [129, 345] width 114 height 9
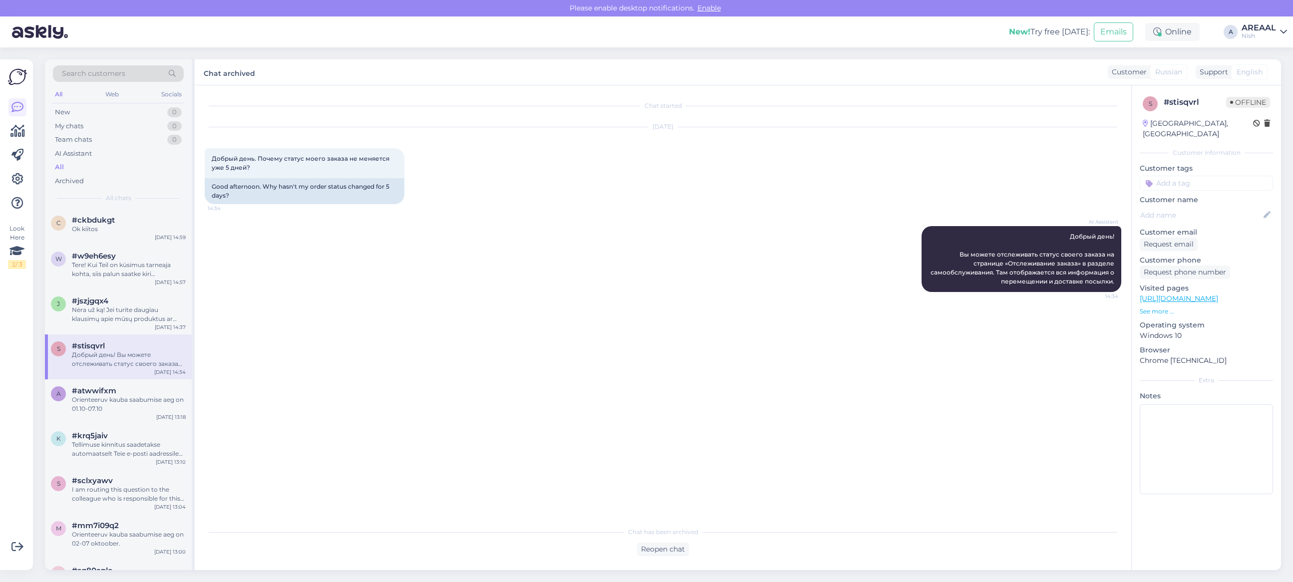
scroll to position [0, 0]
click at [120, 314] on div "Nėra už ką! Jei turite daugiau klausimų apie mūsų produktus ar paslaugas, nedve…" at bounding box center [129, 314] width 114 height 18
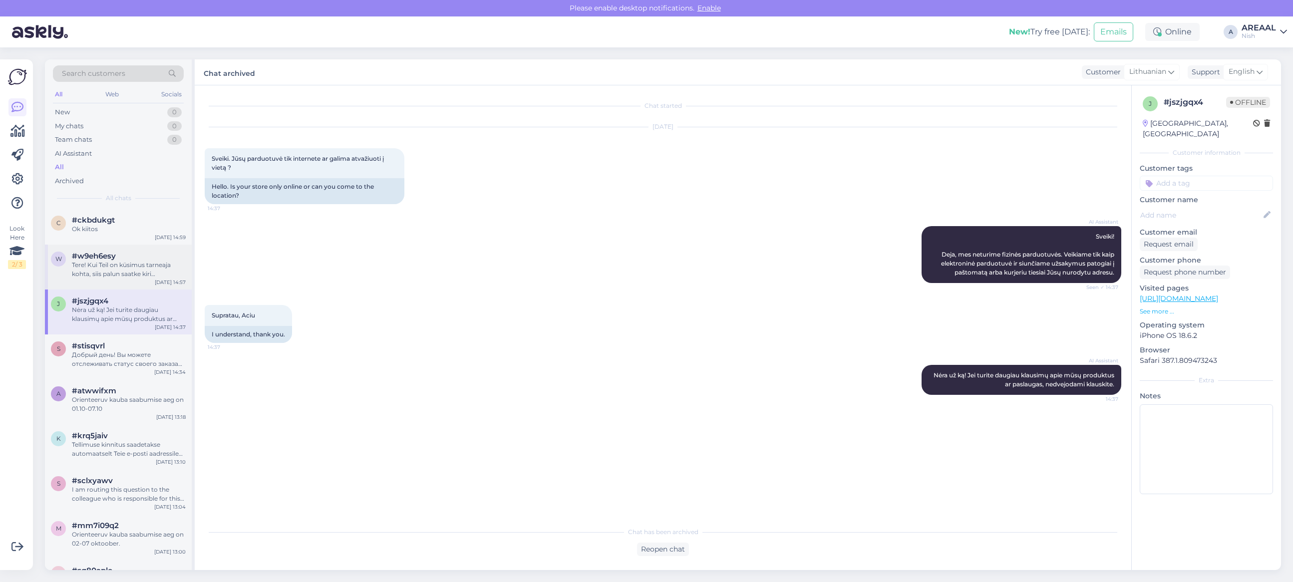
click at [139, 270] on div "Tere! Kui Teil on küsimus tarneaja kohta, siis palun saatke kiri info@gaisaklim…" at bounding box center [129, 270] width 114 height 18
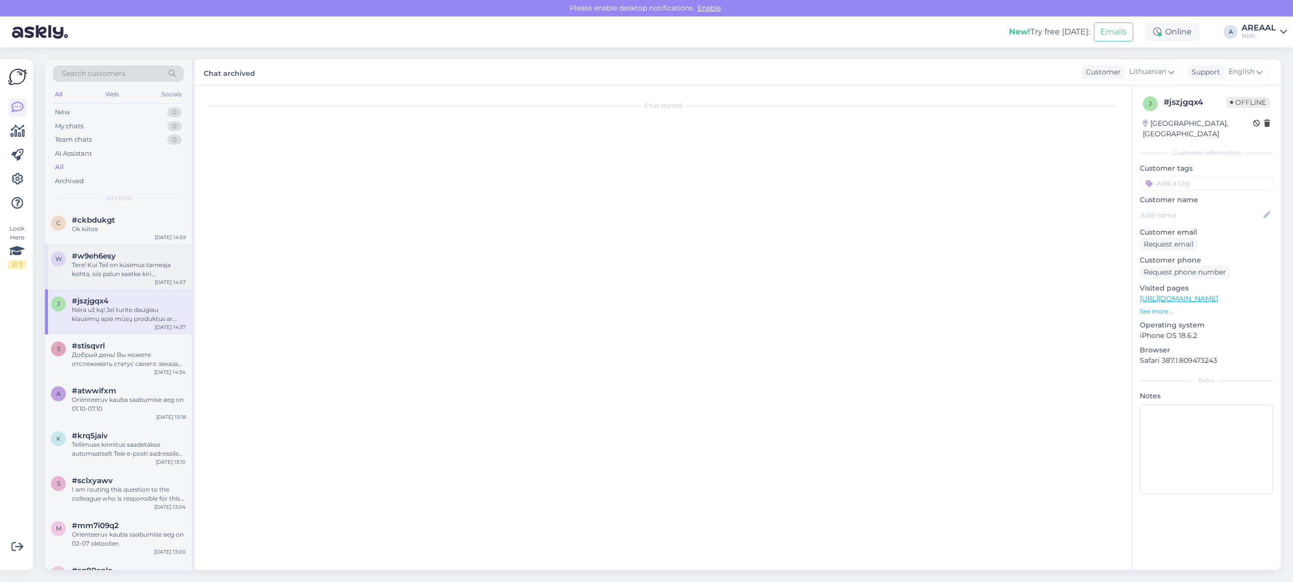
scroll to position [425, 0]
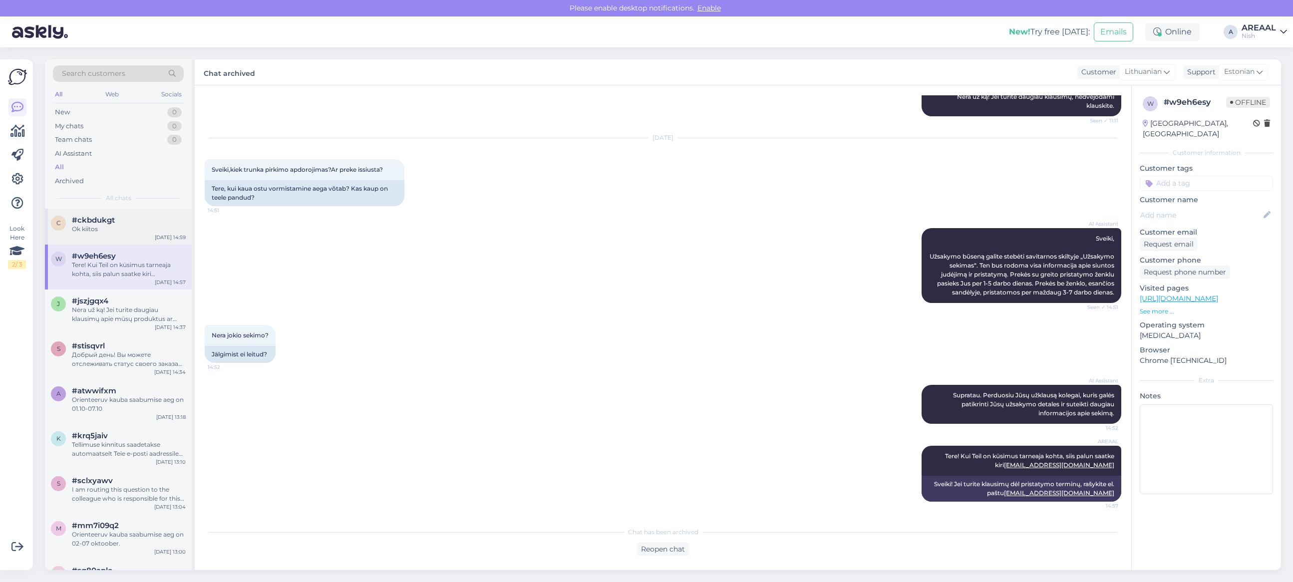
click at [146, 230] on div "Ok kiitos" at bounding box center [129, 229] width 114 height 9
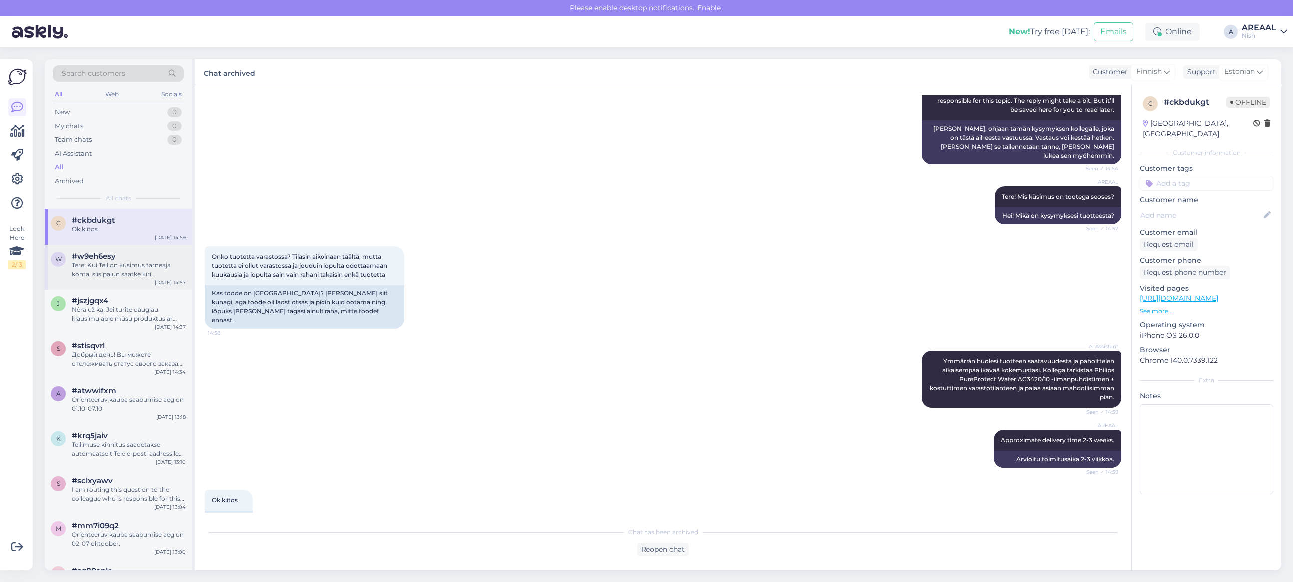
scroll to position [170, 0]
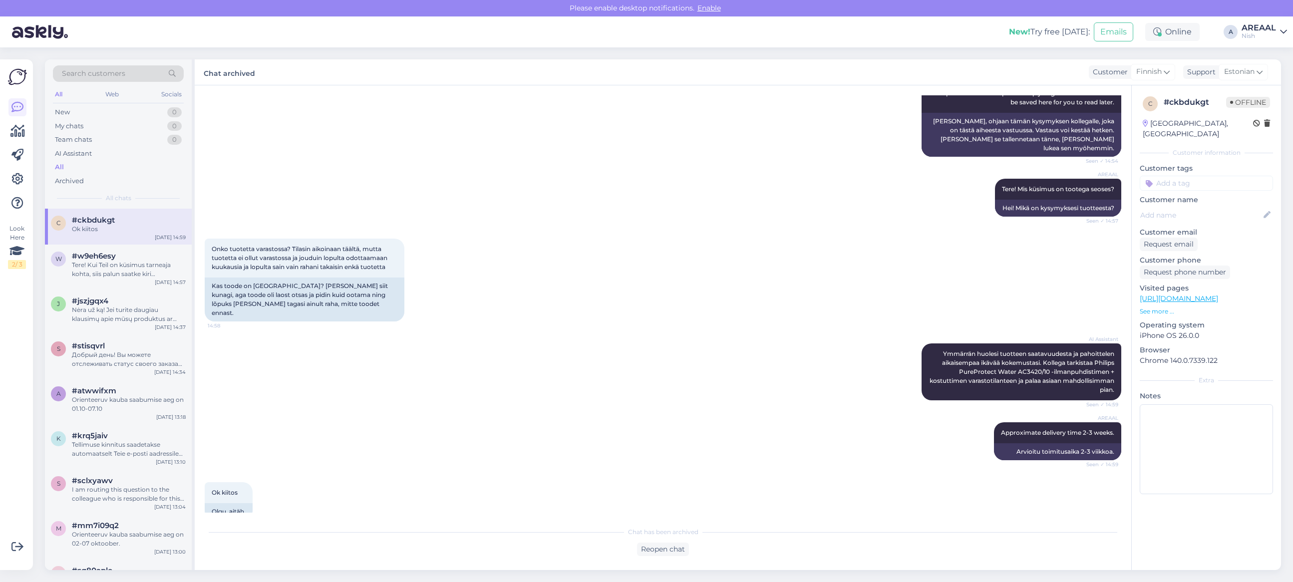
click at [1264, 30] on div "AREAAL" at bounding box center [1258, 28] width 34 height 8
click at [1269, 50] on button "Open" at bounding box center [1265, 55] width 28 height 15
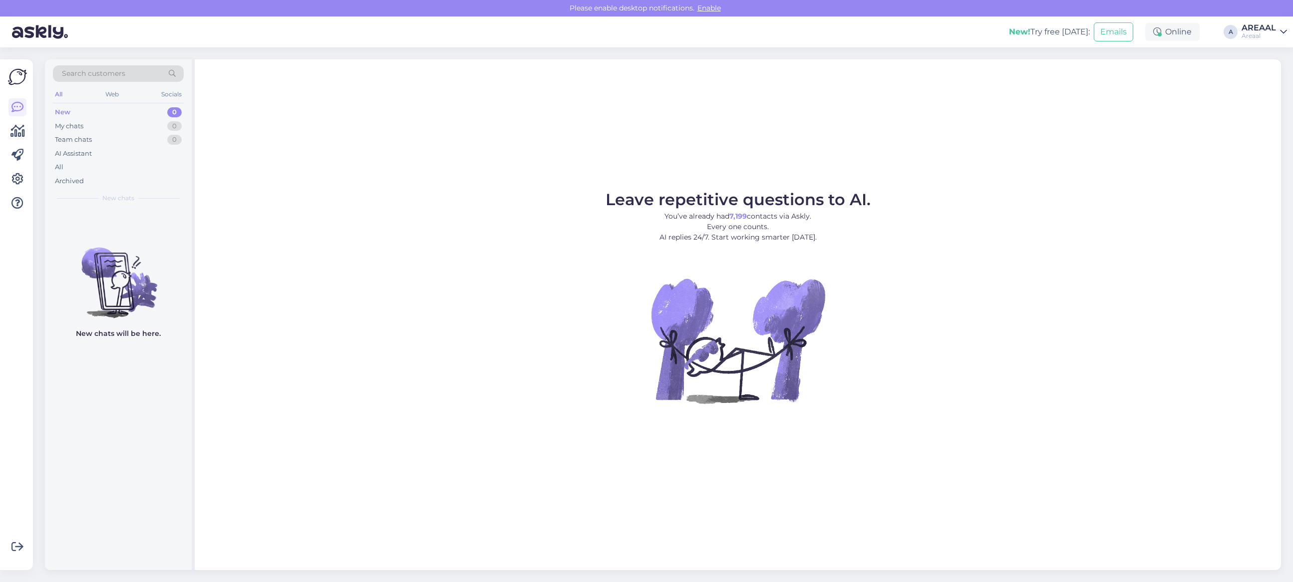
click at [1064, 306] on figure "Leave repetitive questions to AI. You’ve already had 7,199 contacts via Askly. …" at bounding box center [738, 311] width 1068 height 239
click at [245, 330] on figure "Leave repetitive questions to AI. You’ve already had 7,199 contacts via Askly. …" at bounding box center [738, 311] width 1068 height 239
click at [63, 170] on div "All" at bounding box center [118, 167] width 131 height 14
click at [154, 166] on div "All" at bounding box center [118, 167] width 131 height 14
click at [122, 167] on div "All" at bounding box center [118, 167] width 131 height 14
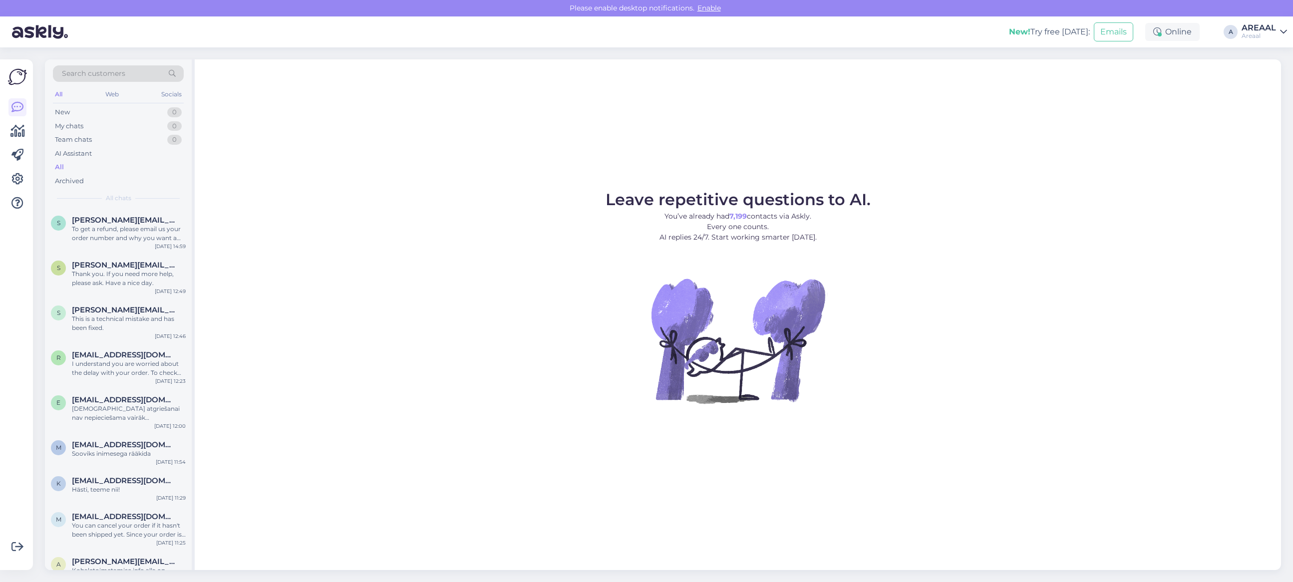
click at [1062, 155] on div "Leave repetitive questions to AI. You’ve already had 7,199 contacts via Askly. …" at bounding box center [738, 314] width 1086 height 511
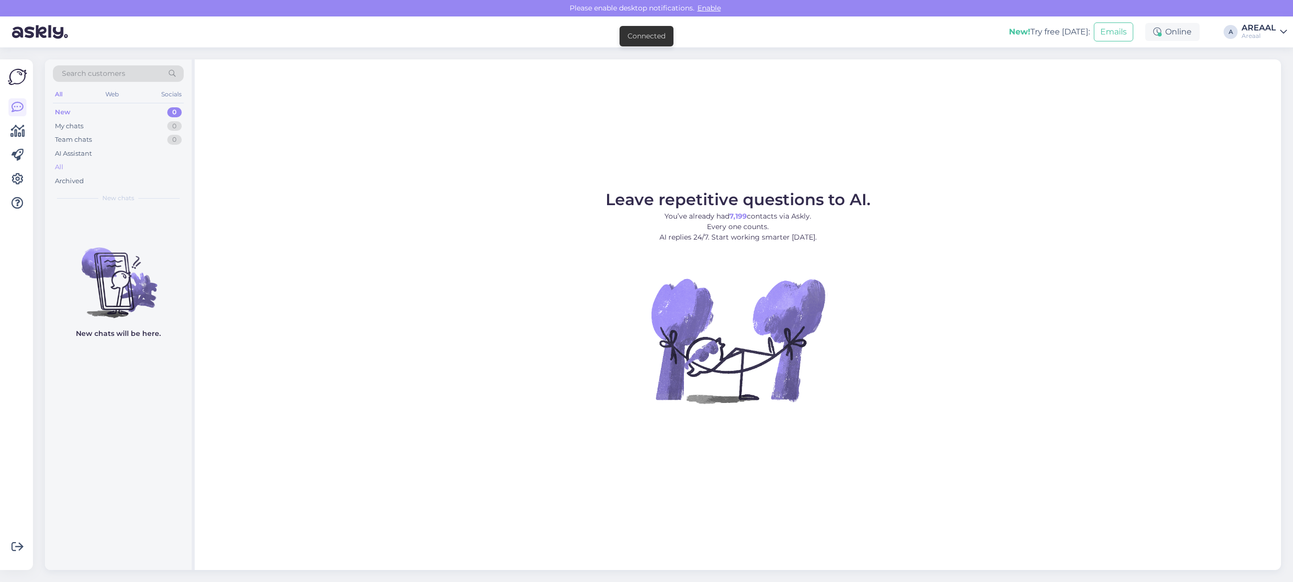
click at [137, 165] on div "All" at bounding box center [118, 167] width 131 height 14
click at [129, 160] on div "AI Assistant" at bounding box center [118, 154] width 131 height 14
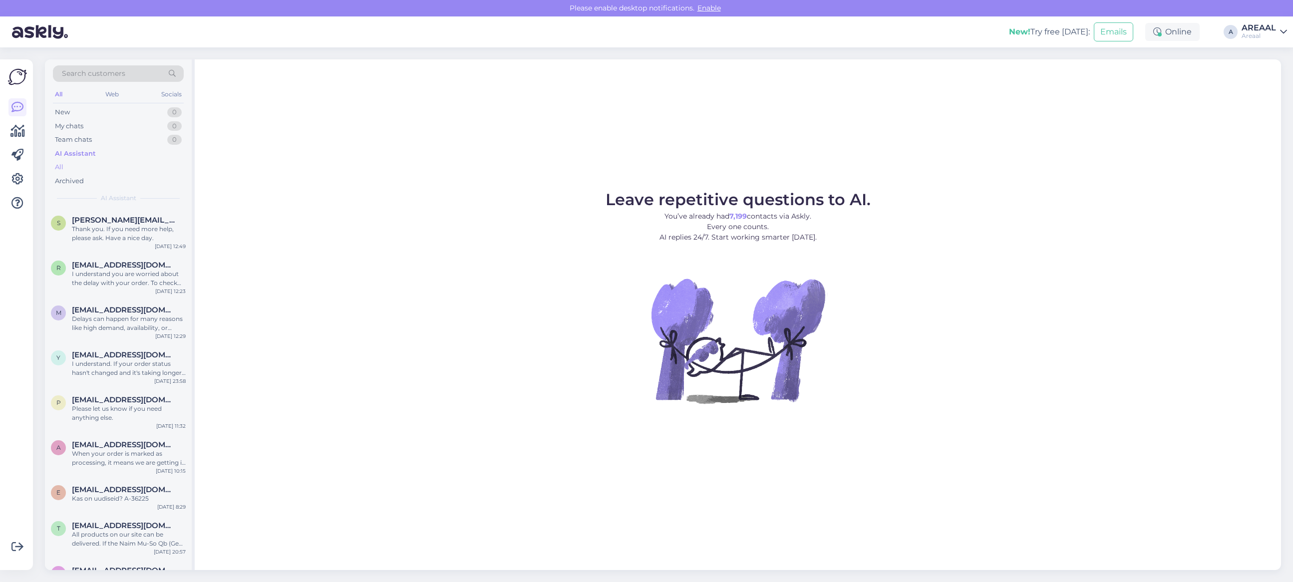
click at [123, 168] on div "All" at bounding box center [118, 167] width 131 height 14
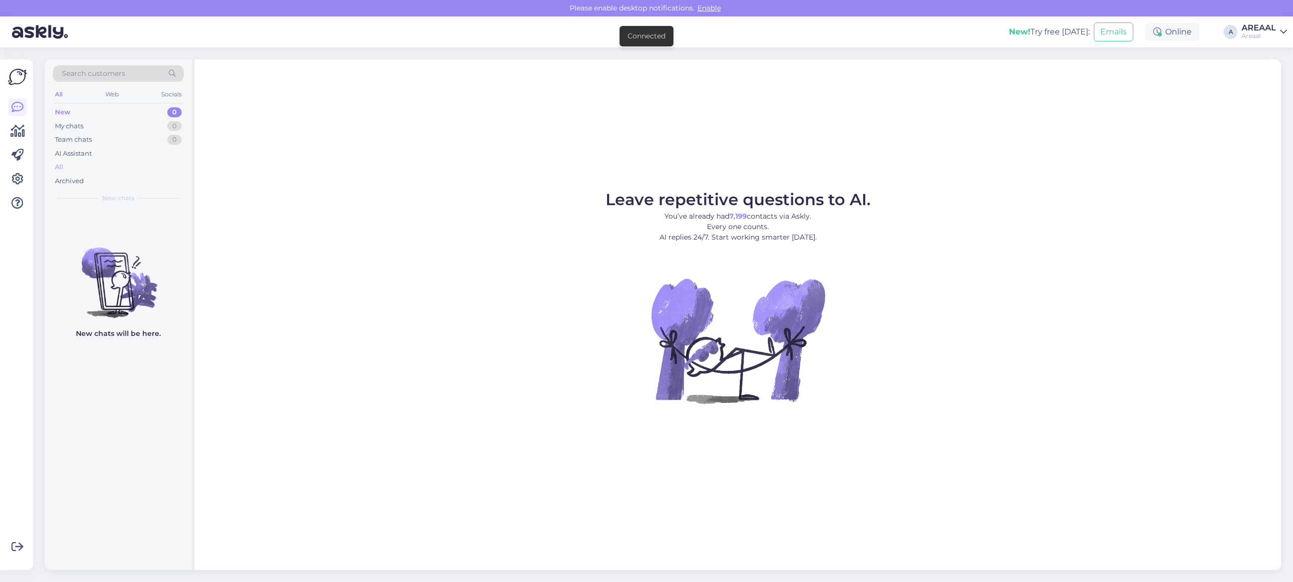
click at [135, 169] on div "All" at bounding box center [118, 167] width 131 height 14
click at [110, 163] on div "All" at bounding box center [118, 167] width 131 height 14
click at [98, 173] on div "All" at bounding box center [118, 167] width 131 height 14
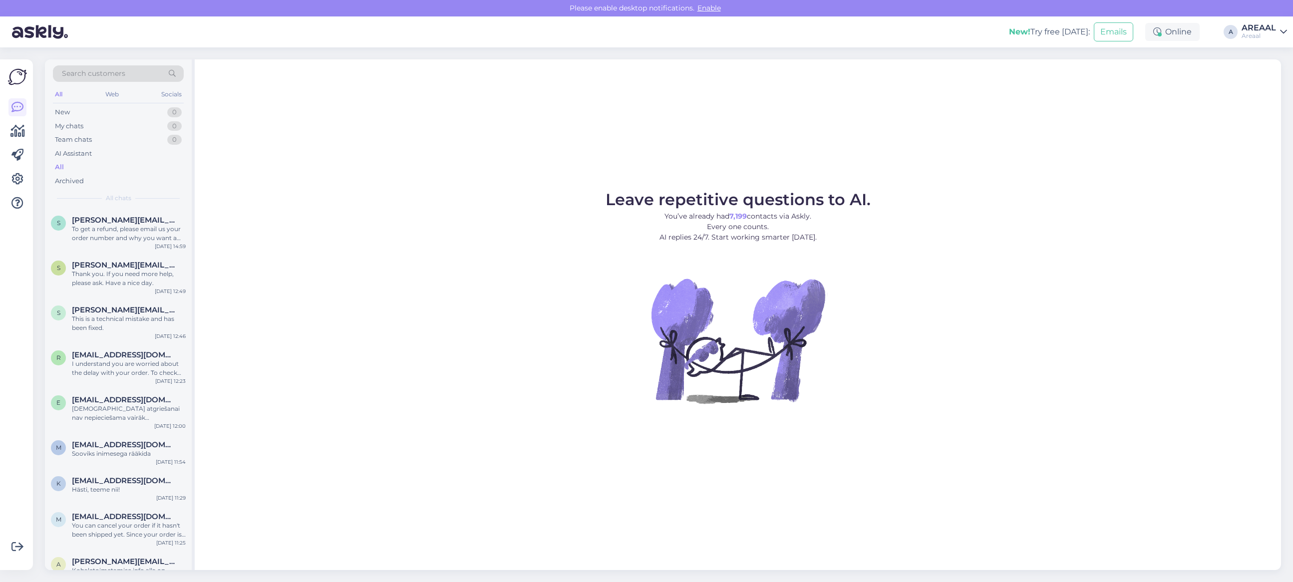
click at [1264, 36] on div "Areaal" at bounding box center [1258, 36] width 34 height 8
click at [1274, 73] on button "Open" at bounding box center [1265, 76] width 28 height 15
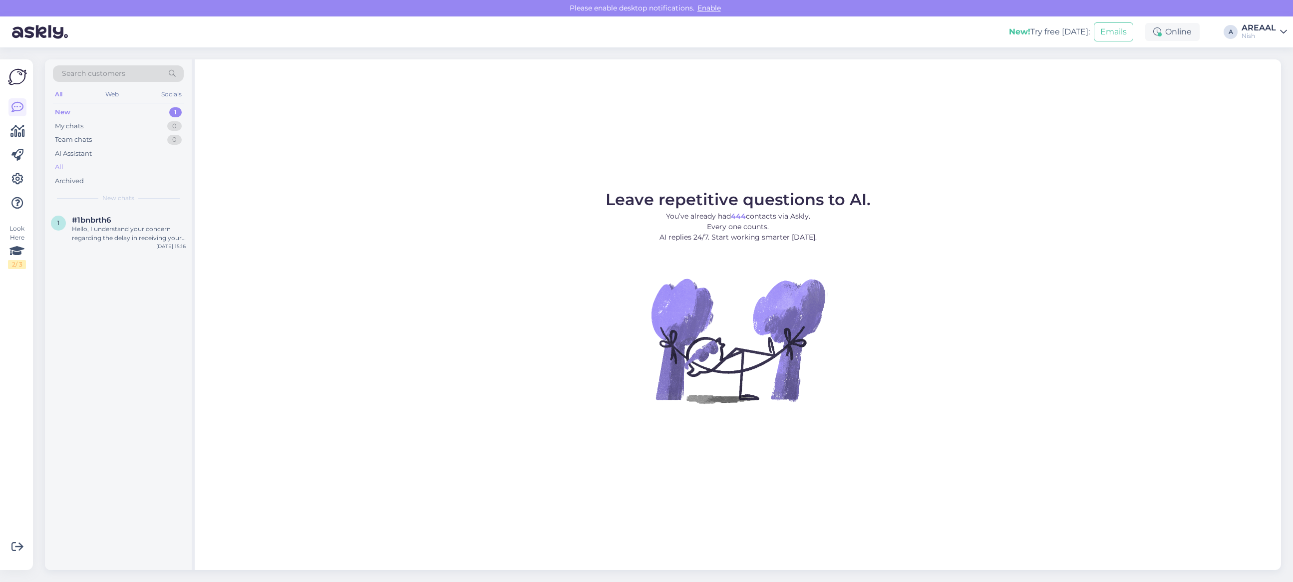
click at [93, 165] on div "All" at bounding box center [118, 167] width 131 height 14
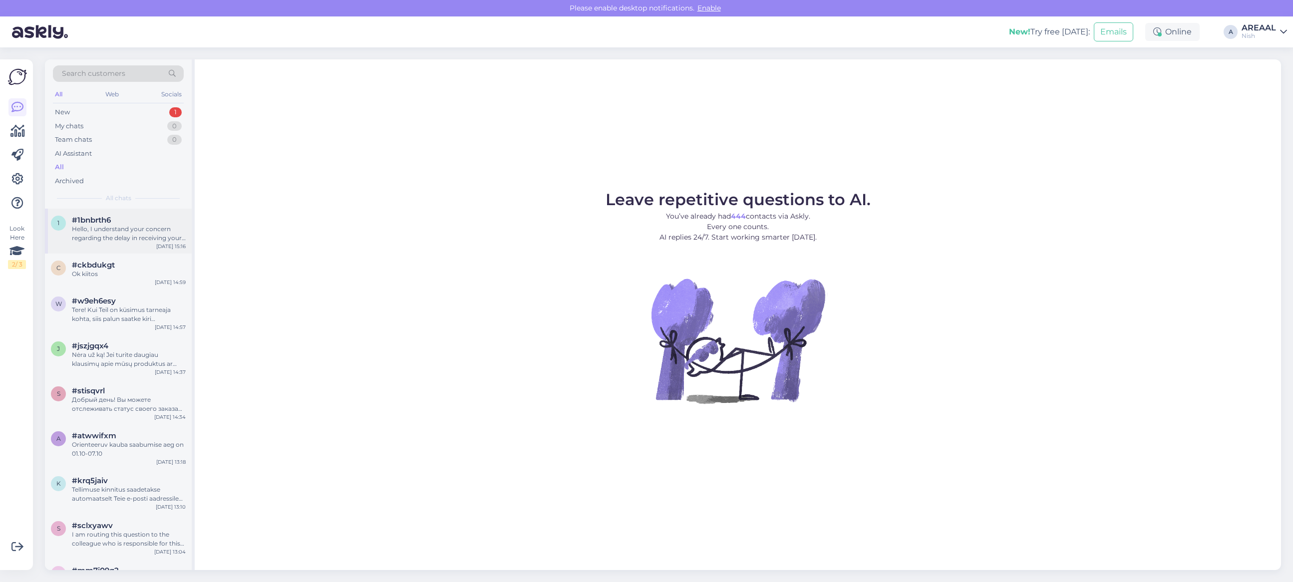
click at [113, 228] on div "Hello, I understand your concern regarding the delay in receiving your refund. …" at bounding box center [129, 234] width 114 height 18
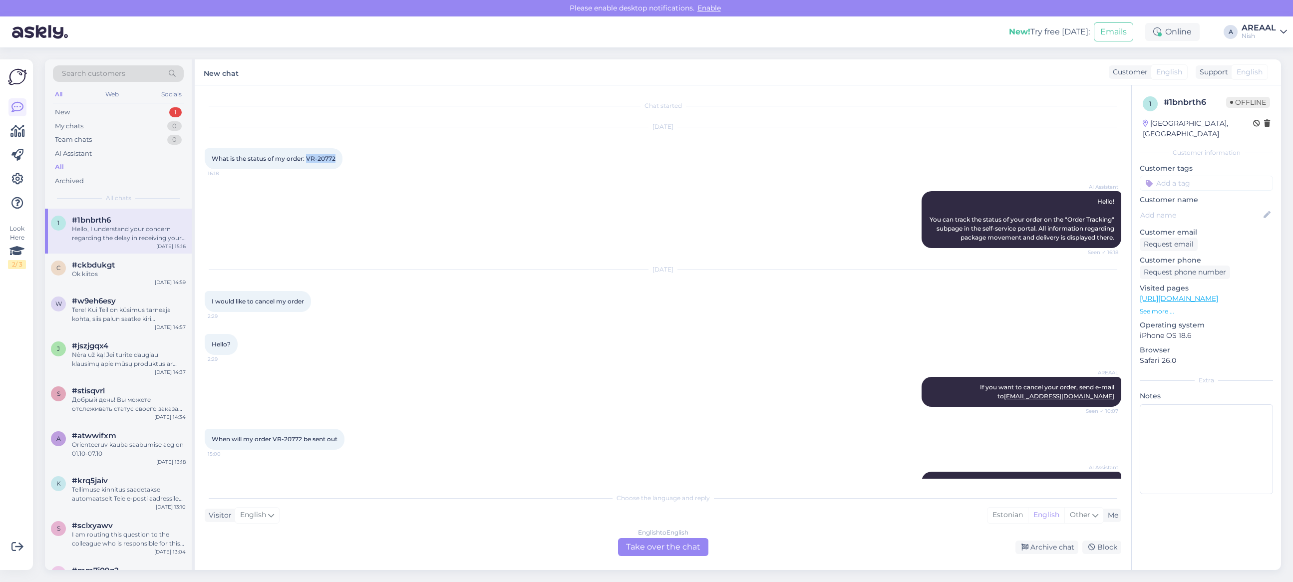
drag, startPoint x: 311, startPoint y: 161, endPoint x: 354, endPoint y: 162, distance: 43.5
click at [354, 161] on div "Sep 11 2025 What is the status of my order: VR-20772 16:18" at bounding box center [663, 148] width 916 height 64
copy span "VR-20772"
click at [1059, 580] on div "Search customers All Web Socials New 1 My chats 0 Team chats 0 AI Assistant All…" at bounding box center [666, 314] width 1254 height 535
drag, startPoint x: 567, startPoint y: 387, endPoint x: 557, endPoint y: 410, distance: 25.0
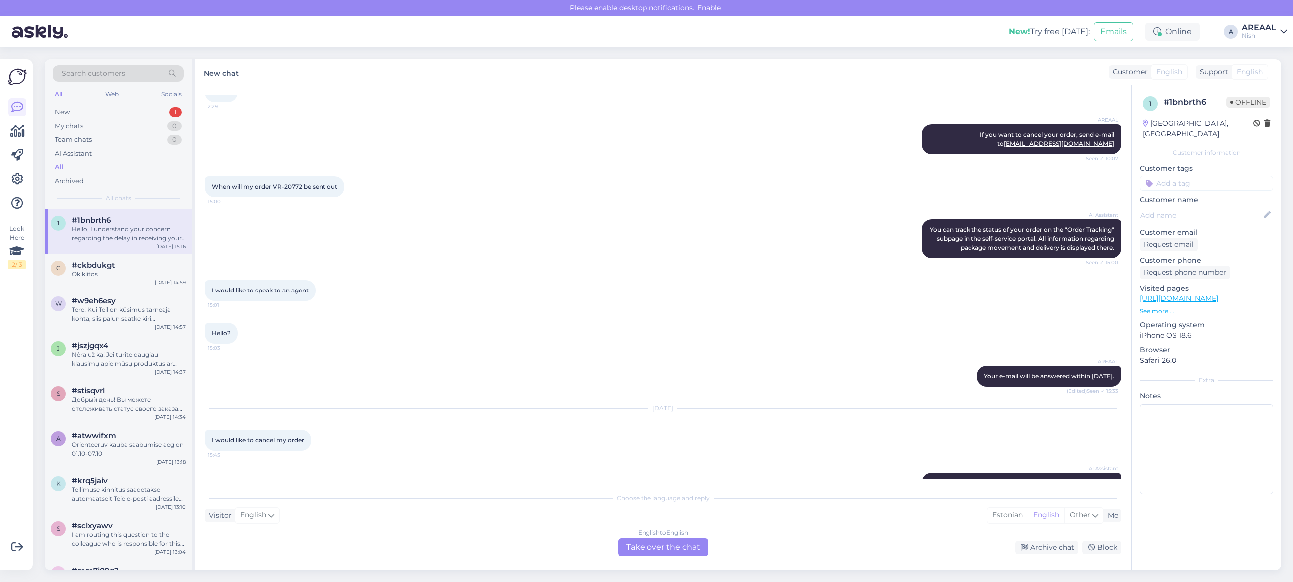
scroll to position [685, 0]
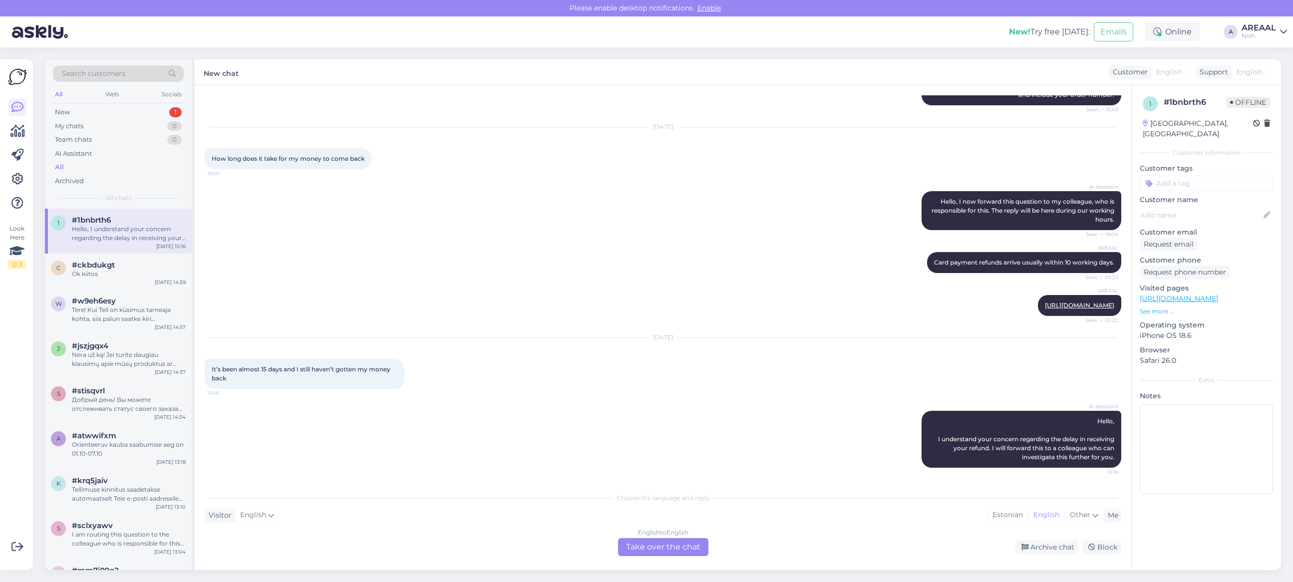
click at [605, 255] on div "AREAAL Card payment refunds arrive usually within 10 working days. Seen ✓ 20:23" at bounding box center [663, 262] width 916 height 43
click at [1048, 552] on div "Archive chat" at bounding box center [1046, 547] width 63 height 13
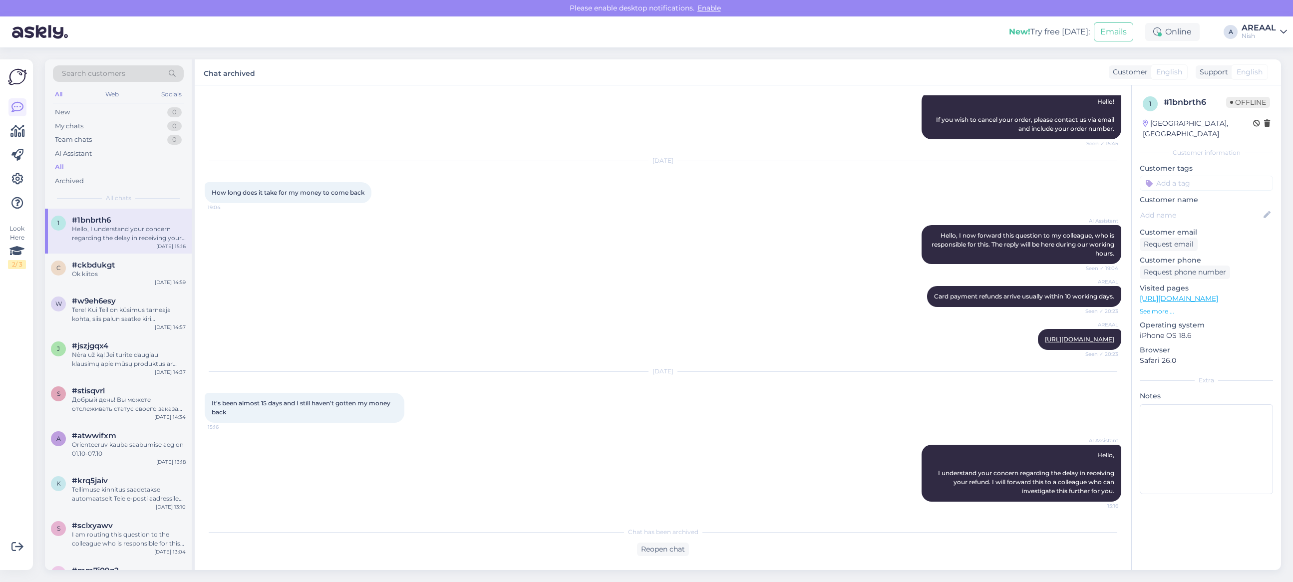
click at [1269, 32] on div "Nish" at bounding box center [1258, 36] width 34 height 8
click at [1269, 54] on button "Open" at bounding box center [1265, 55] width 28 height 15
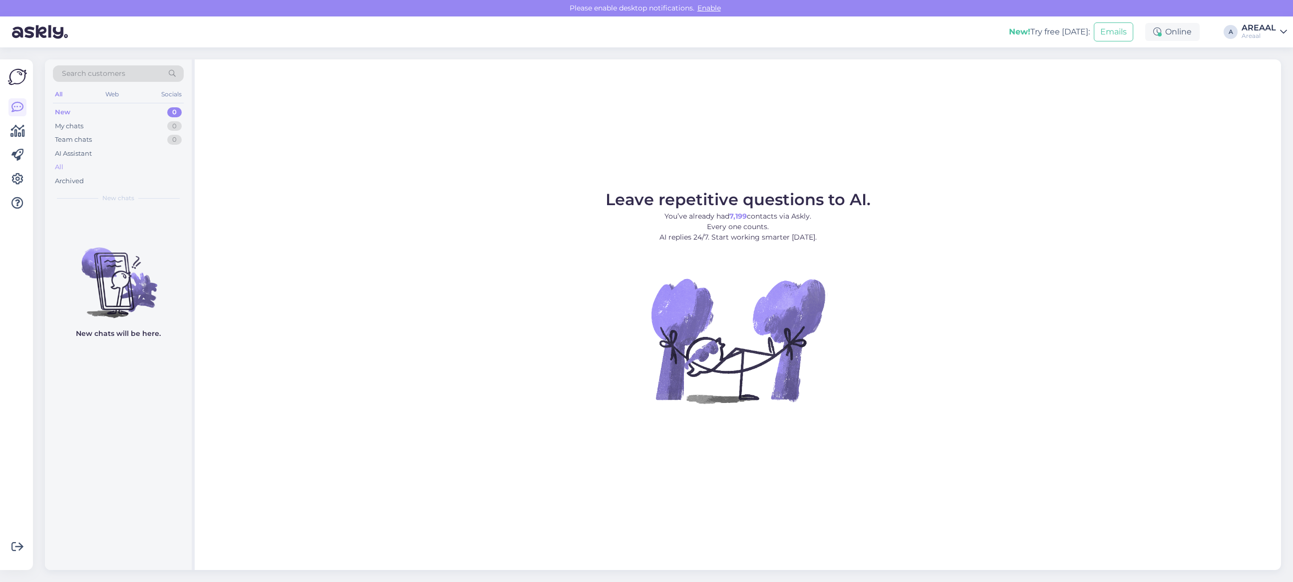
click at [77, 169] on div "All" at bounding box center [118, 167] width 131 height 14
click at [143, 162] on div "All" at bounding box center [118, 167] width 131 height 14
click at [137, 173] on div "All" at bounding box center [118, 167] width 131 height 14
click at [136, 165] on div "All" at bounding box center [118, 167] width 131 height 14
click at [153, 162] on div "All" at bounding box center [118, 167] width 131 height 14
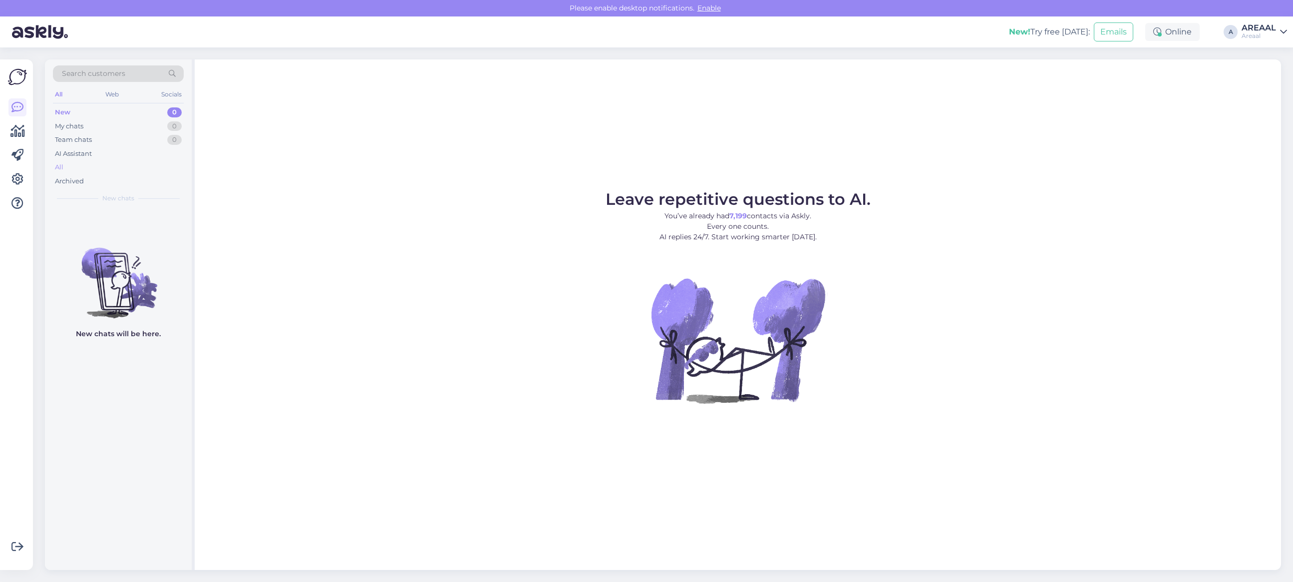
click at [115, 163] on div "All" at bounding box center [118, 167] width 131 height 14
click at [83, 168] on div "All" at bounding box center [118, 167] width 131 height 14
click at [106, 164] on div "All" at bounding box center [118, 167] width 131 height 14
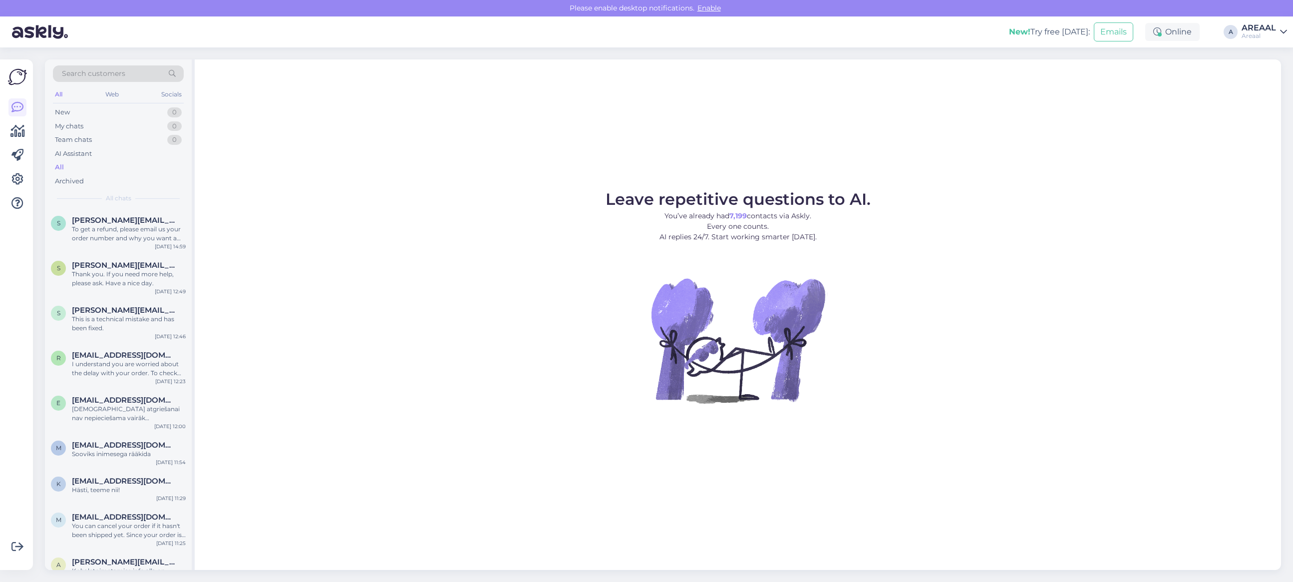
drag, startPoint x: 1276, startPoint y: 23, endPoint x: 1266, endPoint y: 28, distance: 10.9
click at [1275, 24] on link "AREAAL Areaal" at bounding box center [1263, 32] width 45 height 16
click at [1271, 76] on button "Open" at bounding box center [1265, 76] width 28 height 15
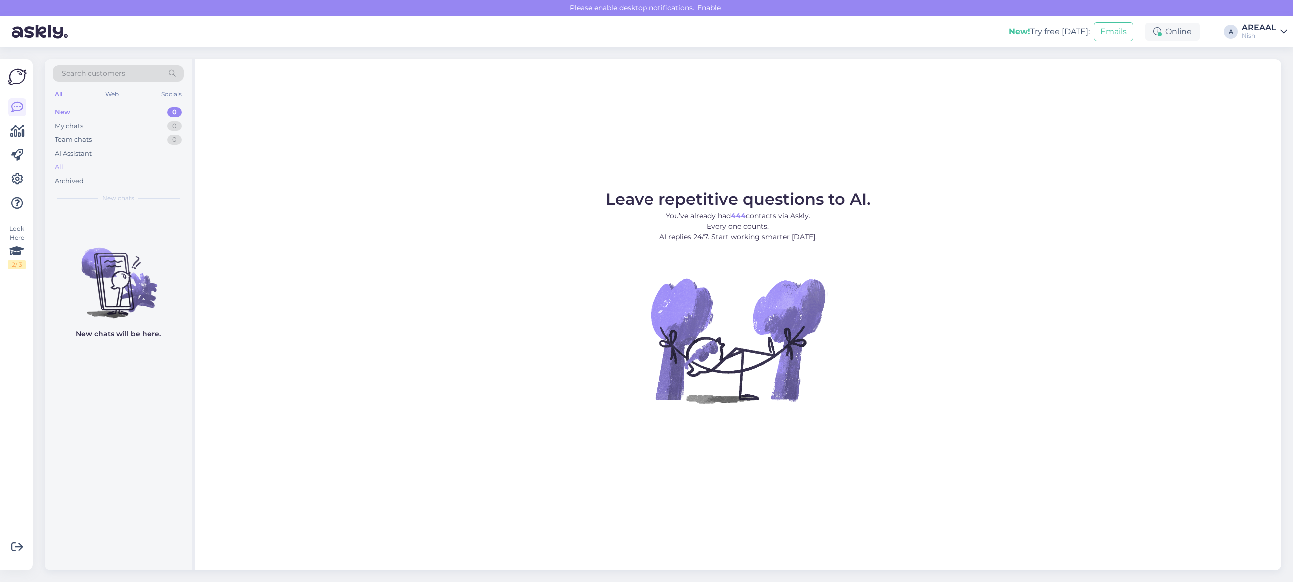
click at [99, 166] on div "All" at bounding box center [118, 167] width 131 height 14
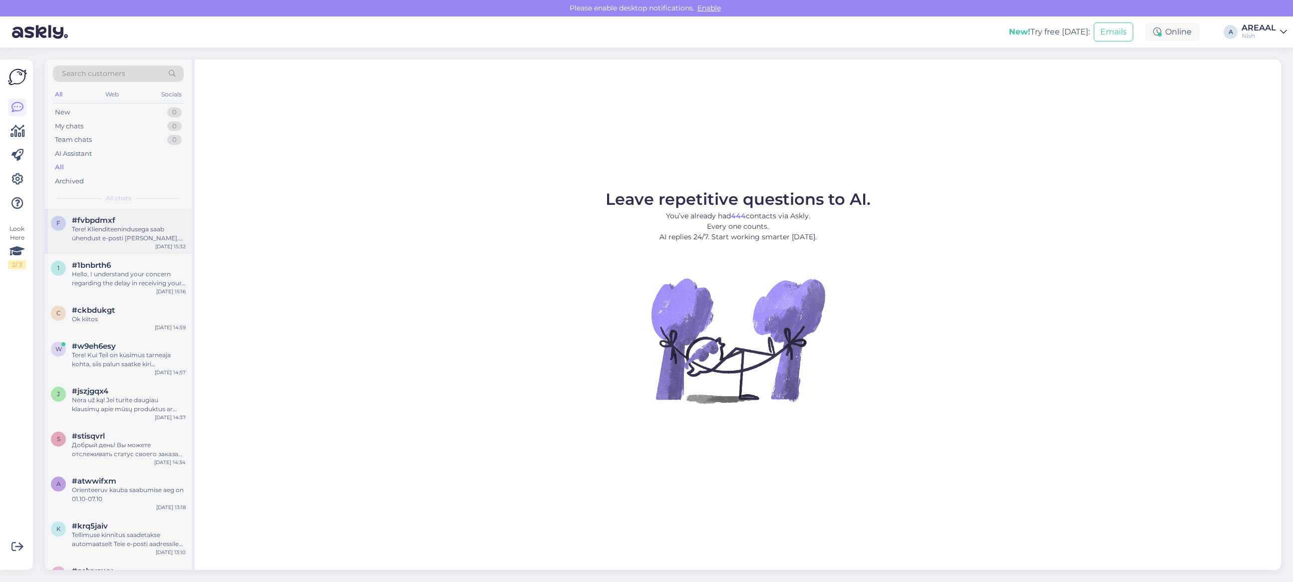
click at [113, 224] on span "#fvbpdmxf" at bounding box center [93, 220] width 43 height 9
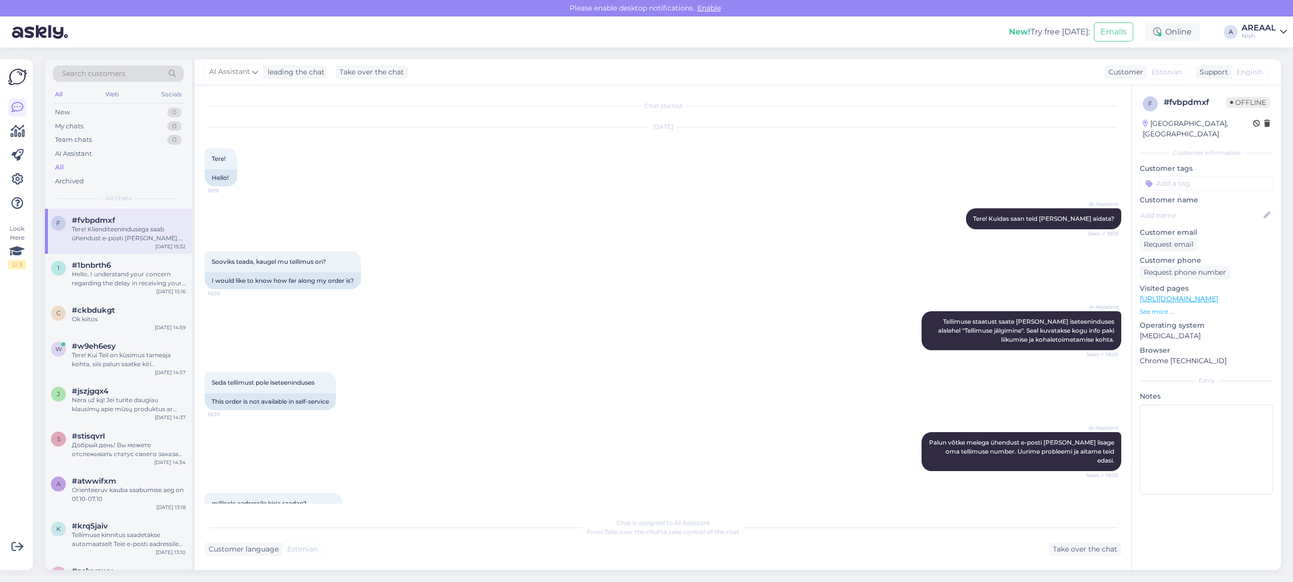
scroll to position [206, 0]
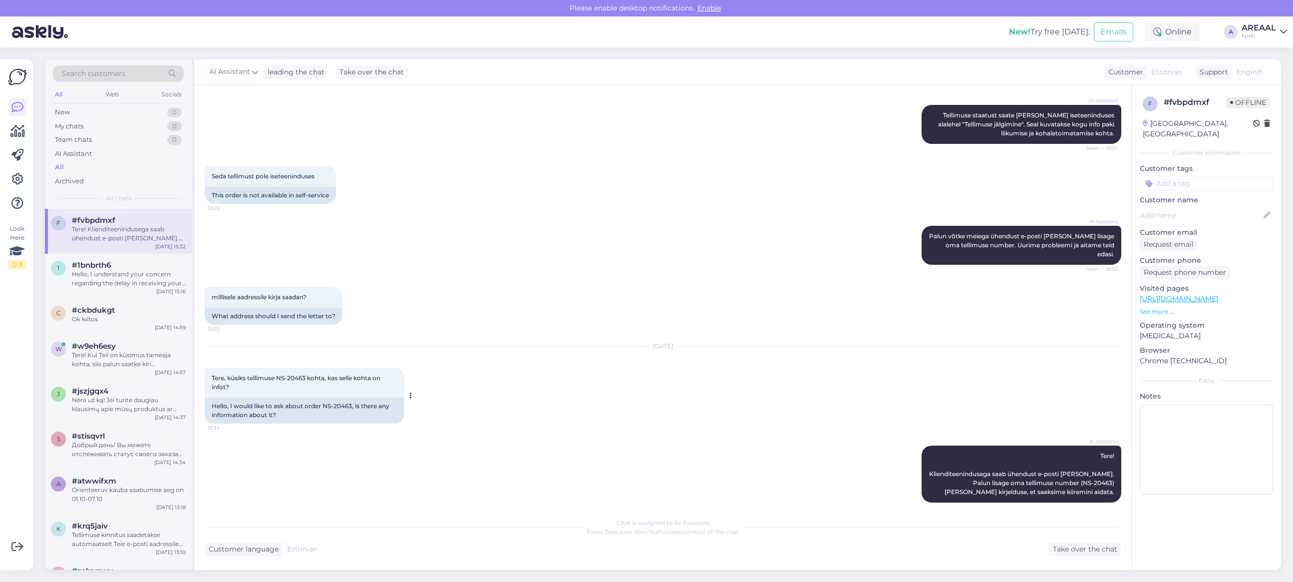
click at [276, 374] on span "Tere, küsiks tellimuse NS-20463 kohta, kas selle kohta on infot?" at bounding box center [297, 382] width 170 height 16
drag, startPoint x: 279, startPoint y: 368, endPoint x: 306, endPoint y: 370, distance: 27.5
click at [306, 374] on span "Tere, küsiks tellimuse NS-20463 kohta, kas selle kohta on infot?" at bounding box center [297, 382] width 170 height 16
copy span "NS-20463"
click at [436, 423] on div "Sep 29 2025 Tere, küsiks tellimuse NS-20463 kohta, kas selle kohta on infot? 15…" at bounding box center [663, 384] width 916 height 99
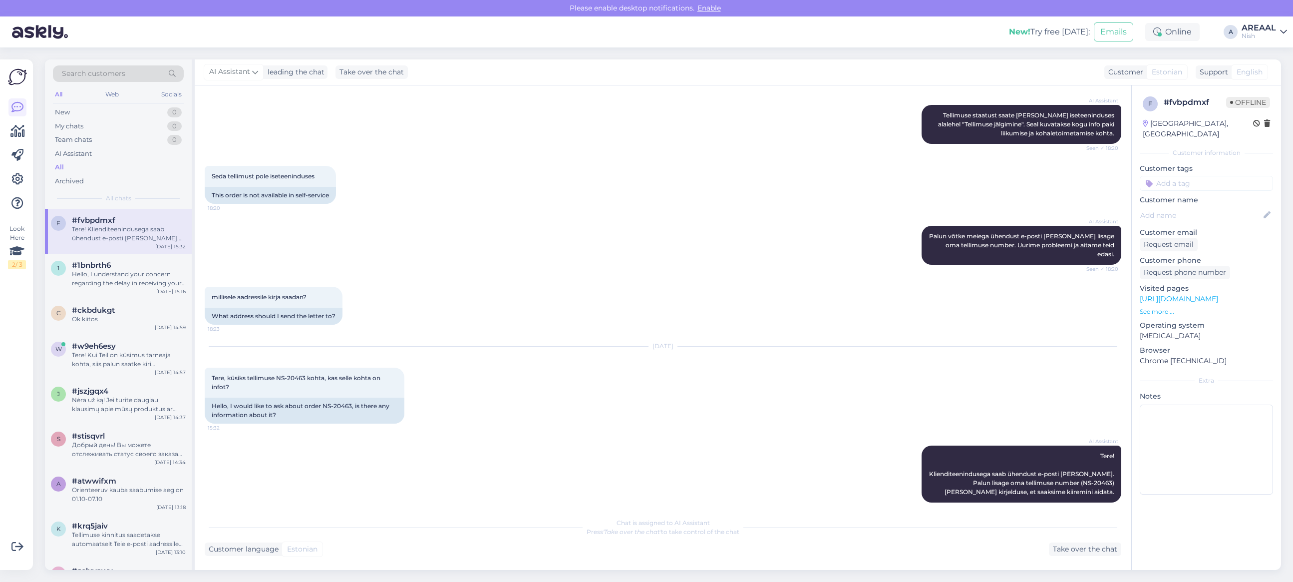
click at [85, 252] on div "f #fvbpdmxf Tere! Klienditeenindusega saab ühendust e-posti teel. Palun lisage …" at bounding box center [118, 231] width 147 height 45
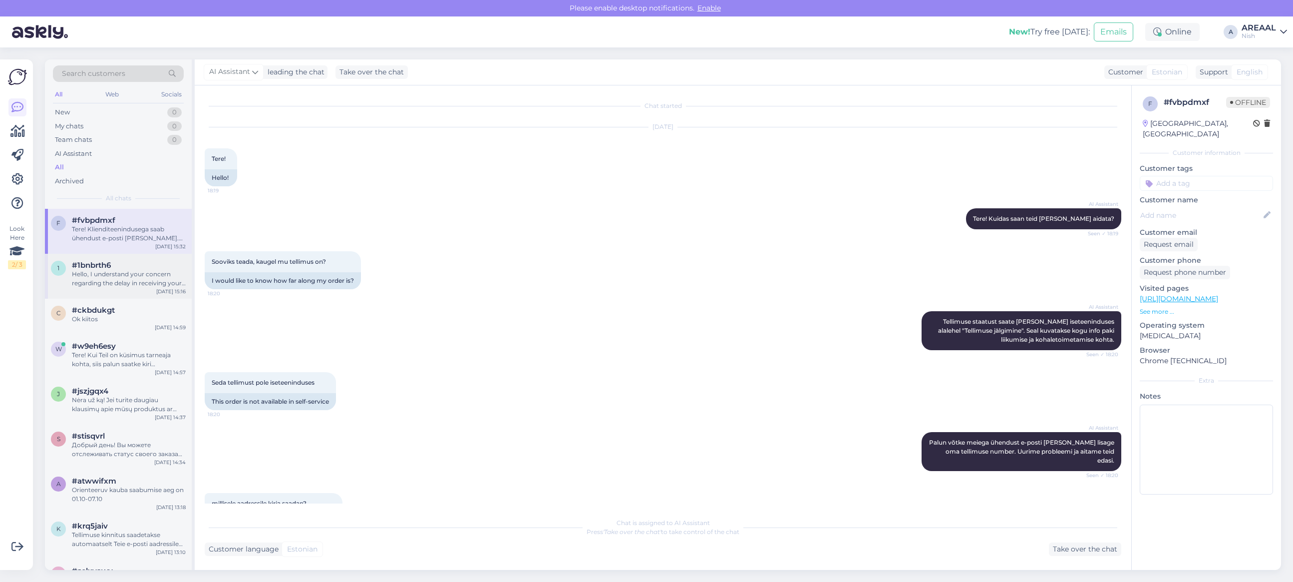
click at [109, 270] on div "Hello, I understand your concern regarding the delay in receiving your refund. …" at bounding box center [129, 279] width 114 height 18
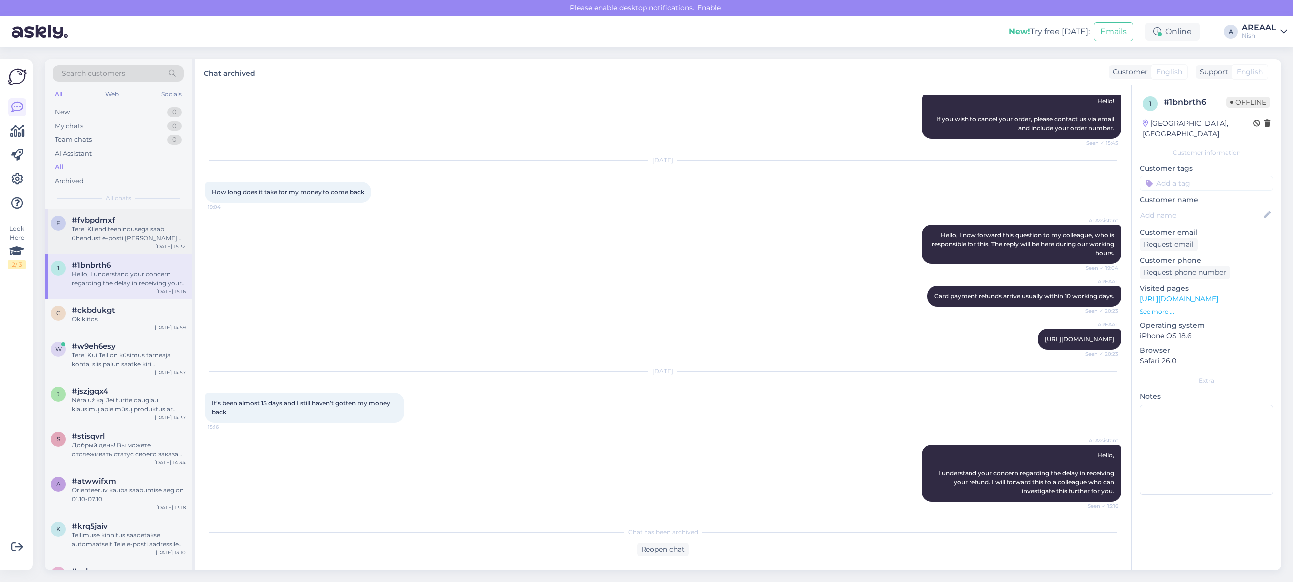
click at [108, 222] on span "#fvbpdmxf" at bounding box center [93, 220] width 43 height 9
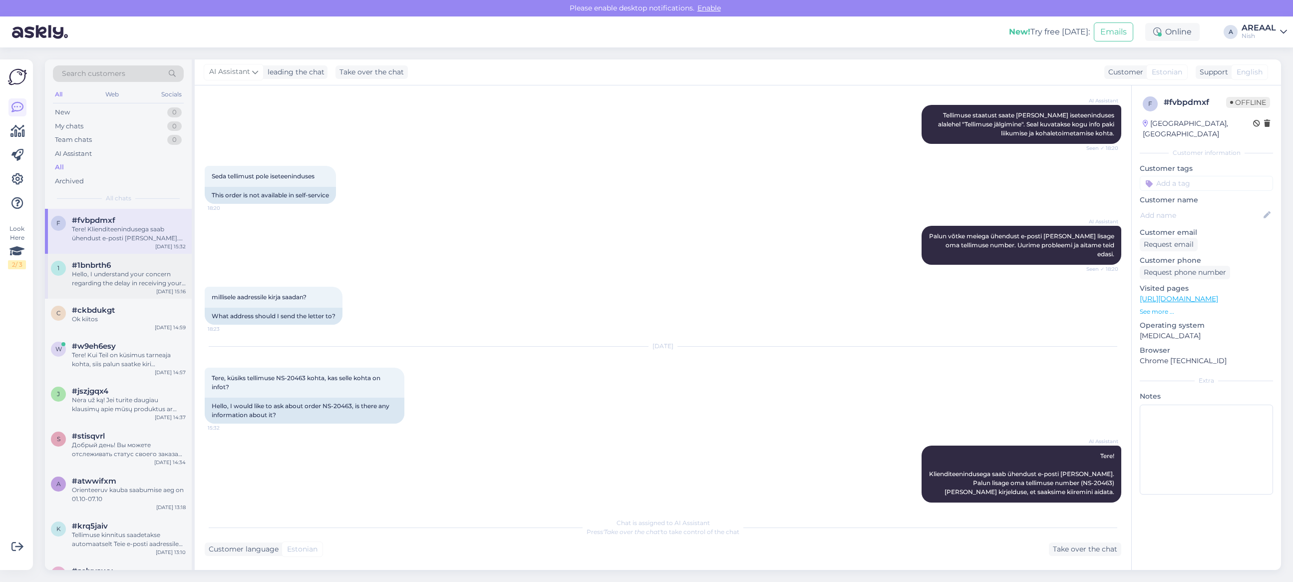
click at [126, 267] on div "#1bnbrth6" at bounding box center [129, 265] width 114 height 9
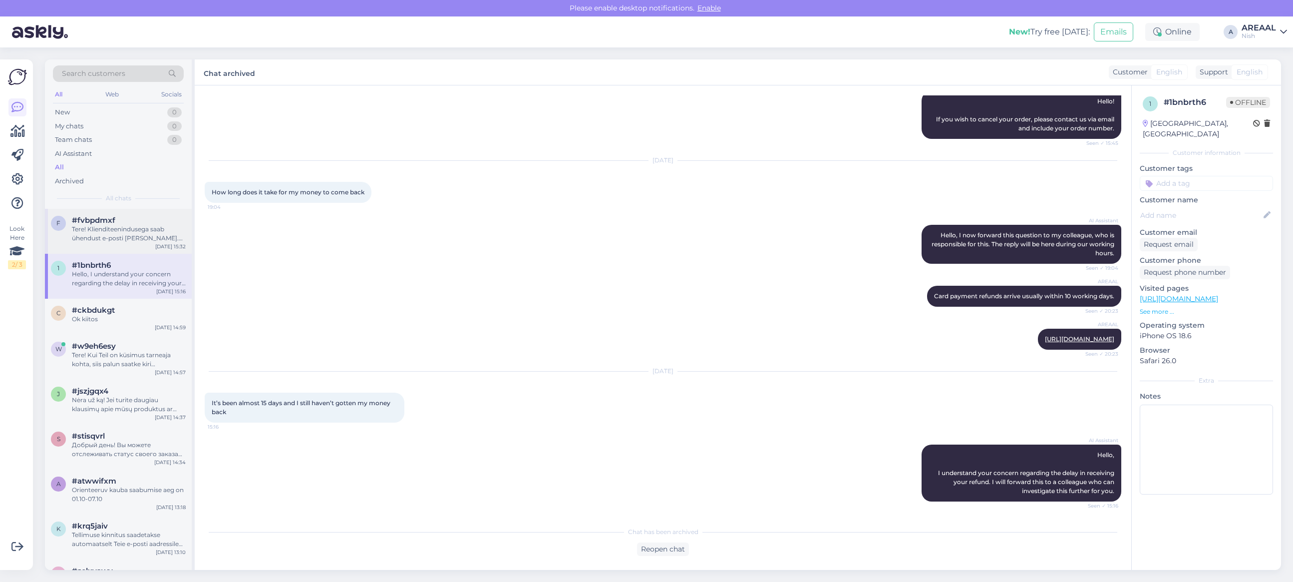
click at [128, 236] on div "Tere! Klienditeenindusega saab ühendust e-posti teel. Palun lisage oma tellimus…" at bounding box center [129, 234] width 114 height 18
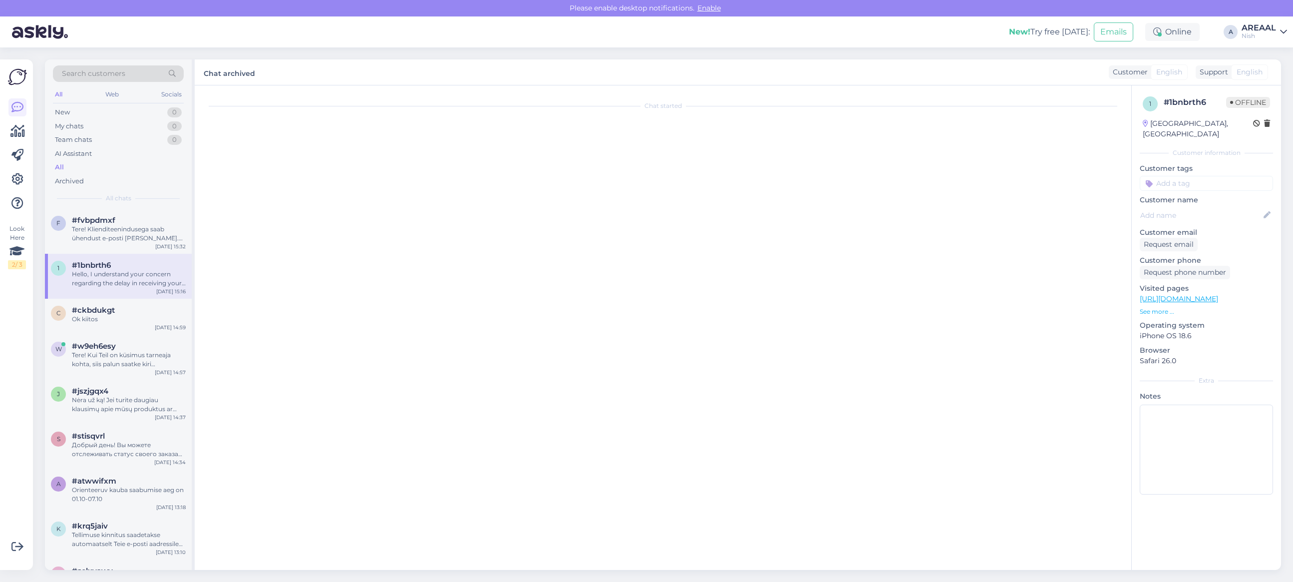
scroll to position [206, 0]
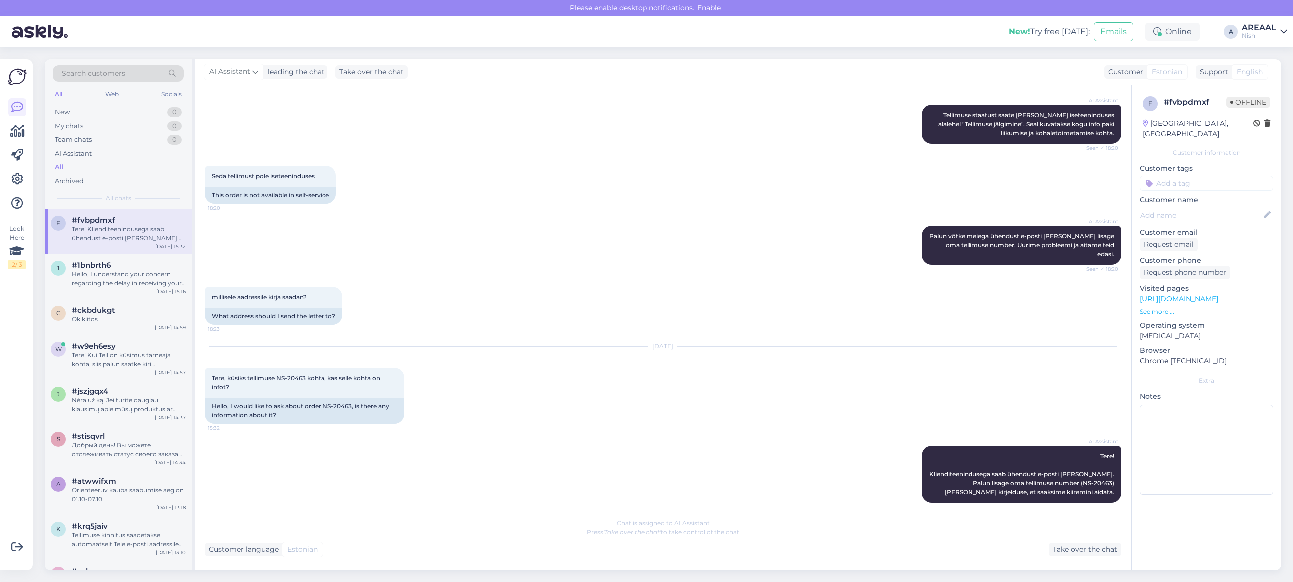
click at [1252, 36] on div "Nish" at bounding box center [1258, 36] width 34 height 8
click at [1254, 58] on button "Open" at bounding box center [1265, 55] width 28 height 15
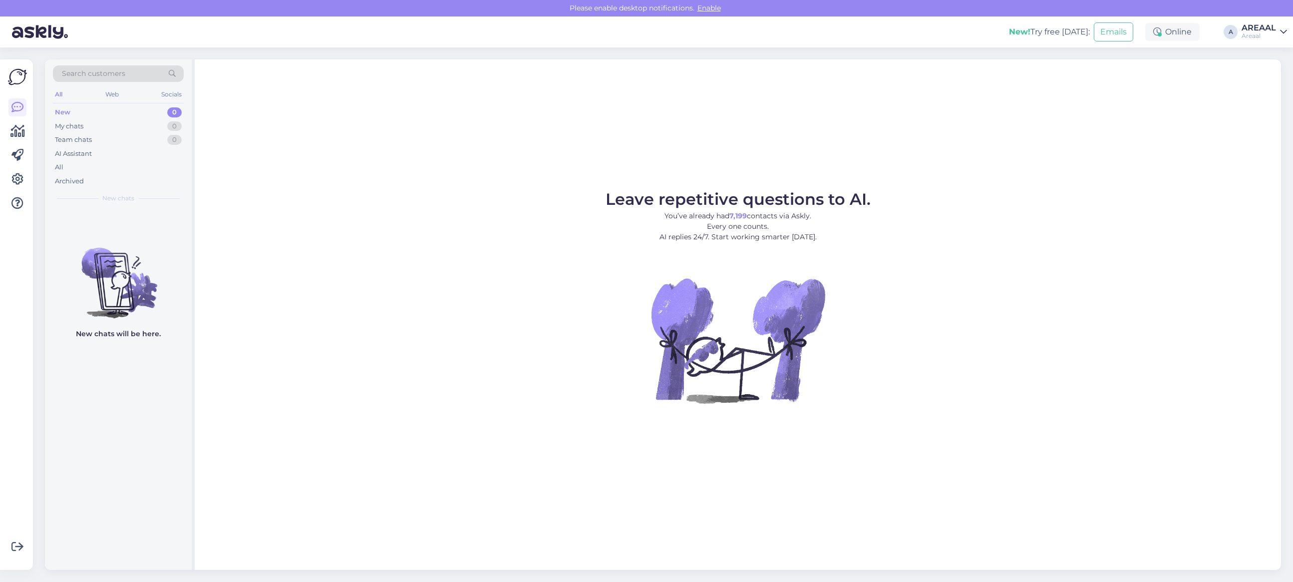
click at [876, 580] on div "Search customers All Web Socials New 0 My chats 0 Team chats 0 AI Assistant All…" at bounding box center [666, 314] width 1254 height 534
click at [440, 190] on div "Leave repetitive questions to AI. You’ve already had 7,199 contacts via Askly. …" at bounding box center [738, 314] width 1086 height 510
click at [50, 165] on div "Search customers All Web Socials New 0 My chats 0 Team chats 0 AI Assistant All…" at bounding box center [118, 133] width 147 height 149
click at [70, 166] on div "All" at bounding box center [118, 167] width 131 height 14
click at [105, 176] on div "Archived" at bounding box center [118, 181] width 131 height 14
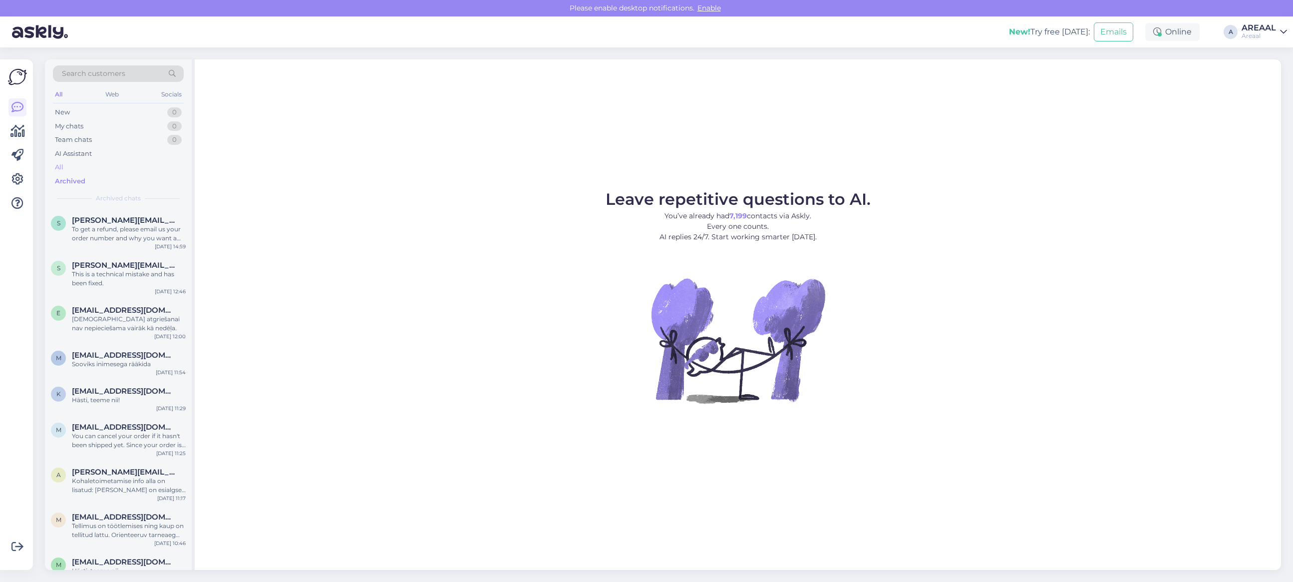
click at [100, 166] on div "All" at bounding box center [118, 167] width 131 height 14
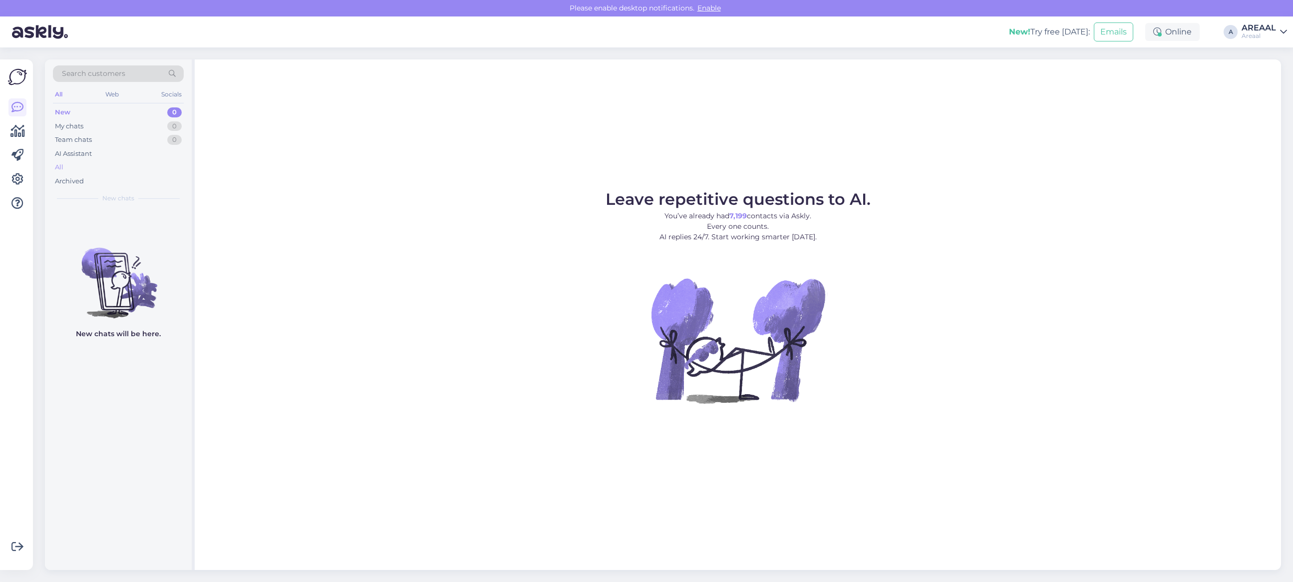
click at [80, 166] on div "All" at bounding box center [118, 167] width 131 height 14
click at [99, 171] on div "All" at bounding box center [118, 167] width 131 height 14
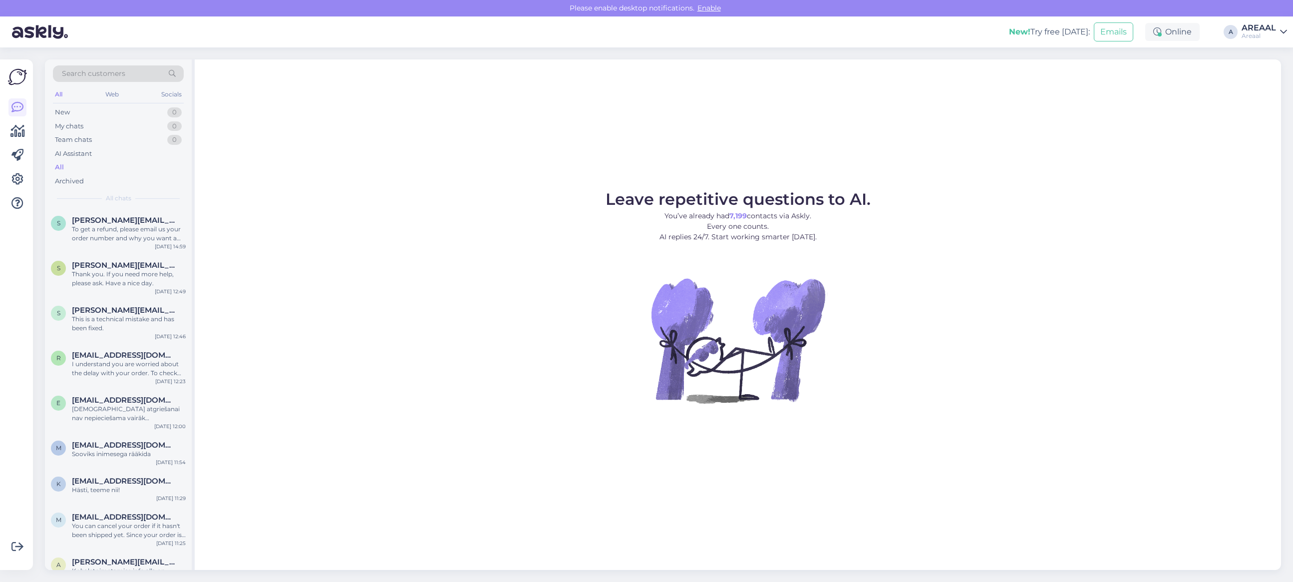
click at [643, 185] on div "Leave repetitive questions to AI. You’ve already had 7,199 contacts via Askly. …" at bounding box center [738, 314] width 1086 height 510
click at [661, 121] on div "Leave repetitive questions to AI. You’ve already had 7,199 contacts via Askly. …" at bounding box center [738, 314] width 1086 height 510
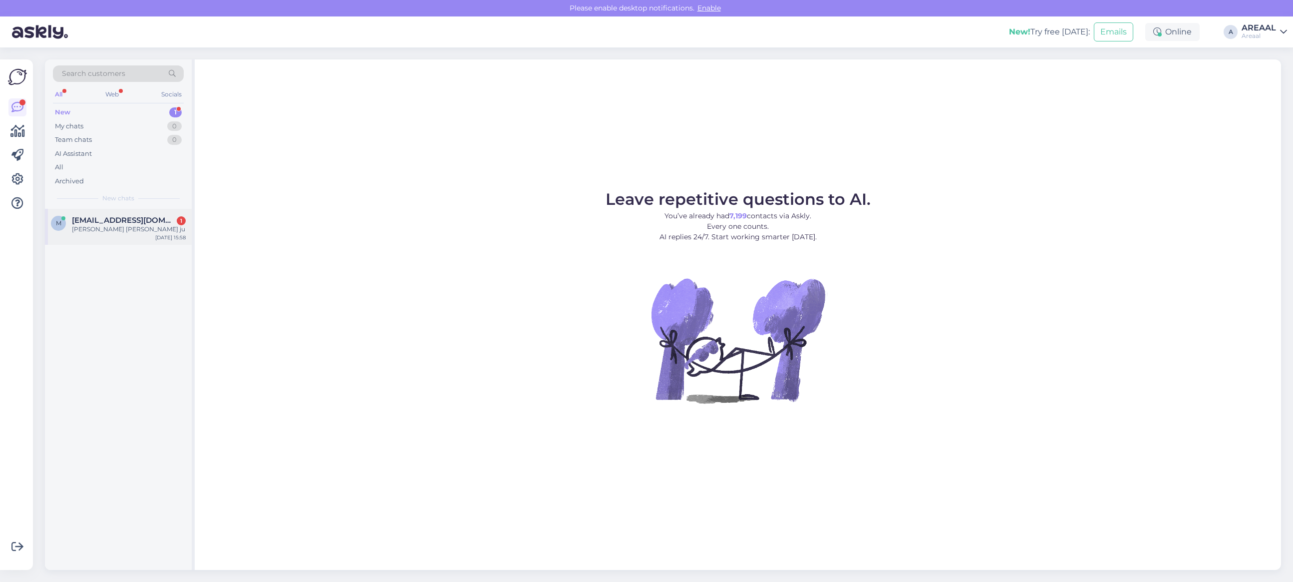
click at [172, 212] on div "m [EMAIL_ADDRESS][DOMAIN_NAME] 1 Teie kolleeg [PERSON_NAME] ju [DATE] 15:58" at bounding box center [118, 227] width 147 height 36
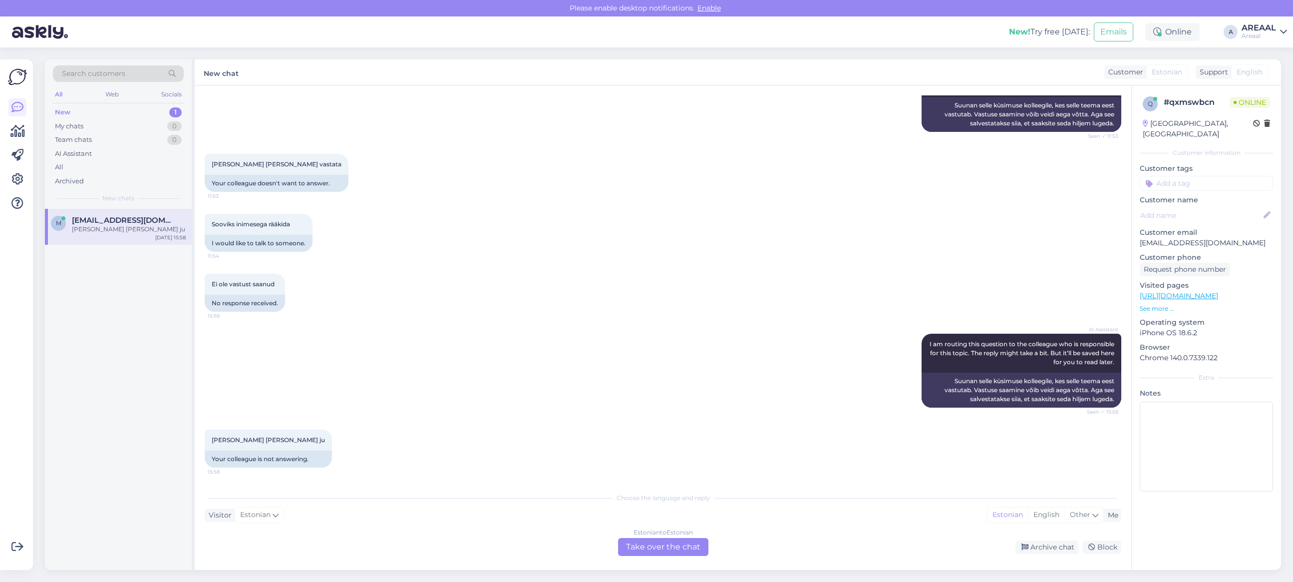
click at [647, 538] on div "Estonian to Estonian Take over the chat" at bounding box center [663, 547] width 90 height 18
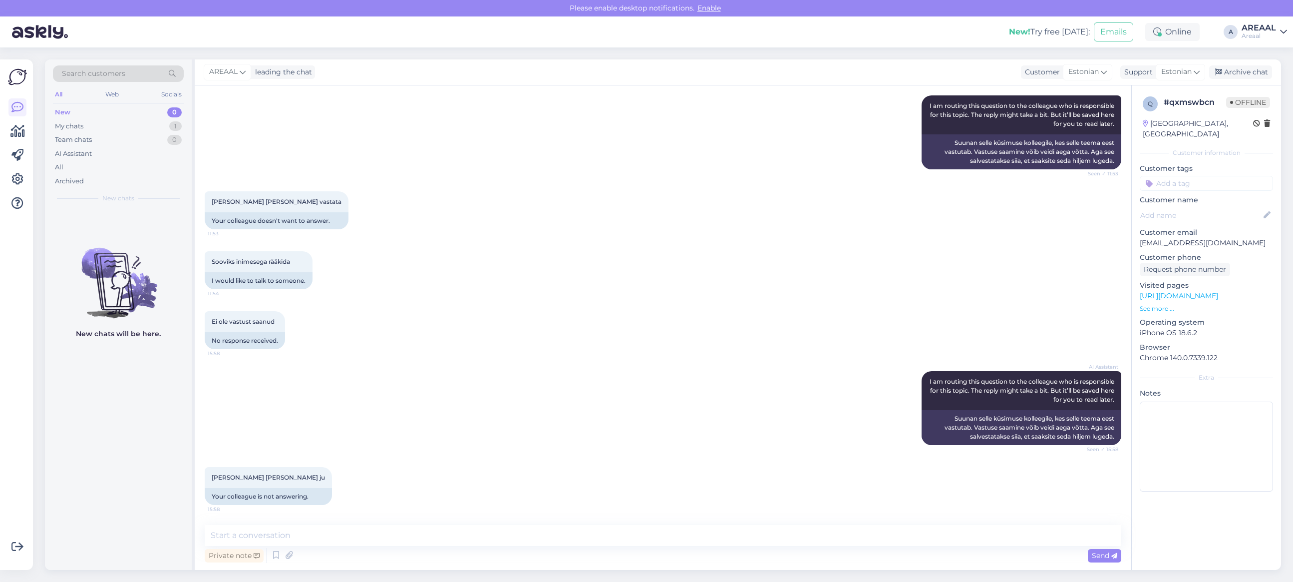
click at [644, 535] on textarea at bounding box center [663, 535] width 916 height 21
type textarea "Teie saadetud e-mailile vastatakse kuni 1 tööpäeva jooksul"
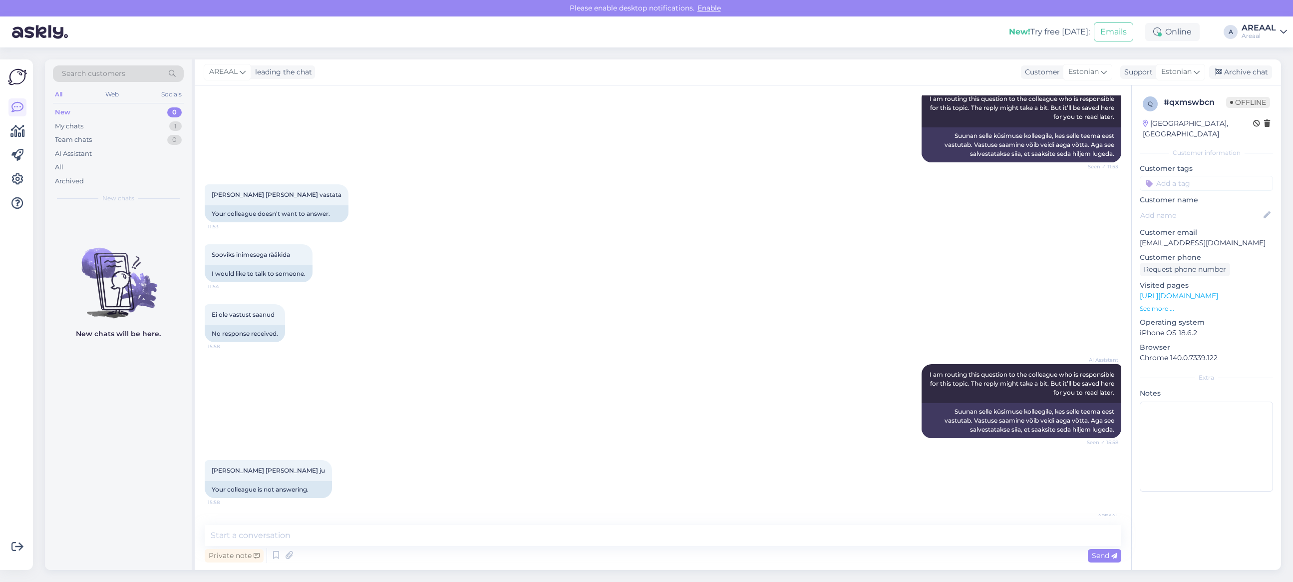
scroll to position [2025, 0]
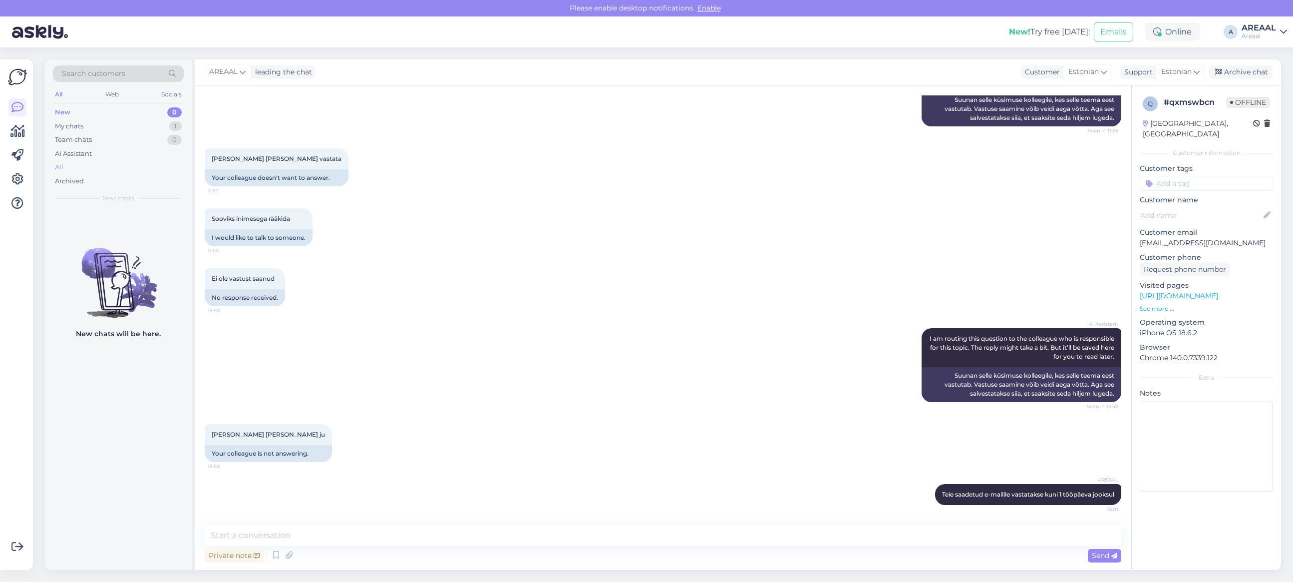
click at [109, 167] on div "All" at bounding box center [118, 167] width 131 height 14
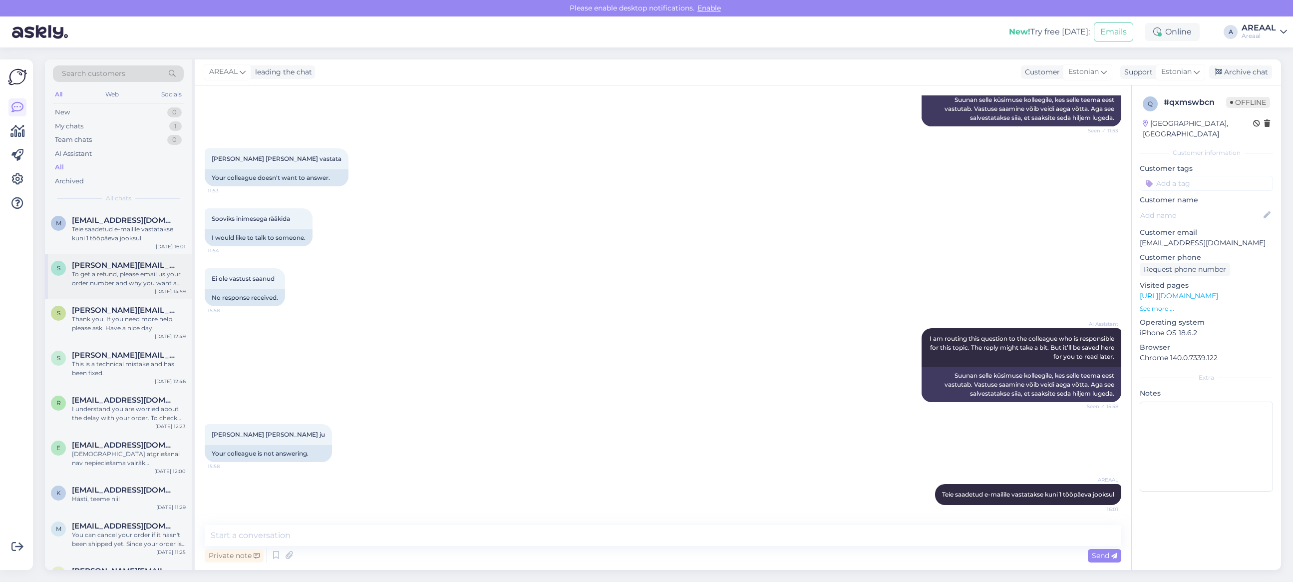
click at [128, 258] on div "s stanislav.pupkevits@gmail.com To get a refund, please email us your order num…" at bounding box center [118, 276] width 147 height 45
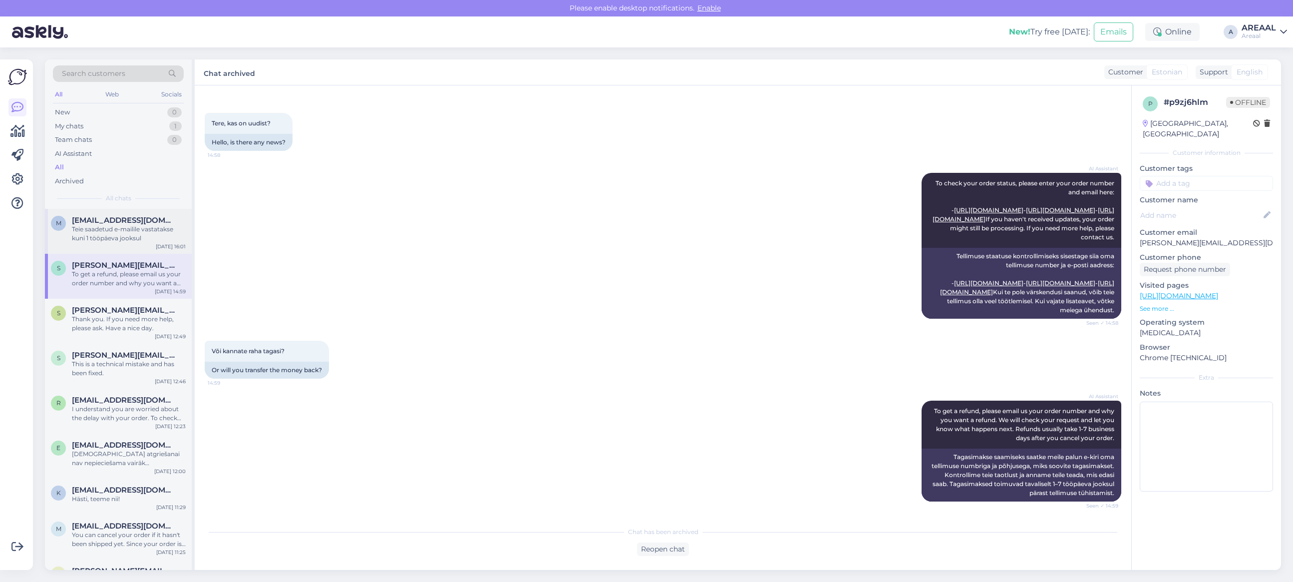
click at [130, 221] on span "[EMAIL_ADDRESS][DOMAIN_NAME]" at bounding box center [124, 220] width 104 height 9
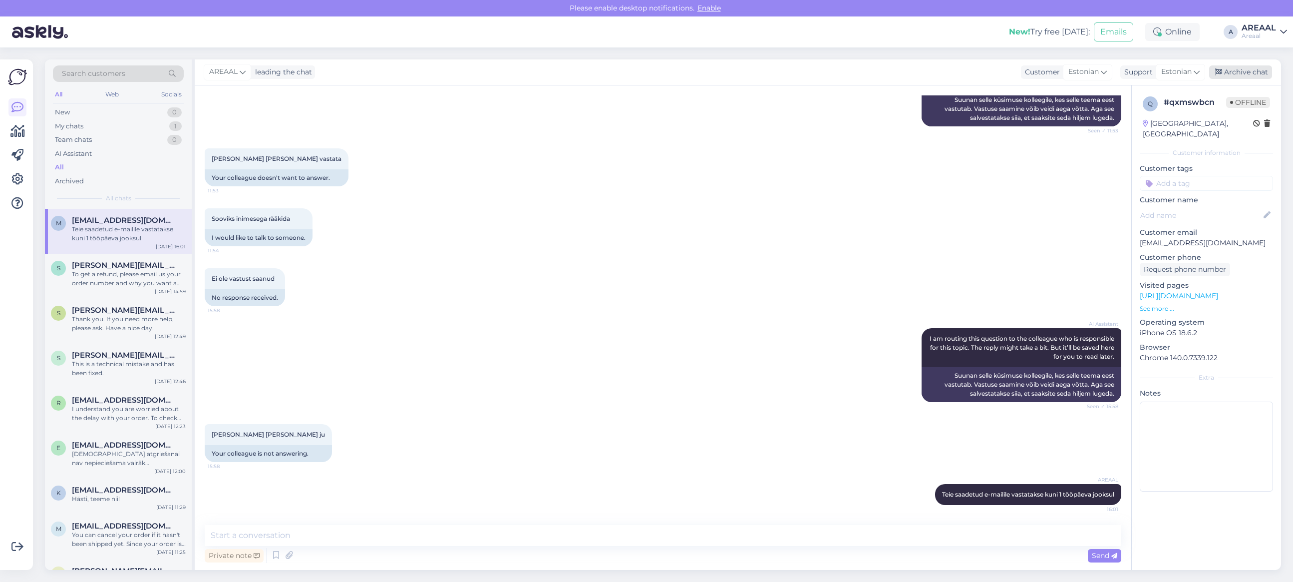
click at [1243, 66] on div "Archive chat" at bounding box center [1240, 71] width 63 height 13
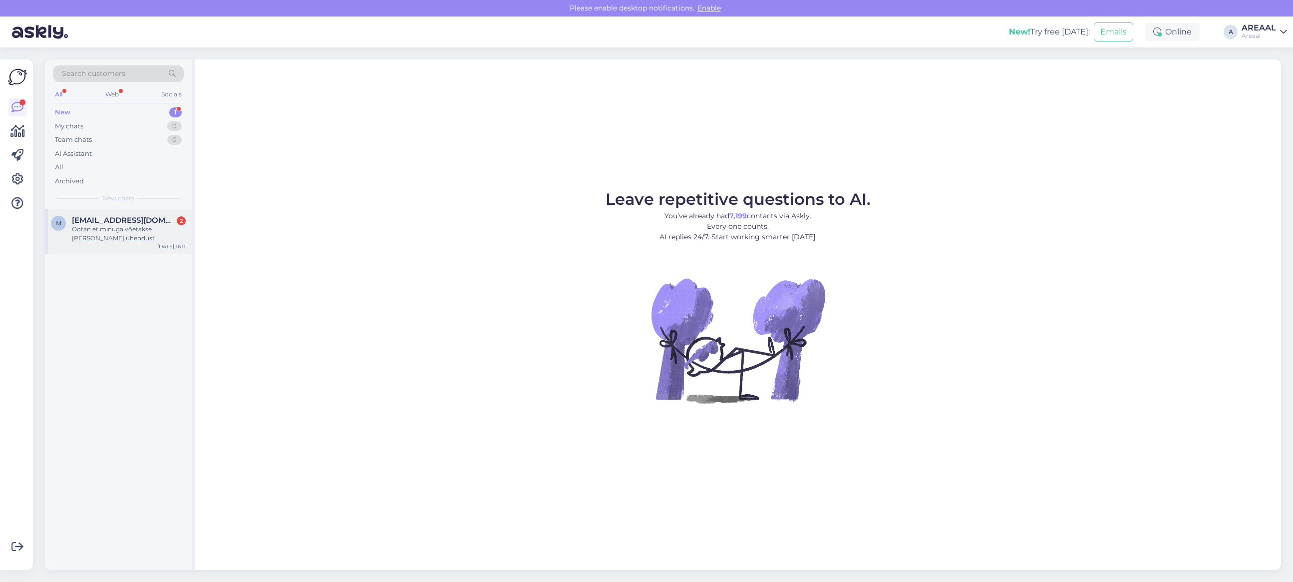
click at [150, 225] on div "Ootan et minuga võetakse [PERSON_NAME] ühendust" at bounding box center [129, 234] width 114 height 18
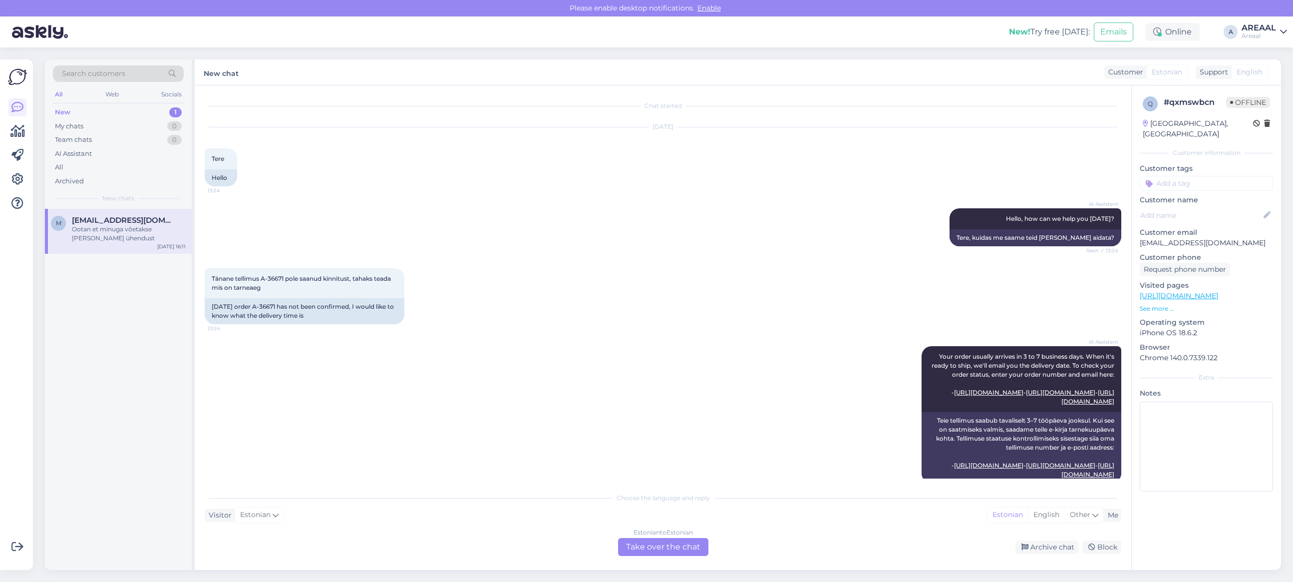
scroll to position [2355, 0]
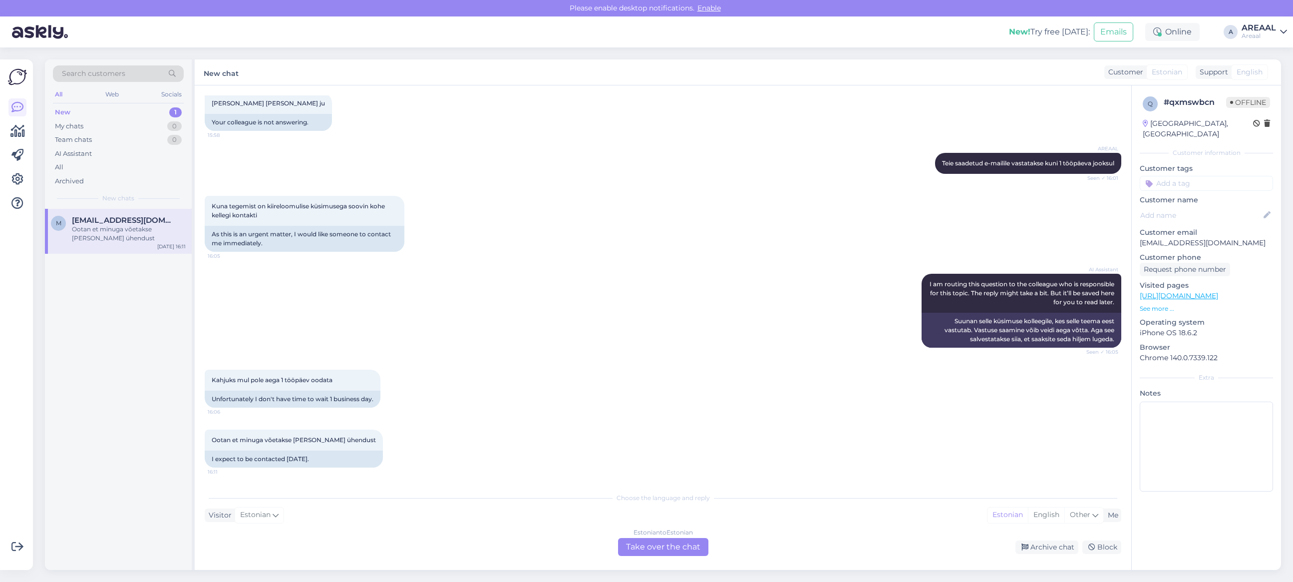
click at [779, 180] on div "AREAAL Teie saadetud e-mailile vastatakse kuni 1 tööpäeva jooksul Seen ✓ 16:01" at bounding box center [663, 163] width 916 height 43
click at [664, 175] on div "AREAAL Teie saadetud e-mailile vastatakse kuni 1 tööpäeva jooksul Seen ✓ 16:01" at bounding box center [663, 163] width 916 height 43
click at [1060, 555] on div "Estonian to Estonian Take over the chat Archive chat Block" at bounding box center [663, 547] width 916 height 18
click at [1052, 547] on div "Archive chat" at bounding box center [1046, 546] width 63 height 13
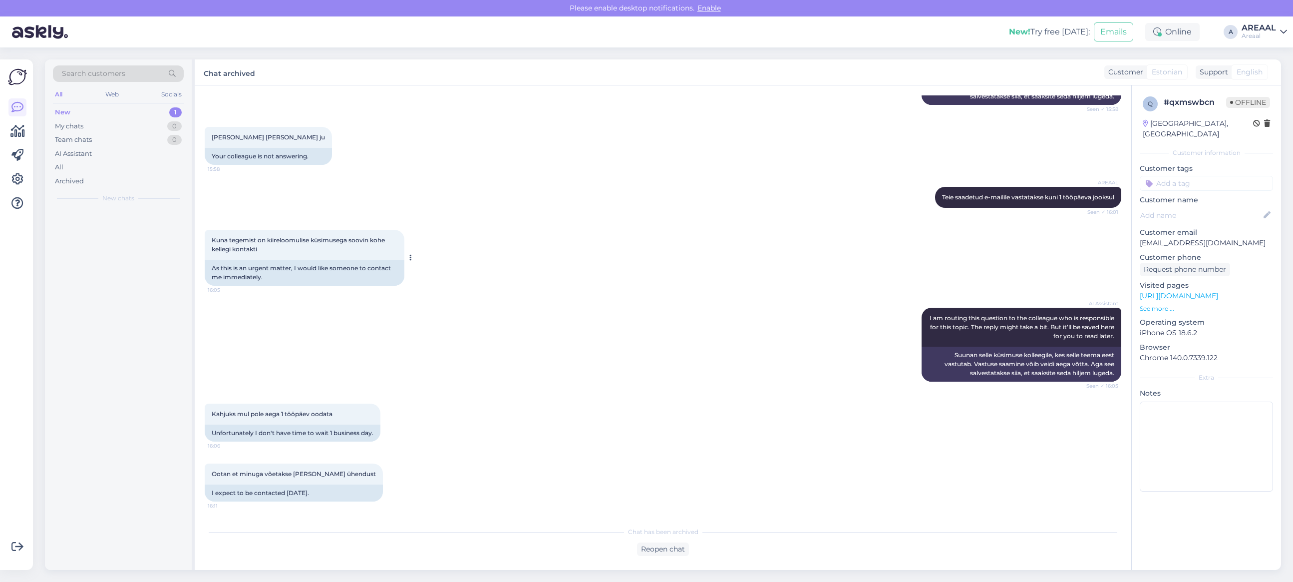
scroll to position [2322, 0]
click at [92, 170] on div "All" at bounding box center [118, 167] width 131 height 14
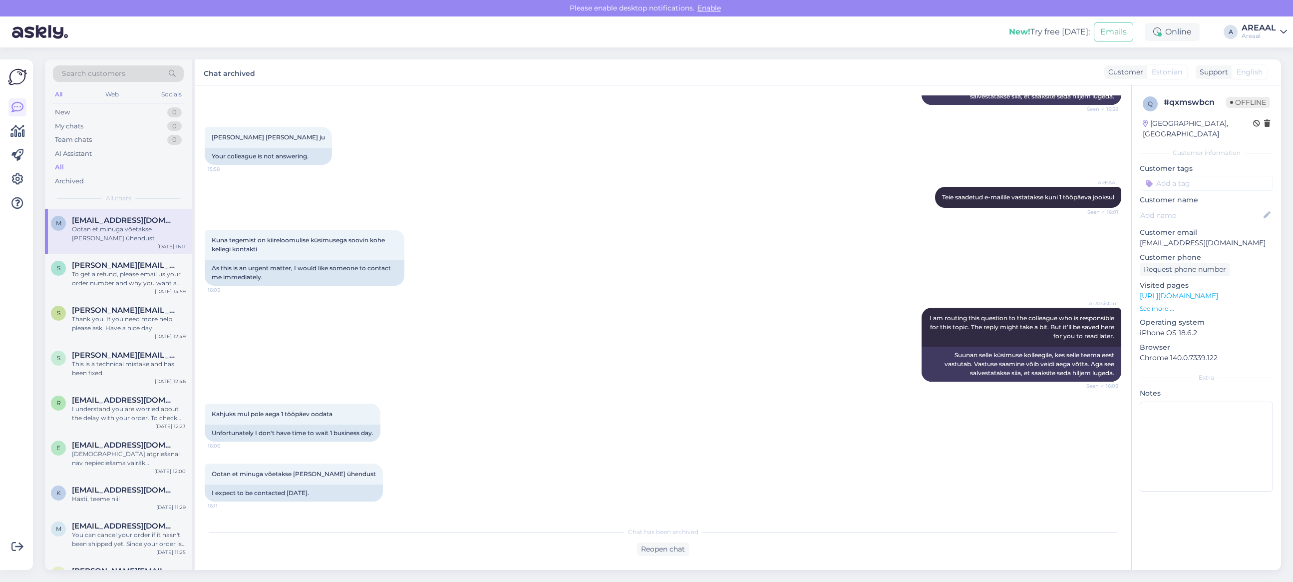
click at [111, 214] on div "m maitlarionov@gmail.com Ootan et minuga võetakse täna ühendust Sep 29 16:11" at bounding box center [118, 231] width 147 height 45
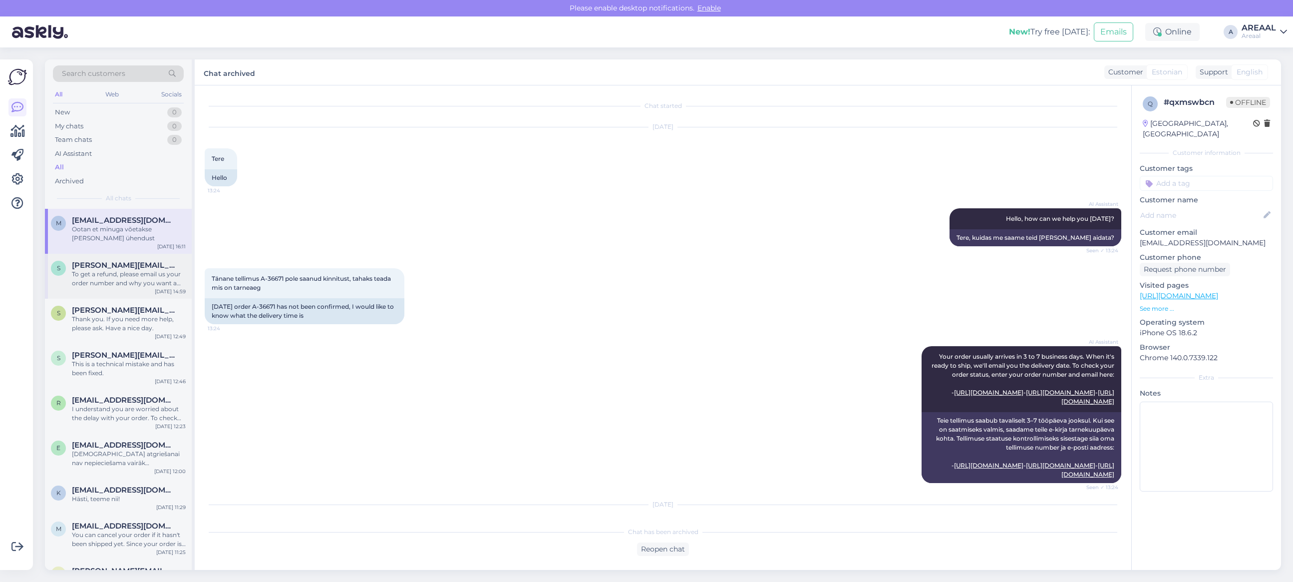
click at [113, 268] on span "[PERSON_NAME][EMAIL_ADDRESS][DOMAIN_NAME]" at bounding box center [124, 265] width 104 height 9
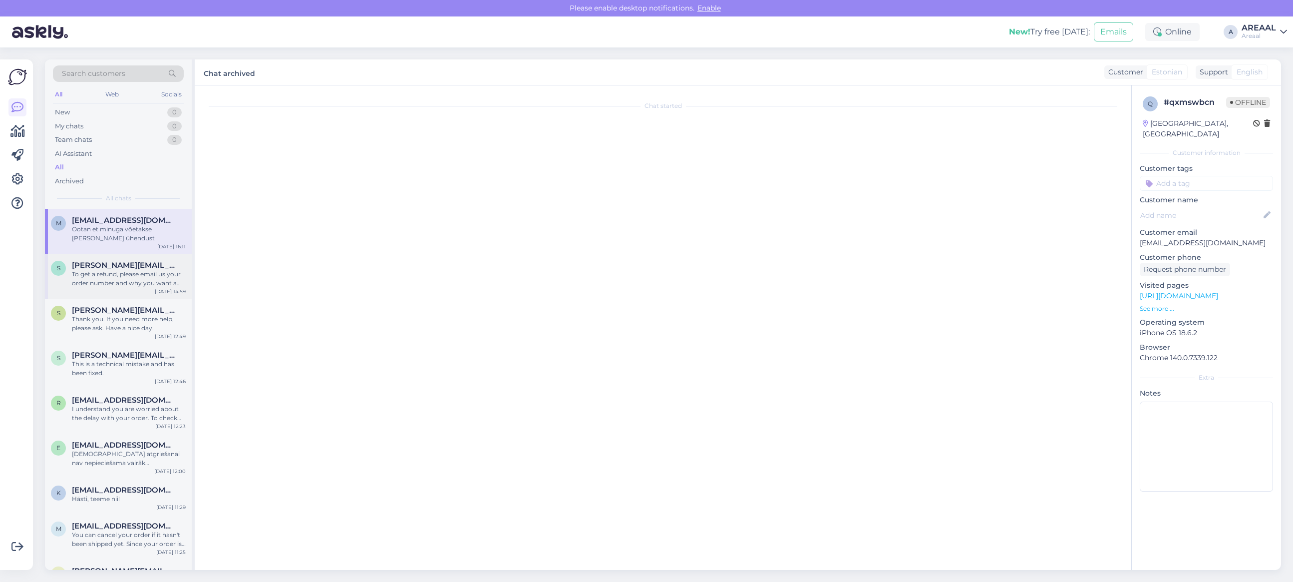
scroll to position [1452, 0]
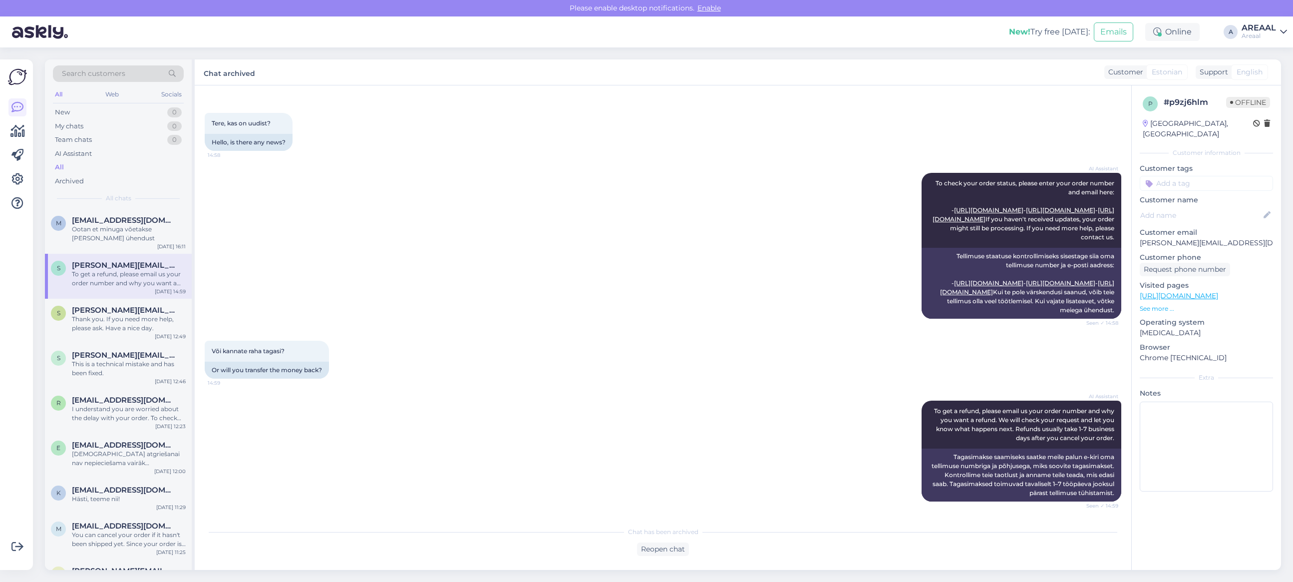
click at [303, 268] on div "AI Assistant To check your order status, please enter your order number and ema…" at bounding box center [663, 246] width 916 height 168
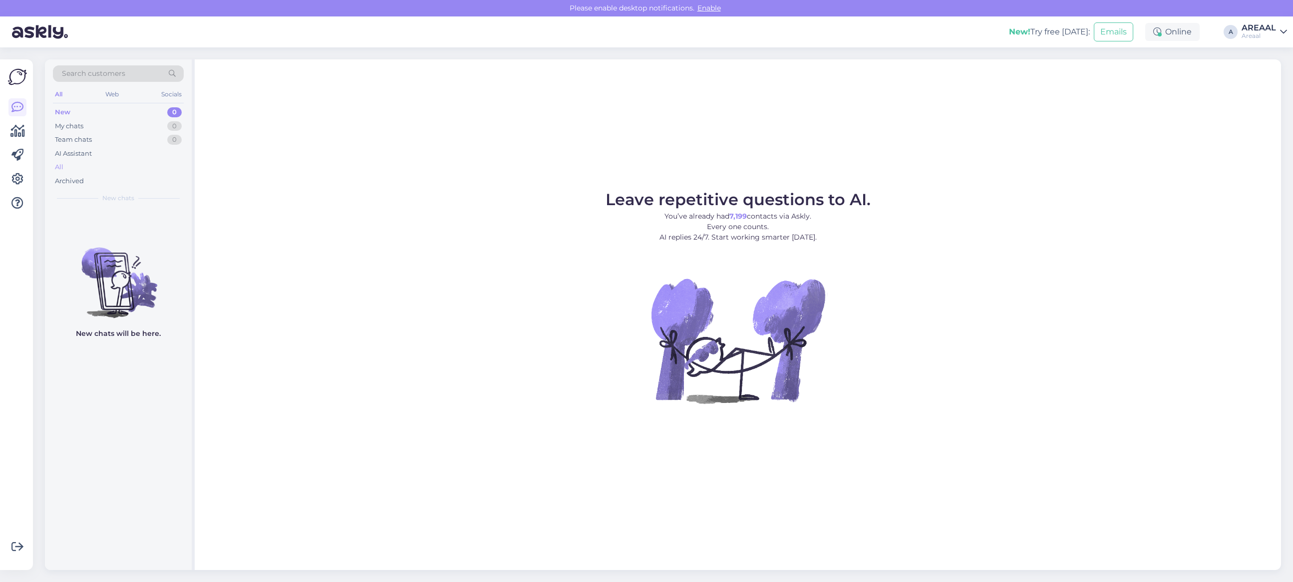
click at [106, 164] on div "All" at bounding box center [118, 167] width 131 height 14
click at [105, 167] on div "All" at bounding box center [118, 167] width 131 height 14
click at [82, 160] on div "All" at bounding box center [118, 167] width 131 height 14
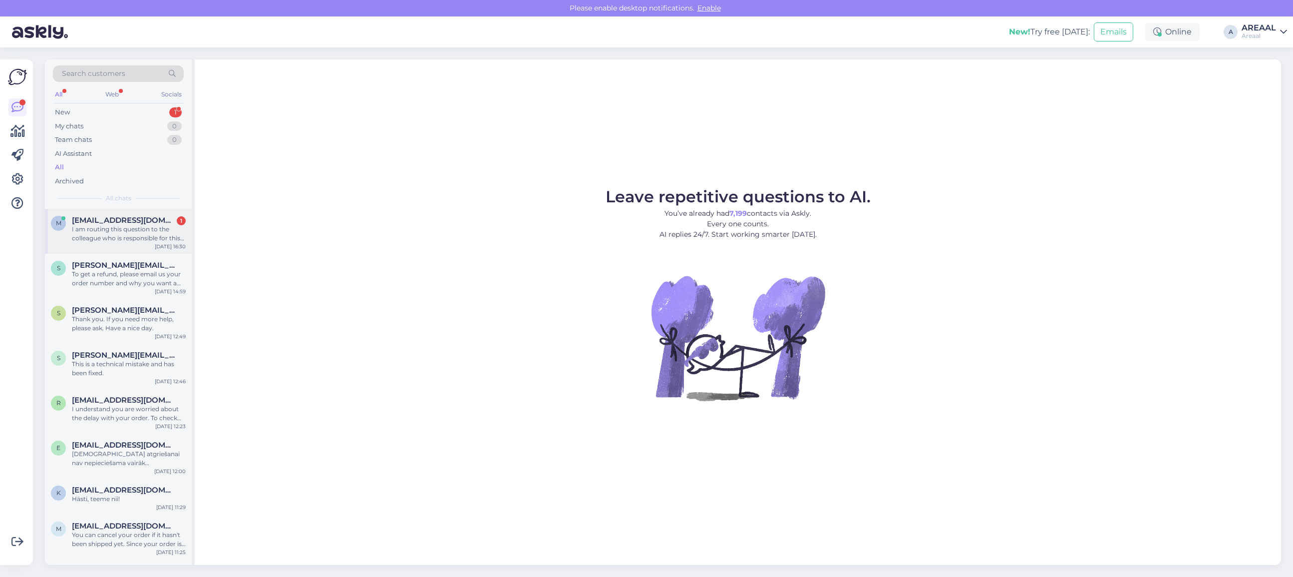
click at [165, 226] on div "I am routing this question to the colleague who is responsible for this topic. …" at bounding box center [129, 234] width 114 height 18
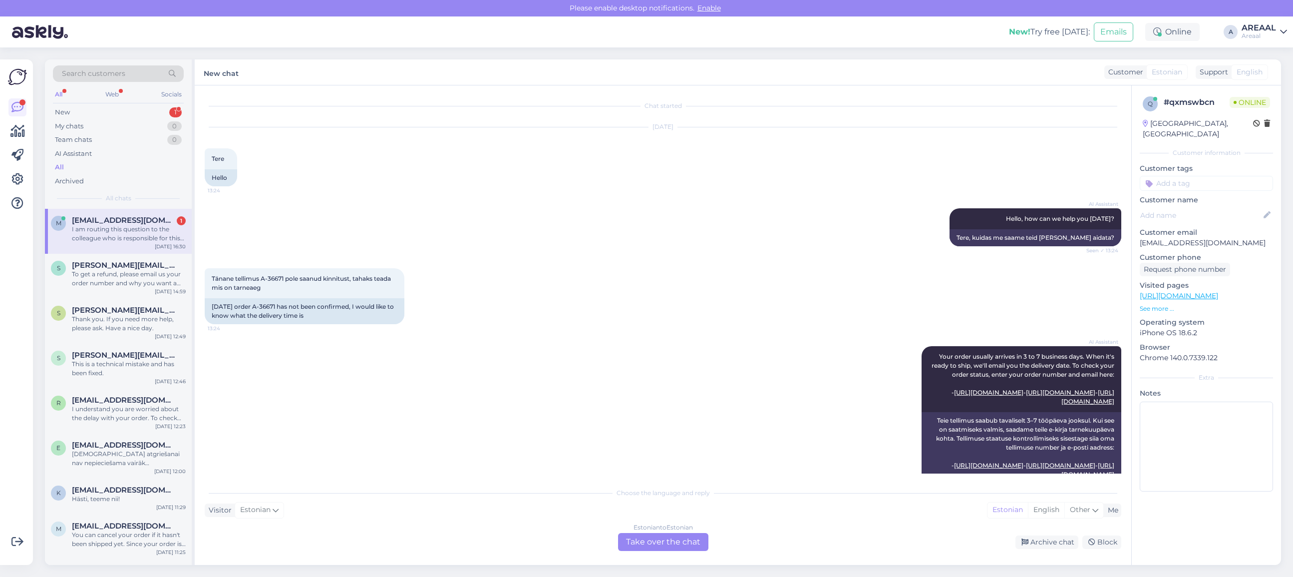
scroll to position [2525, 0]
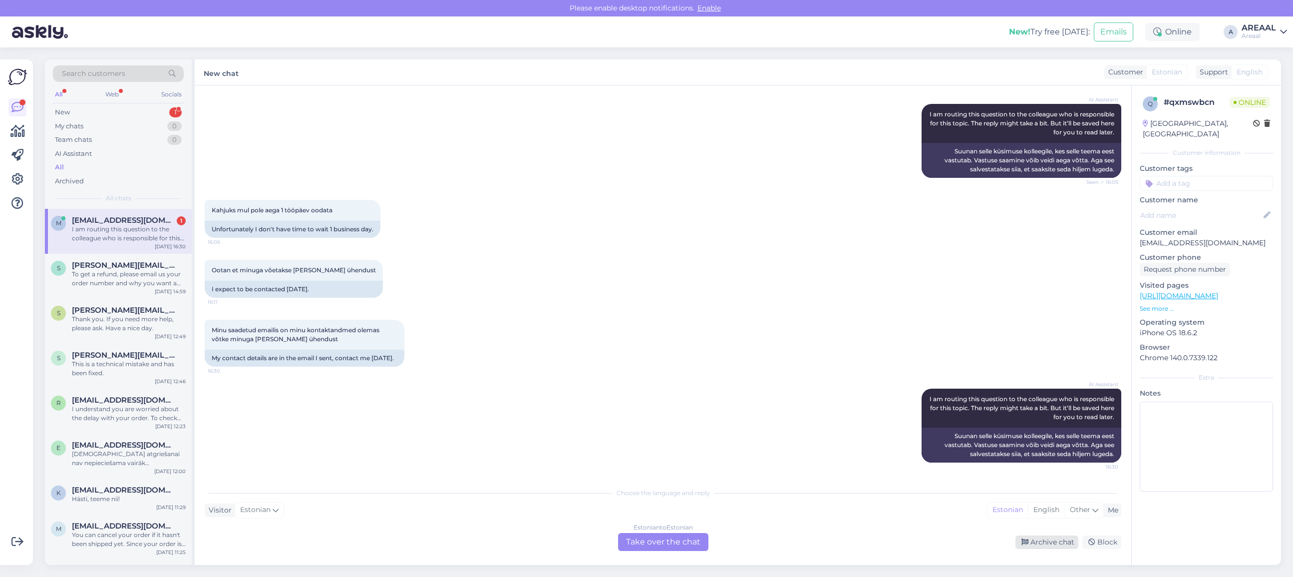
click at [1032, 540] on div "Archive chat" at bounding box center [1046, 541] width 63 height 13
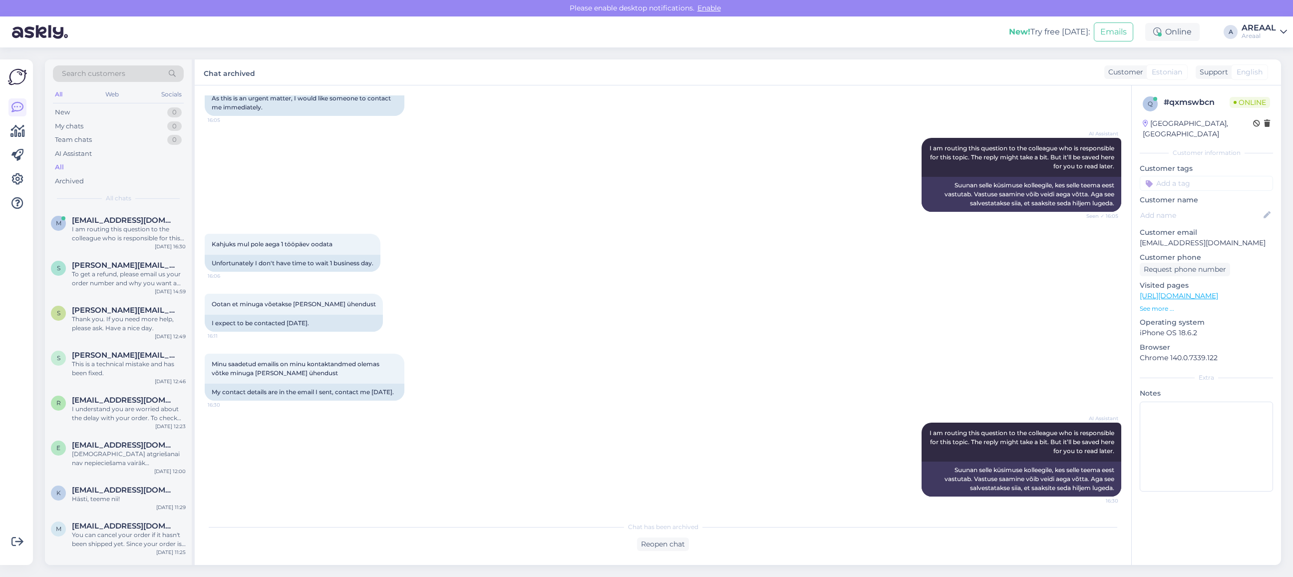
click at [750, 322] on div "Ootan et minuga võetakse täna ühendust 16:11 I expect to be contacted today." at bounding box center [663, 313] width 916 height 60
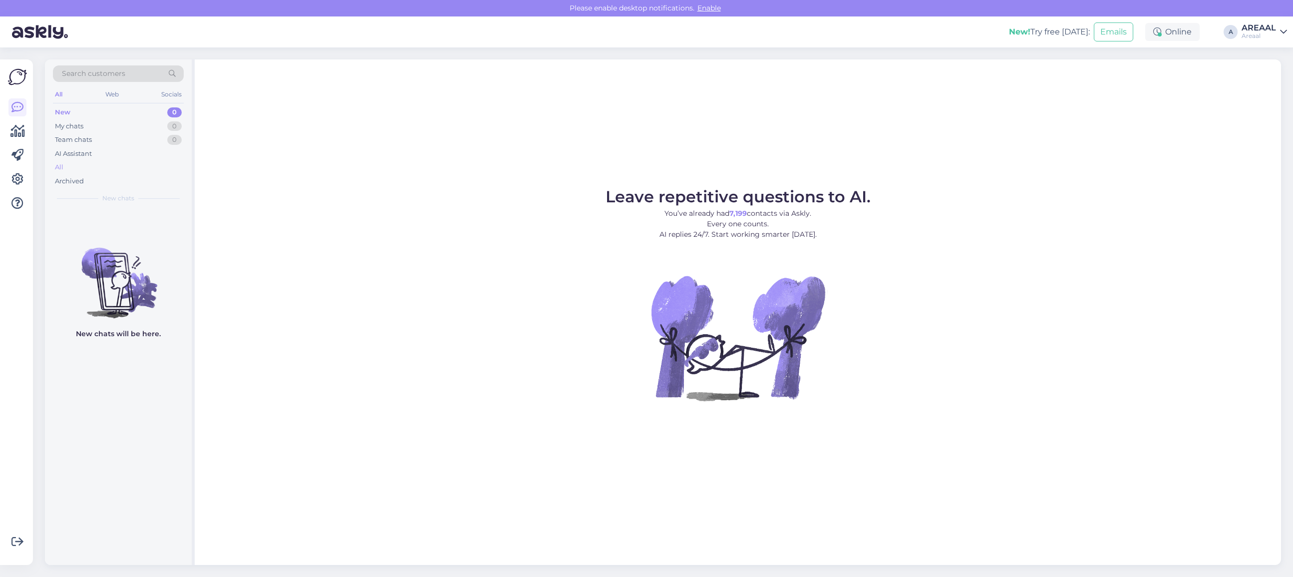
click at [104, 168] on div "All" at bounding box center [118, 167] width 131 height 14
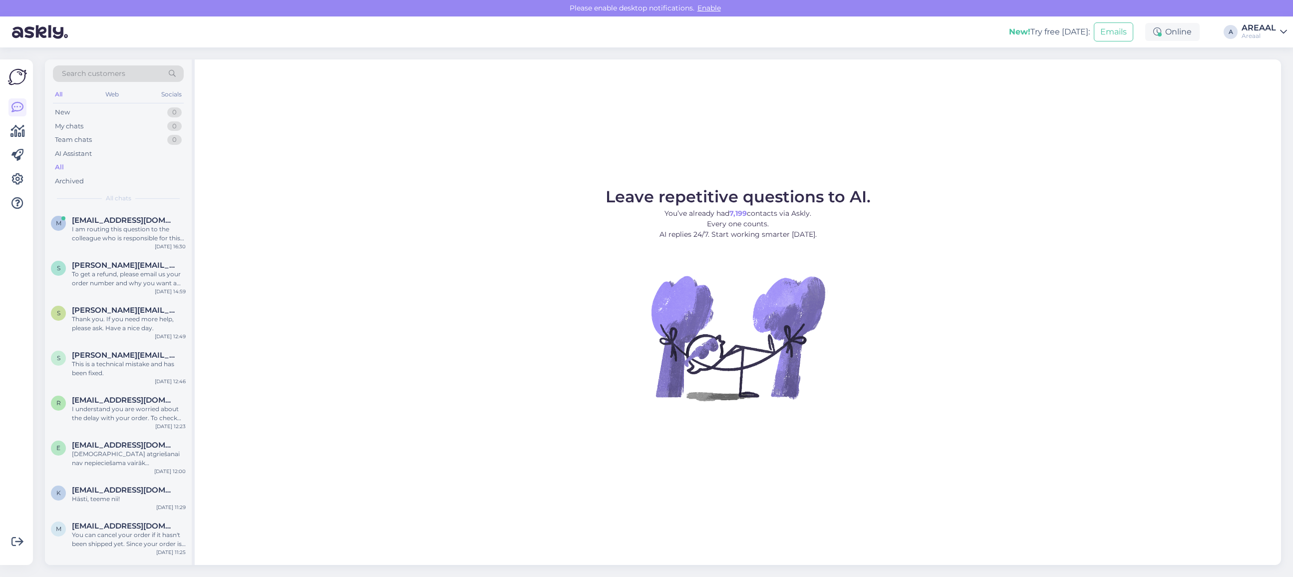
click at [114, 210] on div "m [EMAIL_ADDRESS][DOMAIN_NAME] I am routing this question to the colleague who …" at bounding box center [118, 231] width 147 height 45
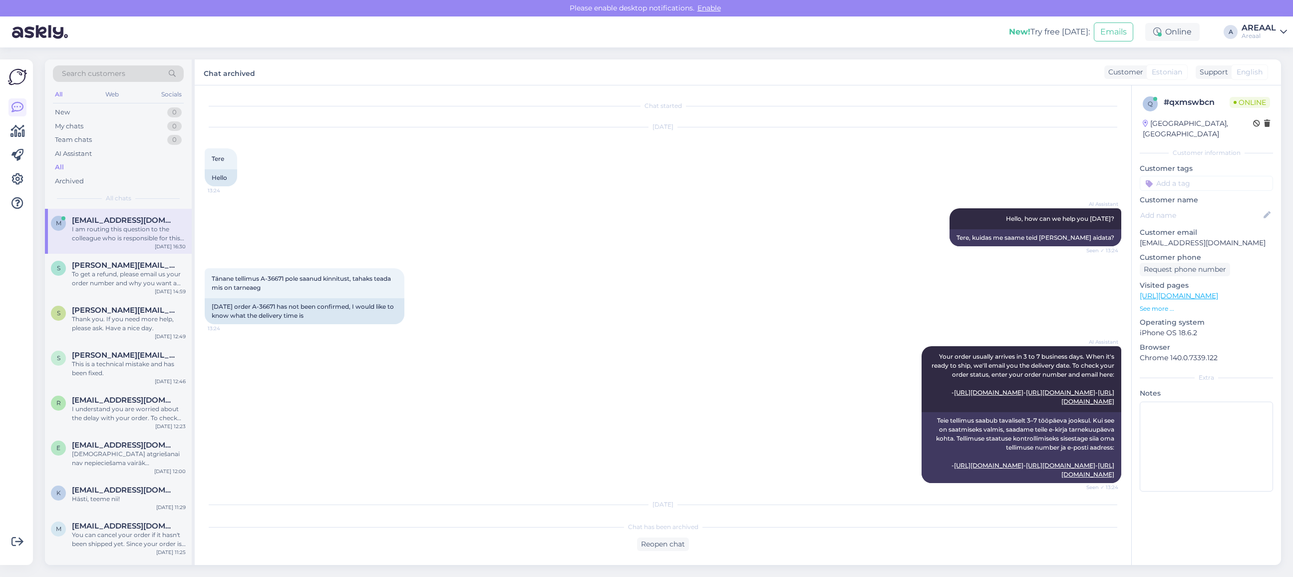
scroll to position [2491, 0]
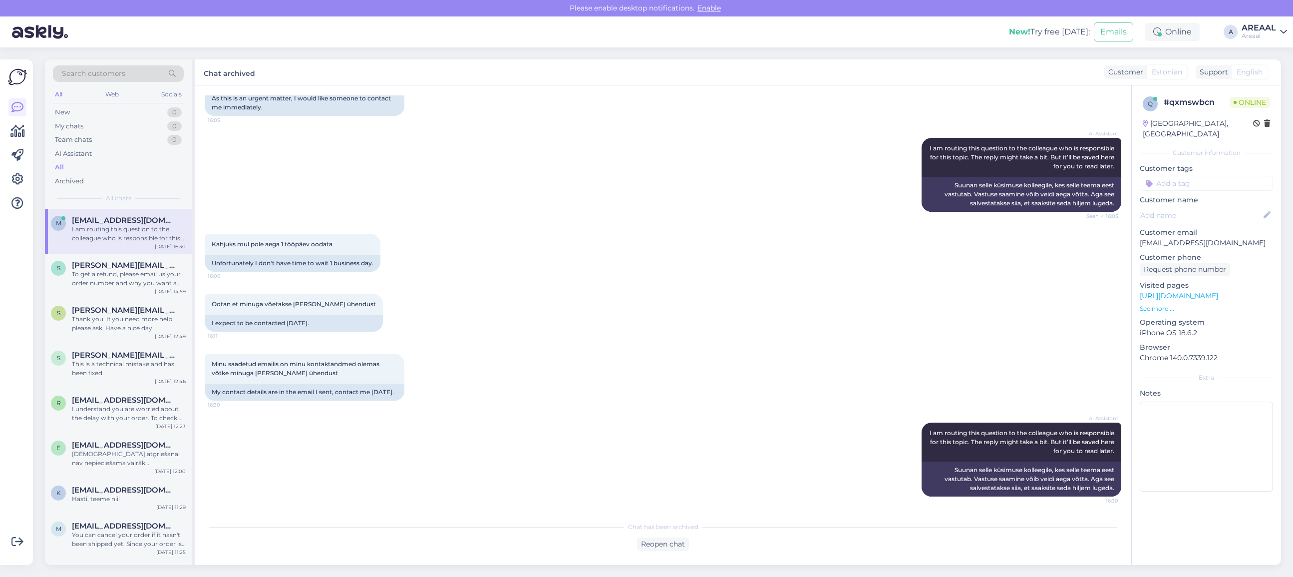
click at [617, 563] on div "Chat started [DATE] Tere 13:24 Hello AI Assistant Hello, how can we help you [D…" at bounding box center [663, 324] width 936 height 479
click at [648, 552] on div "Chat started [DATE] Tere 13:24 Hello AI Assistant Hello, how can we help you [D…" at bounding box center [663, 324] width 936 height 479
click at [661, 537] on div "Reopen chat" at bounding box center [663, 543] width 52 height 13
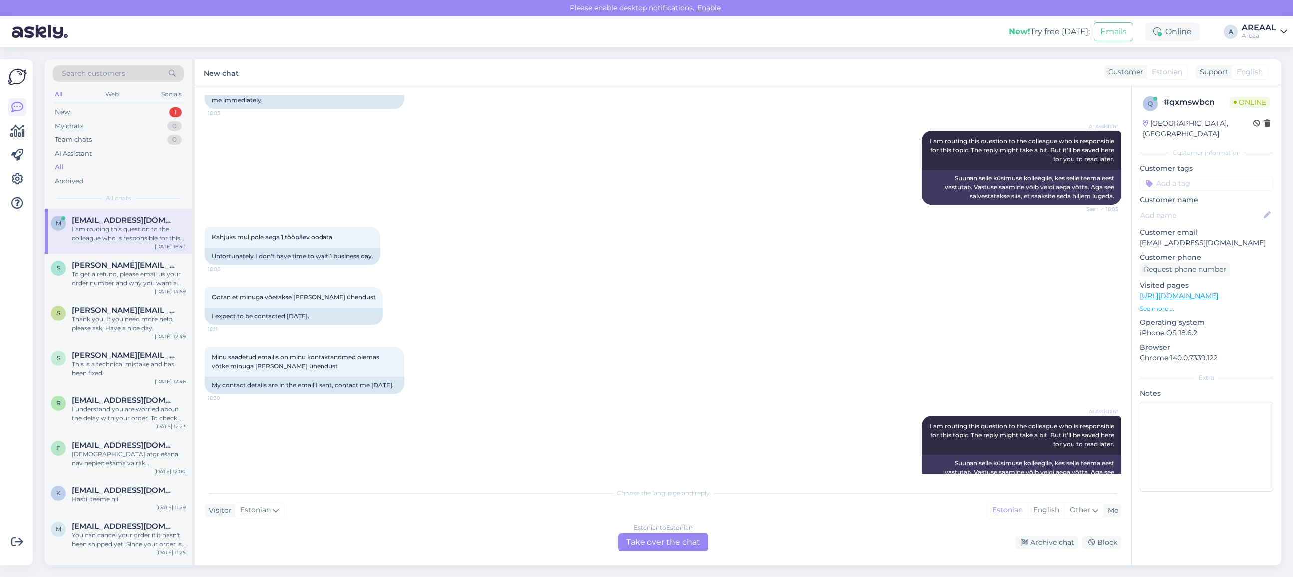
click at [661, 537] on div "Estonian to Estonian Take over the chat" at bounding box center [663, 542] width 90 height 18
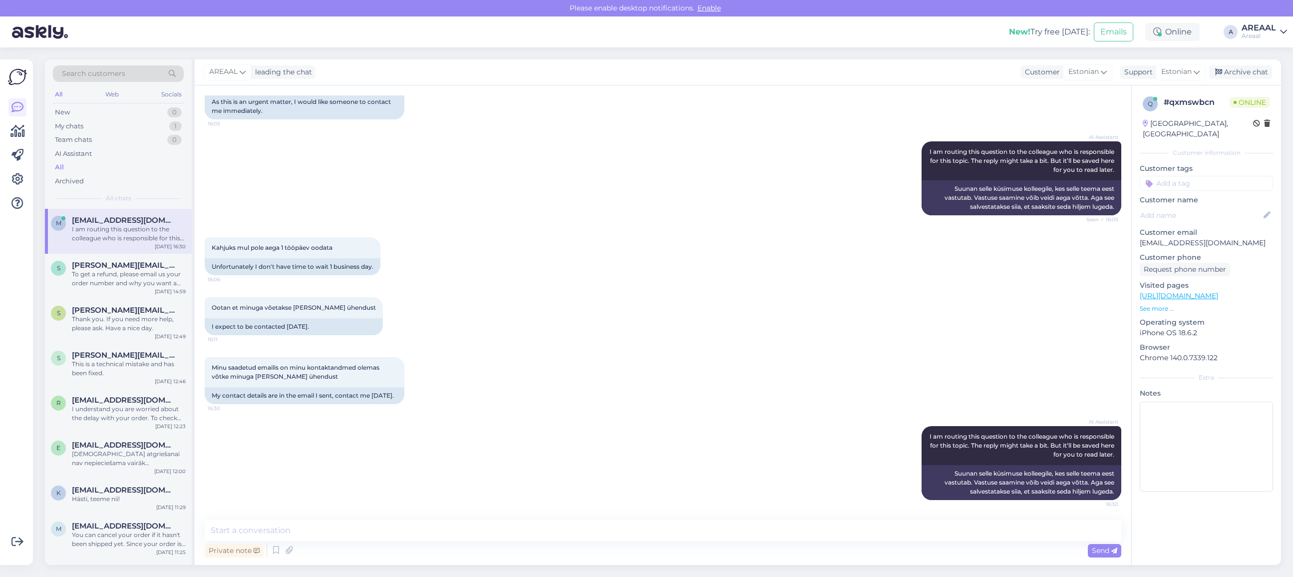
click at [661, 537] on textarea at bounding box center [663, 530] width 916 height 21
type textarea "Teie kirjale vastatakse tänase päeva jooksul"
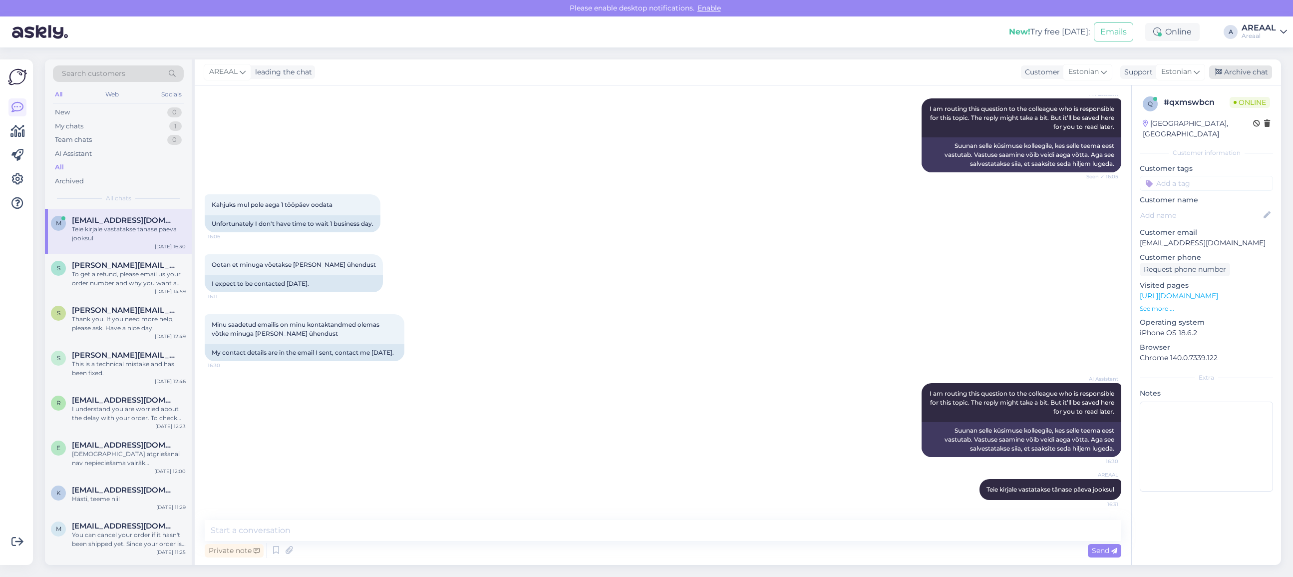
click at [1270, 68] on div "Archive chat" at bounding box center [1240, 71] width 63 height 13
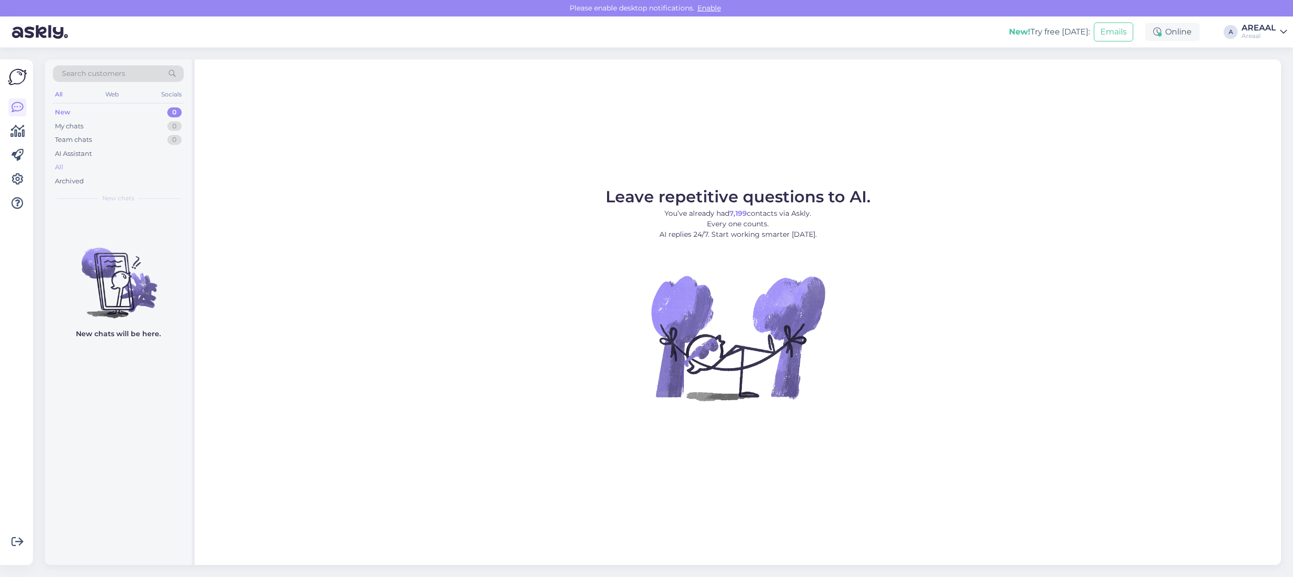
click at [101, 166] on div "All" at bounding box center [118, 167] width 131 height 14
click at [122, 168] on div "All" at bounding box center [118, 167] width 131 height 14
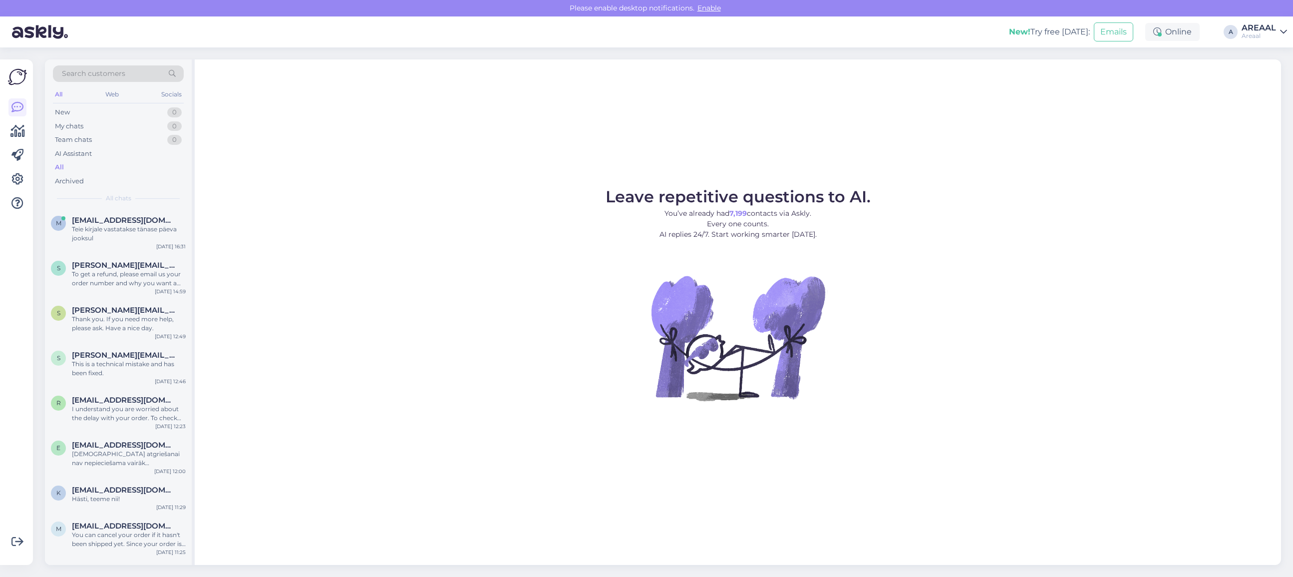
click at [481, 174] on div "Leave repetitive questions to AI. You’ve already had 7,199 contacts via Askly. …" at bounding box center [738, 311] width 1086 height 505
click at [132, 219] on span "maitlarionov@gmail.com" at bounding box center [124, 220] width 104 height 9
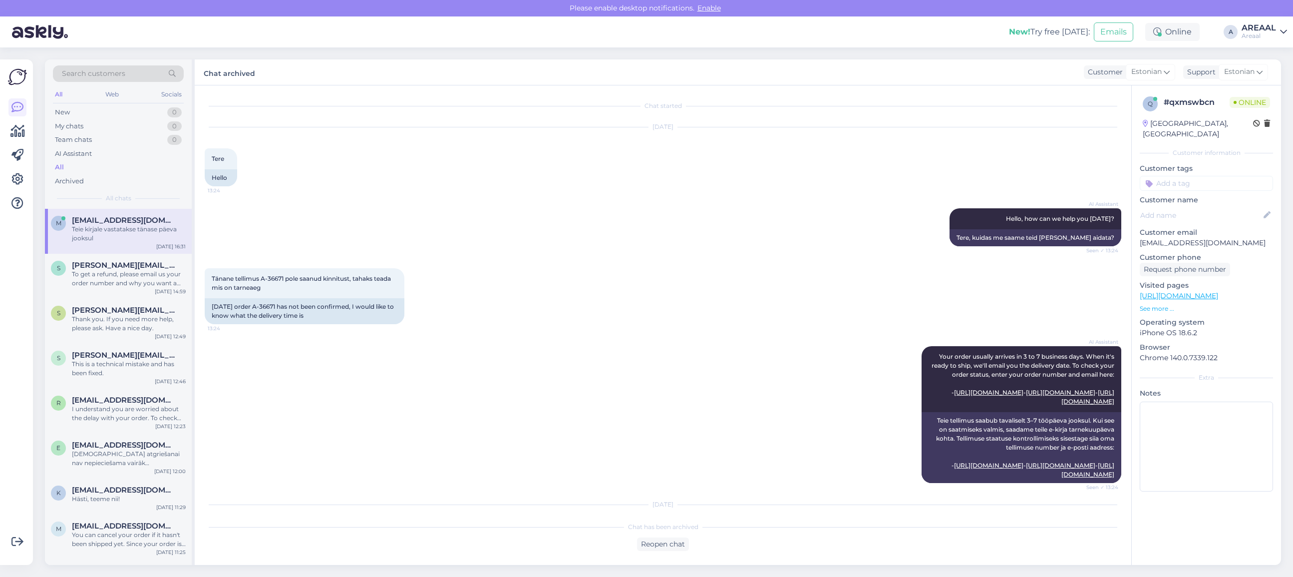
scroll to position [2534, 0]
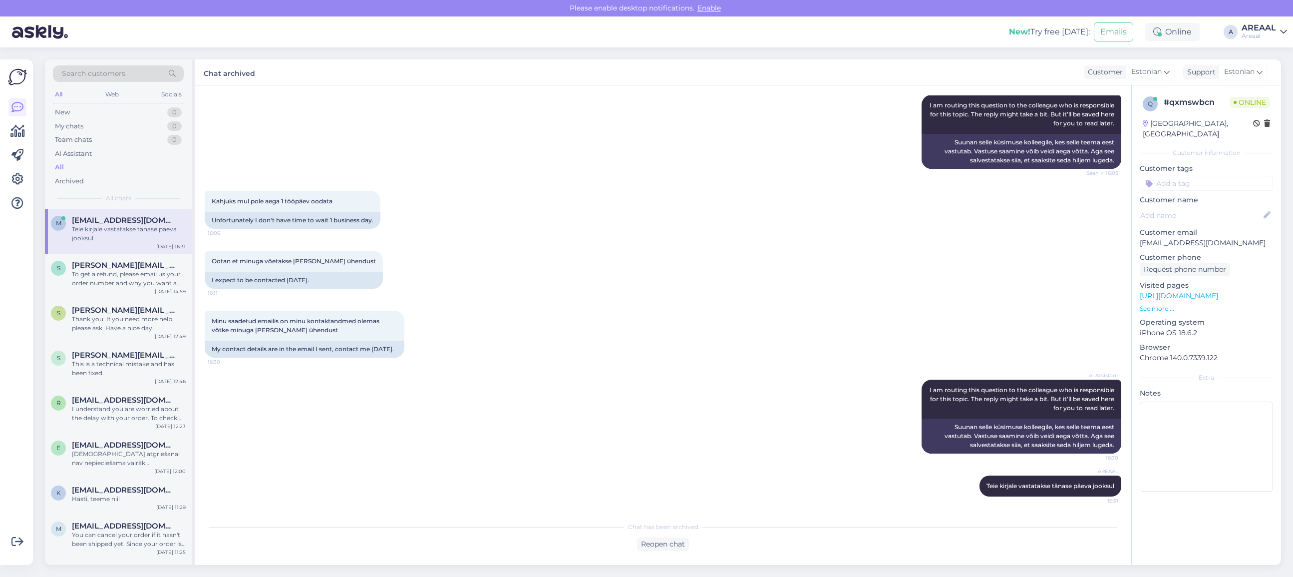
click at [565, 216] on div "Kahjuks mul pole aega 1 tööpäev oodata 16:06 Unfortunately I don't have time to…" at bounding box center [663, 210] width 916 height 60
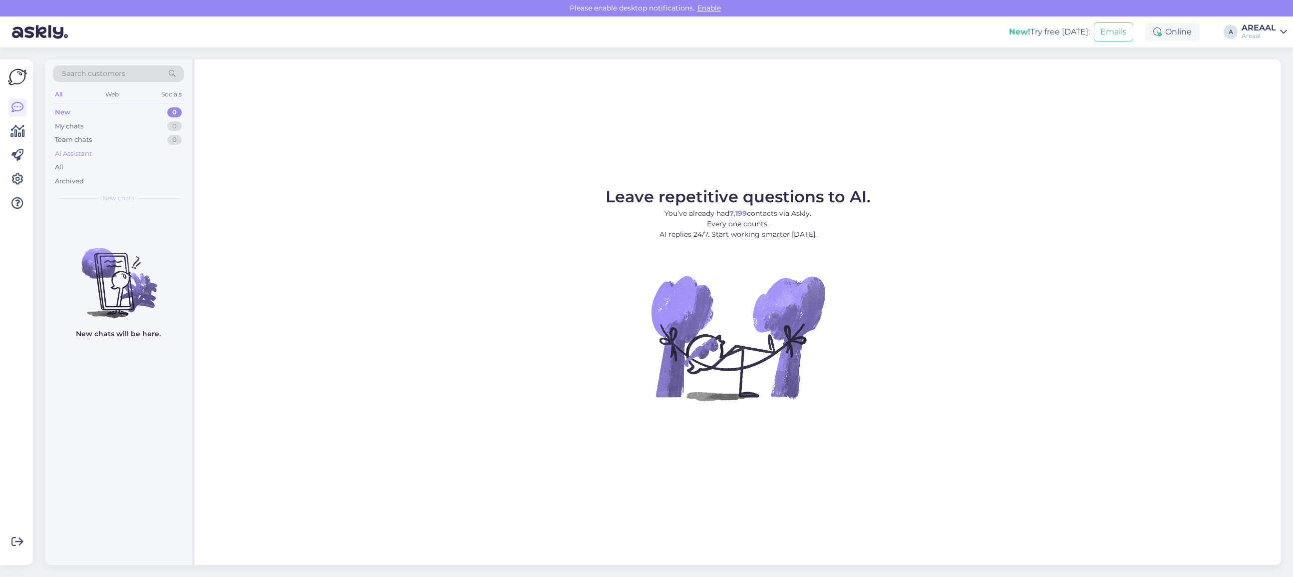
click at [140, 160] on div "AI Assistant" at bounding box center [118, 154] width 131 height 14
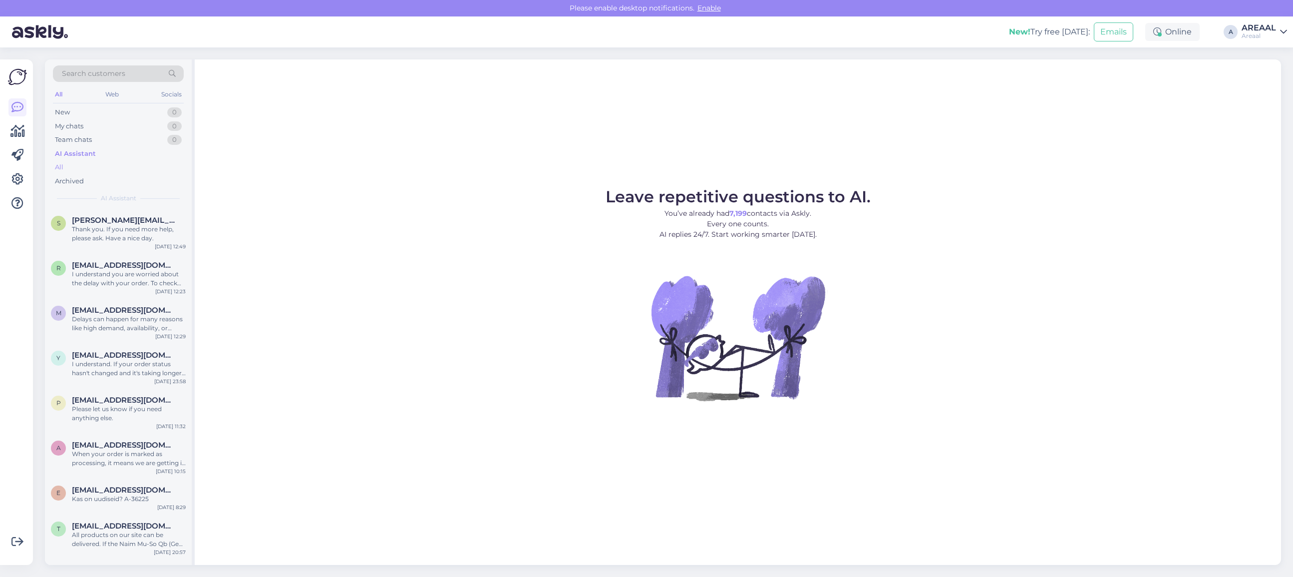
click at [134, 166] on div "All" at bounding box center [118, 167] width 131 height 14
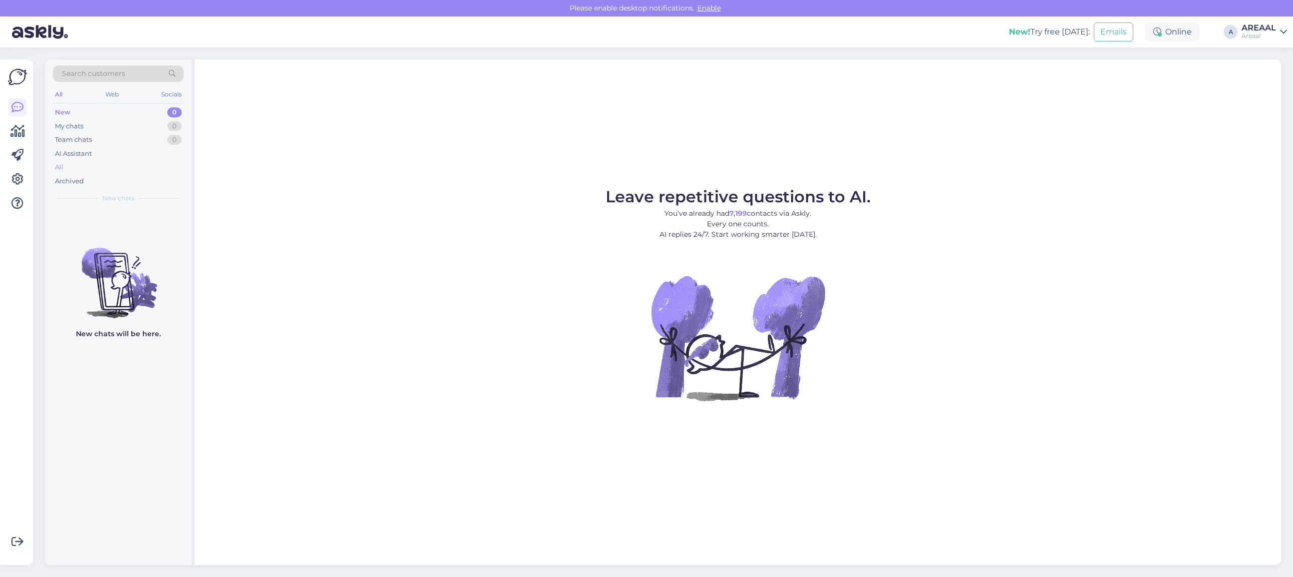
click at [153, 166] on div "All" at bounding box center [118, 167] width 131 height 14
click at [110, 171] on div "All" at bounding box center [118, 167] width 131 height 14
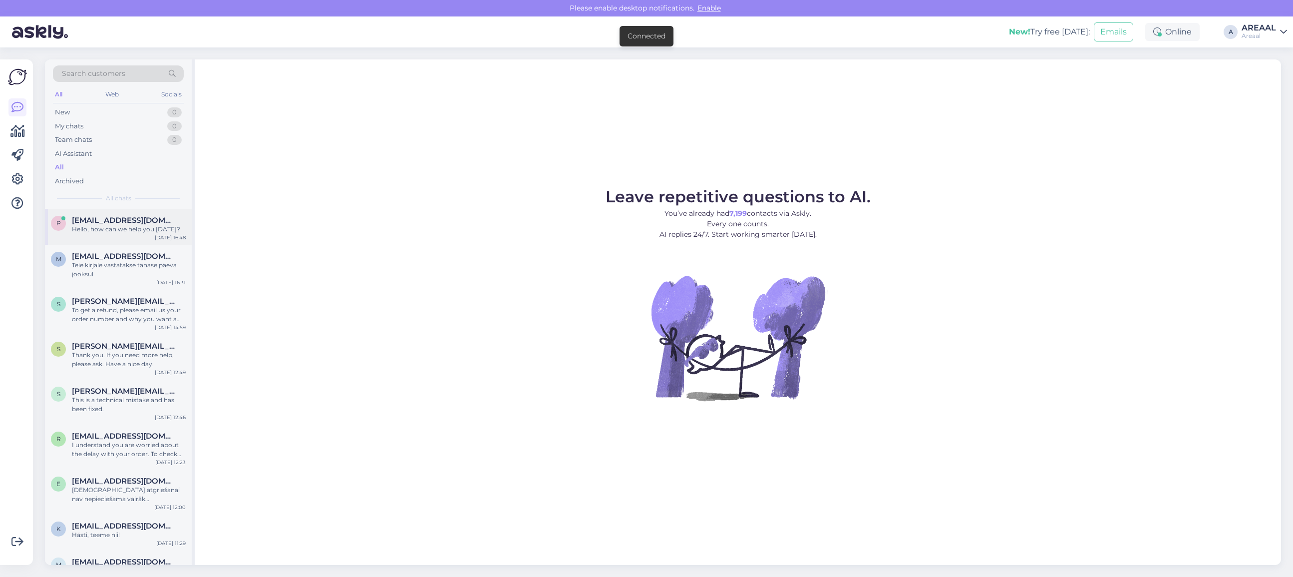
click at [172, 228] on div "Hello, how can we help you [DATE]?" at bounding box center [129, 229] width 114 height 9
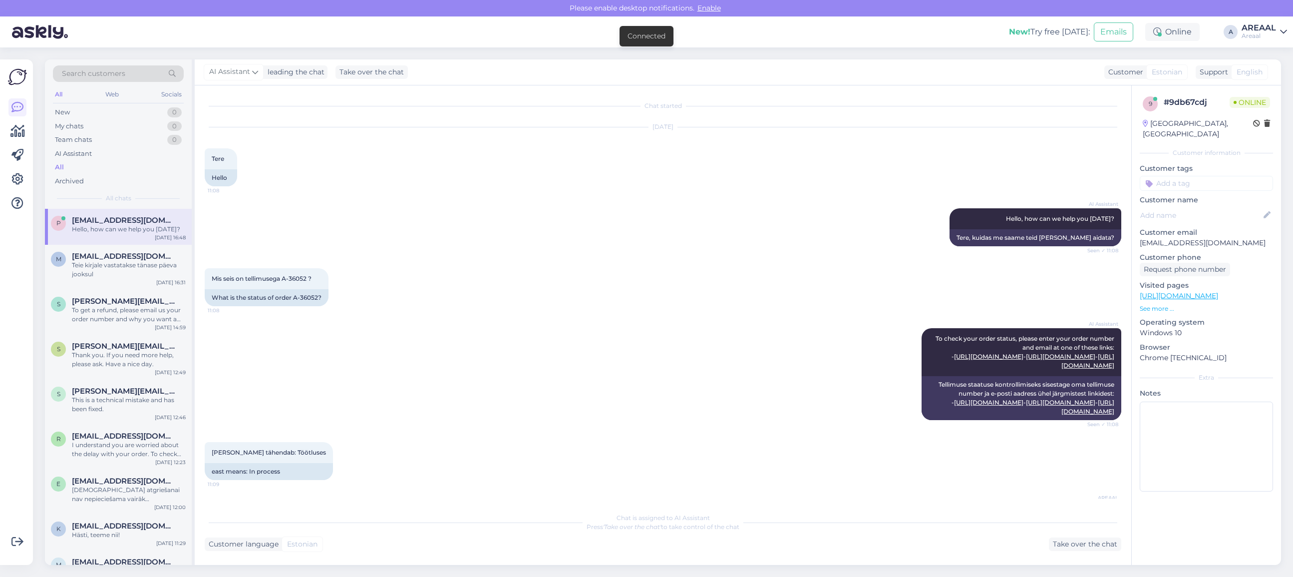
scroll to position [3218, 0]
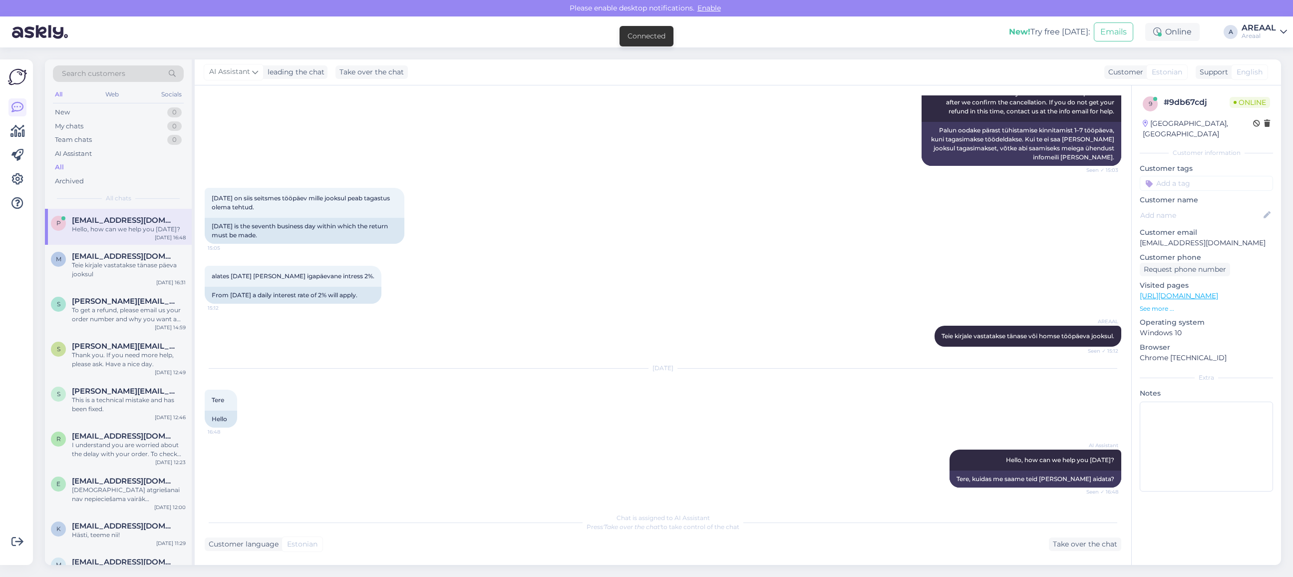
click at [532, 205] on div "26.09.2025 on siis seitsmes tööpäev mille jooksul peab tagastus olema tehtud. 1…" at bounding box center [663, 216] width 916 height 78
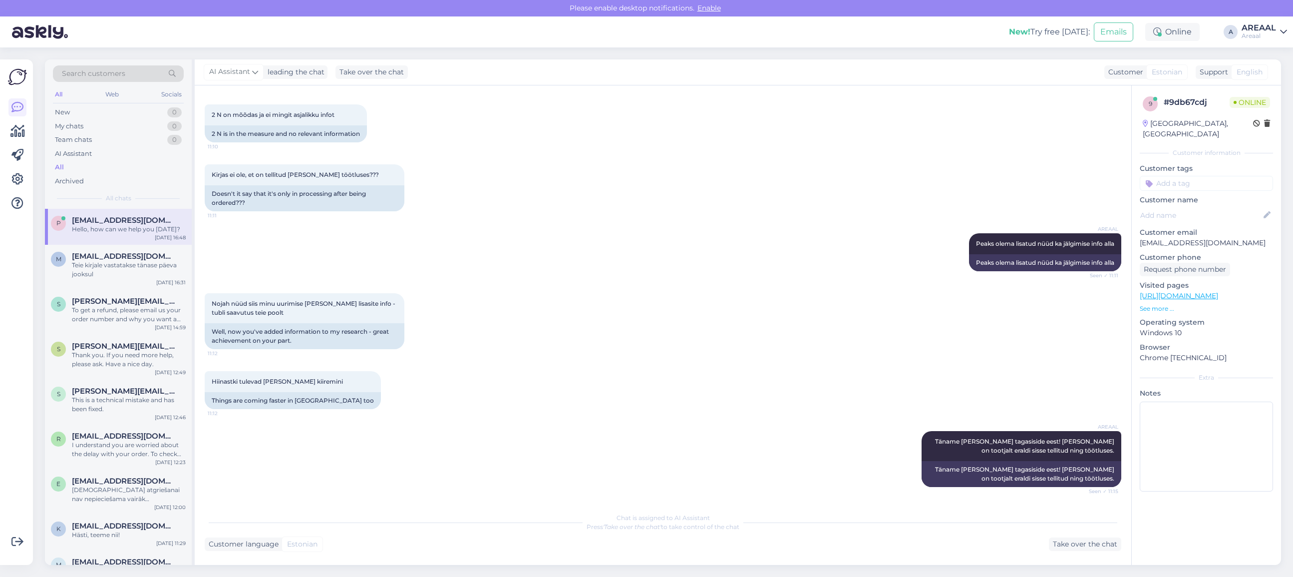
scroll to position [0, 0]
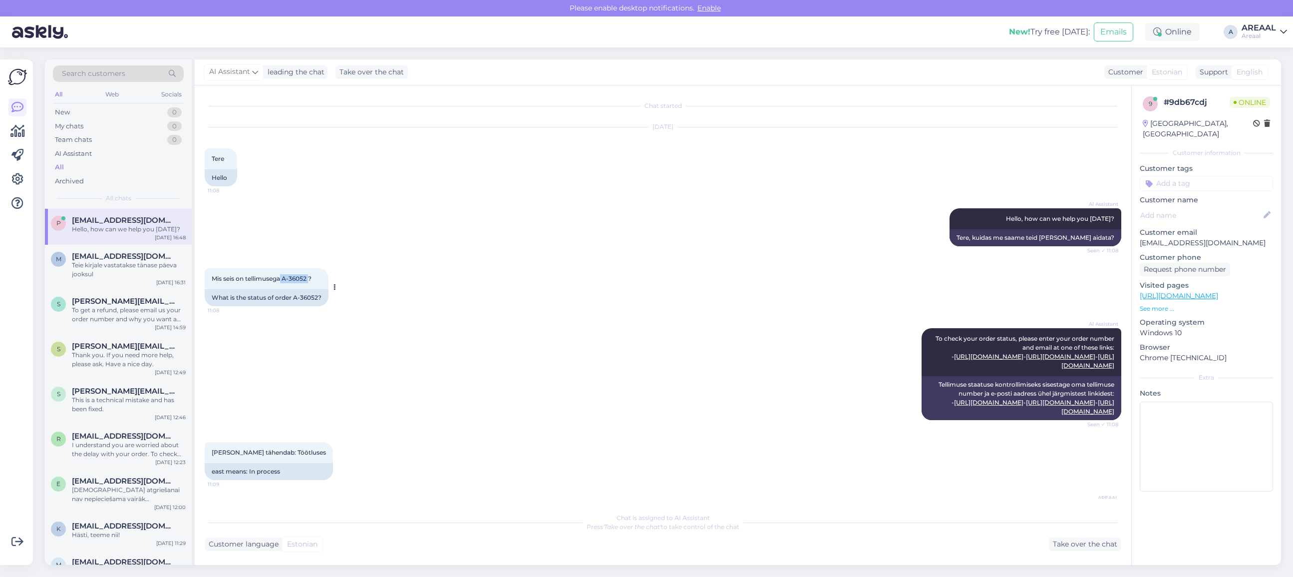
copy span "A-36052"
drag, startPoint x: 285, startPoint y: 276, endPoint x: 306, endPoint y: 278, distance: 21.5
click at [306, 278] on span "Mis seis on tellimusega A-36052 ?" at bounding box center [262, 278] width 100 height 7
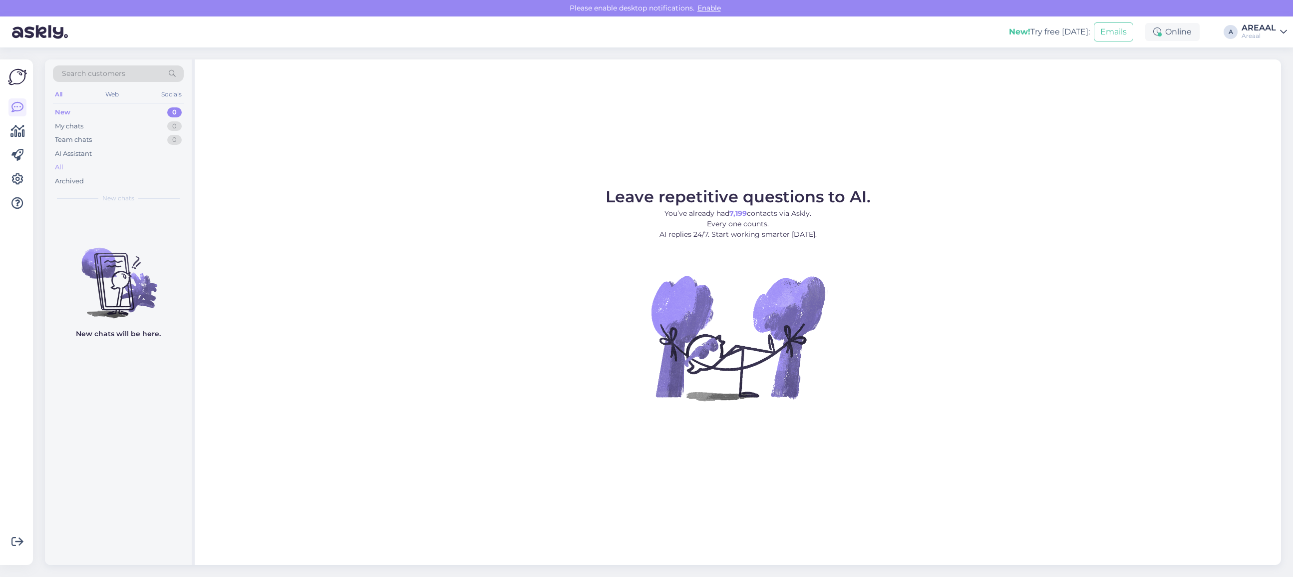
click at [110, 165] on div "All" at bounding box center [118, 167] width 131 height 14
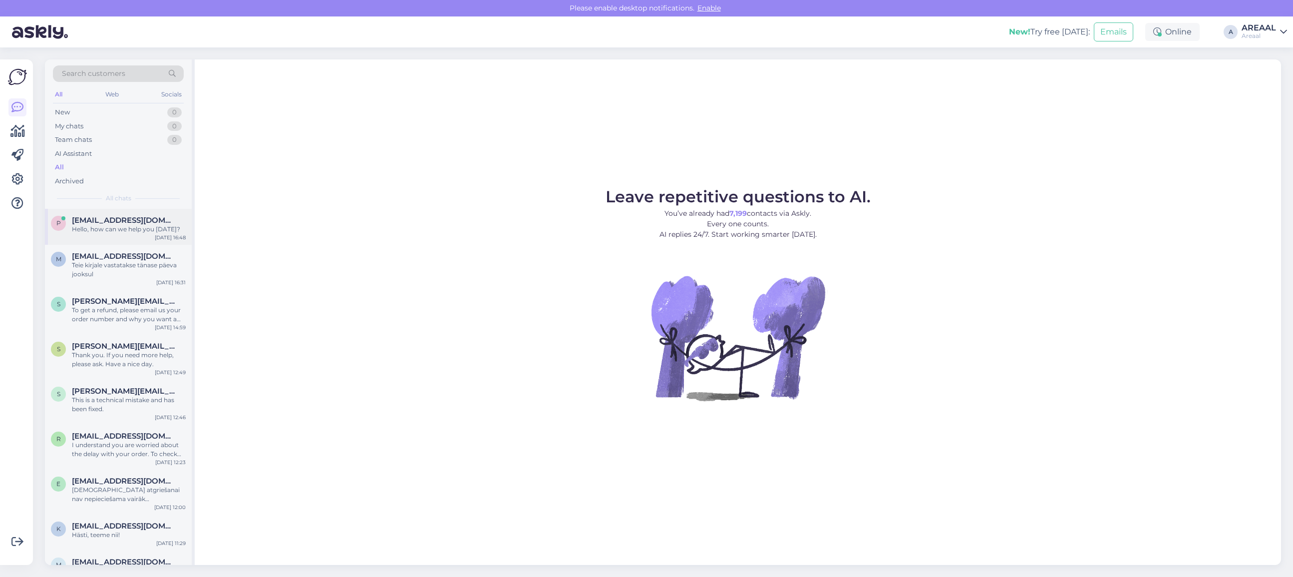
click at [105, 243] on div "p paigaldus4you@gmail.com Hello, how can we help you today? Sep 29 16:48" at bounding box center [118, 227] width 147 height 36
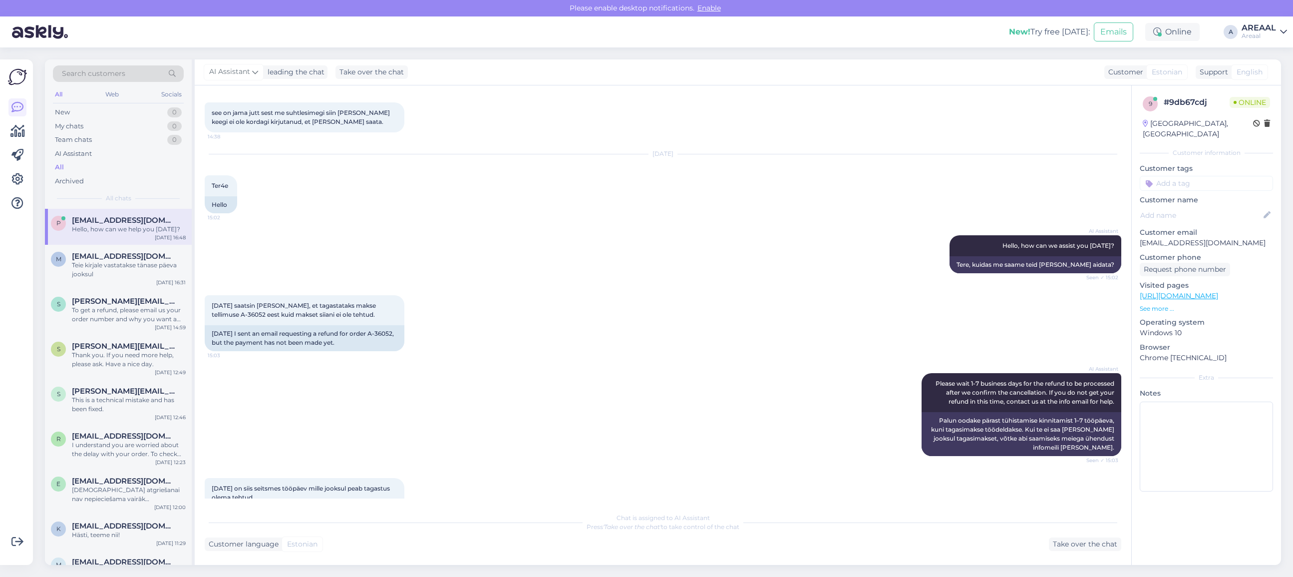
scroll to position [3218, 0]
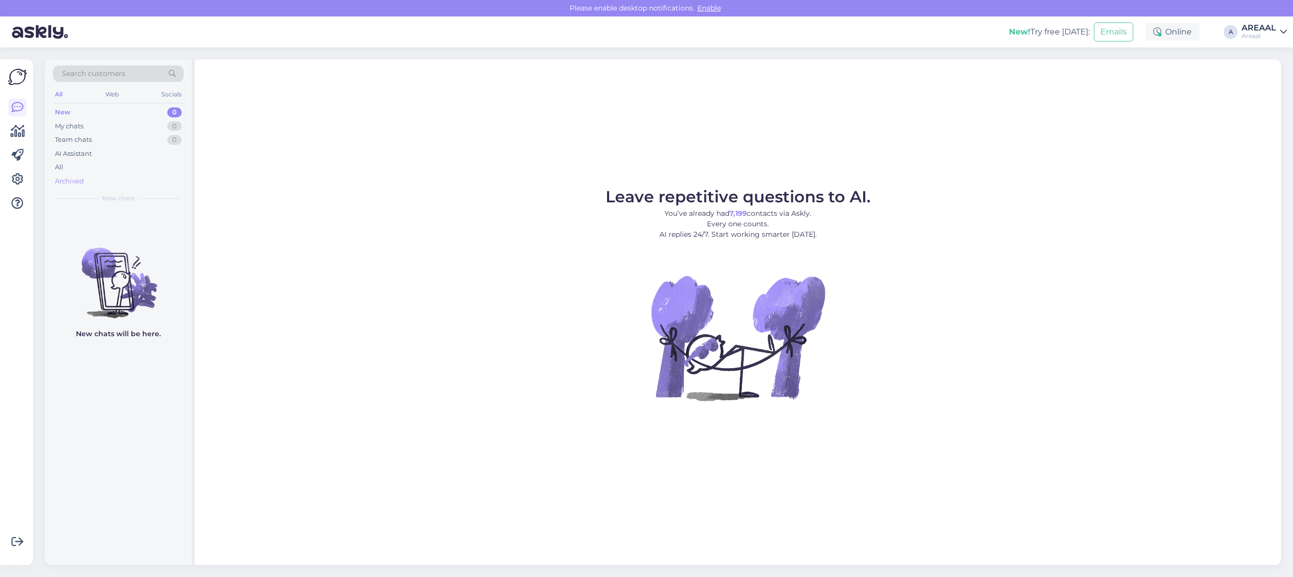
click at [62, 174] on div "Archived" at bounding box center [118, 181] width 131 height 14
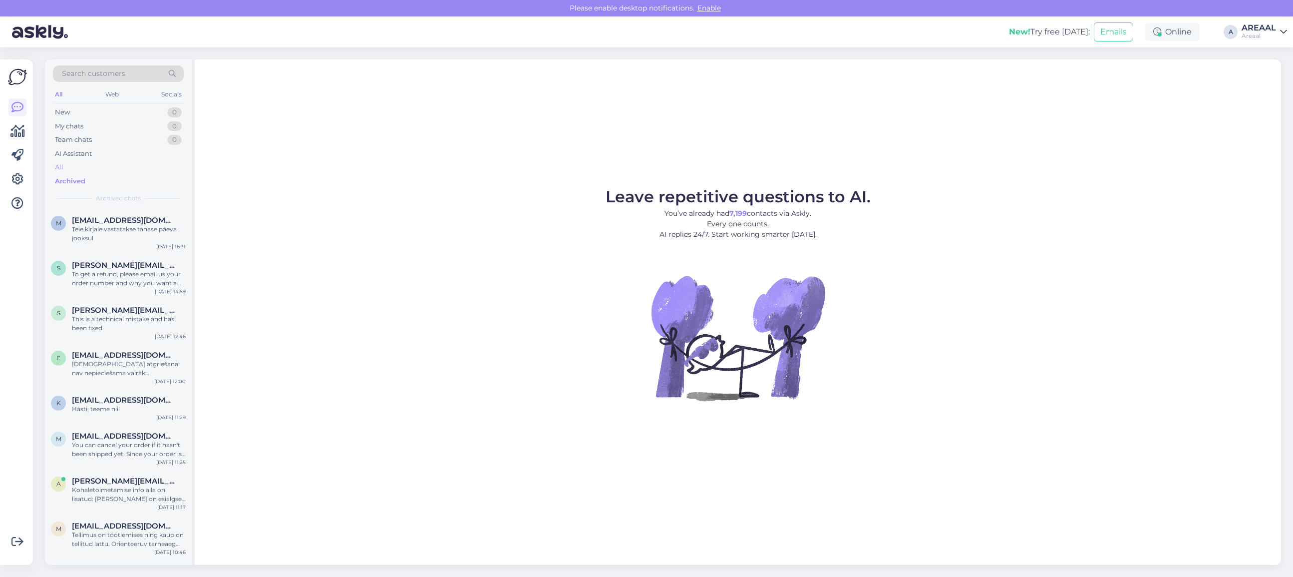
click at [68, 161] on div "All" at bounding box center [118, 167] width 131 height 14
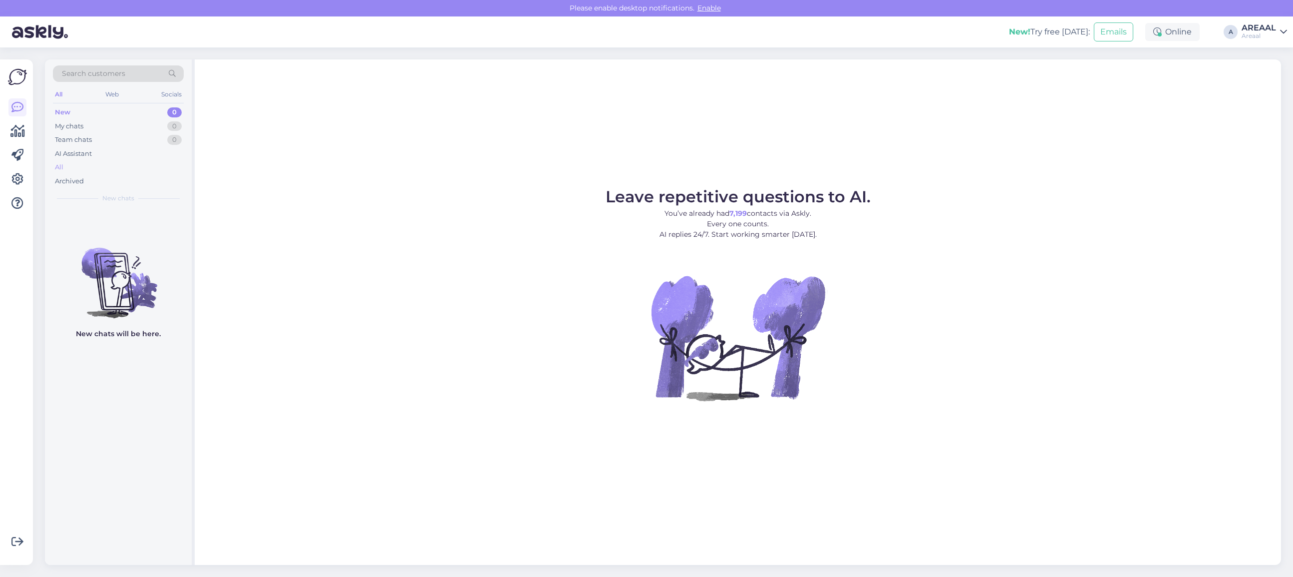
click at [82, 168] on div "All" at bounding box center [118, 167] width 131 height 14
click at [115, 150] on div "AI Assistant" at bounding box center [118, 154] width 131 height 14
click at [107, 166] on div "All" at bounding box center [118, 167] width 131 height 14
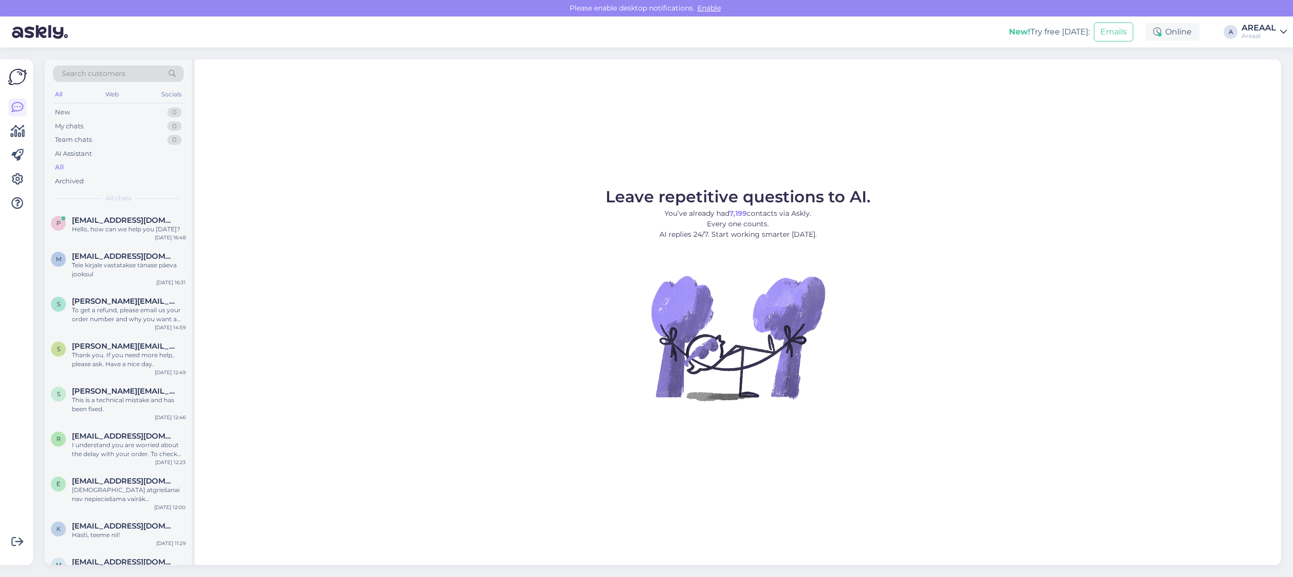
click at [406, 248] on figure "Leave repetitive questions to AI. You’ve already had 7,199 contacts via Askly. …" at bounding box center [738, 308] width 1068 height 239
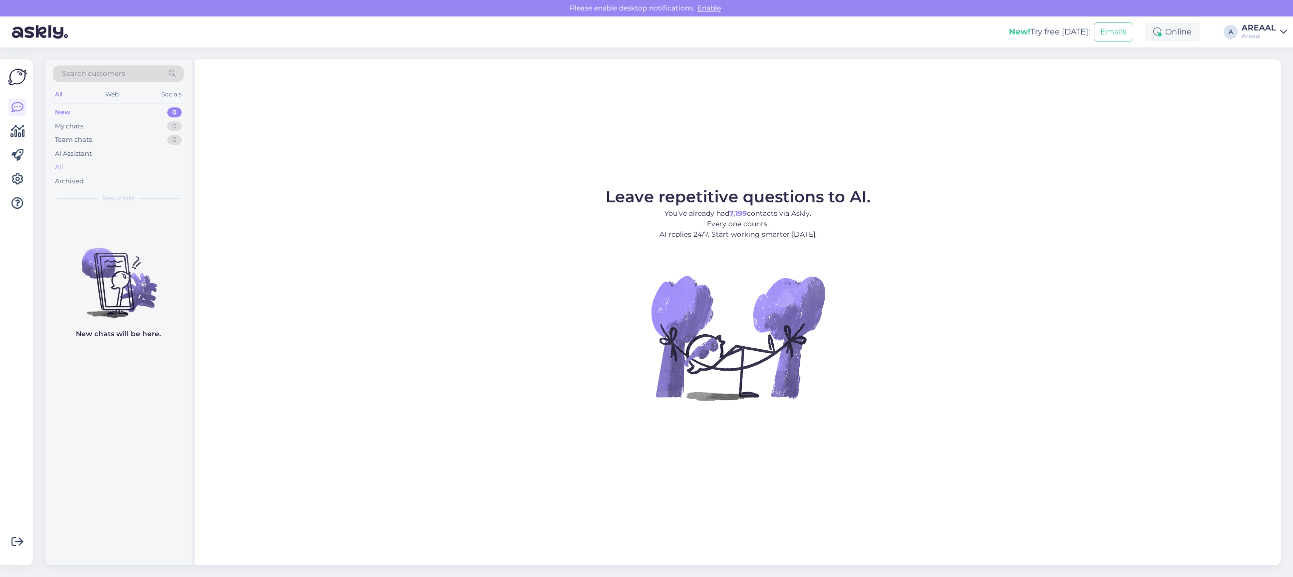
click at [85, 162] on div "All" at bounding box center [118, 167] width 131 height 14
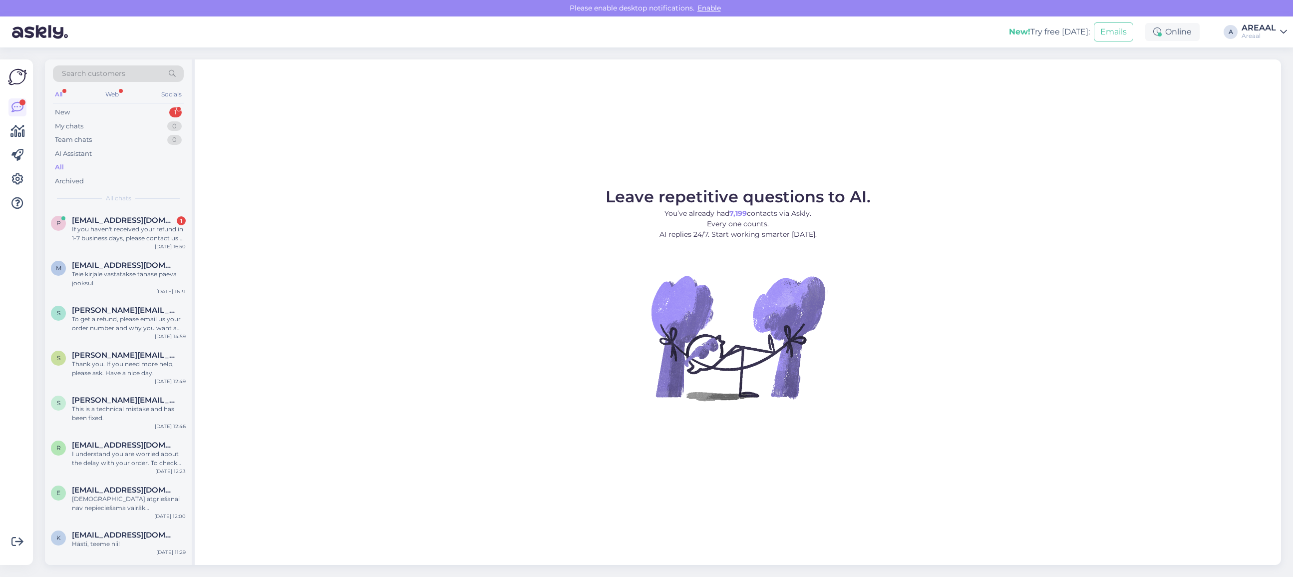
click at [949, 110] on div "Leave repetitive questions to AI. You’ve already had 7,199 contacts via Askly. …" at bounding box center [738, 311] width 1086 height 505
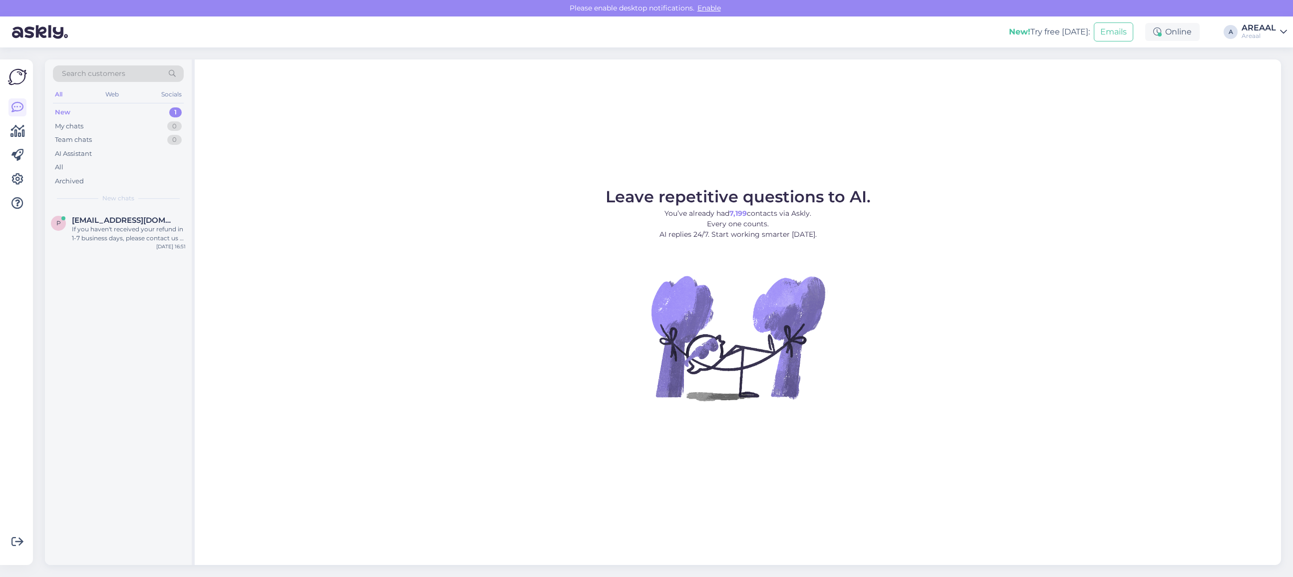
click at [302, 186] on div "Leave repetitive questions to AI. You’ve already had 7,199 contacts via Askly. …" at bounding box center [738, 311] width 1086 height 505
click at [109, 170] on div "All" at bounding box center [118, 167] width 131 height 14
click at [80, 171] on div "All" at bounding box center [118, 167] width 131 height 14
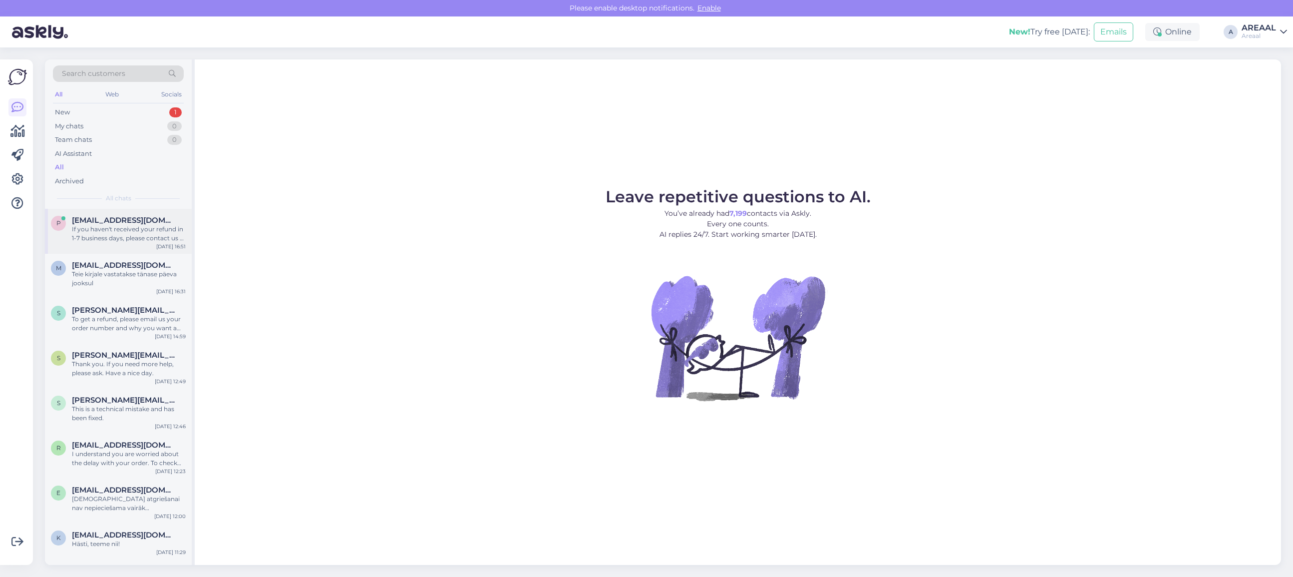
click at [117, 221] on span "[EMAIL_ADDRESS][DOMAIN_NAME]" at bounding box center [124, 220] width 104 height 9
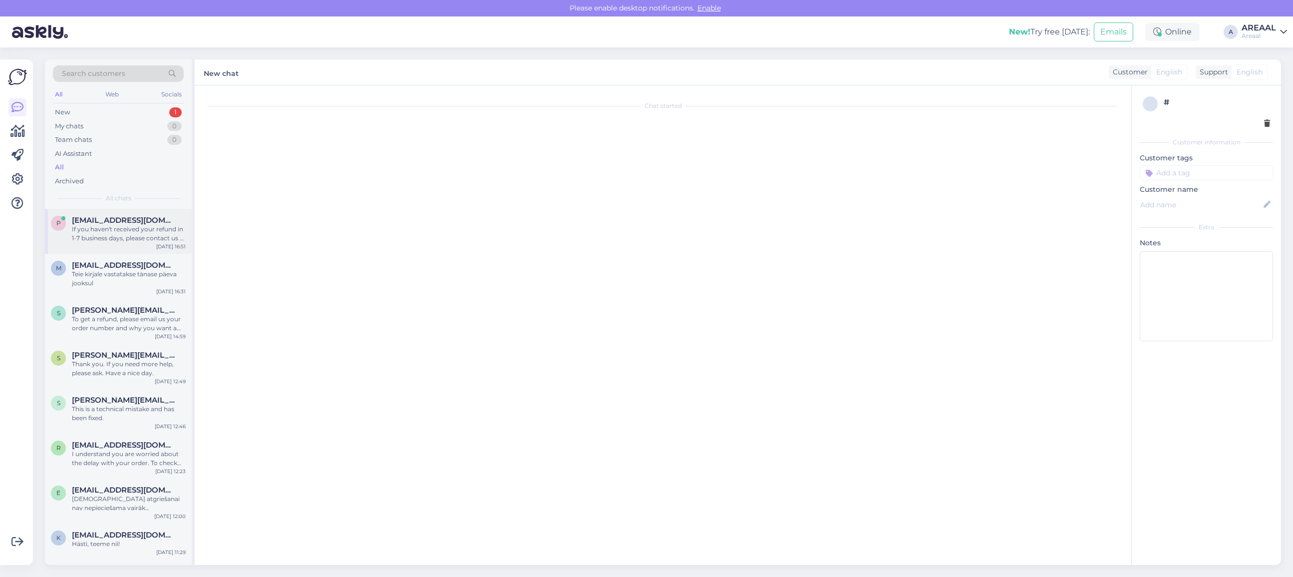
scroll to position [3398, 0]
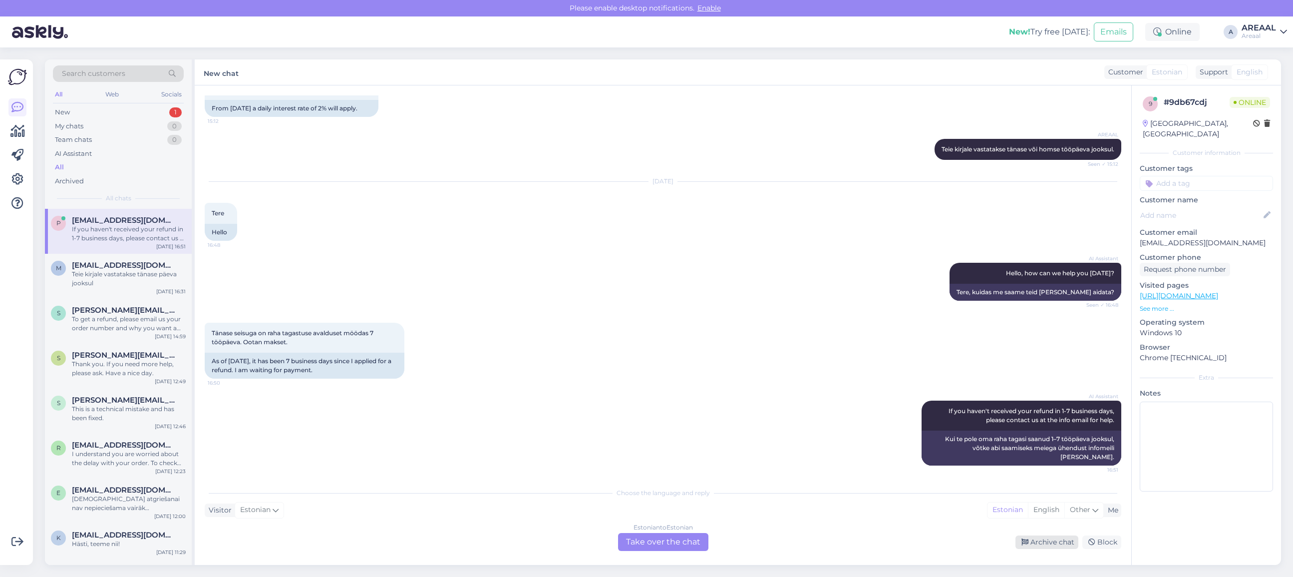
click at [1051, 545] on div "Archive chat" at bounding box center [1046, 541] width 63 height 13
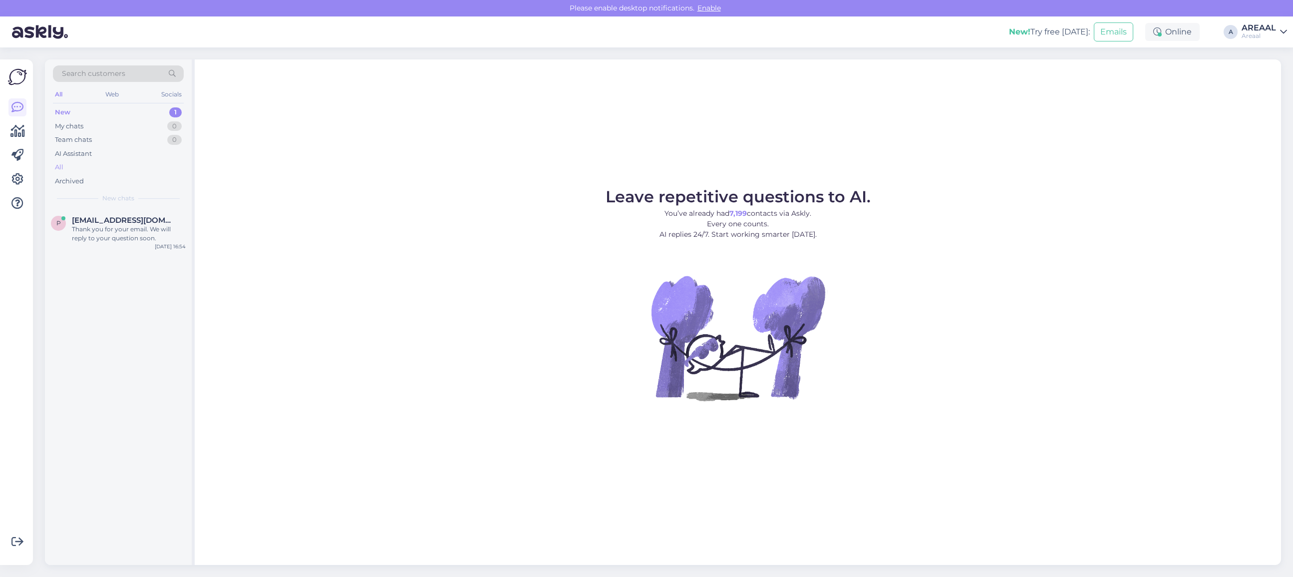
click at [110, 170] on div "All" at bounding box center [118, 167] width 131 height 14
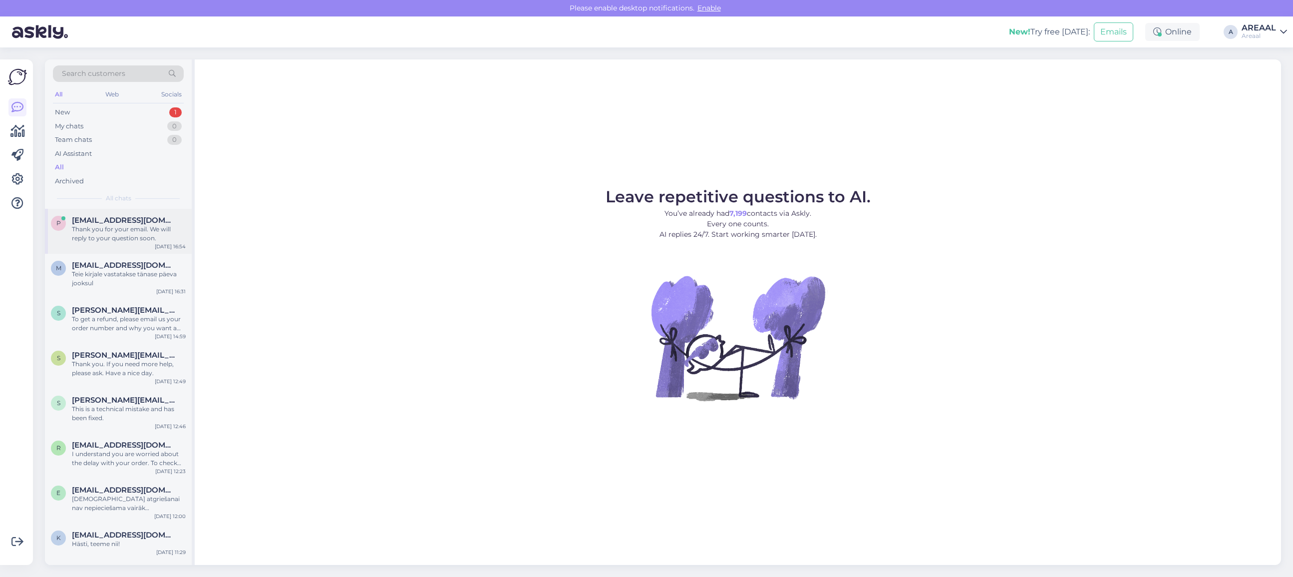
click at [125, 220] on span "[EMAIL_ADDRESS][DOMAIN_NAME]" at bounding box center [124, 220] width 104 height 9
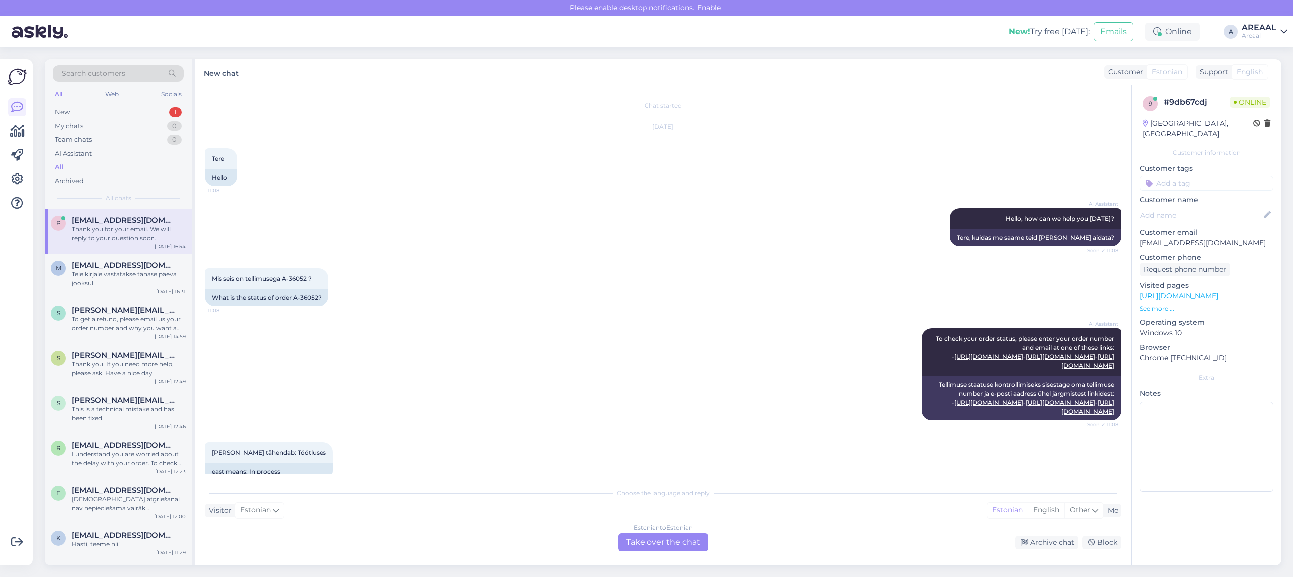
scroll to position [3527, 0]
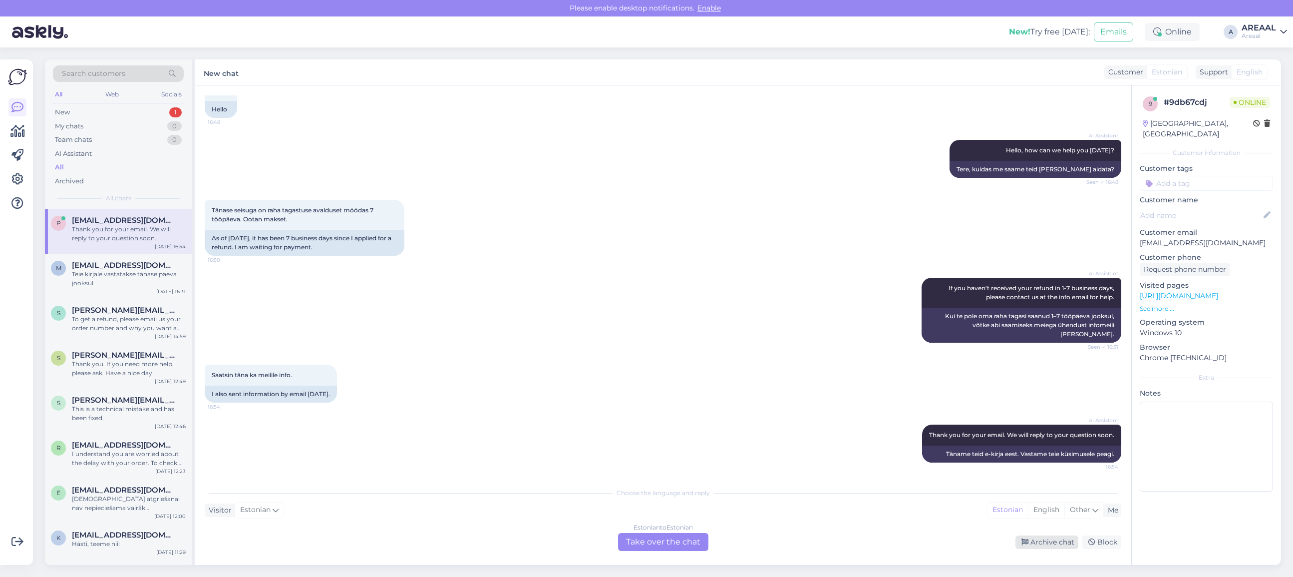
click at [1039, 543] on div "Archive chat" at bounding box center [1046, 541] width 63 height 13
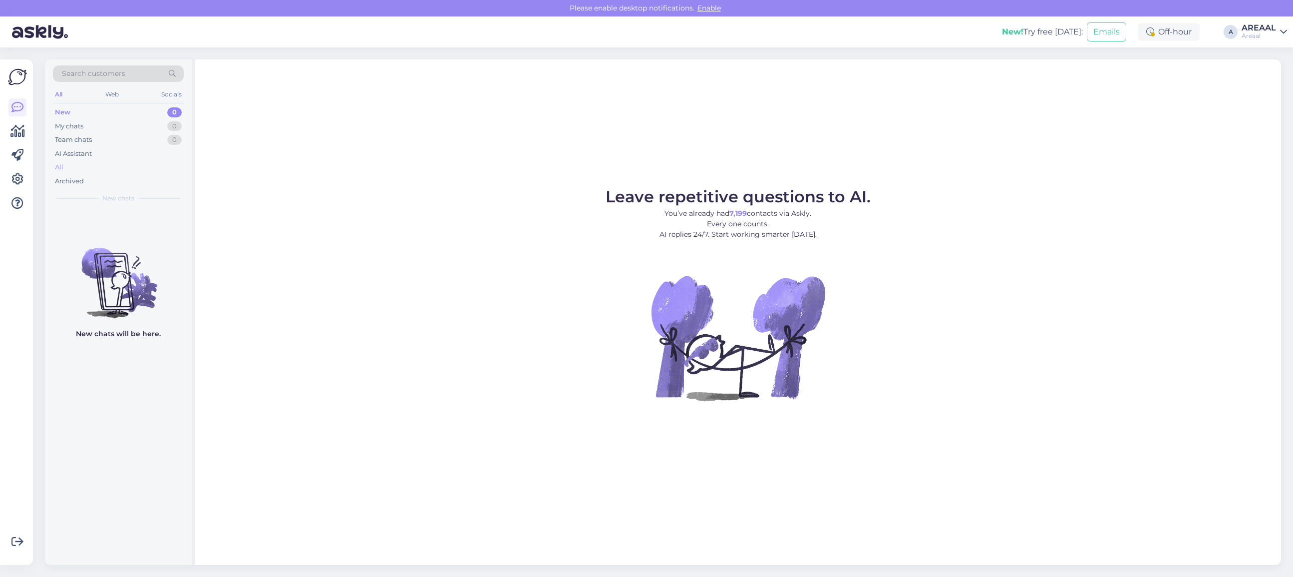
click at [133, 160] on div "All" at bounding box center [118, 167] width 131 height 14
click at [89, 173] on div "All" at bounding box center [118, 167] width 131 height 14
click at [100, 163] on div "All" at bounding box center [118, 167] width 131 height 14
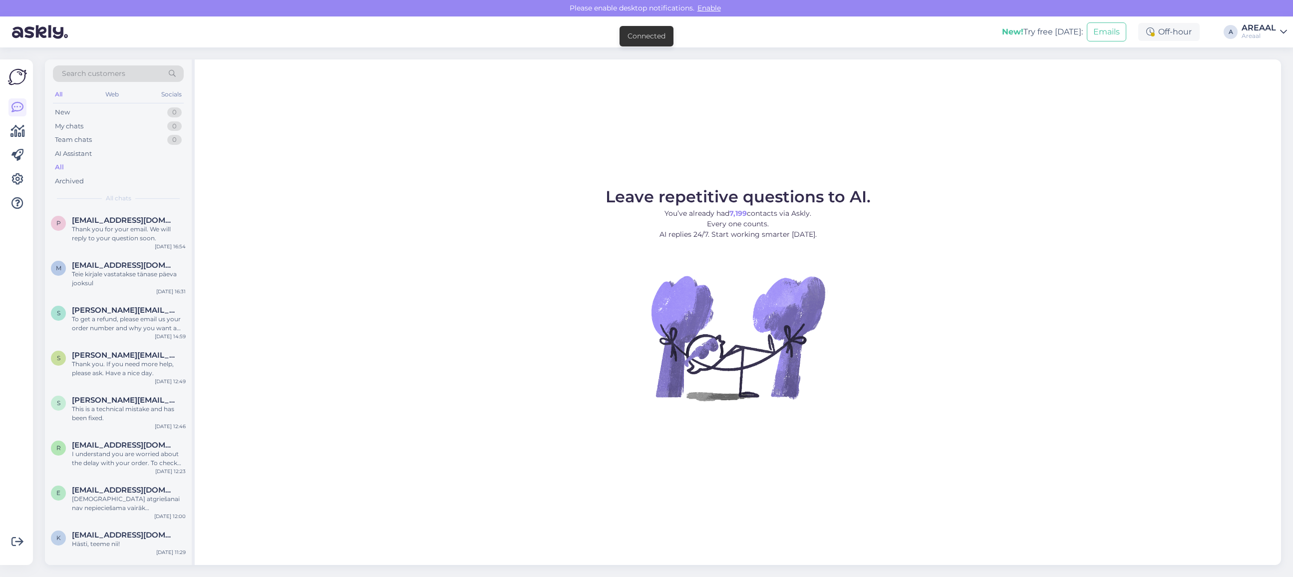
drag, startPoint x: 1274, startPoint y: 30, endPoint x: 1274, endPoint y: 40, distance: 9.5
click at [1274, 30] on div "AREAAL" at bounding box center [1258, 28] width 34 height 8
click at [1277, 72] on button "Open" at bounding box center [1265, 76] width 28 height 15
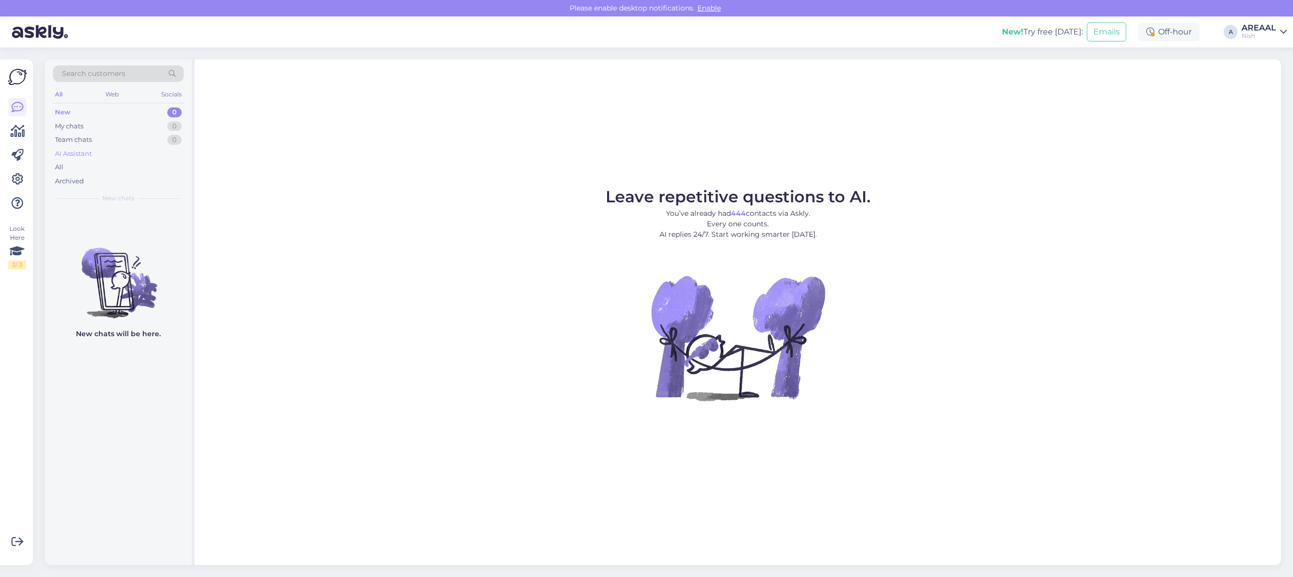
click at [123, 160] on div "AI Assistant" at bounding box center [118, 154] width 131 height 14
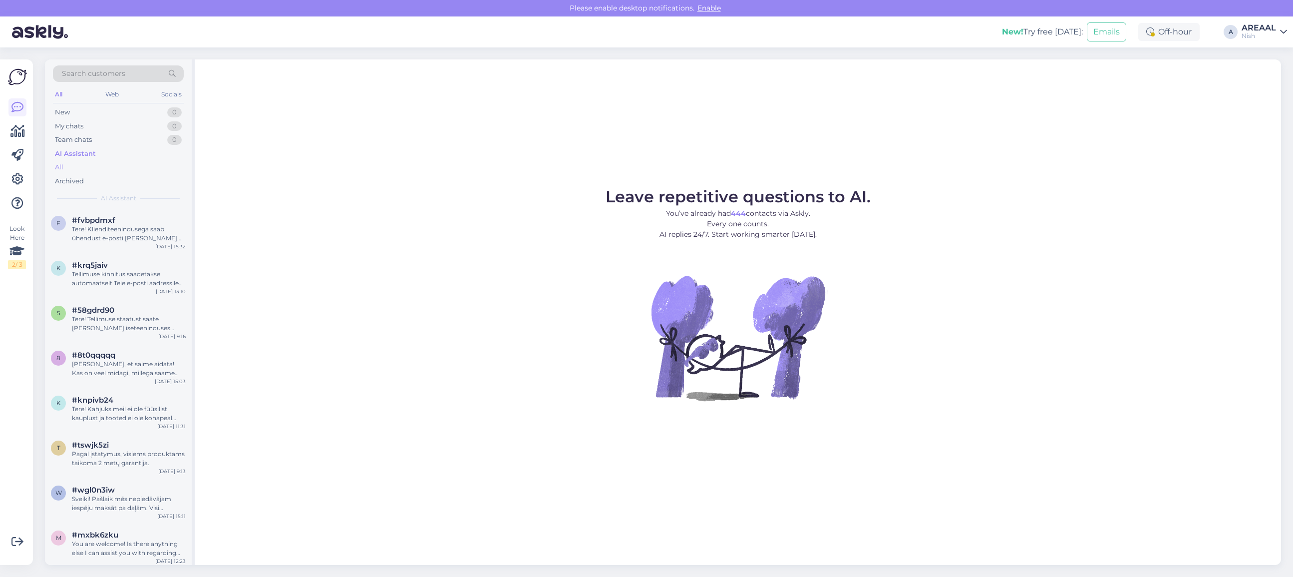
click at [115, 173] on div "All" at bounding box center [118, 167] width 131 height 14
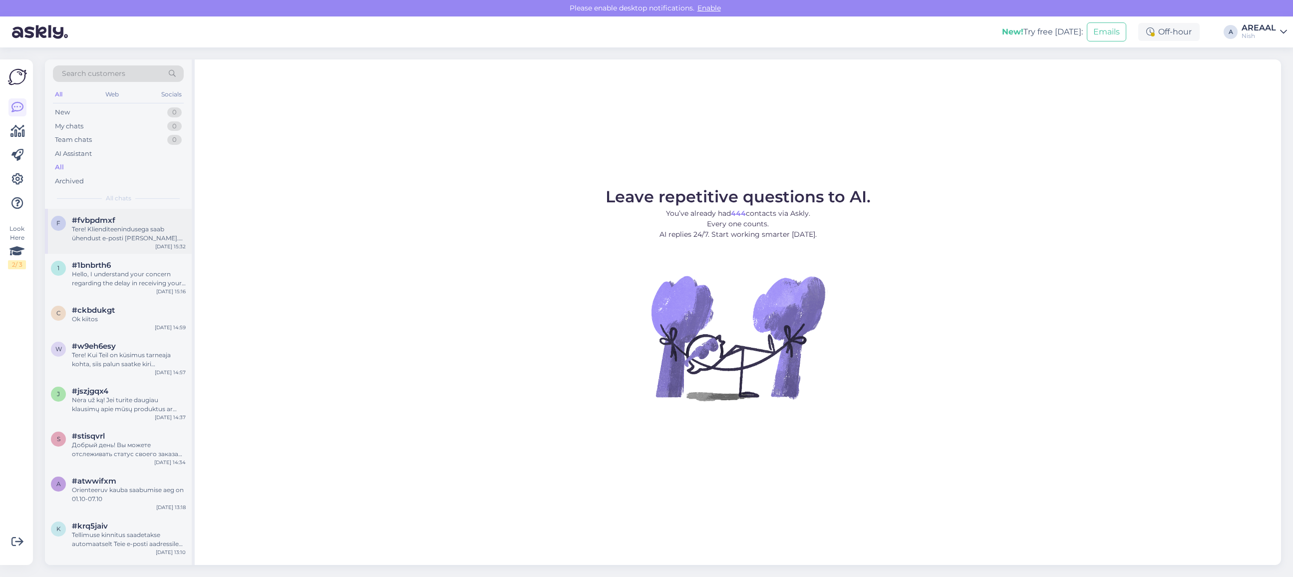
click at [138, 235] on div "Tere! Klienditeenindusega saab ühendust e-posti teel. Palun lisage oma tellimus…" at bounding box center [129, 234] width 114 height 18
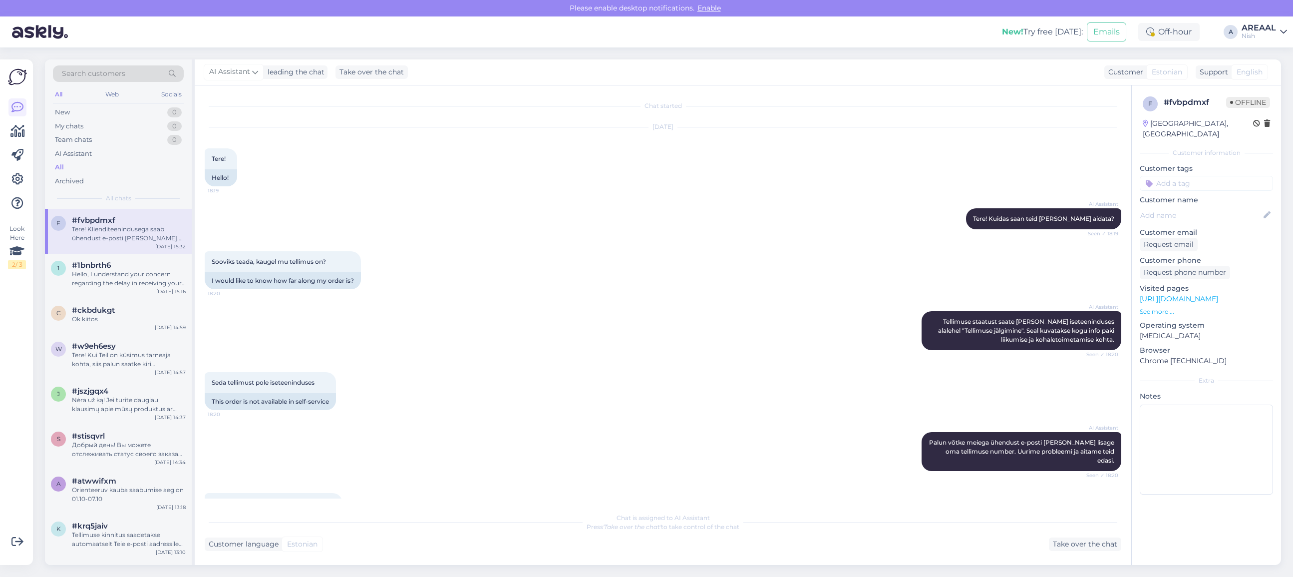
scroll to position [211, 0]
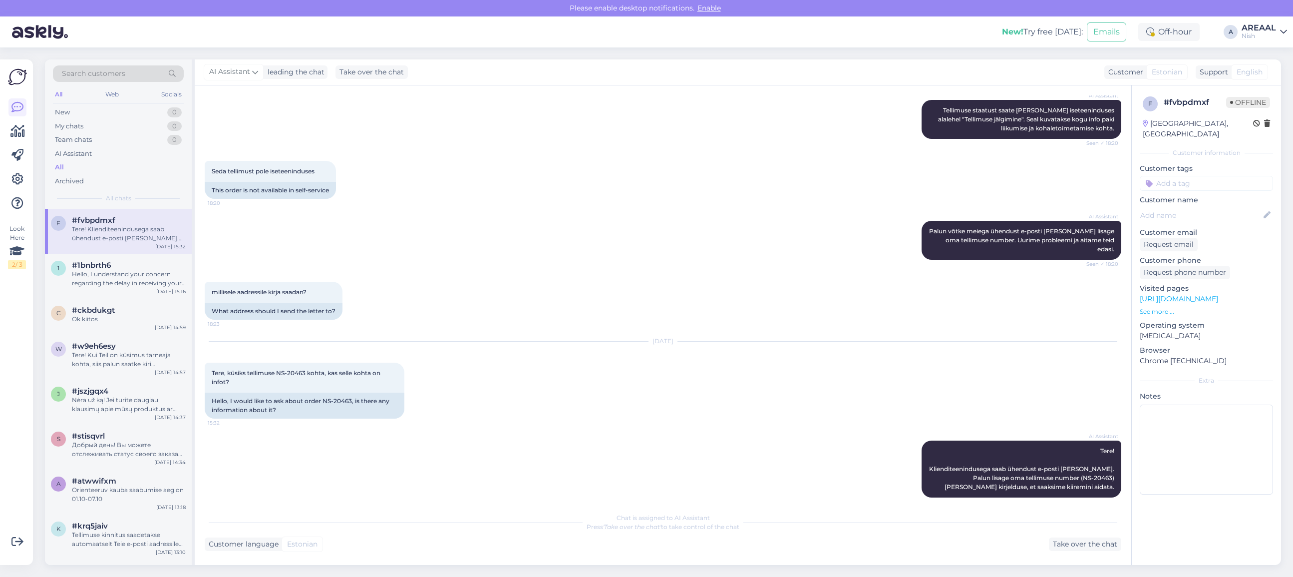
click at [1272, 30] on div "AREAAL" at bounding box center [1258, 28] width 34 height 8
click at [1280, 56] on div "Areaal Open" at bounding box center [1226, 55] width 122 height 21
click at [1278, 58] on button "Open" at bounding box center [1265, 55] width 28 height 15
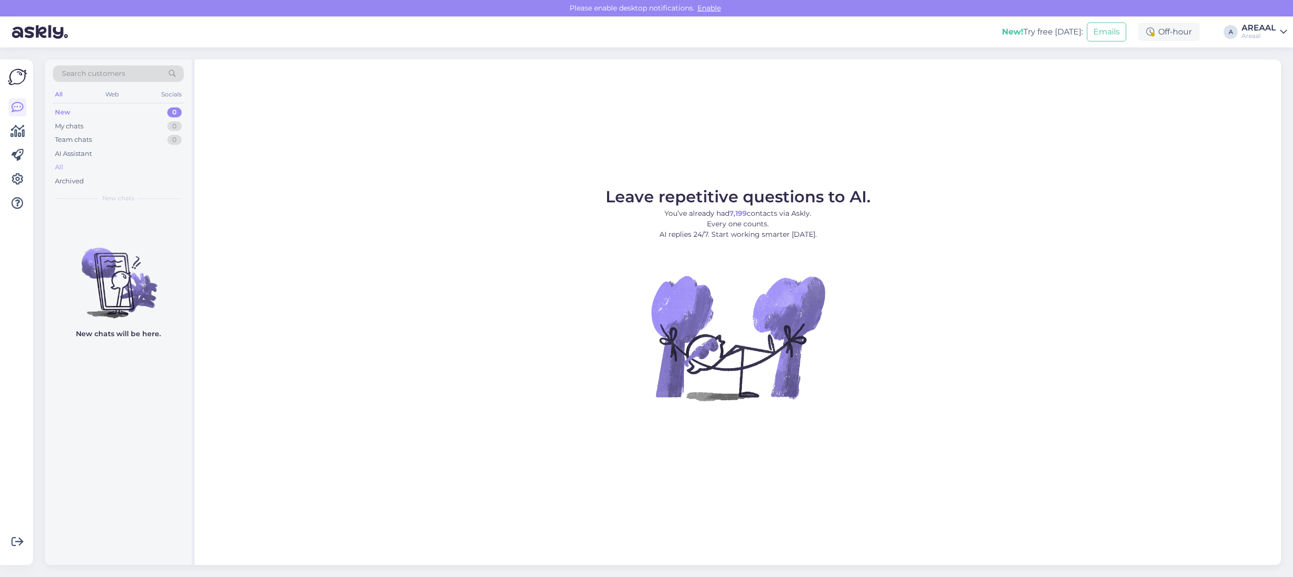
click at [143, 163] on div "All" at bounding box center [118, 167] width 131 height 14
click at [101, 166] on div "All" at bounding box center [118, 167] width 131 height 14
click at [75, 160] on div "All" at bounding box center [118, 167] width 131 height 14
click at [103, 161] on div "All" at bounding box center [118, 167] width 131 height 14
